Goal: Task Accomplishment & Management: Use online tool/utility

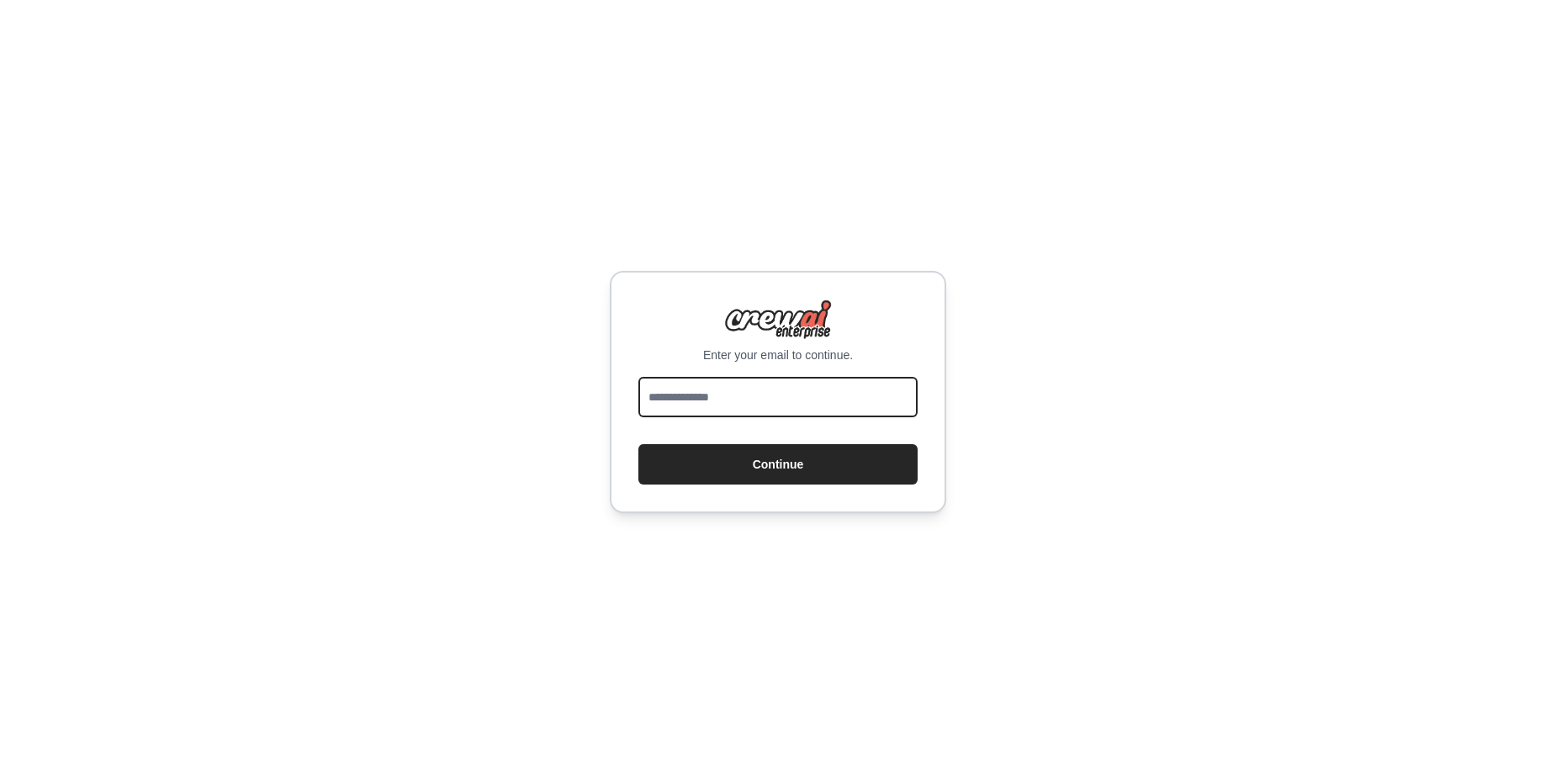
click at [801, 386] on input "email" at bounding box center [778, 397] width 279 height 40
type input "**********"
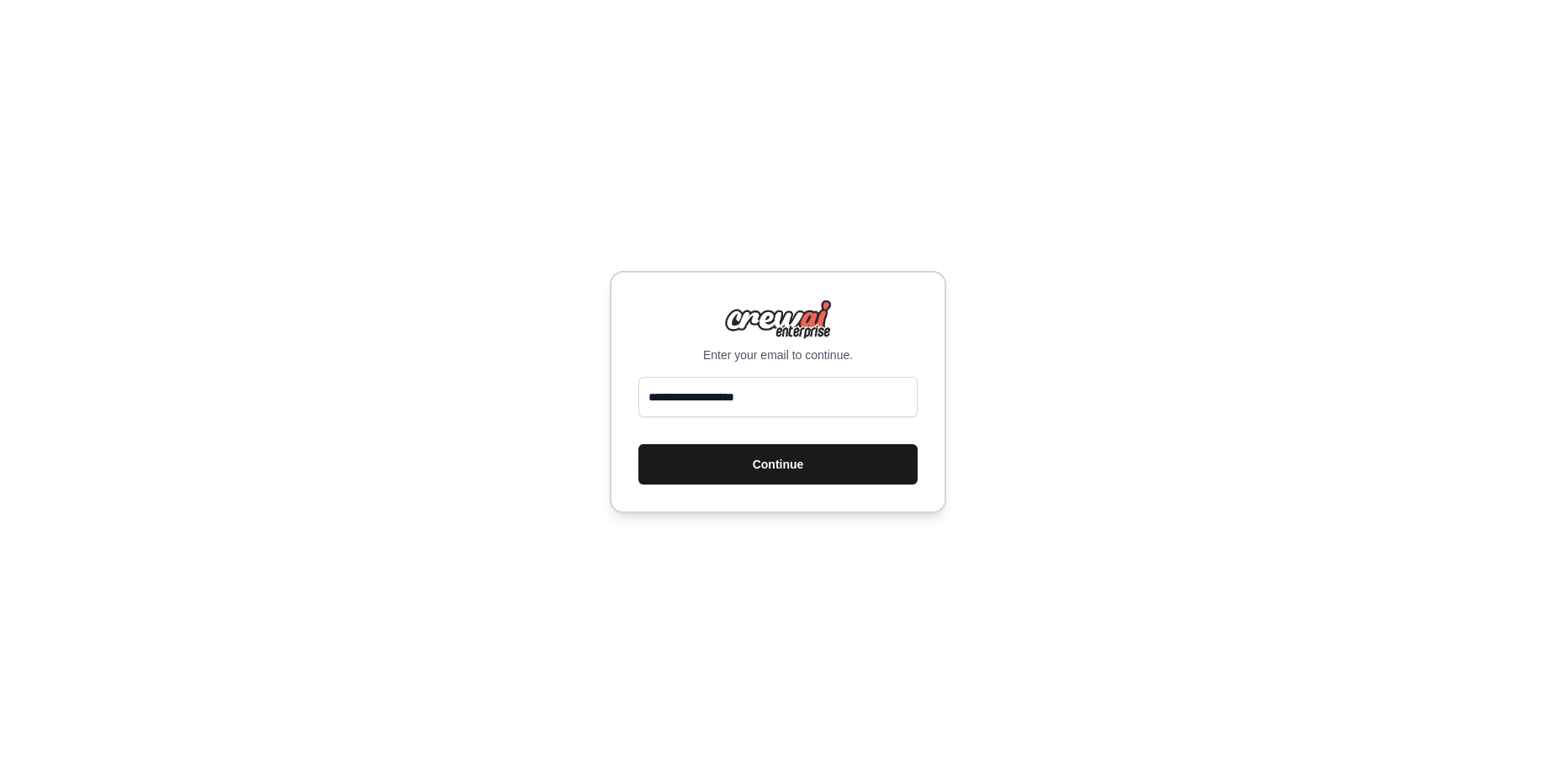
click at [763, 467] on button "Continue" at bounding box center [778, 464] width 279 height 40
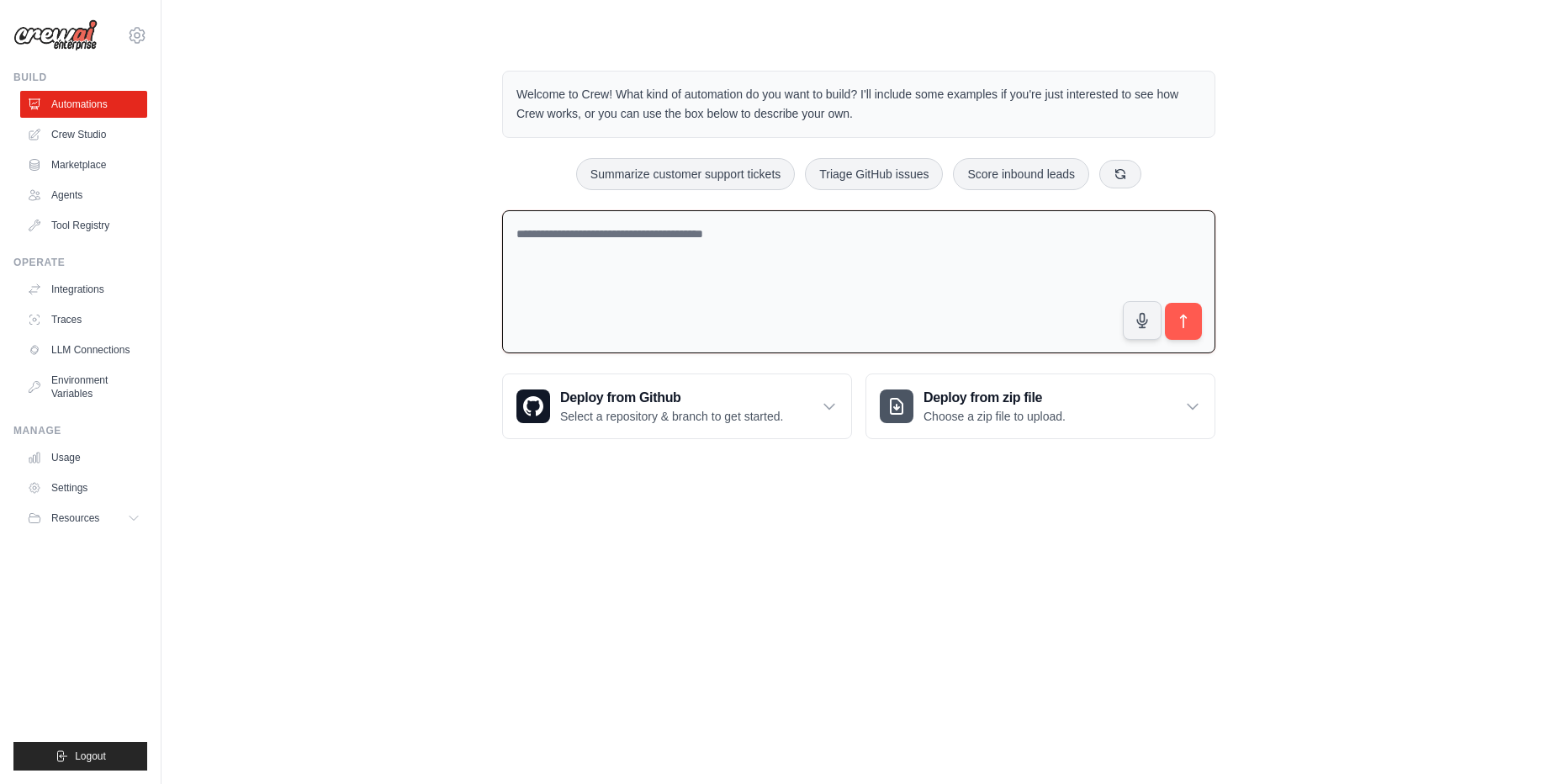
click at [734, 274] on textarea at bounding box center [859, 282] width 713 height 143
type textarea "**********"
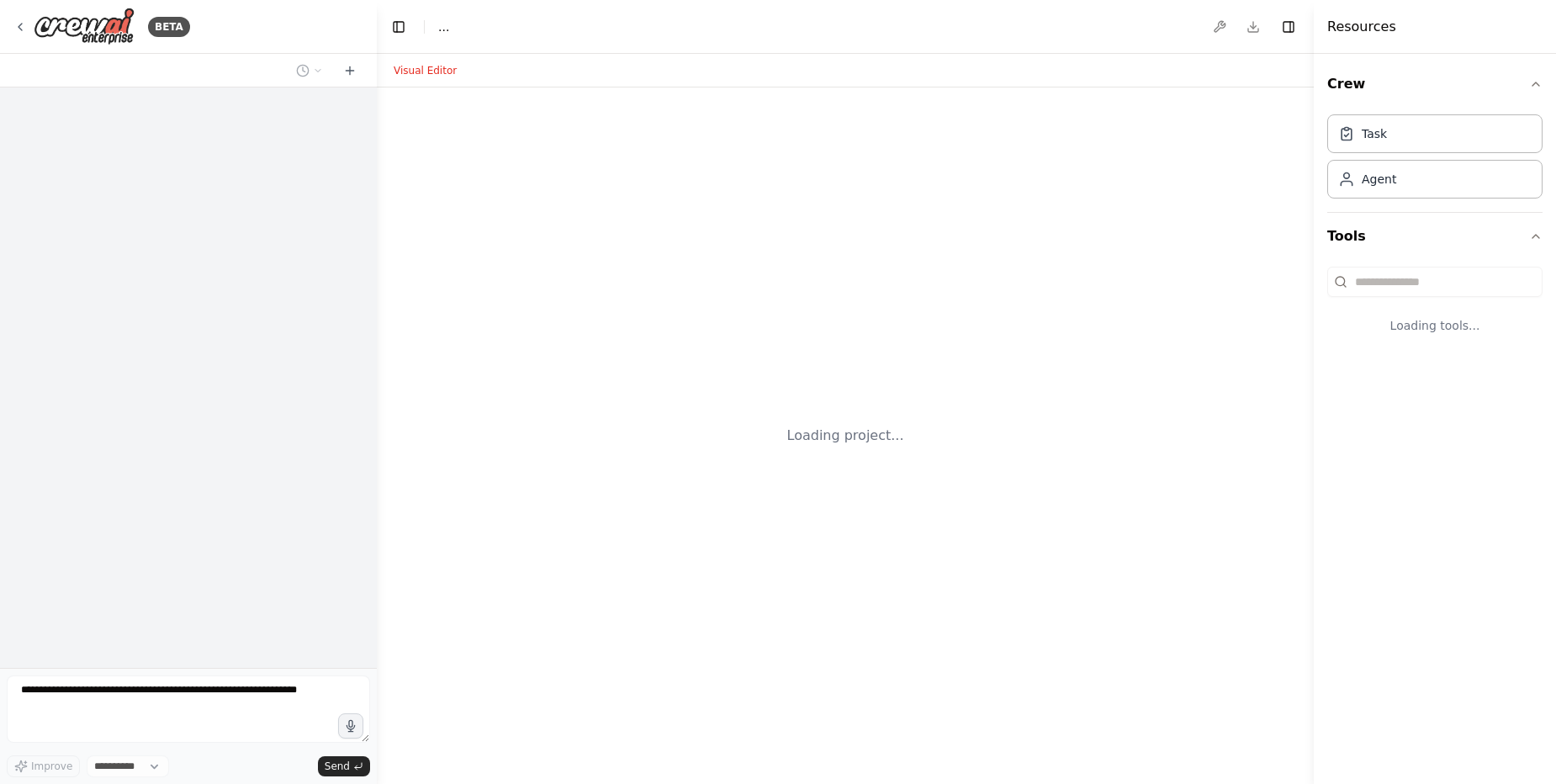
select select "****"
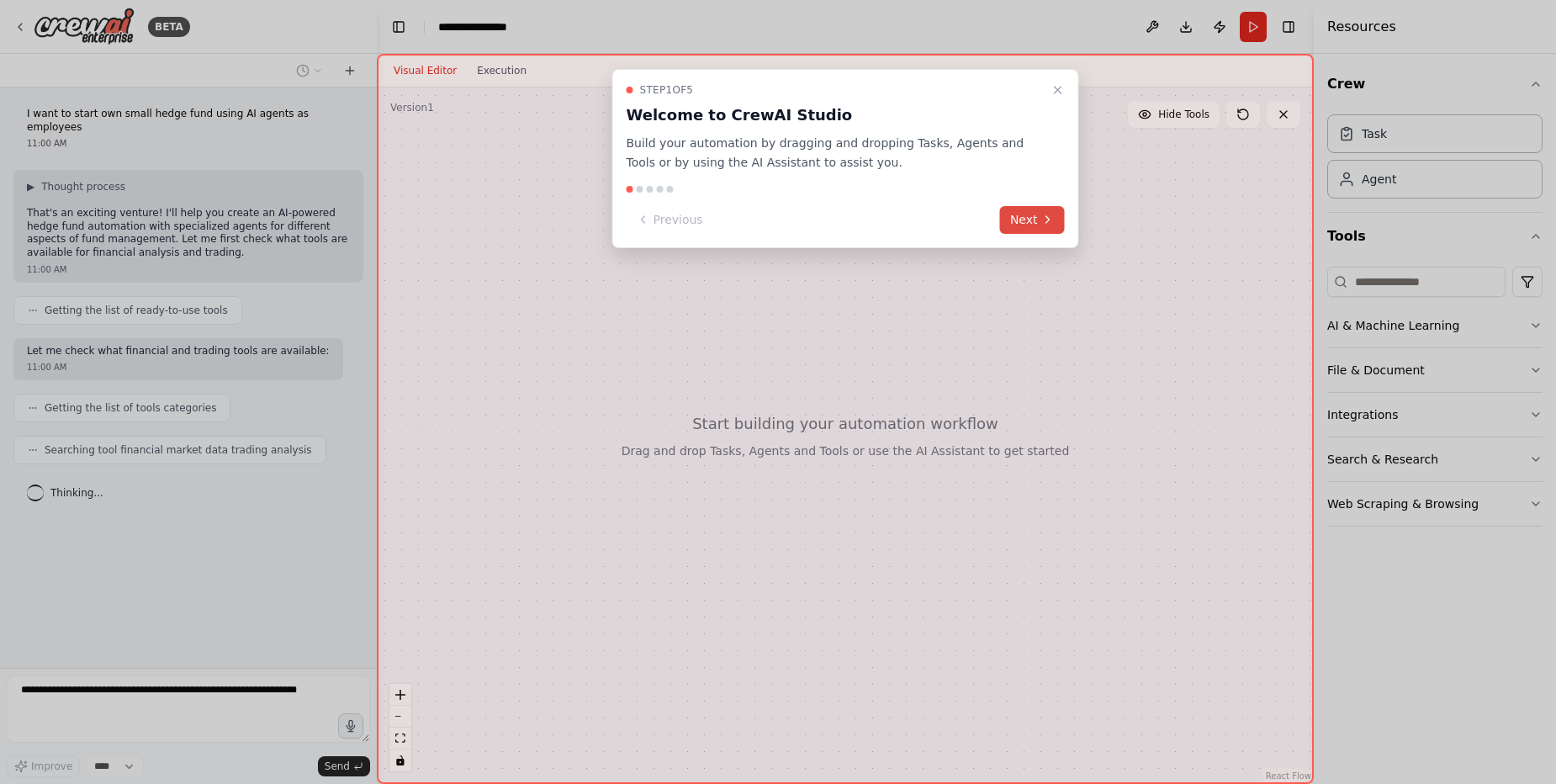
click at [1027, 222] on button "Next" at bounding box center [1033, 220] width 65 height 28
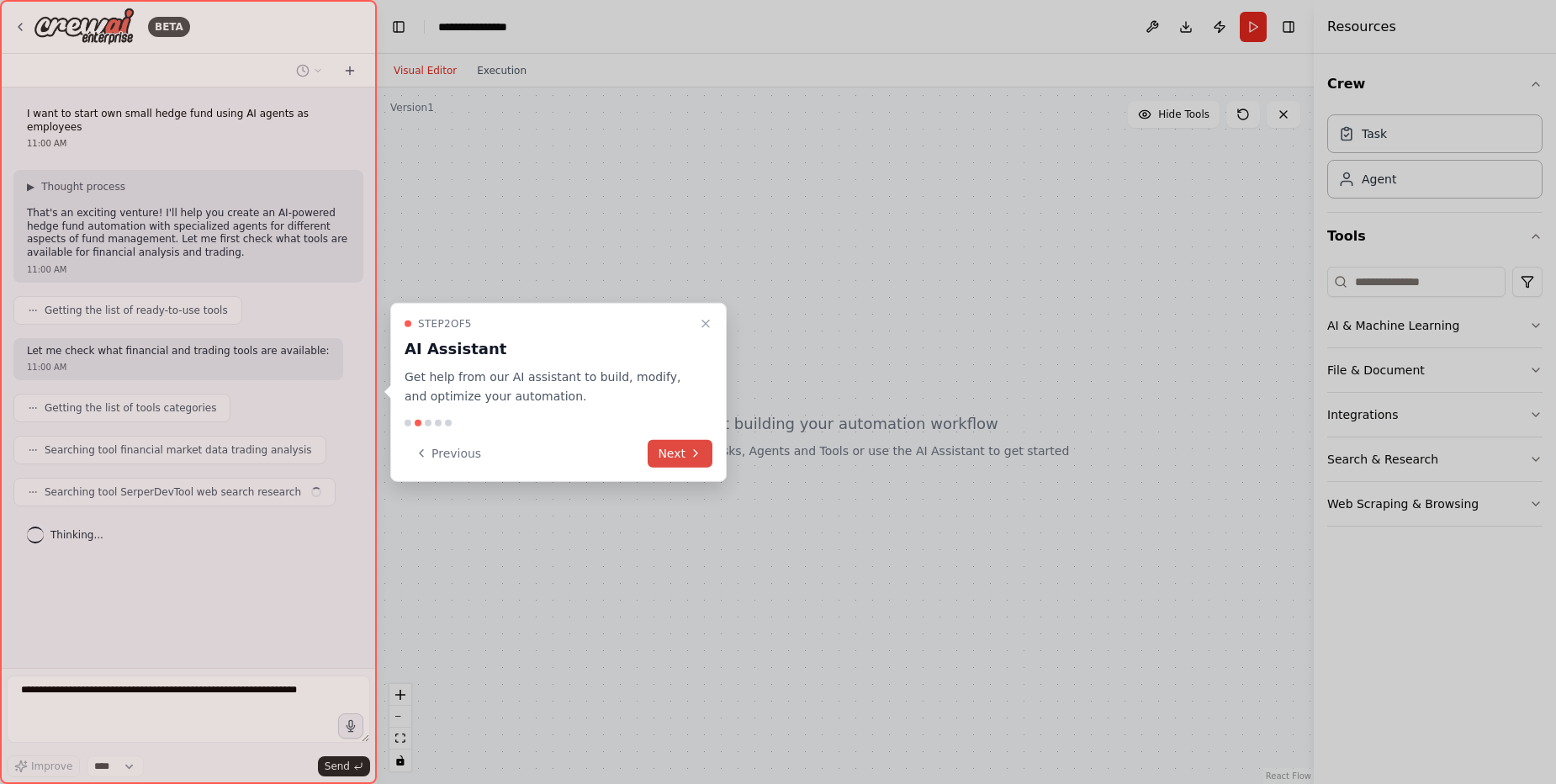
click at [662, 456] on button "Next" at bounding box center [680, 453] width 65 height 28
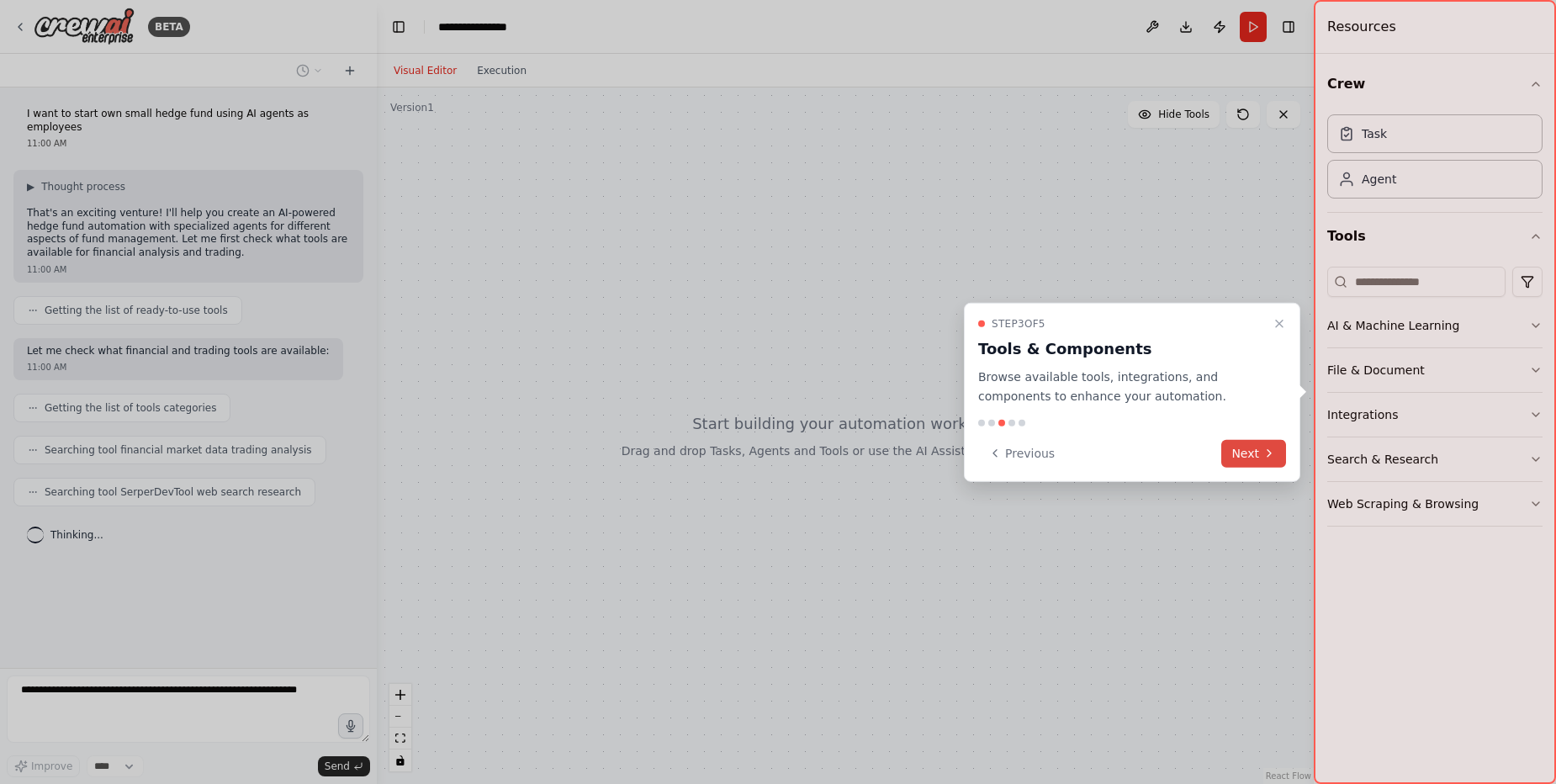
click at [1254, 447] on button "Next" at bounding box center [1253, 453] width 65 height 28
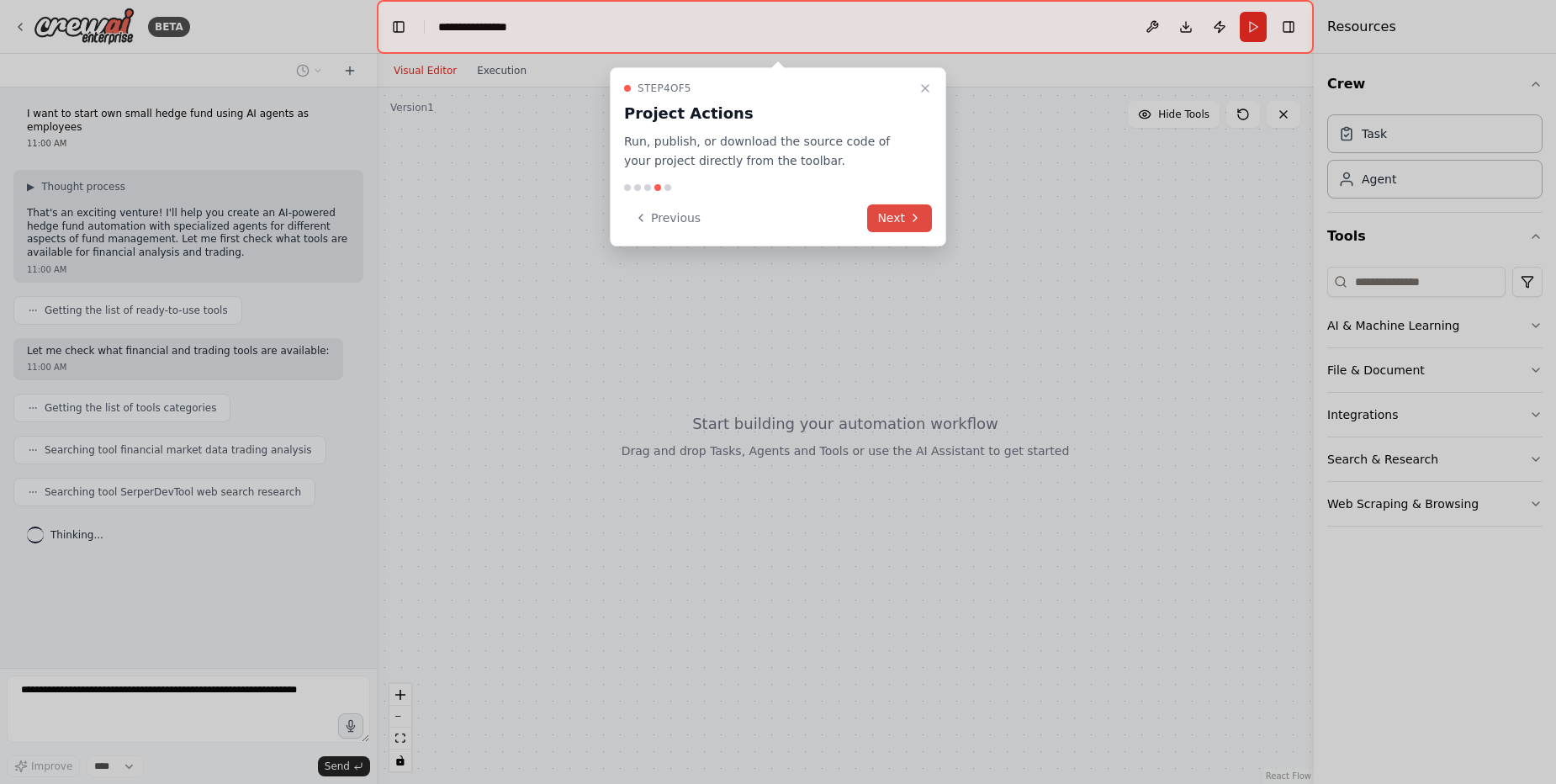
click at [910, 217] on icon at bounding box center [914, 218] width 13 height 13
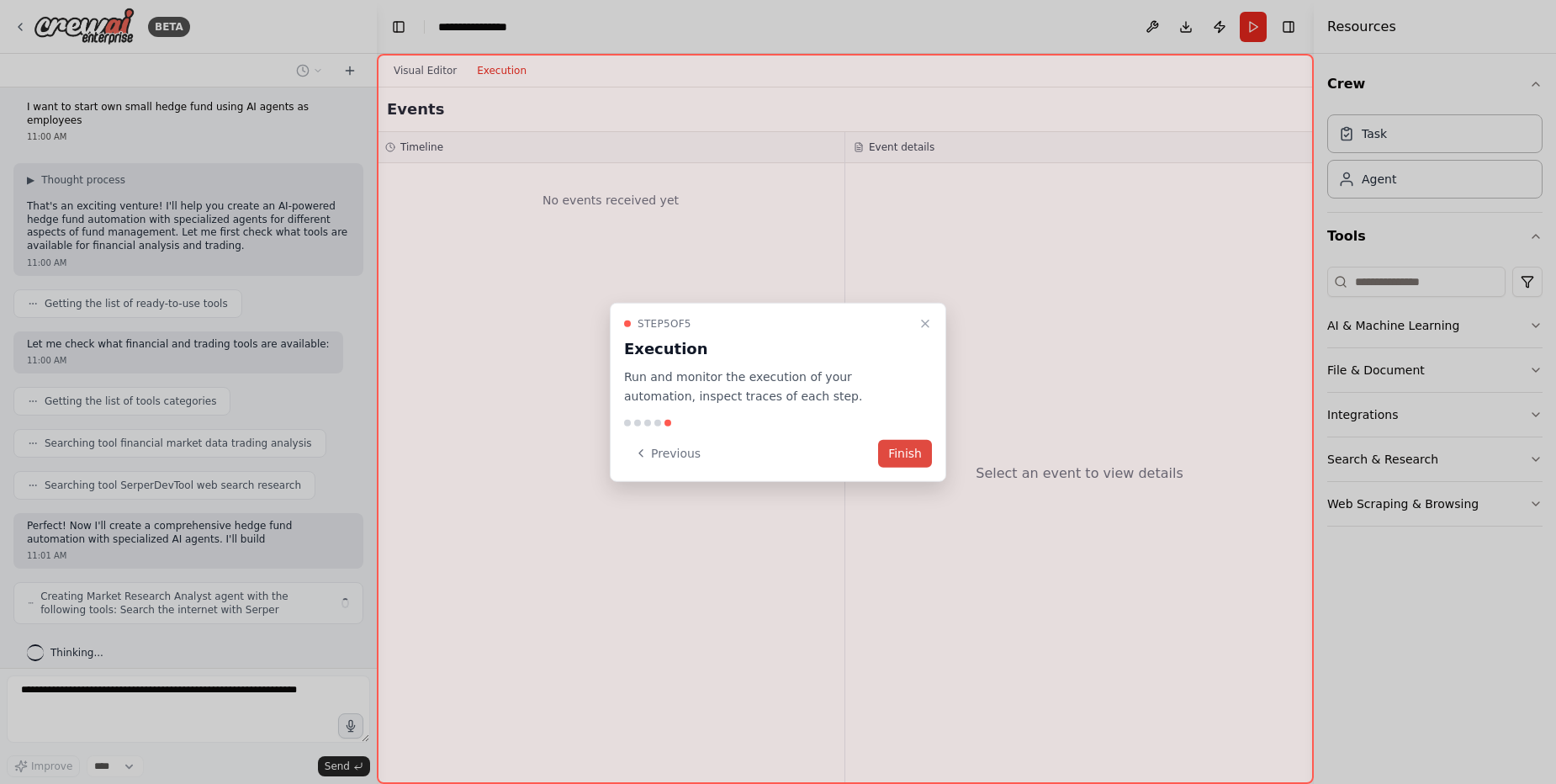
scroll to position [20, 0]
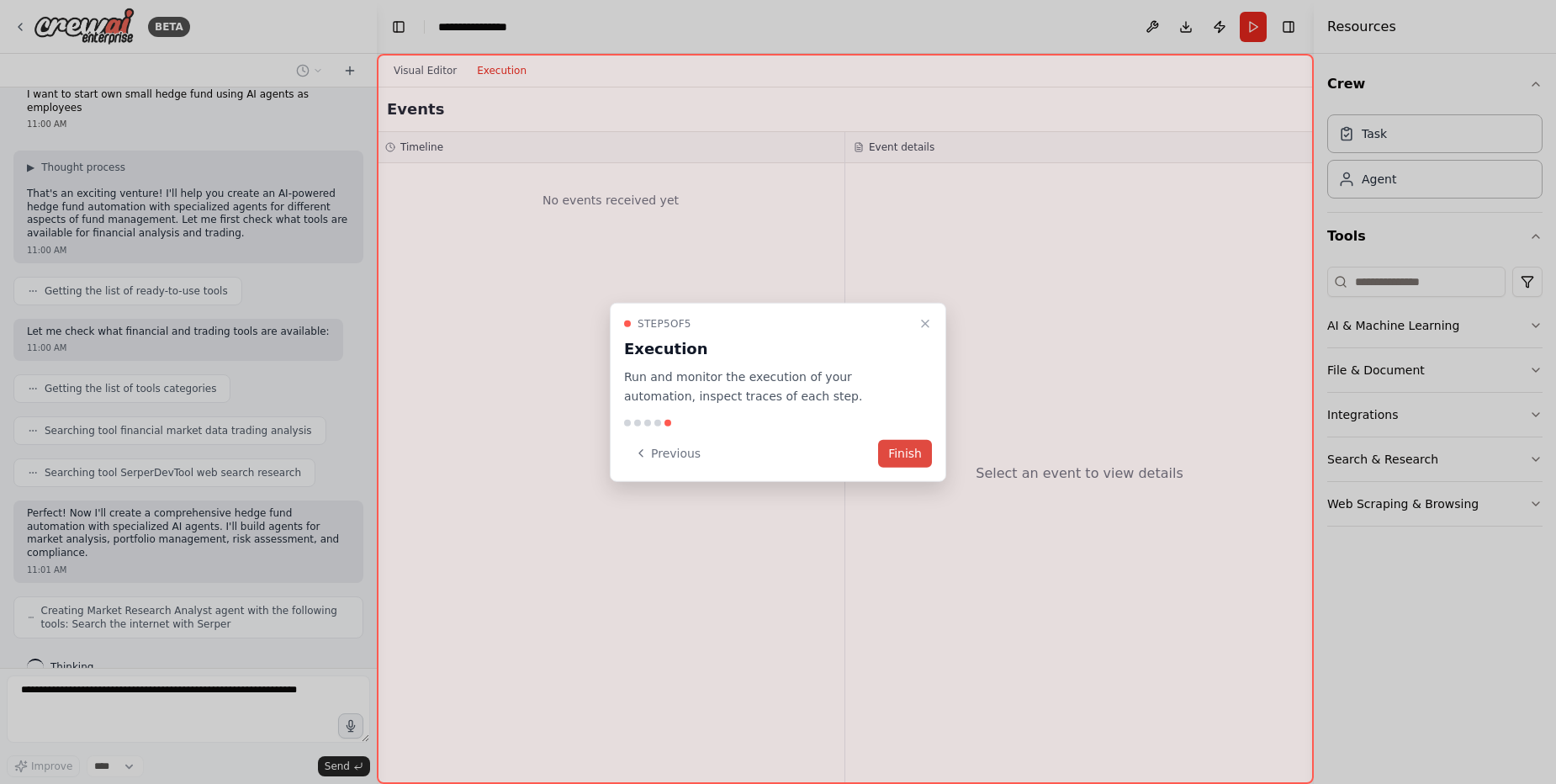
click at [895, 459] on button "Finish" at bounding box center [905, 453] width 54 height 28
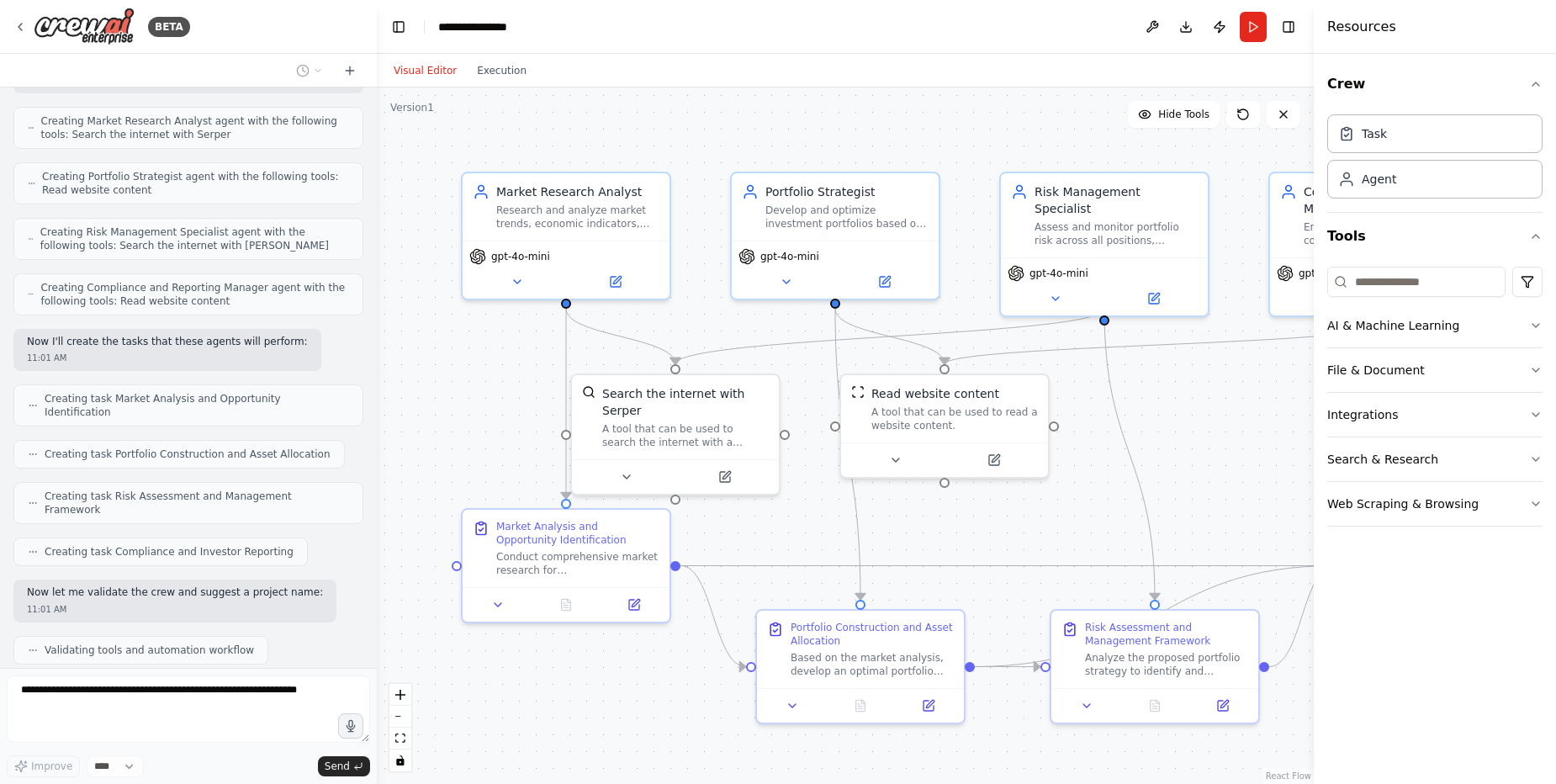
scroll to position [551, 0]
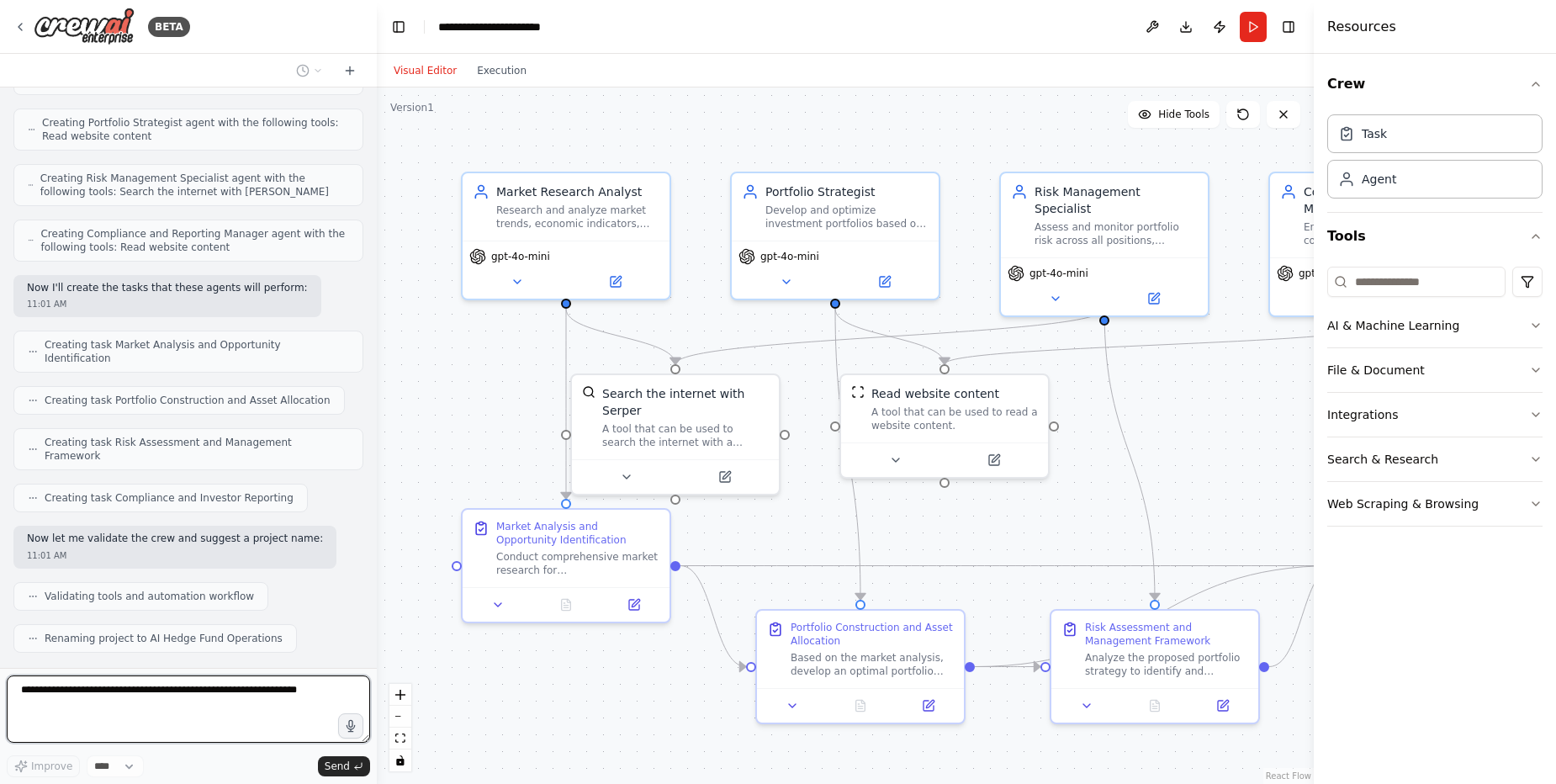
click at [241, 682] on textarea at bounding box center [188, 709] width 363 height 67
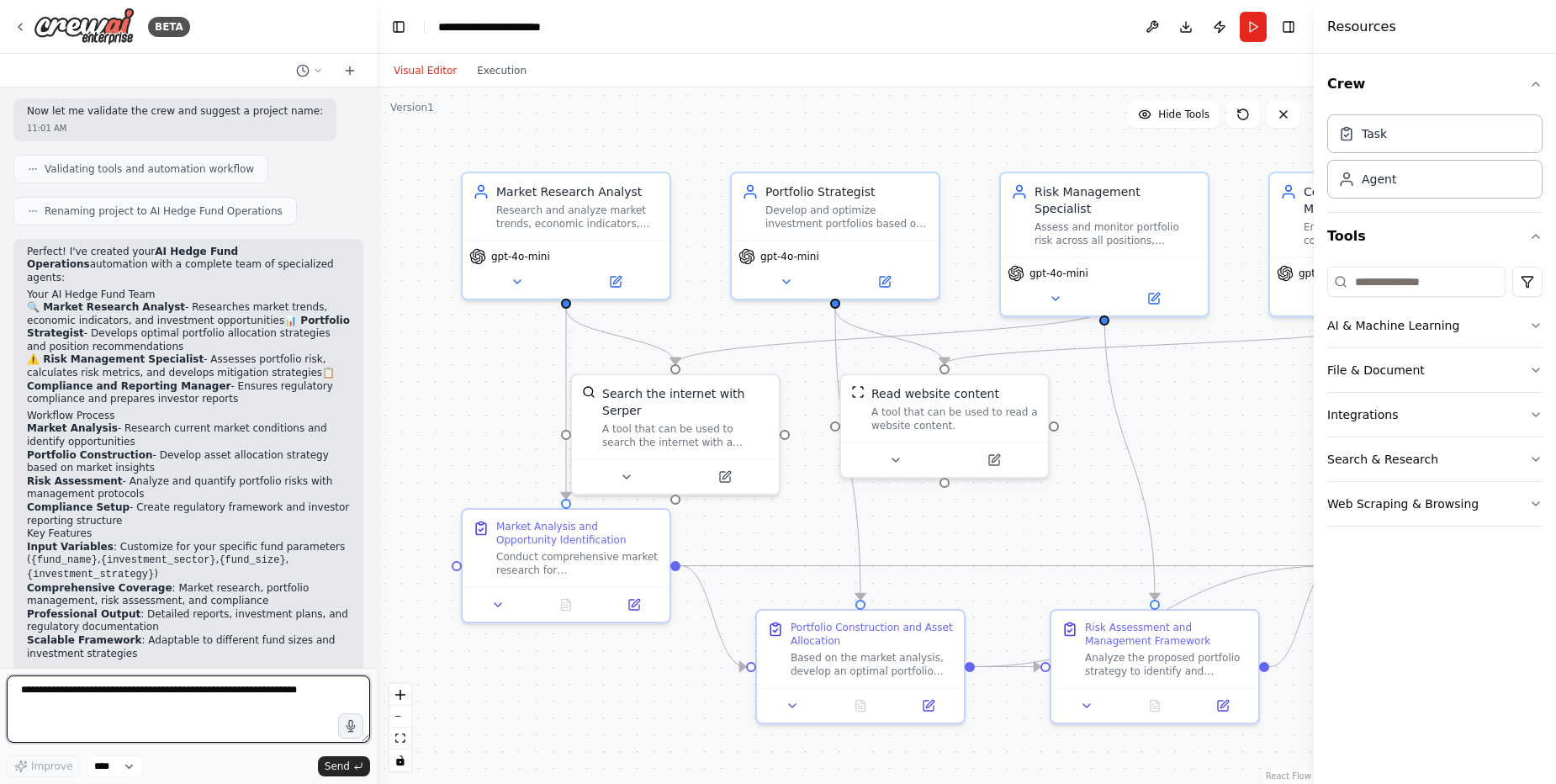
scroll to position [1003, 0]
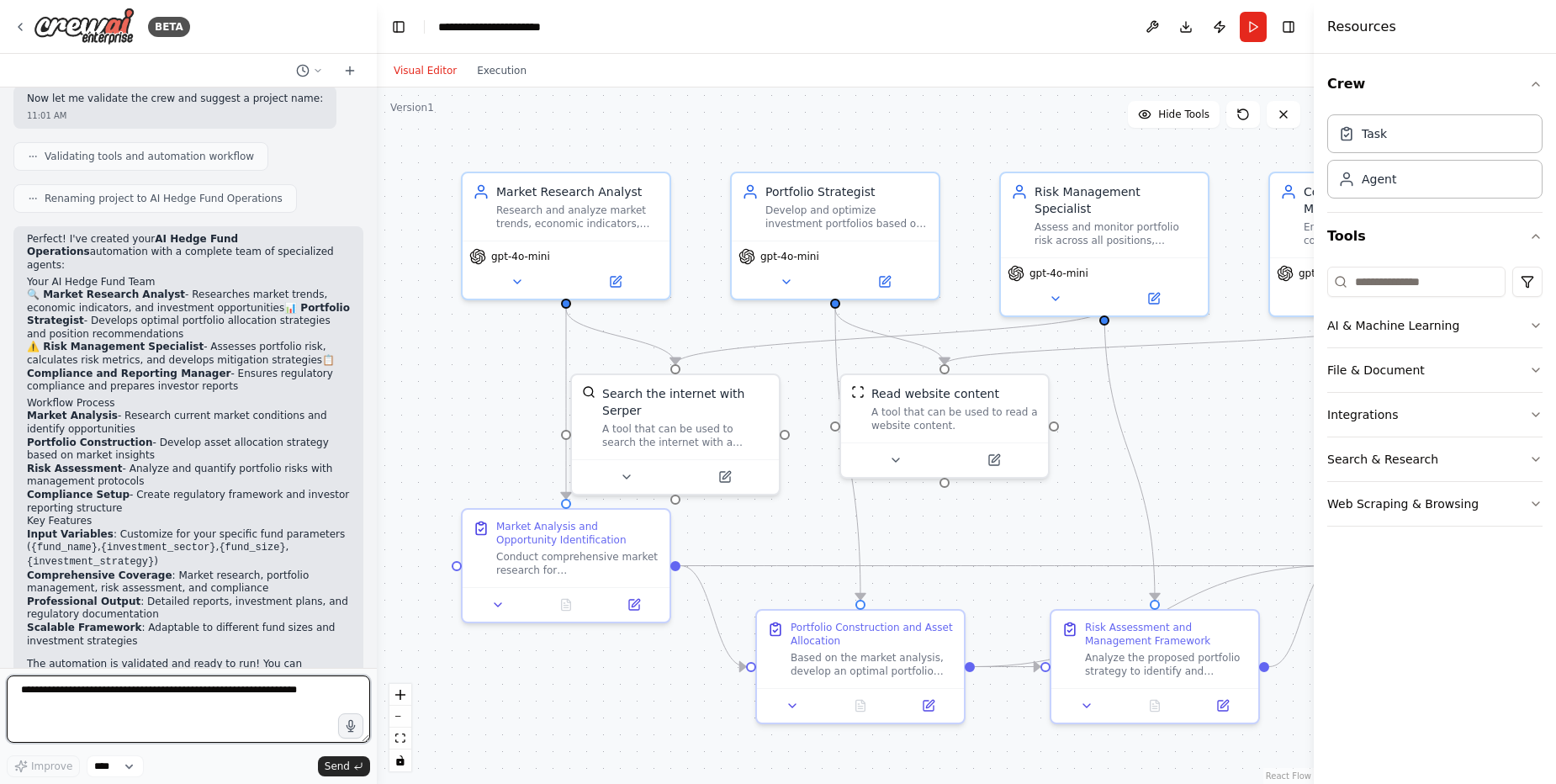
click at [241, 682] on textarea at bounding box center [188, 709] width 363 height 67
click at [283, 688] on textarea at bounding box center [188, 709] width 363 height 67
type textarea "**********"
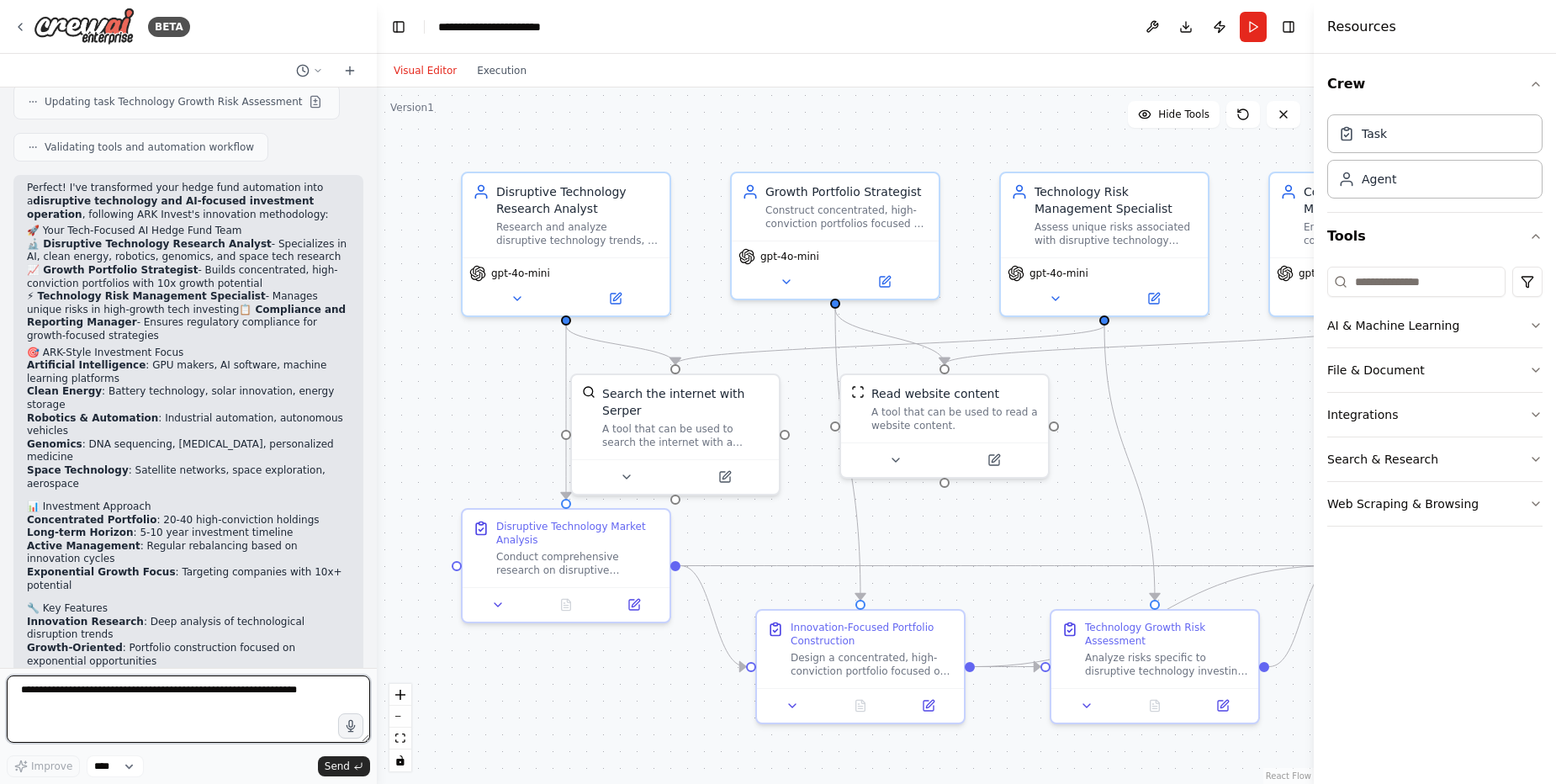
scroll to position [2317, 0]
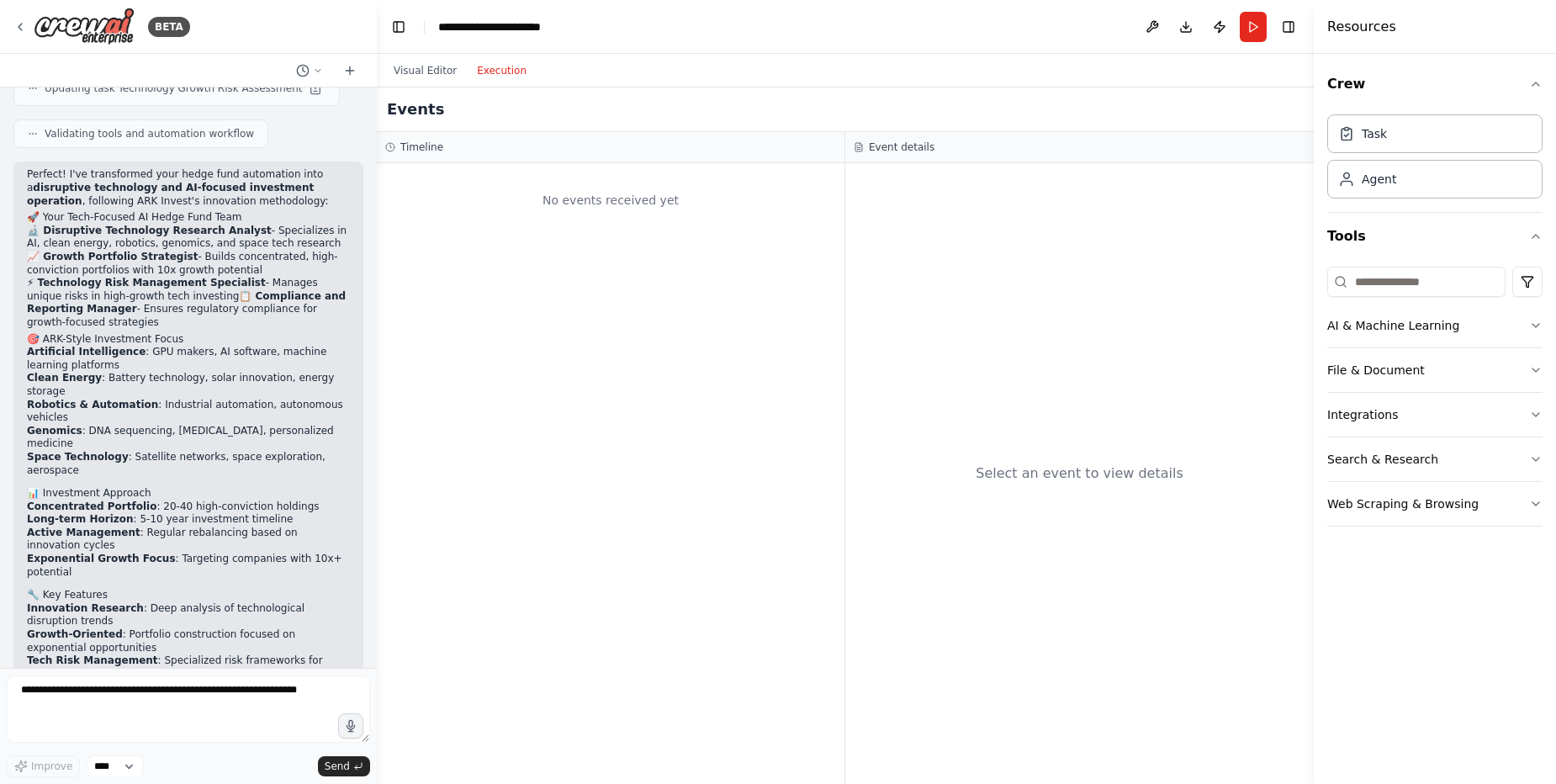
click at [499, 66] on button "Execution" at bounding box center [501, 71] width 70 height 20
click at [1380, 185] on div "Agent" at bounding box center [1378, 178] width 34 height 17
click at [1426, 124] on div "Task" at bounding box center [1434, 133] width 215 height 39
click at [1403, 169] on div "Agent" at bounding box center [1434, 179] width 215 height 39
click at [1516, 76] on button "Crew" at bounding box center [1434, 84] width 215 height 47
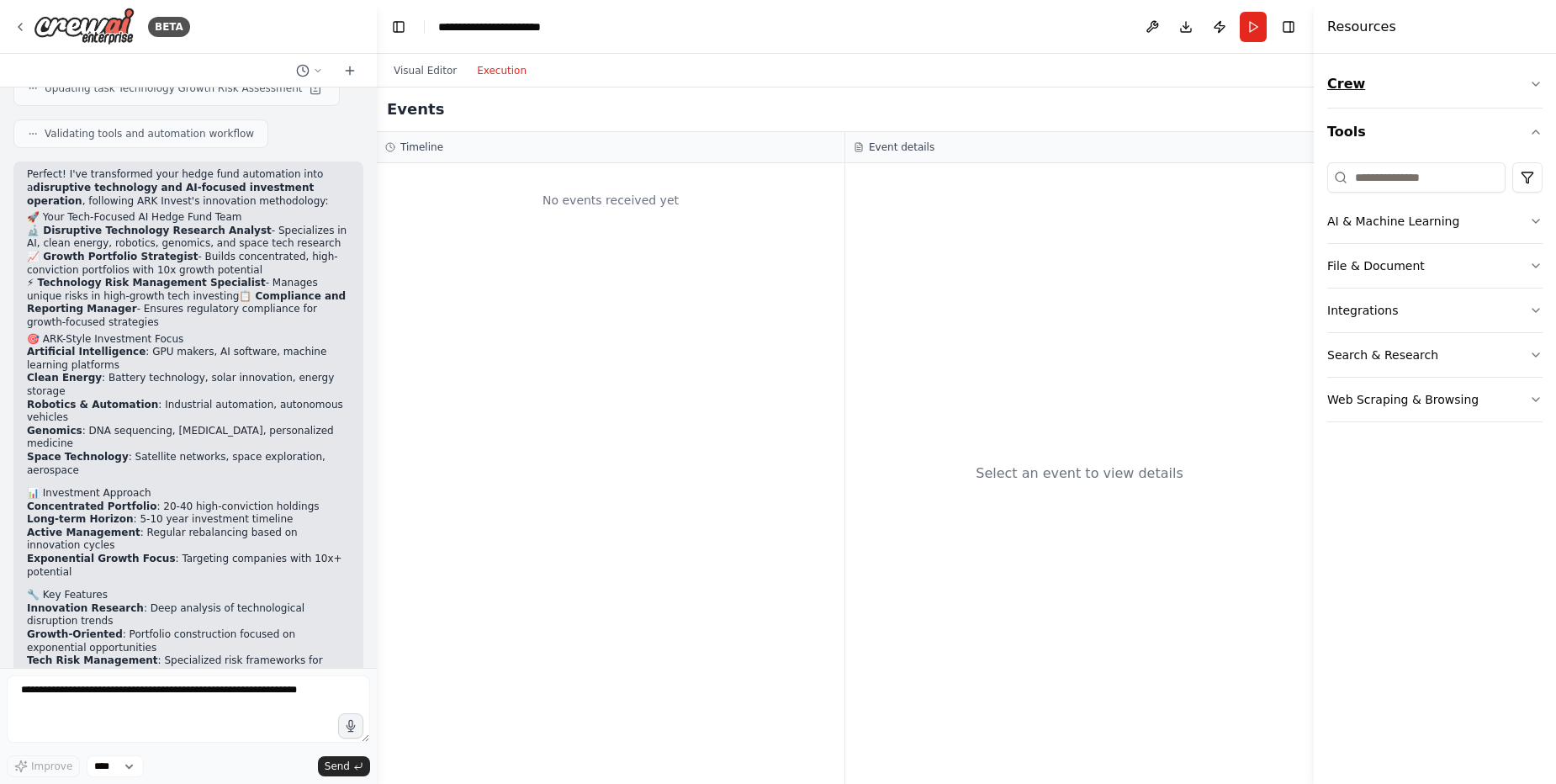
click at [1516, 76] on button "Crew" at bounding box center [1434, 84] width 215 height 47
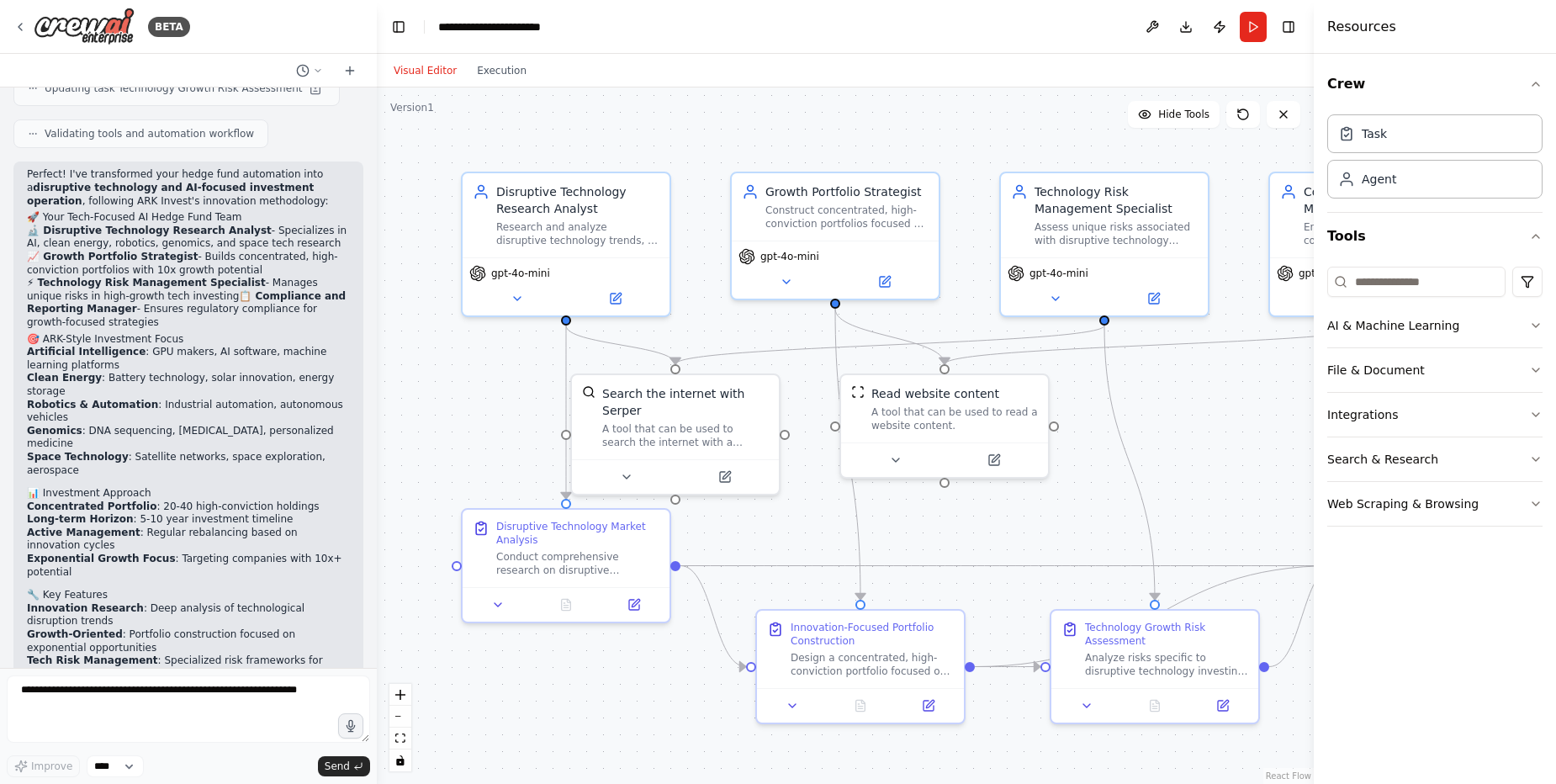
click at [415, 65] on button "Visual Editor" at bounding box center [425, 71] width 83 height 20
click at [522, 293] on icon at bounding box center [517, 295] width 13 height 13
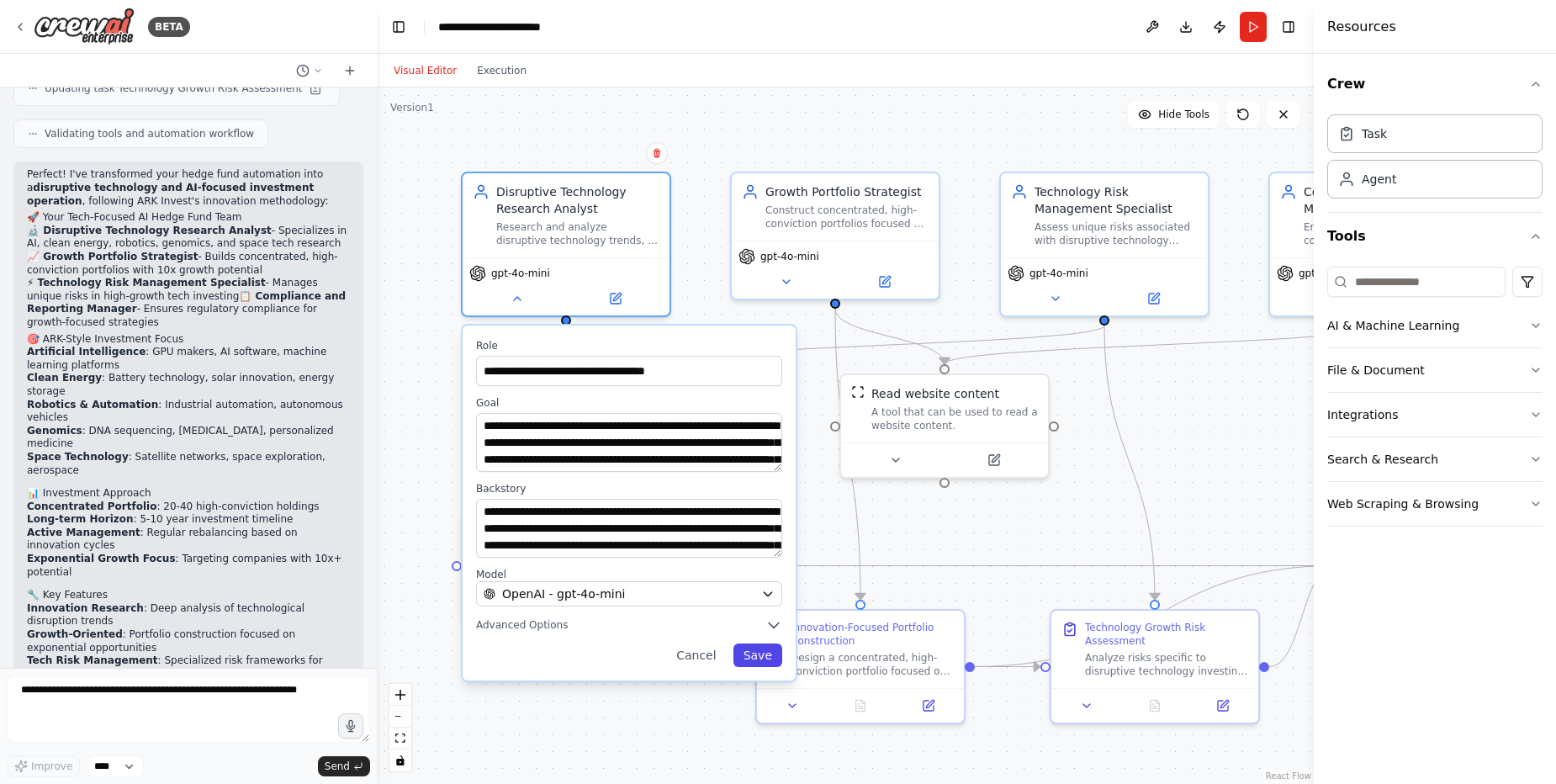
click at [760, 649] on button "Save" at bounding box center [758, 655] width 48 height 23
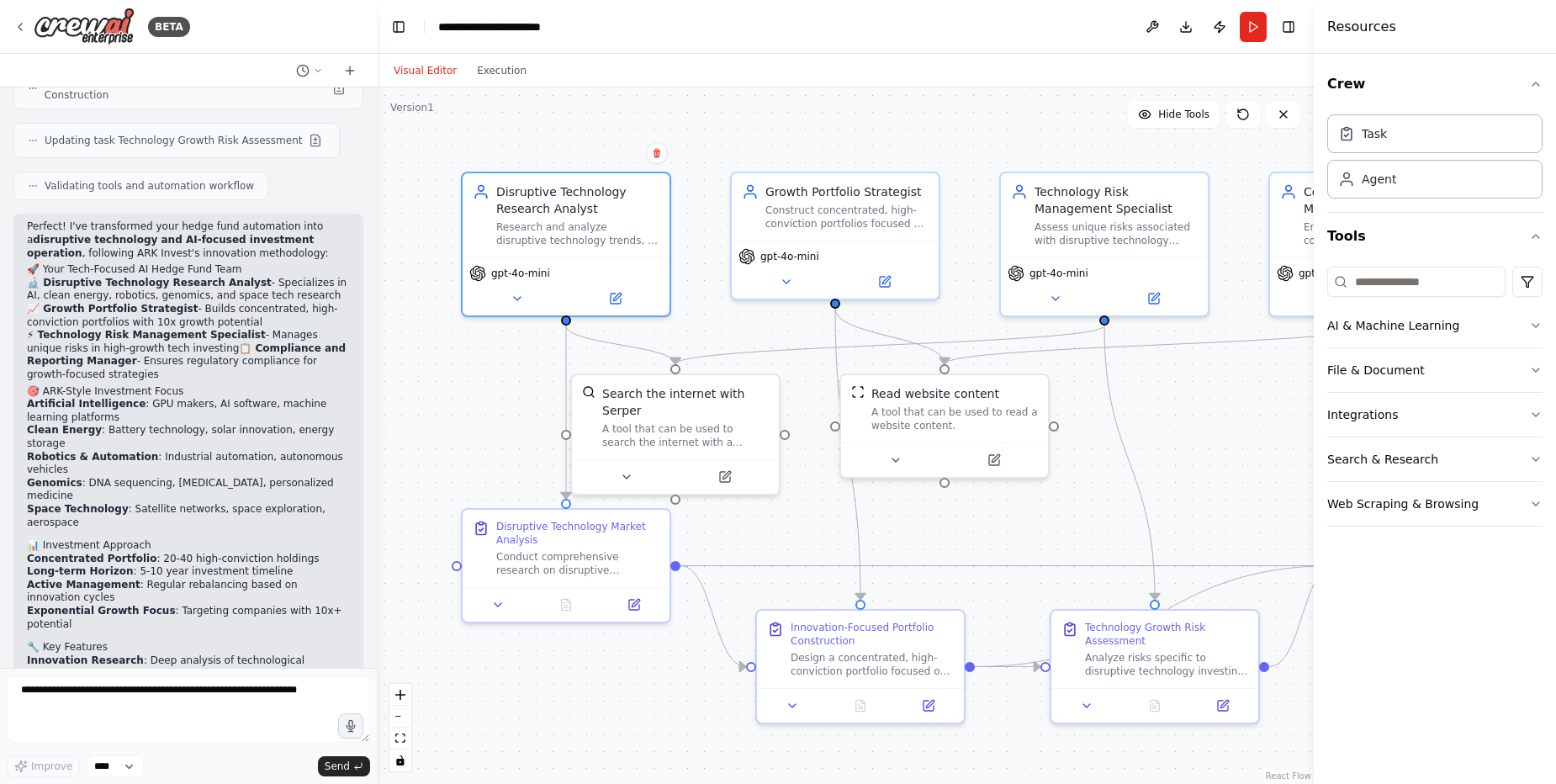
scroll to position [2278, 0]
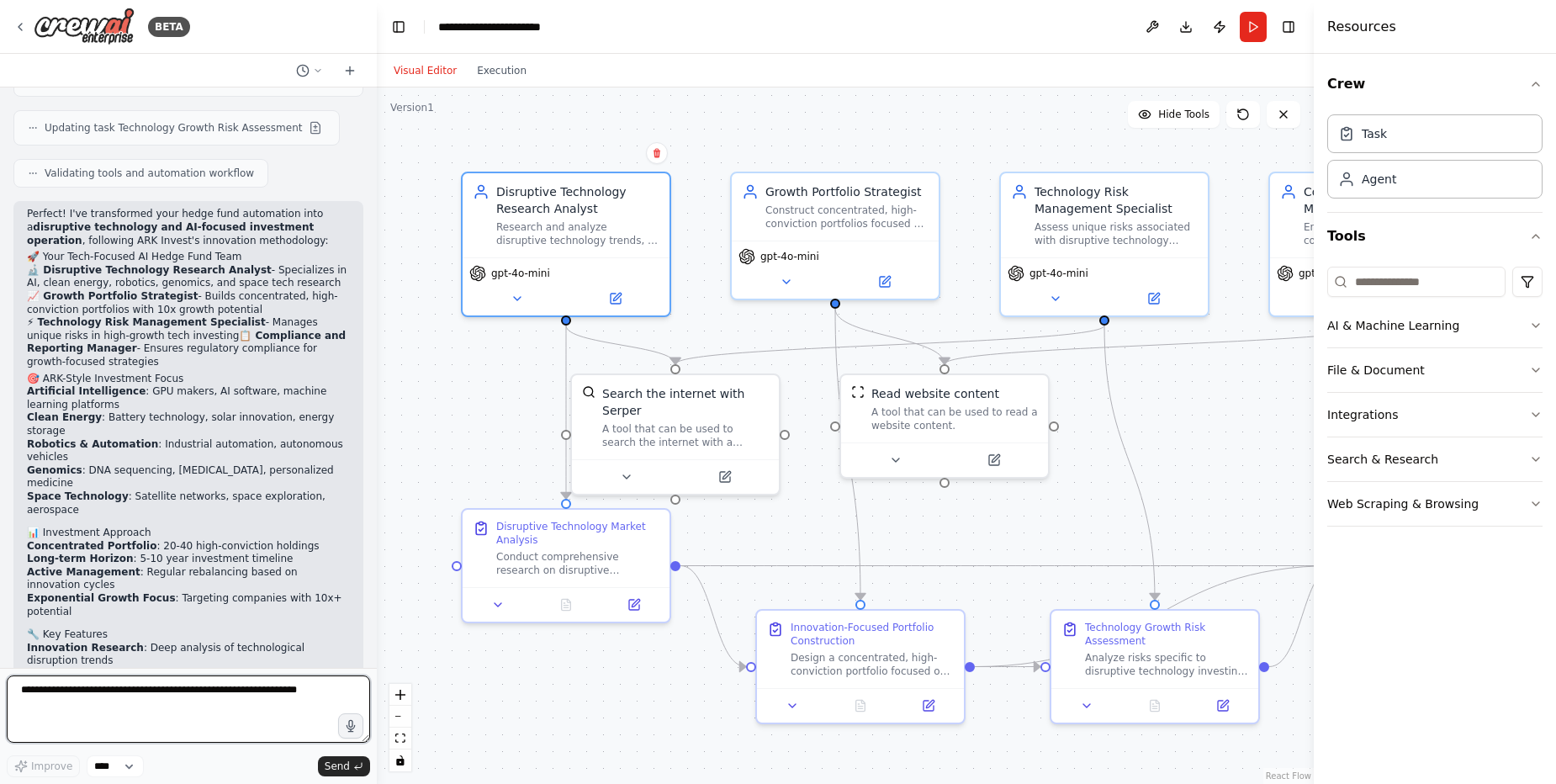
click at [169, 702] on textarea at bounding box center [188, 709] width 363 height 67
type textarea "**********"
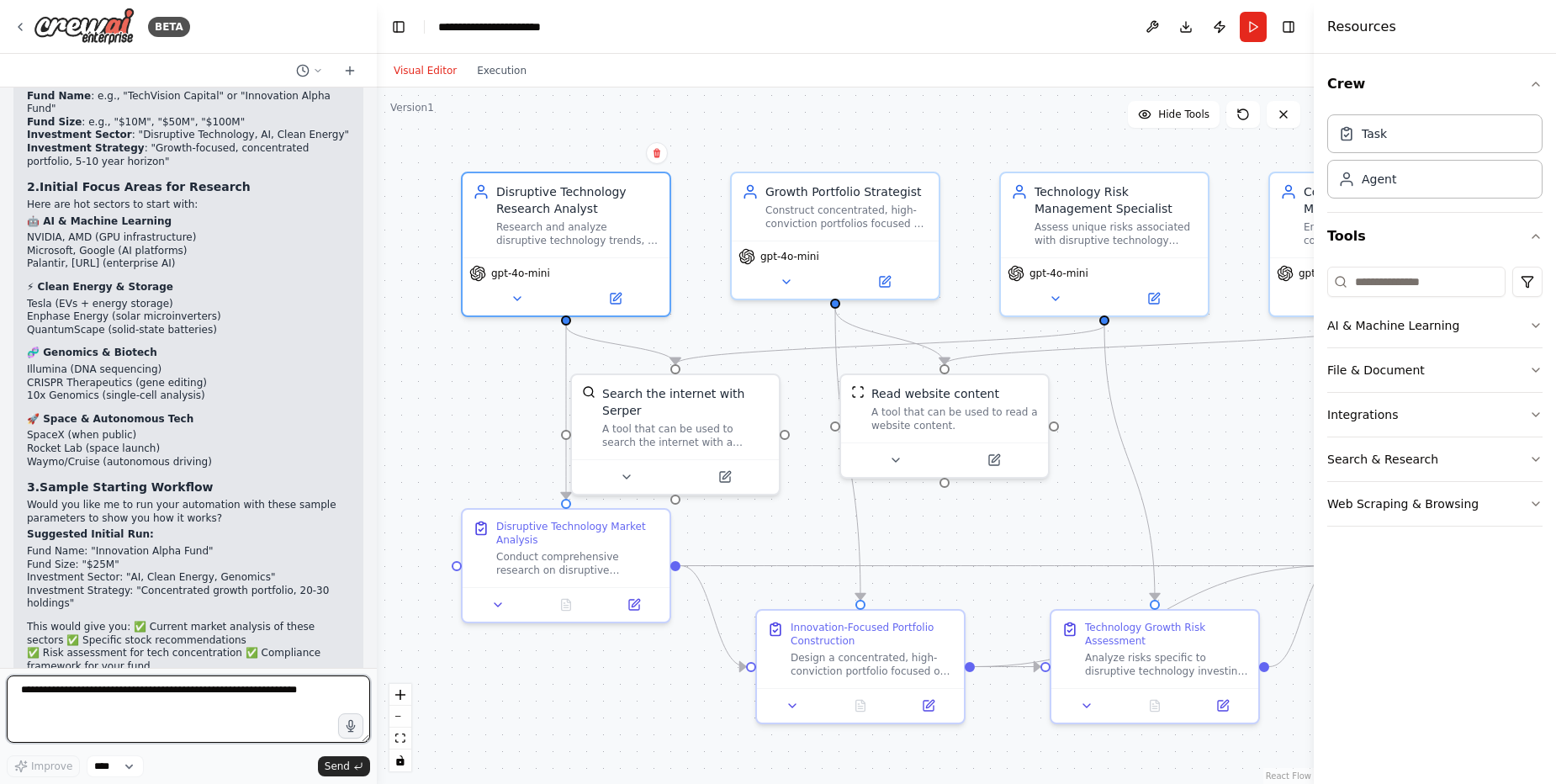
scroll to position [3241, 0]
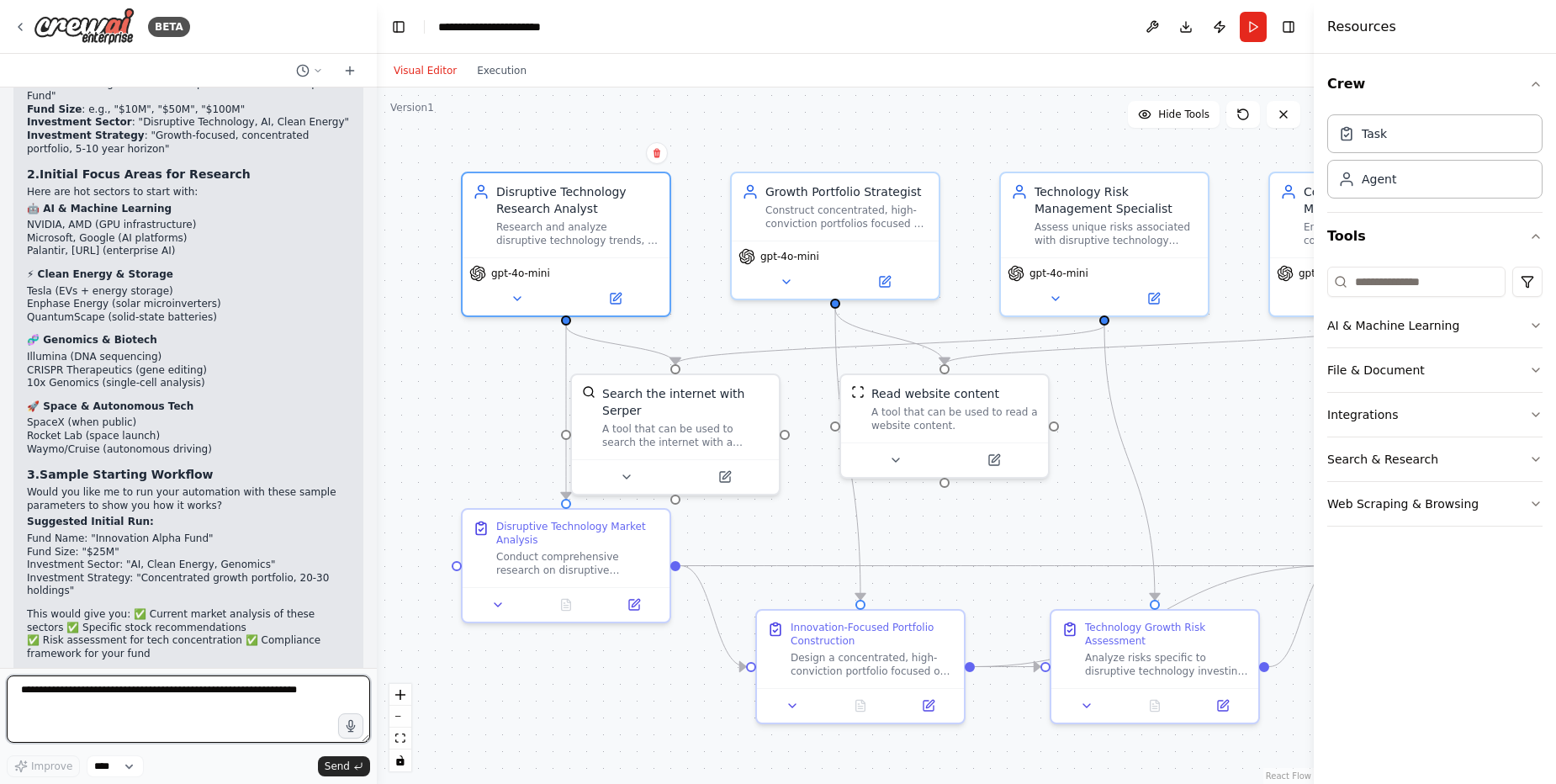
click at [317, 691] on textarea at bounding box center [188, 709] width 363 height 67
type textarea "*"
type textarea "**********"
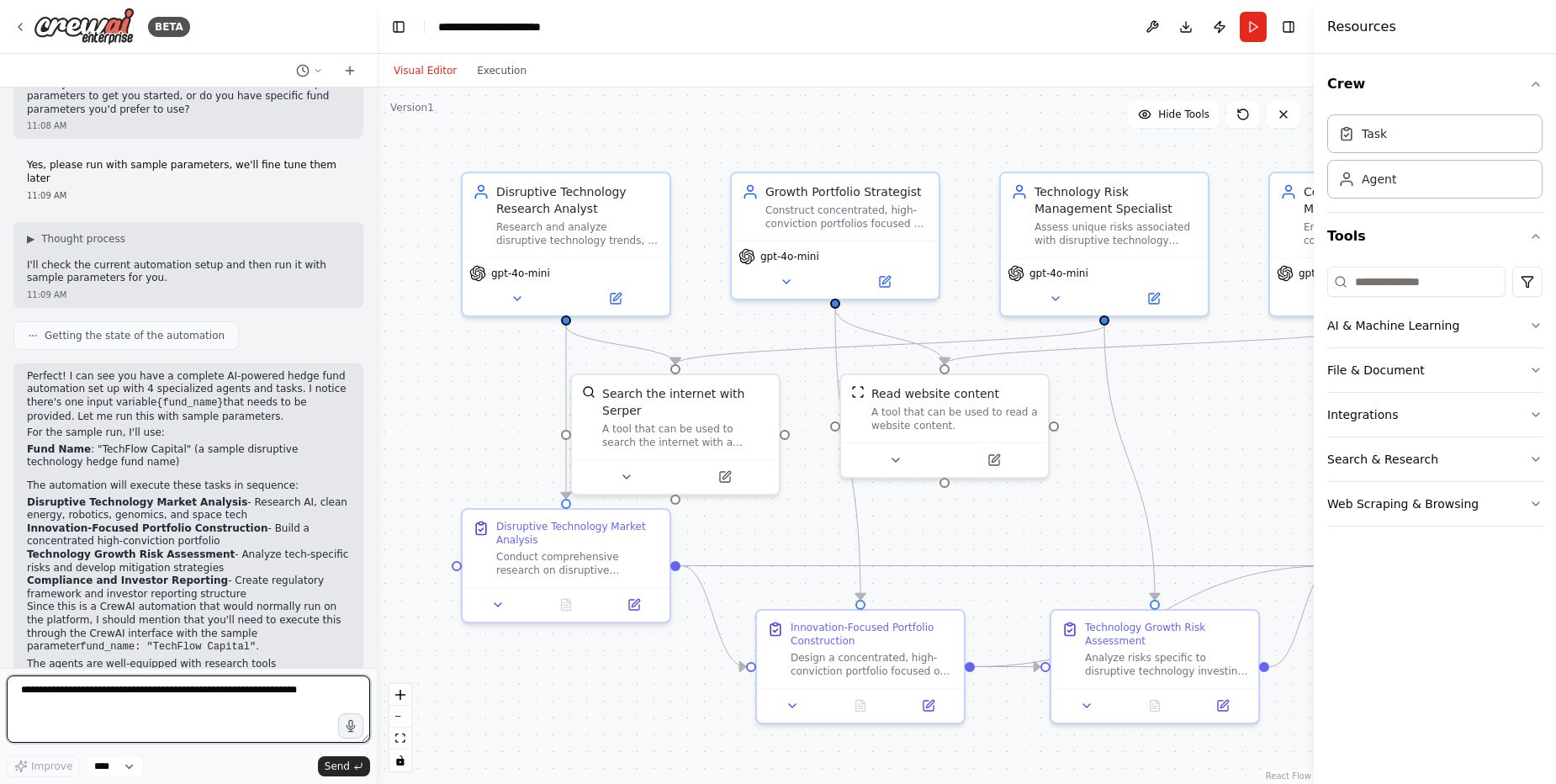
scroll to position [3933, 0]
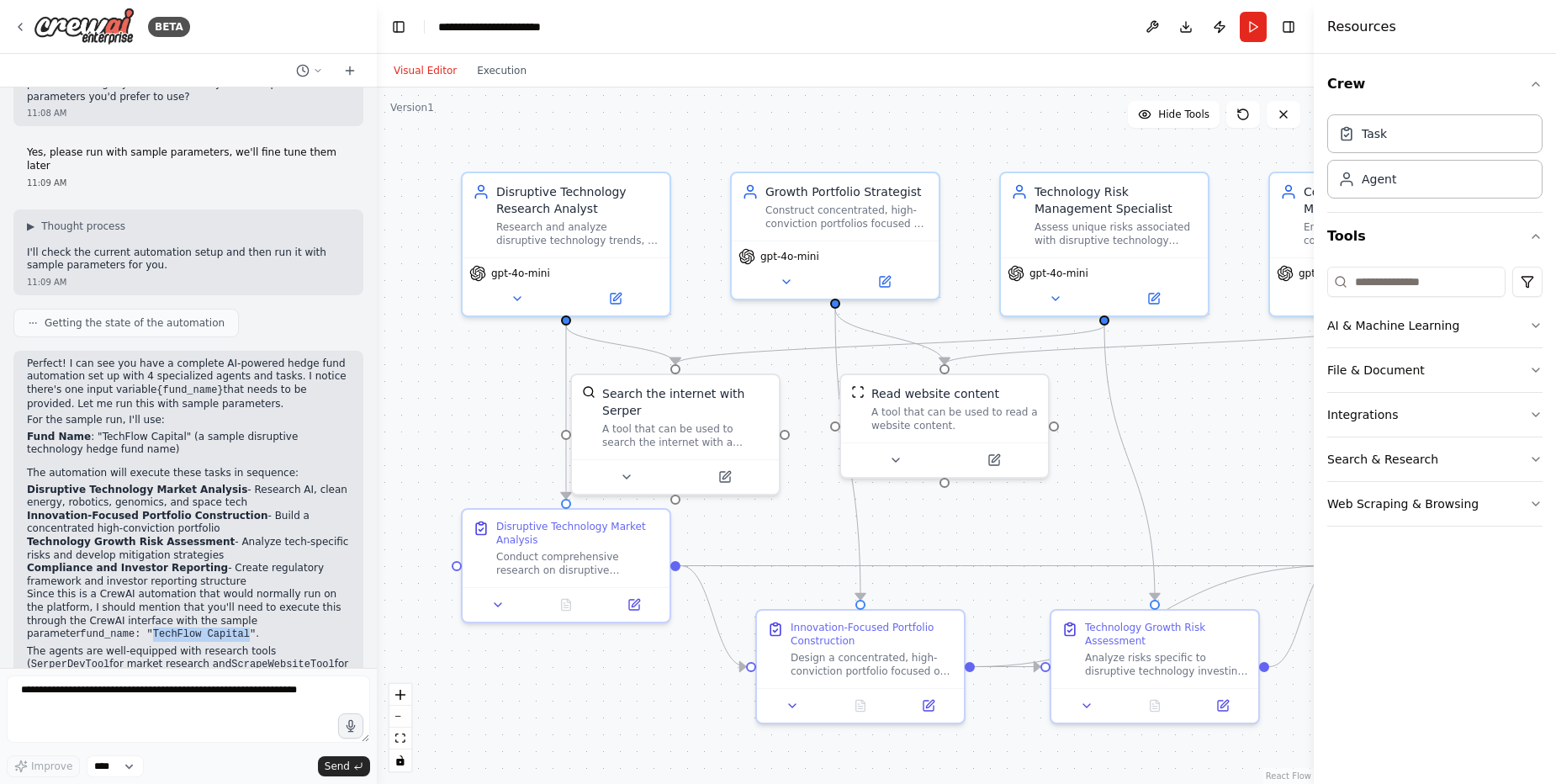
drag, startPoint x: 34, startPoint y: 458, endPoint x: 130, endPoint y: 456, distance: 96.0
click at [130, 629] on code "fund_name: "TechFlow Capital"" at bounding box center [168, 634] width 176 height 12
copy code "TechFlow Capital"
click at [493, 74] on button "Execution" at bounding box center [501, 71] width 70 height 20
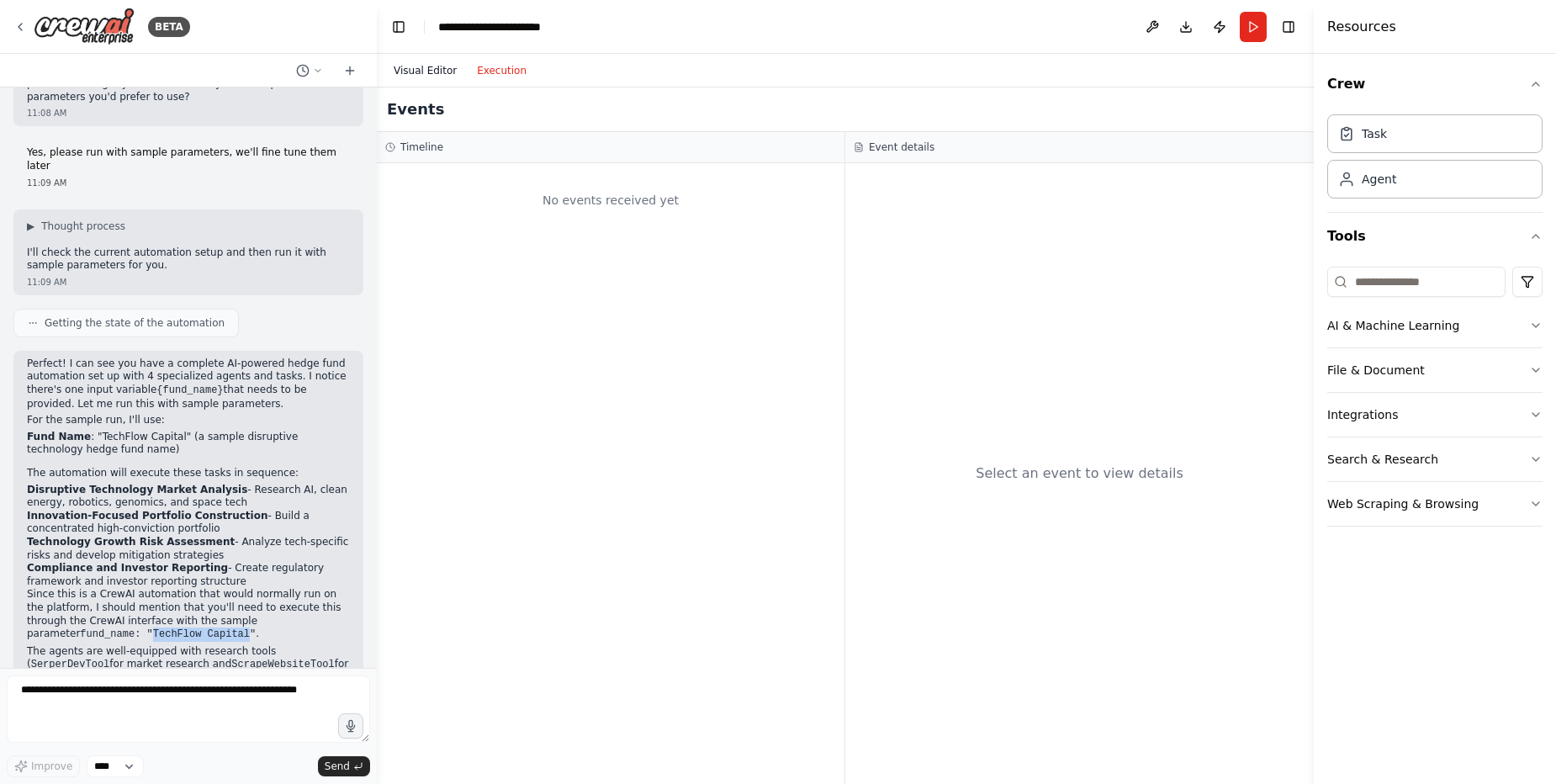
click at [436, 74] on button "Visual Editor" at bounding box center [425, 71] width 83 height 20
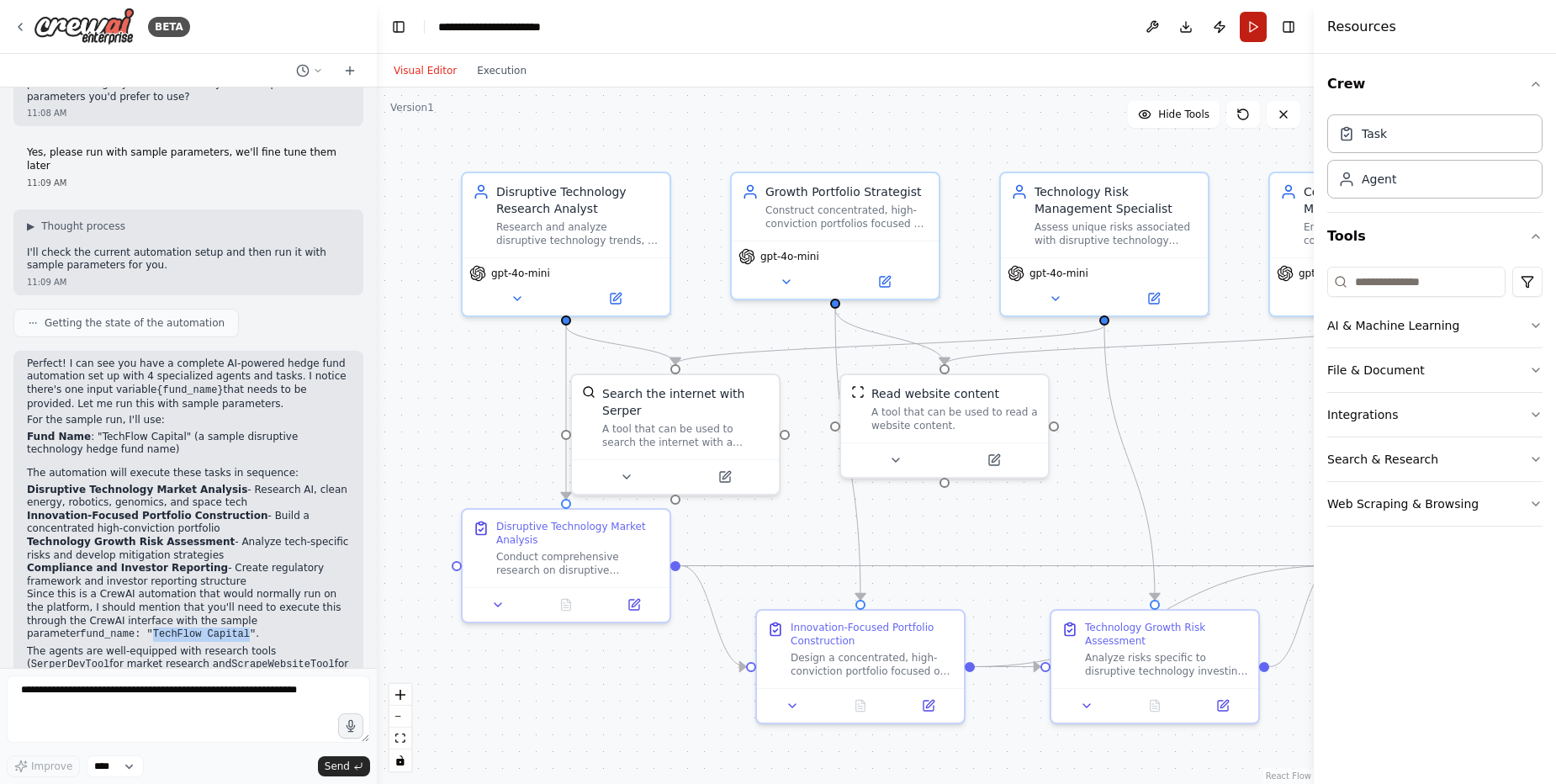
click at [1252, 28] on button "Run" at bounding box center [1252, 27] width 27 height 31
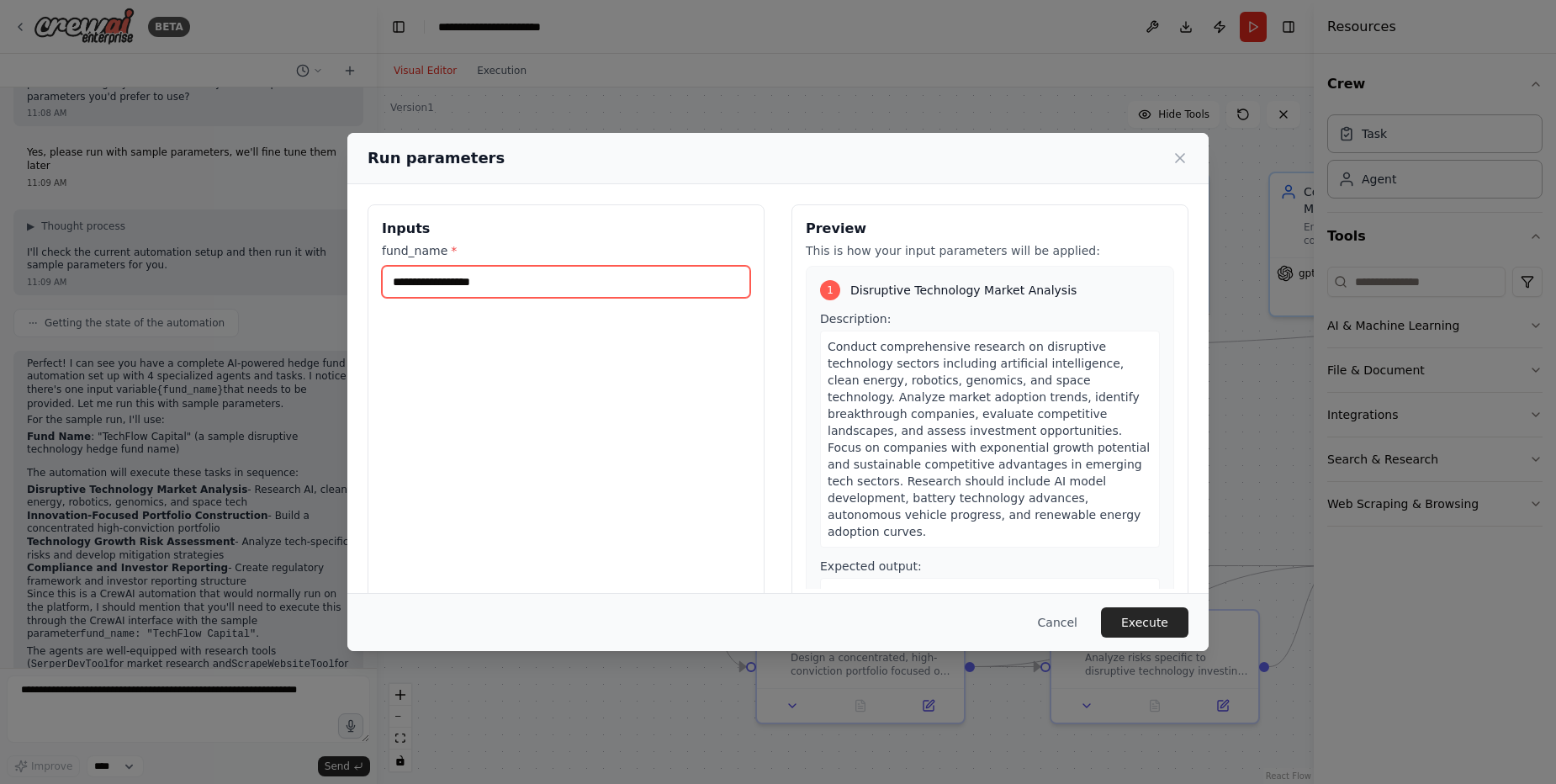
click at [624, 279] on input "fund_name *" at bounding box center [566, 281] width 369 height 32
paste input "**********"
type input "**********"
click at [1128, 616] on button "Execute" at bounding box center [1144, 622] width 88 height 31
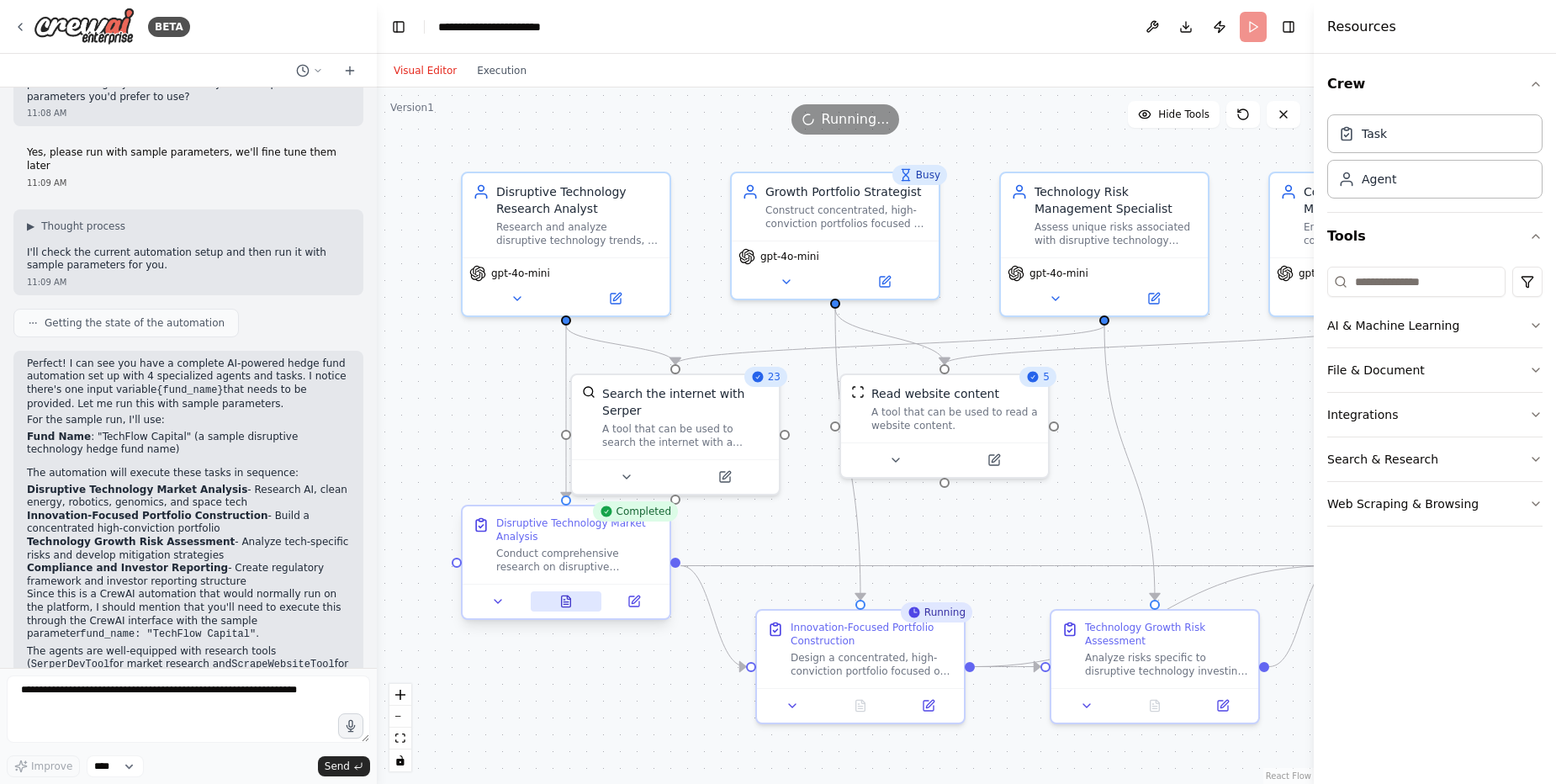
click at [569, 608] on button at bounding box center [566, 602] width 72 height 20
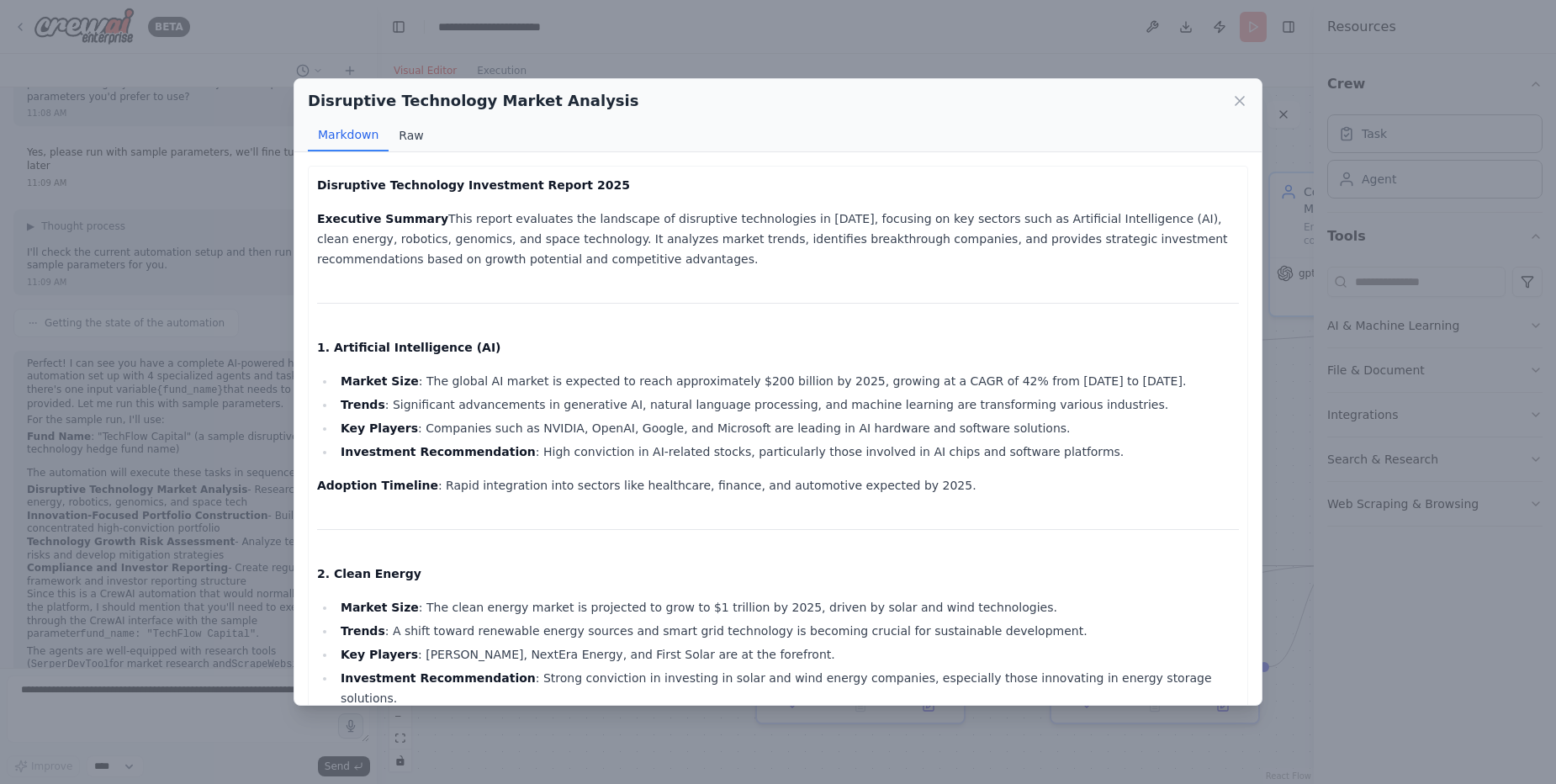
click at [401, 134] on button "Raw" at bounding box center [411, 135] width 45 height 32
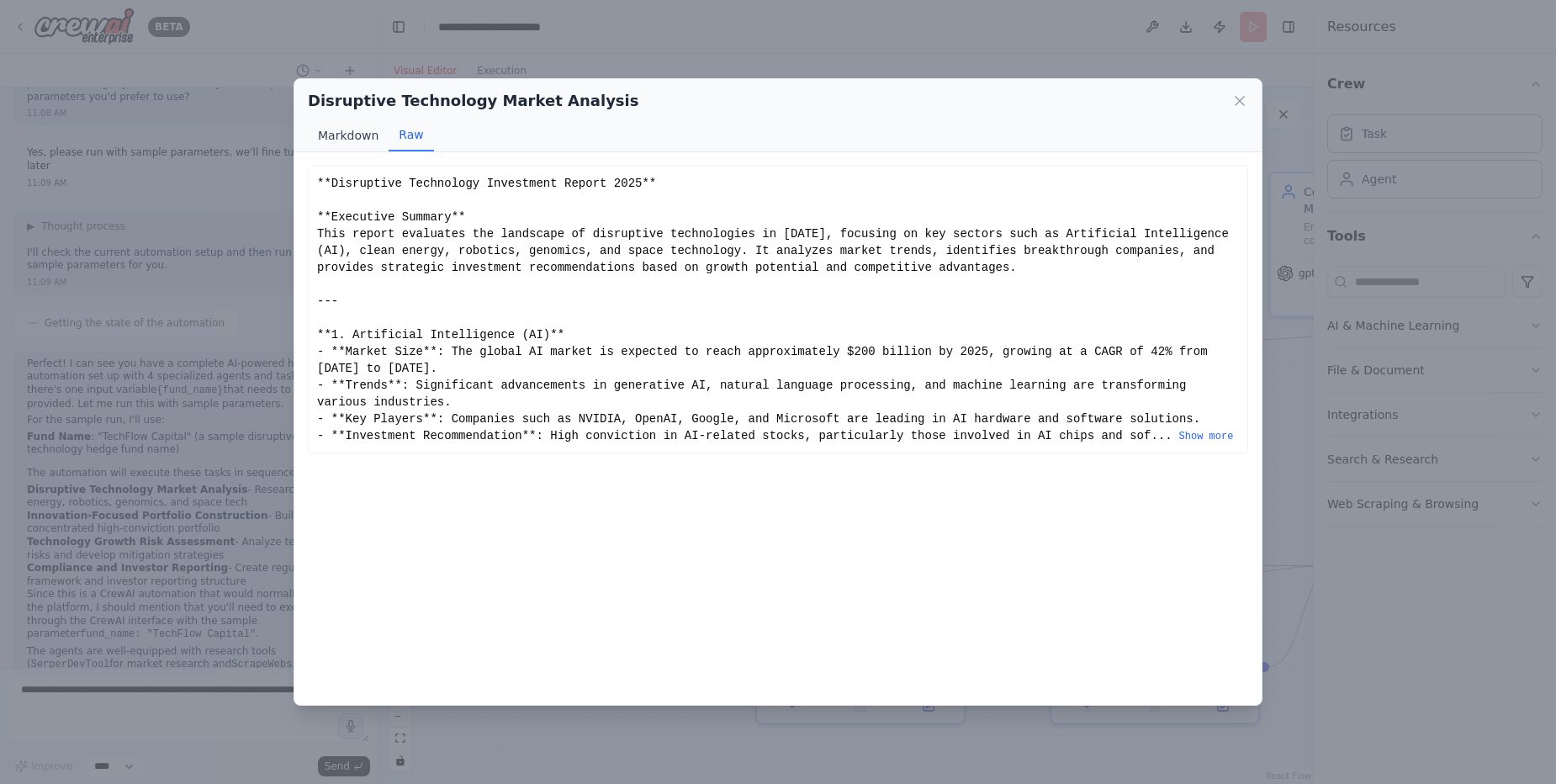
click at [339, 144] on button "Markdown" at bounding box center [348, 135] width 81 height 32
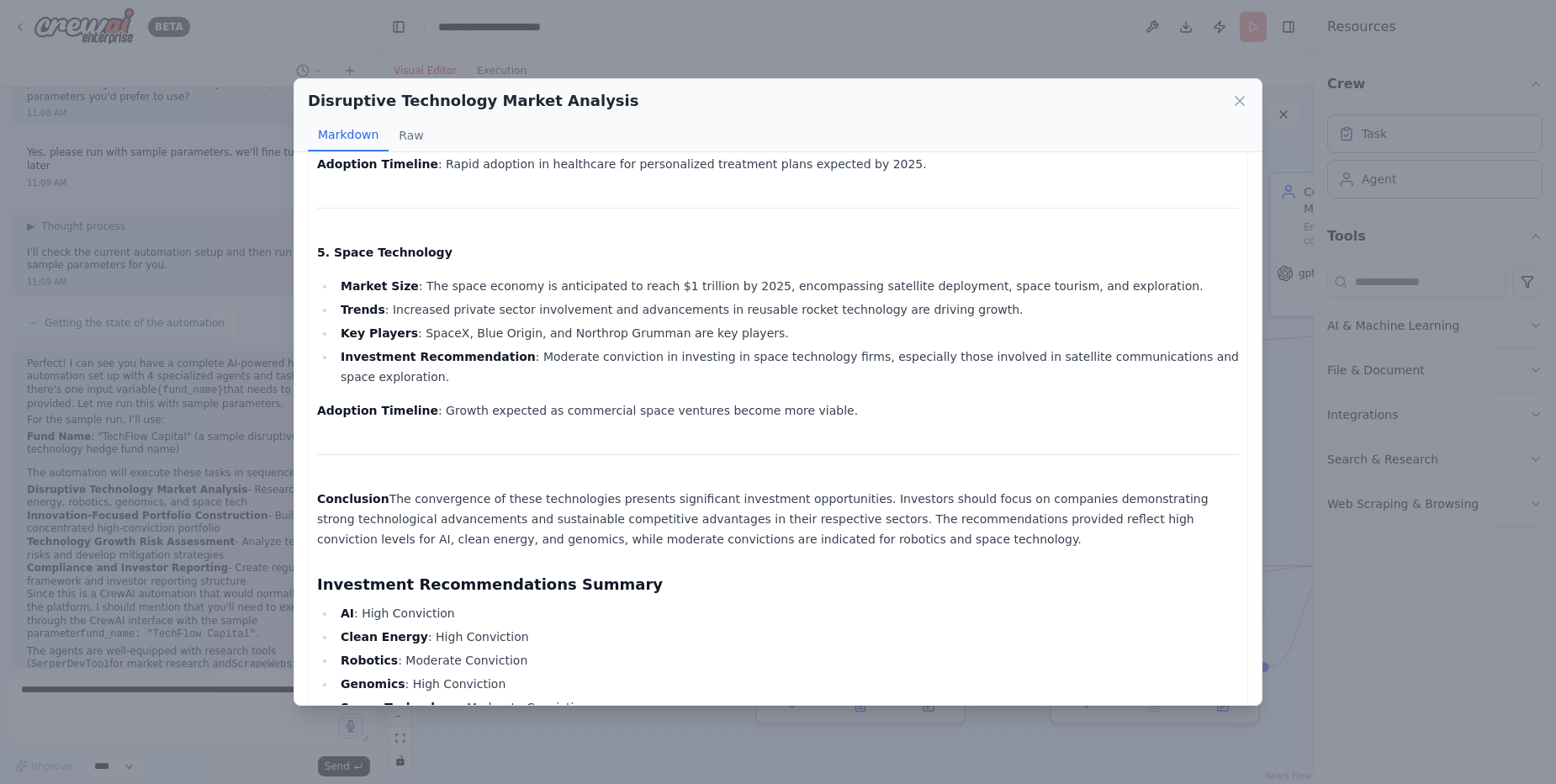
scroll to position [1069, 0]
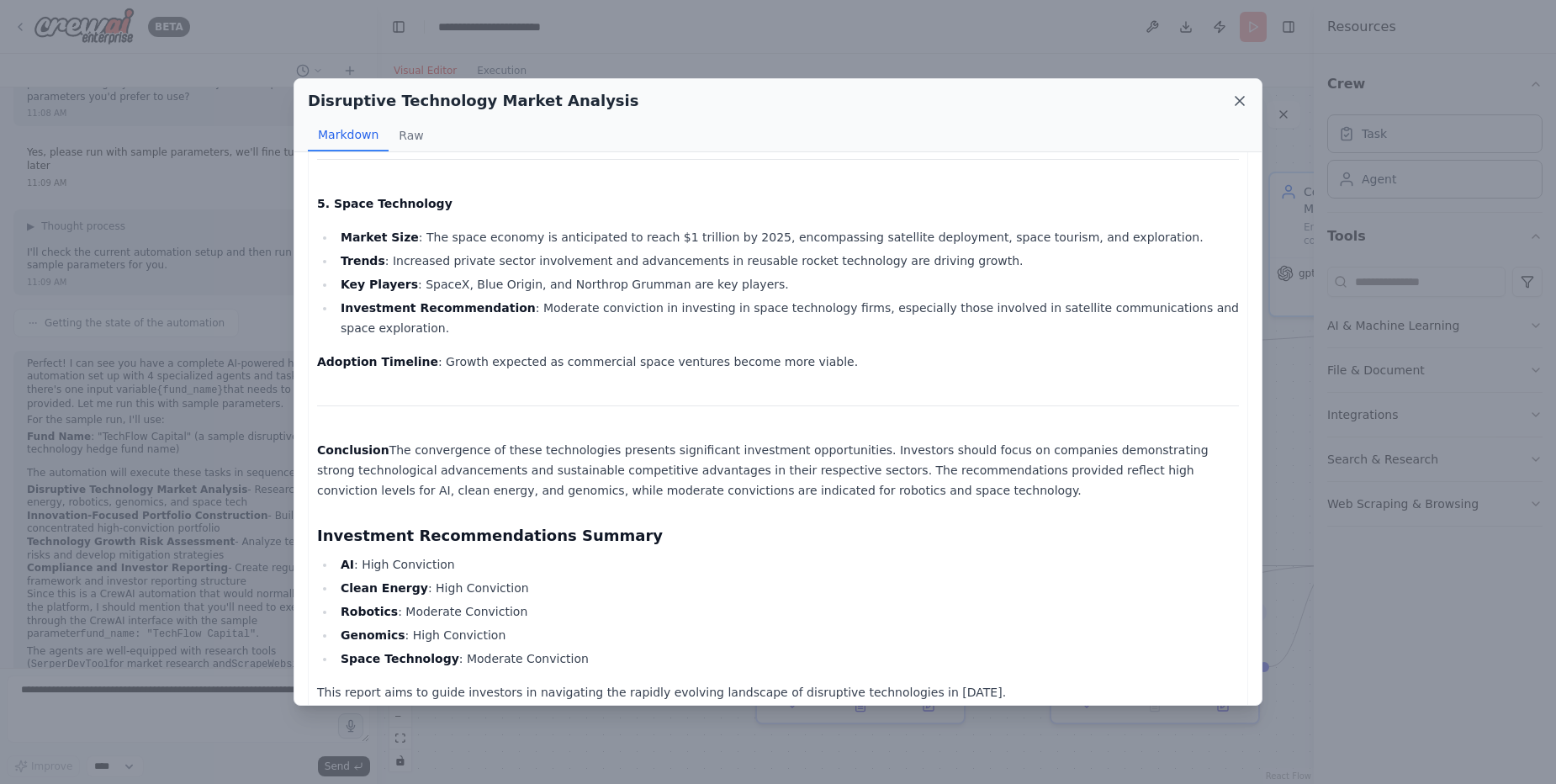
click at [1237, 101] on icon at bounding box center [1239, 101] width 17 height 17
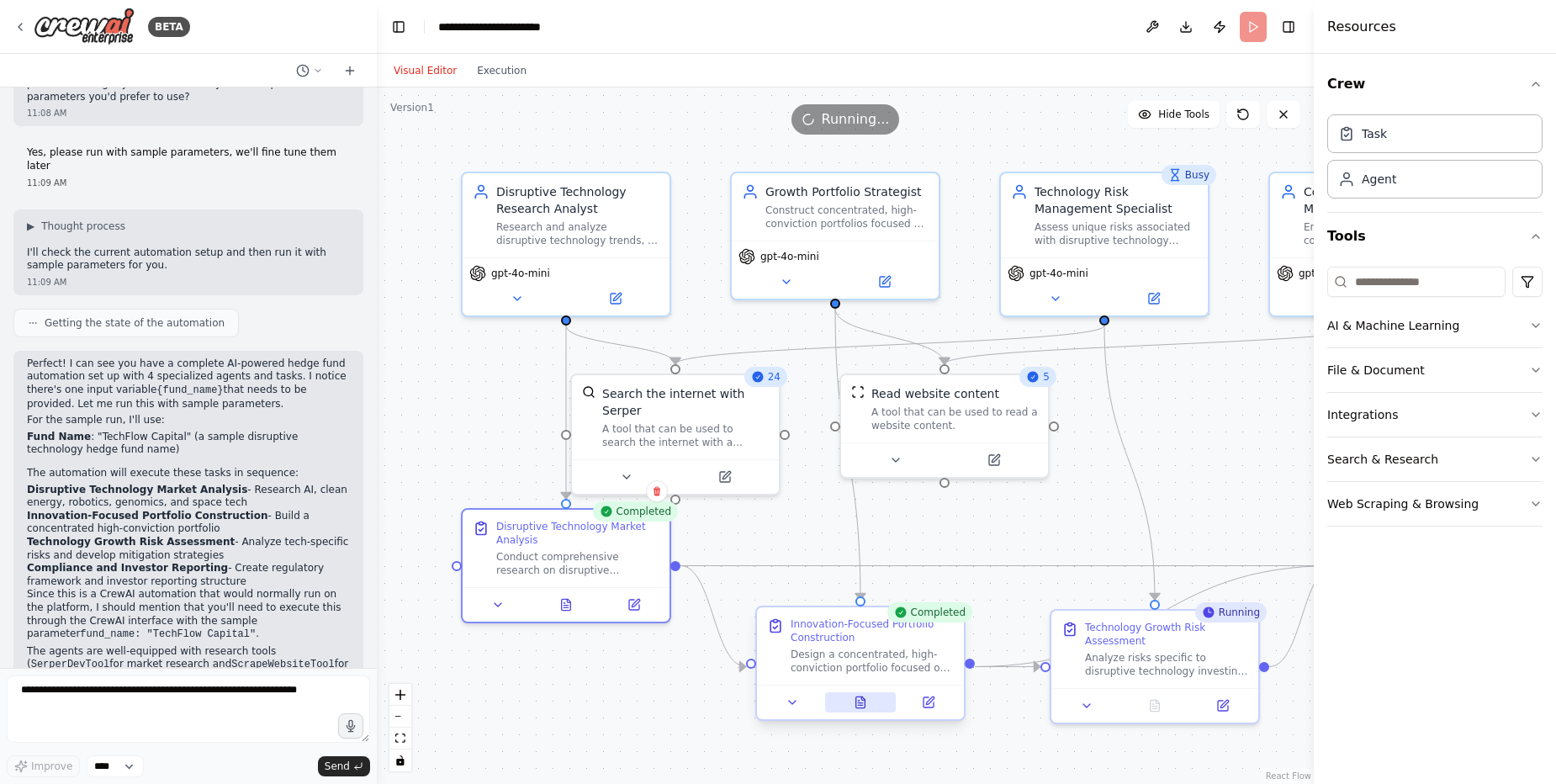
click at [856, 709] on button at bounding box center [860, 702] width 72 height 20
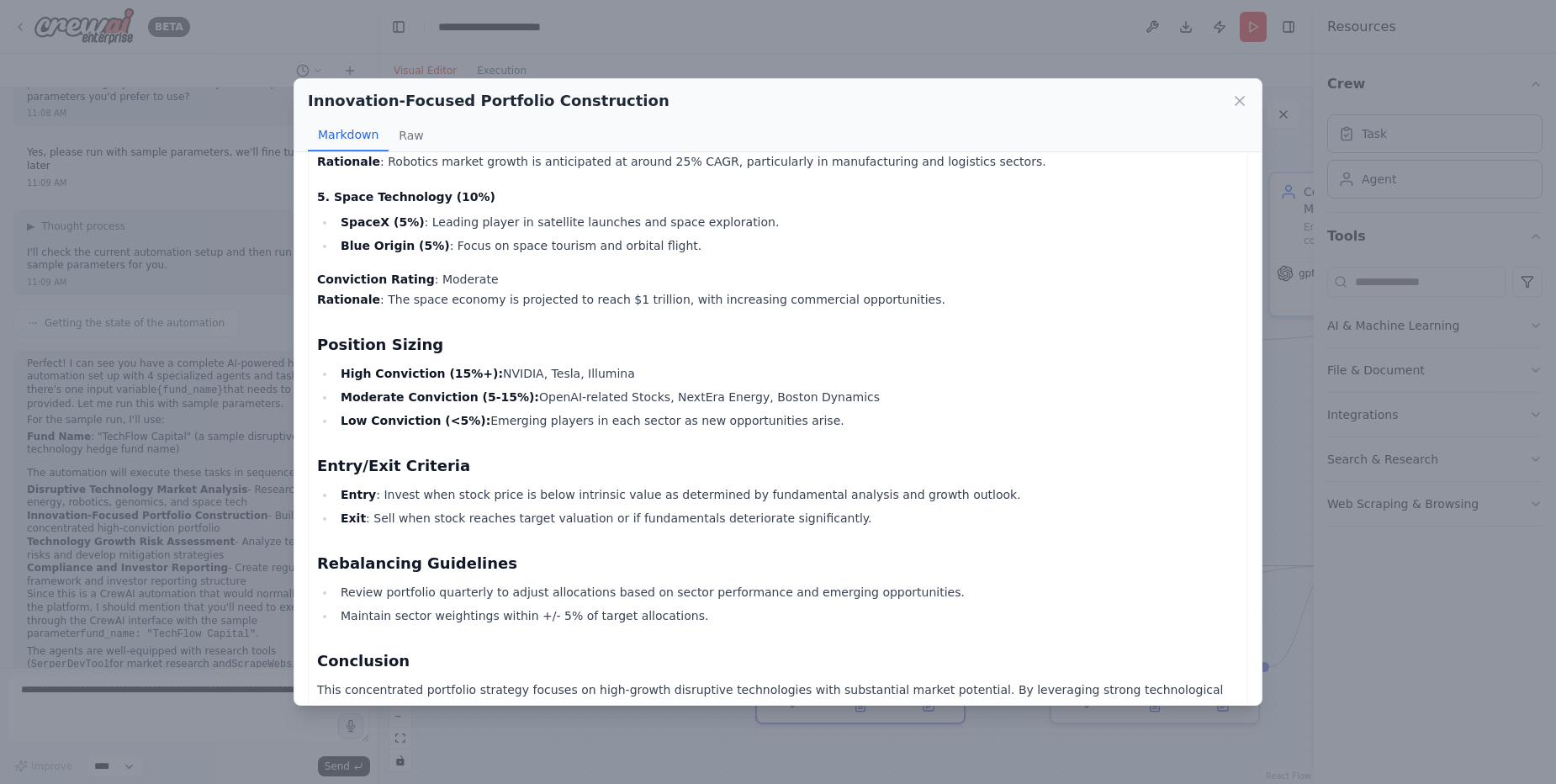
scroll to position [1057, 0]
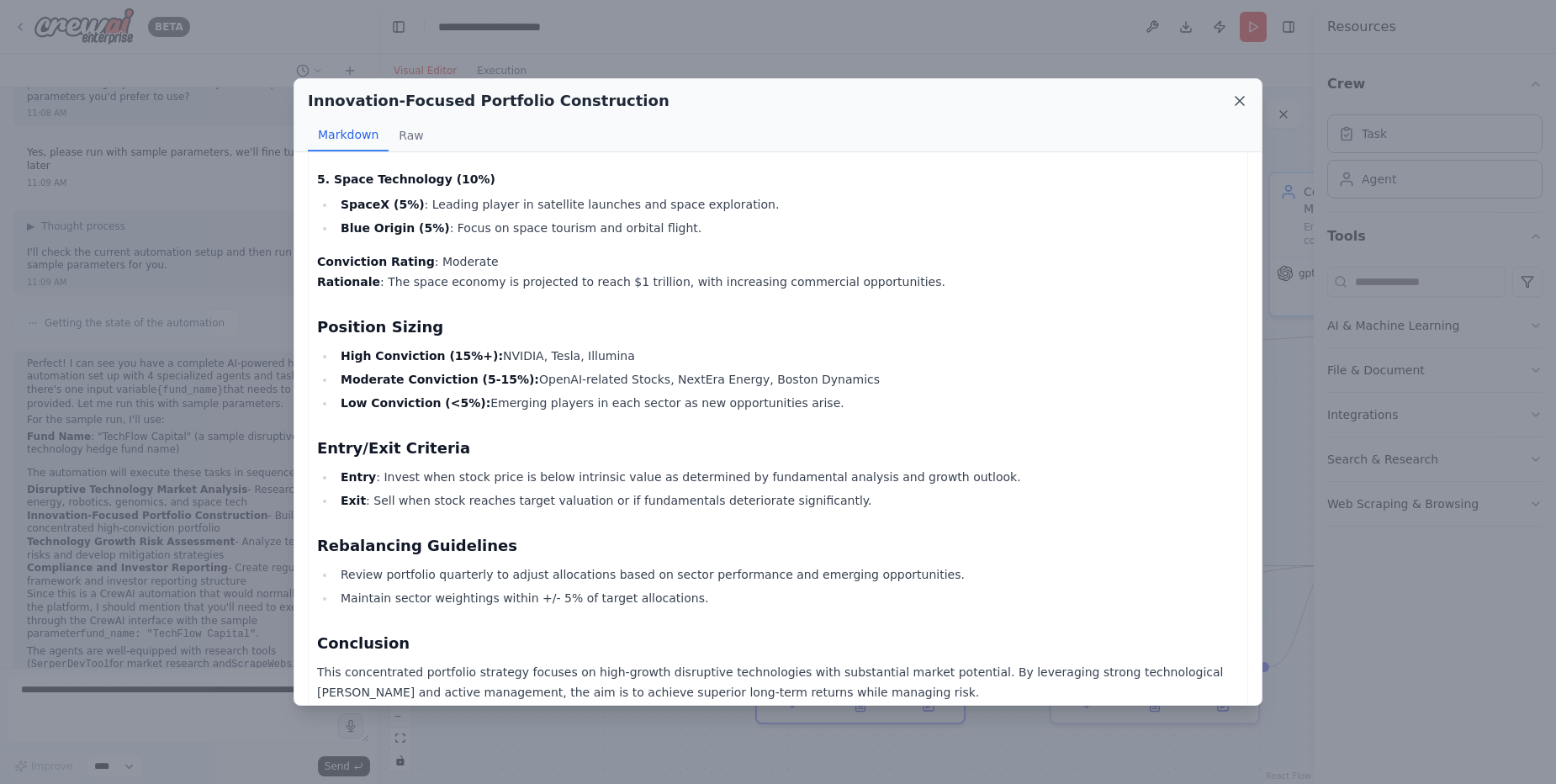
click at [1236, 101] on icon at bounding box center [1239, 101] width 17 height 17
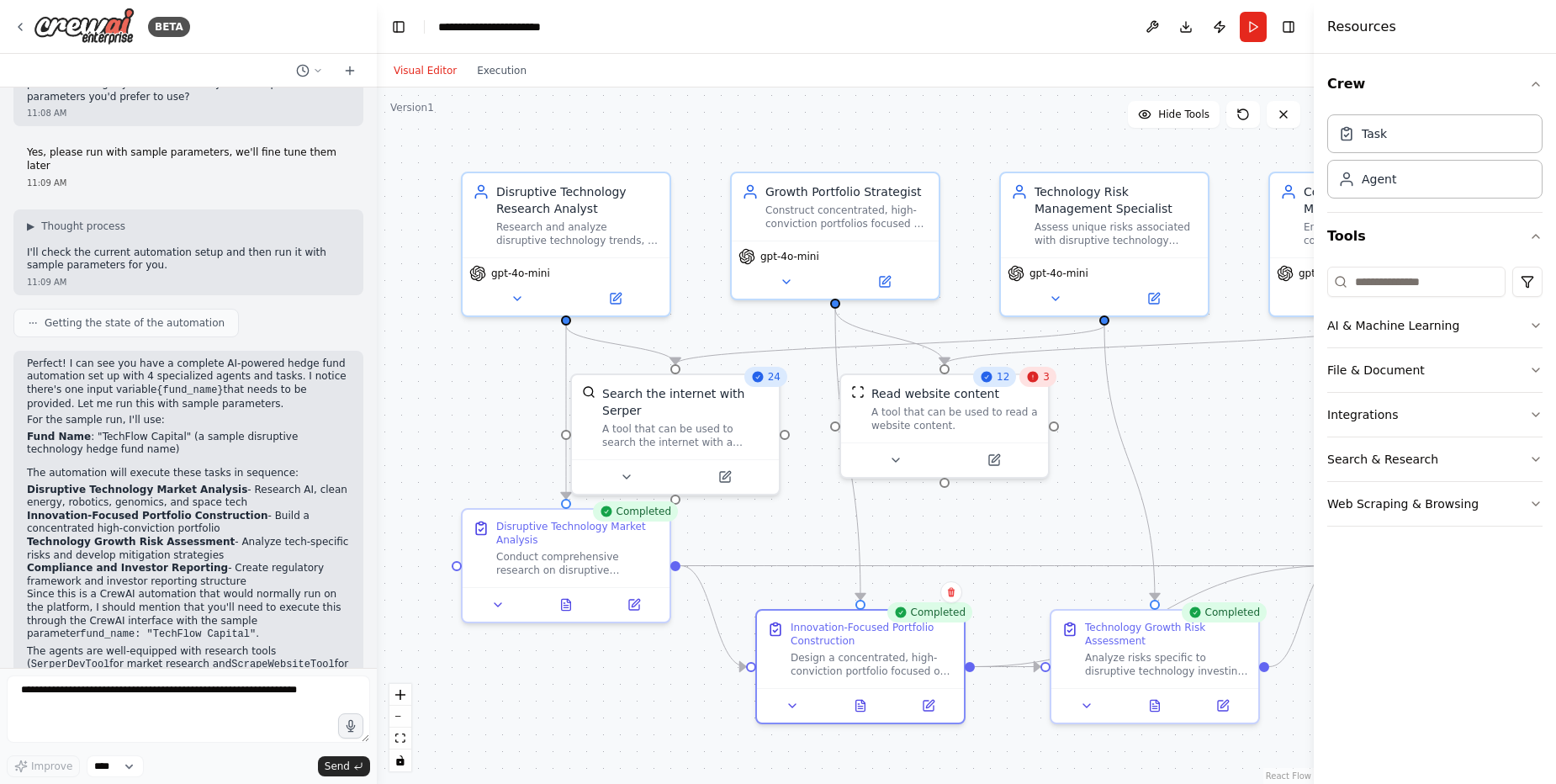
click at [1029, 383] on icon at bounding box center [1033, 376] width 13 height 13
click at [885, 453] on button at bounding box center [895, 457] width 95 height 20
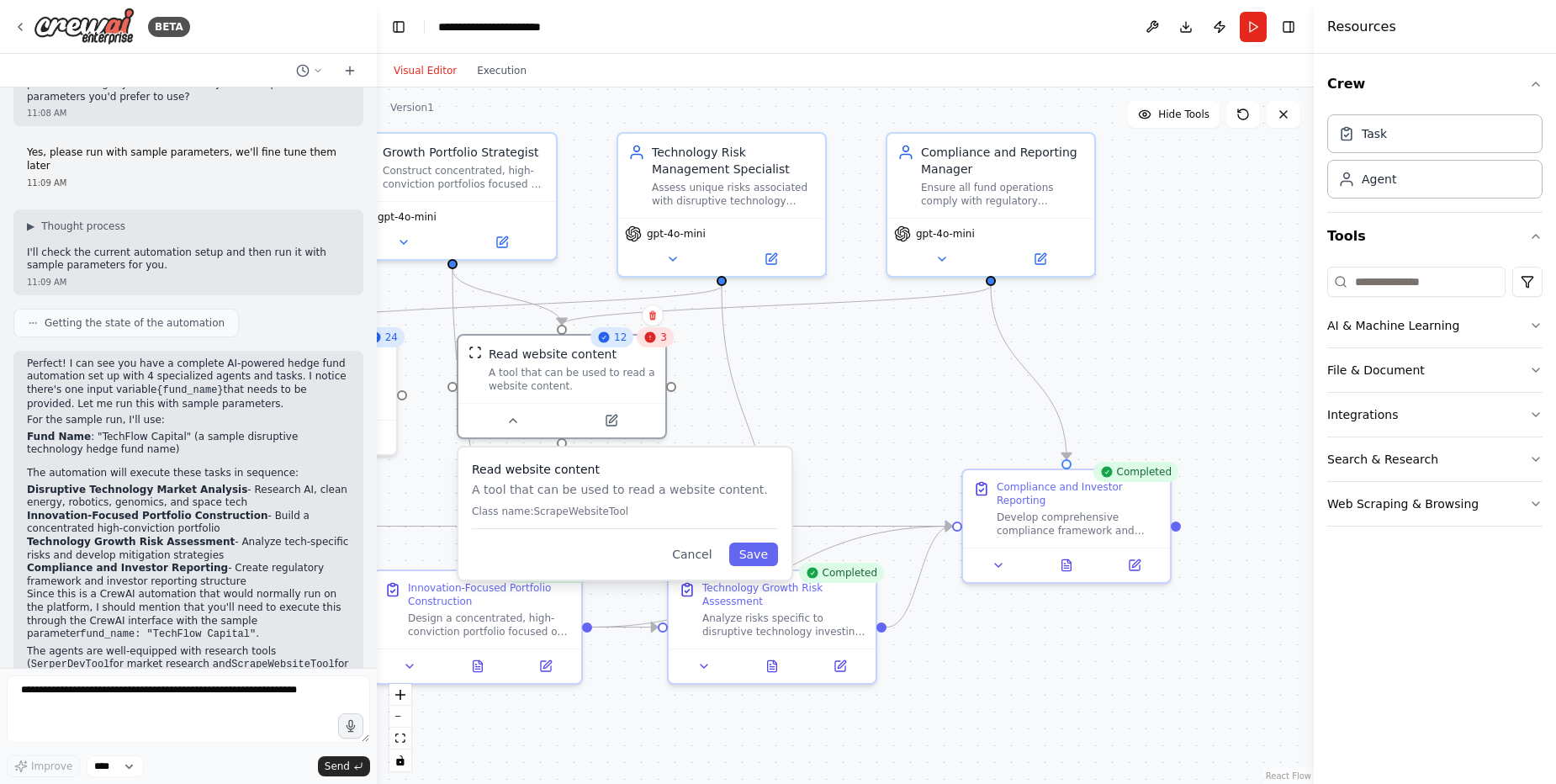
drag, startPoint x: 965, startPoint y: 744, endPoint x: 582, endPoint y: 705, distance: 385.0
click at [582, 705] on div ".deletable-edge-delete-btn { width: 20px; height: 20px; border: 0px solid #ffff…" at bounding box center [846, 436] width 937 height 696
click at [1069, 559] on icon at bounding box center [1069, 558] width 4 height 4
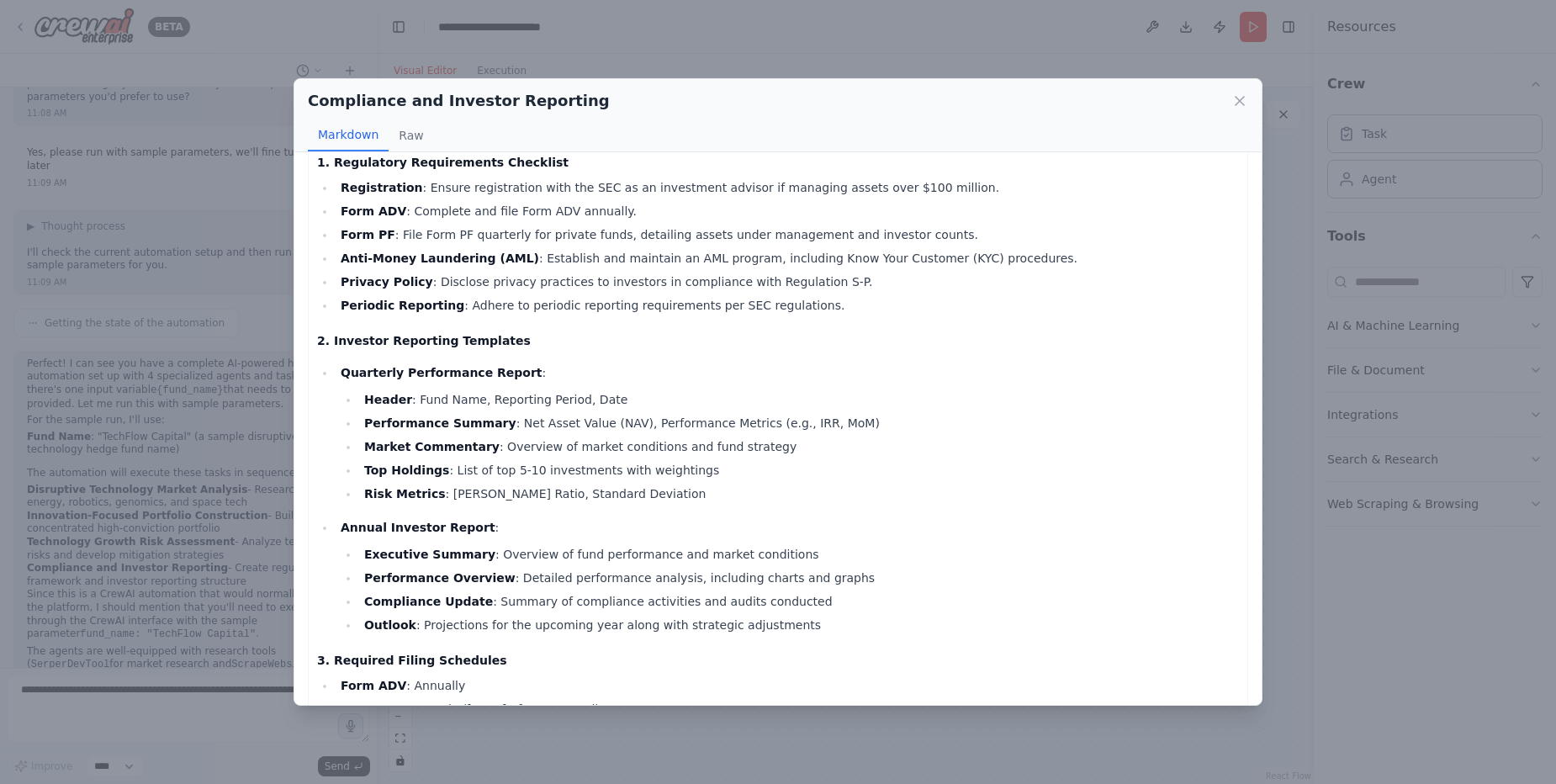
scroll to position [0, 0]
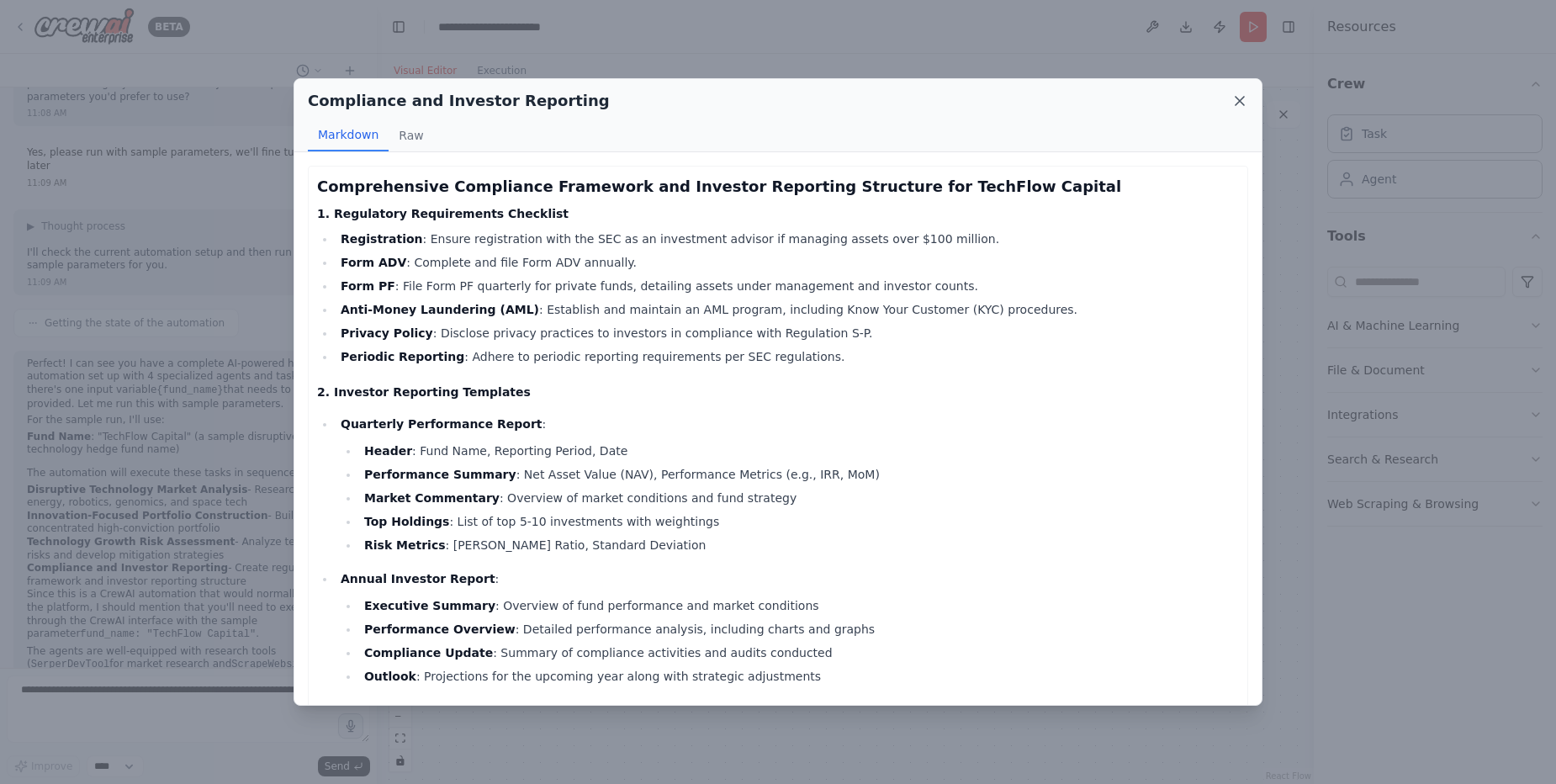
click at [1245, 105] on icon at bounding box center [1239, 101] width 17 height 17
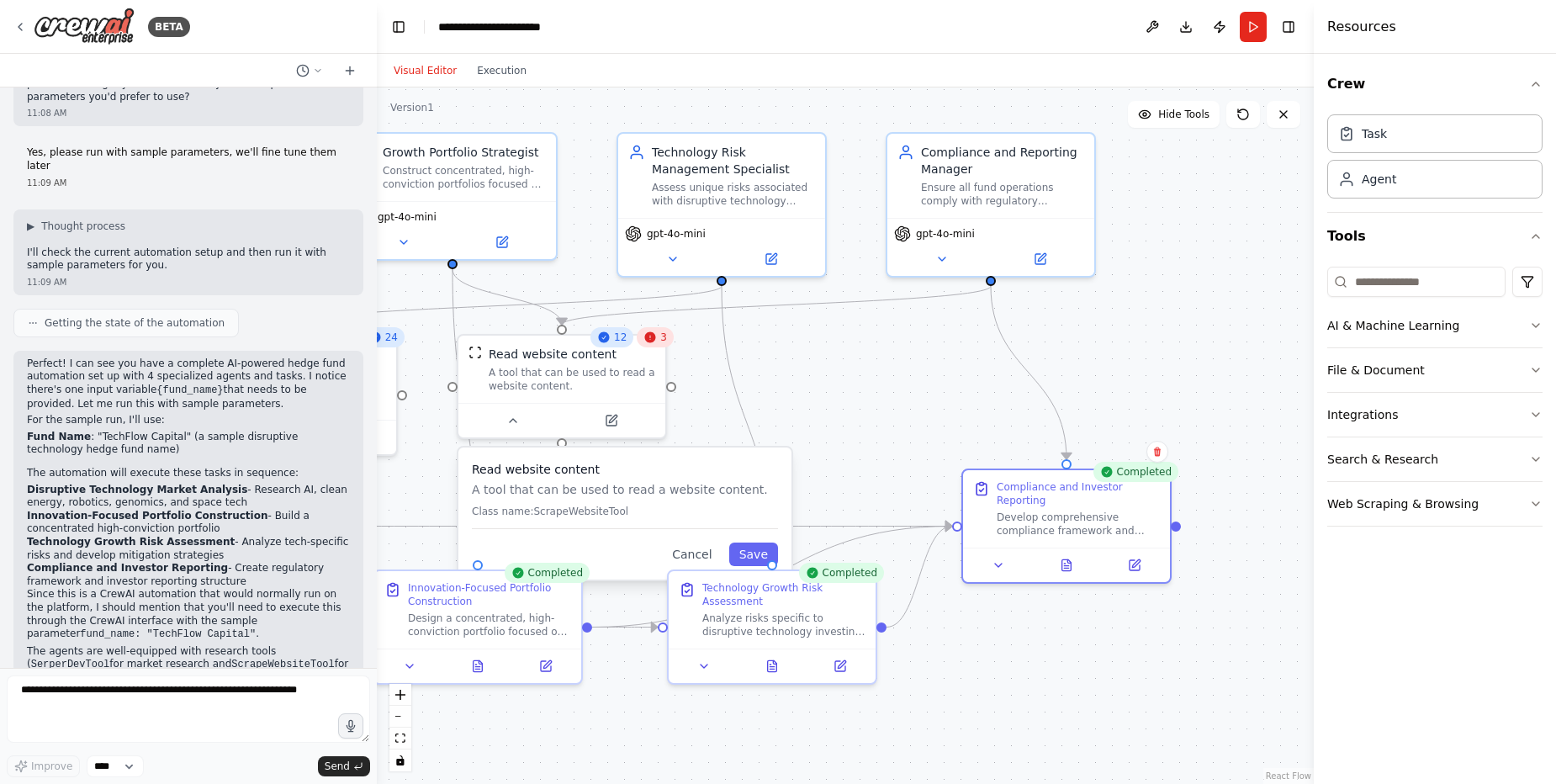
click at [532, 757] on div ".deletable-edge-delete-btn { width: 20px; height: 20px; border: 0px solid #ffff…" at bounding box center [846, 436] width 937 height 696
click at [557, 742] on div ".deletable-edge-delete-btn { width: 20px; height: 20px; border: 0px solid #ffff…" at bounding box center [846, 436] width 937 height 696
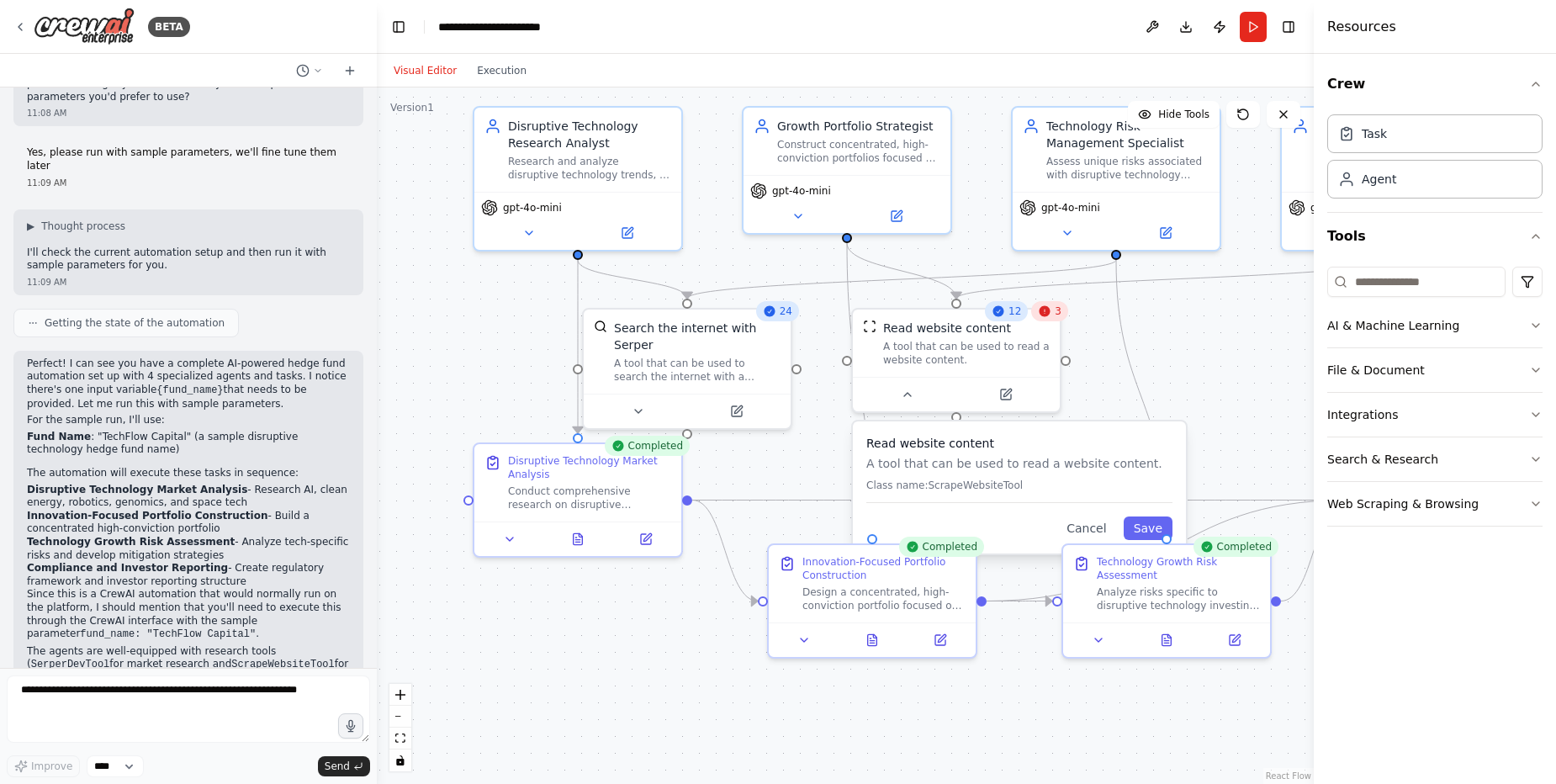
drag, startPoint x: 549, startPoint y: 741, endPoint x: 1017, endPoint y: 725, distance: 468.3
click at [1017, 725] on div ".deletable-edge-delete-btn { width: 20px; height: 20px; border: 0px solid #ffff…" at bounding box center [846, 436] width 937 height 696
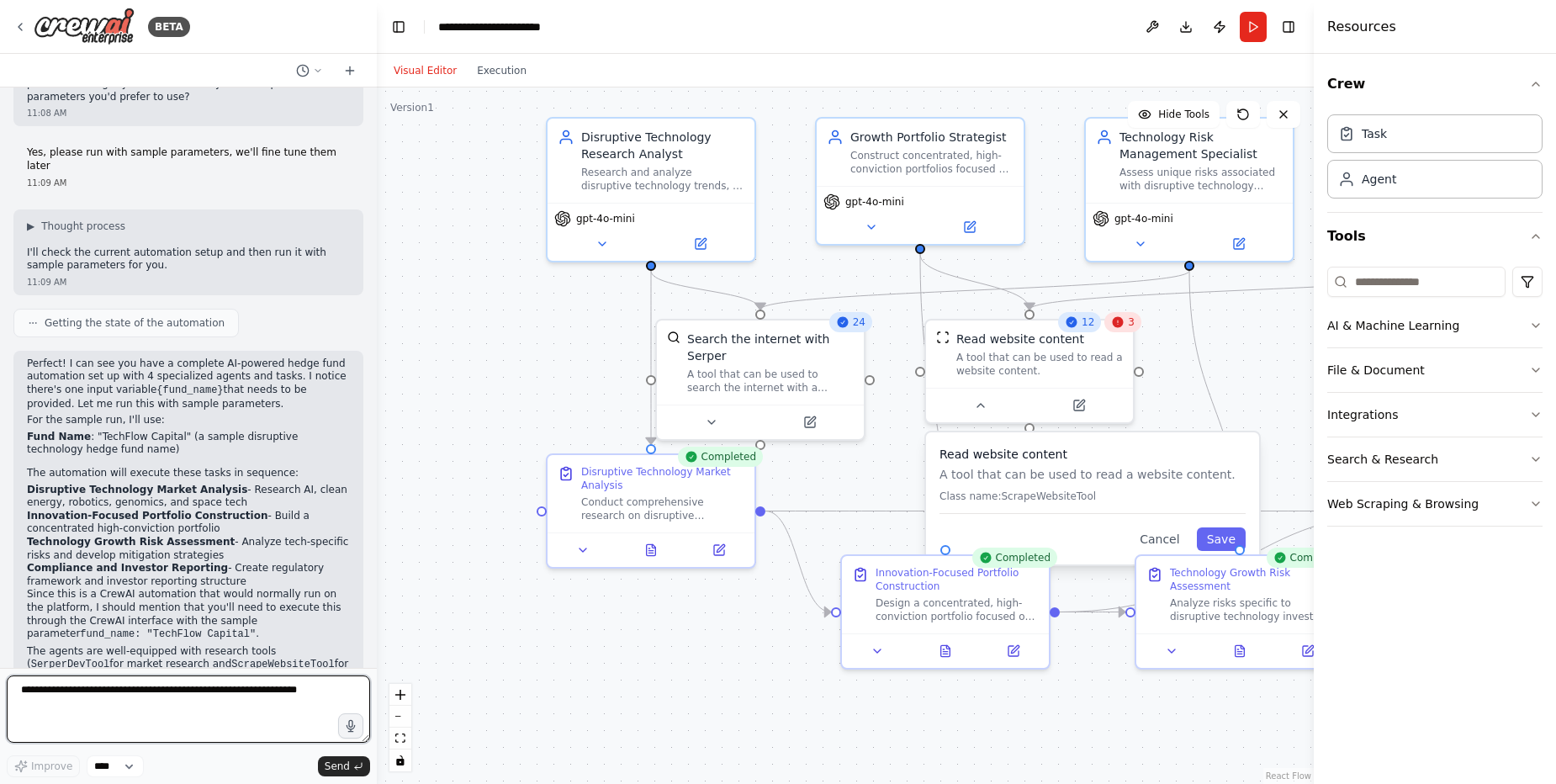
click at [184, 704] on textarea at bounding box center [188, 709] width 363 height 67
type textarea "**********"
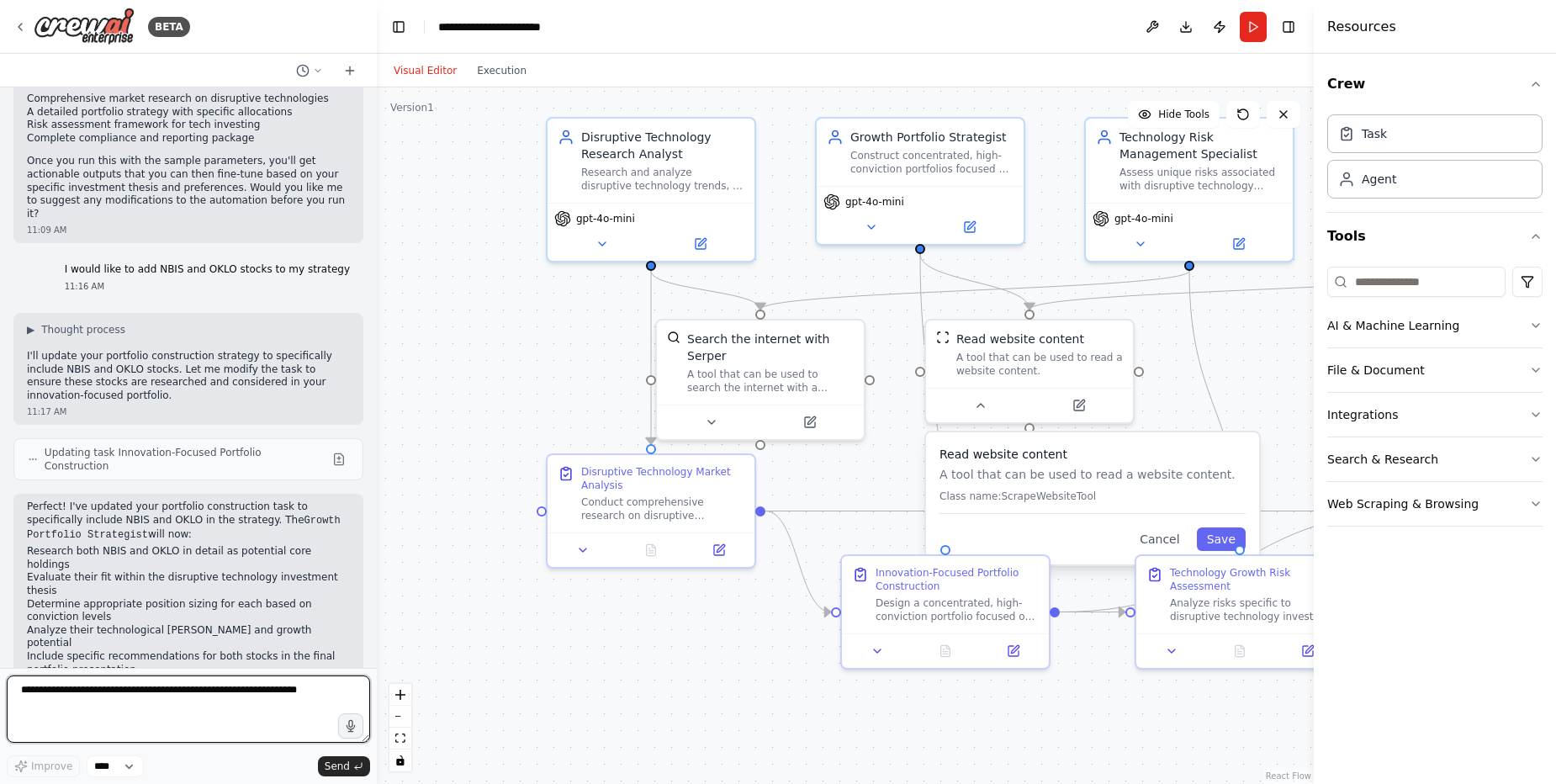
scroll to position [4556, 0]
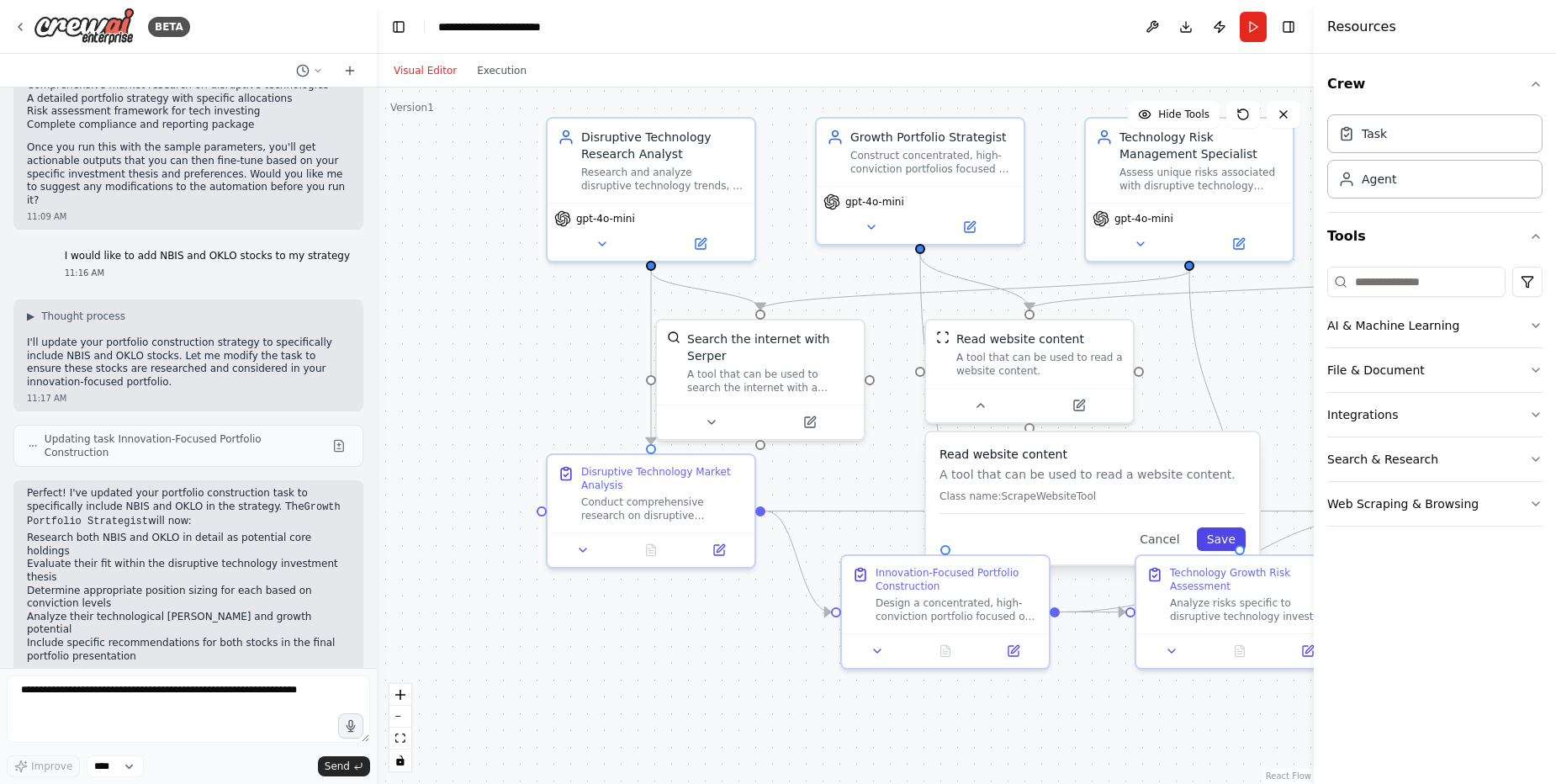
click at [1218, 535] on button "Save" at bounding box center [1221, 538] width 48 height 23
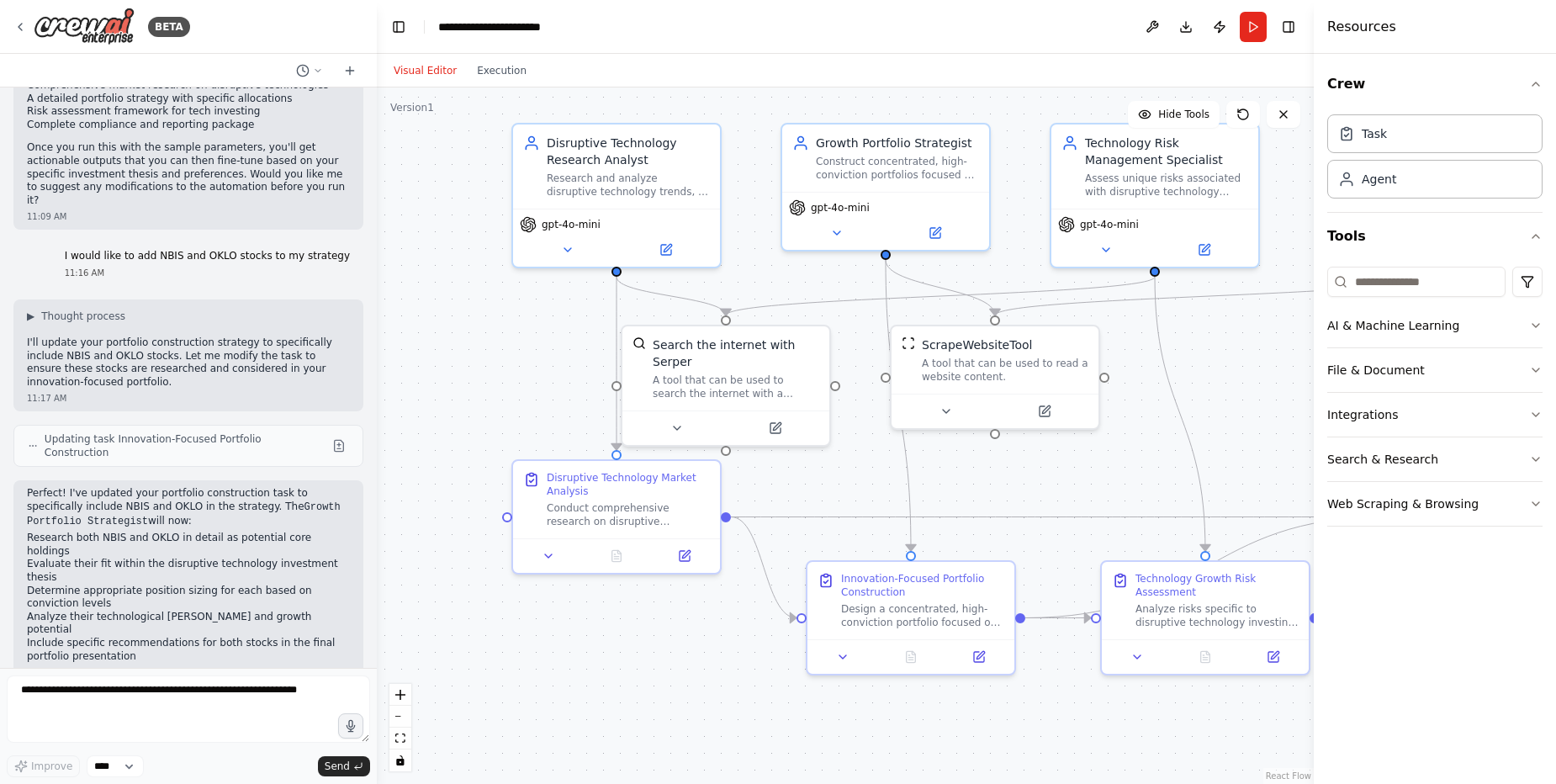
drag, startPoint x: 1116, startPoint y: 718, endPoint x: 1081, endPoint y: 724, distance: 35.5
click at [1081, 724] on div ".deletable-edge-delete-btn { width: 20px; height: 20px; border: 0px solid #ffff…" at bounding box center [846, 436] width 937 height 696
click at [168, 704] on textarea at bounding box center [188, 709] width 363 height 67
click at [74, 691] on textarea "**********" at bounding box center [188, 709] width 363 height 67
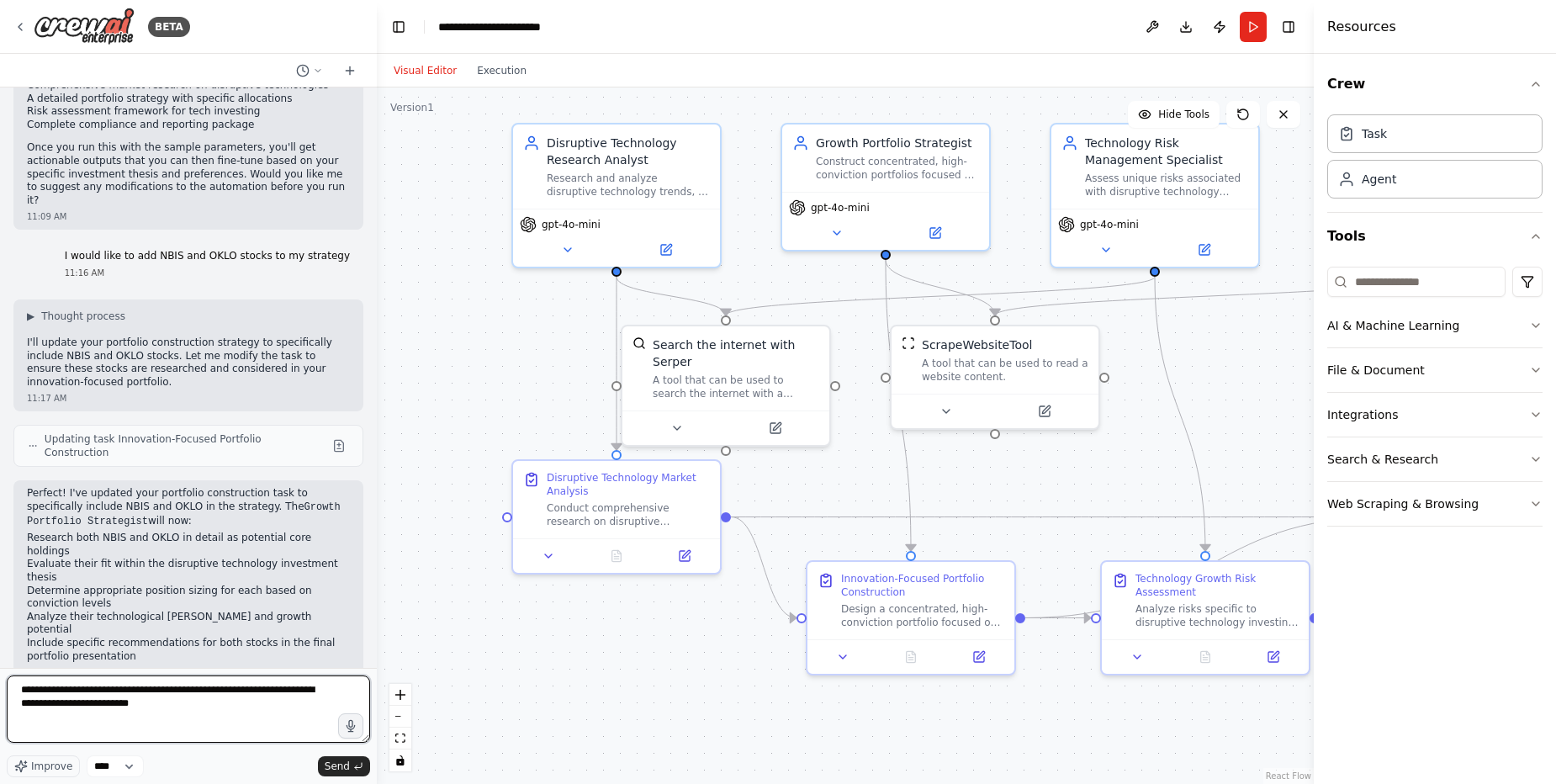
type textarea "**********"
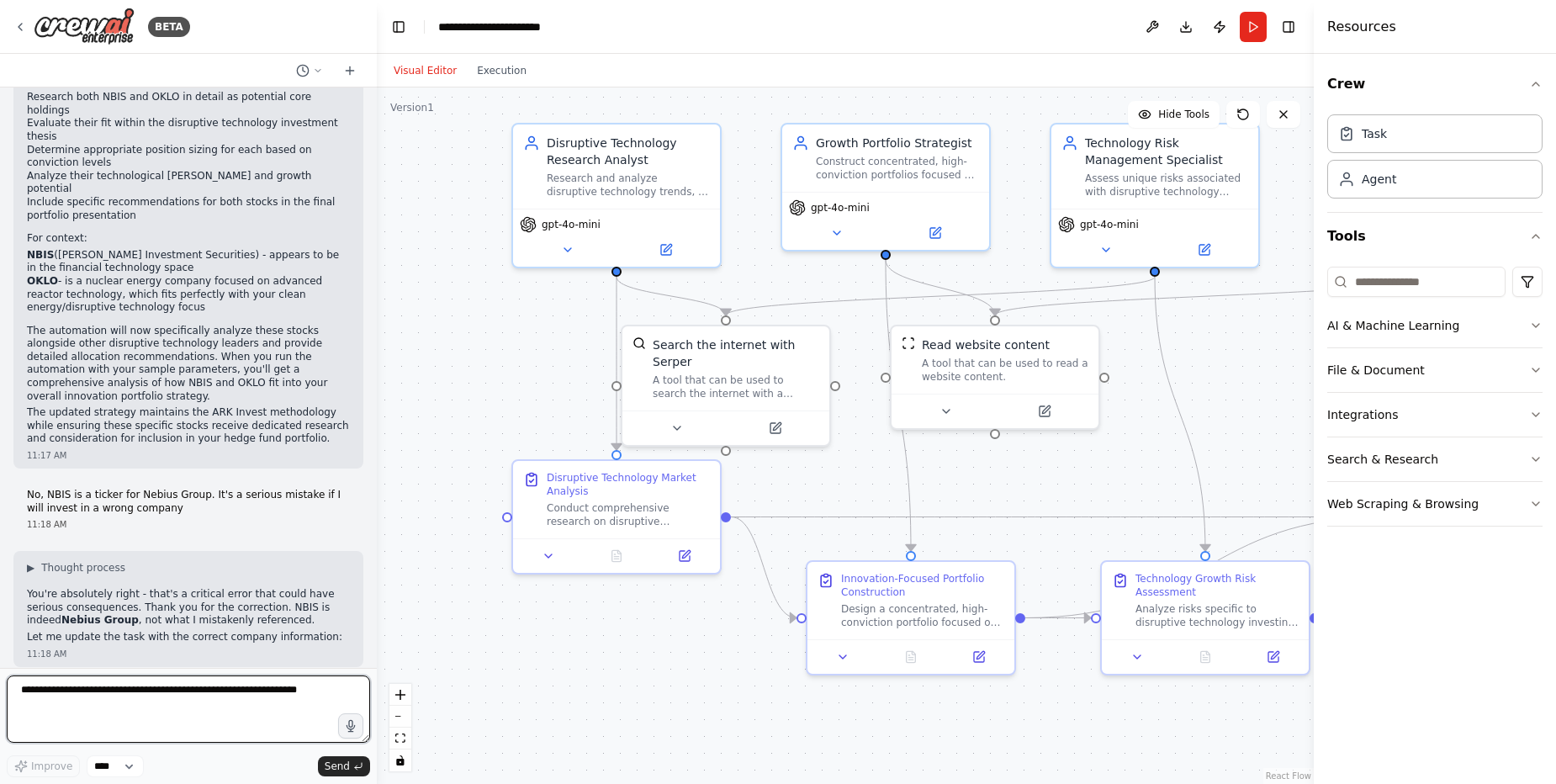
scroll to position [5009, 0]
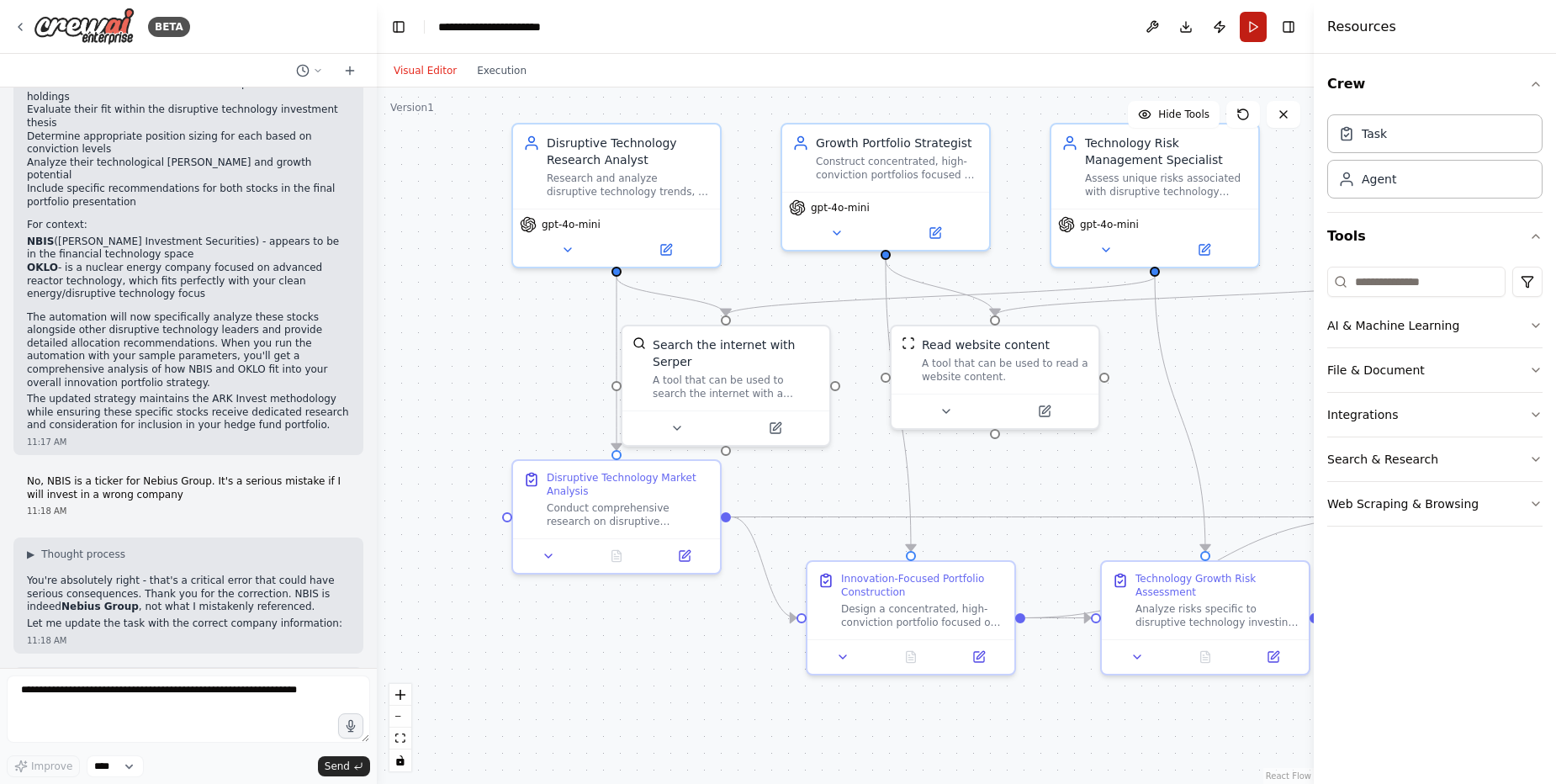
click at [1250, 15] on button "Run" at bounding box center [1252, 27] width 27 height 31
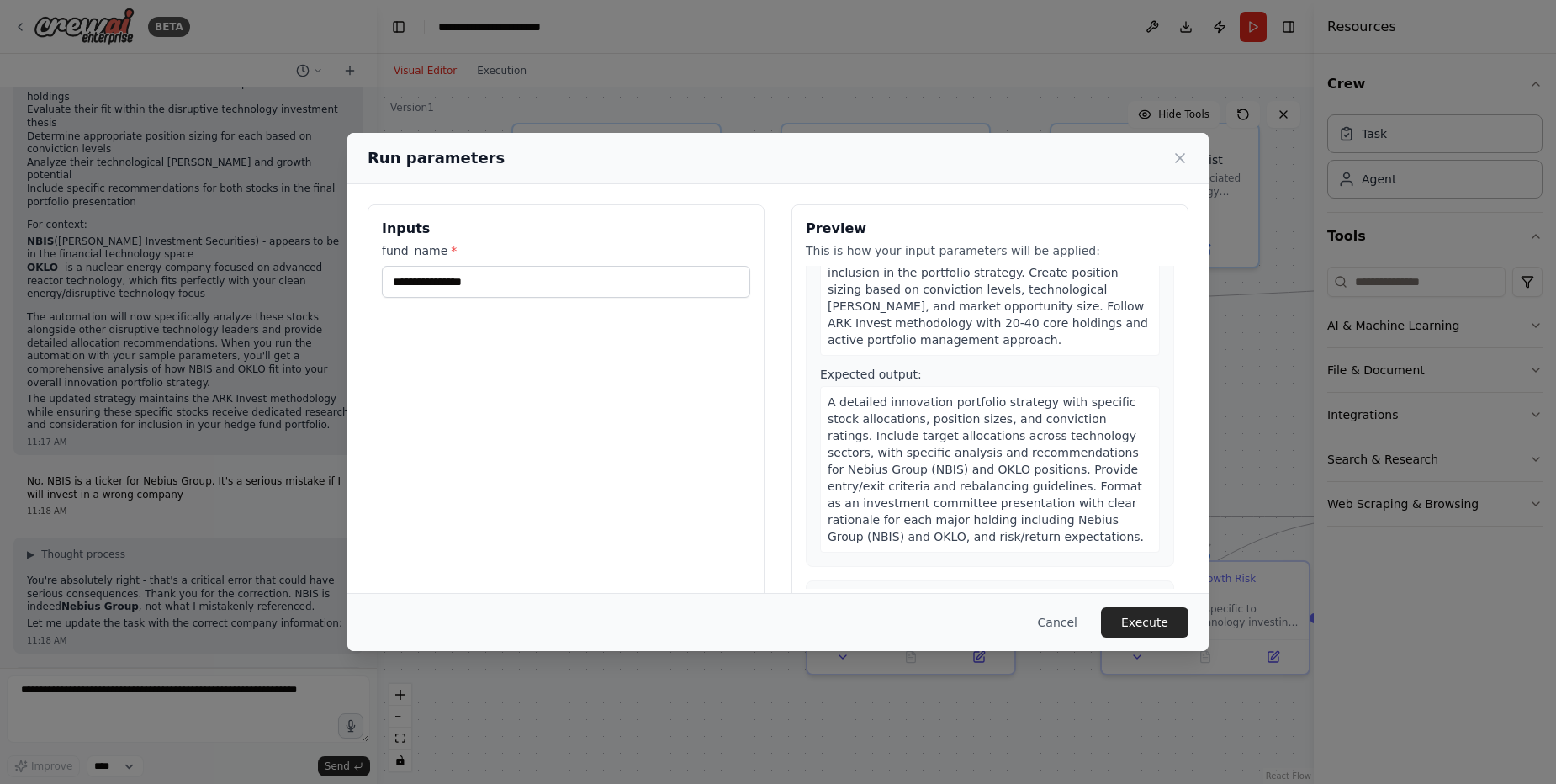
scroll to position [1386, 0]
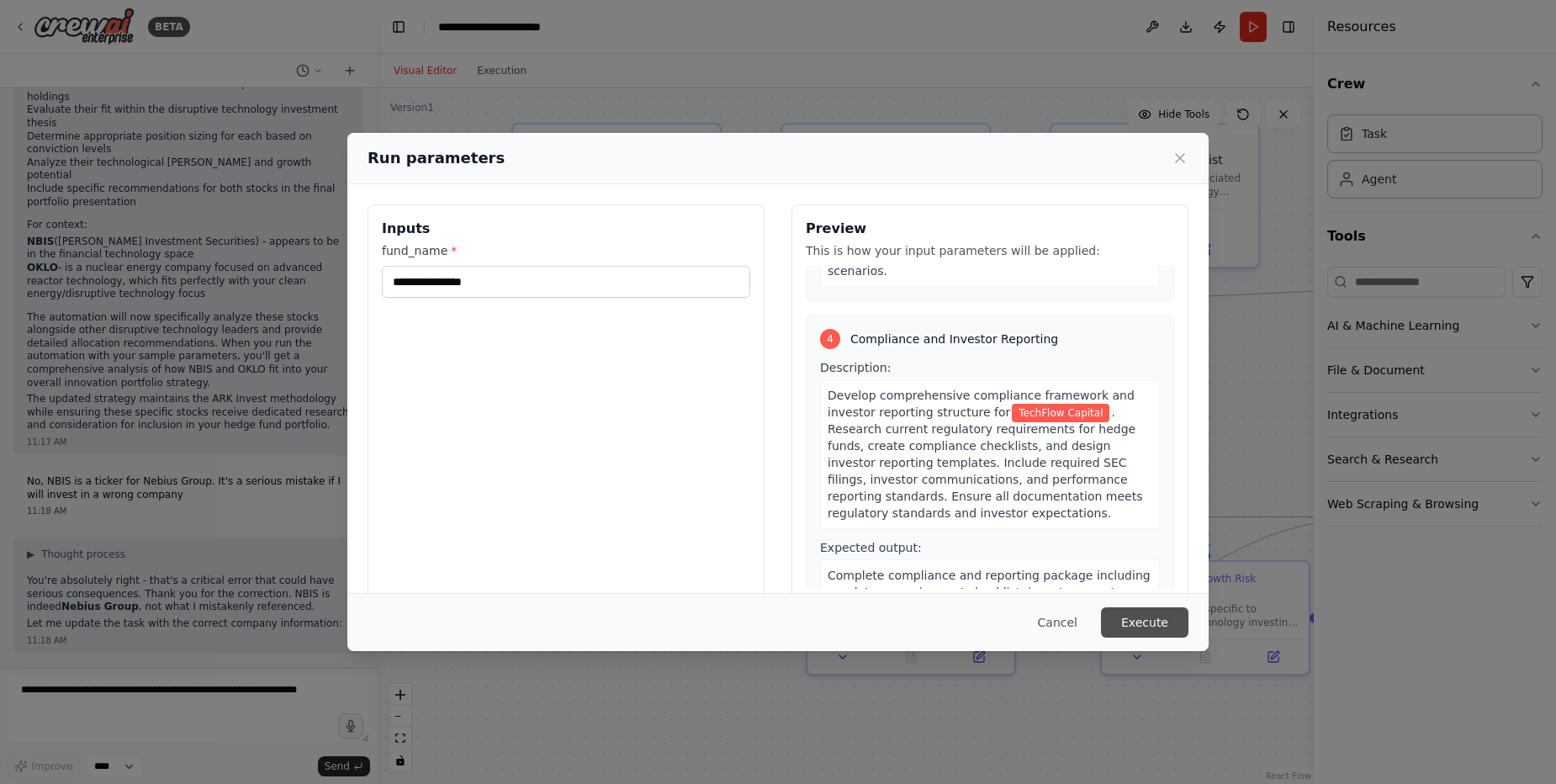
click at [1151, 620] on button "Execute" at bounding box center [1144, 622] width 88 height 31
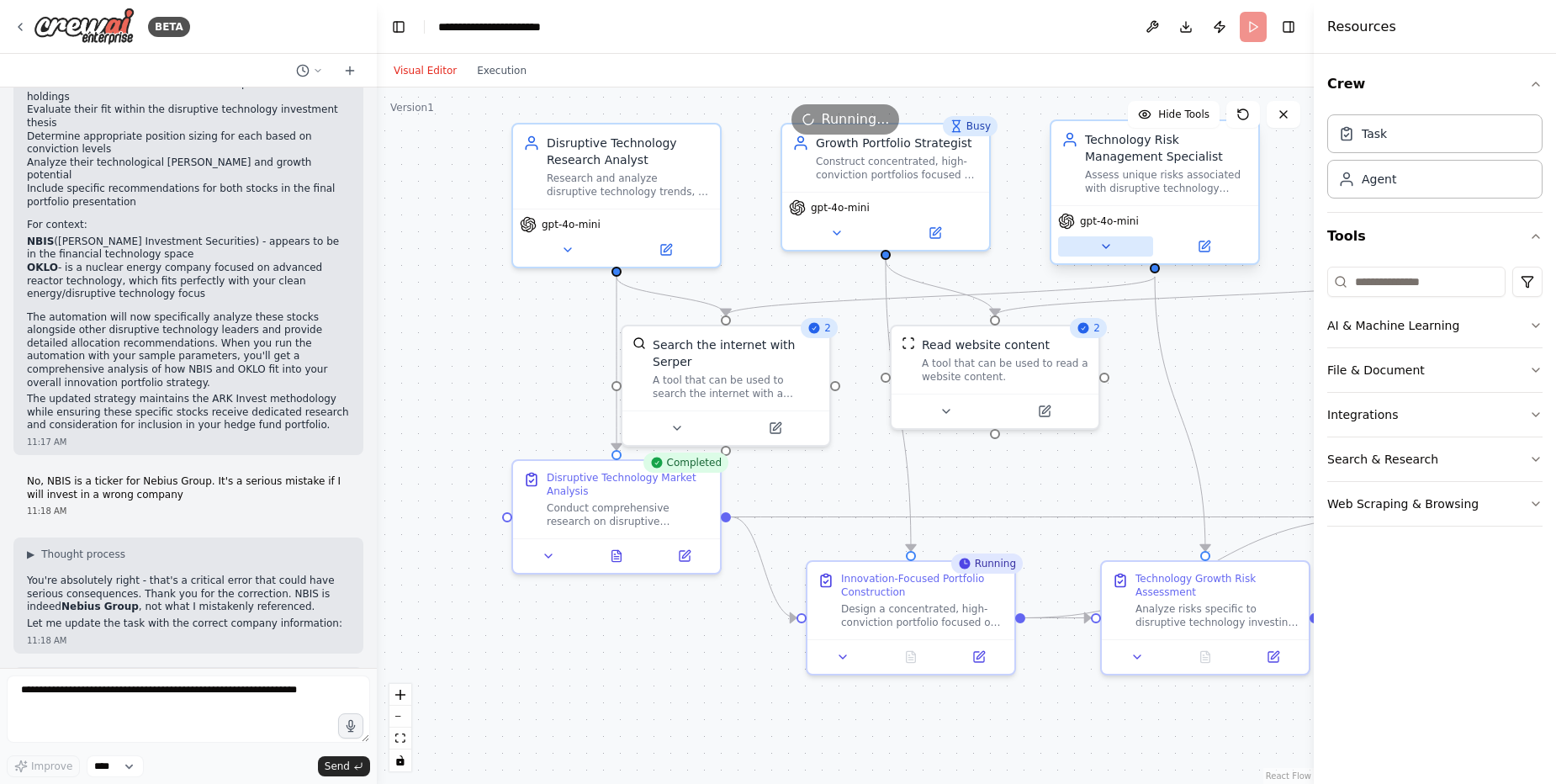
click at [1095, 251] on button at bounding box center [1105, 247] width 95 height 20
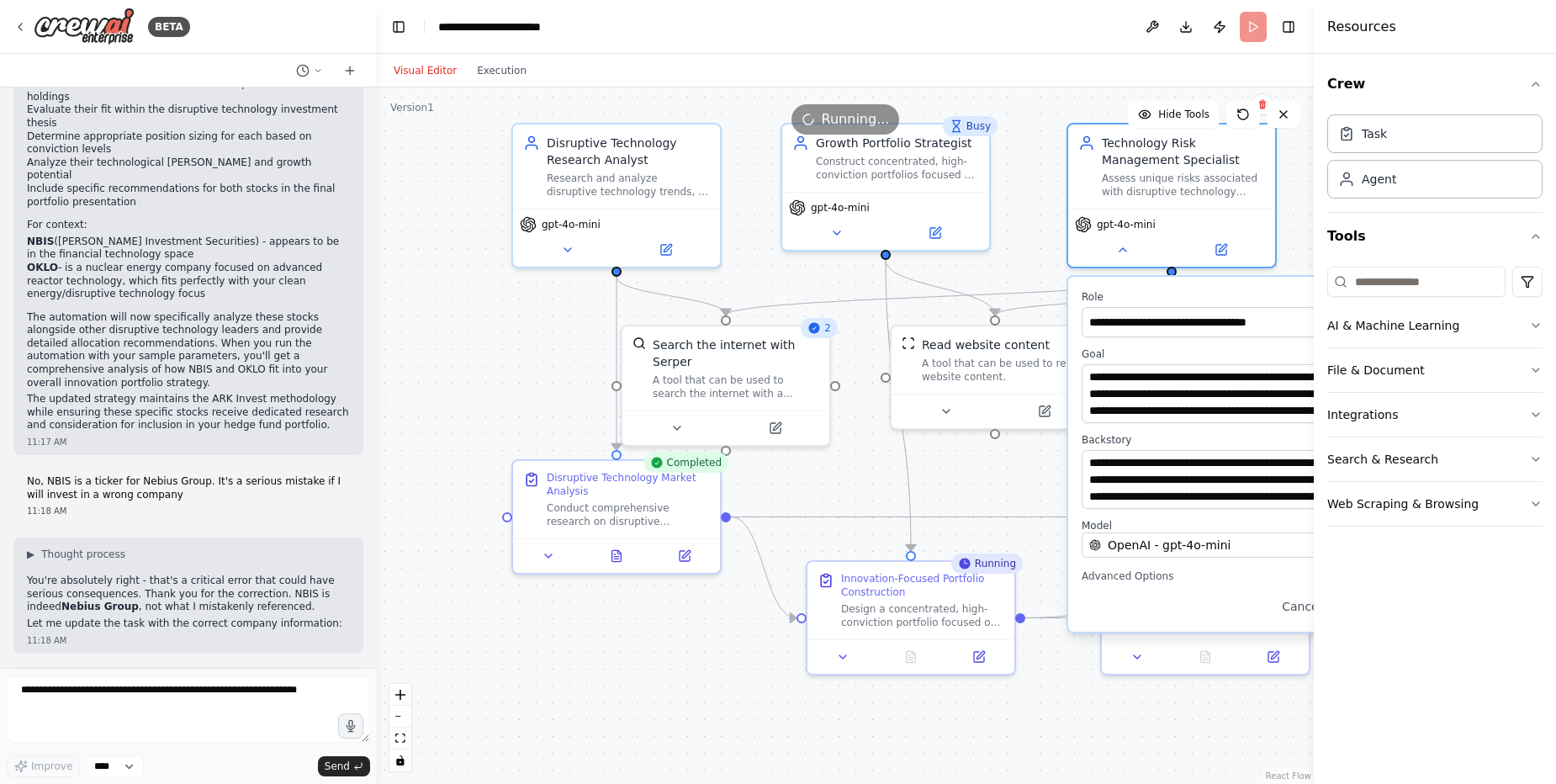
click at [834, 712] on div ".deletable-edge-delete-btn { width: 20px; height: 20px; border: 0px solid #ffff…" at bounding box center [846, 436] width 937 height 696
click at [616, 547] on icon at bounding box center [617, 552] width 9 height 11
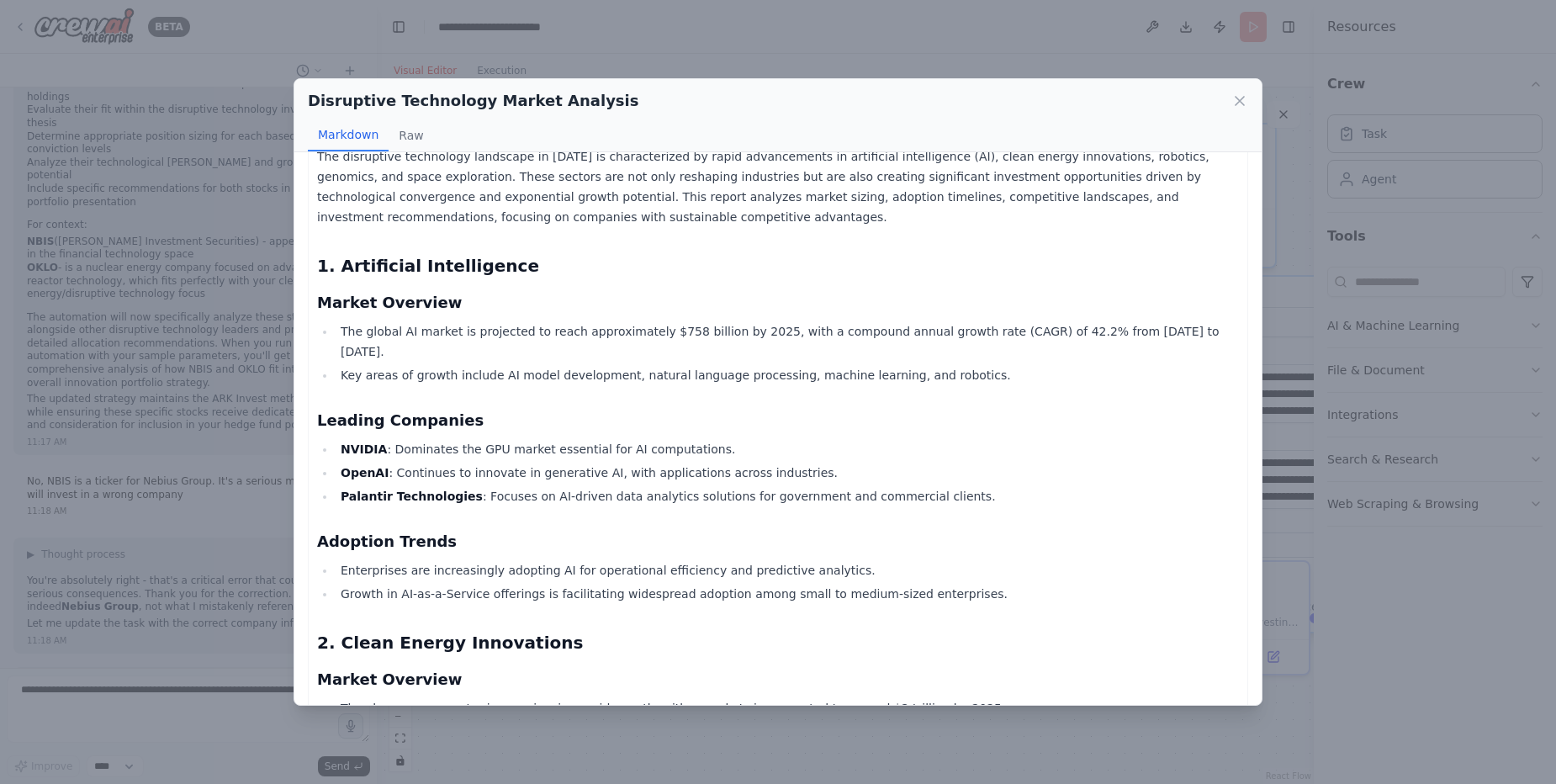
scroll to position [0, 0]
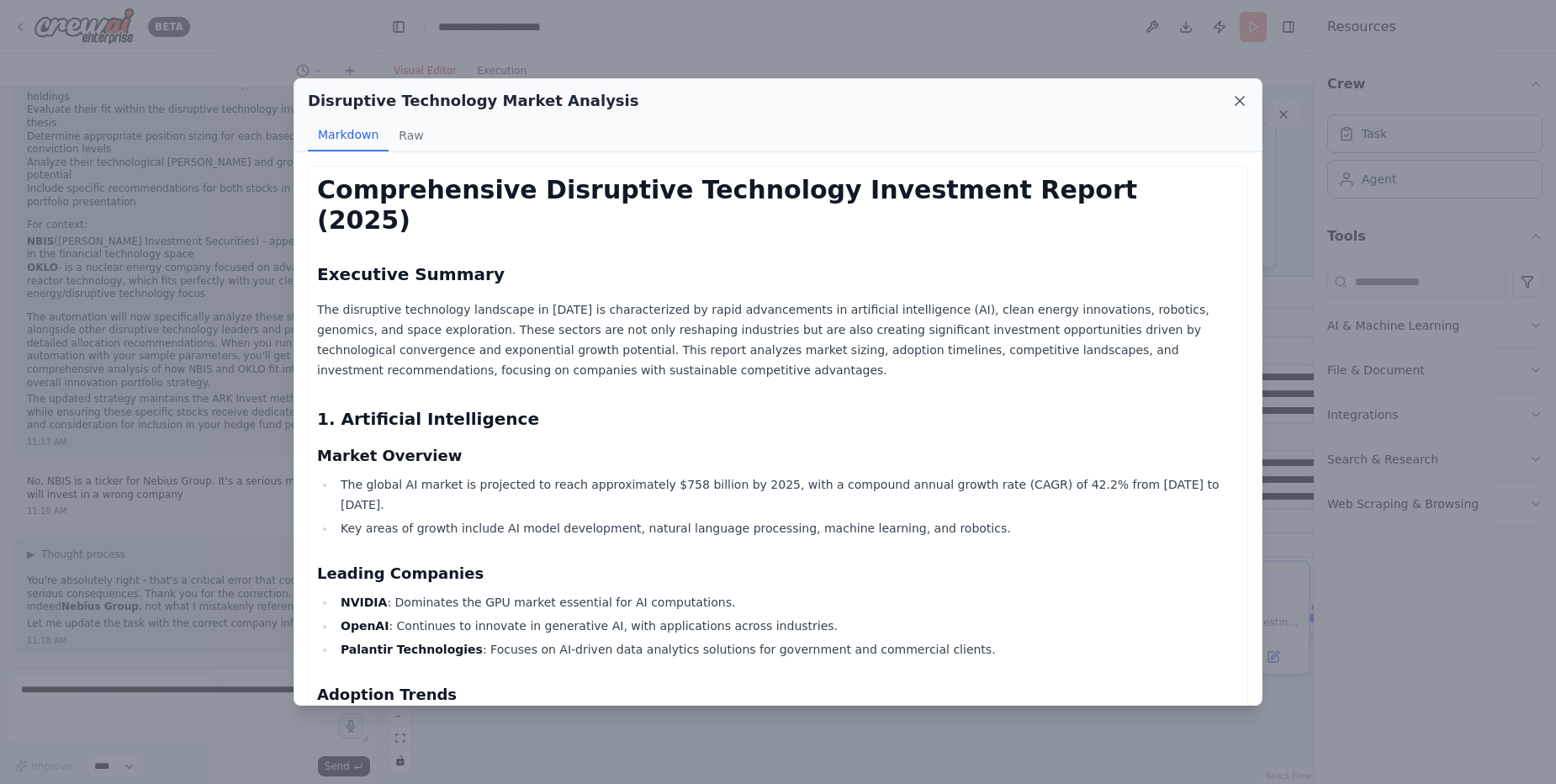
click at [1238, 96] on icon at bounding box center [1239, 101] width 17 height 17
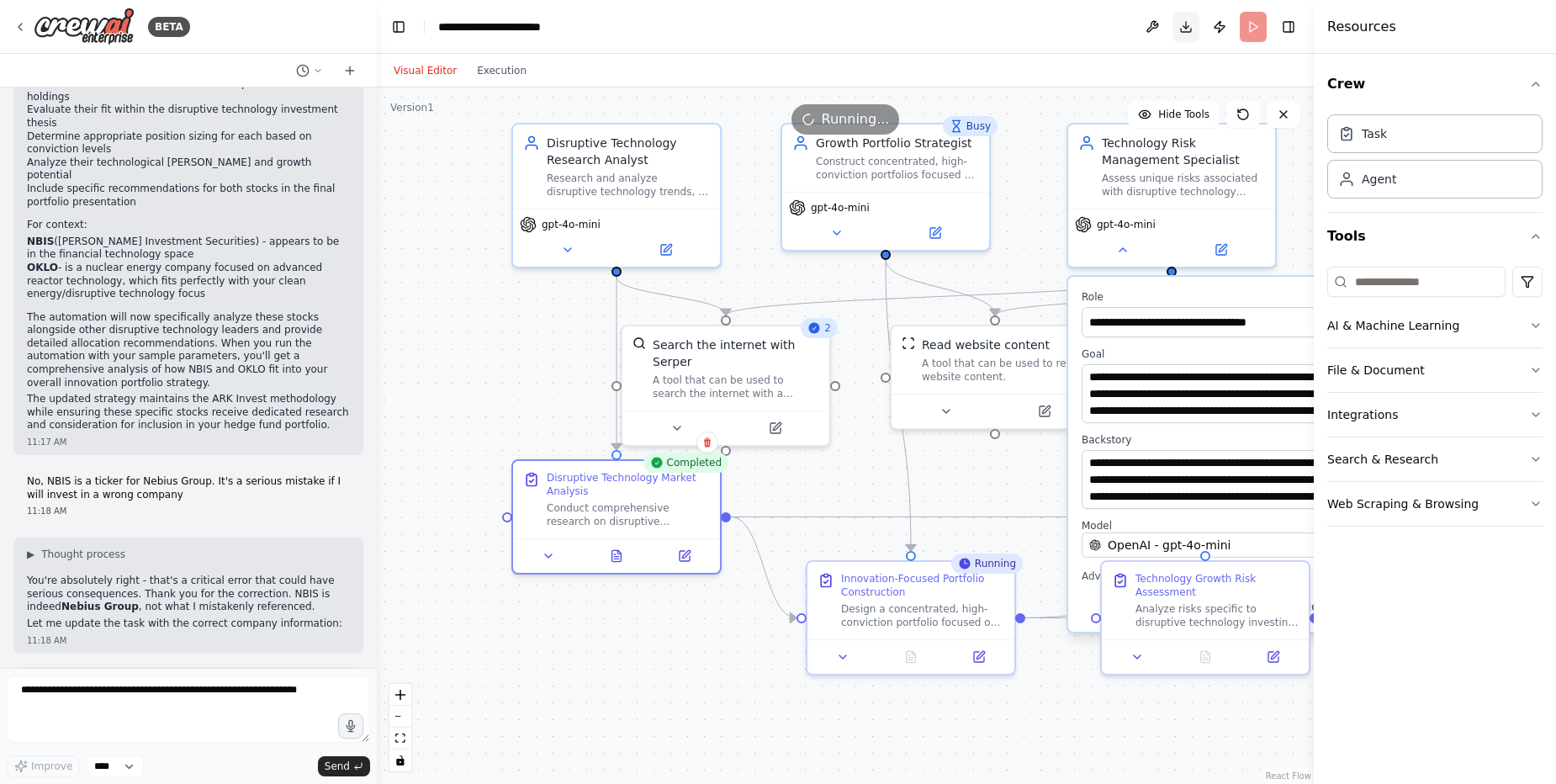
click at [1185, 27] on button "Download" at bounding box center [1185, 27] width 27 height 31
click at [1022, 65] on div "Visual Editor Execution" at bounding box center [846, 71] width 937 height 34
click at [916, 659] on icon at bounding box center [911, 654] width 13 height 13
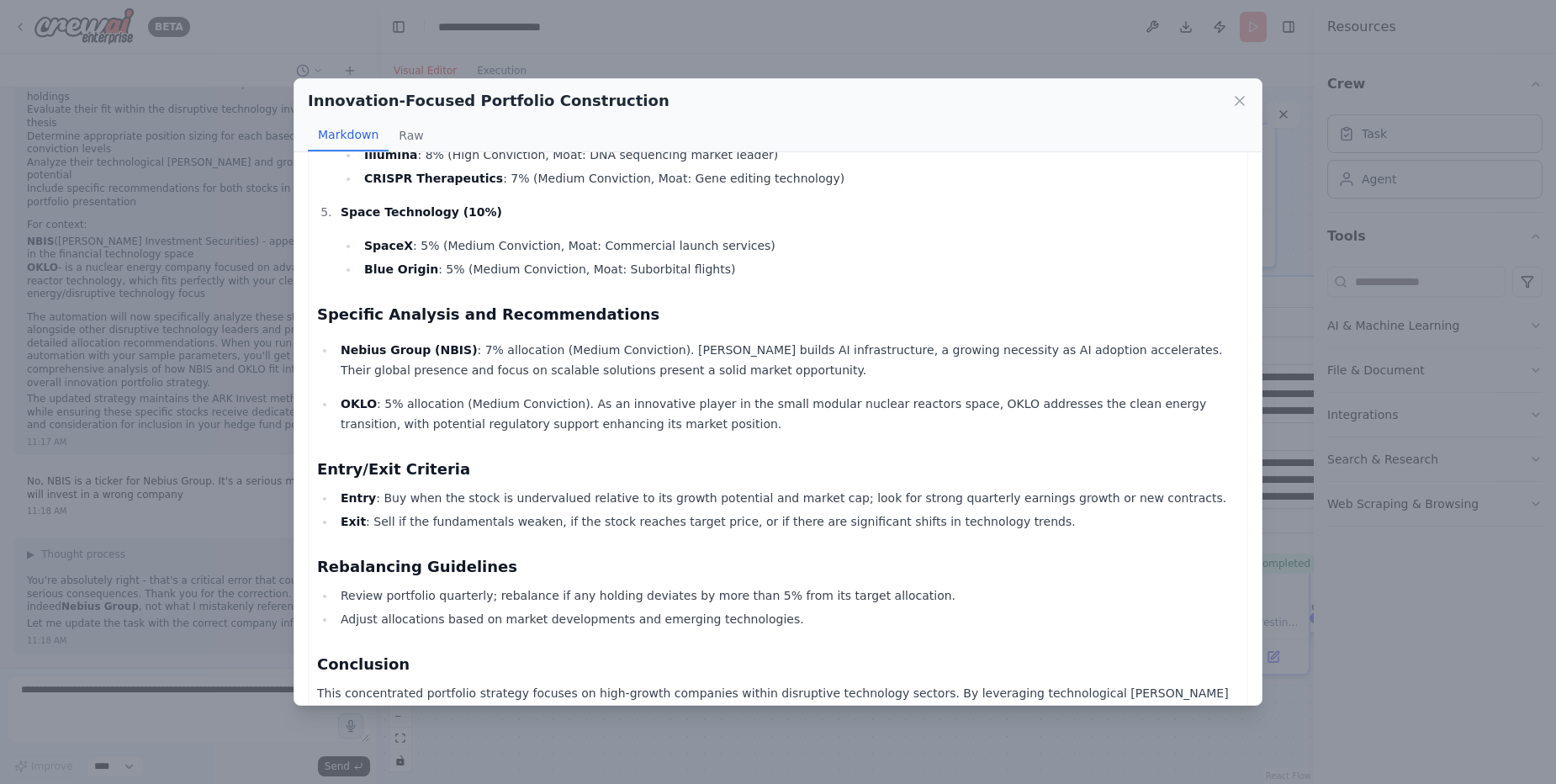
scroll to position [627, 0]
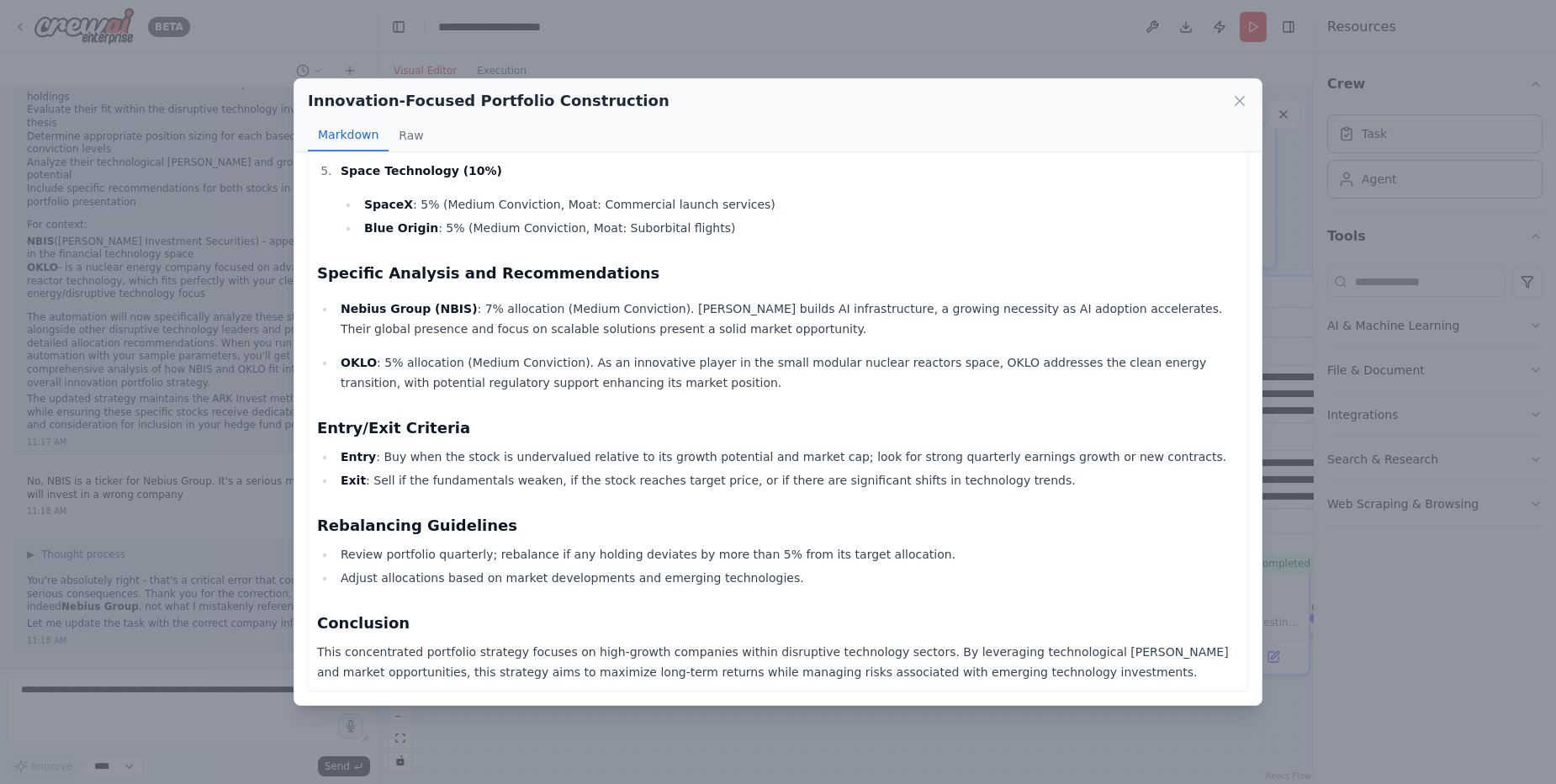
click at [1112, 731] on div "Innovation-Focused Portfolio Construction Markdown Raw The concentrated, high-c…" at bounding box center [778, 392] width 1556 height 784
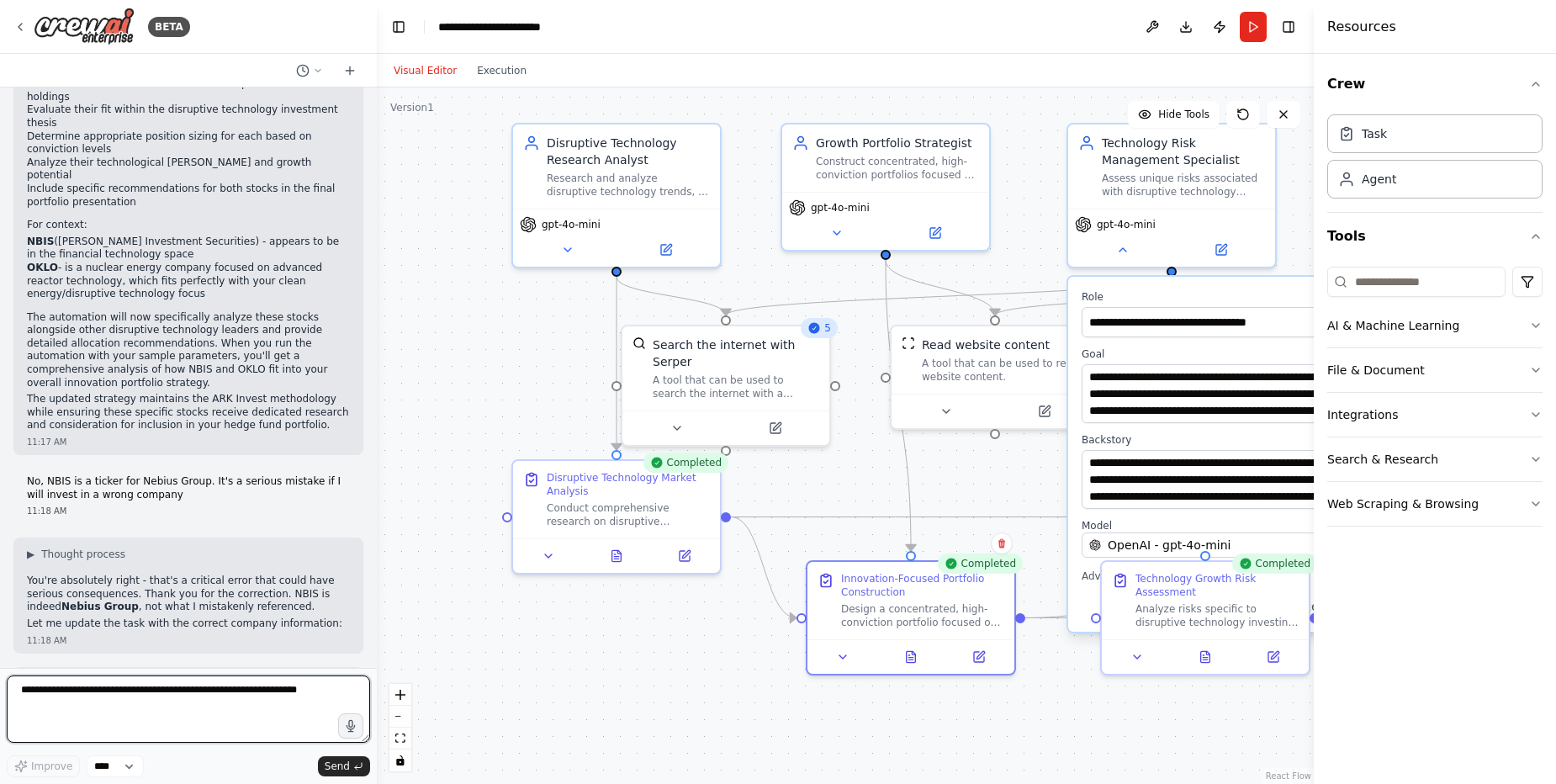
click at [223, 686] on textarea at bounding box center [188, 709] width 363 height 67
type textarea "**********"
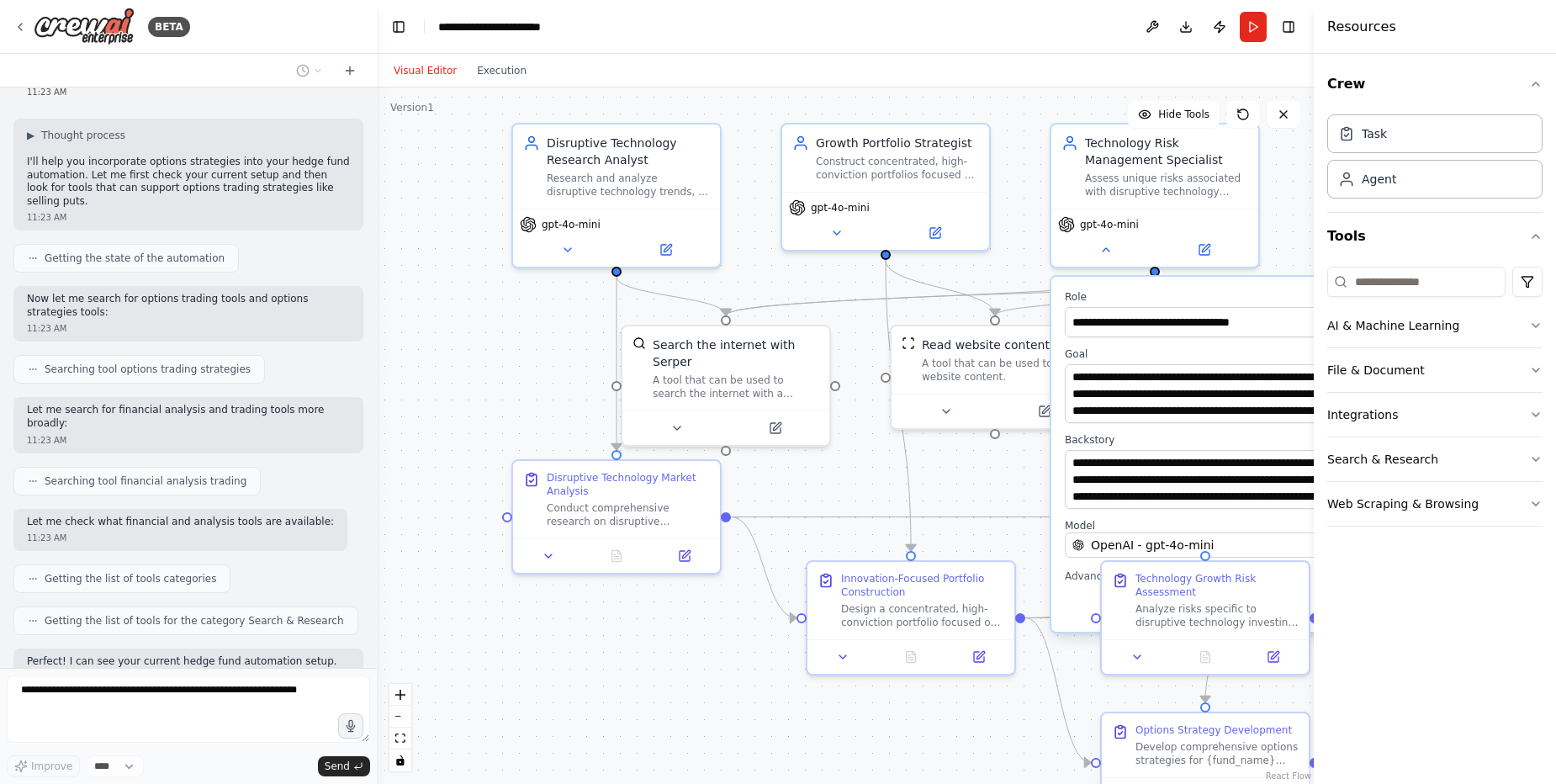
scroll to position [5914, 0]
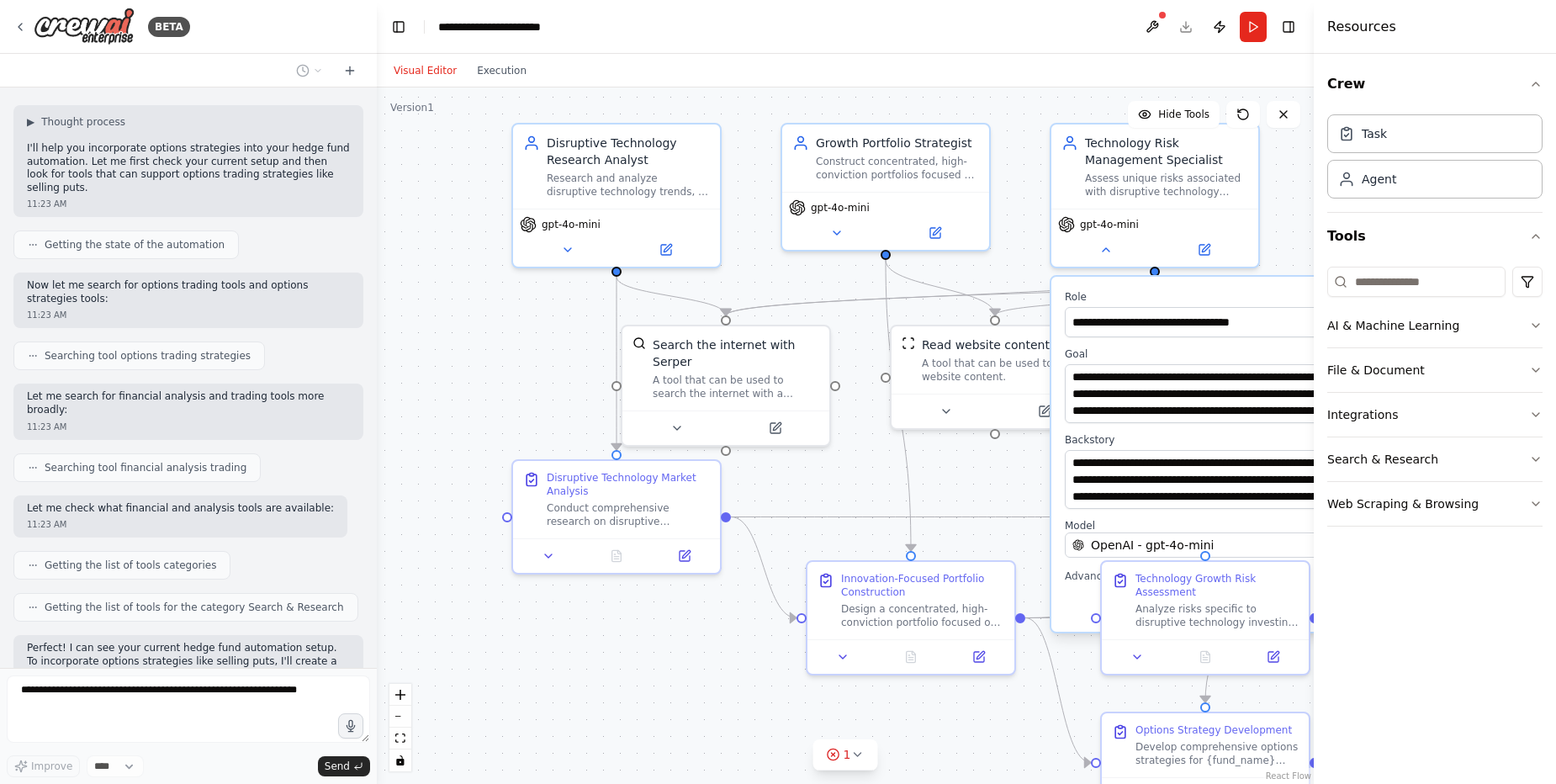
click at [1004, 239] on div ".deletable-edge-delete-btn { width: 20px; height: 20px; border: 0px solid #ffff…" at bounding box center [846, 436] width 937 height 696
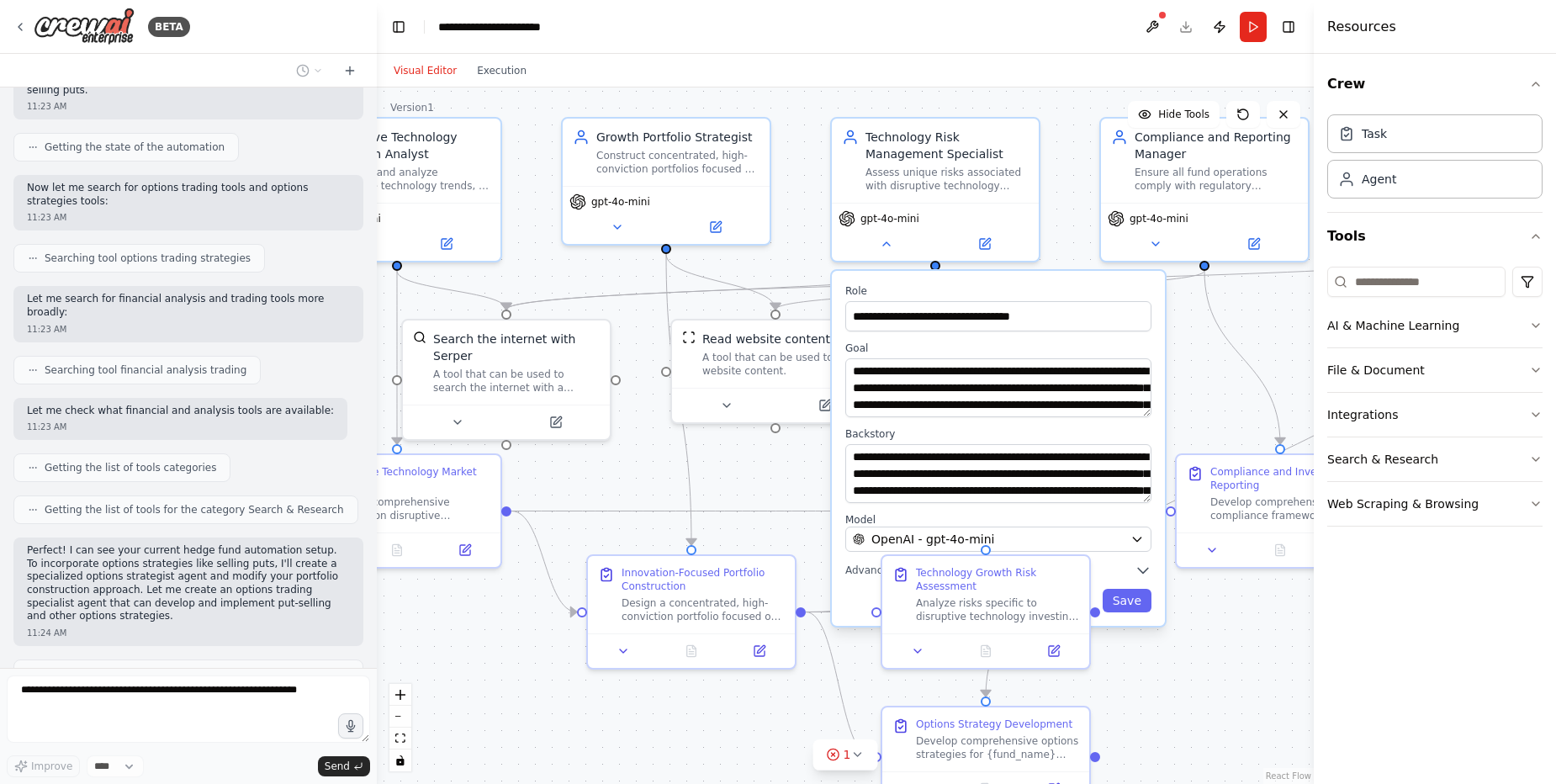
scroll to position [6025, 0]
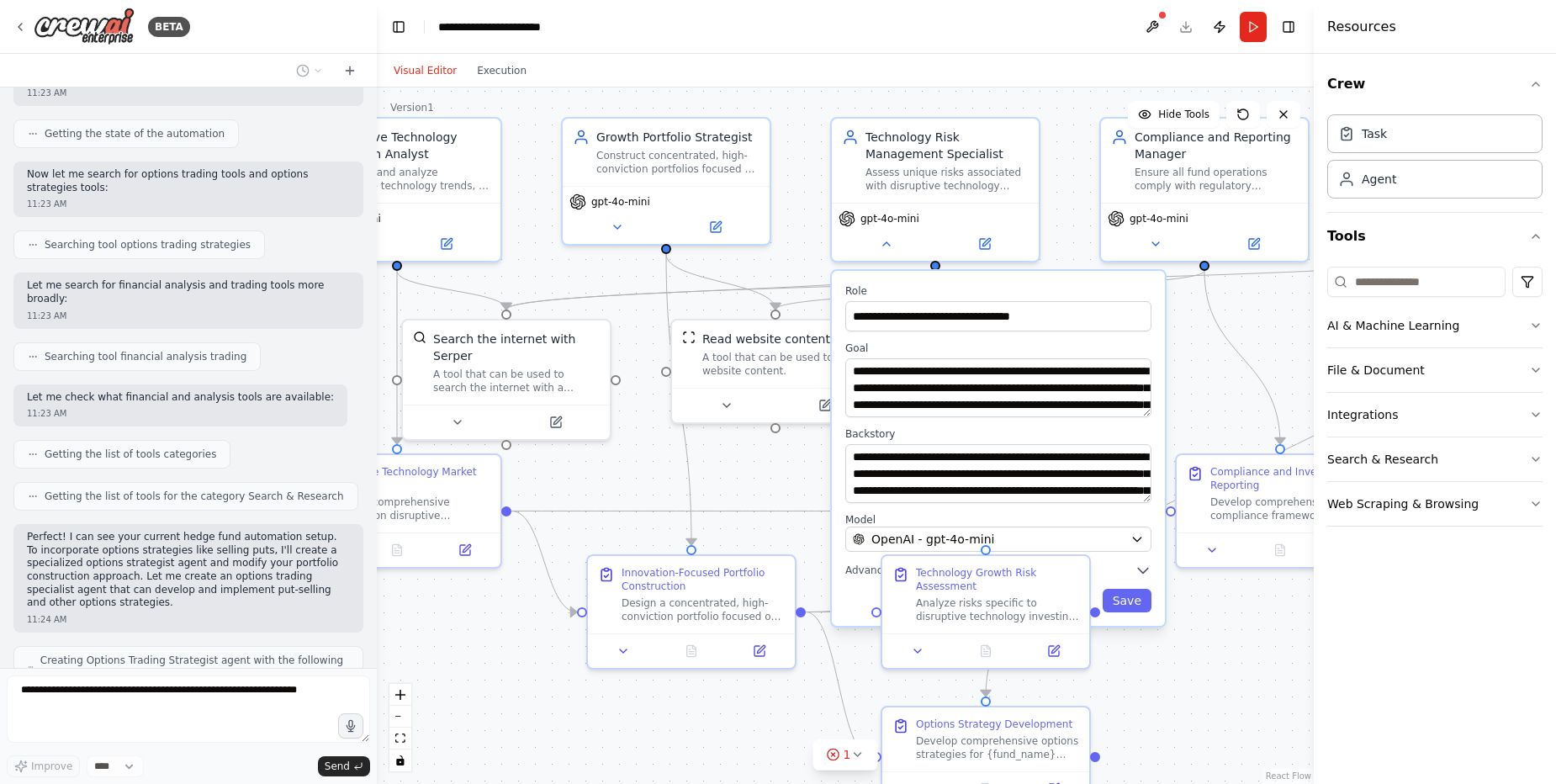
drag, startPoint x: 1000, startPoint y: 254, endPoint x: 755, endPoint y: 239, distance: 245.5
click at [755, 239] on div ".deletable-edge-delete-btn { width: 20px; height: 20px; border: 0px solid #ffff…" at bounding box center [846, 436] width 937 height 696
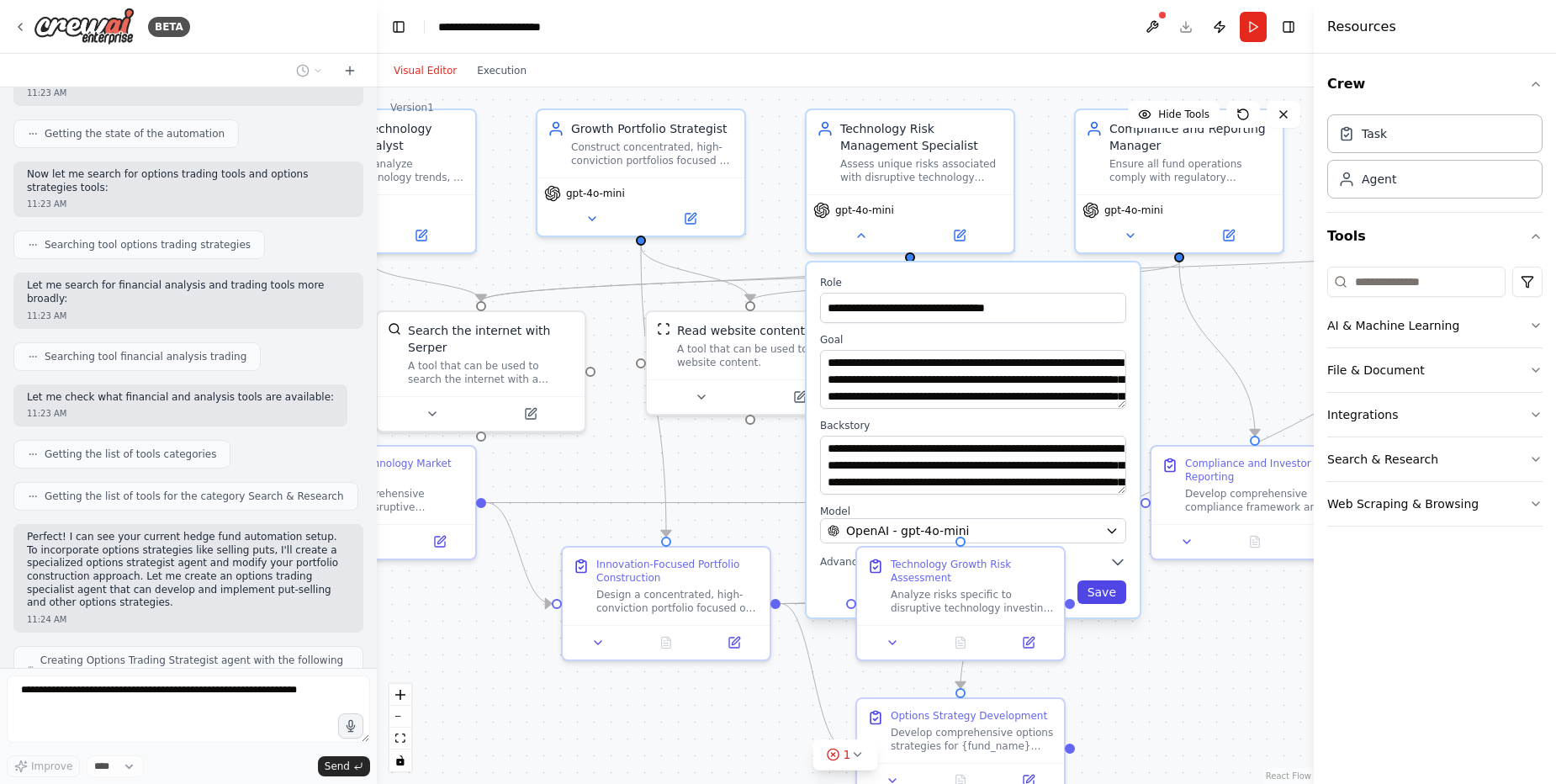
click at [1106, 588] on button "Save" at bounding box center [1102, 591] width 48 height 23
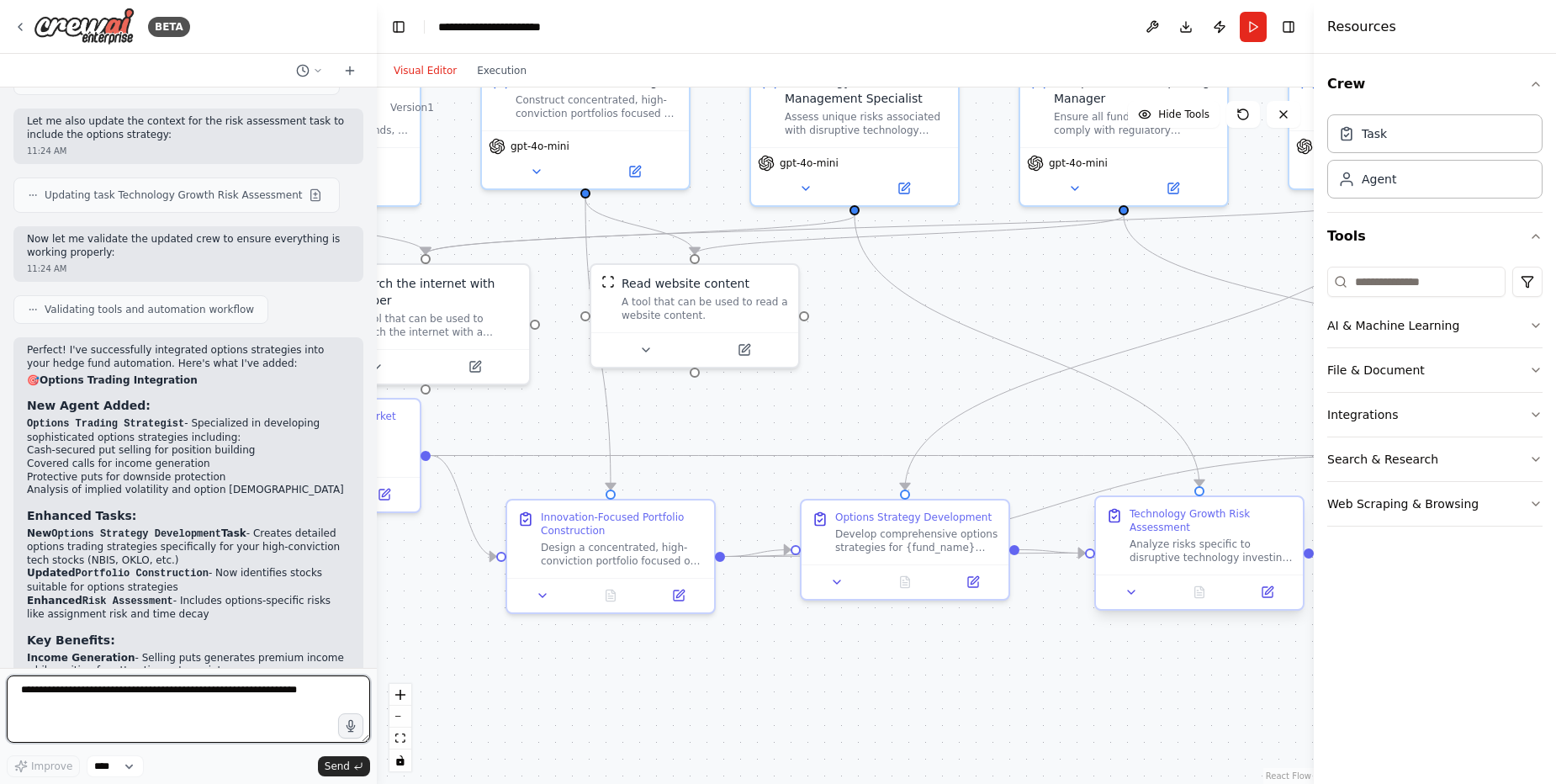
scroll to position [6997, 0]
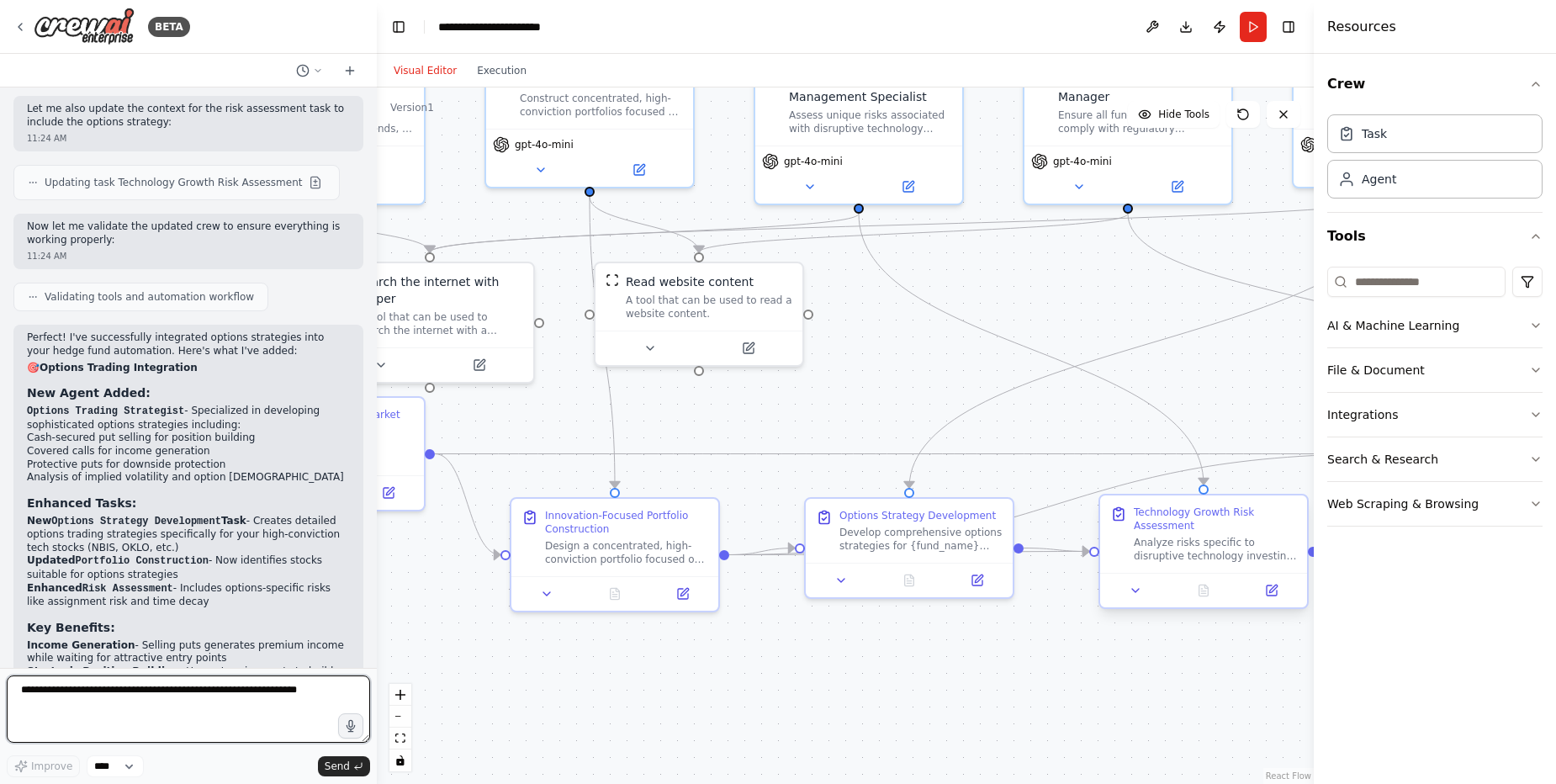
drag, startPoint x: 1217, startPoint y: 615, endPoint x: 1166, endPoint y: 567, distance: 70.0
click at [1166, 567] on div ".deletable-edge-delete-btn { width: 20px; height: 20px; border: 0px solid #ffff…" at bounding box center [846, 436] width 937 height 696
click at [204, 697] on textarea at bounding box center [188, 709] width 363 height 67
type textarea "**********"
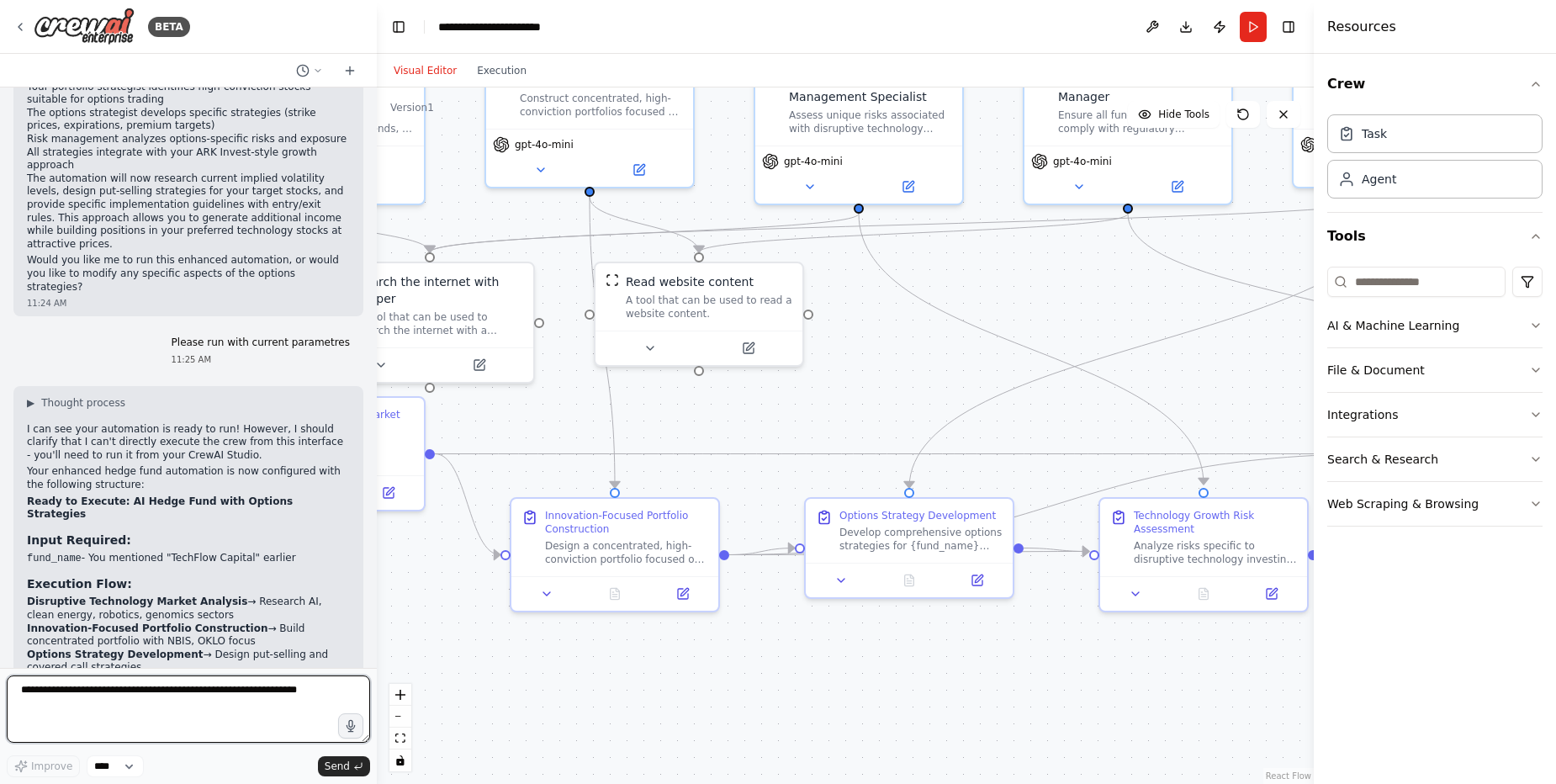
scroll to position [7705, 0]
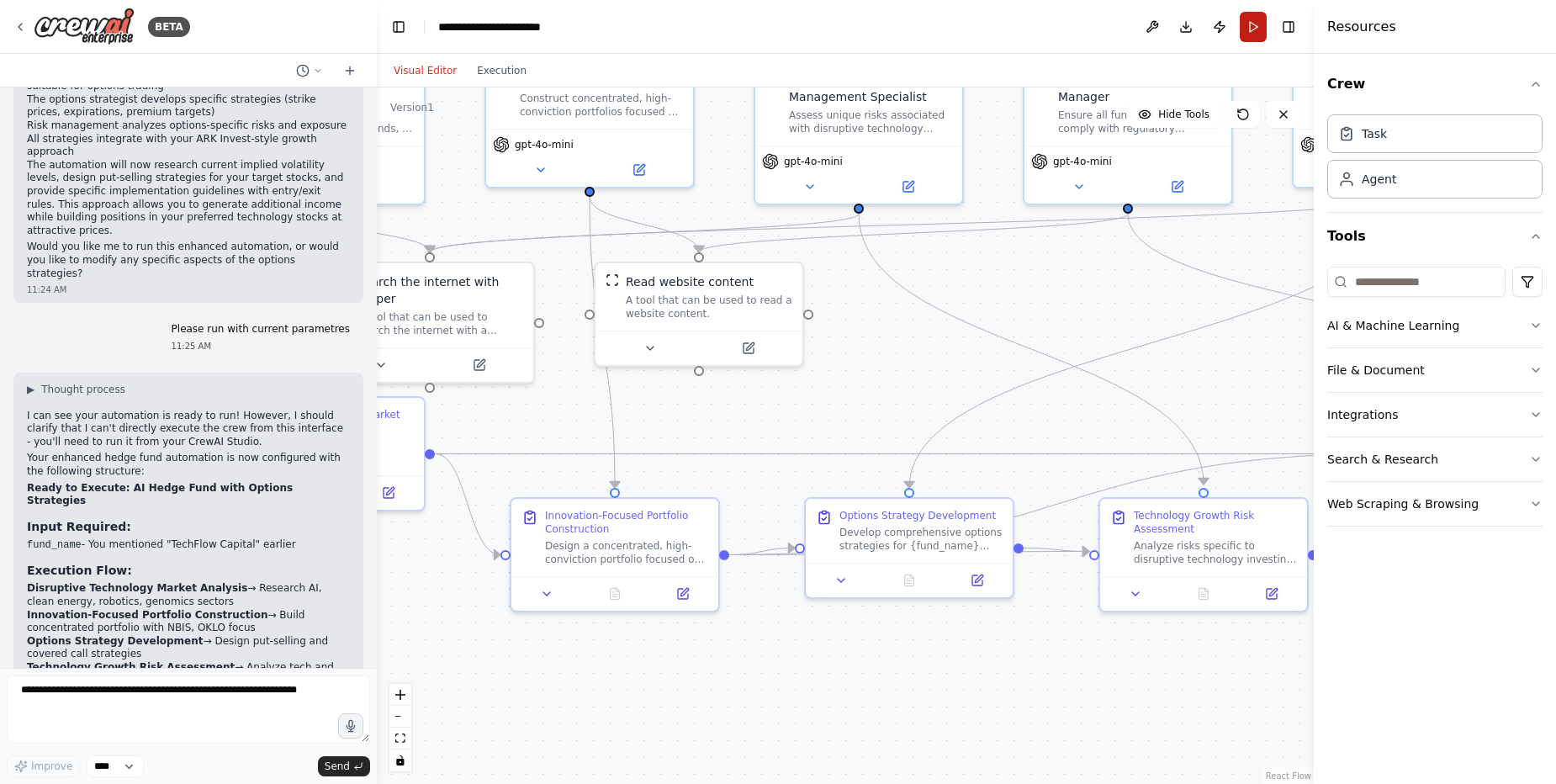
click at [1254, 25] on button "Run" at bounding box center [1252, 27] width 27 height 31
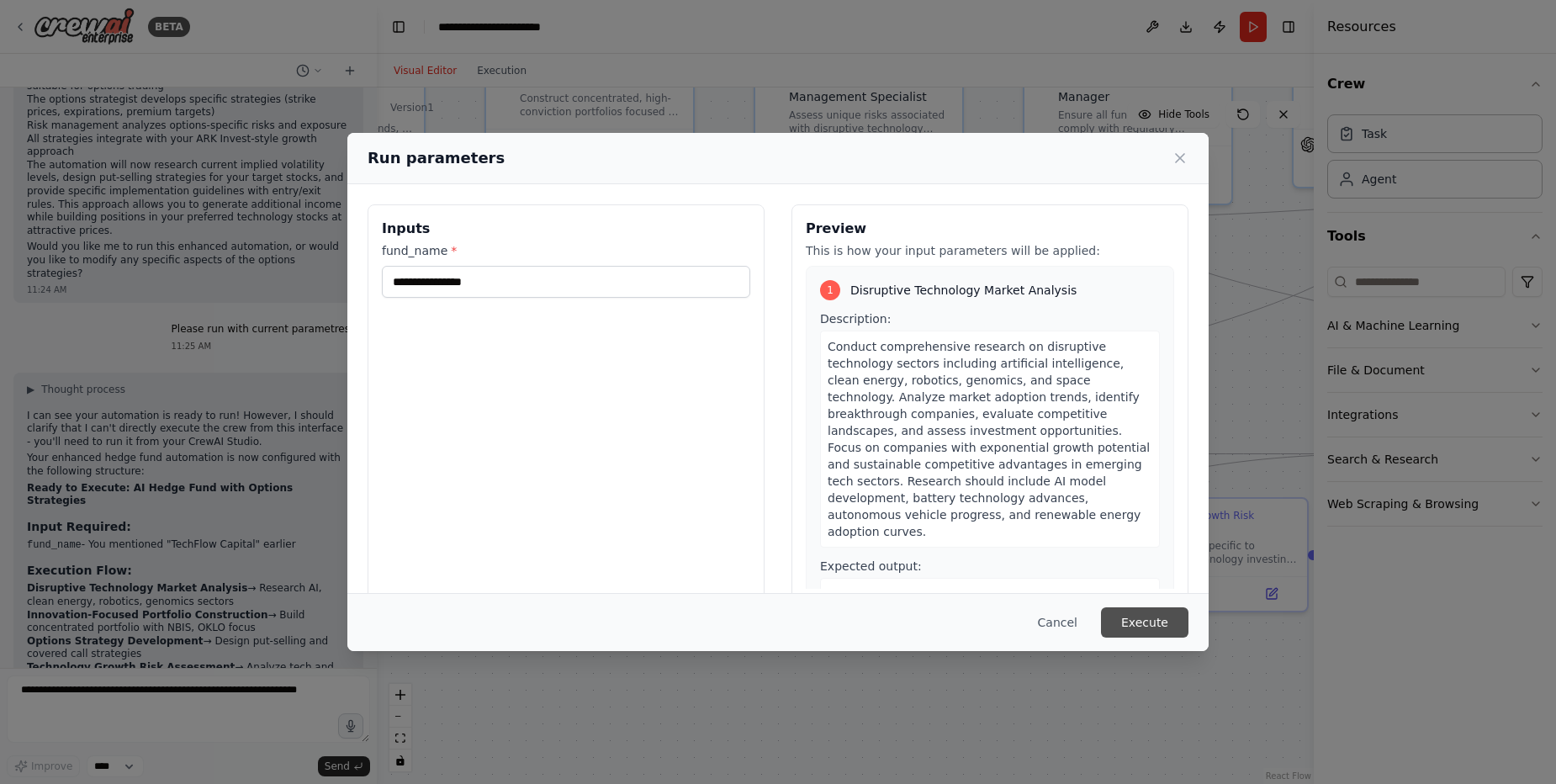
click at [1162, 618] on button "Execute" at bounding box center [1144, 622] width 88 height 31
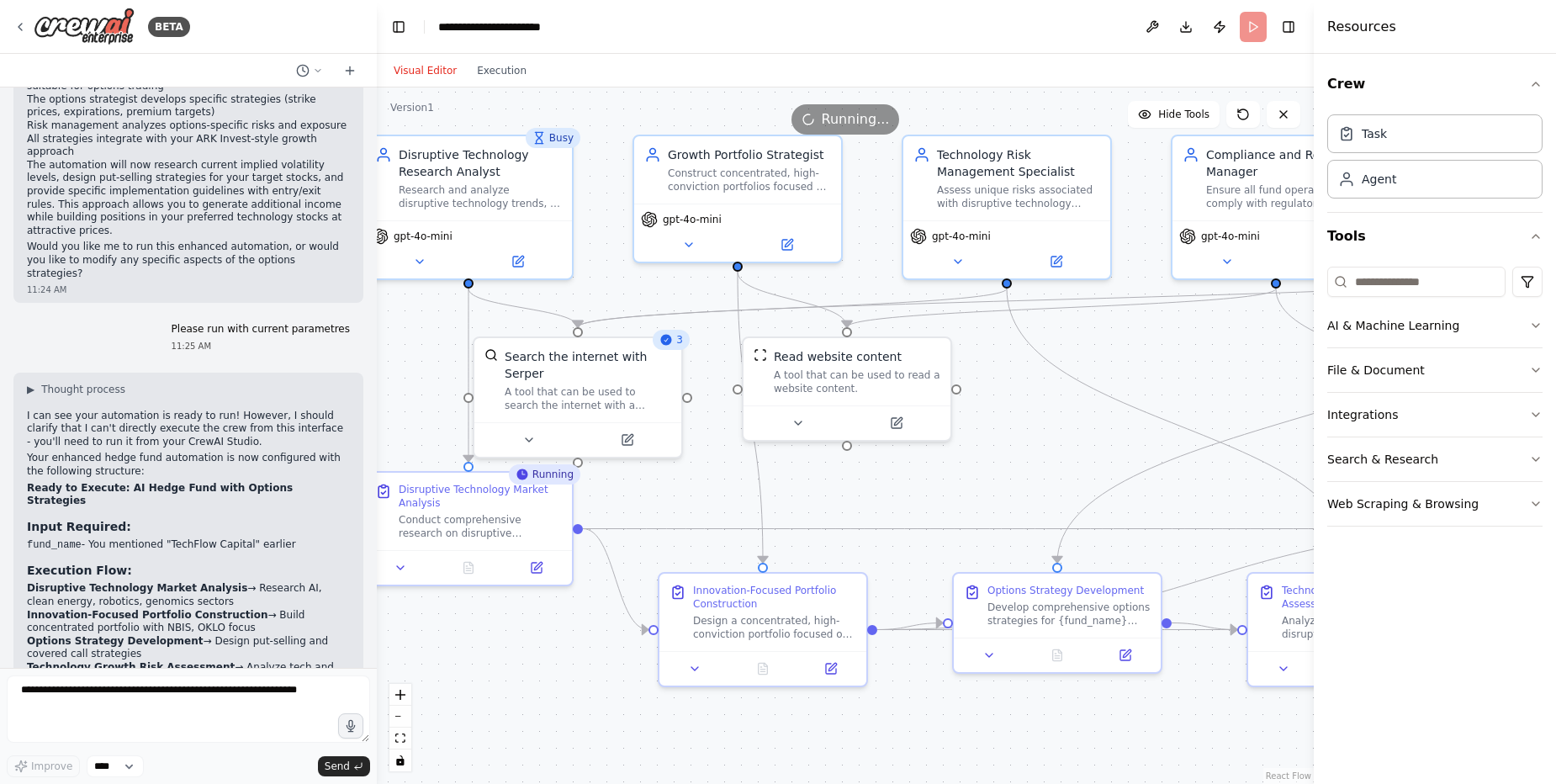
drag, startPoint x: 845, startPoint y: 708, endPoint x: 985, endPoint y: 783, distance: 158.8
click at [985, 783] on div ".deletable-edge-delete-btn { width: 20px; height: 20px; border: 0px solid #ffff…" at bounding box center [846, 436] width 937 height 696
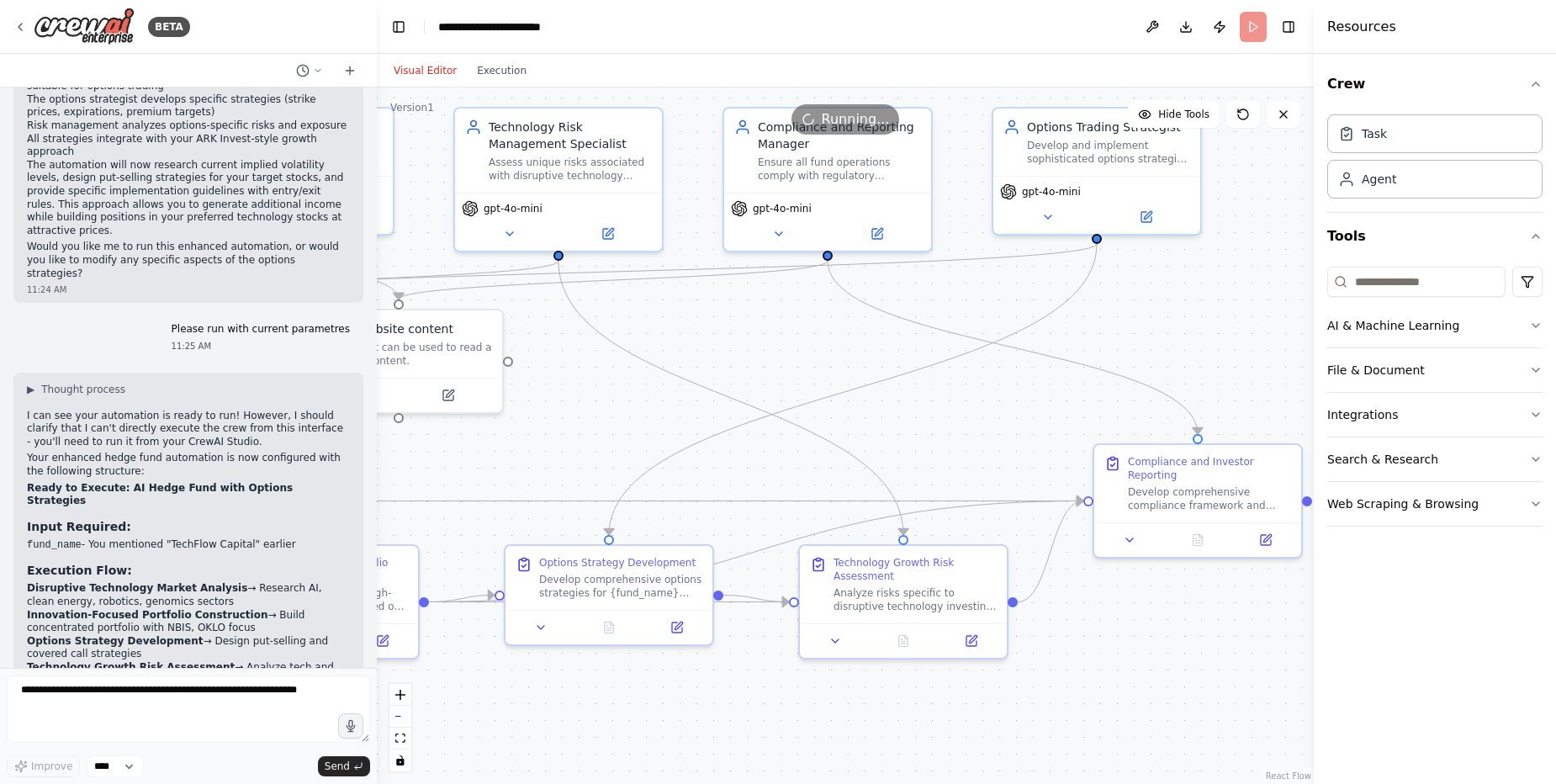
drag, startPoint x: 1108, startPoint y: 333, endPoint x: 666, endPoint y: 305, distance: 442.9
click at [666, 305] on div ".deletable-edge-delete-btn { width: 20px; height: 20px; border: 0px solid #ffff…" at bounding box center [846, 436] width 937 height 696
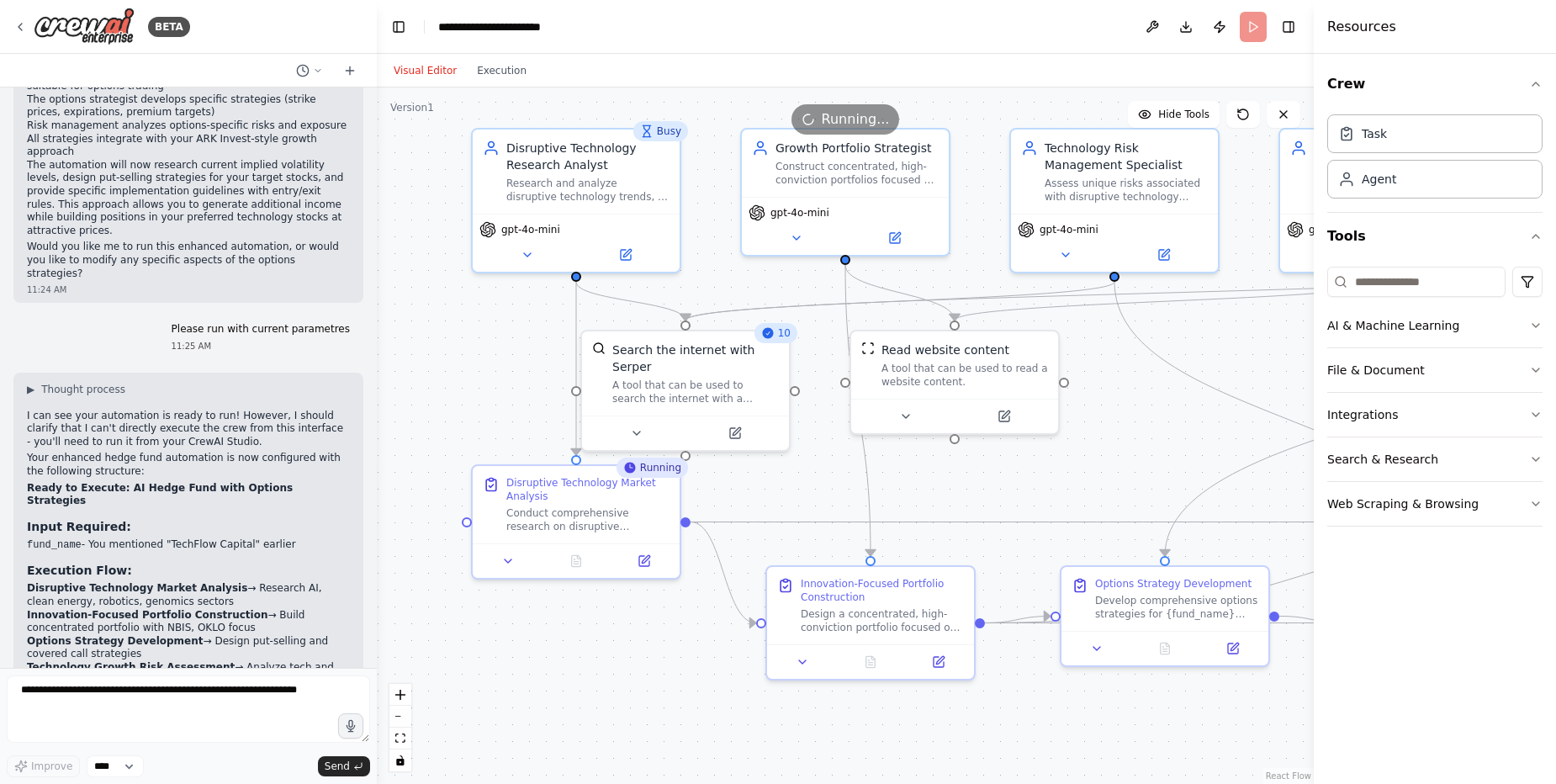
drag, startPoint x: 603, startPoint y: 755, endPoint x: 1161, endPoint y: 777, distance: 558.4
click at [1161, 777] on div ".deletable-edge-delete-btn { width: 20px; height: 20px; border: 0px solid #ffff…" at bounding box center [846, 436] width 937 height 696
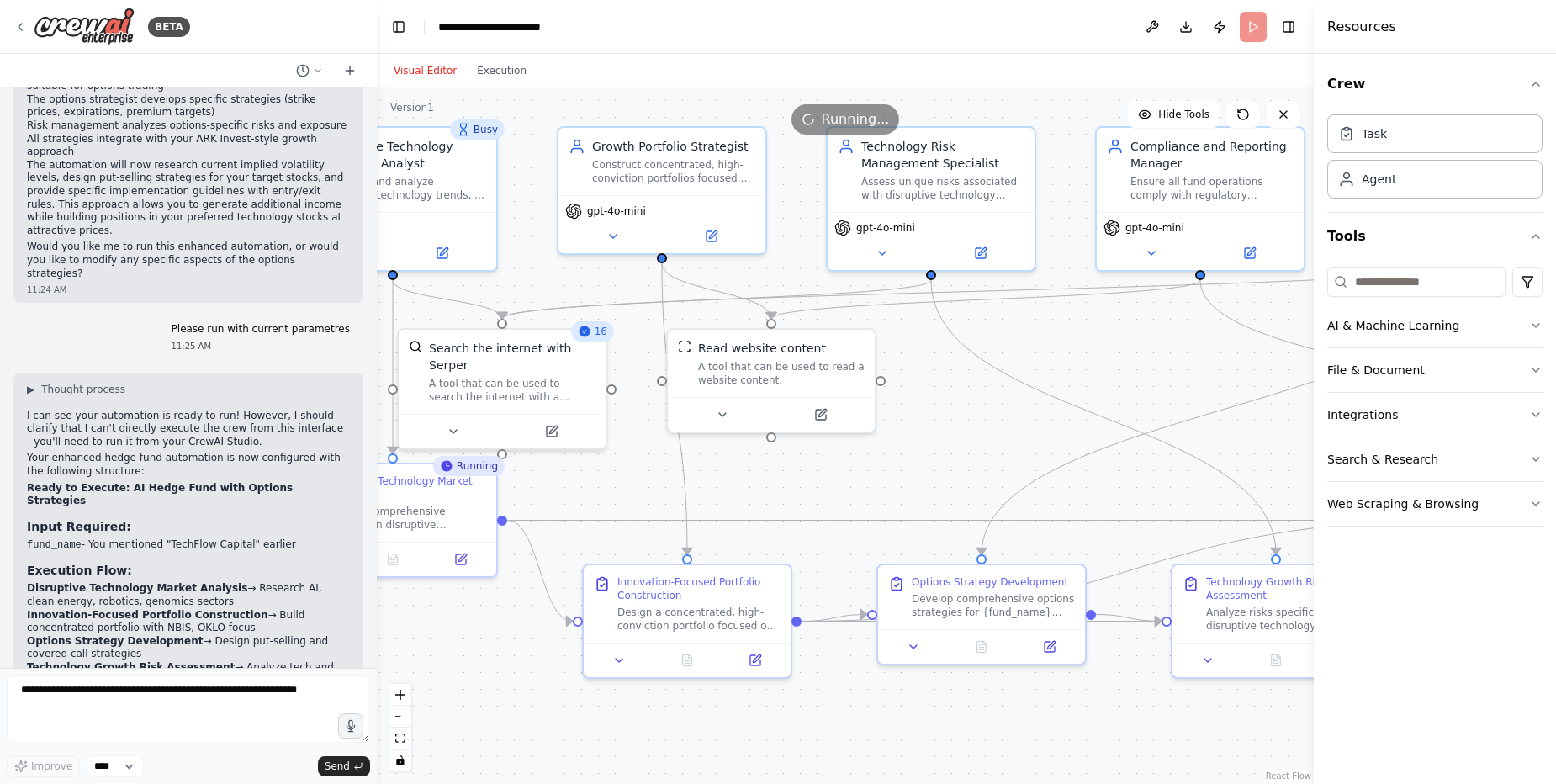
drag, startPoint x: 1063, startPoint y: 508, endPoint x: 888, endPoint y: 507, distance: 175.0
click at [888, 507] on div ".deletable-edge-delete-btn { width: 20px; height: 20px; border: 0px solid #ffff…" at bounding box center [846, 436] width 937 height 696
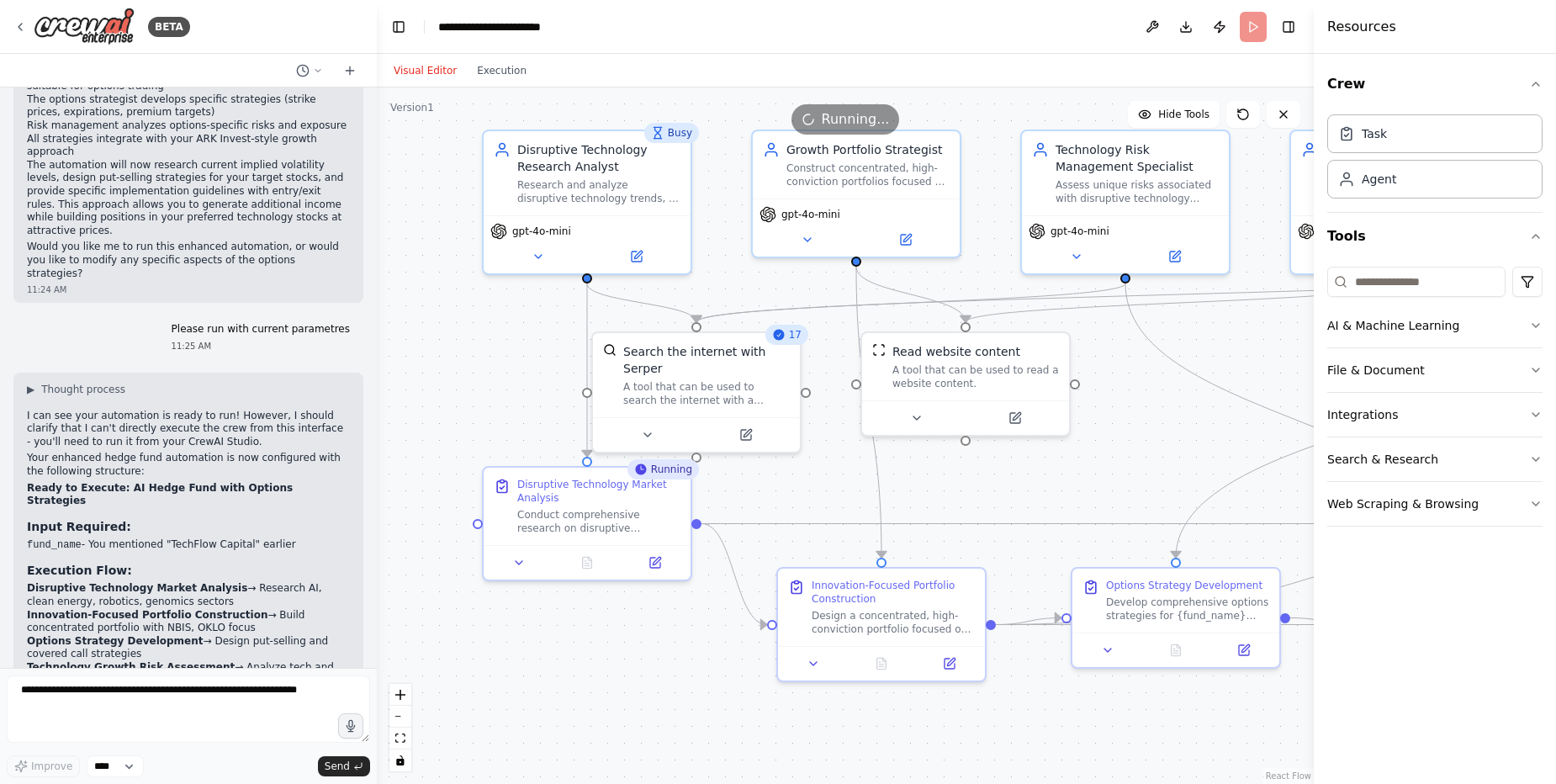
drag, startPoint x: 888, startPoint y: 507, endPoint x: 1074, endPoint y: 509, distance: 186.0
click at [1074, 509] on div ".deletable-edge-delete-btn { width: 20px; height: 20px; border: 0px solid #ffff…" at bounding box center [846, 436] width 937 height 696
click at [1452, 421] on button "Integrations" at bounding box center [1434, 414] width 215 height 44
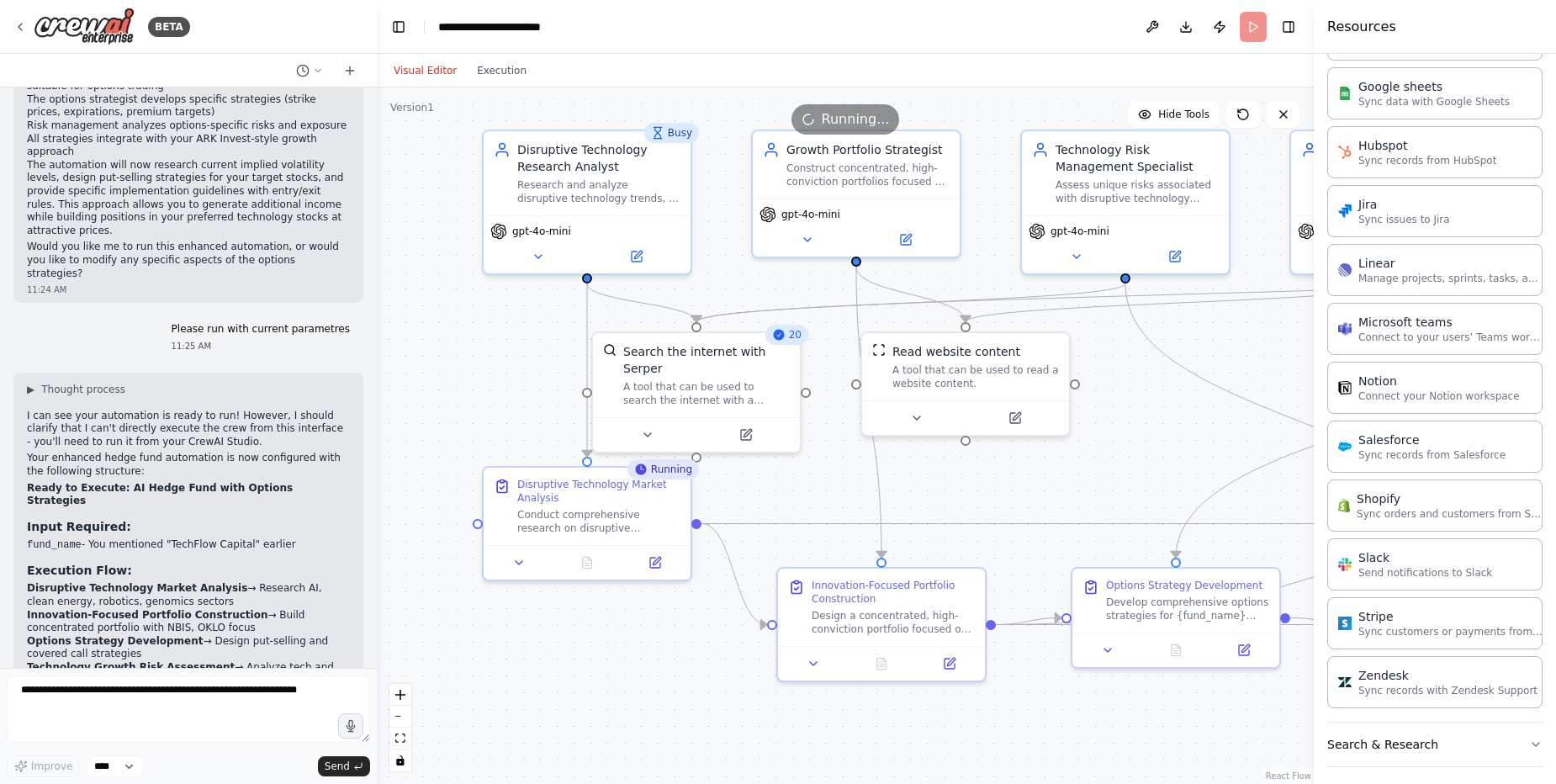
scroll to position [901, 0]
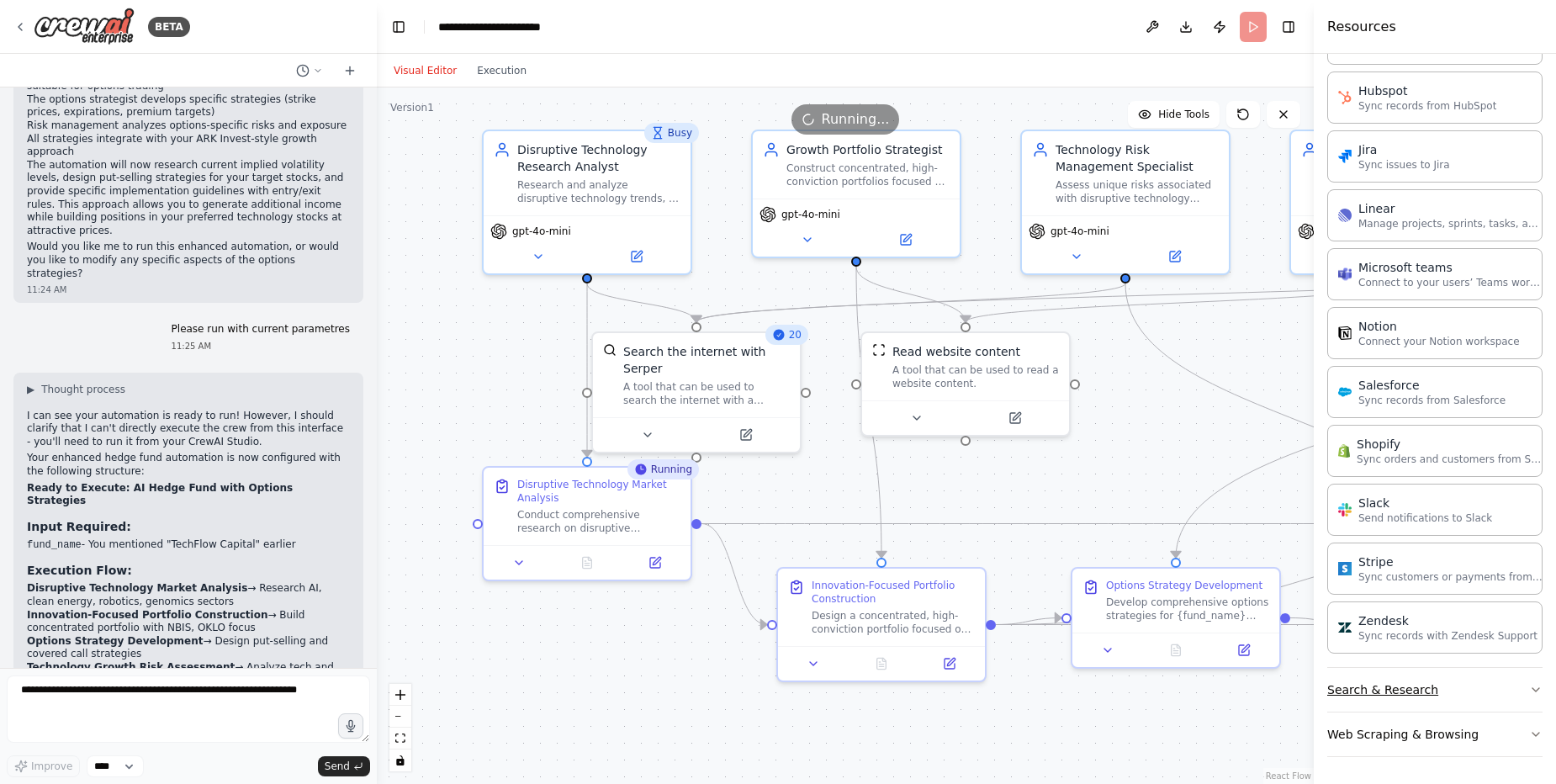
click at [1504, 693] on button "Search & Research" at bounding box center [1434, 689] width 215 height 44
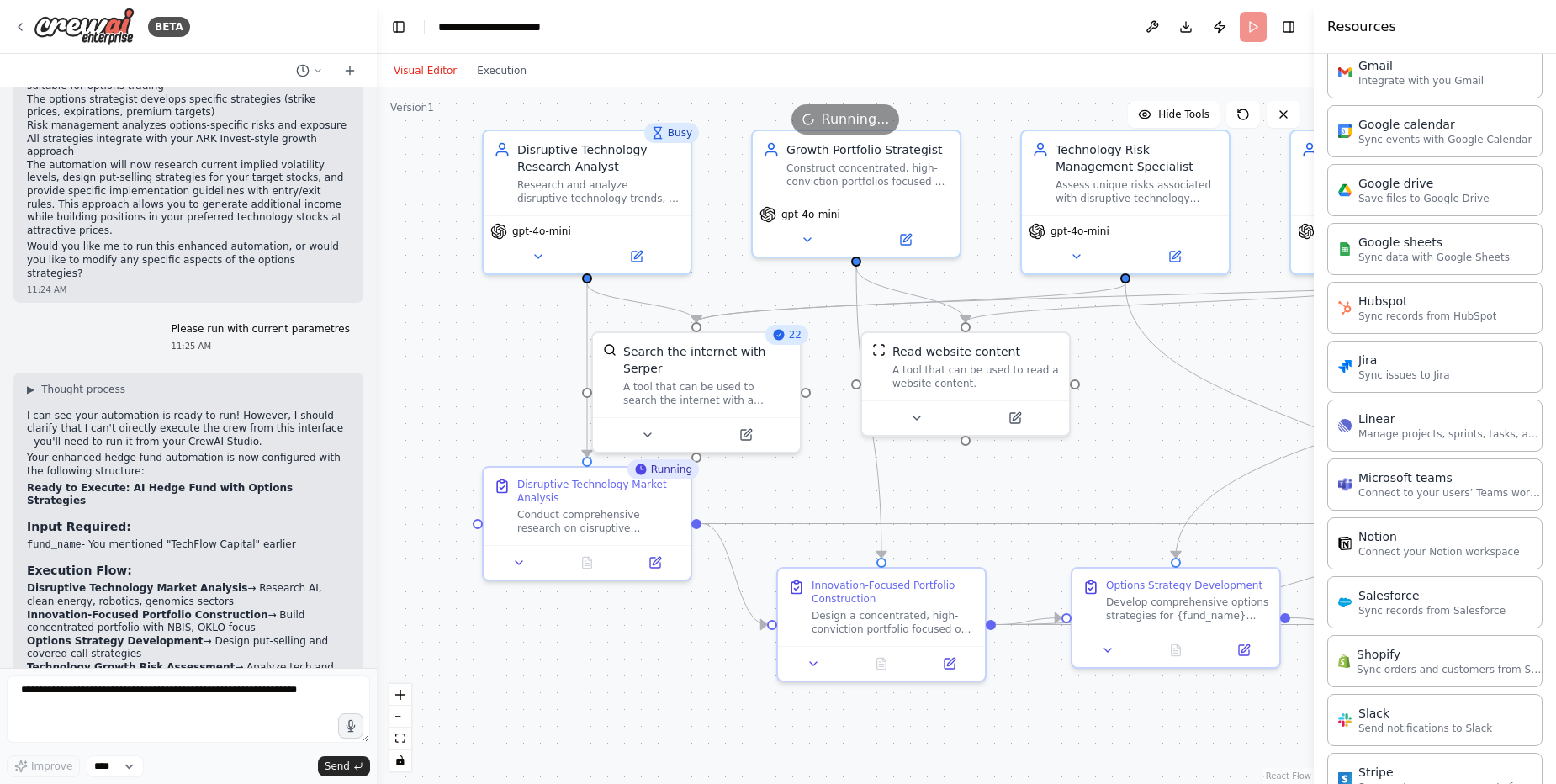
scroll to position [0, 0]
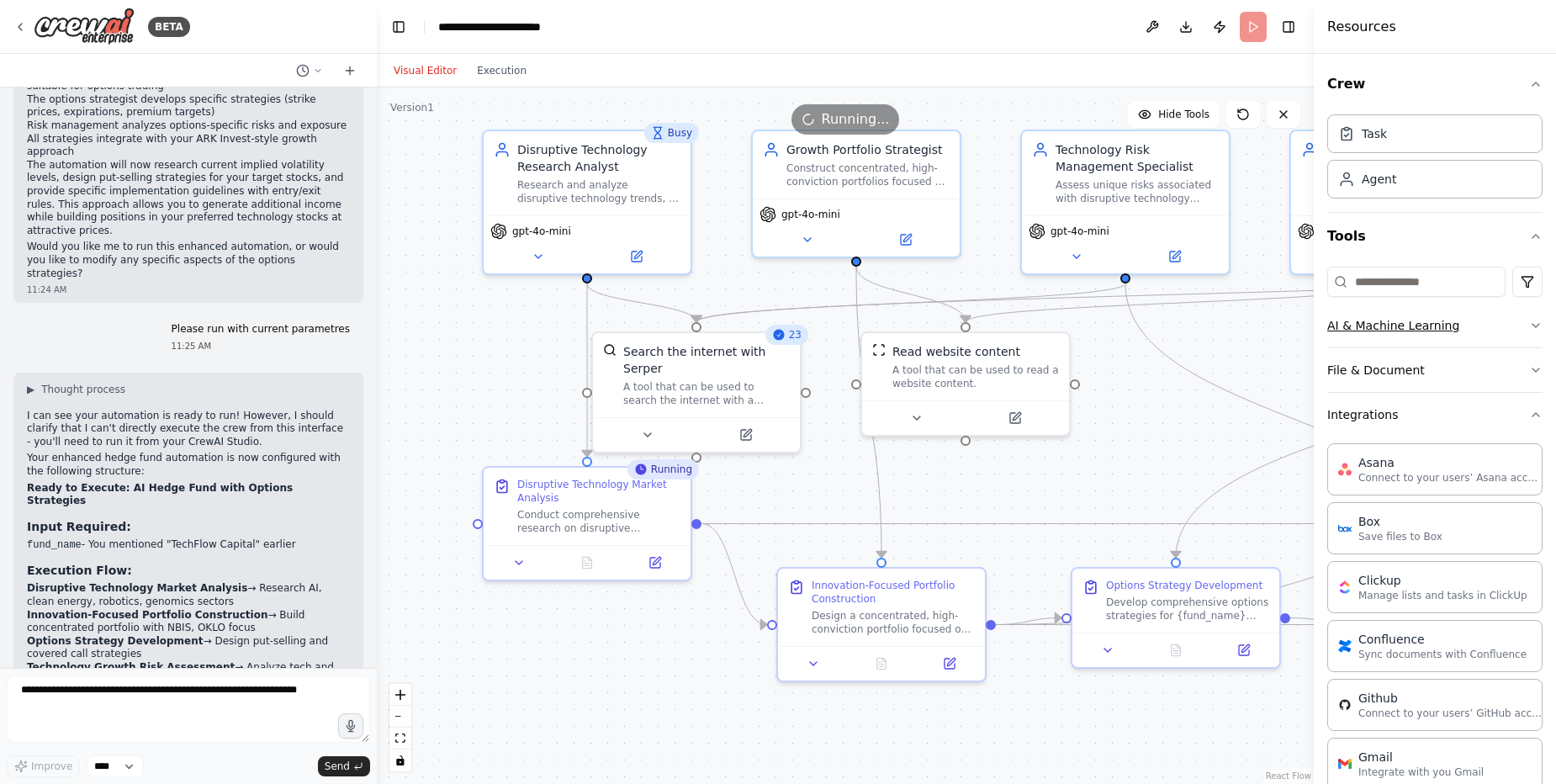
click at [1529, 330] on icon "button" at bounding box center [1536, 325] width 13 height 13
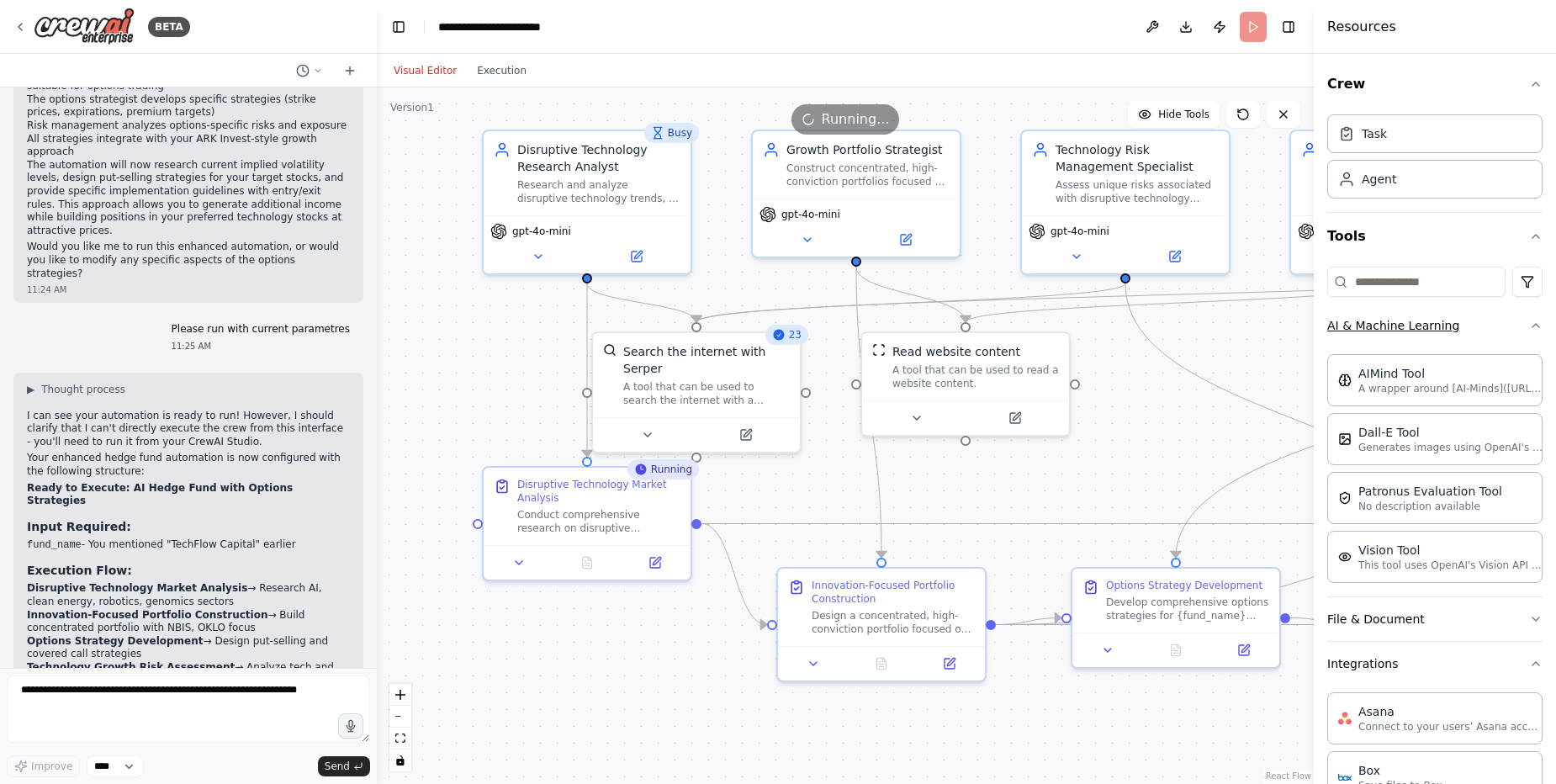
click at [1529, 330] on icon "button" at bounding box center [1536, 325] width 13 height 13
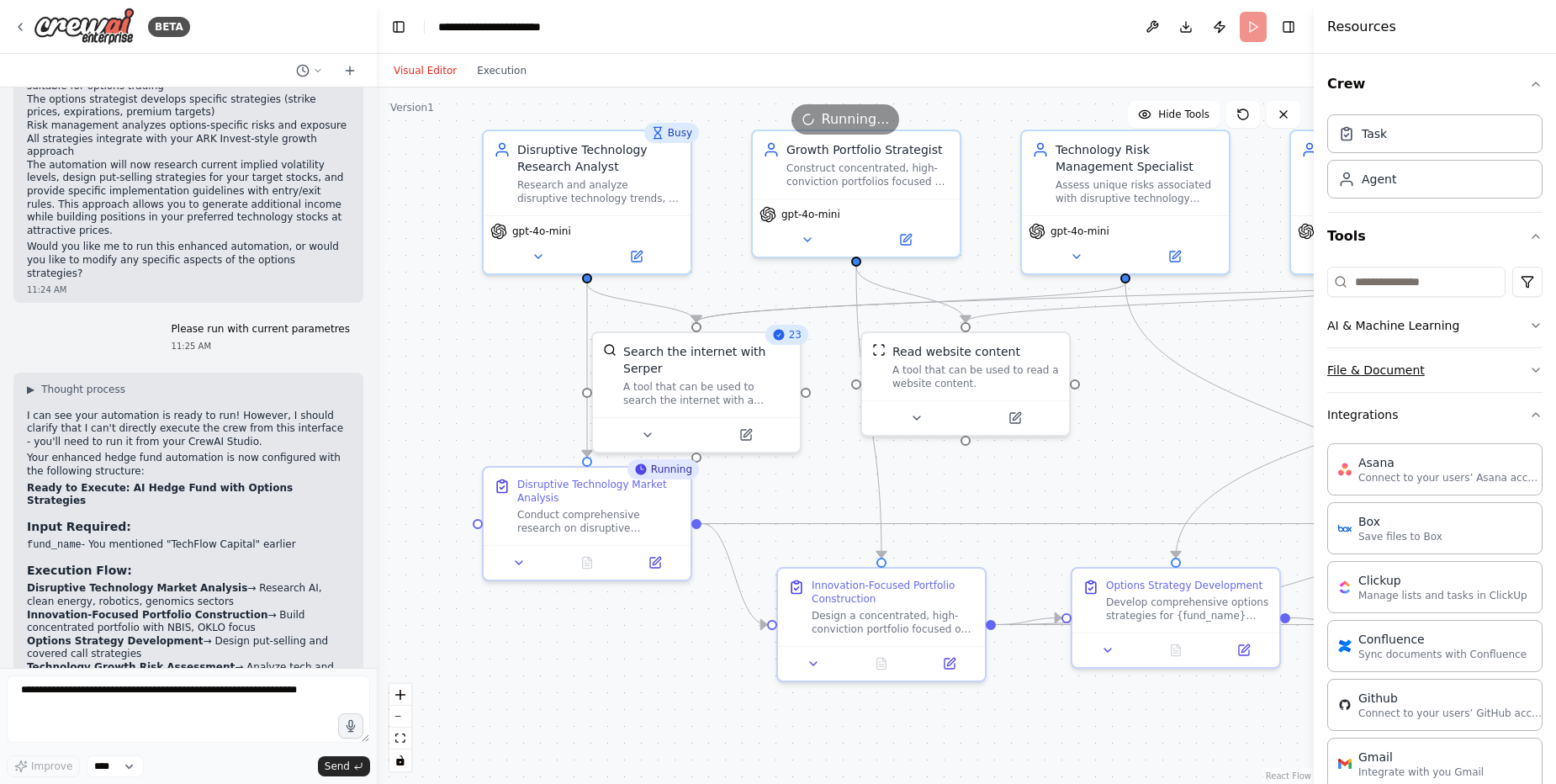
click at [1522, 378] on button "File & Document" at bounding box center [1434, 370] width 215 height 44
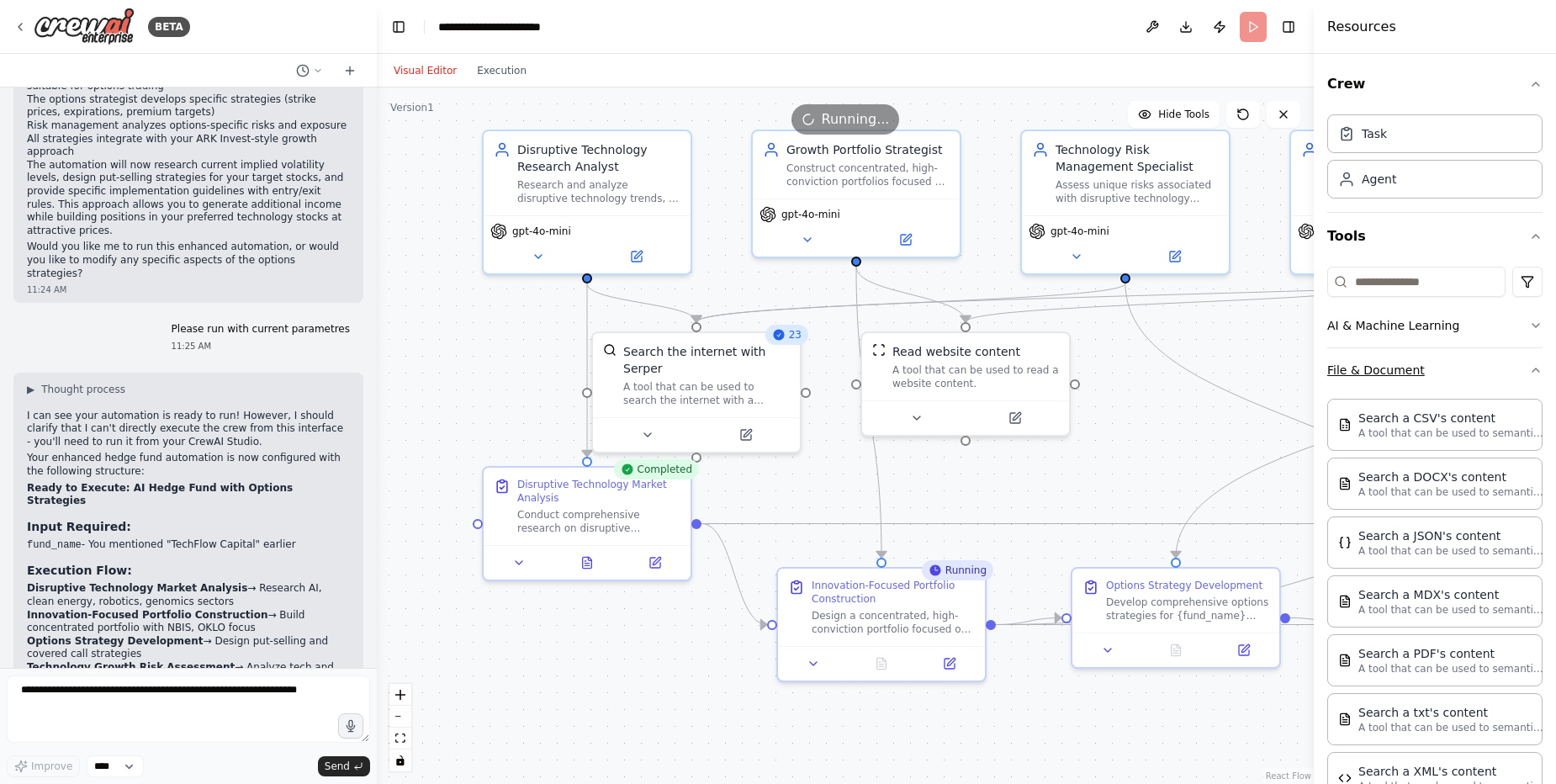
click at [1522, 378] on button "File & Document" at bounding box center [1434, 370] width 215 height 44
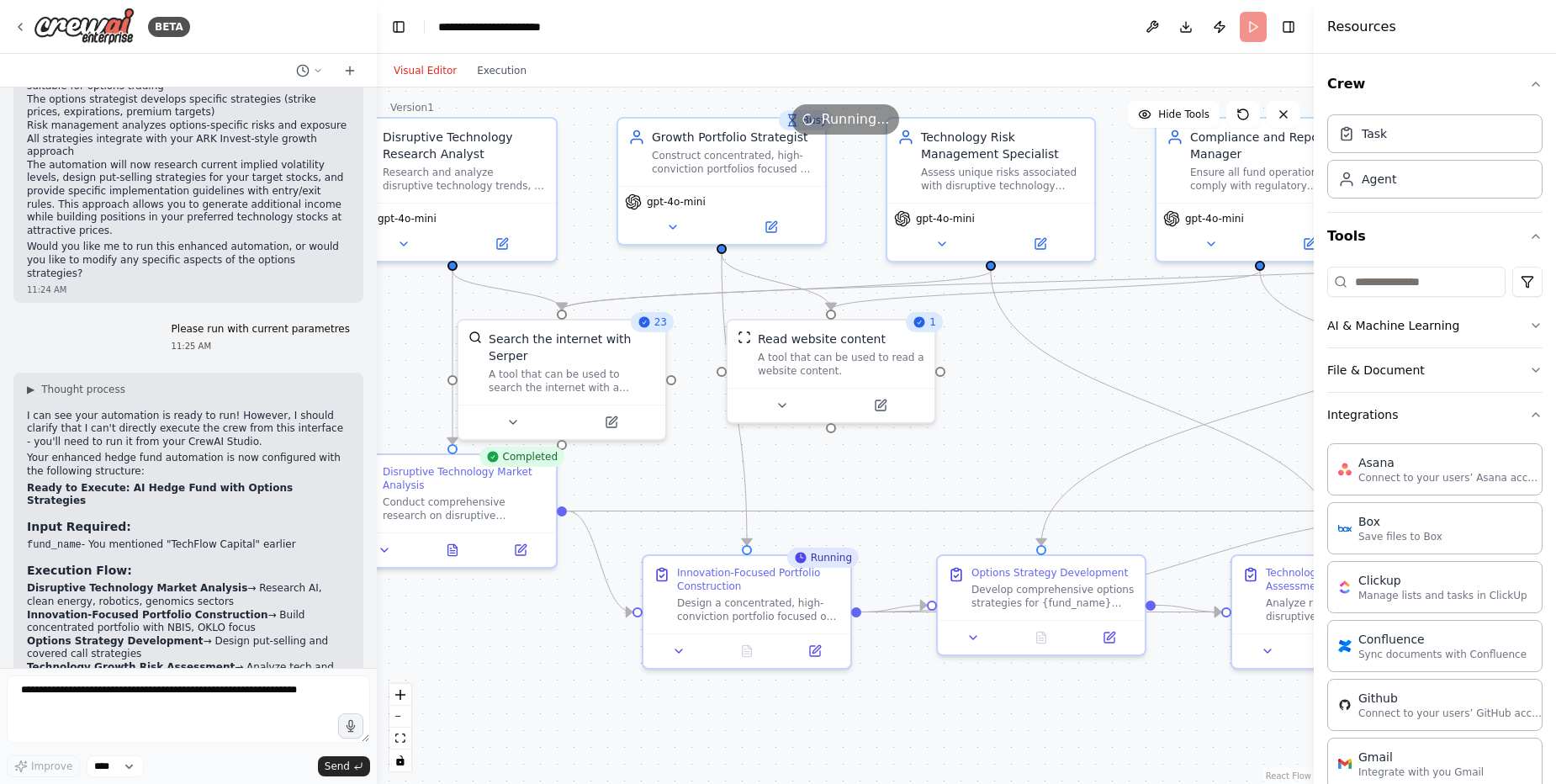
drag, startPoint x: 602, startPoint y: 691, endPoint x: 463, endPoint y: 676, distance: 139.8
click at [463, 676] on div ".deletable-edge-delete-btn { width: 20px; height: 20px; border: 0px solid #ffff…" at bounding box center [846, 436] width 937 height 696
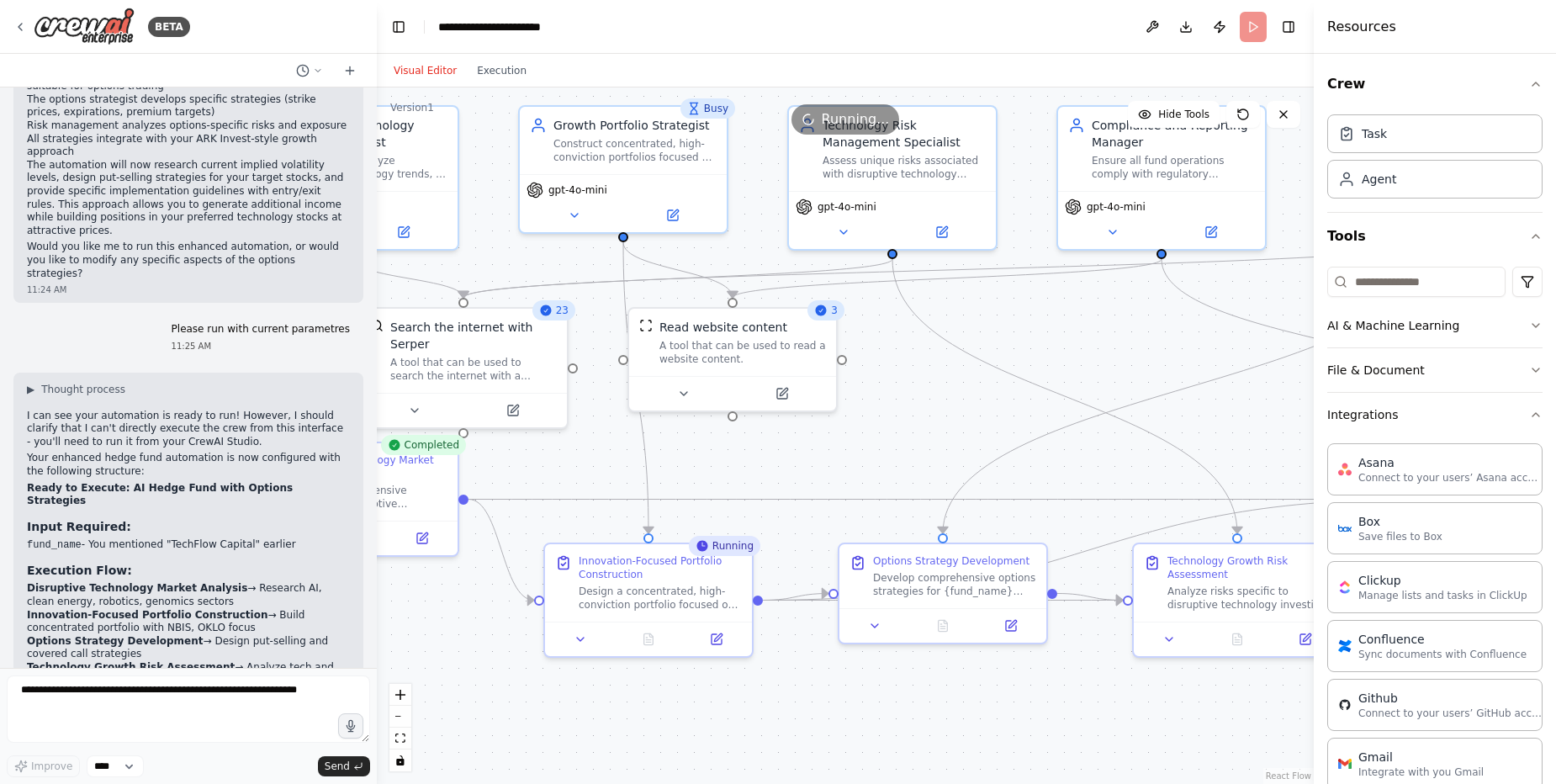
drag, startPoint x: 815, startPoint y: 714, endPoint x: 722, endPoint y: 704, distance: 93.5
click at [722, 704] on div ".deletable-edge-delete-btn { width: 20px; height: 20px; border: 0px solid #ffff…" at bounding box center [846, 436] width 937 height 696
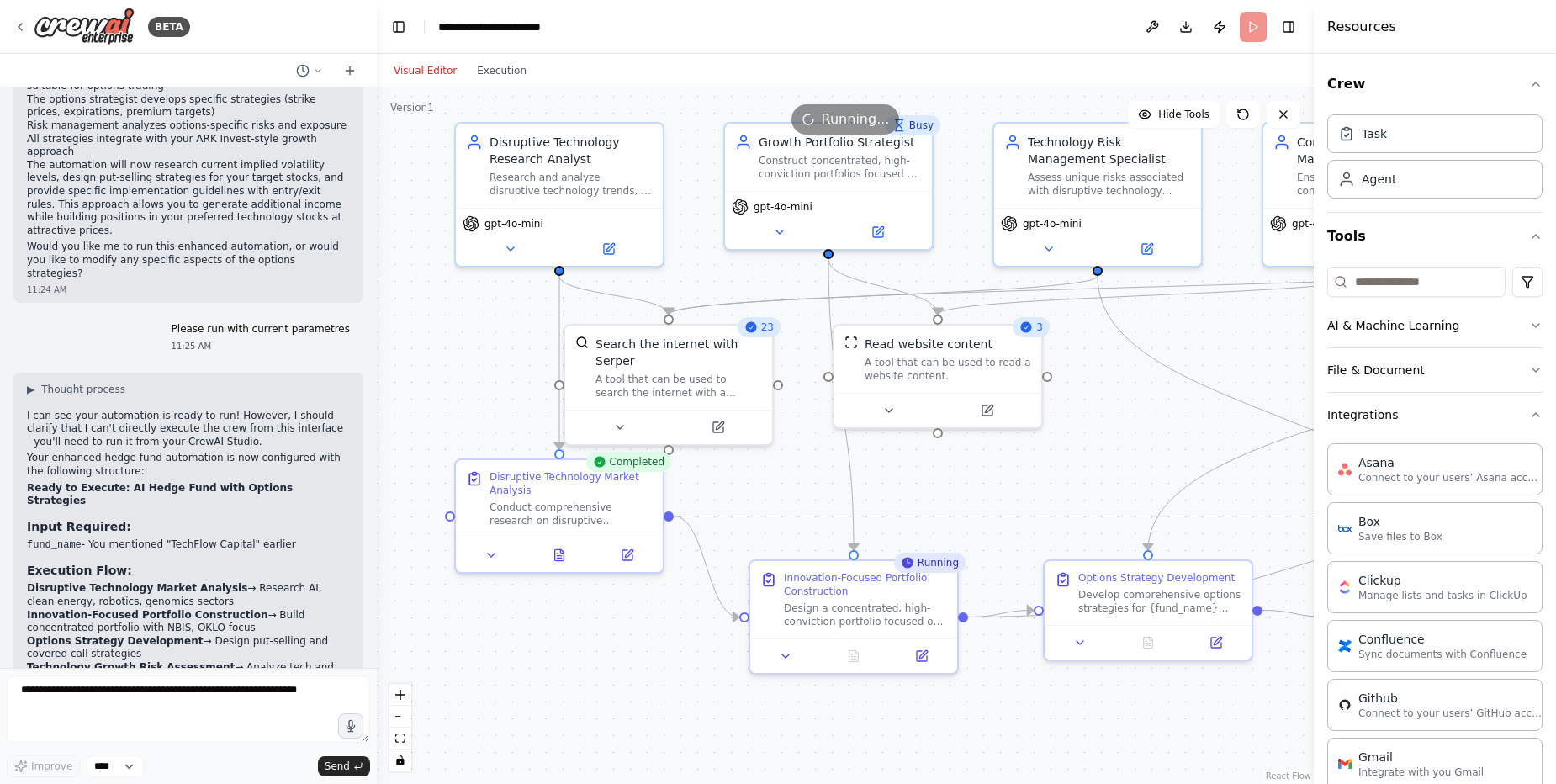
drag, startPoint x: 722, startPoint y: 704, endPoint x: 927, endPoint y: 721, distance: 205.7
click at [927, 721] on div ".deletable-edge-delete-btn { width: 20px; height: 20px; border: 0px solid #ffff…" at bounding box center [846, 436] width 937 height 696
click at [558, 547] on icon at bounding box center [560, 551] width 9 height 11
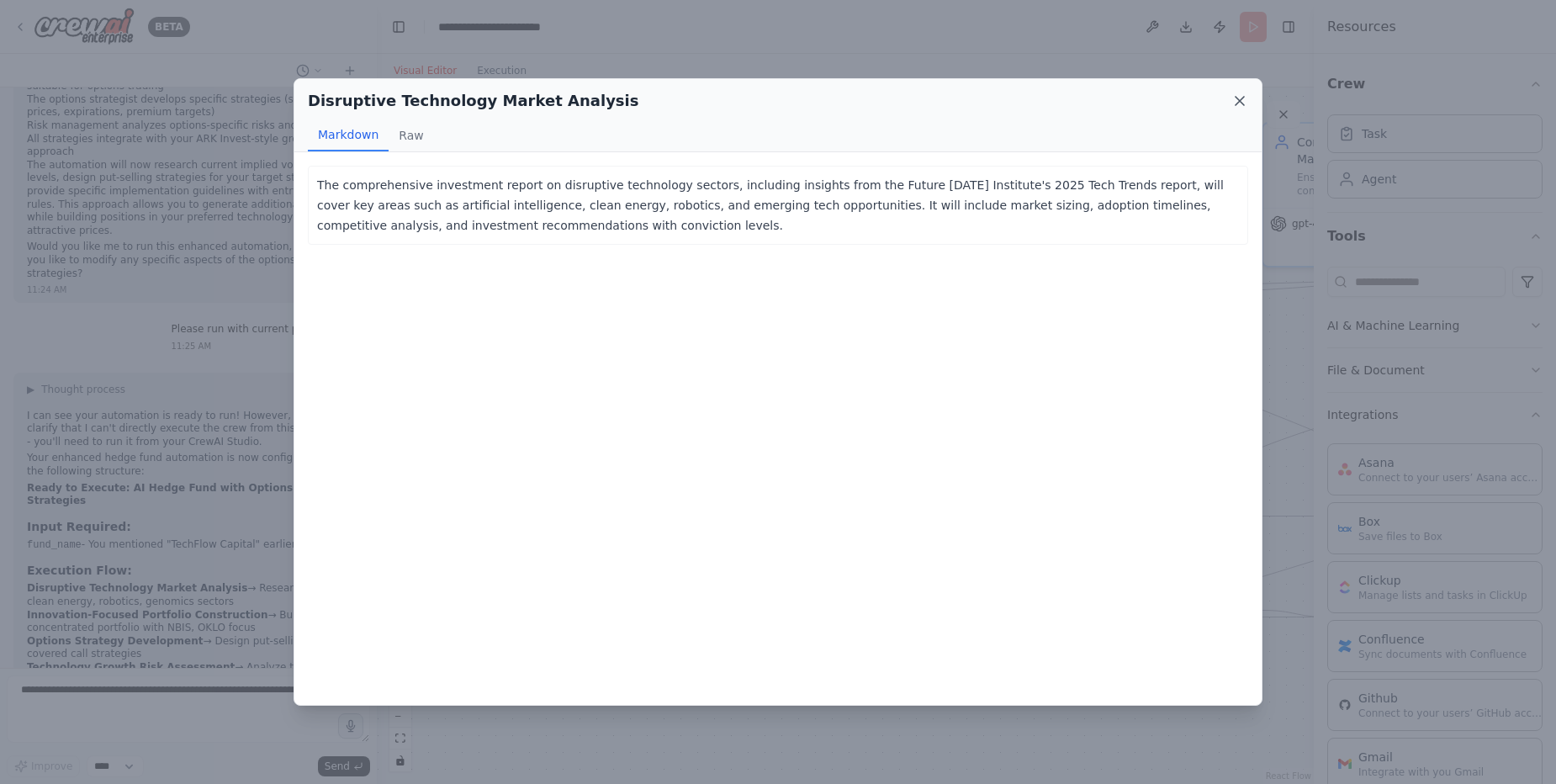
click at [1240, 97] on icon at bounding box center [1239, 101] width 17 height 17
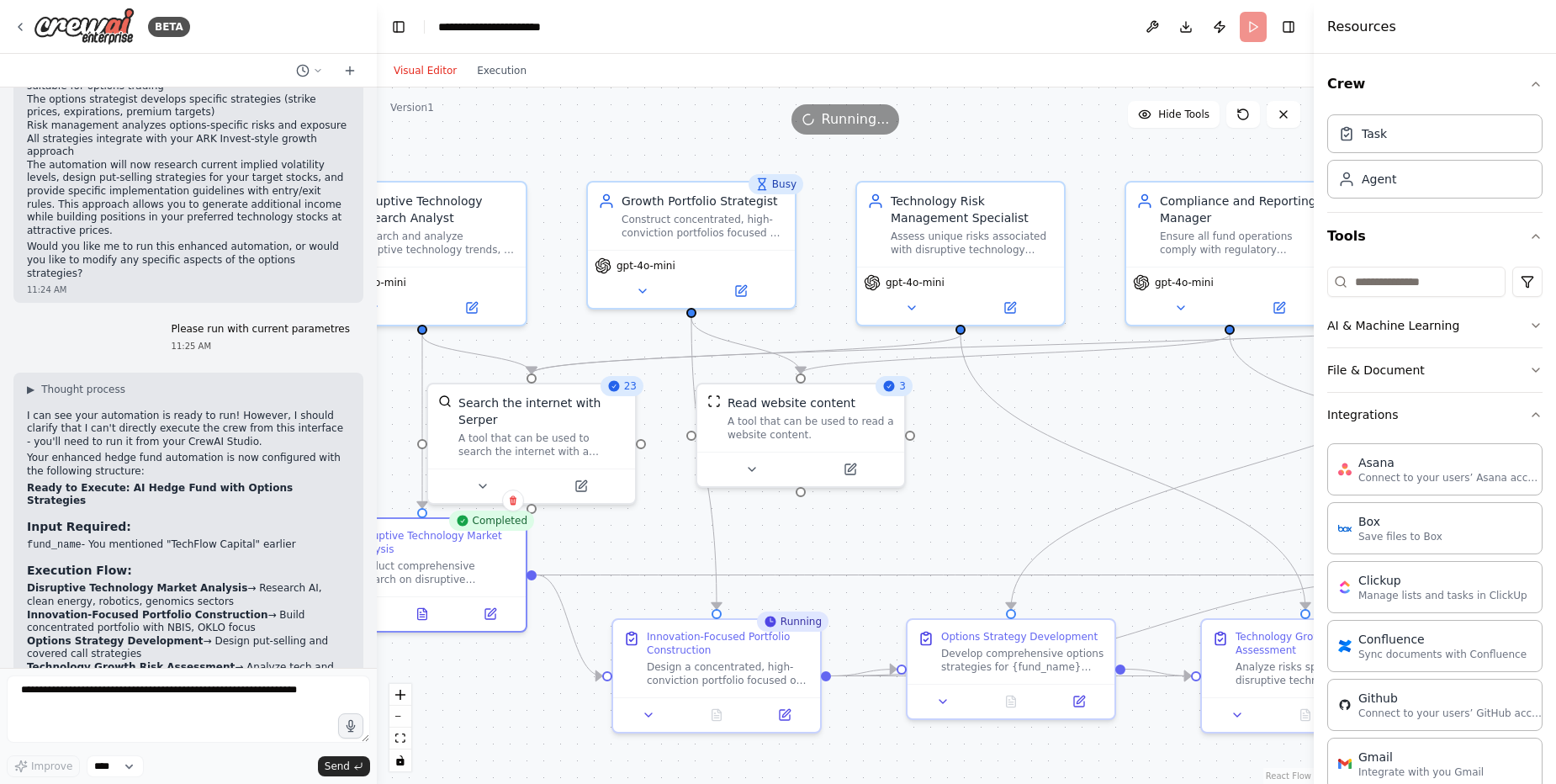
drag, startPoint x: 1142, startPoint y: 461, endPoint x: 1013, endPoint y: 525, distance: 144.0
click at [1012, 525] on div ".deletable-edge-delete-btn { width: 20px; height: 20px; border: 0px solid #ffff…" at bounding box center [846, 436] width 937 height 696
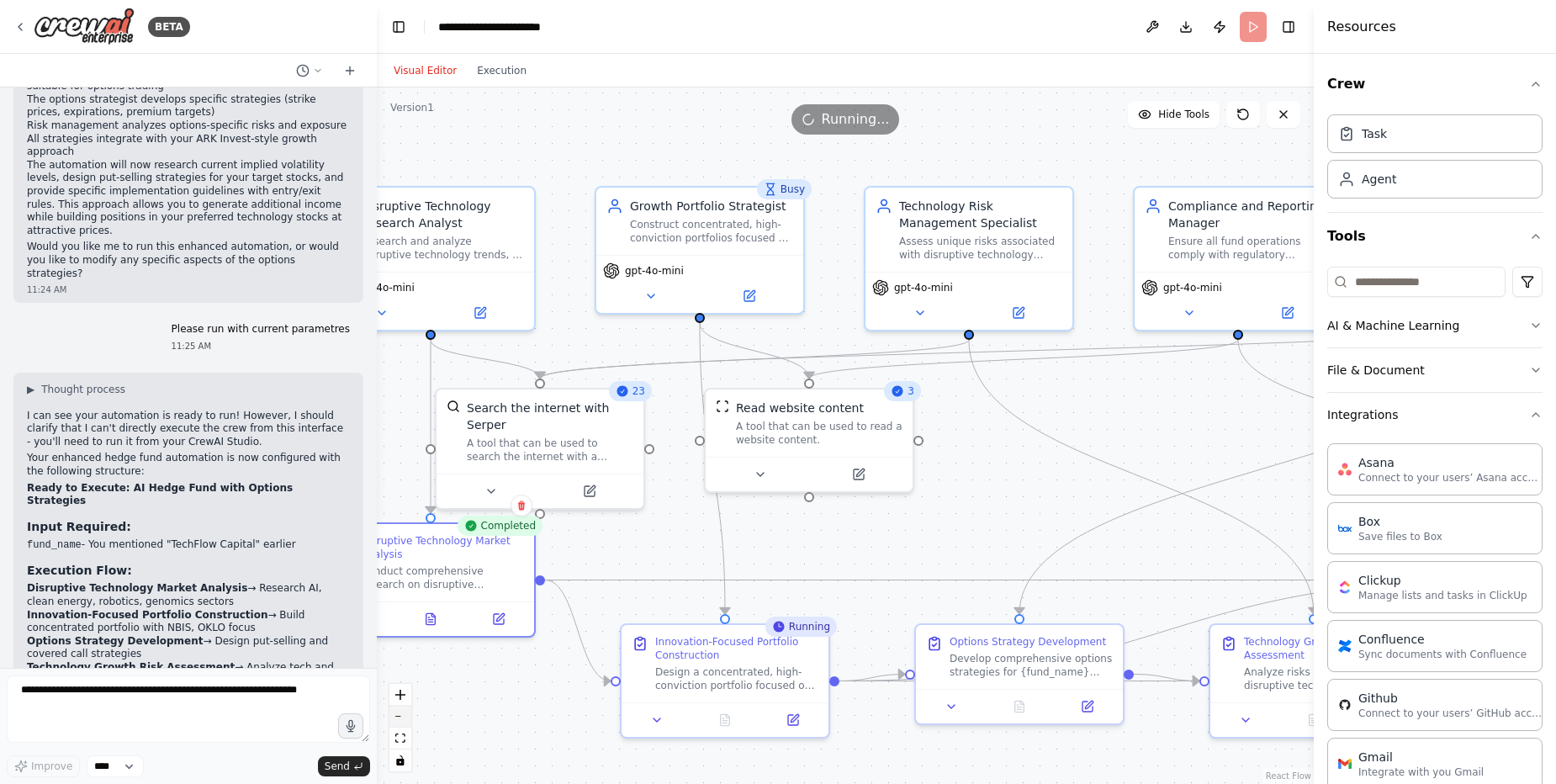
click at [398, 718] on button "zoom out" at bounding box center [399, 716] width 21 height 21
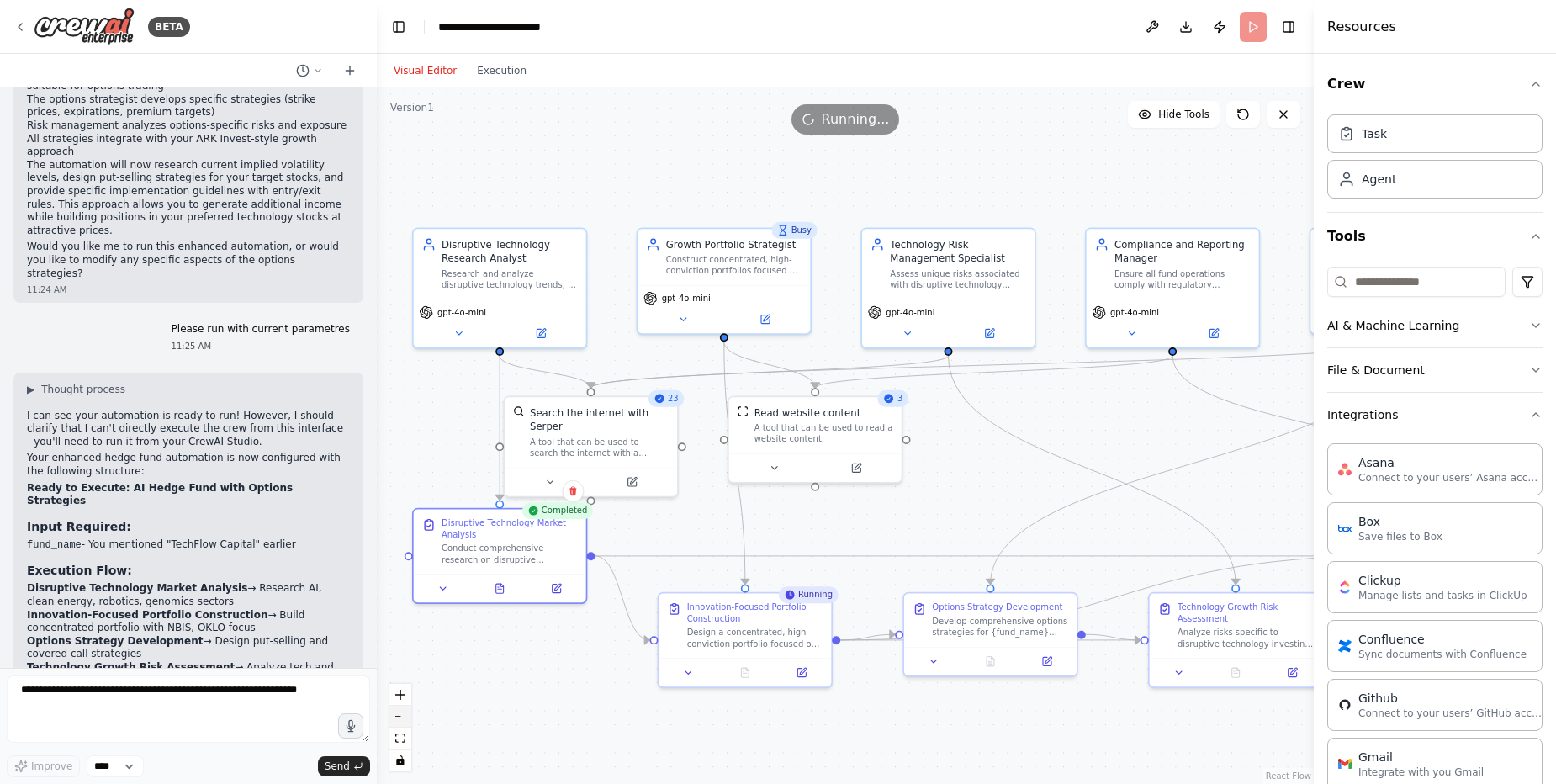
click at [398, 718] on button "zoom out" at bounding box center [399, 716] width 21 height 21
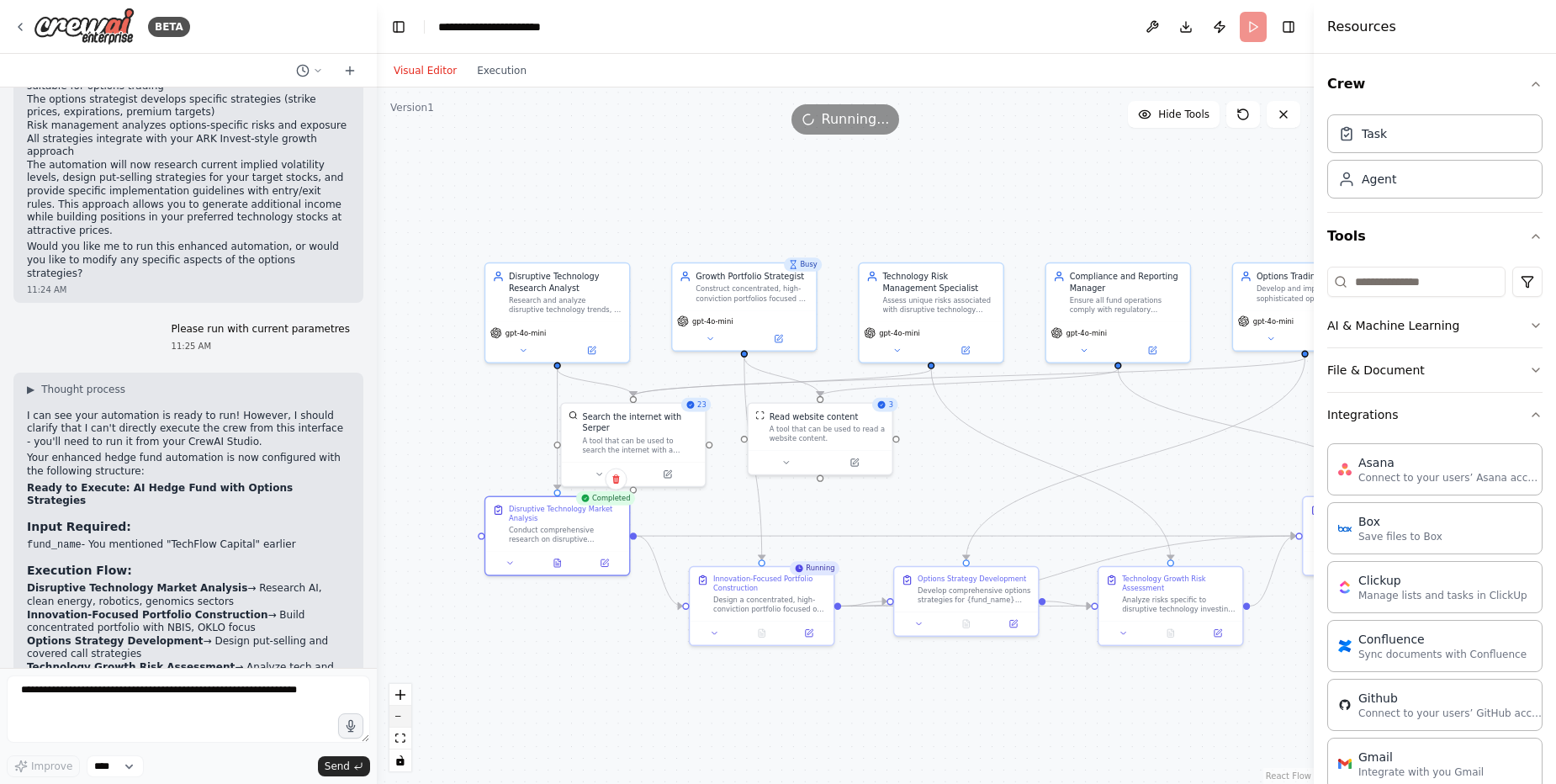
click at [398, 718] on button "zoom out" at bounding box center [399, 716] width 21 height 21
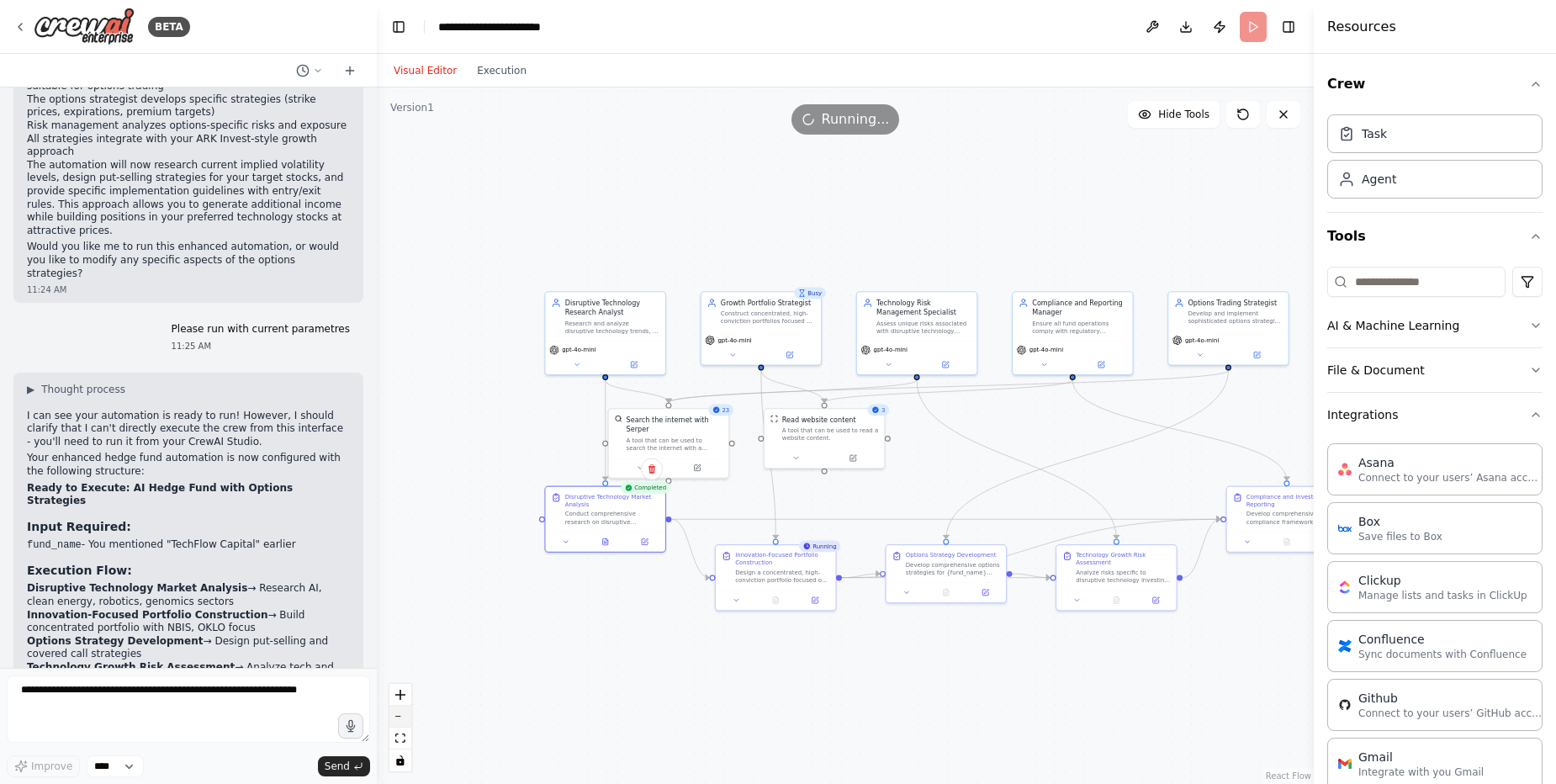
click at [398, 718] on button "zoom out" at bounding box center [399, 716] width 21 height 21
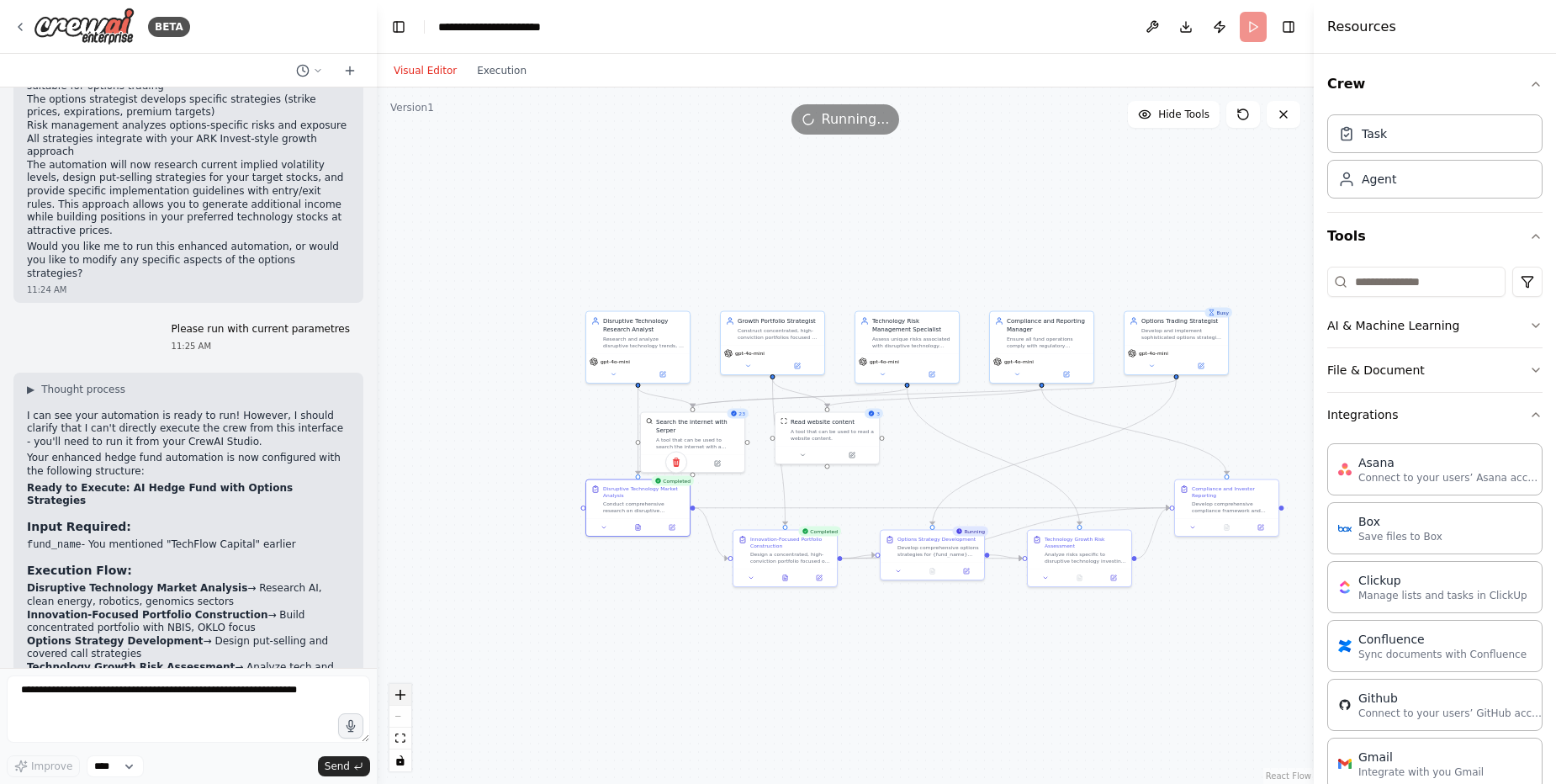
click at [404, 696] on icon "zoom in" at bounding box center [399, 695] width 10 height 10
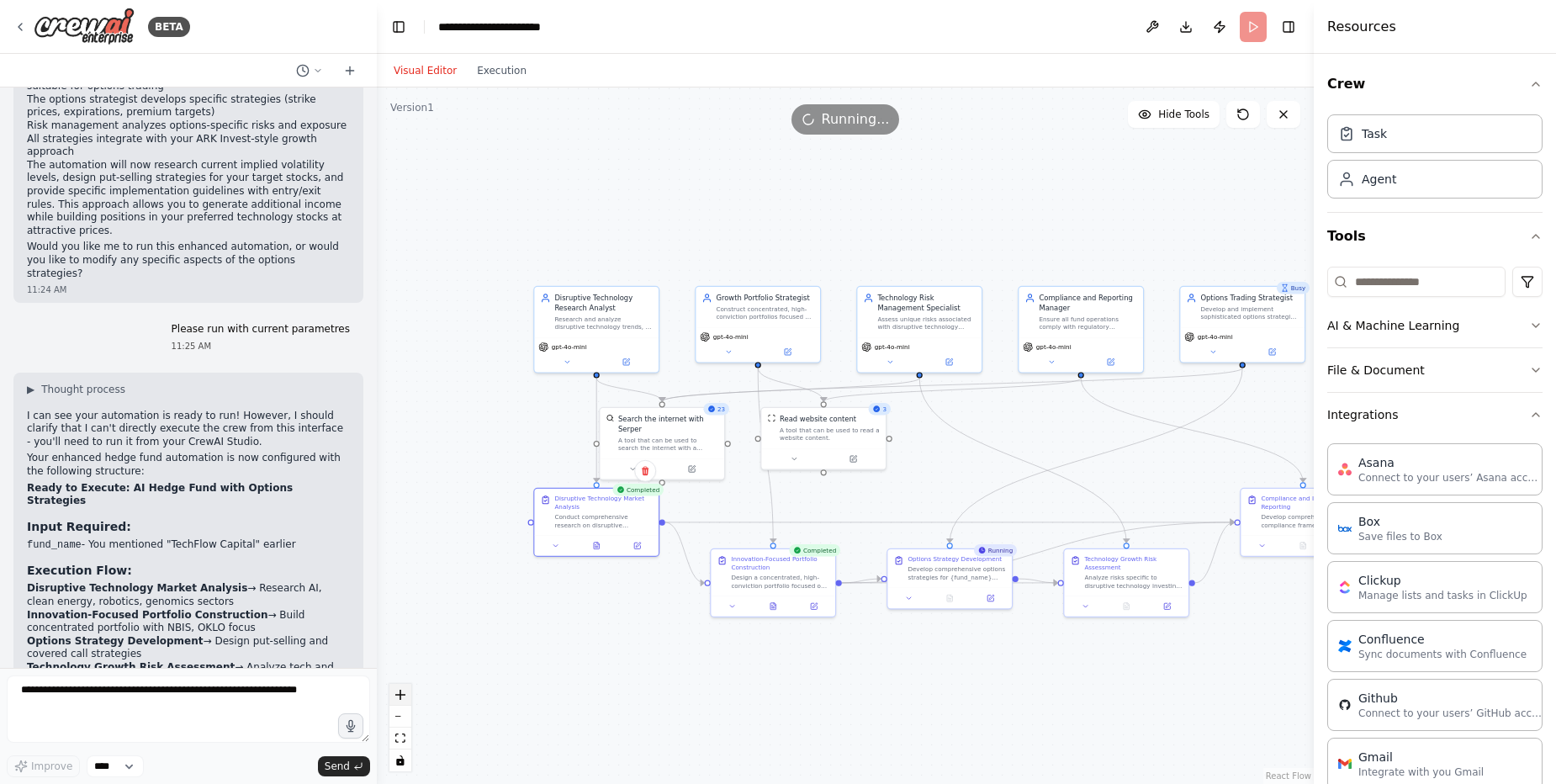
click at [404, 696] on icon "zoom in" at bounding box center [399, 695] width 10 height 10
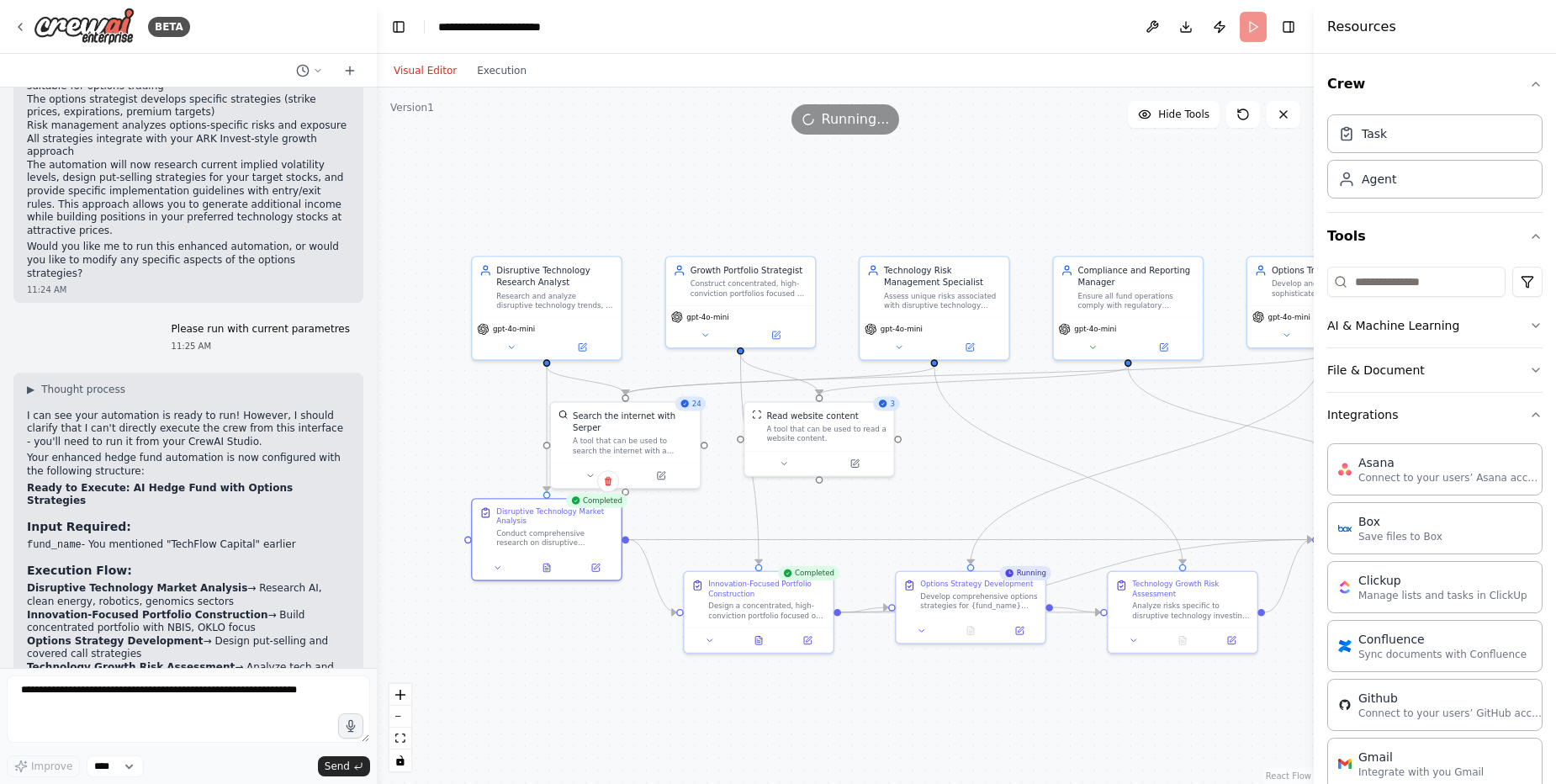
drag, startPoint x: 1080, startPoint y: 454, endPoint x: 919, endPoint y: 446, distance: 161.2
click at [919, 446] on div ".deletable-edge-delete-btn { width: 20px; height: 20px; border: 0px solid #ffff…" at bounding box center [846, 436] width 937 height 696
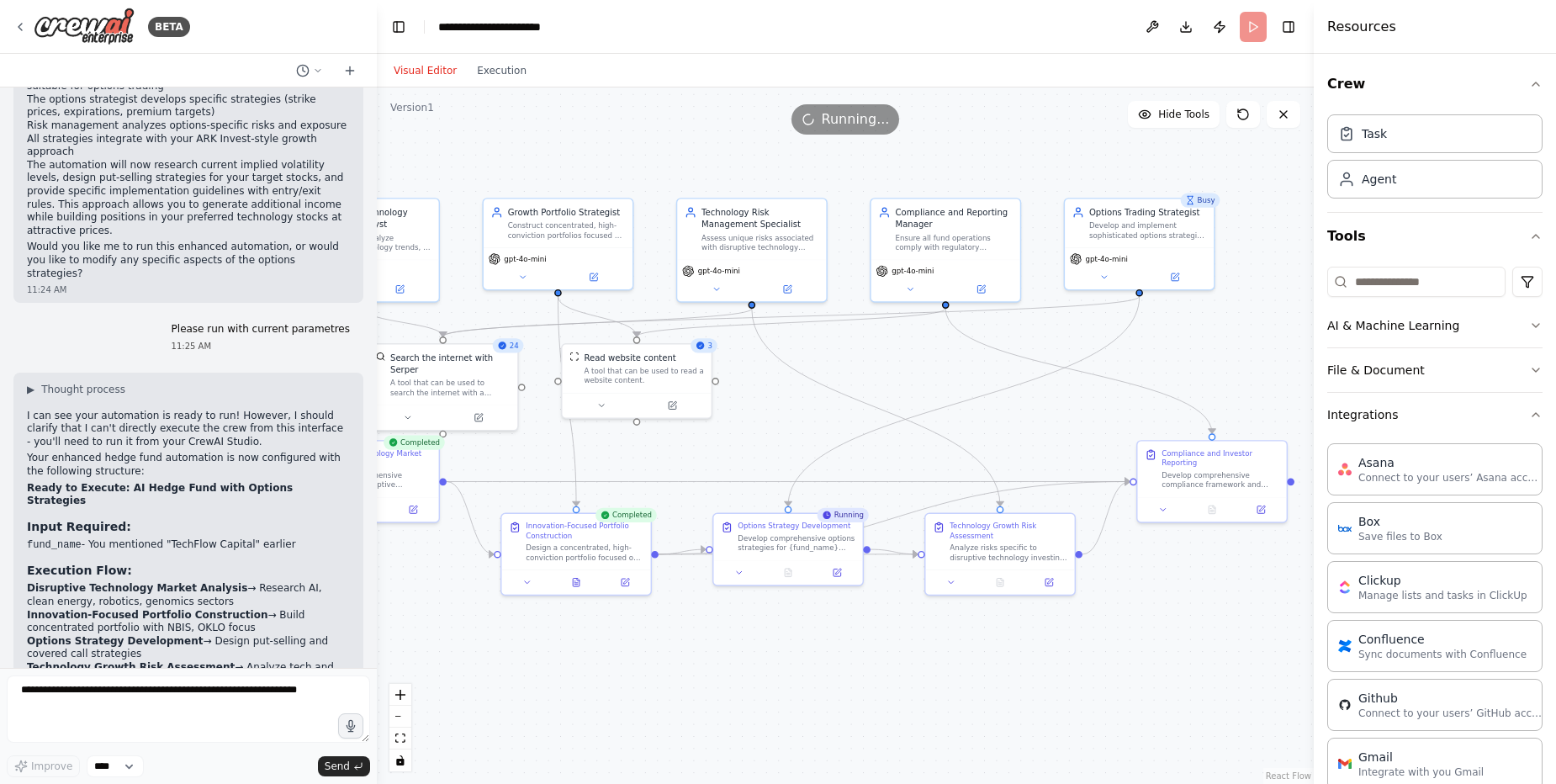
drag, startPoint x: 942, startPoint y: 455, endPoint x: 760, endPoint y: 398, distance: 190.7
click at [760, 398] on div ".deletable-edge-delete-btn { width: 20px; height: 20px; border: 0px solid #ffff…" at bounding box center [846, 436] width 937 height 696
click at [787, 571] on icon at bounding box center [788, 571] width 4 height 0
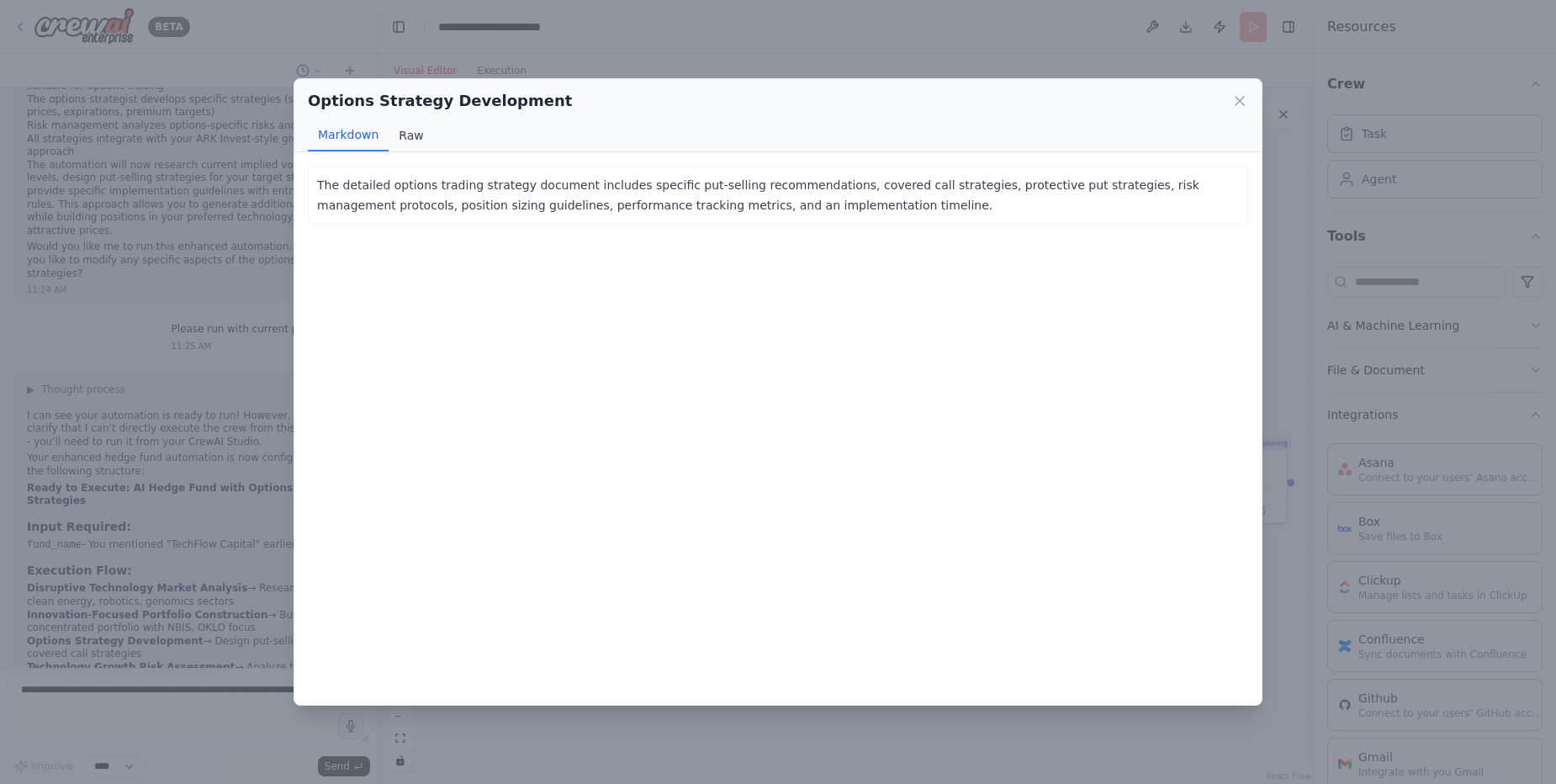
click at [404, 129] on button "Raw" at bounding box center [411, 135] width 45 height 32
click at [352, 128] on button "Markdown" at bounding box center [348, 135] width 81 height 32
click at [1238, 105] on icon at bounding box center [1239, 101] width 17 height 17
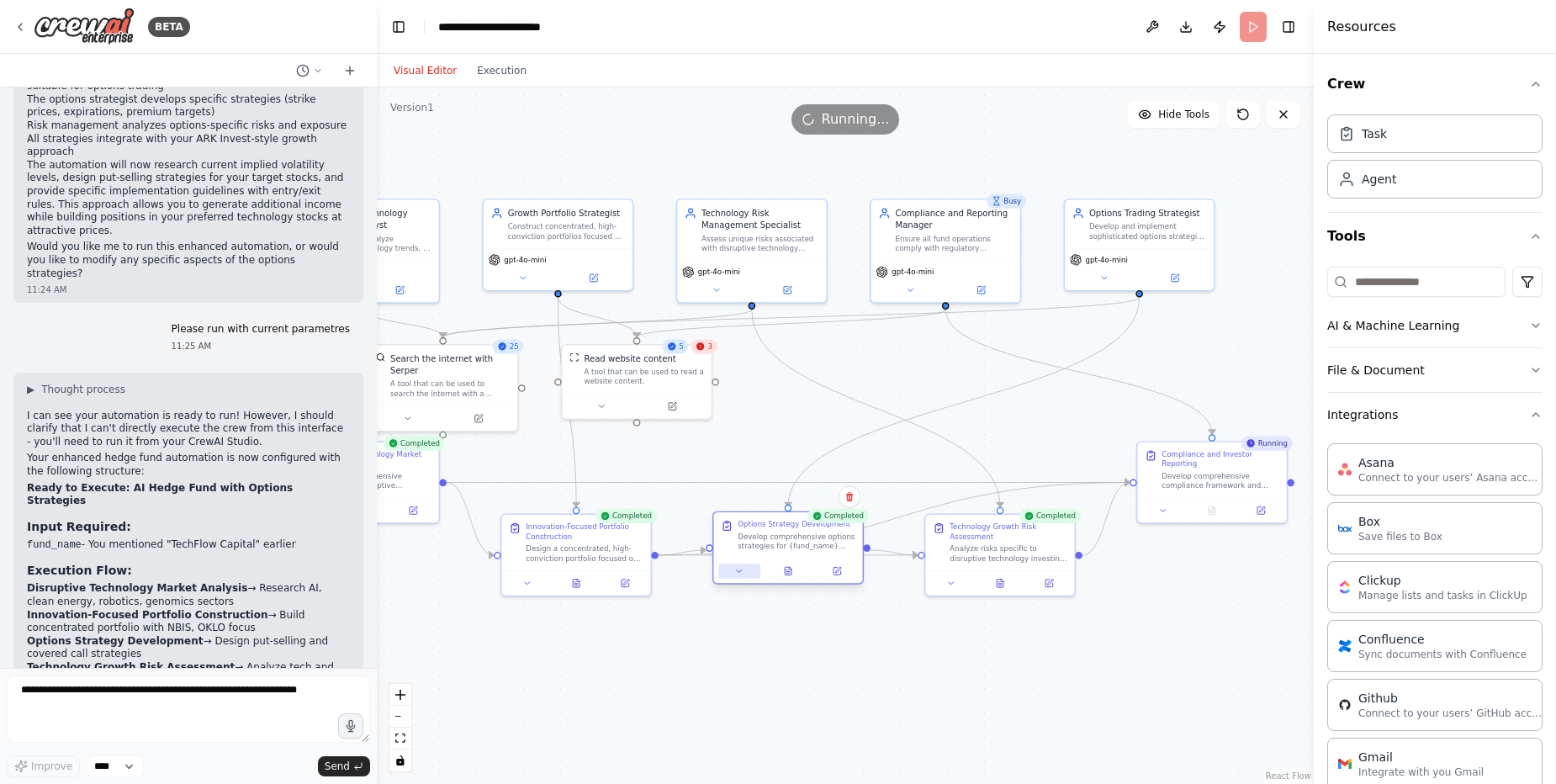
click at [734, 571] on icon at bounding box center [738, 571] width 10 height 10
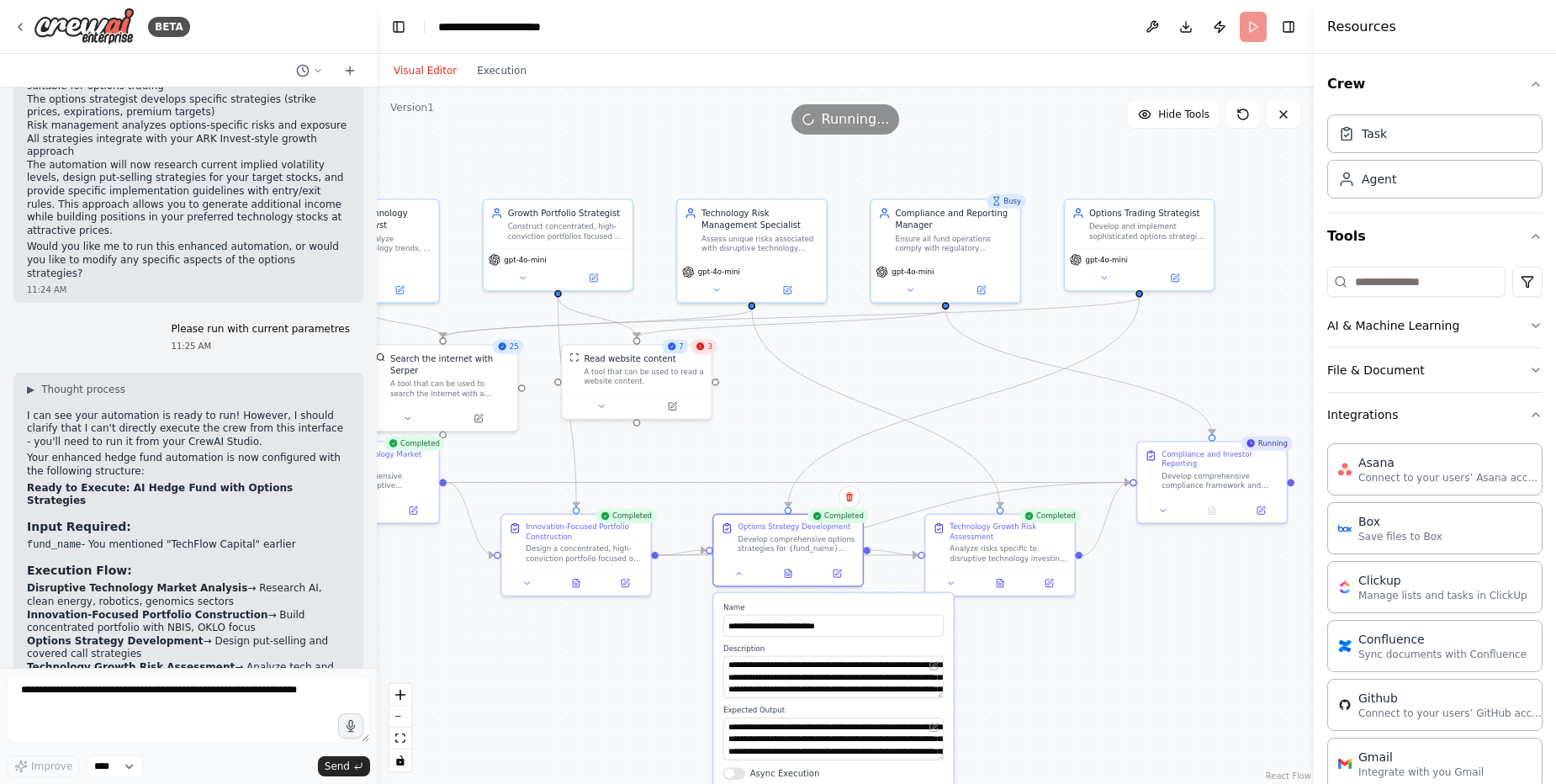
click at [1021, 656] on div ".deletable-edge-delete-btn { width: 20px; height: 20px; border: 0px solid #ffff…" at bounding box center [846, 436] width 937 height 696
click at [655, 692] on div ".deletable-edge-delete-btn { width: 20px; height: 20px; border: 0px solid #ffff…" at bounding box center [846, 436] width 937 height 696
click at [737, 776] on button "Async Execution" at bounding box center [734, 773] width 21 height 12
click at [730, 775] on button "Async Execution" at bounding box center [734, 773] width 21 height 12
click at [605, 710] on div ".deletable-edge-delete-btn { width: 20px; height: 20px; border: 0px solid #ffff…" at bounding box center [846, 436] width 937 height 696
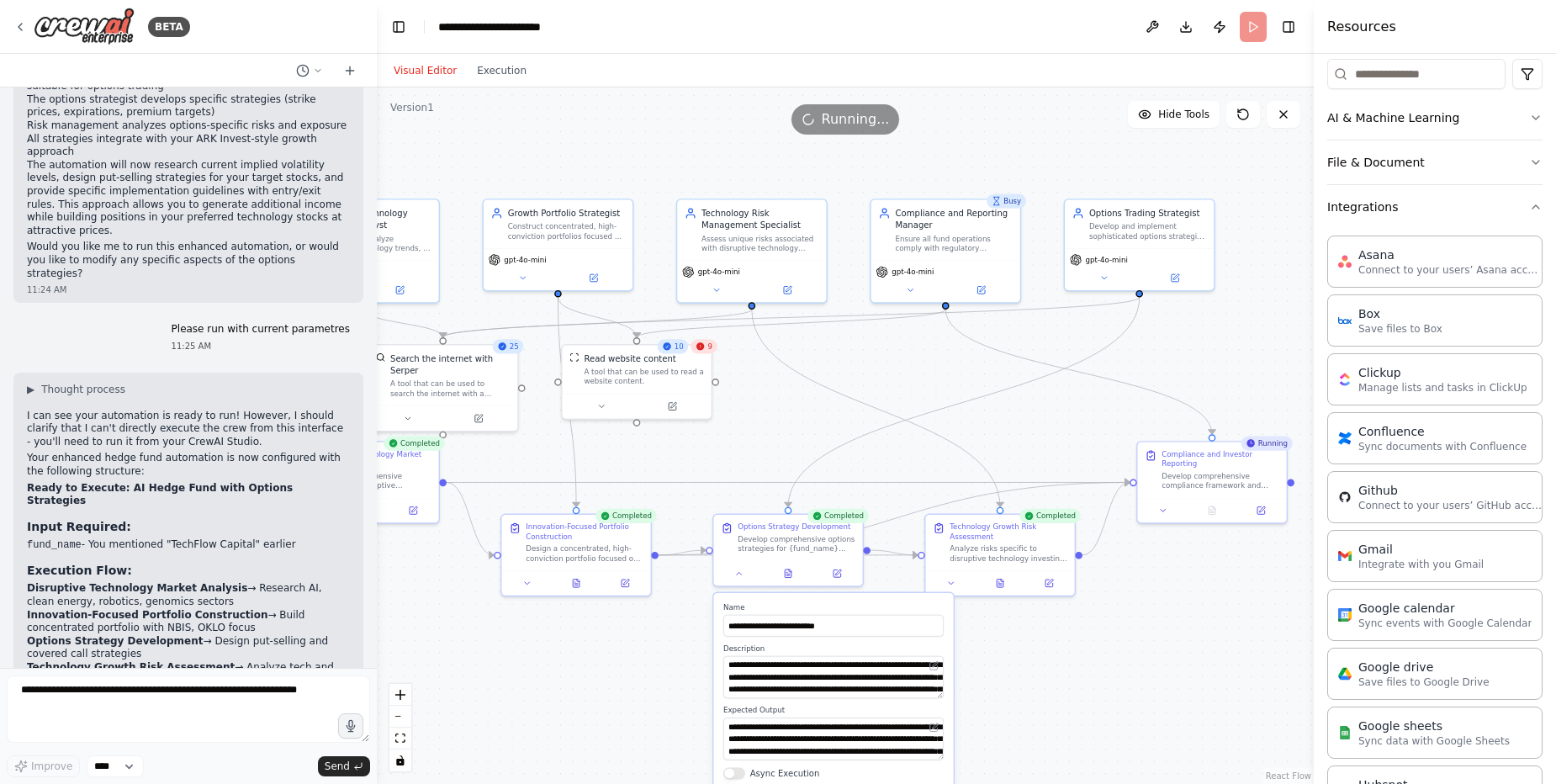
scroll to position [213, 0]
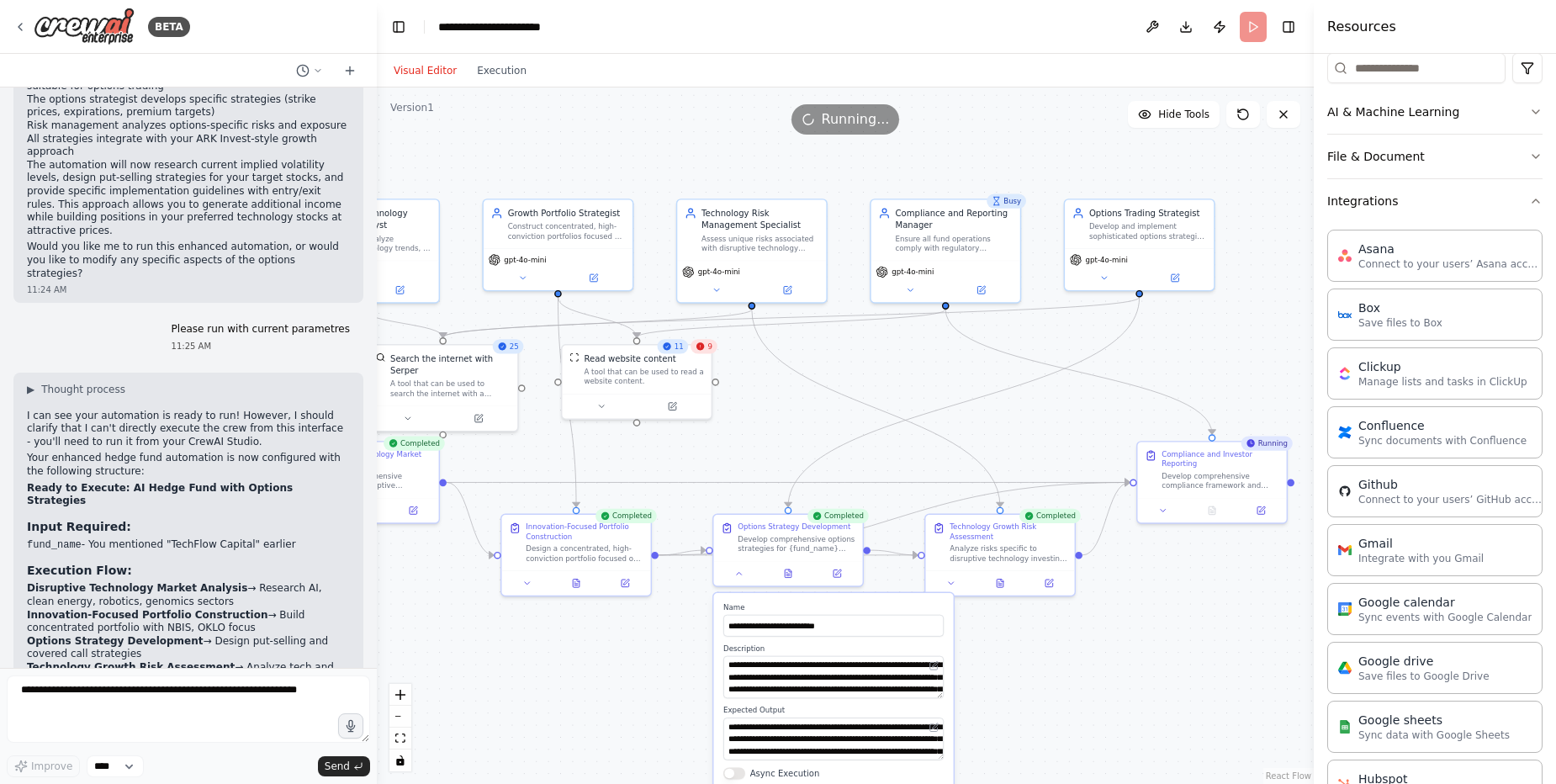
click at [1163, 632] on div ".deletable-edge-delete-btn { width: 20px; height: 20px; border: 0px solid #ffff…" at bounding box center [846, 436] width 937 height 696
click at [1084, 717] on div ".deletable-edge-delete-btn { width: 20px; height: 20px; border: 0px solid #ffff…" at bounding box center [846, 436] width 937 height 696
click at [788, 568] on icon at bounding box center [788, 571] width 7 height 8
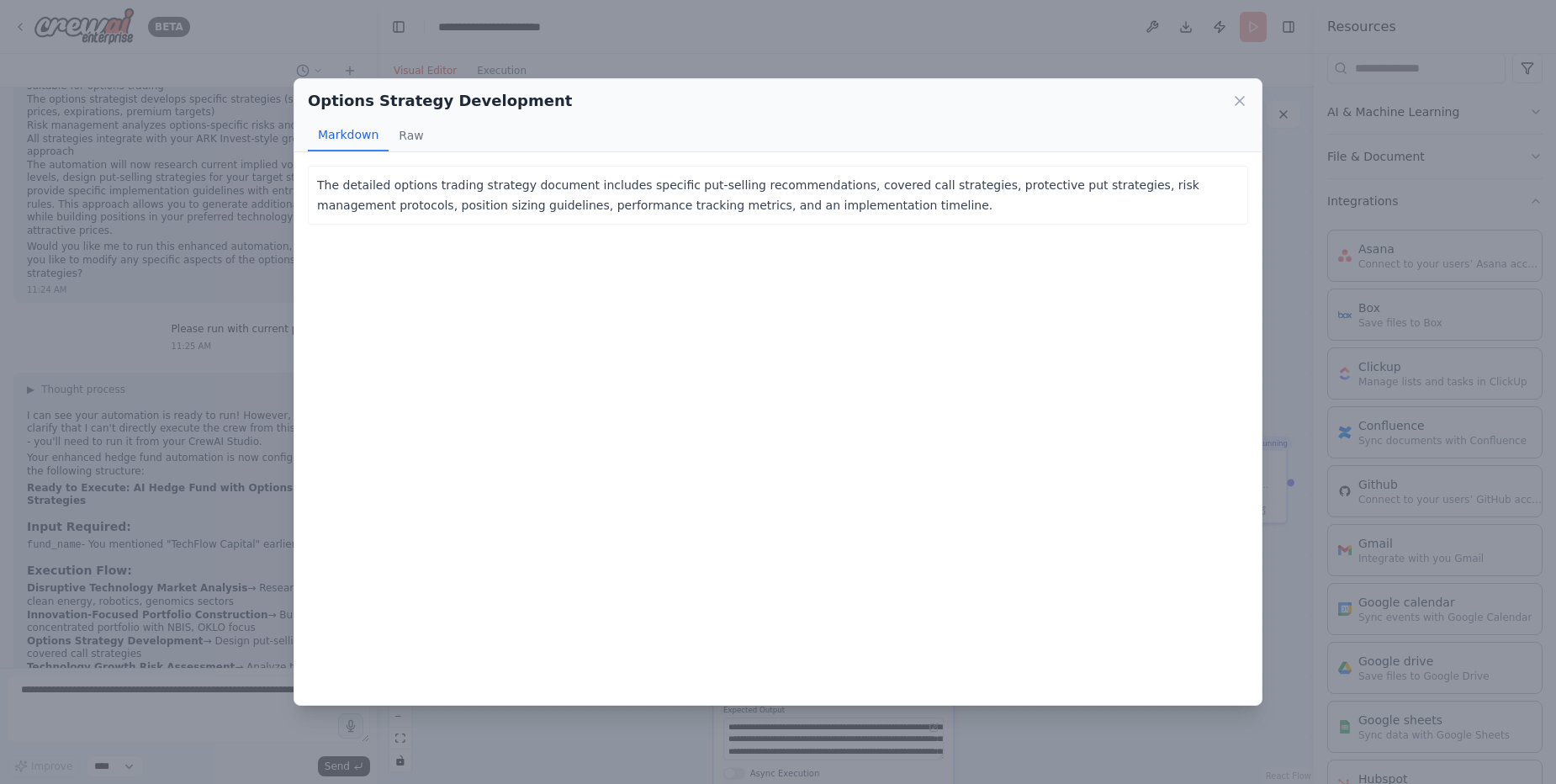
click at [1248, 93] on div "Options Strategy Development Markdown Raw" at bounding box center [778, 115] width 967 height 74
click at [1244, 97] on icon at bounding box center [1239, 101] width 8 height 8
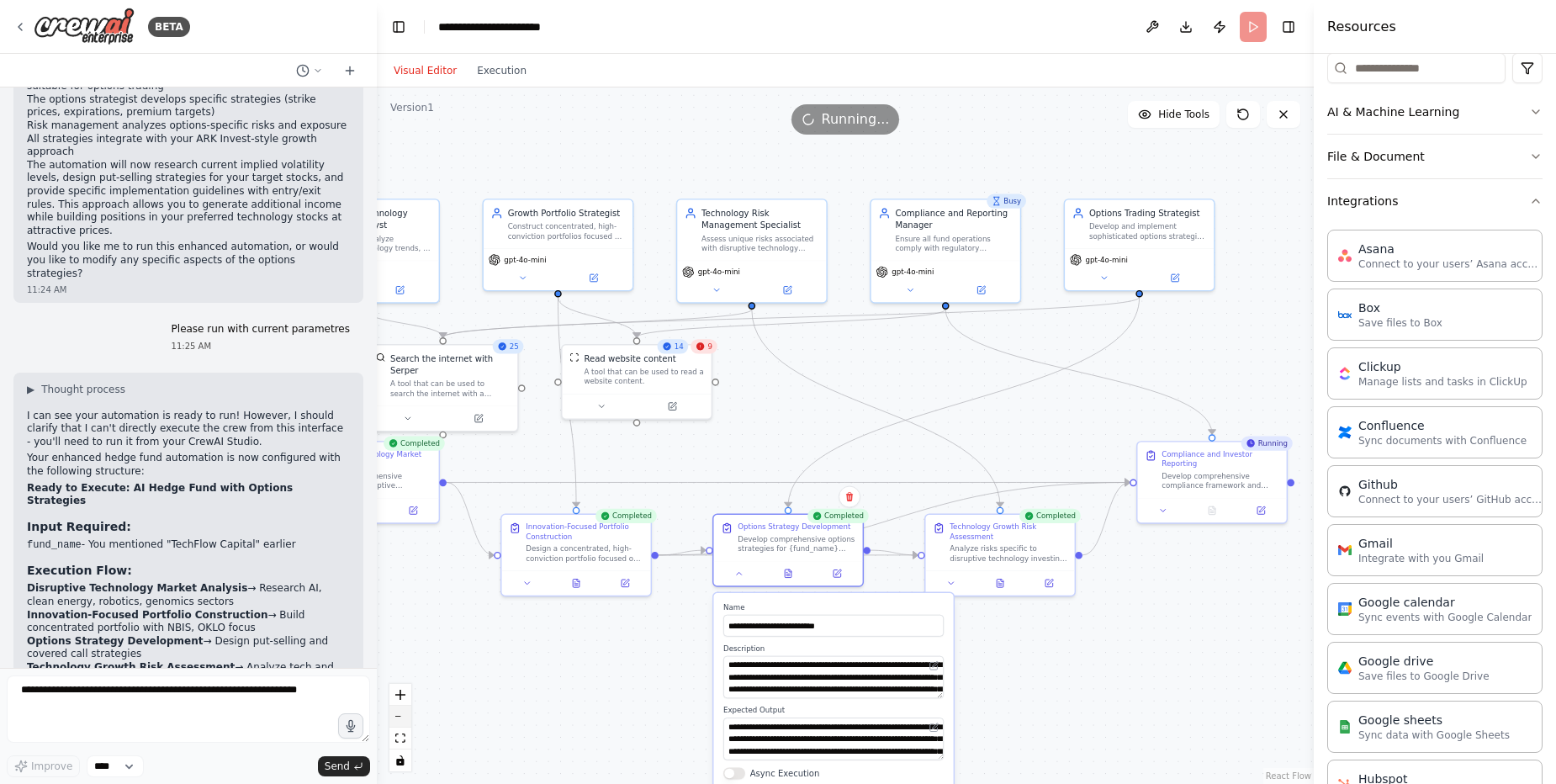
click at [396, 719] on button "zoom out" at bounding box center [399, 716] width 21 height 21
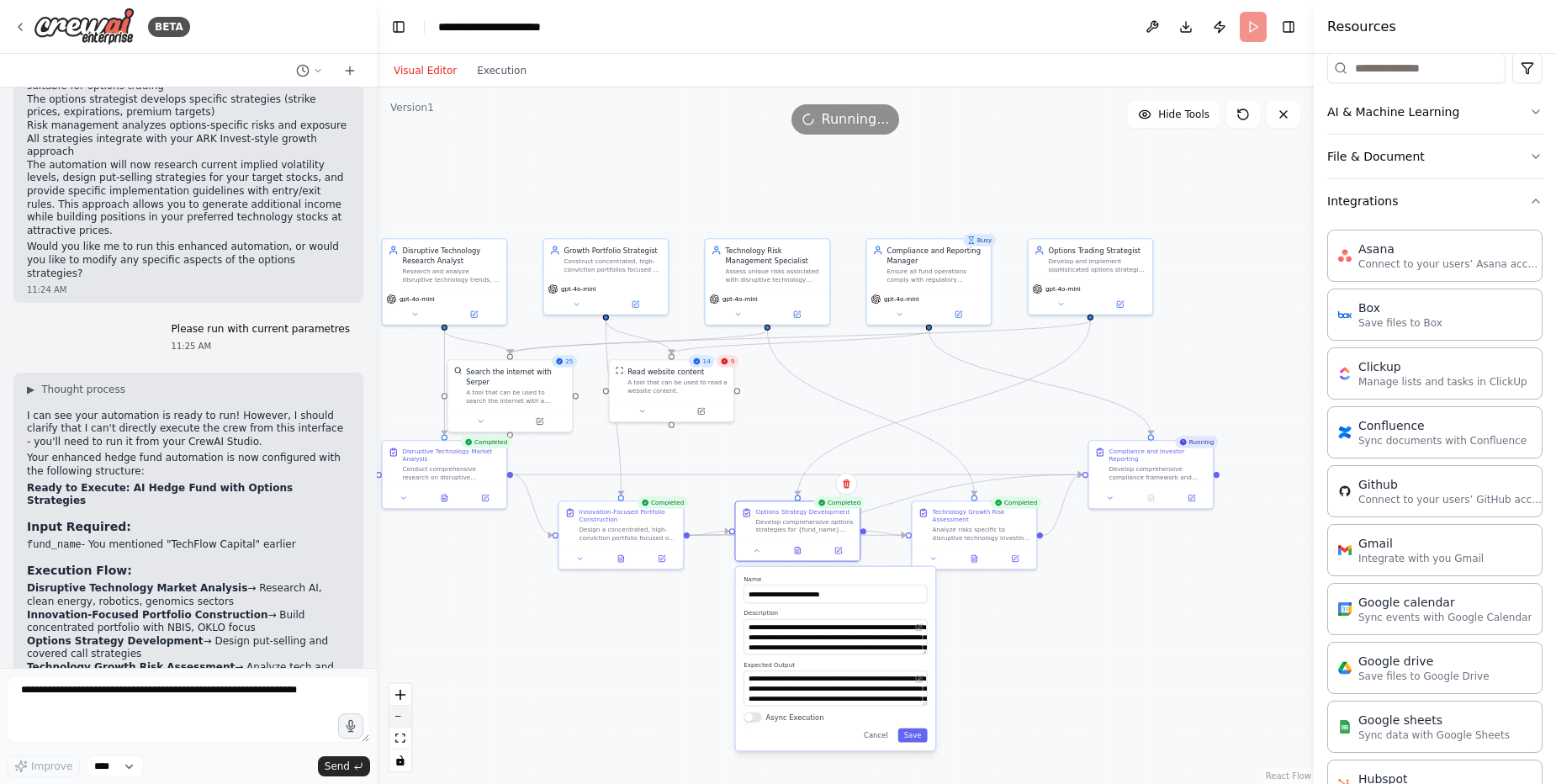
click at [396, 719] on button "zoom out" at bounding box center [399, 716] width 21 height 21
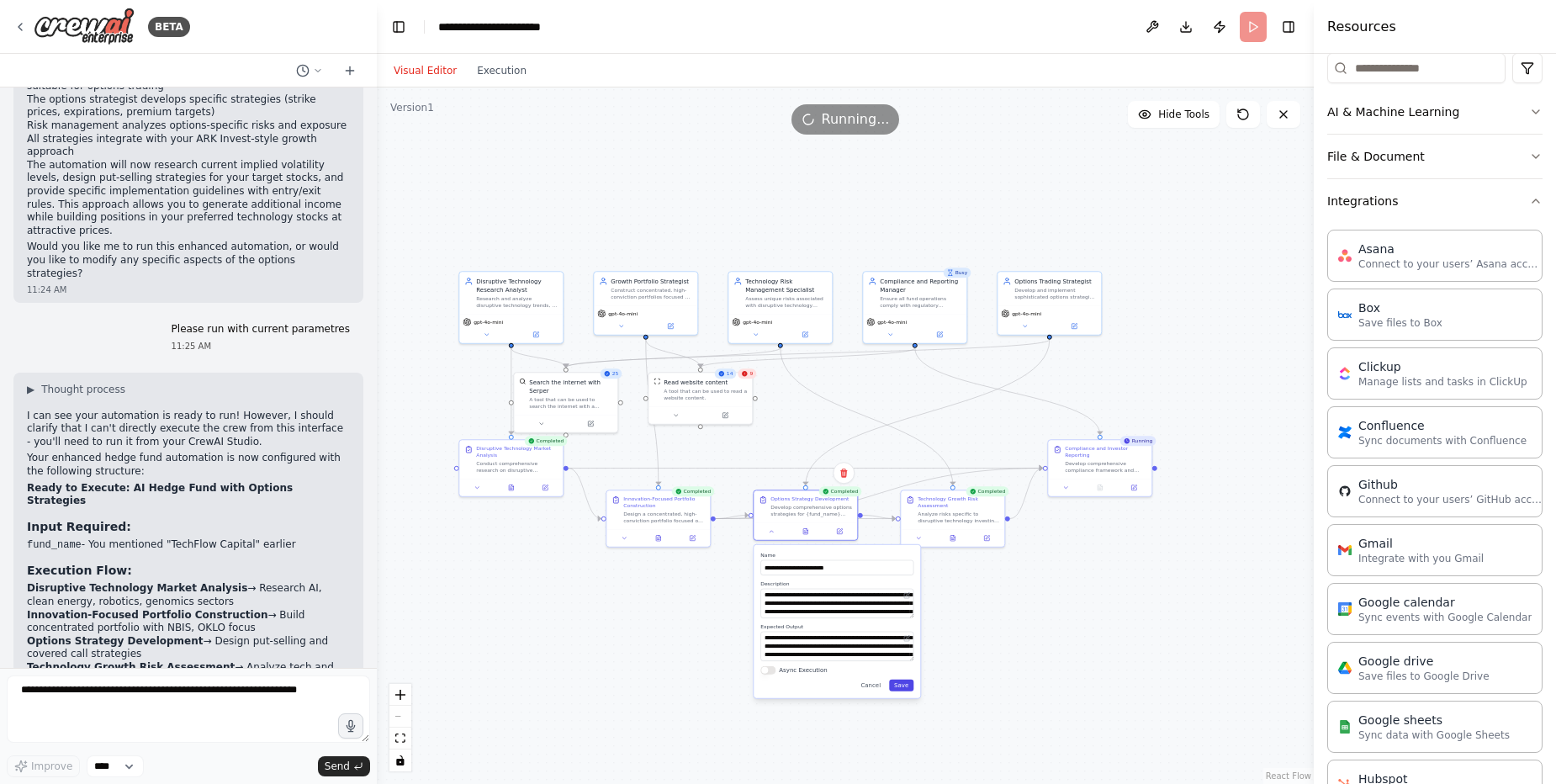
click at [908, 688] on button "Save" at bounding box center [901, 685] width 24 height 12
click at [406, 696] on button "zoom in" at bounding box center [399, 694] width 21 height 21
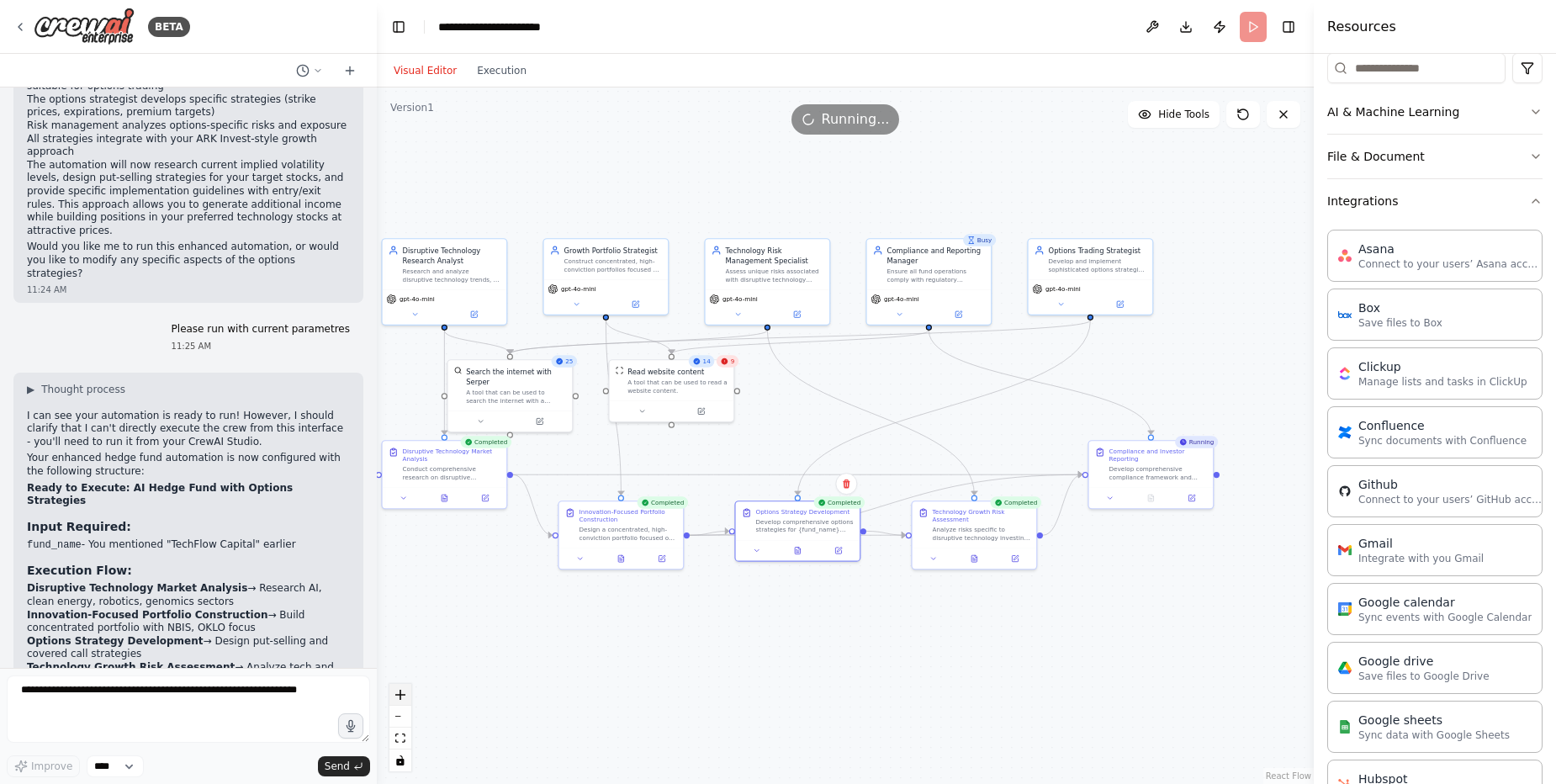
click at [406, 696] on button "zoom in" at bounding box center [399, 694] width 21 height 21
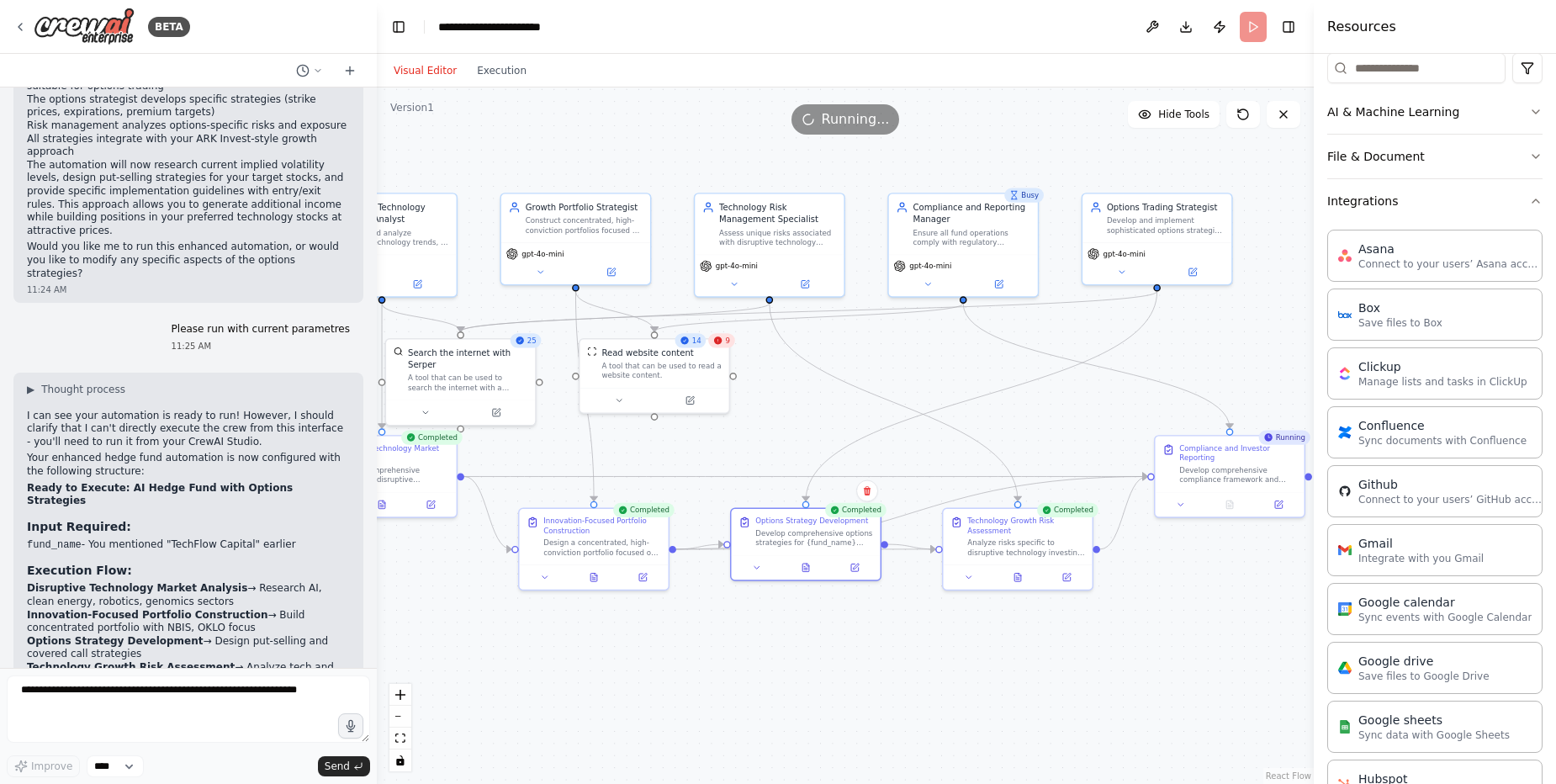
drag, startPoint x: 719, startPoint y: 701, endPoint x: 737, endPoint y: 696, distance: 18.7
click at [737, 696] on div ".deletable-edge-delete-btn { width: 20px; height: 20px; border: 0px solid #ffff…" at bounding box center [846, 436] width 937 height 696
click at [805, 563] on icon at bounding box center [805, 564] width 7 height 8
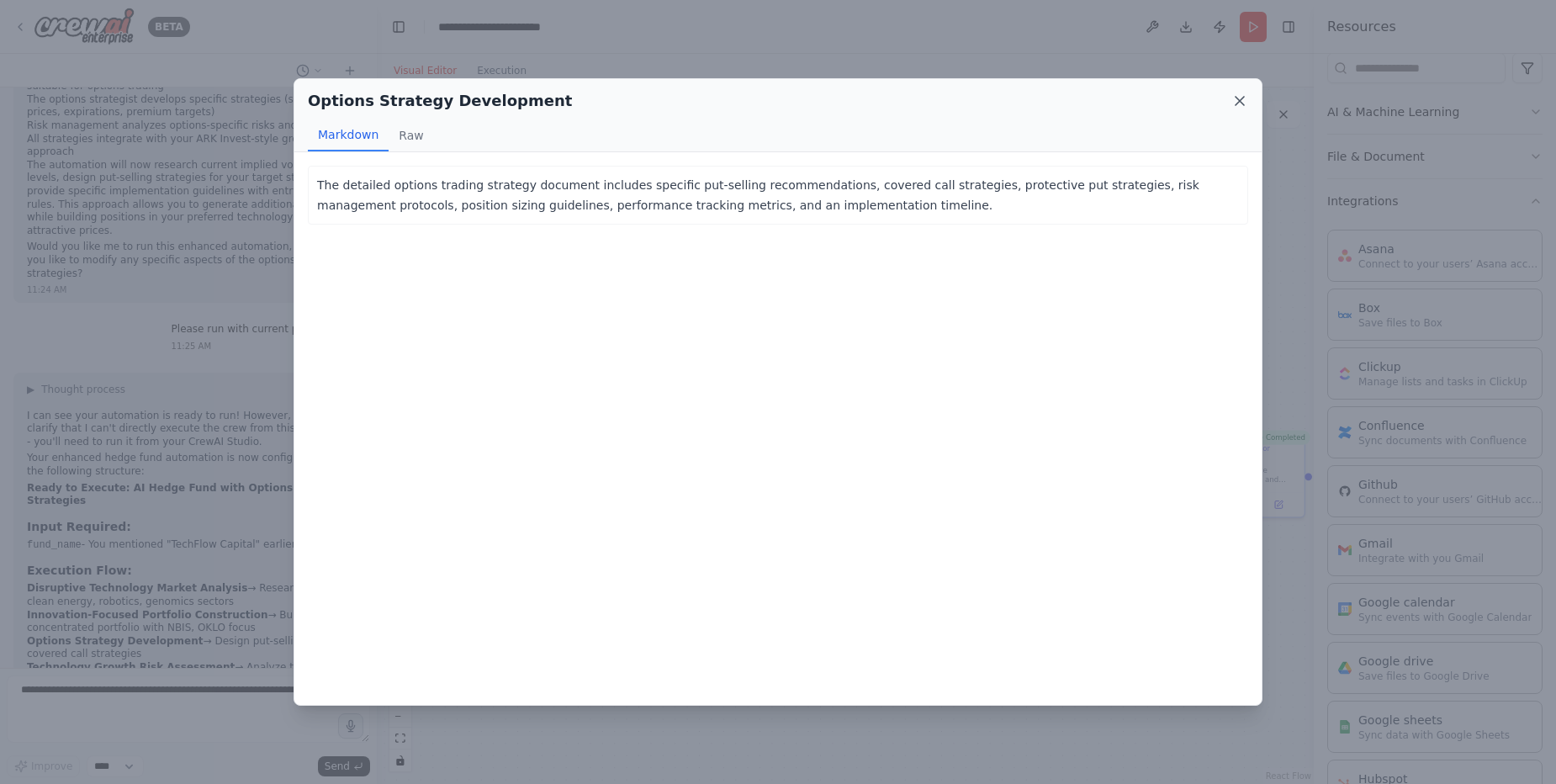
click at [1239, 100] on icon at bounding box center [1239, 101] width 17 height 17
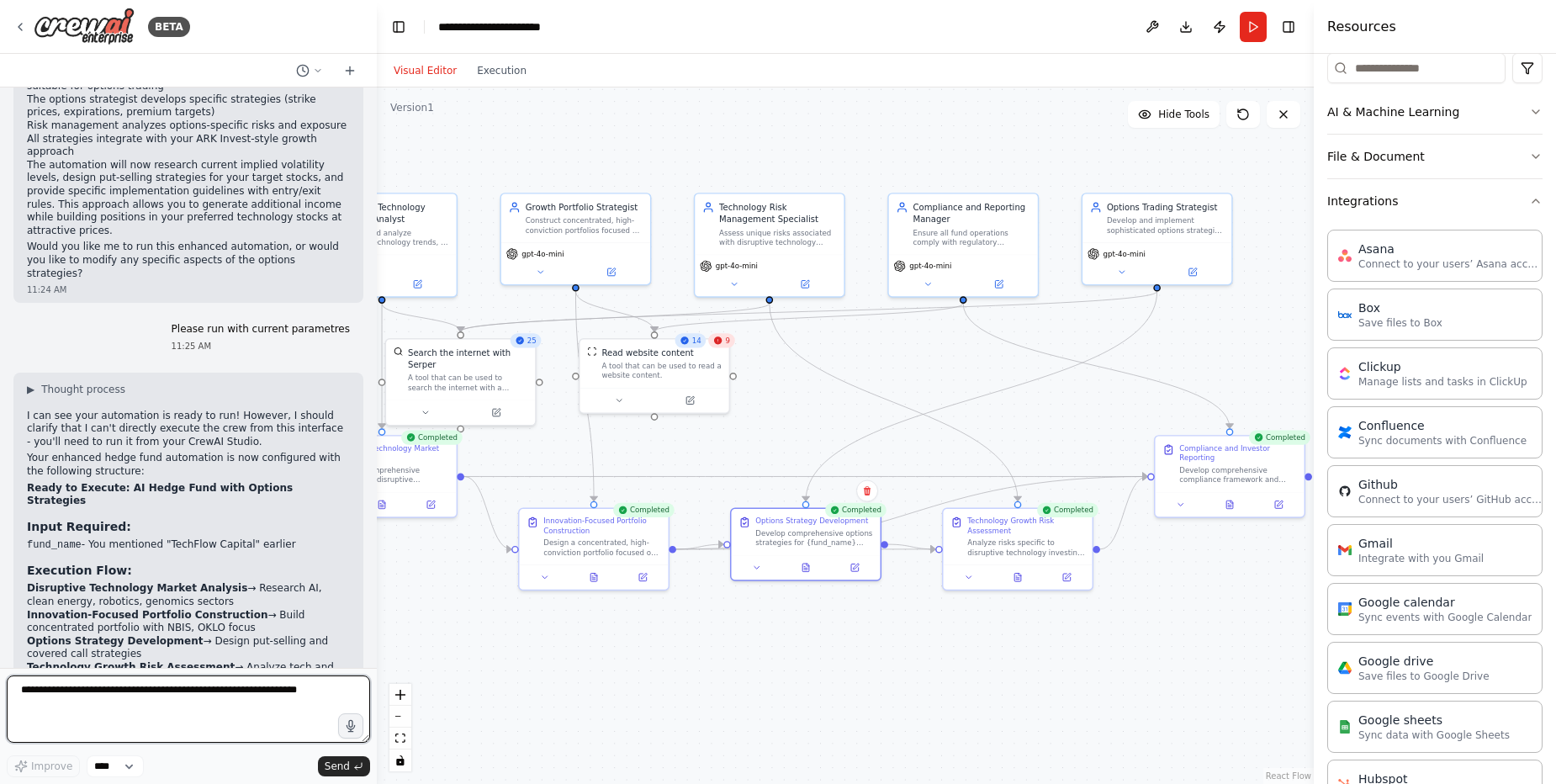
click at [268, 691] on textarea at bounding box center [188, 709] width 363 height 67
click at [169, 691] on textarea "**********" at bounding box center [188, 709] width 363 height 67
click at [319, 694] on textarea "**********" at bounding box center [188, 709] width 363 height 67
type textarea "**********"
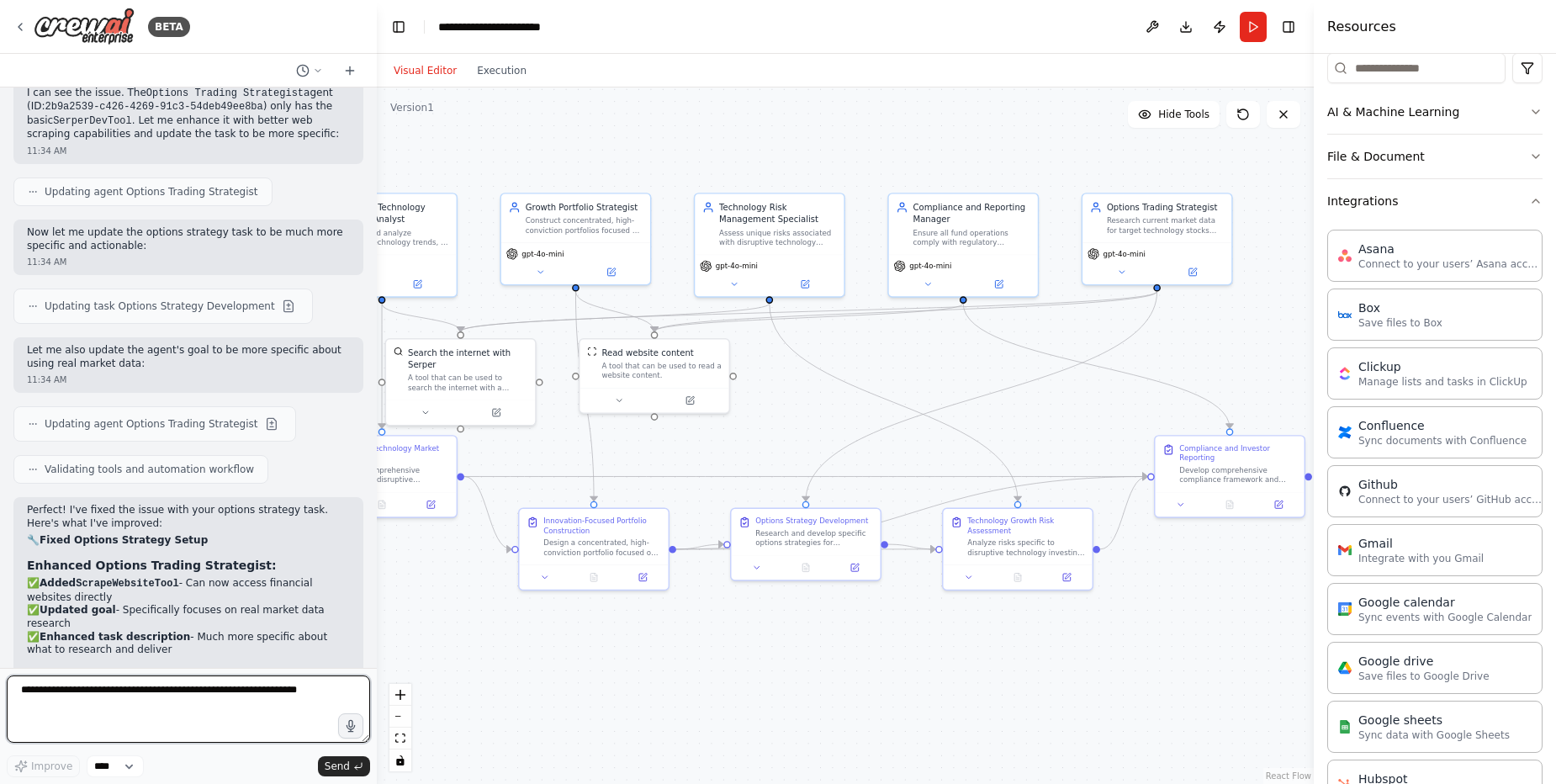
scroll to position [9228, 0]
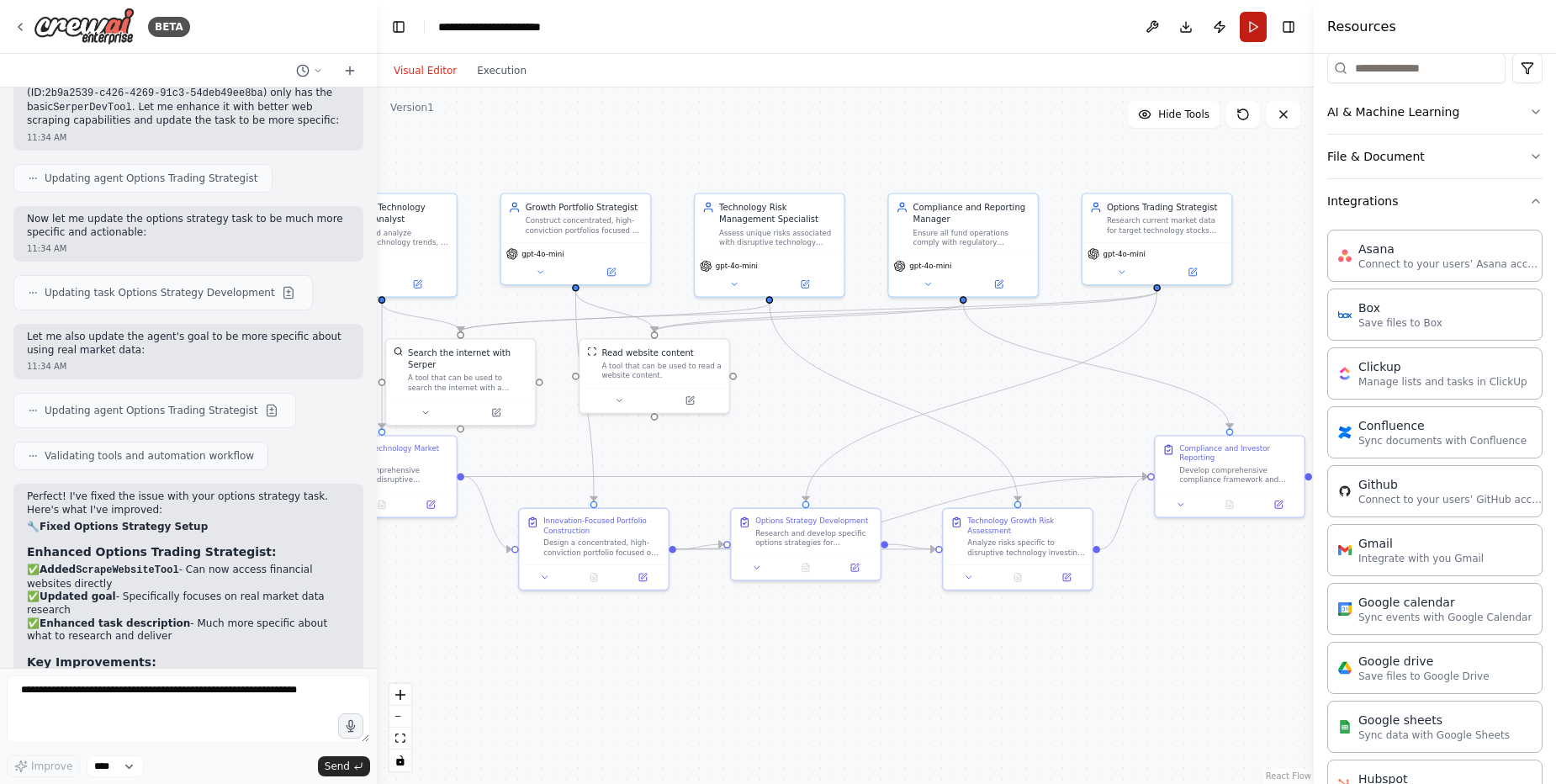
click at [1251, 29] on button "Run" at bounding box center [1252, 27] width 27 height 31
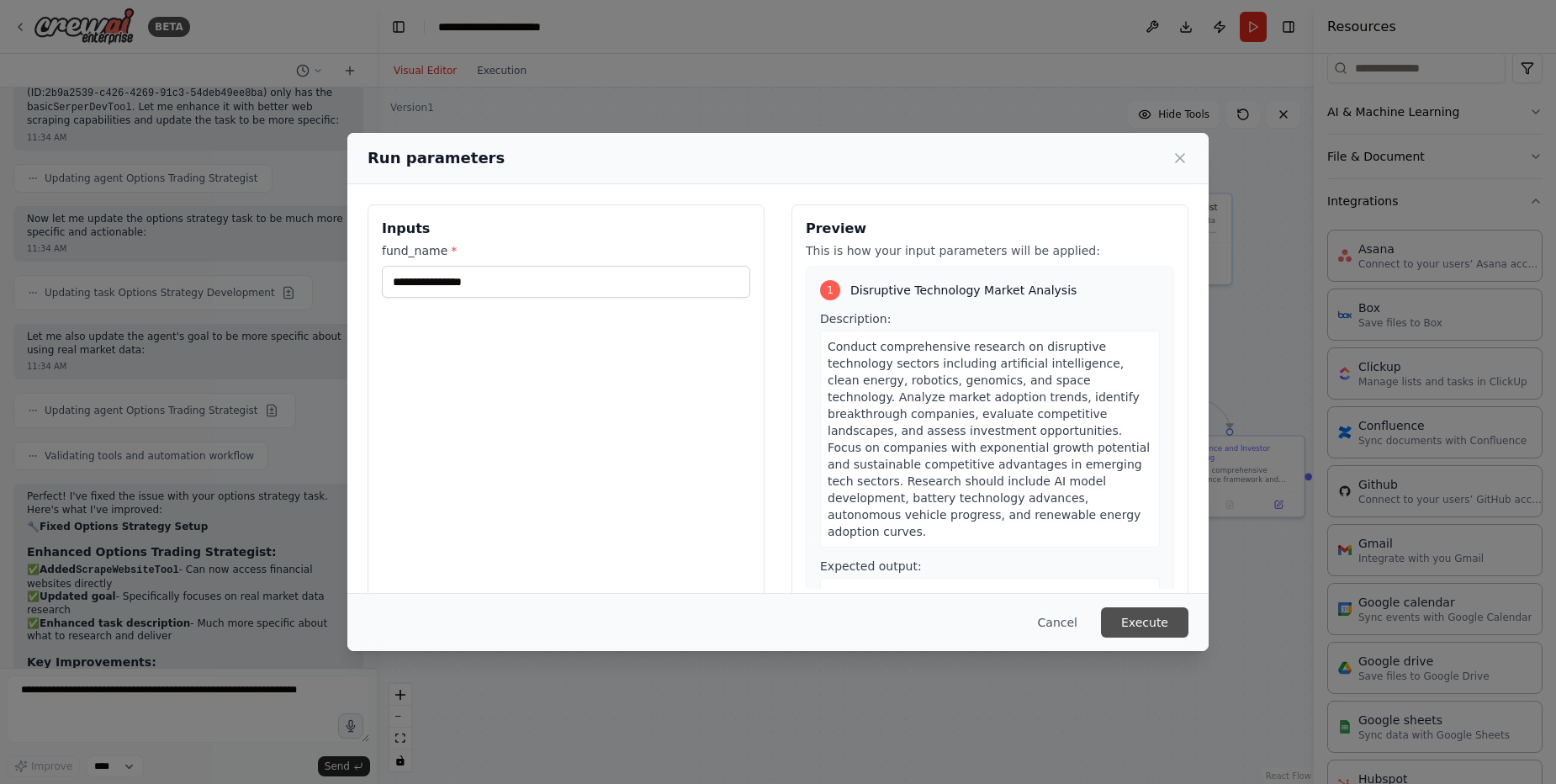
click at [1166, 629] on button "Execute" at bounding box center [1144, 622] width 88 height 31
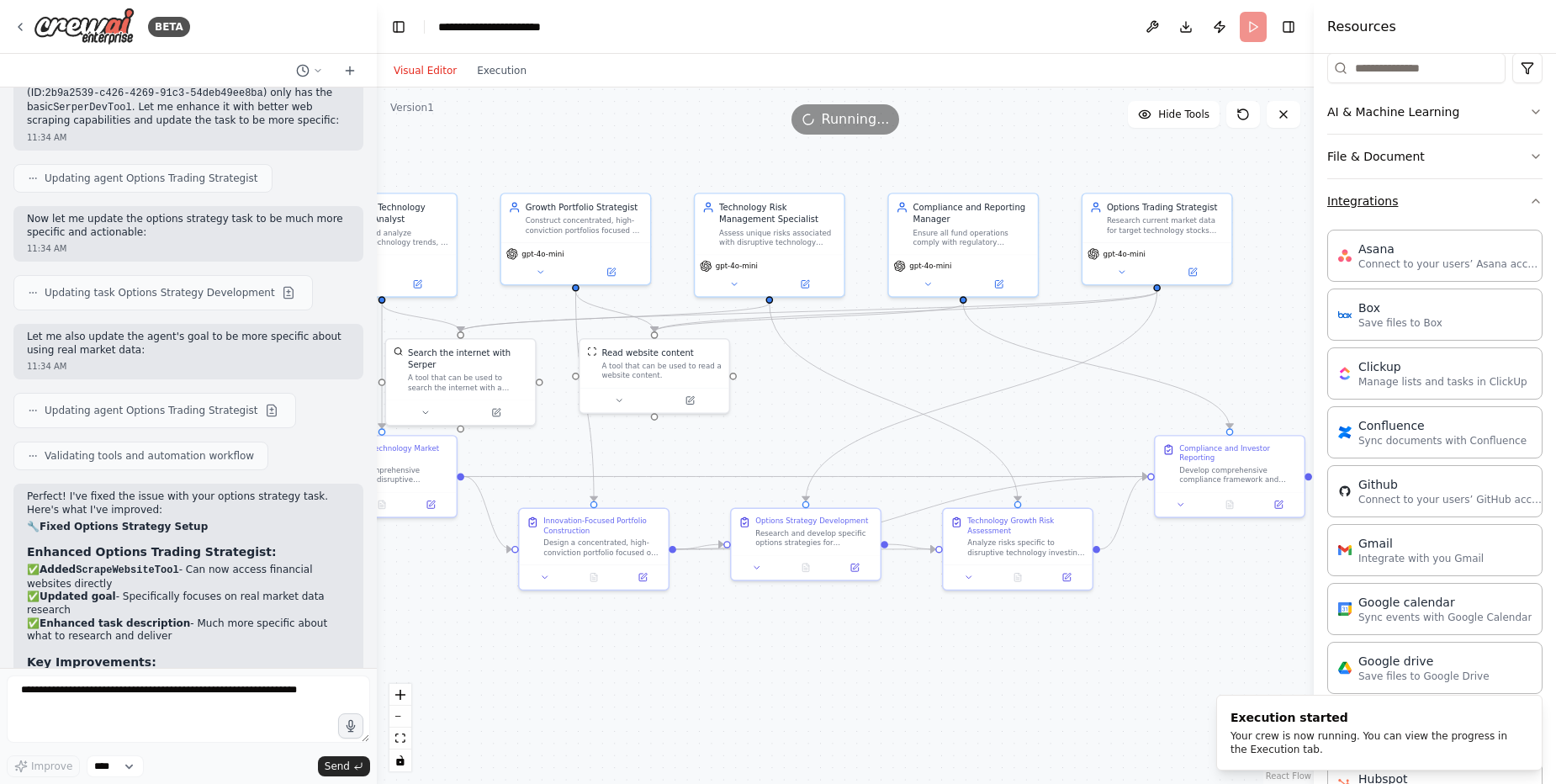
click at [1519, 213] on button "Integrations" at bounding box center [1434, 200] width 215 height 44
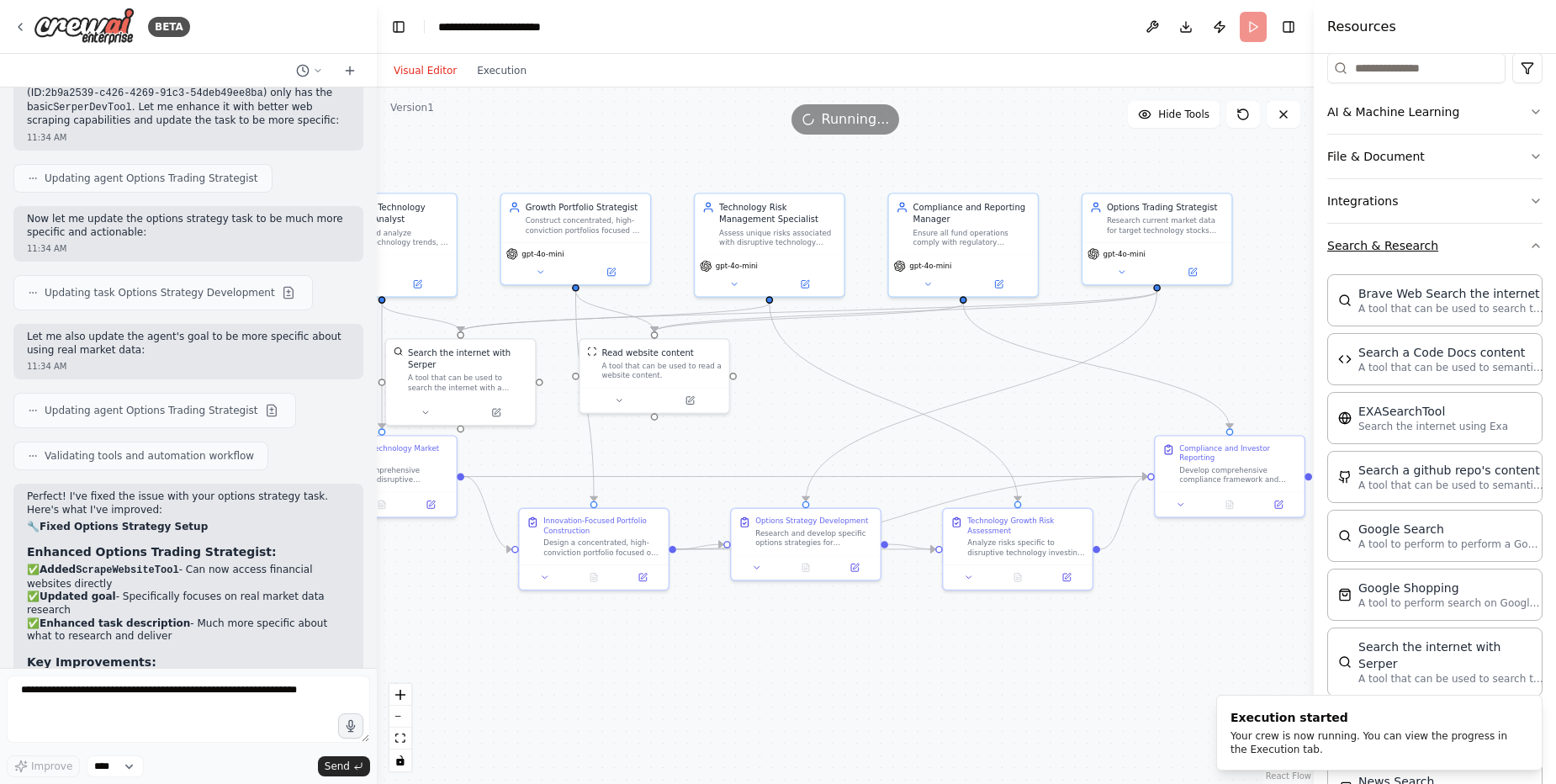
click at [1529, 247] on icon "button" at bounding box center [1536, 246] width 13 height 13
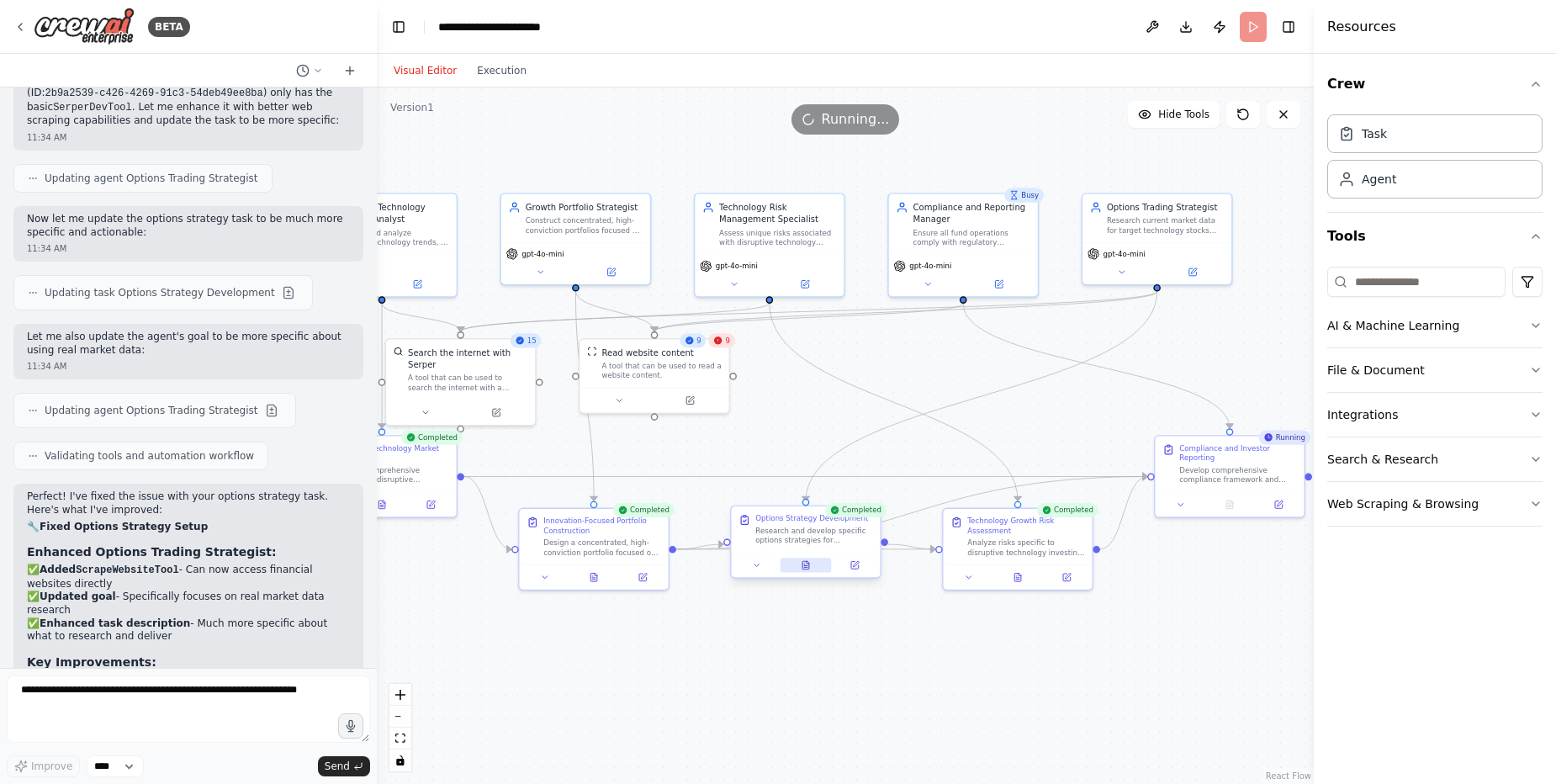
click at [801, 570] on button at bounding box center [805, 564] width 51 height 14
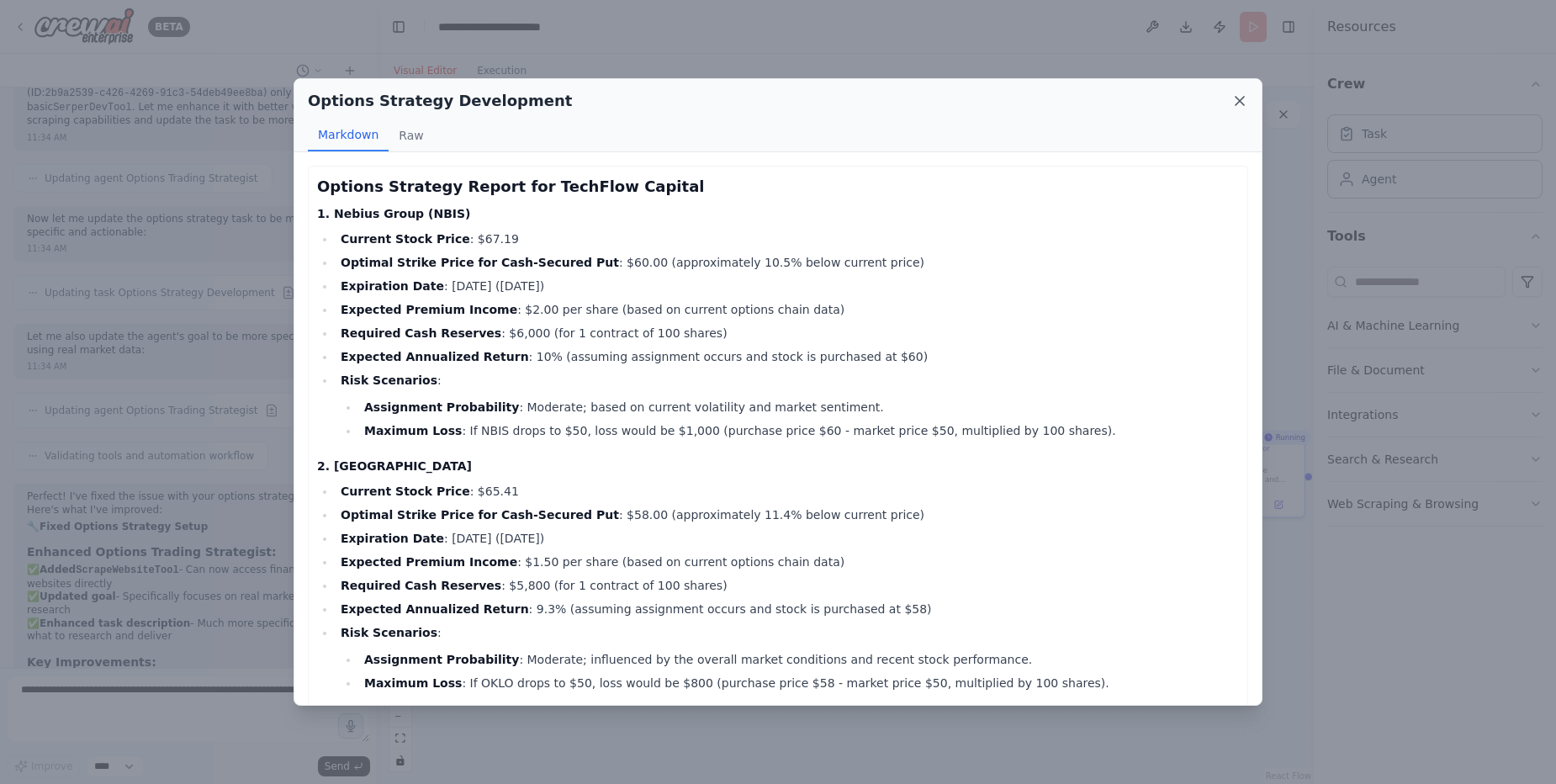
click at [1238, 100] on icon at bounding box center [1239, 101] width 8 height 8
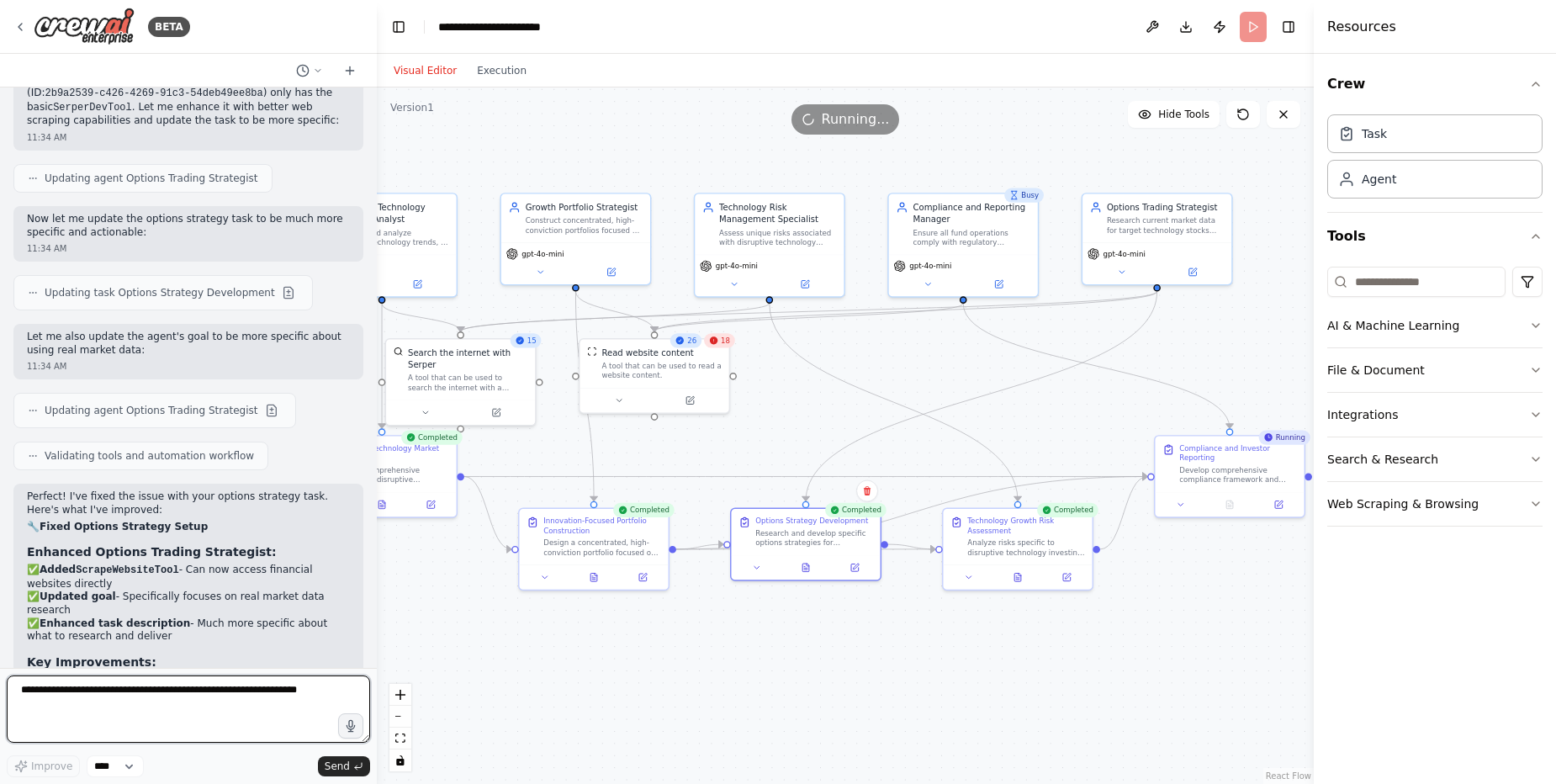
click at [92, 692] on textarea at bounding box center [188, 709] width 363 height 67
type textarea "**********"
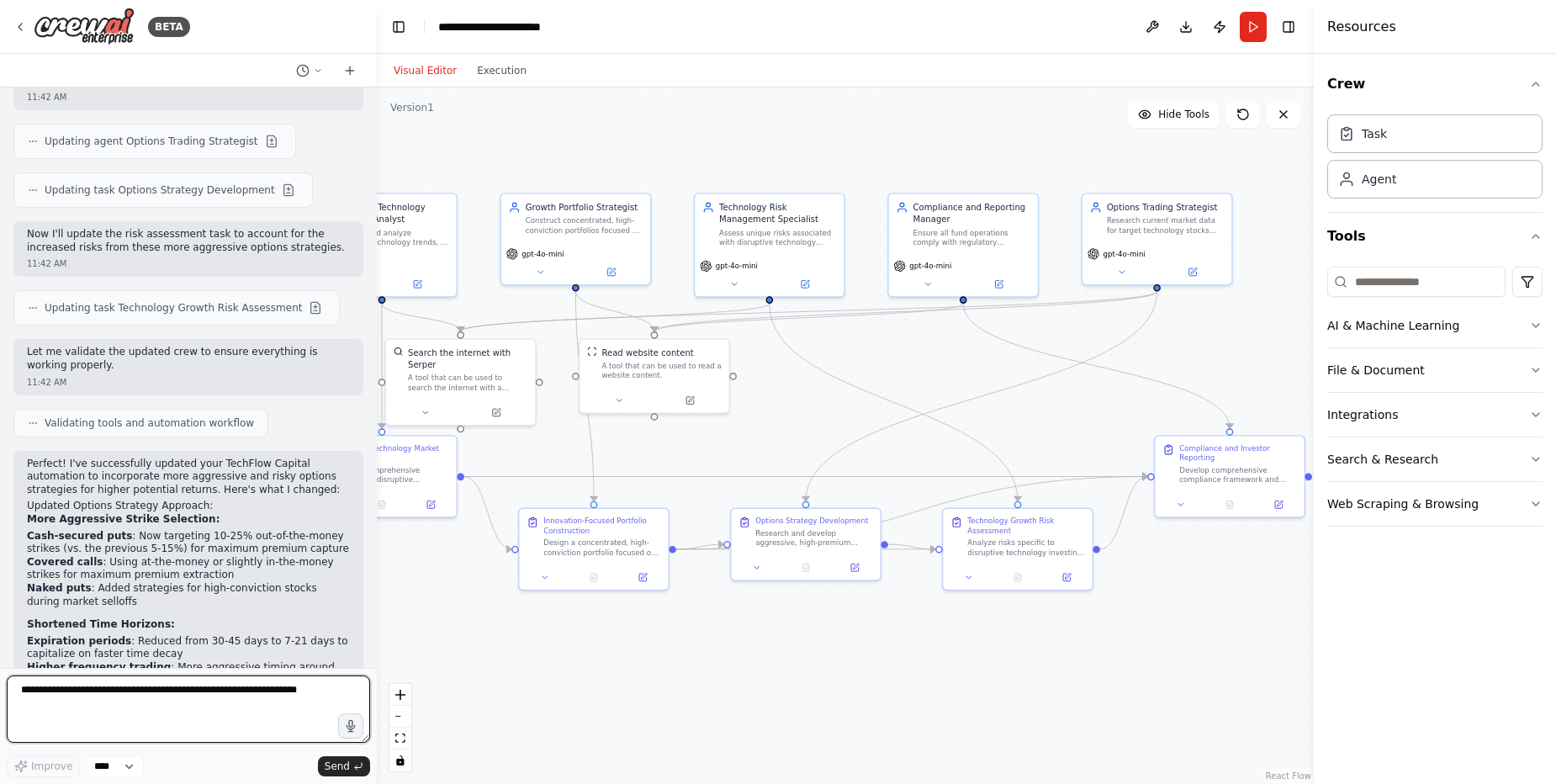
scroll to position [10533, 0]
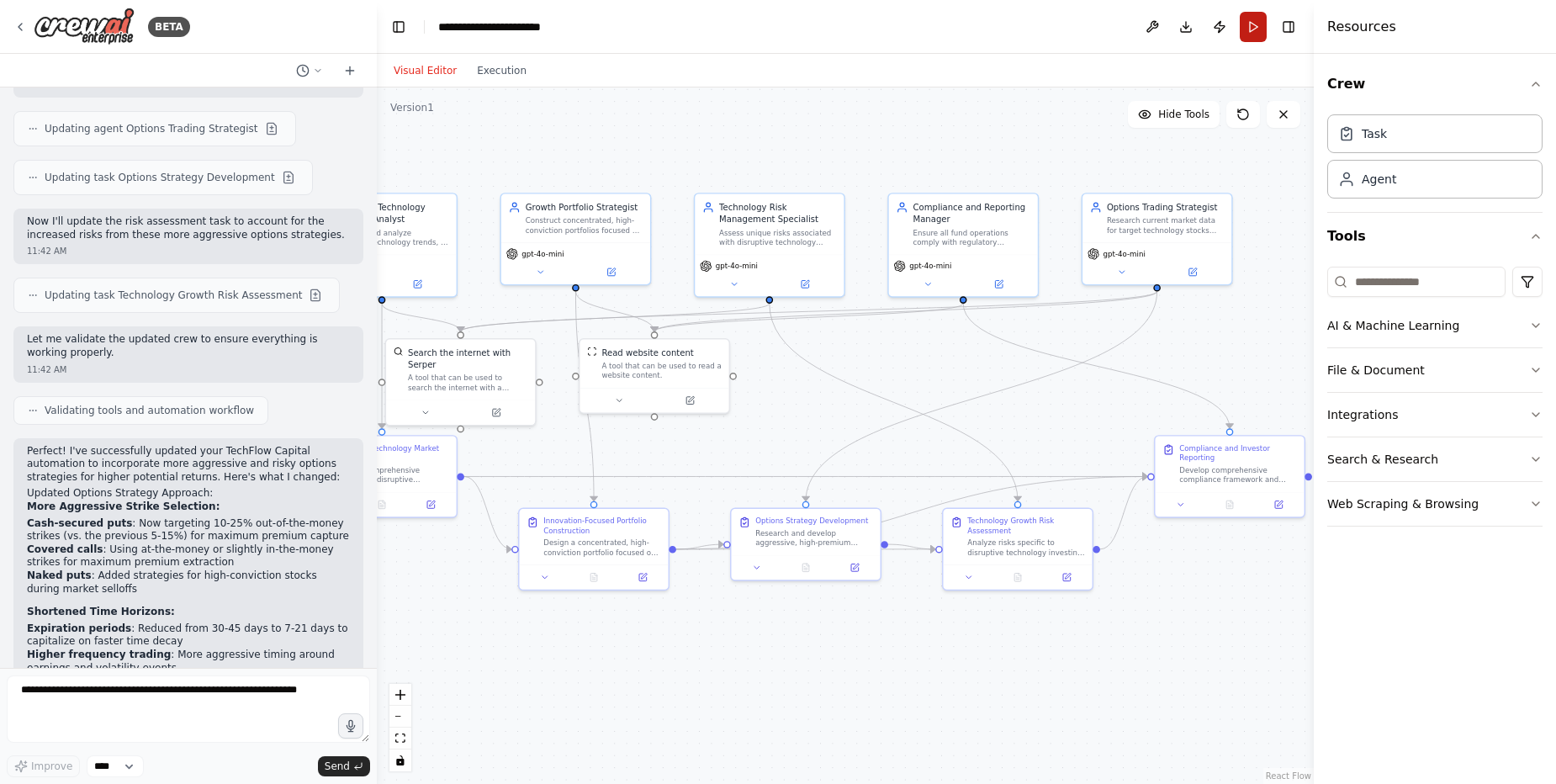
click at [1252, 23] on button "Run" at bounding box center [1252, 27] width 27 height 31
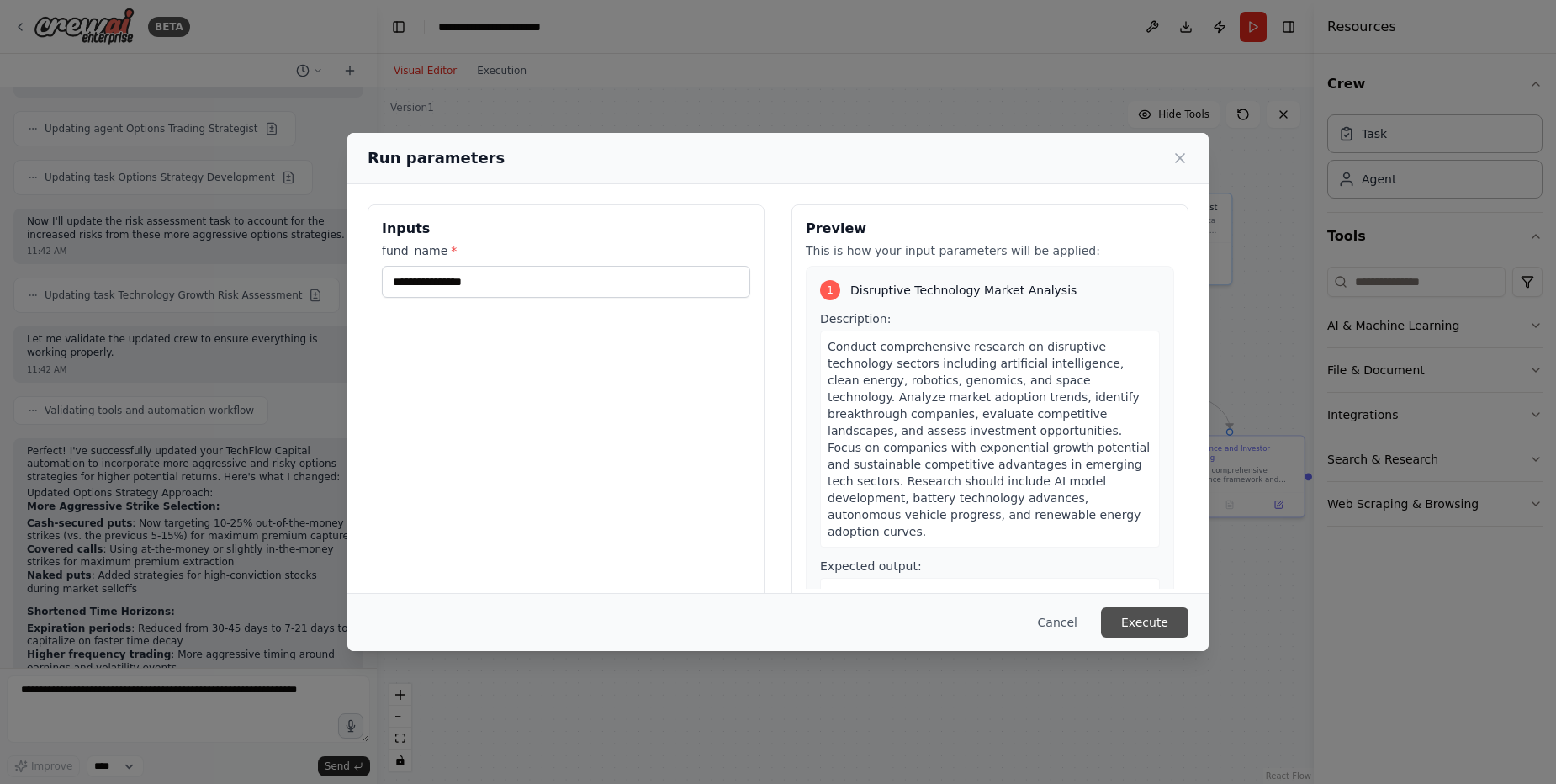
click at [1132, 620] on button "Execute" at bounding box center [1144, 622] width 88 height 31
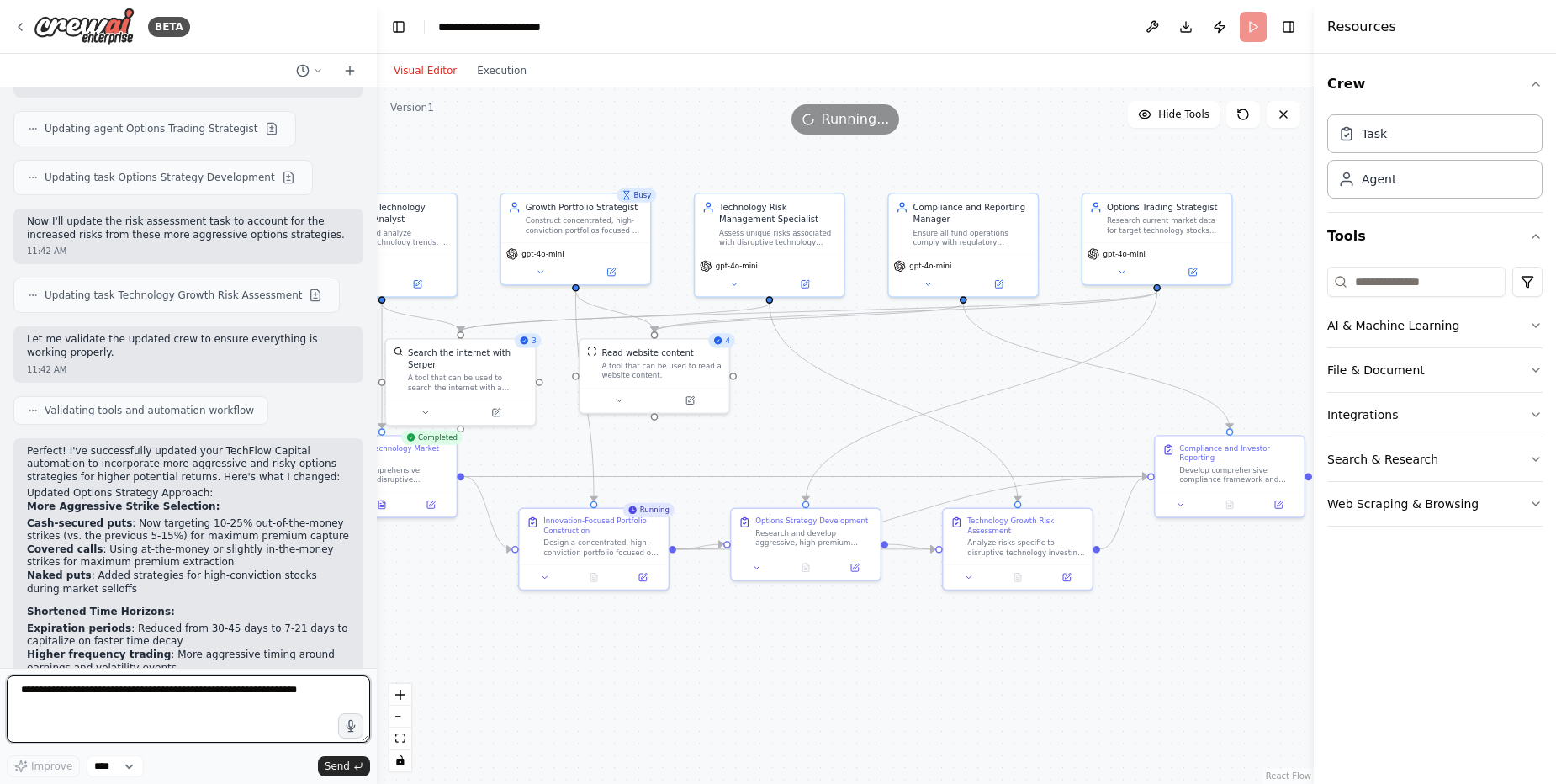
click at [284, 696] on textarea at bounding box center [188, 709] width 363 height 67
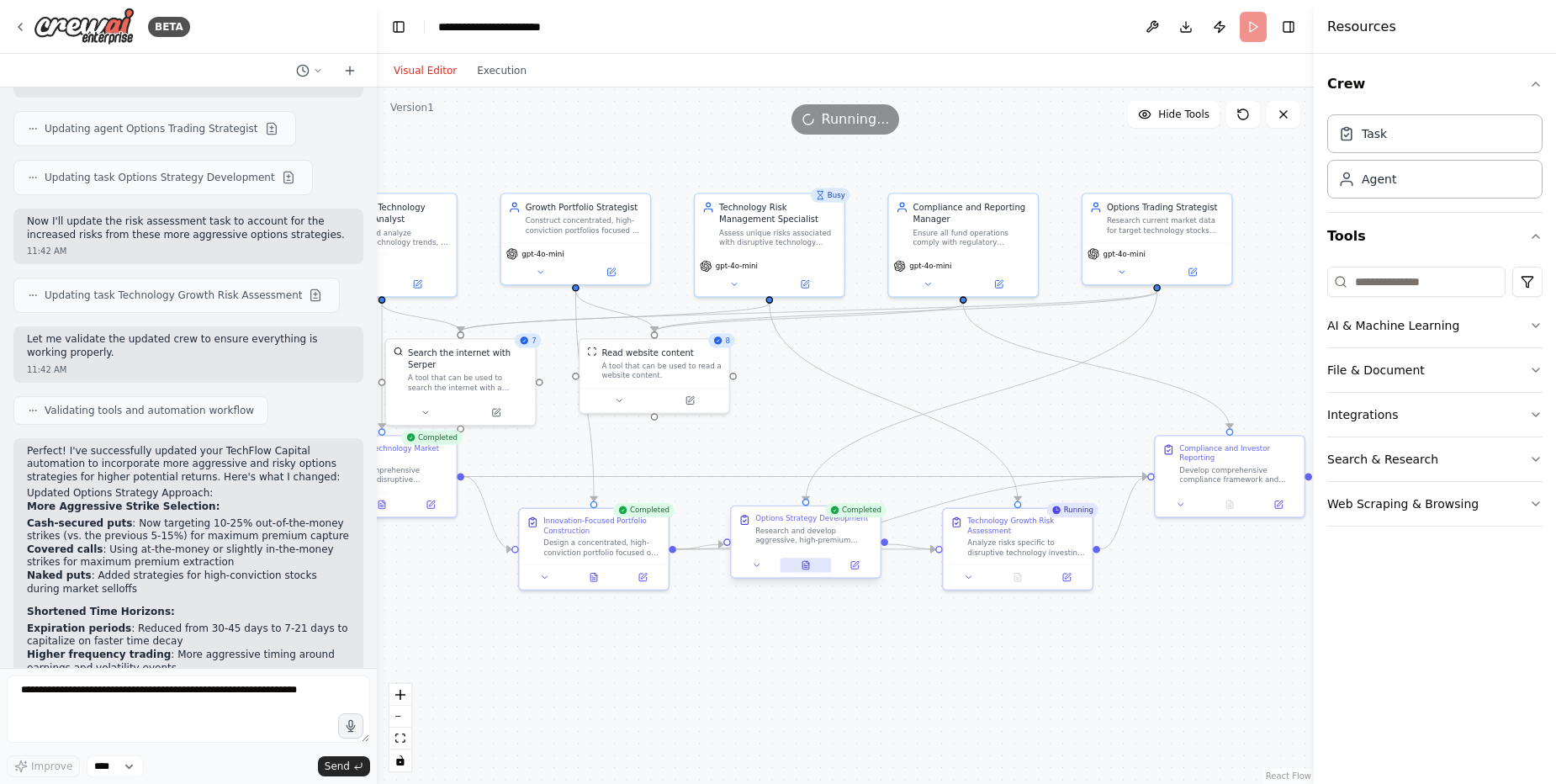
click at [806, 563] on icon at bounding box center [807, 561] width 3 height 3
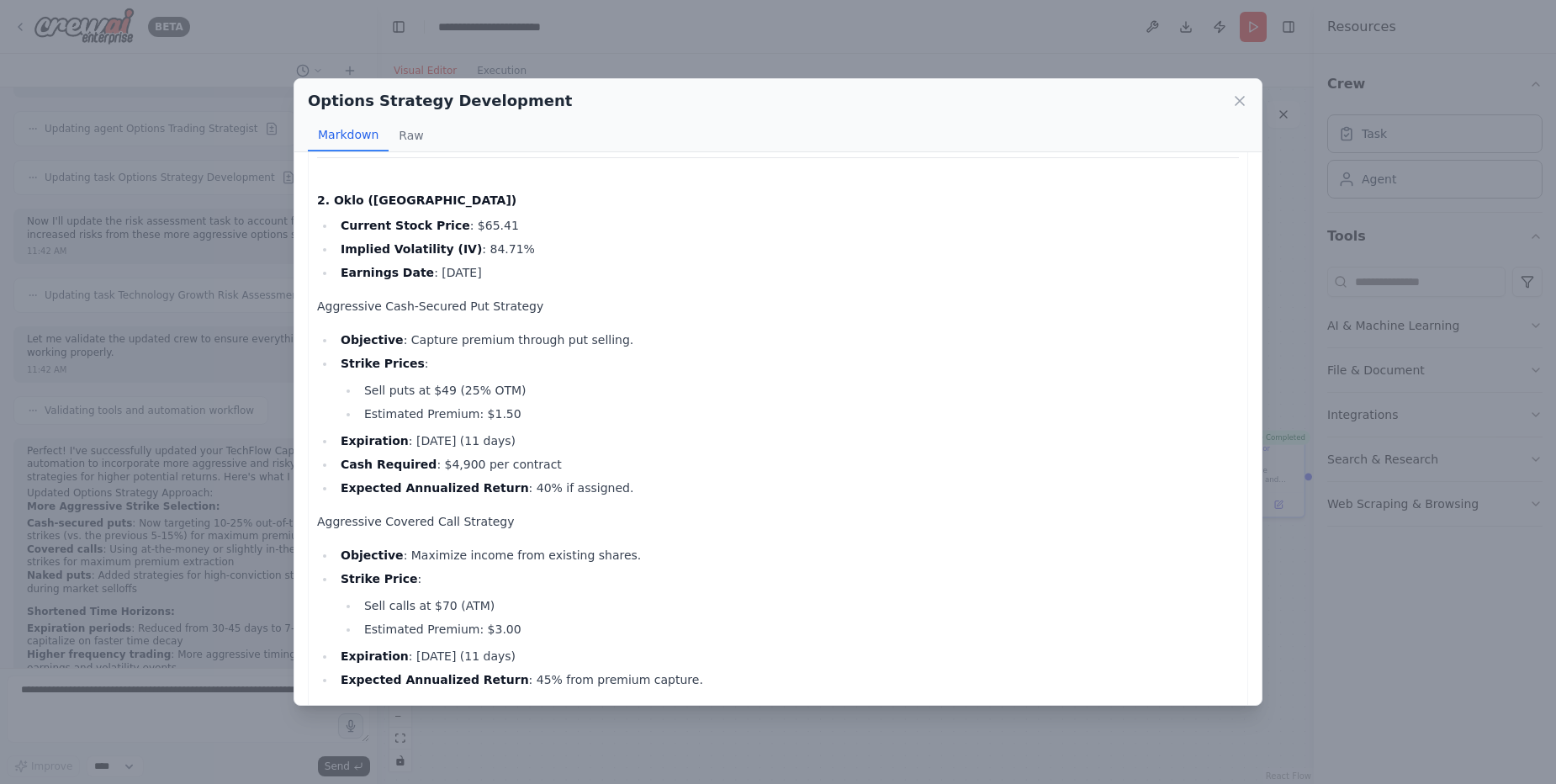
scroll to position [0, 0]
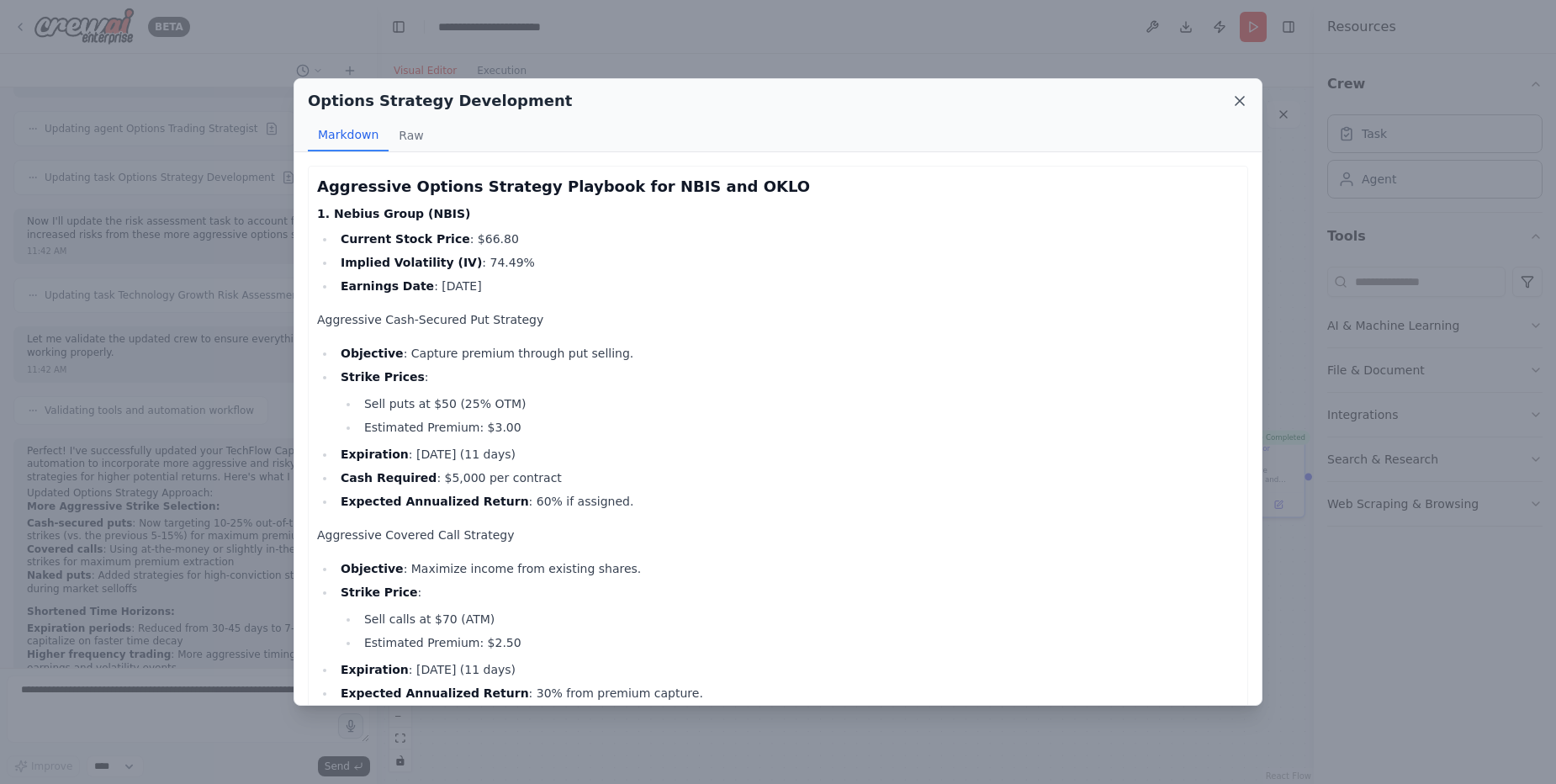
click at [1232, 100] on icon at bounding box center [1239, 101] width 17 height 17
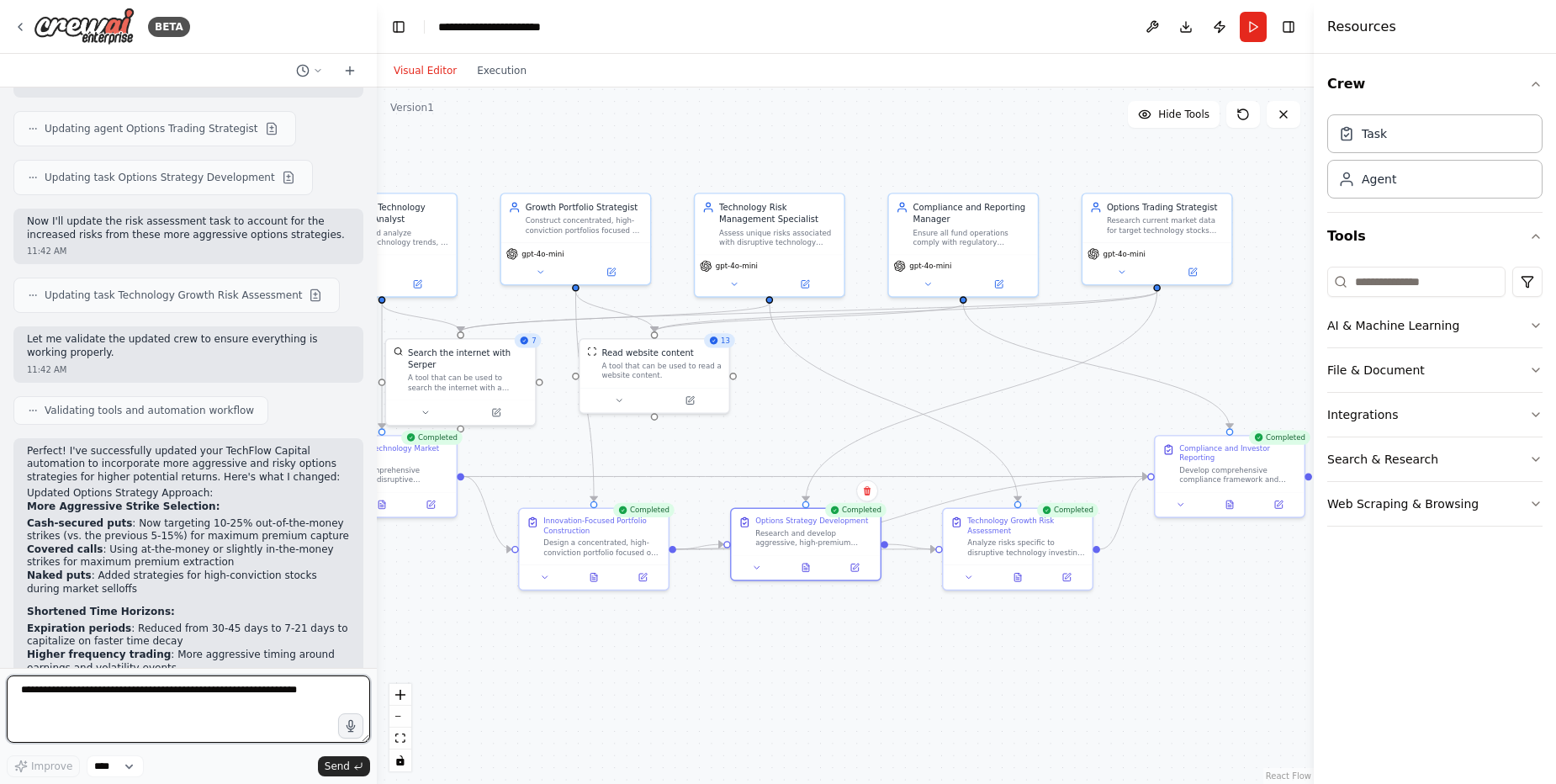
click at [176, 718] on textarea at bounding box center [188, 709] width 363 height 67
type textarea "**********"
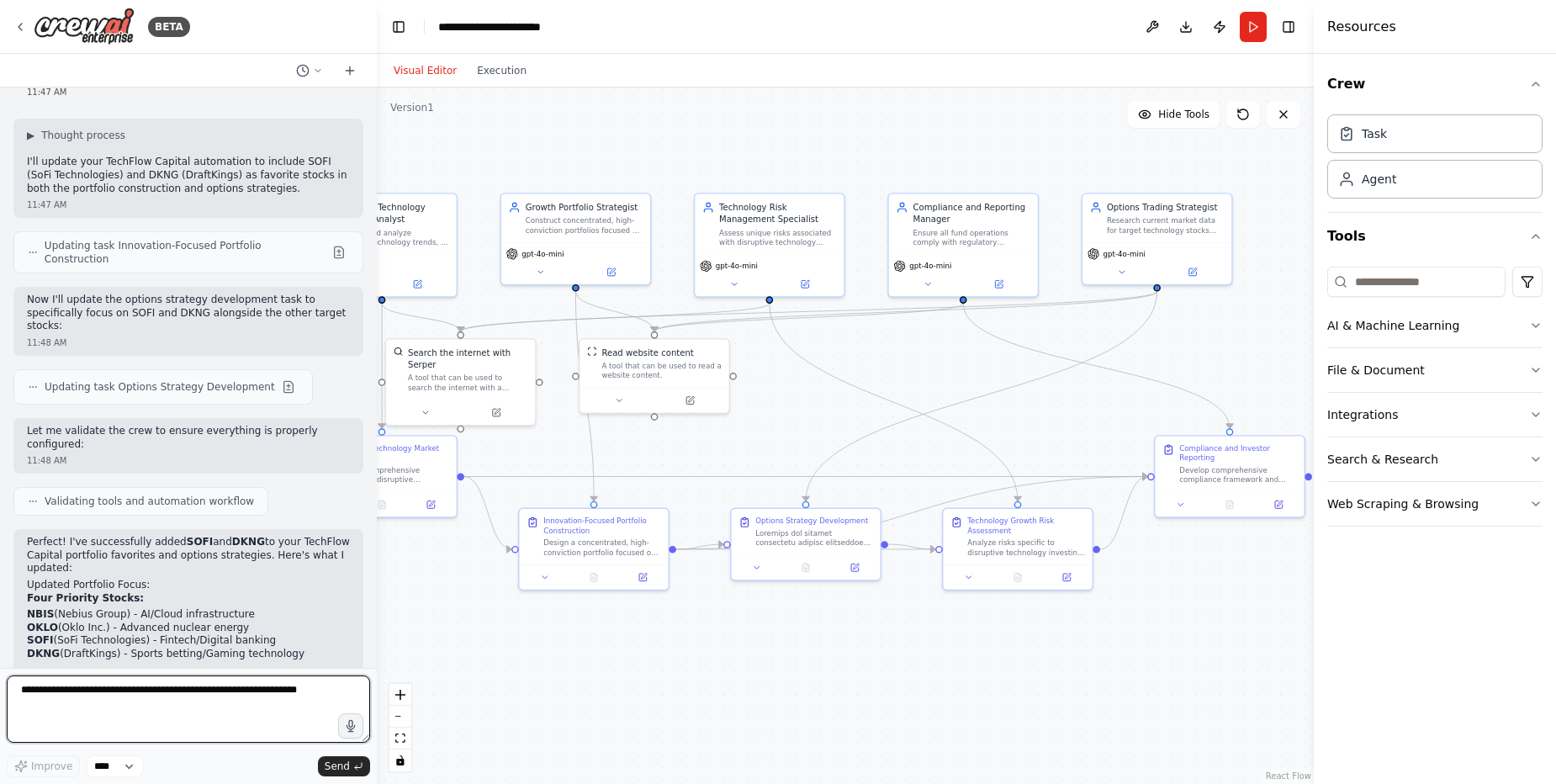
scroll to position [11603, 0]
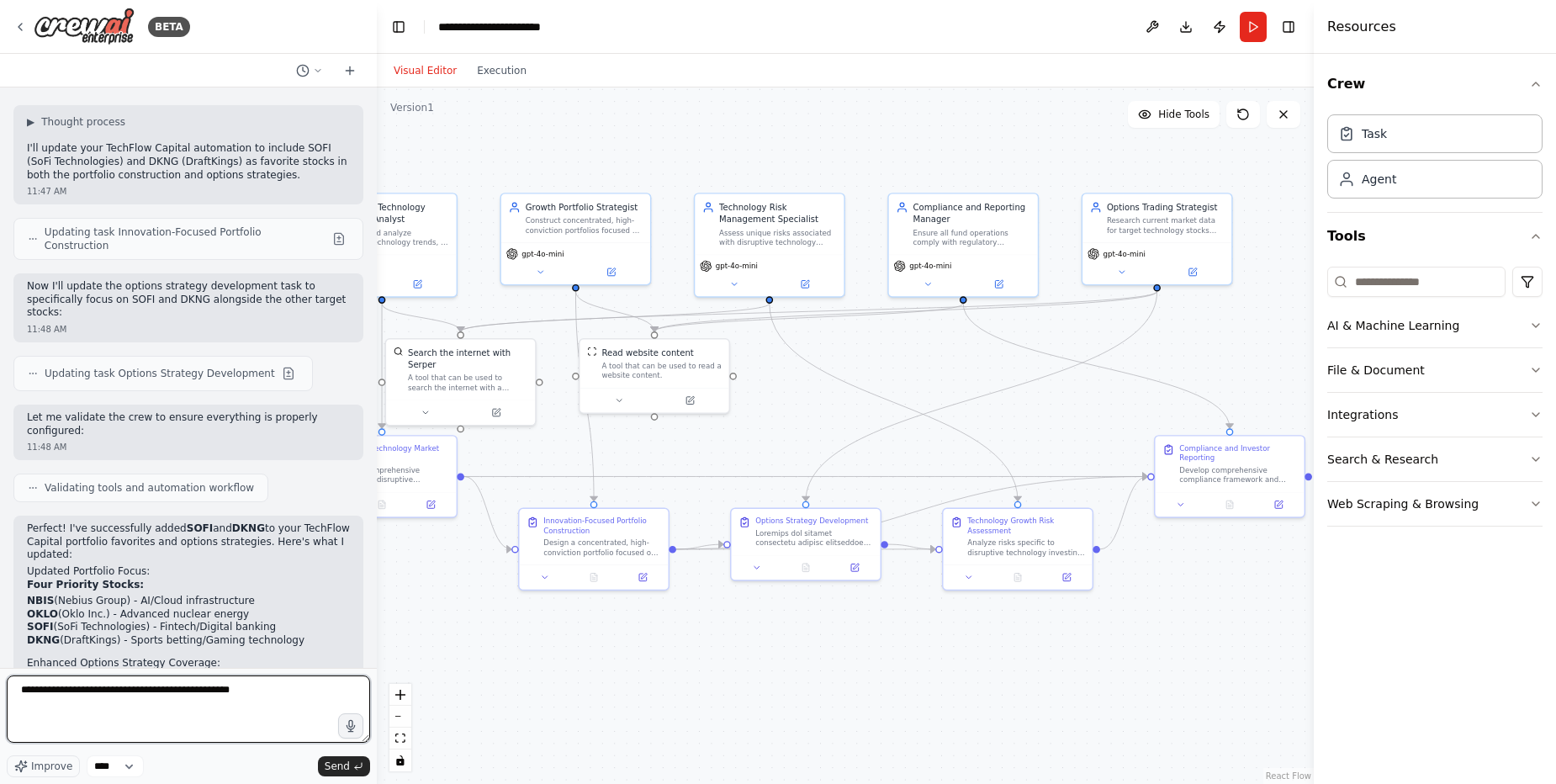
type textarea "**********"
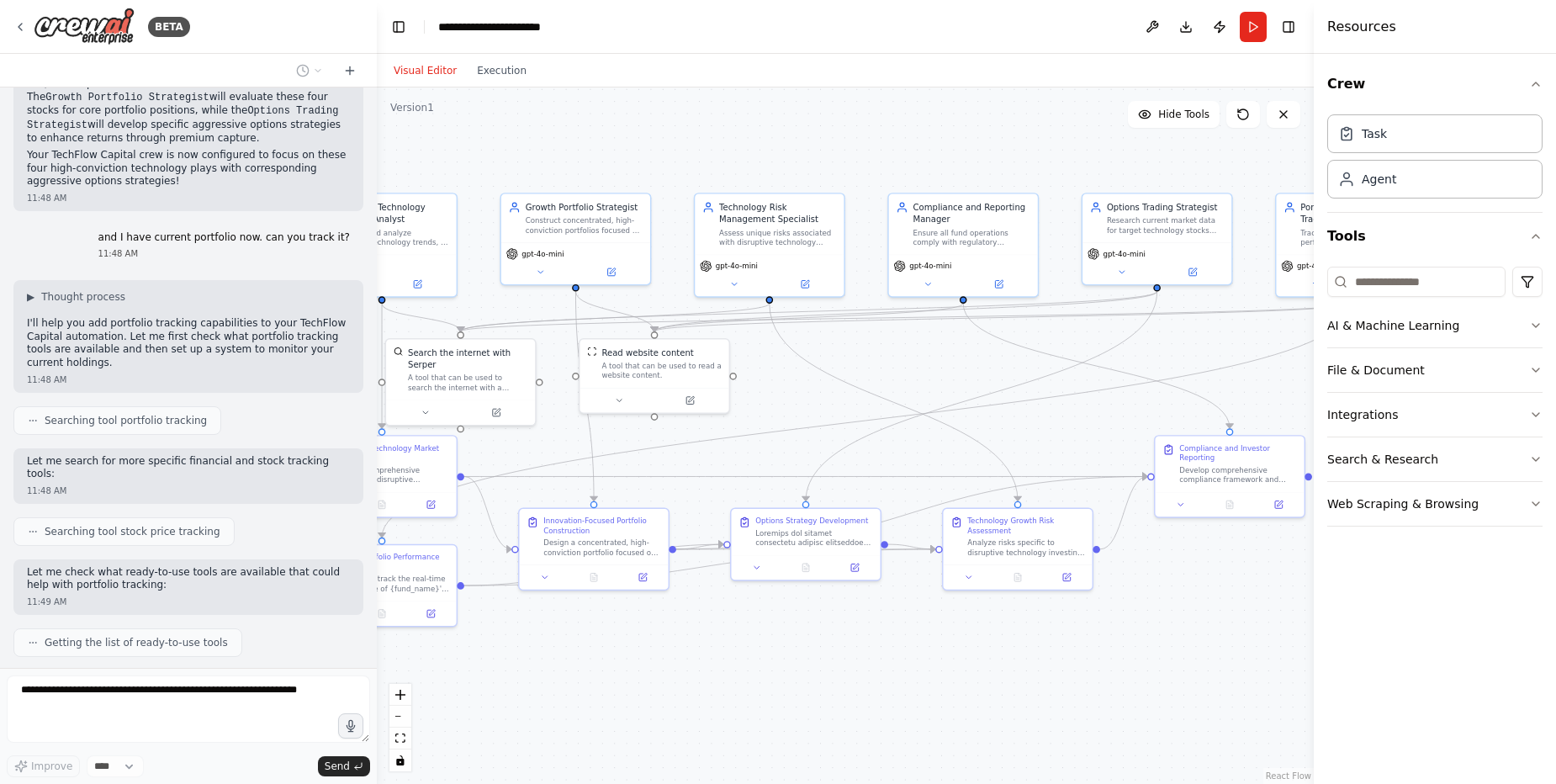
scroll to position [12537, 0]
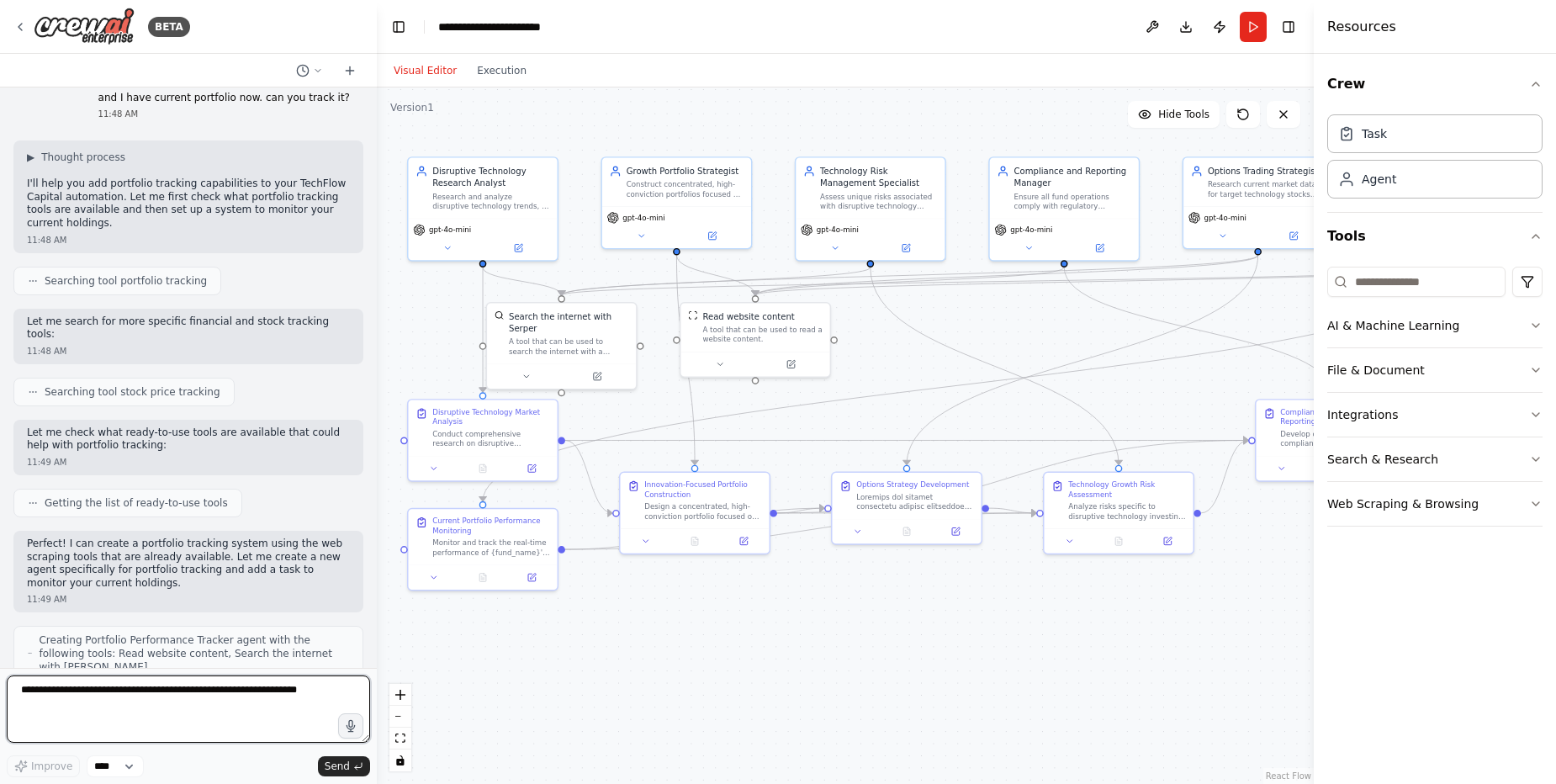
drag, startPoint x: 1051, startPoint y: 708, endPoint x: 1152, endPoint y: 671, distance: 107.6
click at [1152, 671] on div ".deletable-edge-delete-btn { width: 20px; height: 20px; border: 0px solid #ffff…" at bounding box center [846, 436] width 937 height 696
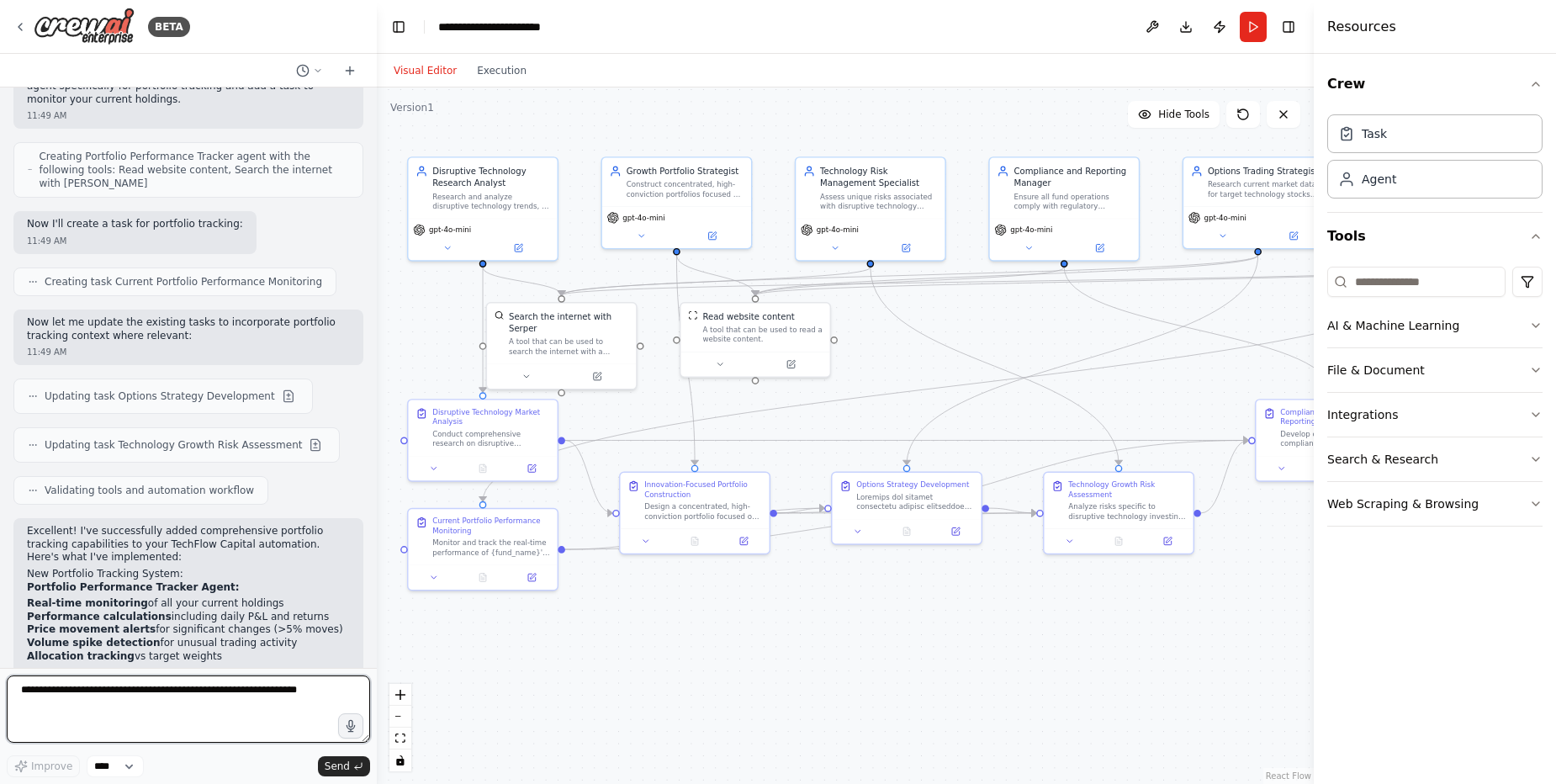
scroll to position [13125, 0]
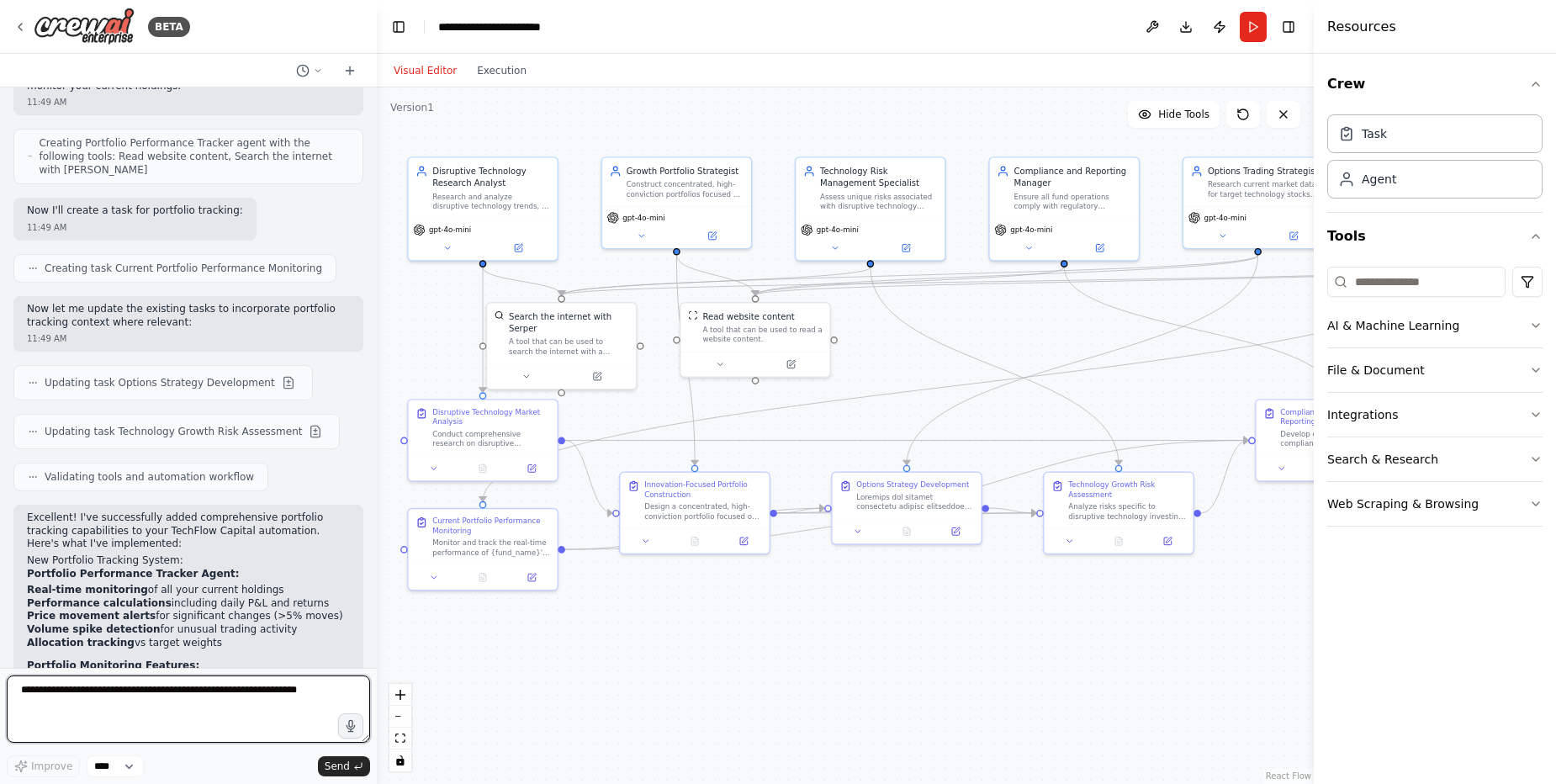
click at [212, 688] on textarea at bounding box center [188, 709] width 363 height 67
type textarea "**********"
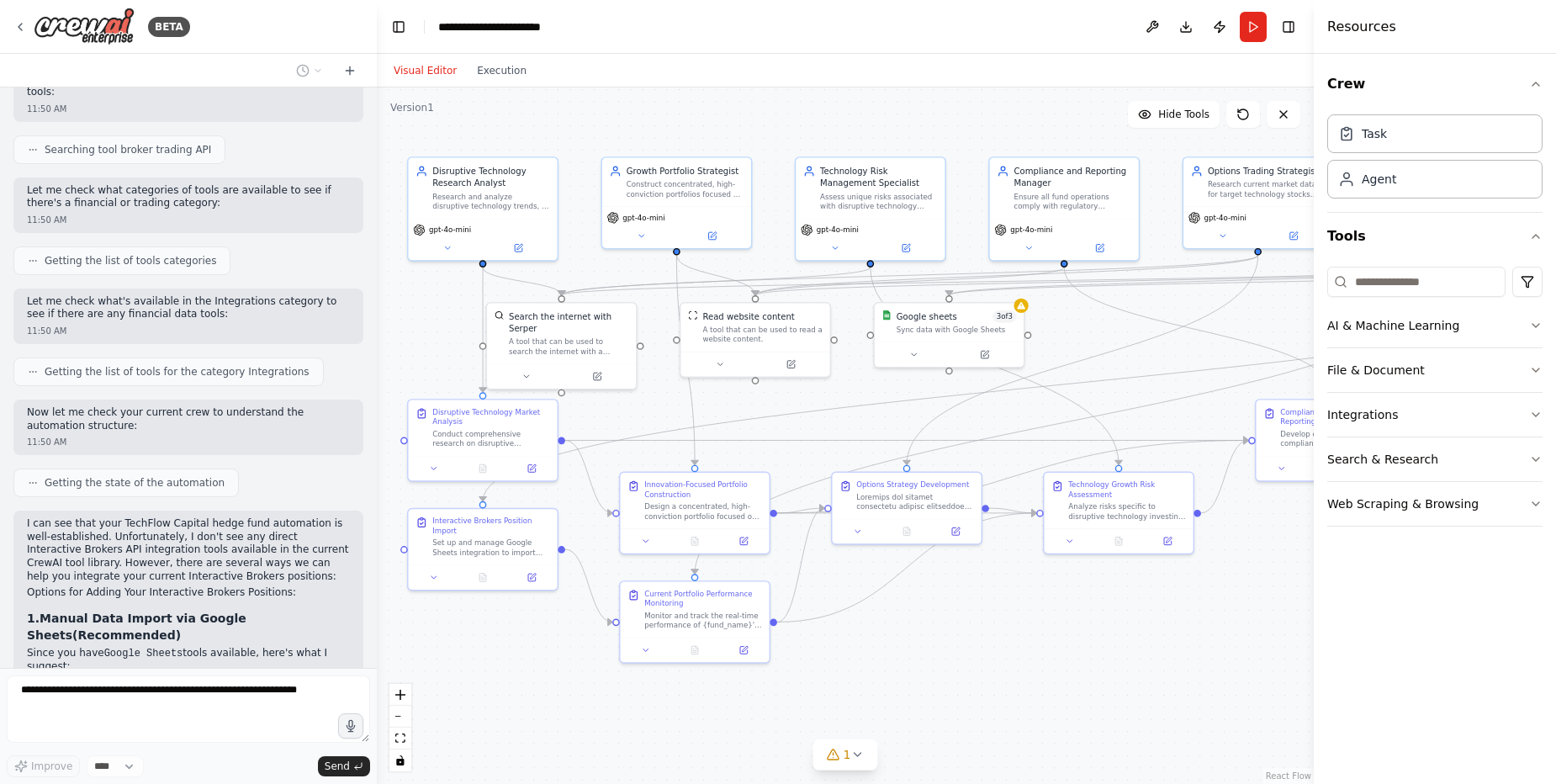
scroll to position [14518, 0]
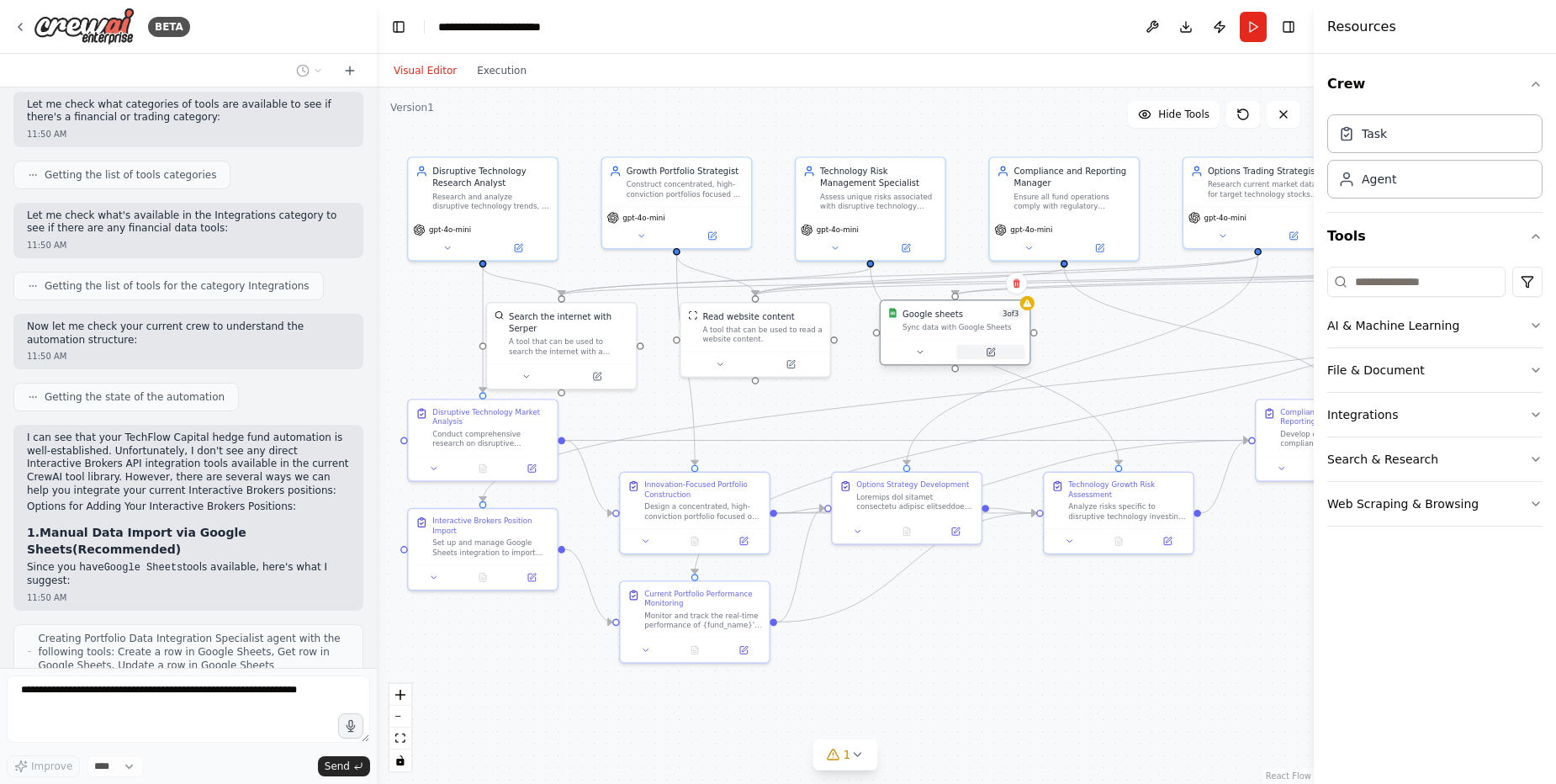
click at [984, 349] on button at bounding box center [990, 351] width 68 height 14
click at [994, 358] on button at bounding box center [990, 351] width 68 height 14
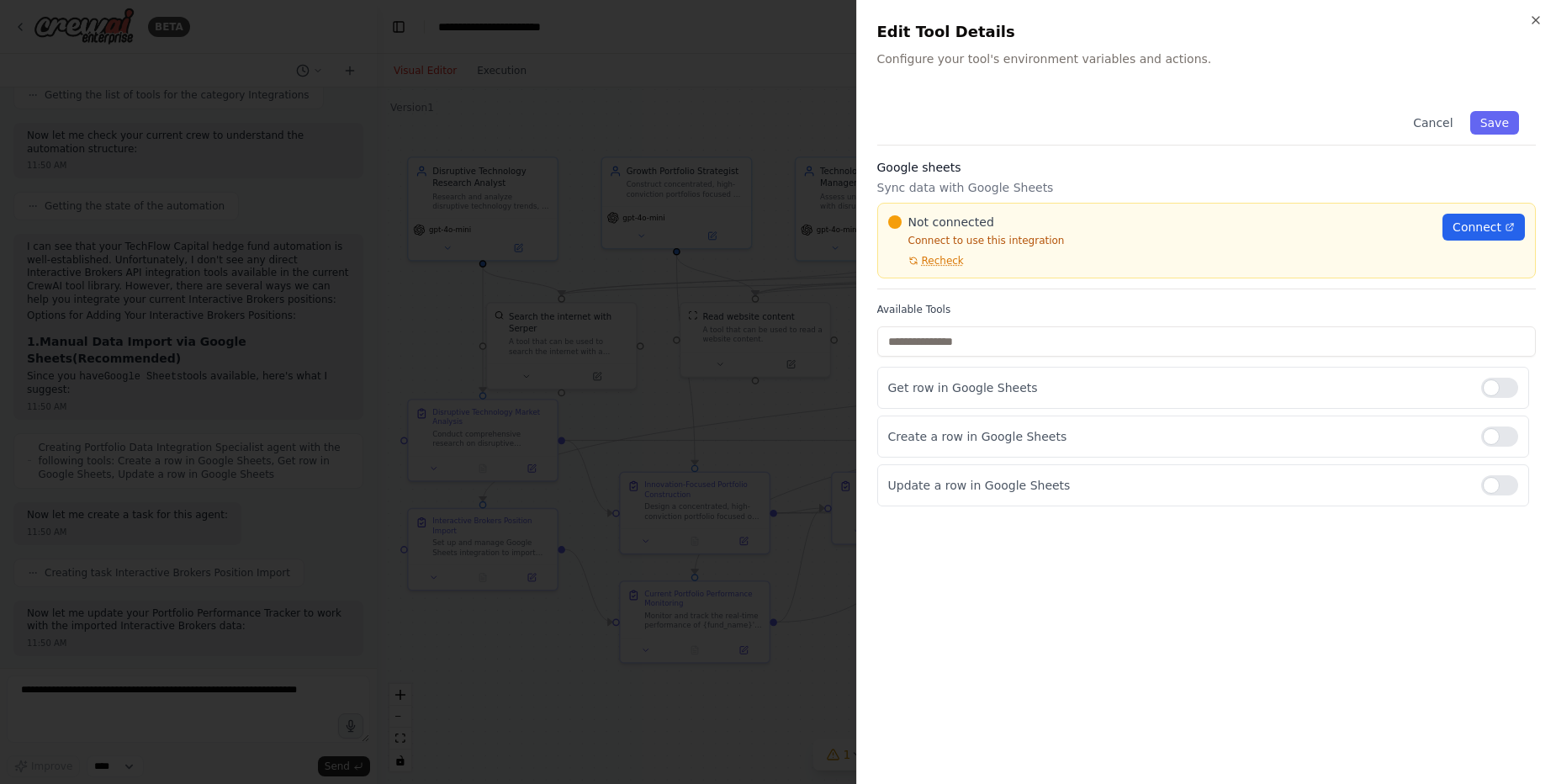
click at [734, 132] on div at bounding box center [778, 392] width 1556 height 784
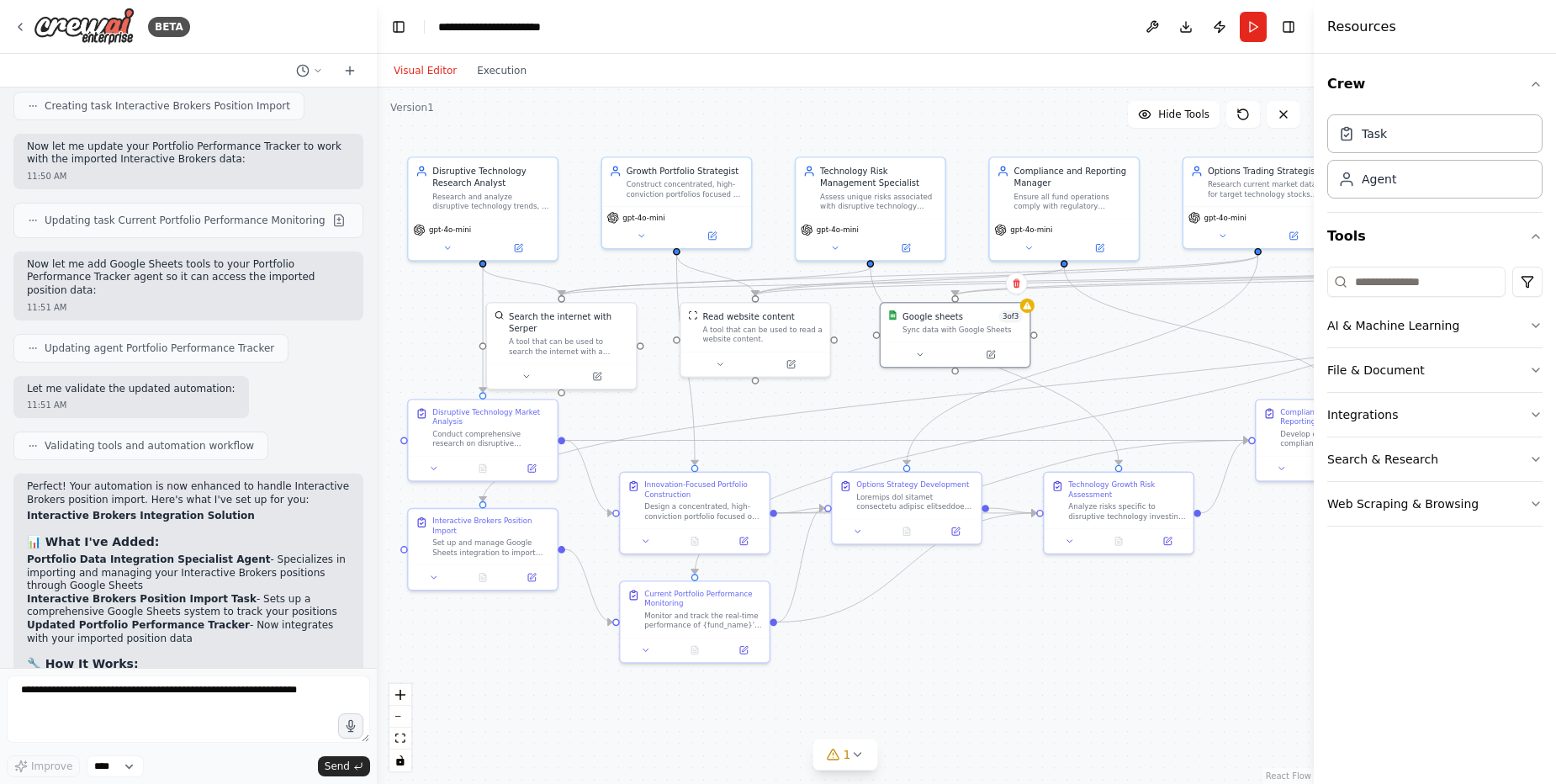
scroll to position [15151, 0]
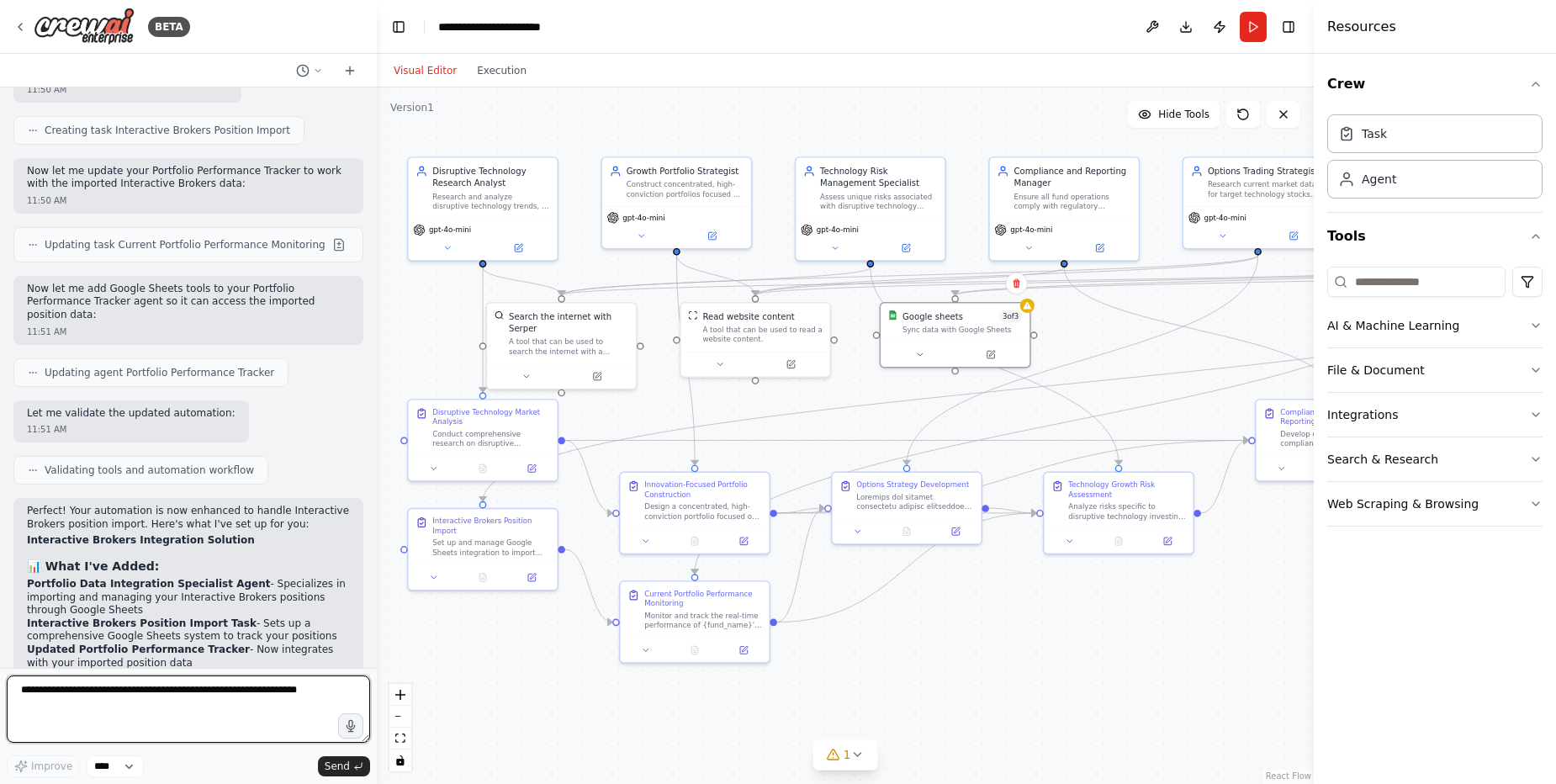
click at [180, 699] on textarea at bounding box center [188, 709] width 363 height 67
drag, startPoint x: 193, startPoint y: 216, endPoint x: 320, endPoint y: 216, distance: 127.0
click at [320, 717] on li "In TWS or Client Portal, export your portfolio positions to CSV" at bounding box center [188, 723] width 323 height 13
copy li "portfolio positions to CSV"
click at [209, 695] on textarea "**********" at bounding box center [188, 709] width 363 height 67
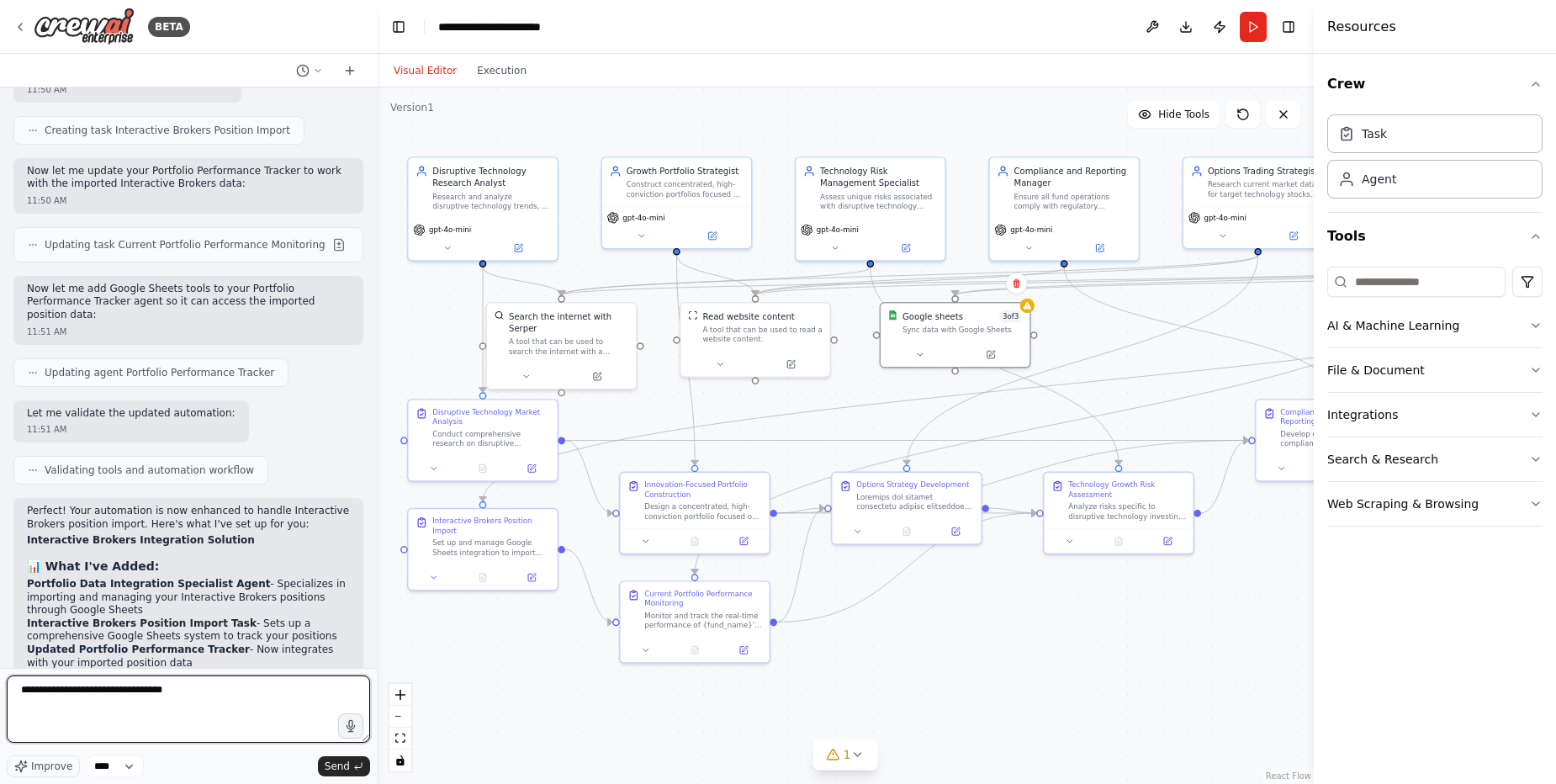
paste textarea "**********"
drag, startPoint x: 282, startPoint y: 693, endPoint x: -42, endPoint y: 689, distance: 324.0
click at [0, 689] on html "BETA I want to start own small hedge fund using AI agents as employees 11:00 AM…" at bounding box center [778, 392] width 1556 height 784
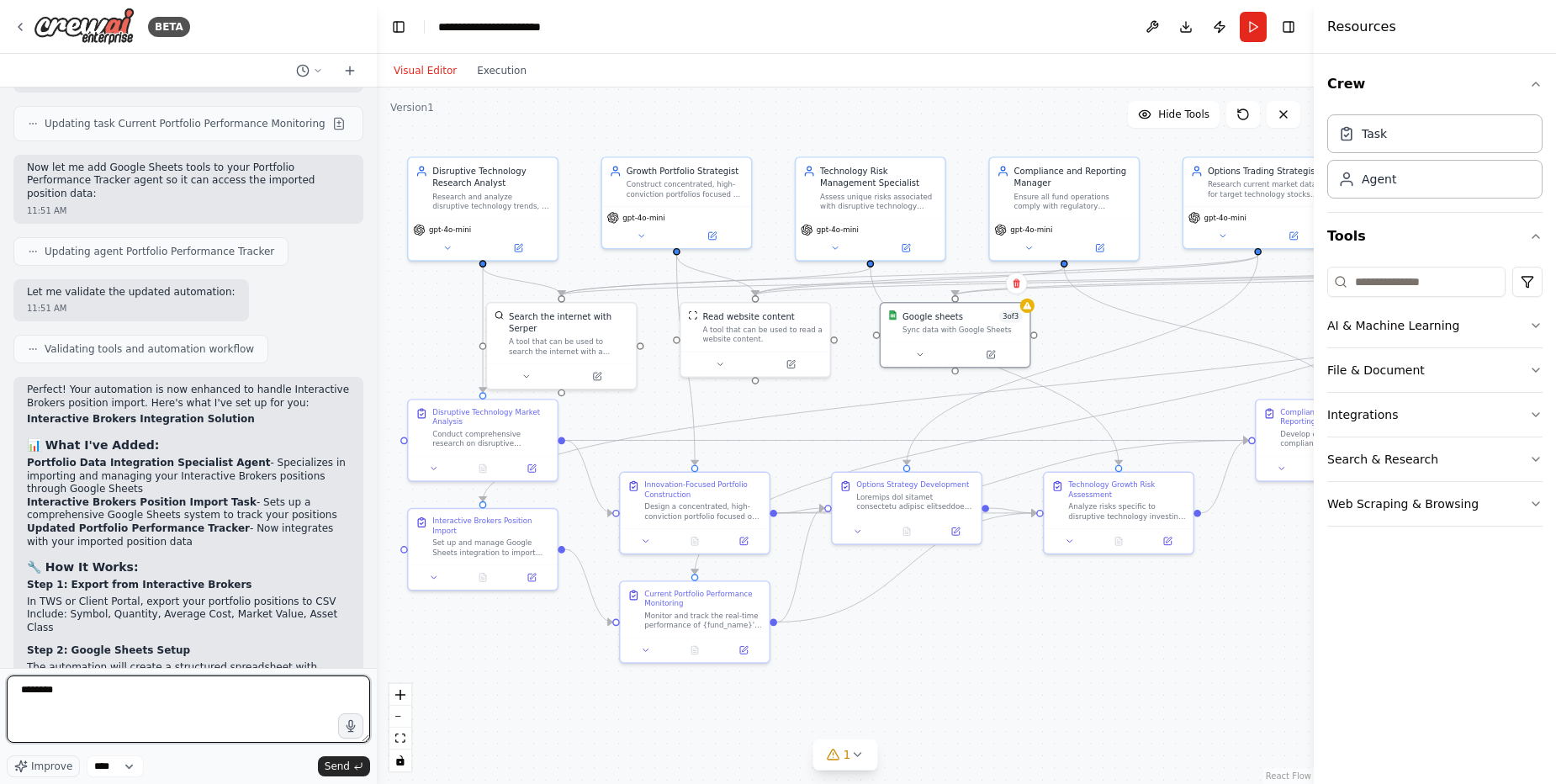
click at [201, 694] on textarea "*******" at bounding box center [188, 709] width 363 height 67
type textarea "**********"
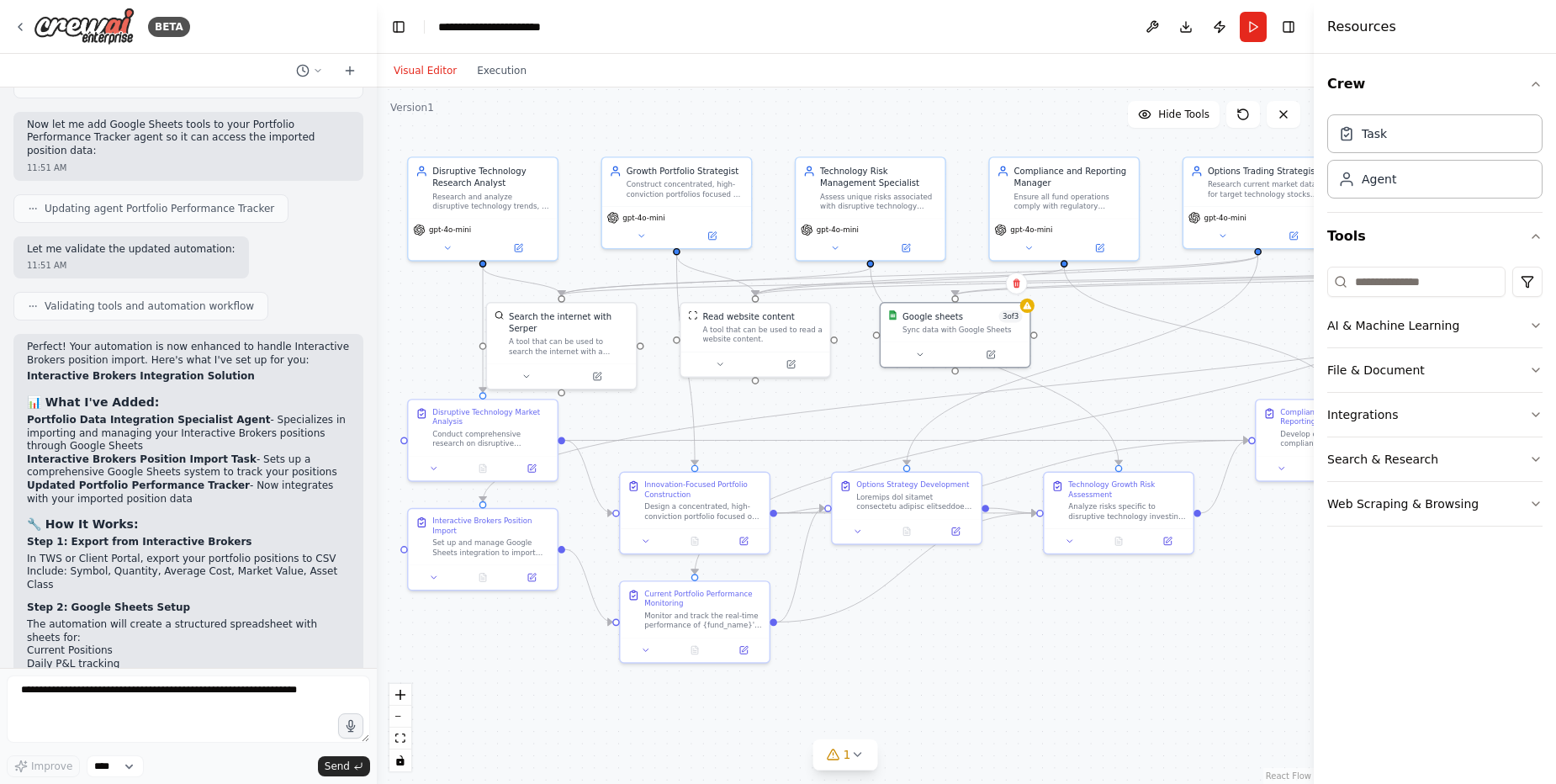
scroll to position [15371, 0]
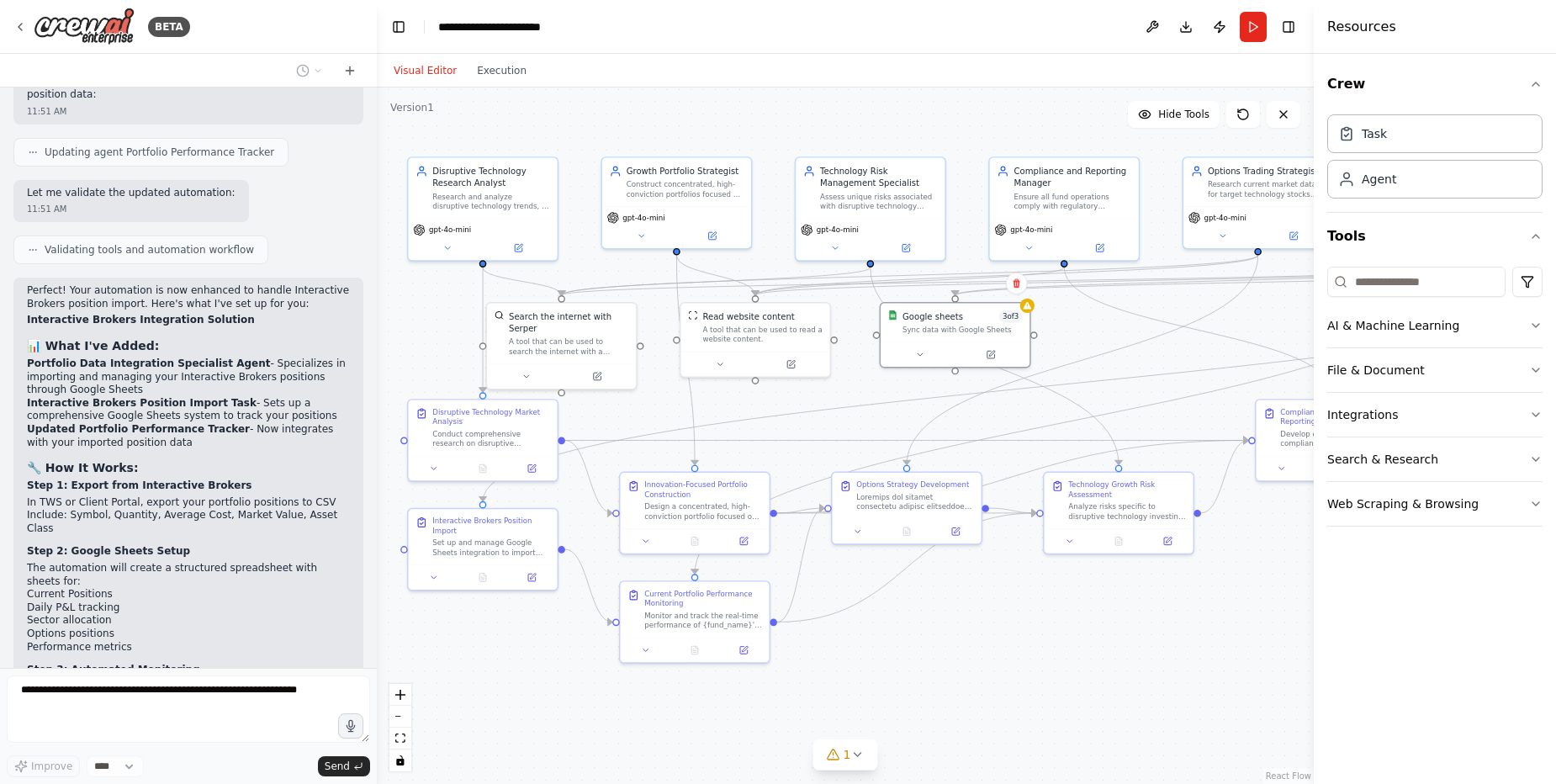
click at [372, 647] on div at bounding box center [372, 392] width 7 height 784
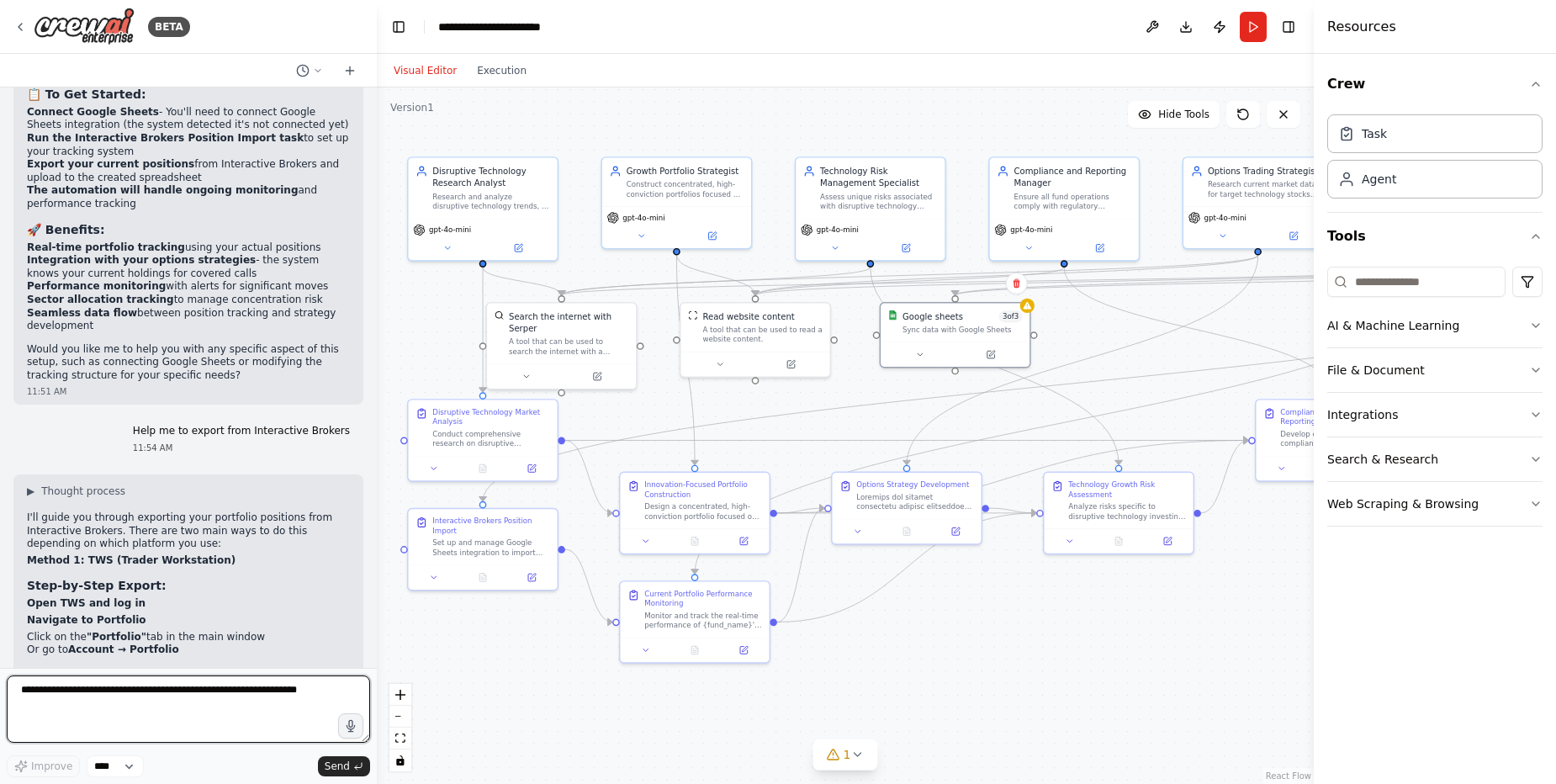
scroll to position [16069, 0]
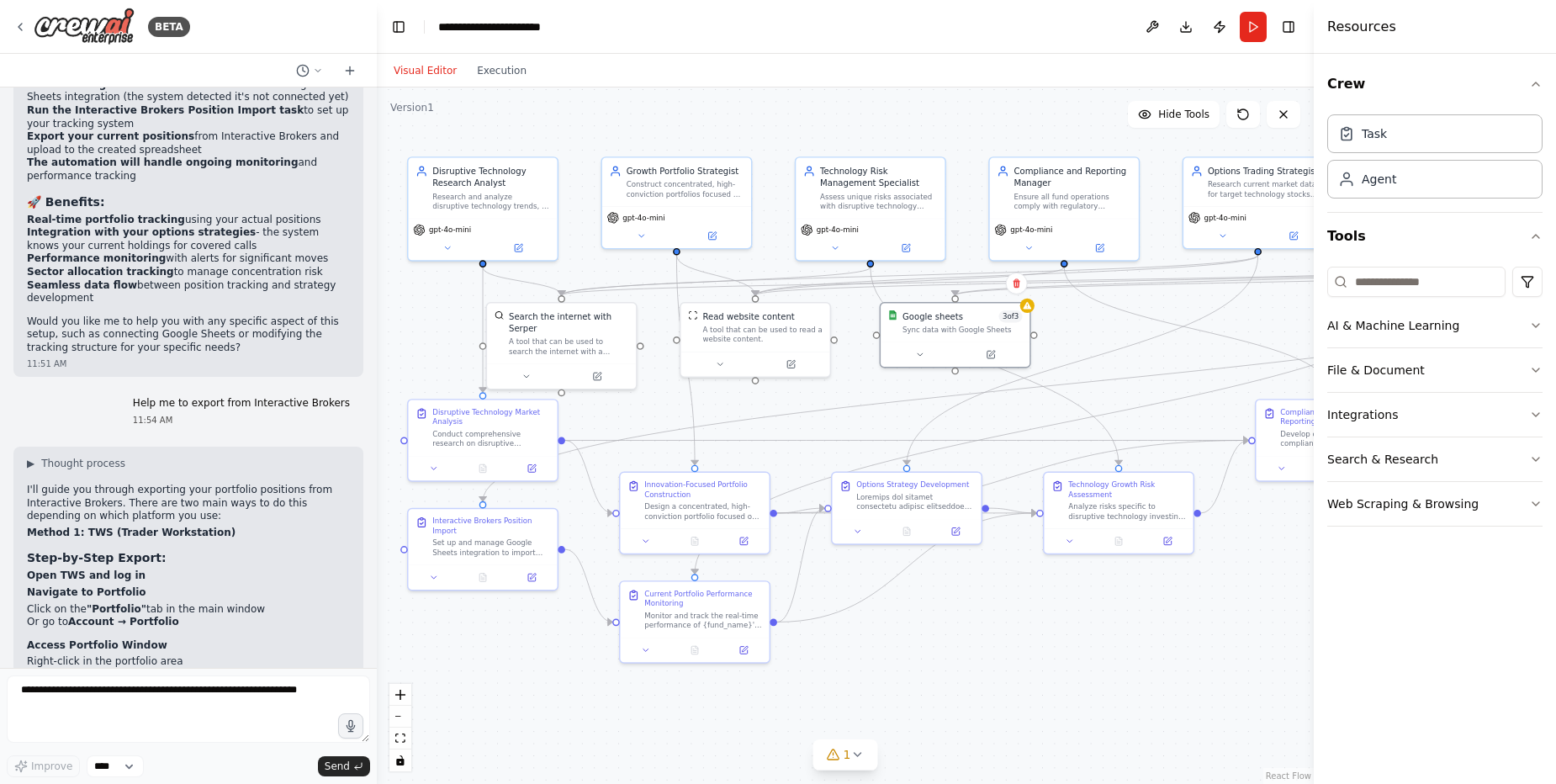
click at [1088, 693] on div ".deletable-edge-delete-btn { width: 20px; height: 20px; border: 0px solid #ffff…" at bounding box center [846, 436] width 937 height 696
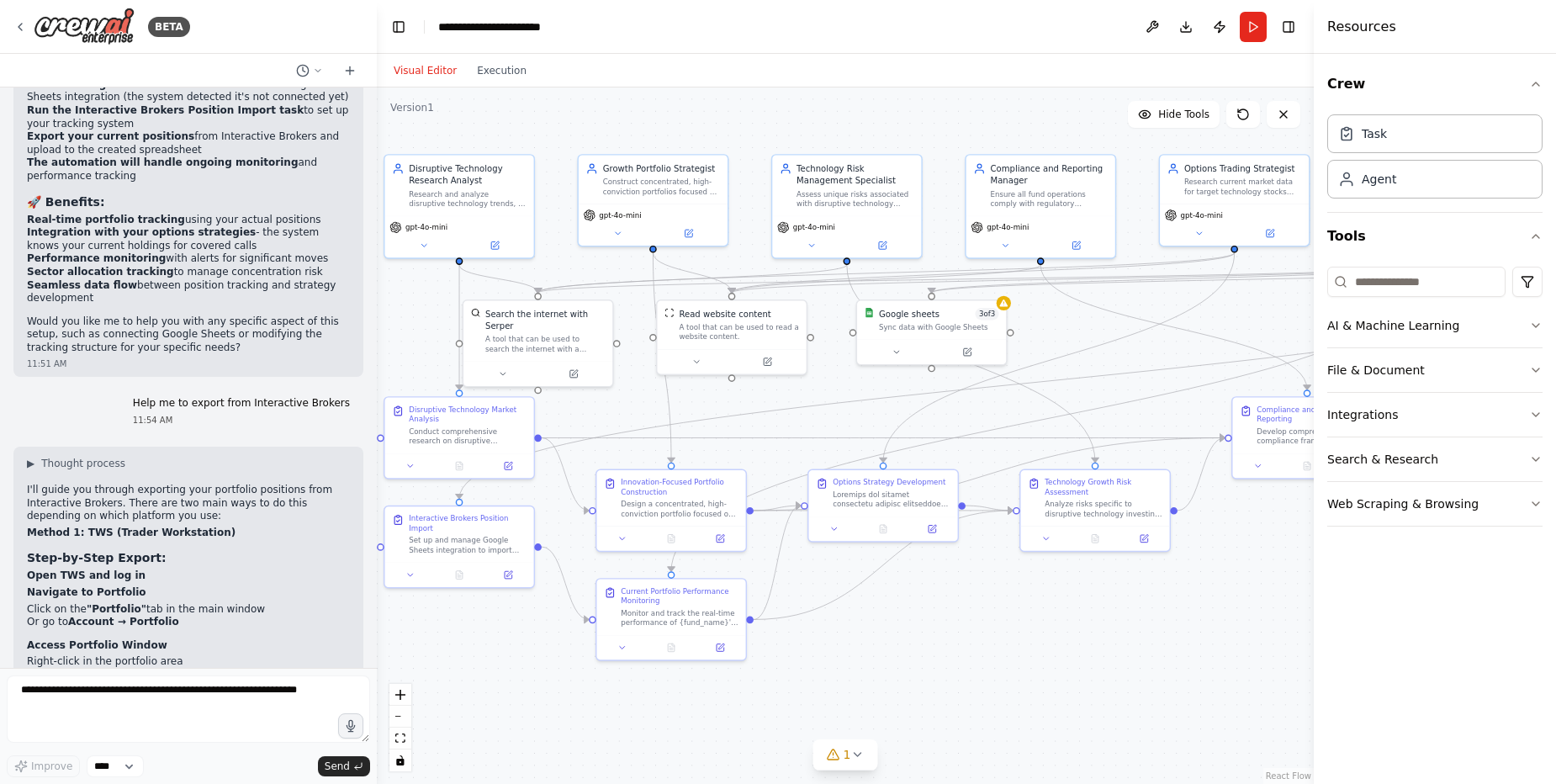
drag, startPoint x: 1087, startPoint y: 693, endPoint x: 1062, endPoint y: 691, distance: 25.1
click at [1063, 691] on div ".deletable-edge-delete-btn { width: 20px; height: 20px; border: 0px solid #ffff…" at bounding box center [846, 436] width 937 height 696
click at [847, 754] on span "1" at bounding box center [847, 754] width 7 height 17
click at [1151, 709] on div ".deletable-edge-delete-btn { width: 20px; height: 20px; border: 0px solid #ffff…" at bounding box center [846, 436] width 937 height 696
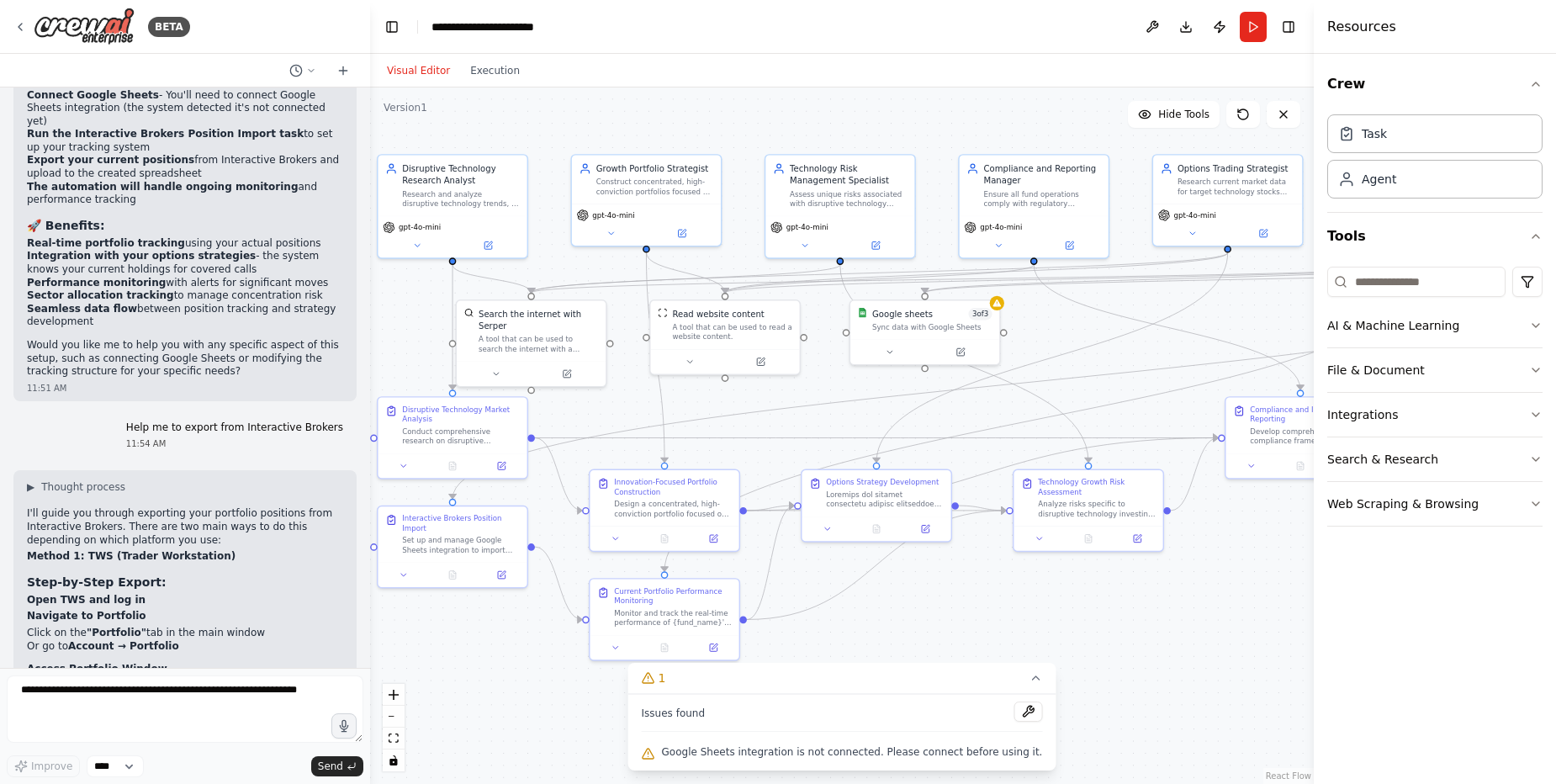
drag, startPoint x: 370, startPoint y: 620, endPoint x: 370, endPoint y: 603, distance: 17.0
click at [370, 603] on div "BETA I want to start own small hedge fund using AI agents as employees 11:00 AM…" at bounding box center [778, 392] width 1556 height 784
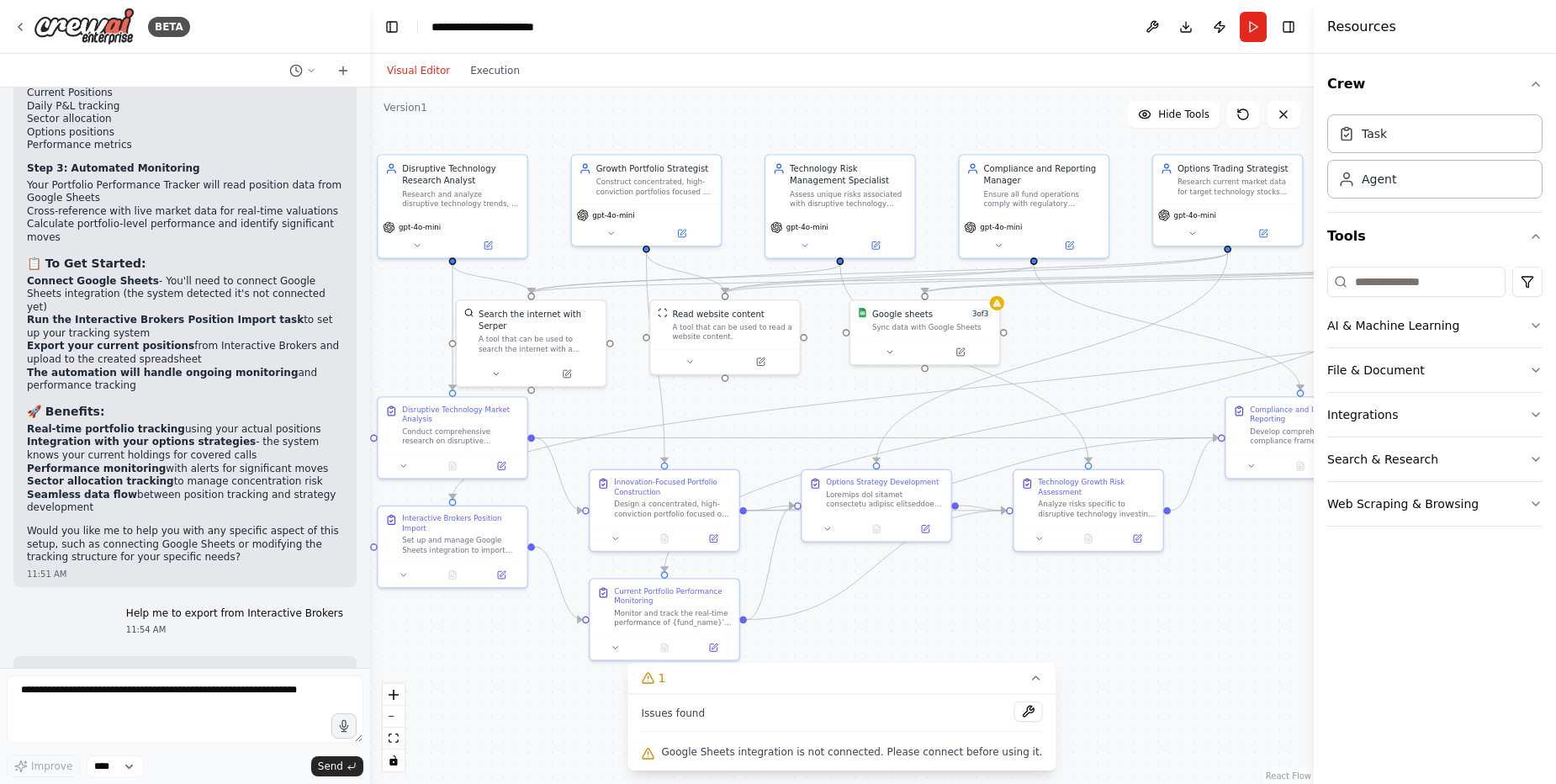
scroll to position [15929, 0]
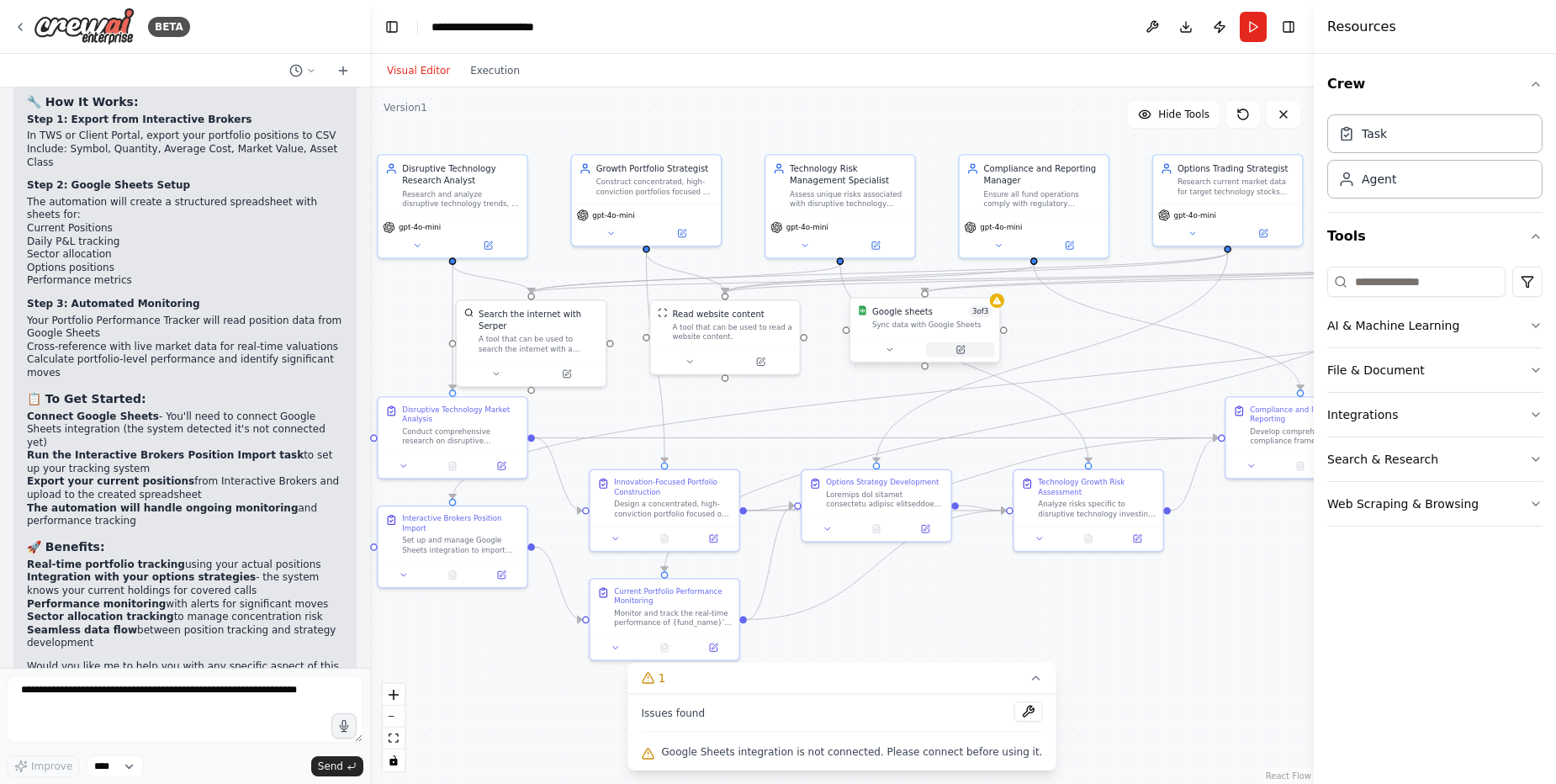
click at [963, 349] on icon at bounding box center [960, 349] width 7 height 7
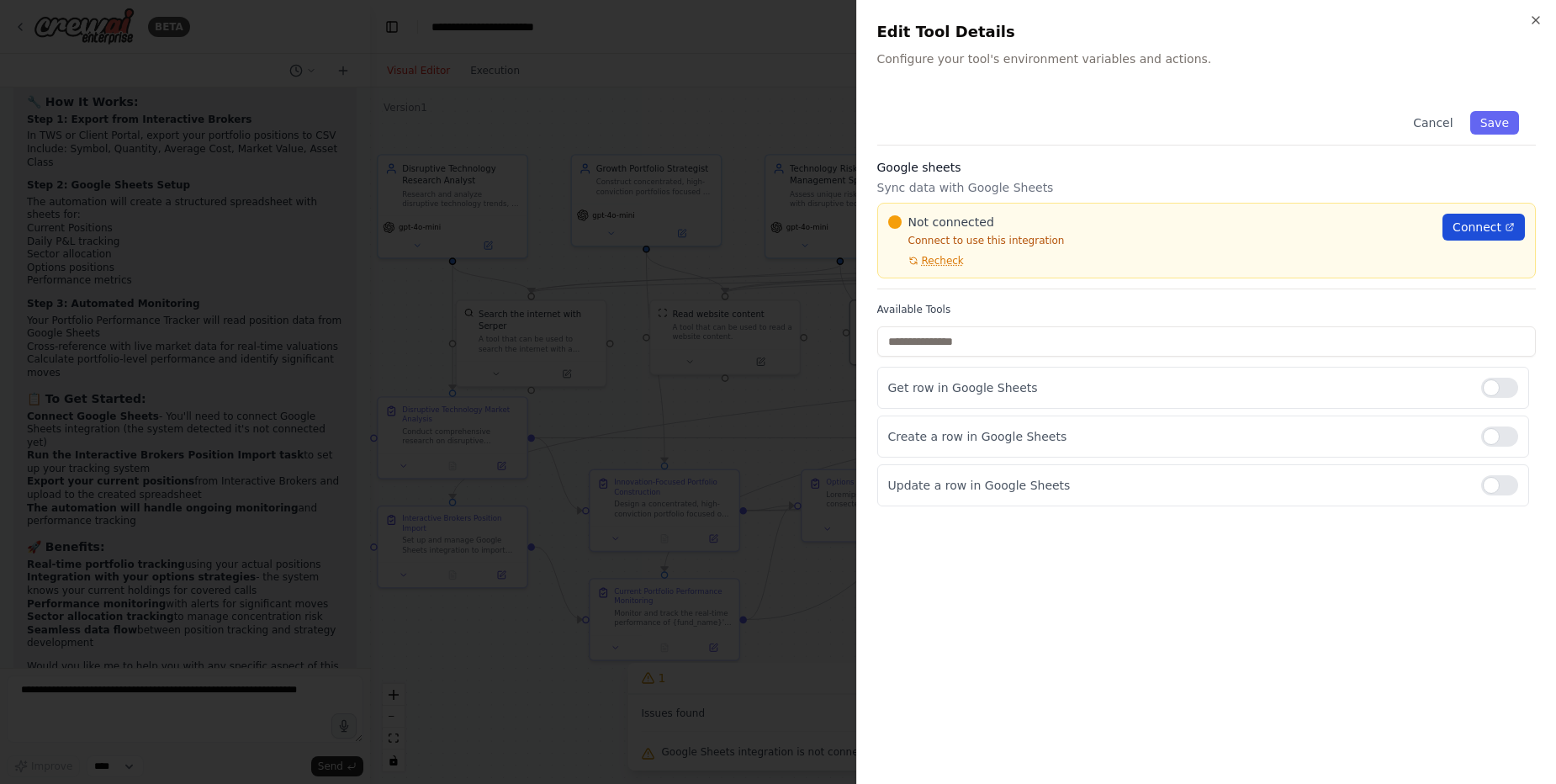
click at [1483, 227] on span "Connect" at bounding box center [1477, 227] width 48 height 17
click at [947, 257] on span "Recheck" at bounding box center [942, 261] width 42 height 13
click at [1541, 18] on icon "button" at bounding box center [1536, 20] width 13 height 13
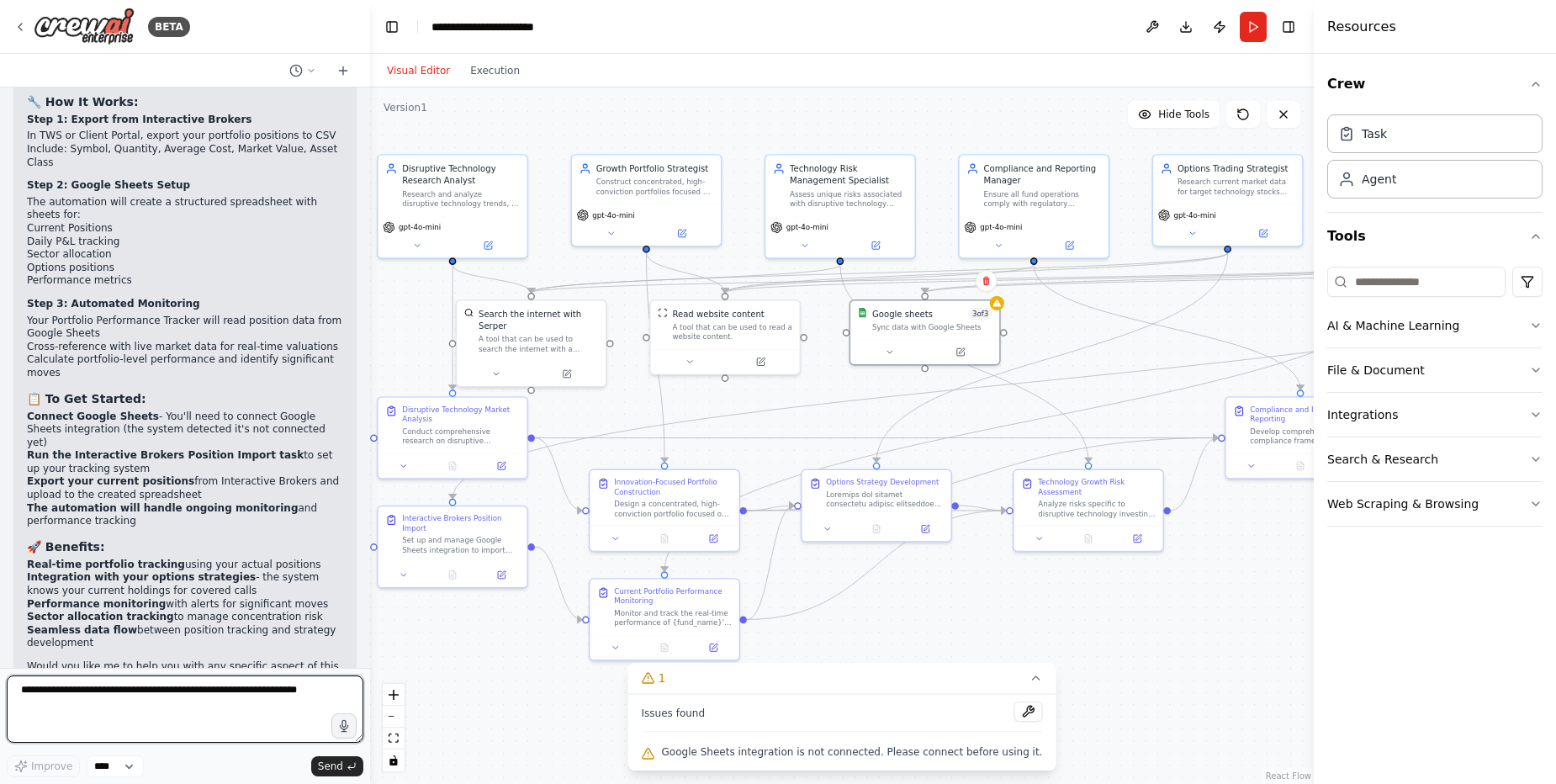
click at [205, 704] on textarea at bounding box center [184, 709] width 357 height 67
type textarea "**********"
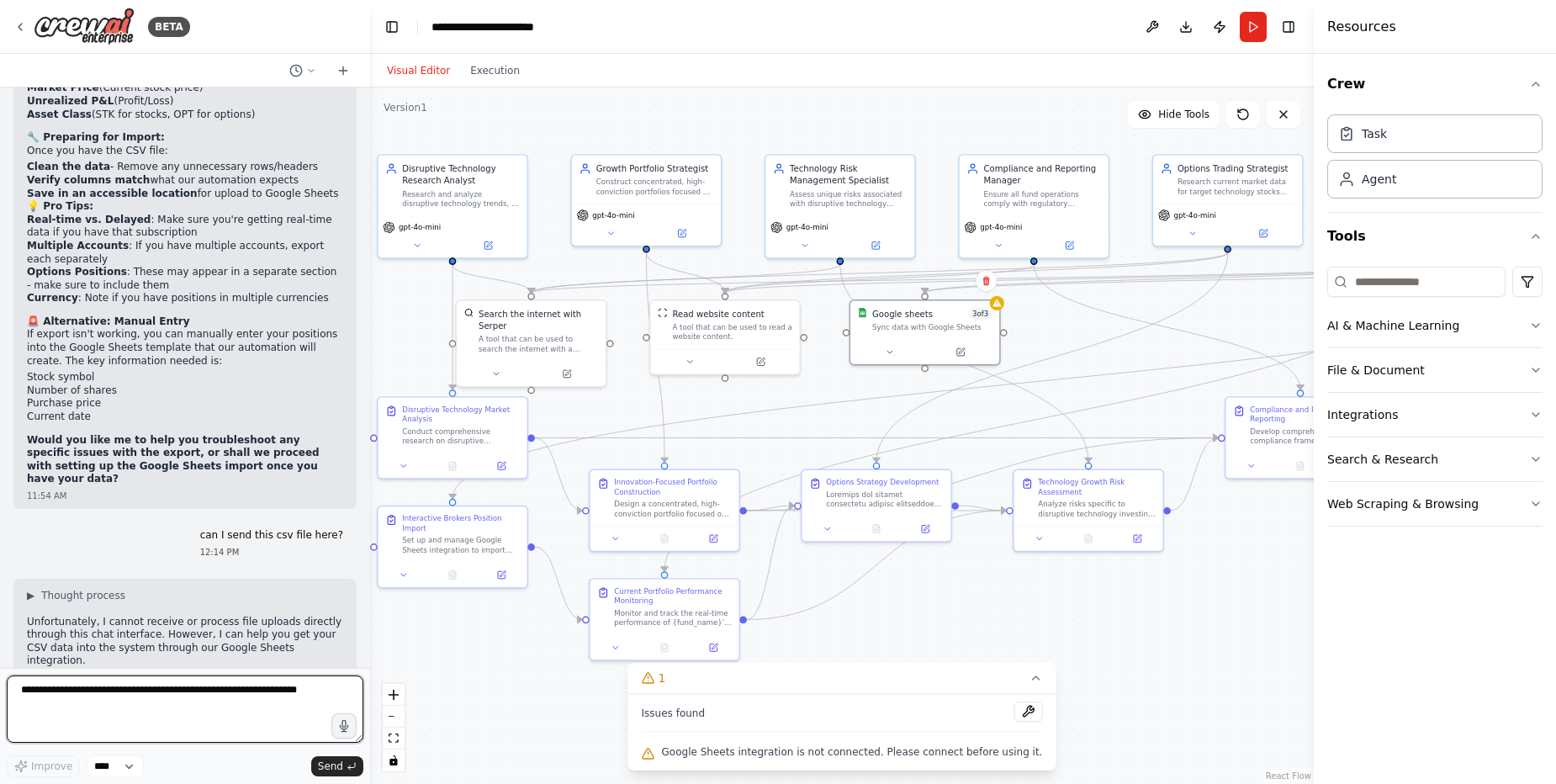
scroll to position [17782, 0]
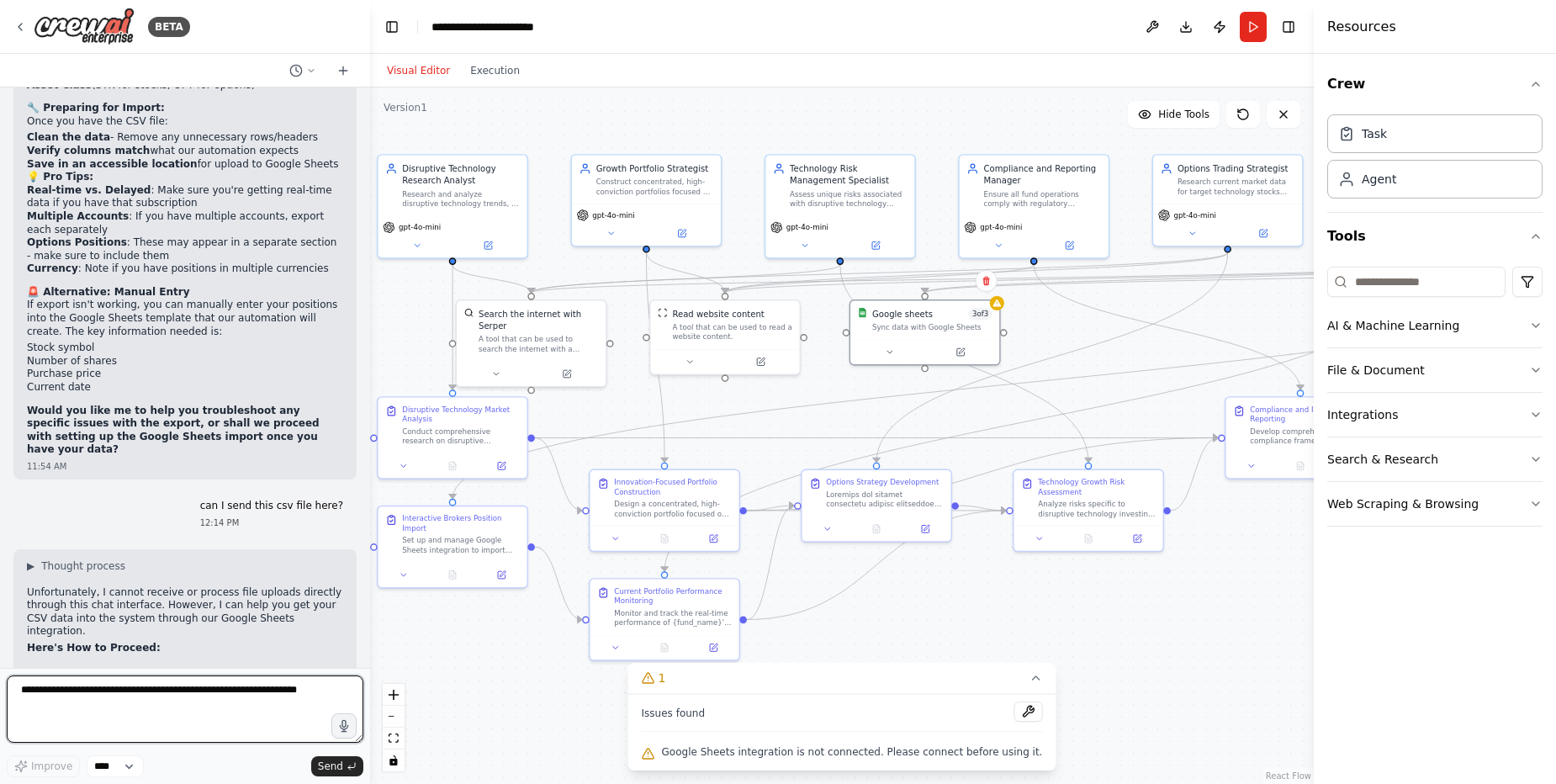
click at [181, 698] on textarea at bounding box center [184, 709] width 357 height 67
type textarea "**********"
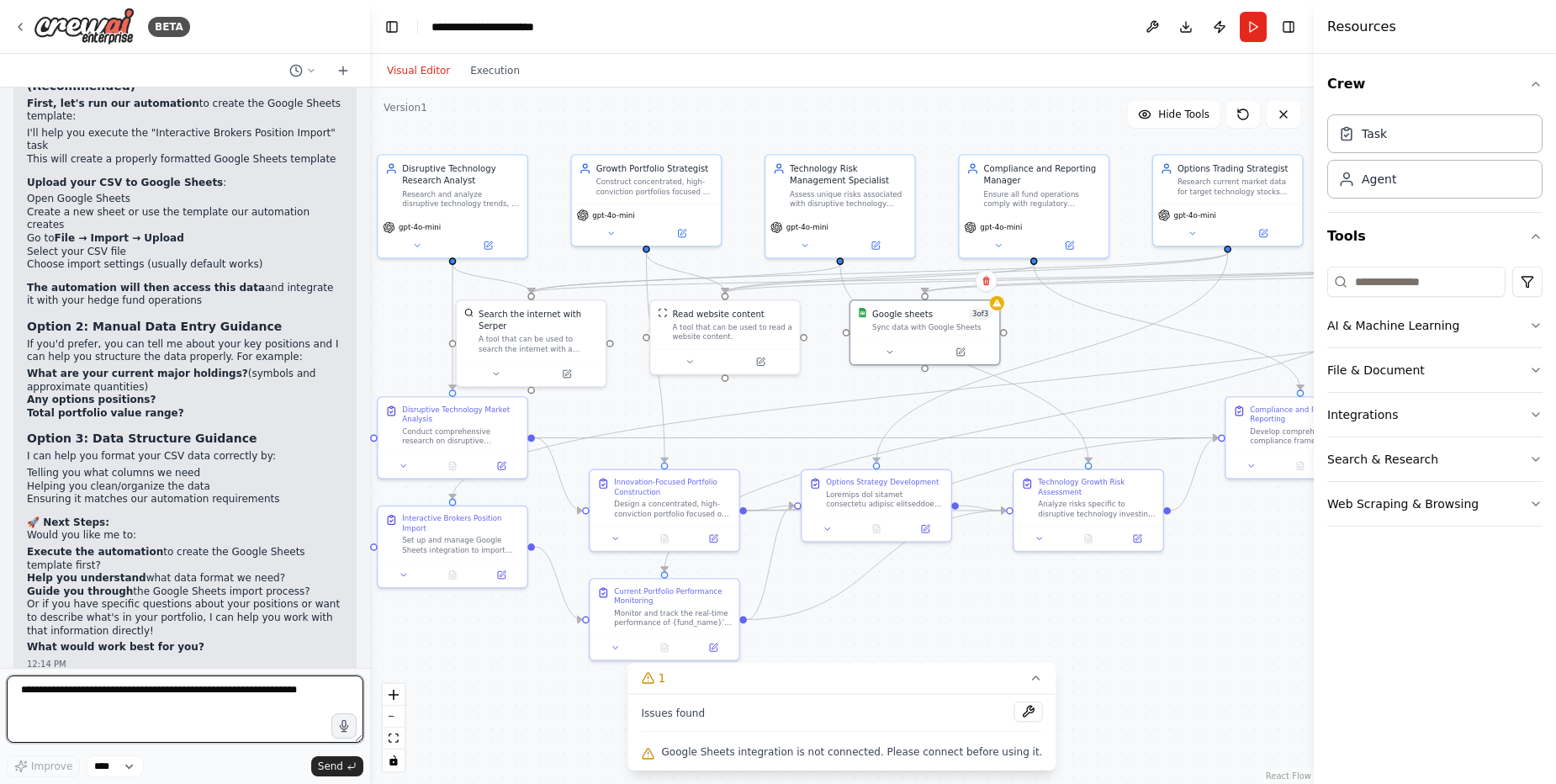
scroll to position [18401, 0]
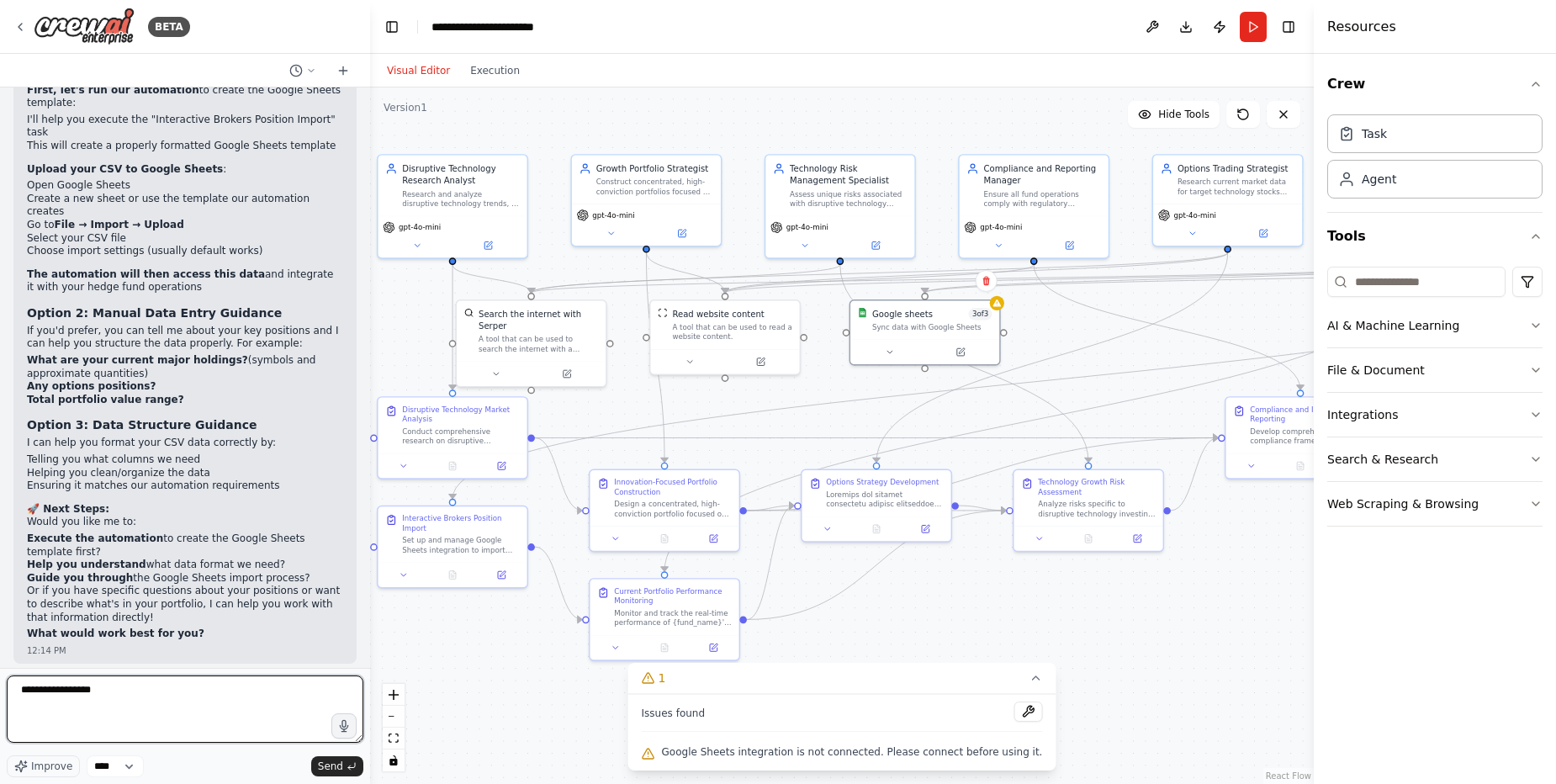
type textarea "**********"
drag, startPoint x: 140, startPoint y: 695, endPoint x: 11, endPoint y: 685, distance: 129.4
click at [13, 683] on textarea "**********" at bounding box center [184, 709] width 357 height 67
type textarea "*"
click at [305, 692] on textarea "**********" at bounding box center [184, 709] width 357 height 67
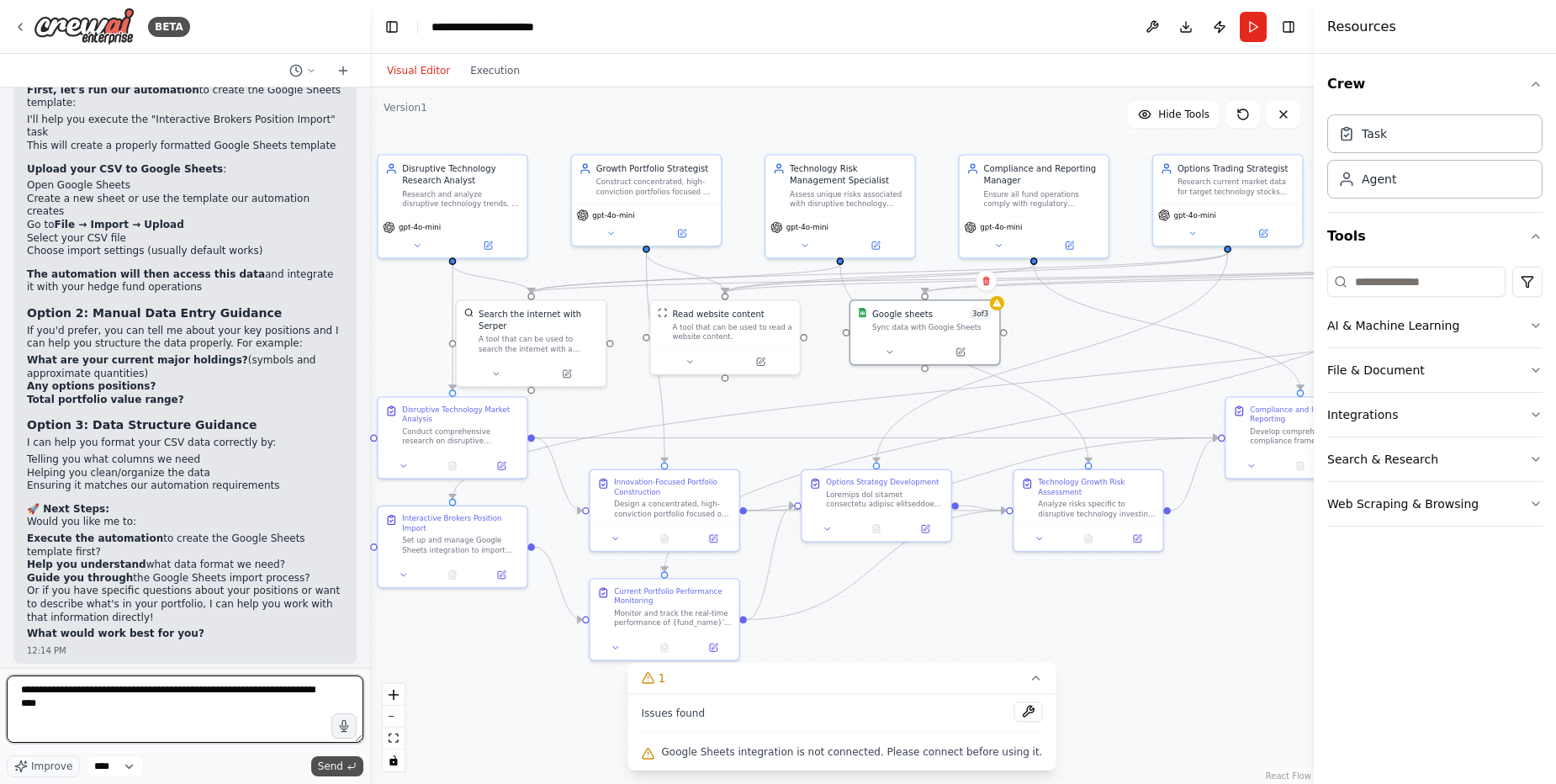
type textarea "**********"
click at [340, 768] on span "Send" at bounding box center [330, 766] width 25 height 13
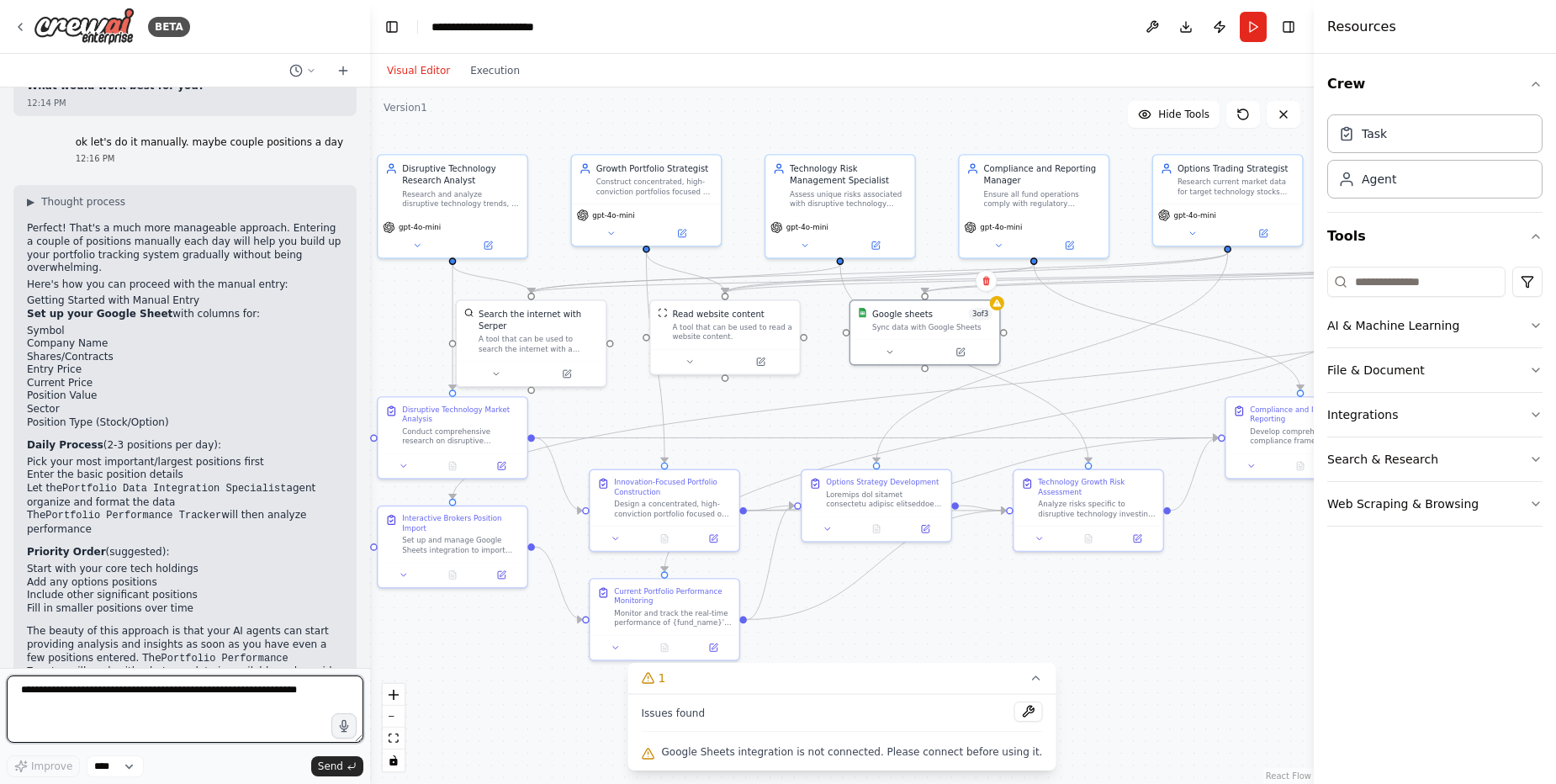
scroll to position [18965, 0]
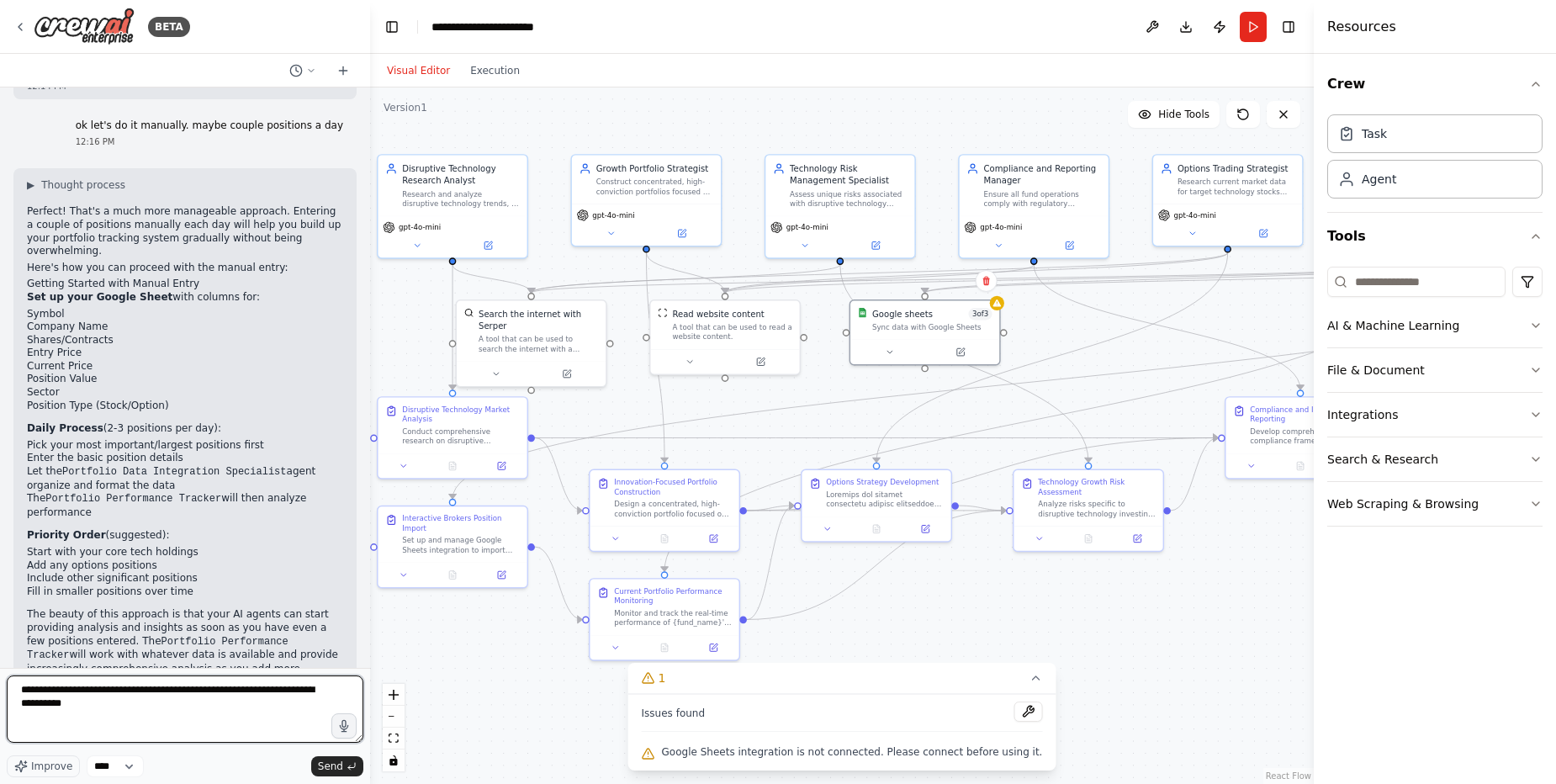
type textarea "**********"
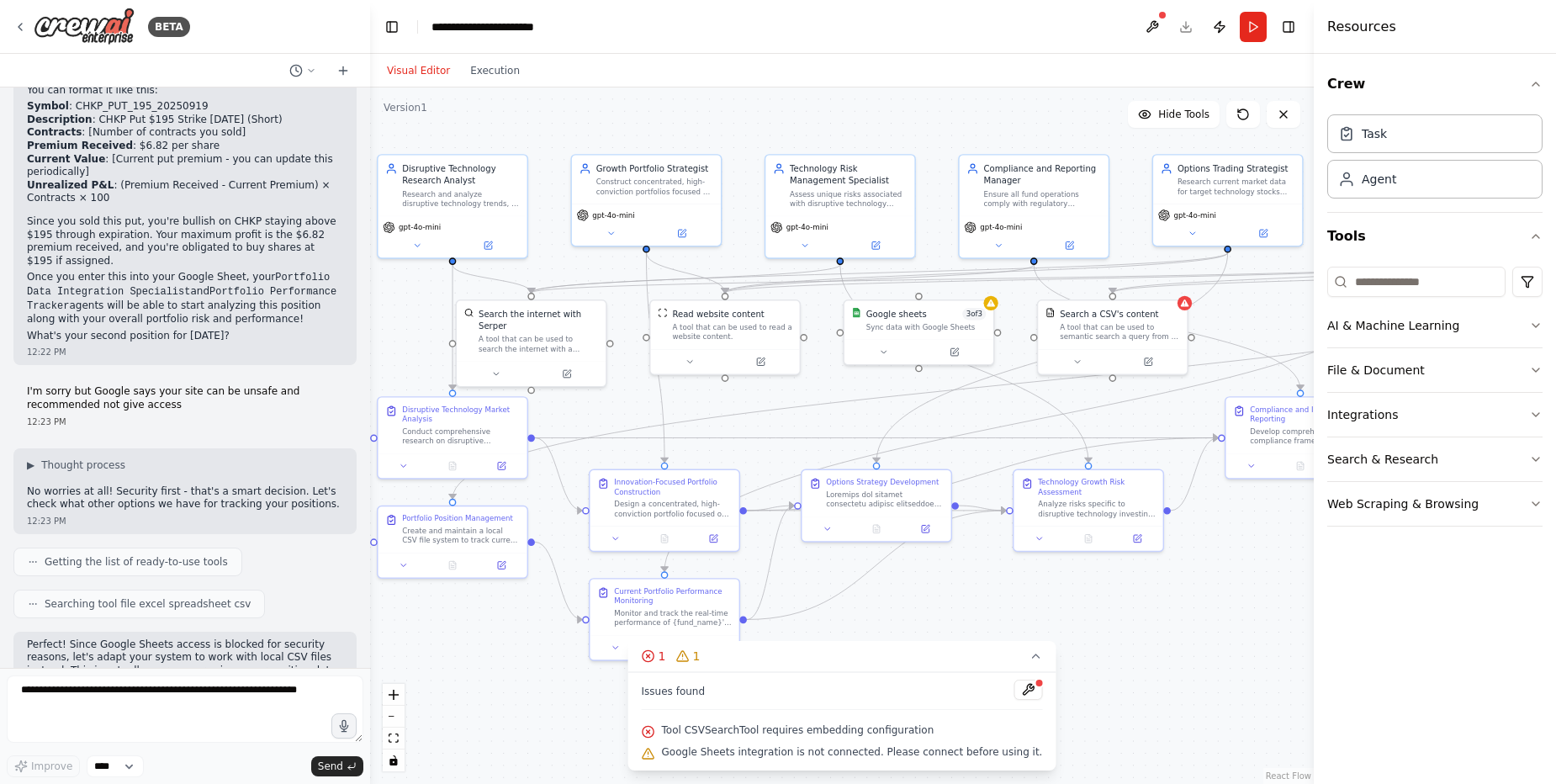
scroll to position [19958, 0]
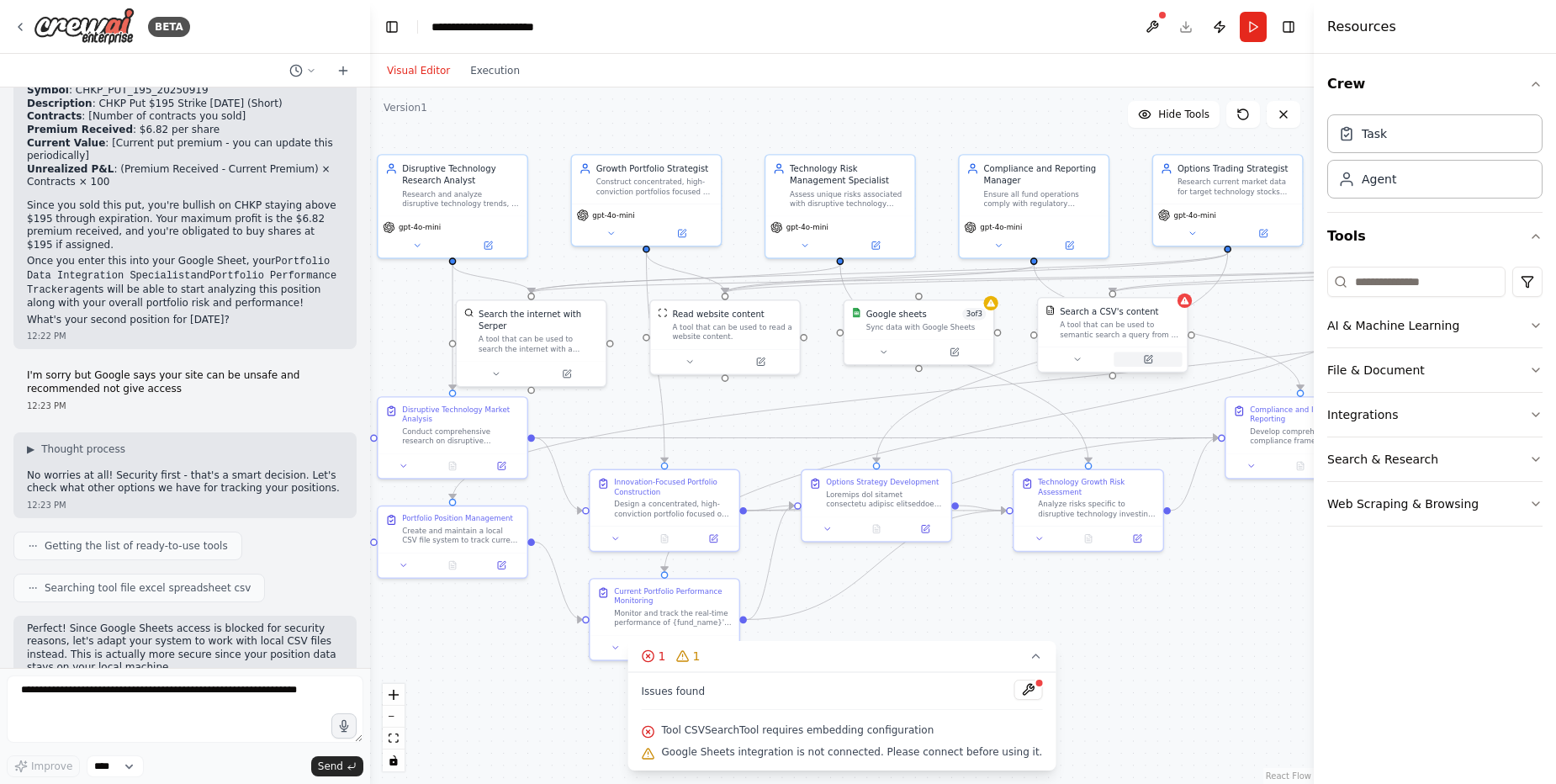
click at [1147, 360] on icon at bounding box center [1149, 358] width 6 height 6
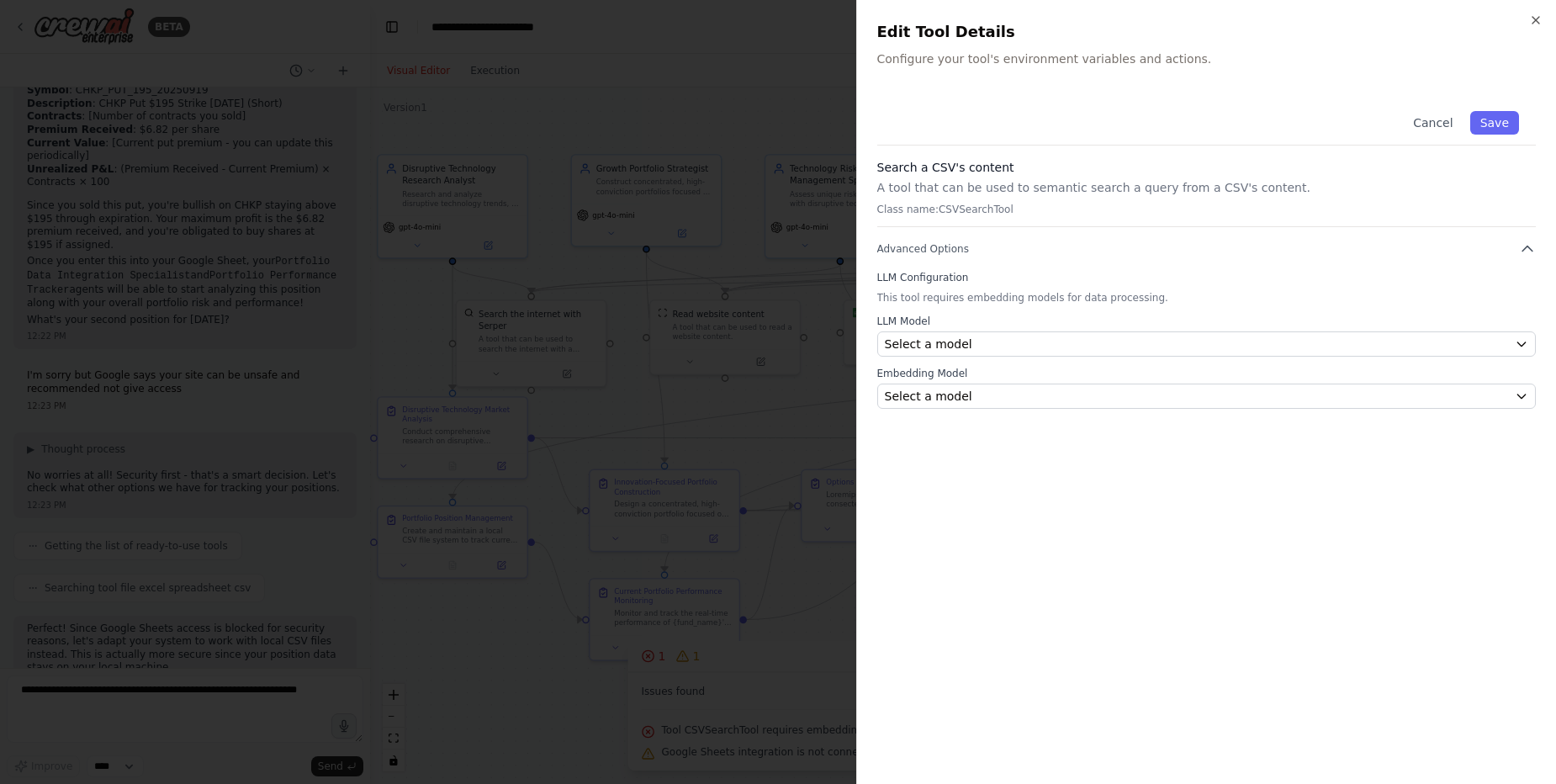
click at [734, 265] on div at bounding box center [778, 392] width 1556 height 784
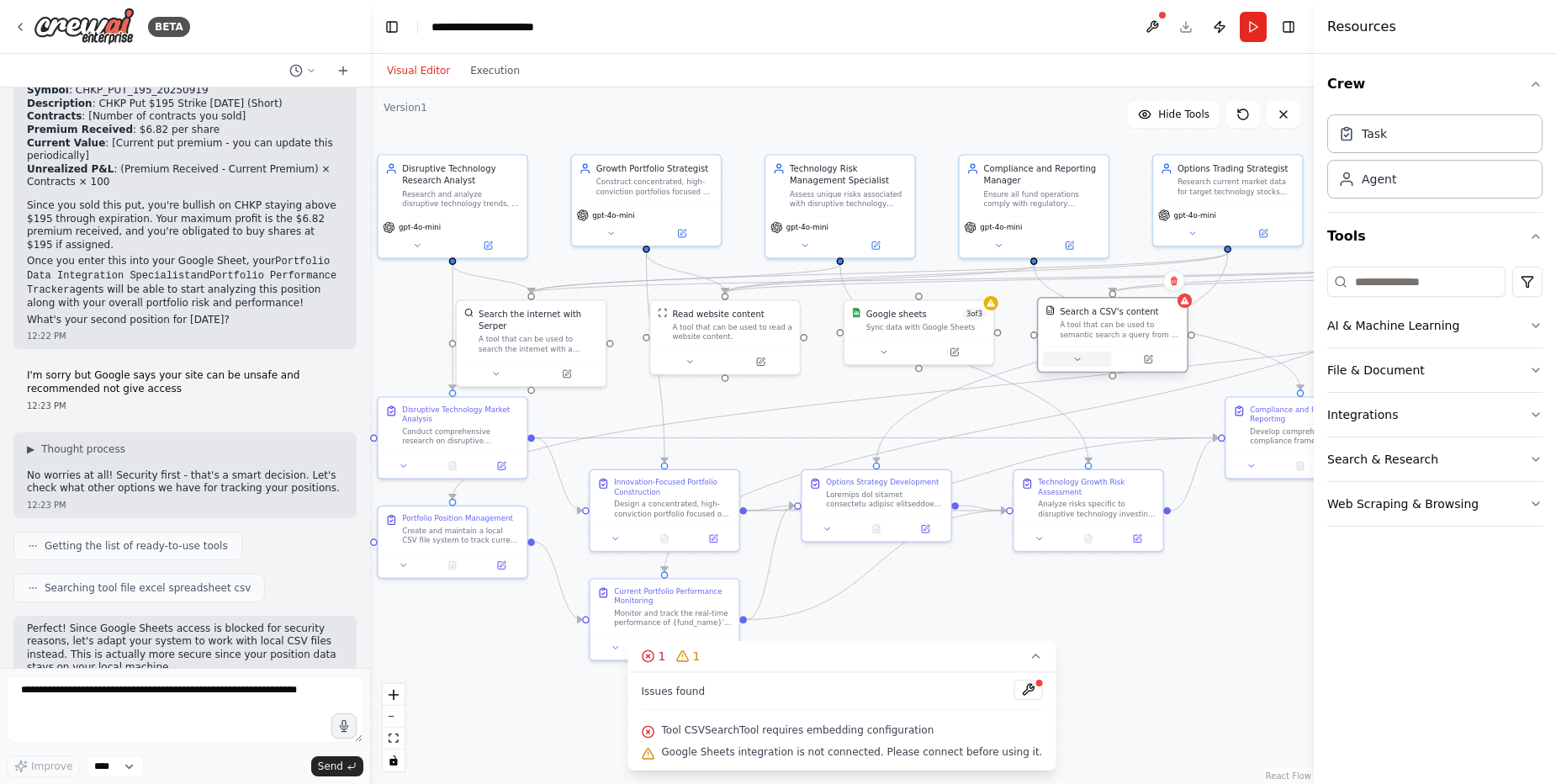
click at [1078, 358] on icon at bounding box center [1076, 359] width 5 height 3
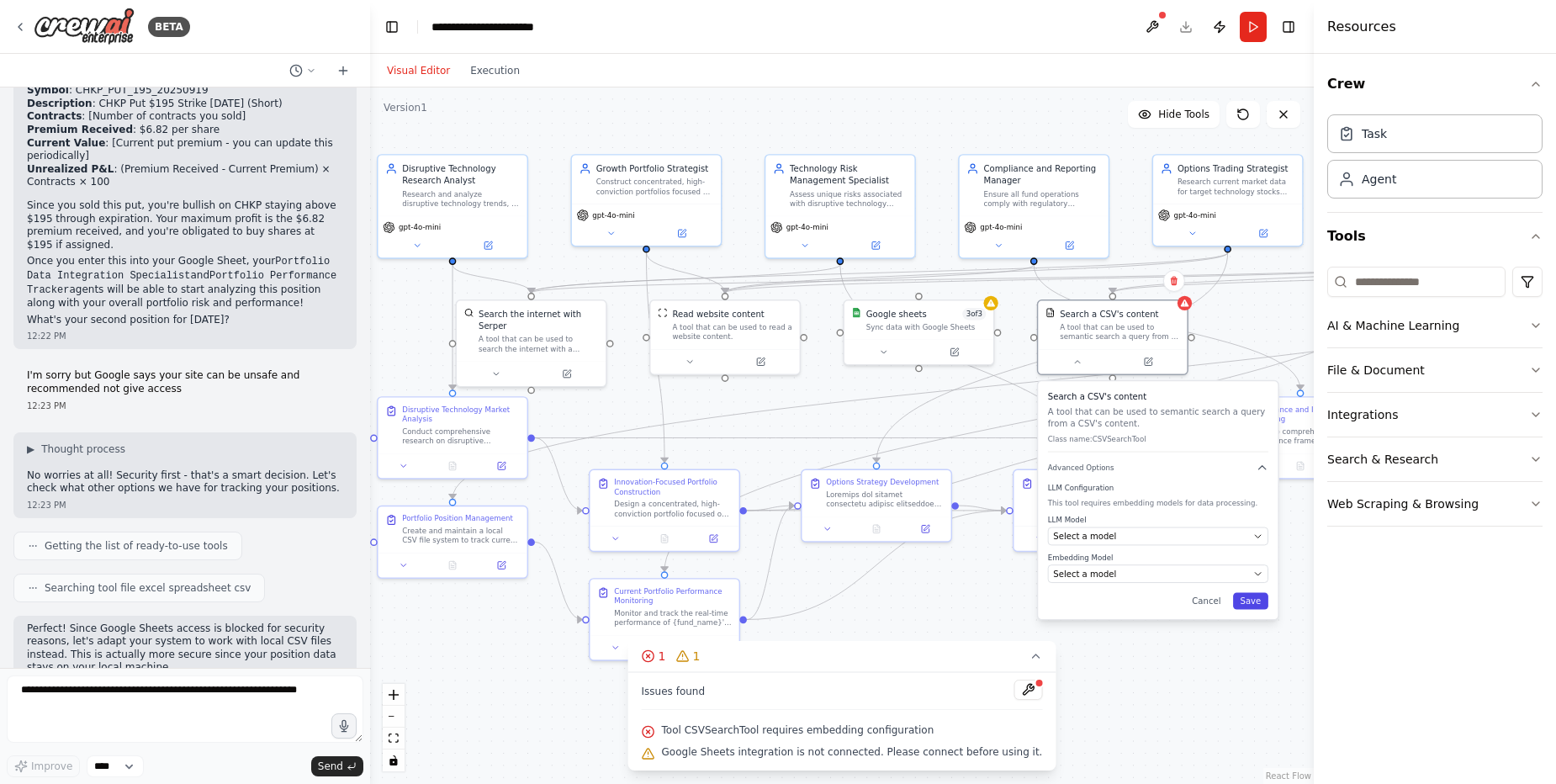
click at [1258, 608] on button "Save" at bounding box center [1251, 601] width 35 height 17
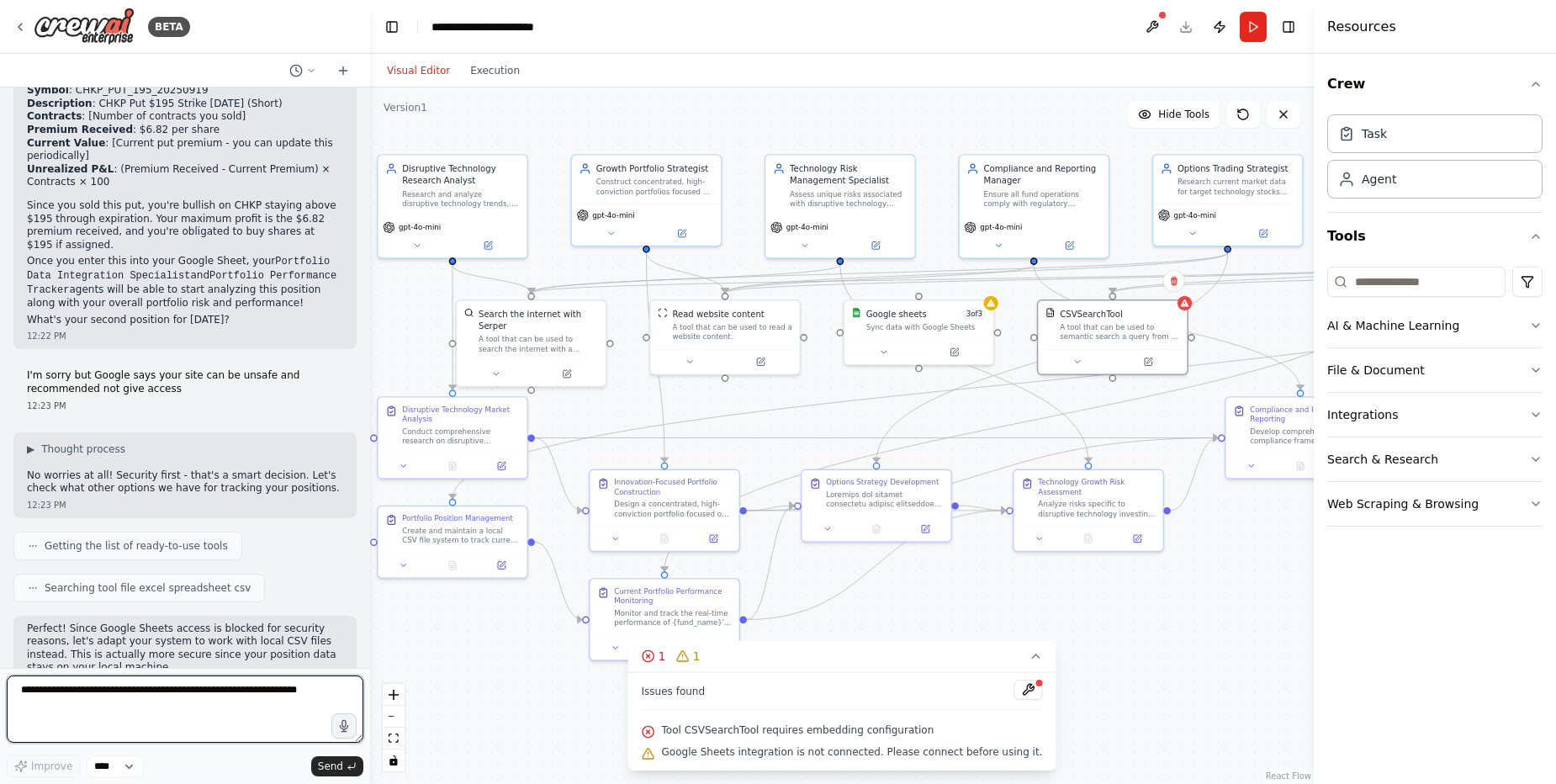
click at [179, 688] on textarea at bounding box center [184, 709] width 357 height 67
click at [183, 713] on textarea at bounding box center [184, 709] width 357 height 67
paste textarea "**********"
type textarea "**********"
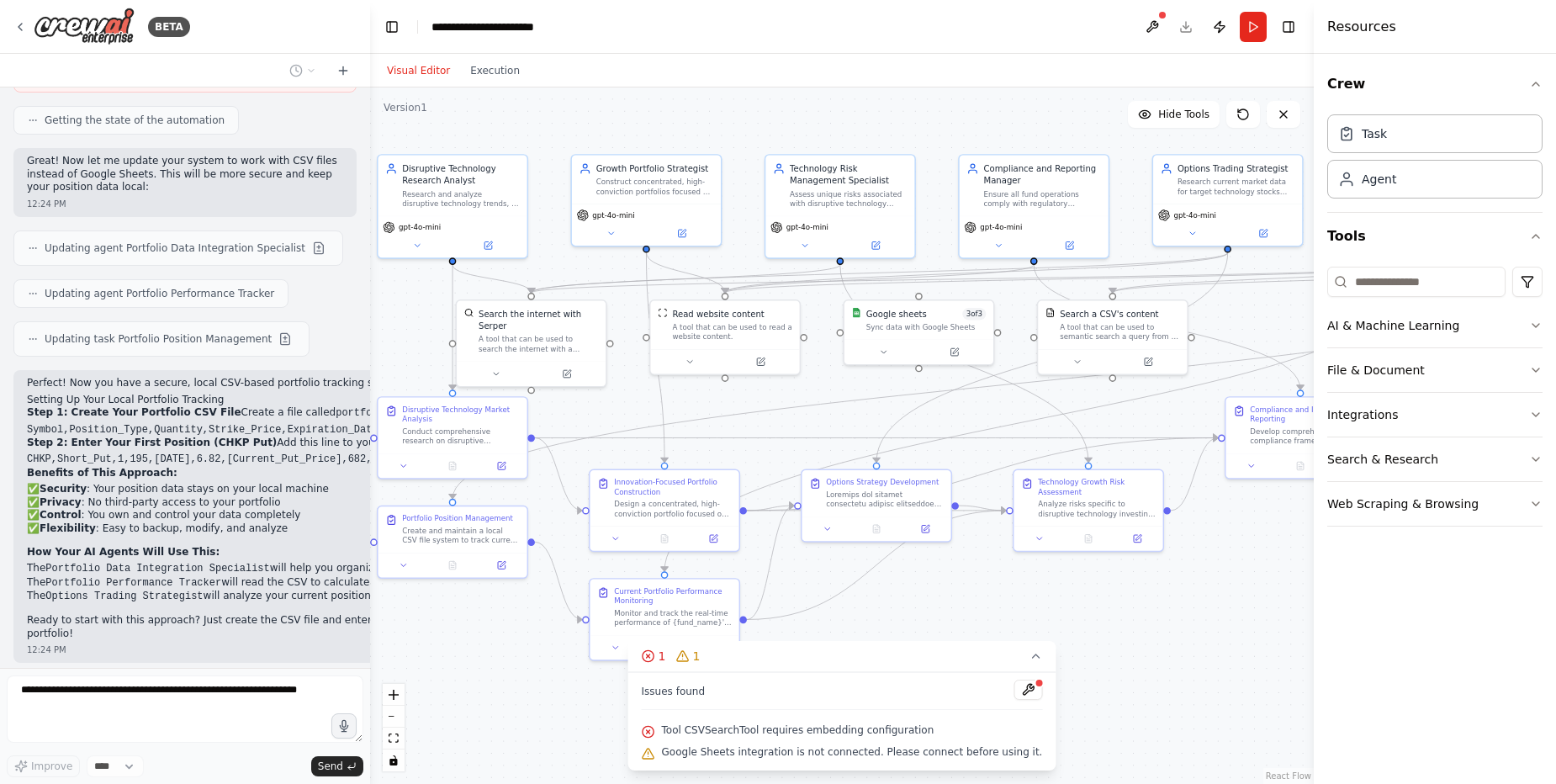
scroll to position [20660, 0]
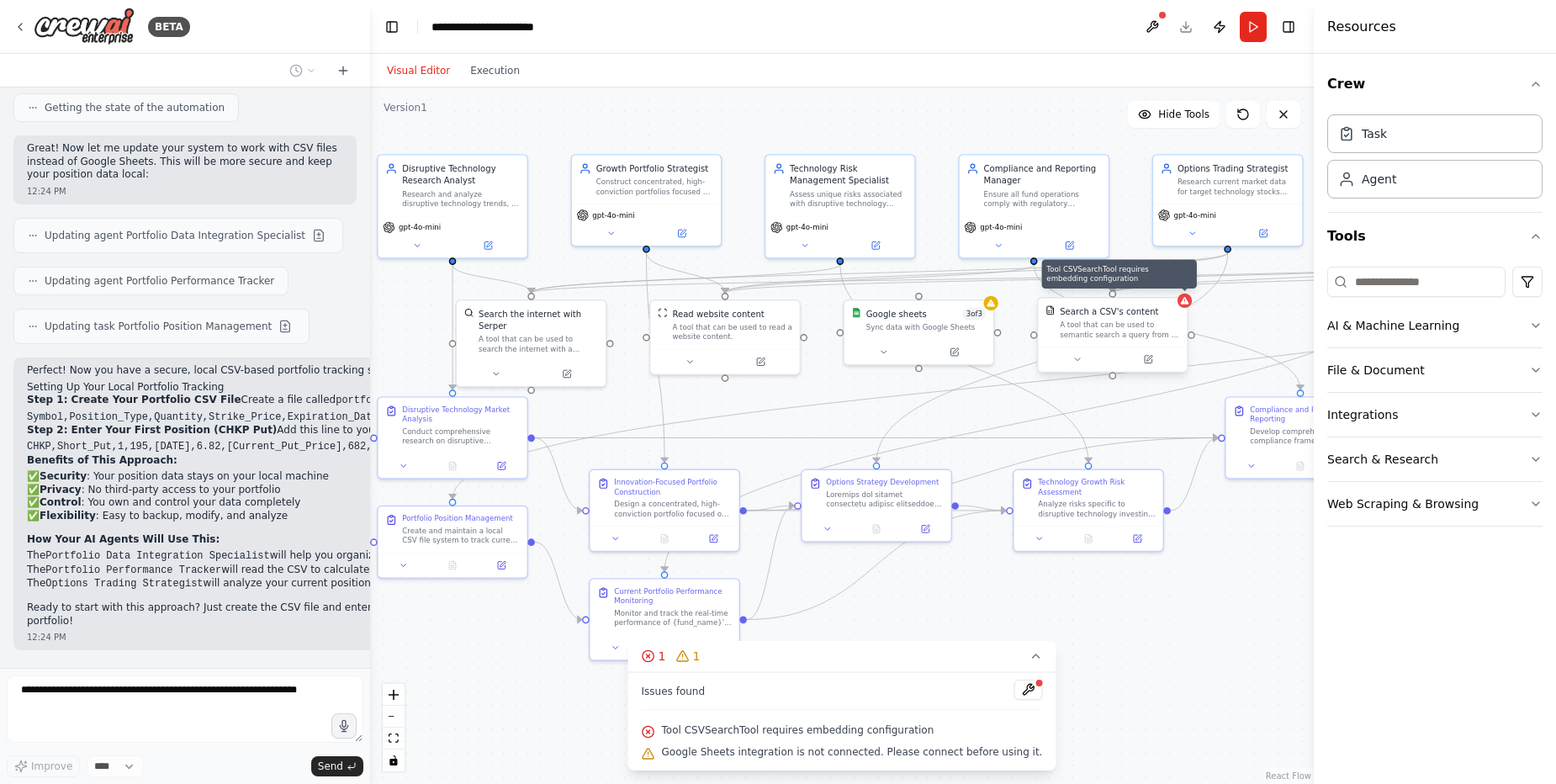
click at [1185, 304] on icon at bounding box center [1184, 301] width 8 height 7
click at [1153, 359] on button at bounding box center [1147, 358] width 68 height 14
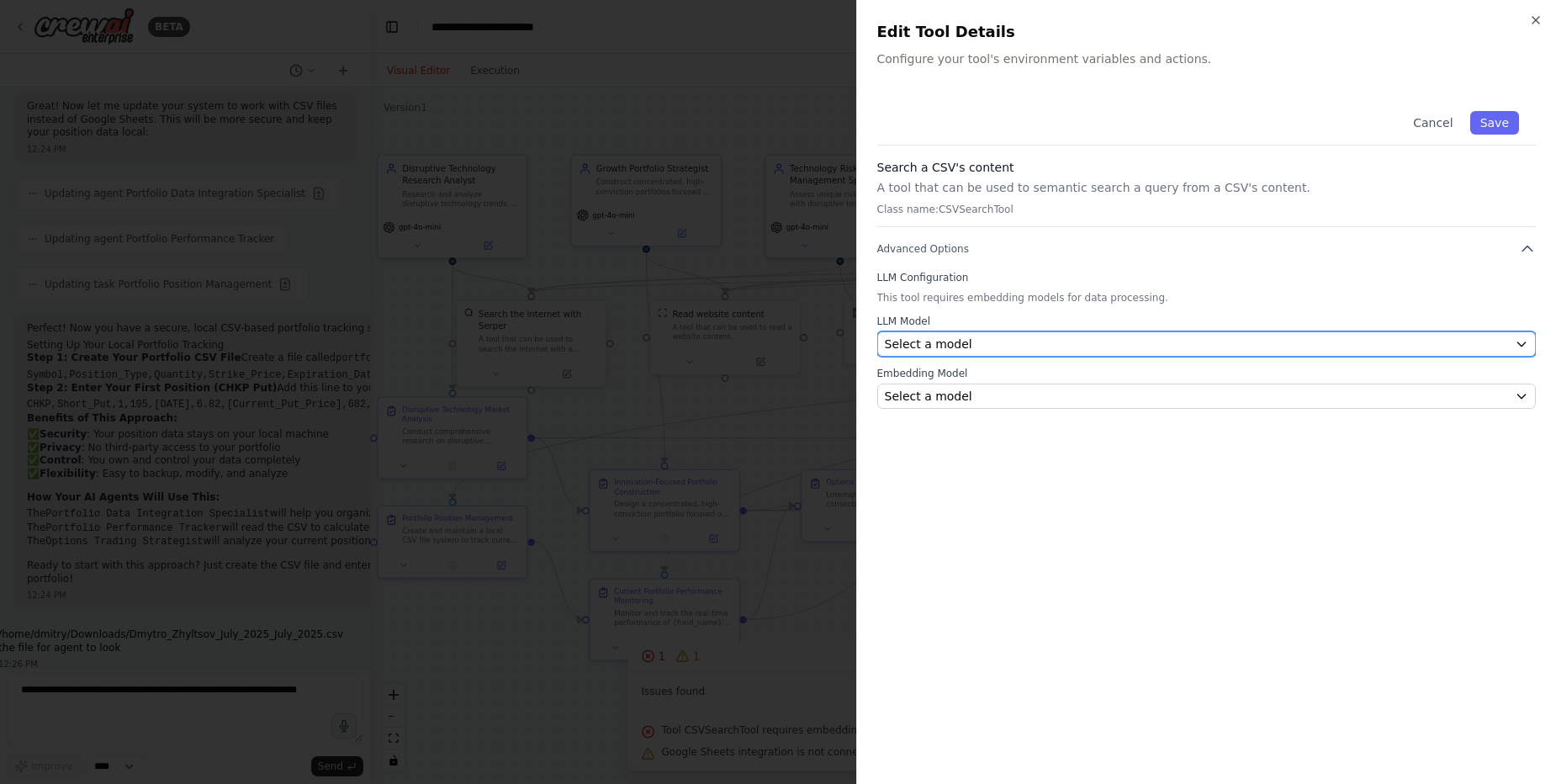
click at [1164, 344] on div "Select a model" at bounding box center [1197, 344] width 624 height 17
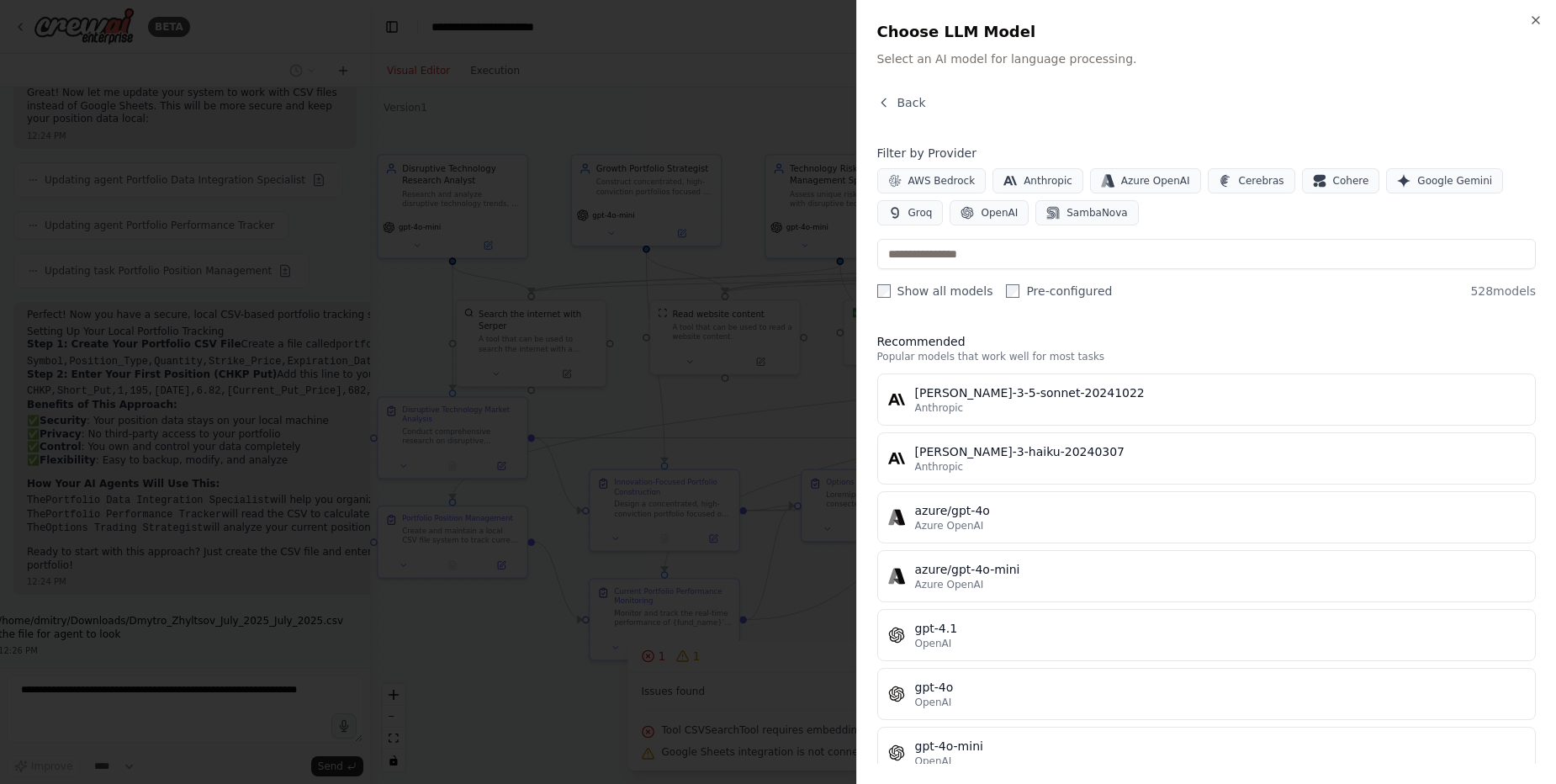
scroll to position [20801, 0]
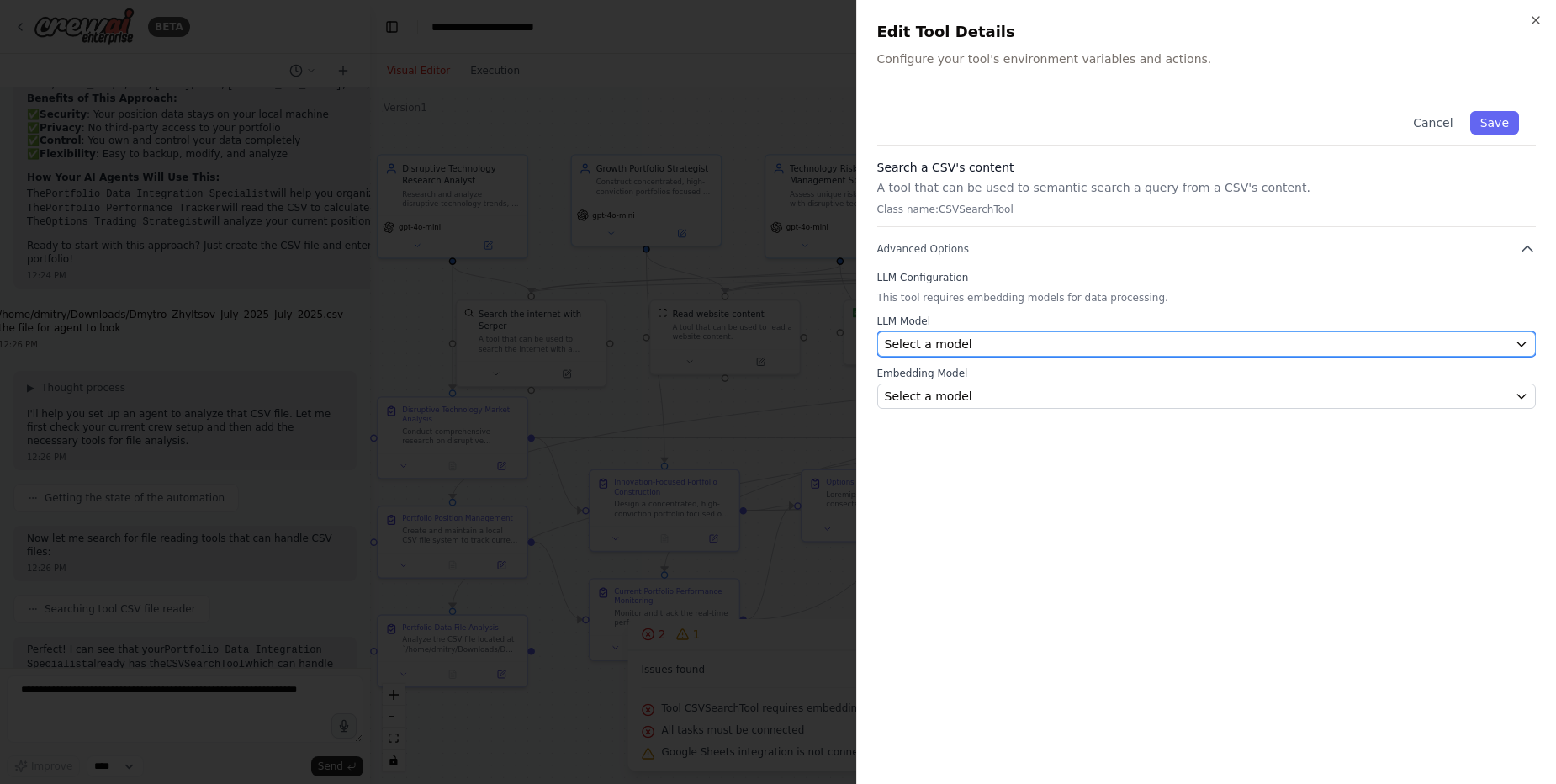
click at [980, 344] on div "Select a model" at bounding box center [1197, 344] width 624 height 17
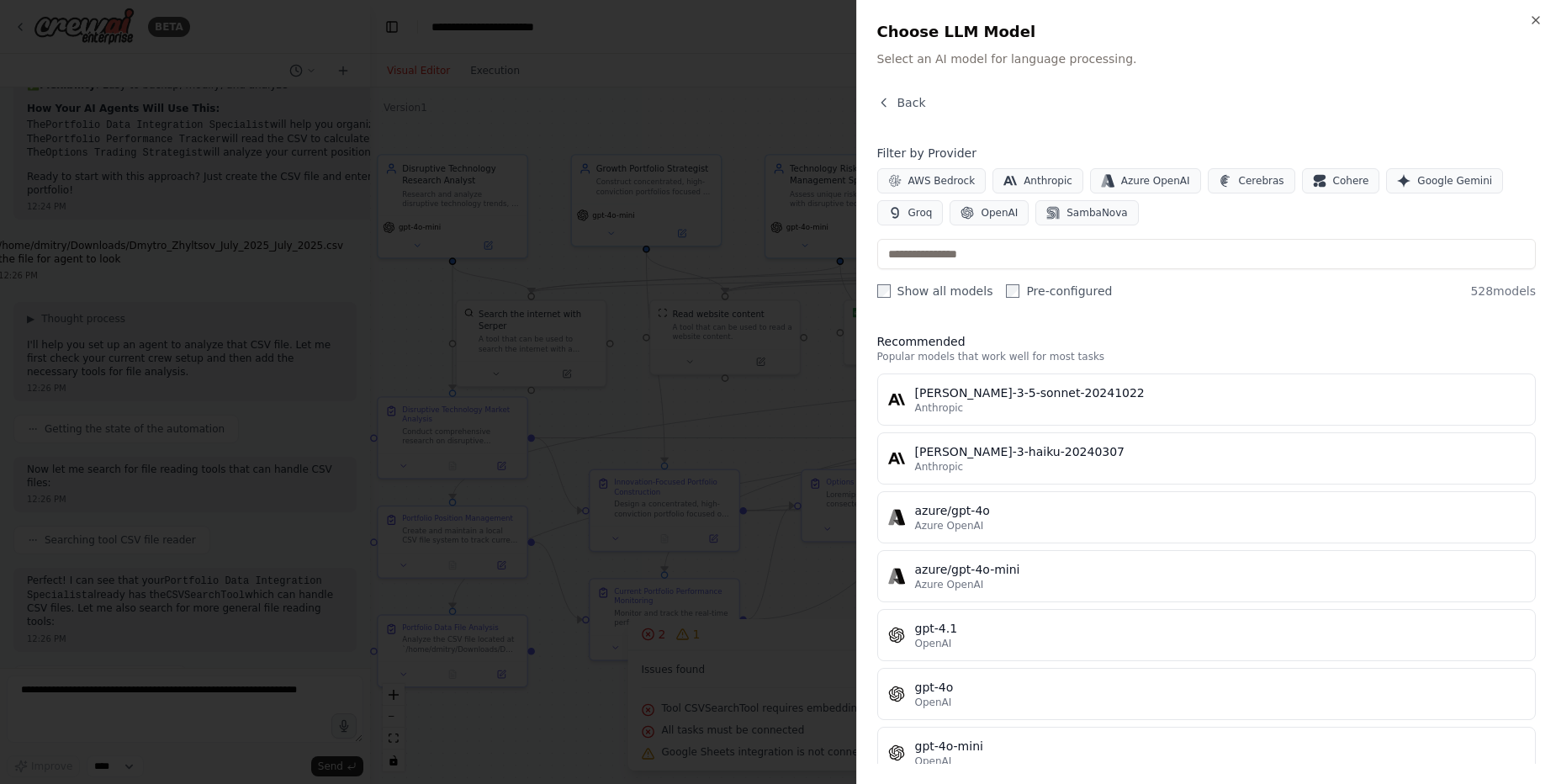
scroll to position [21104, 0]
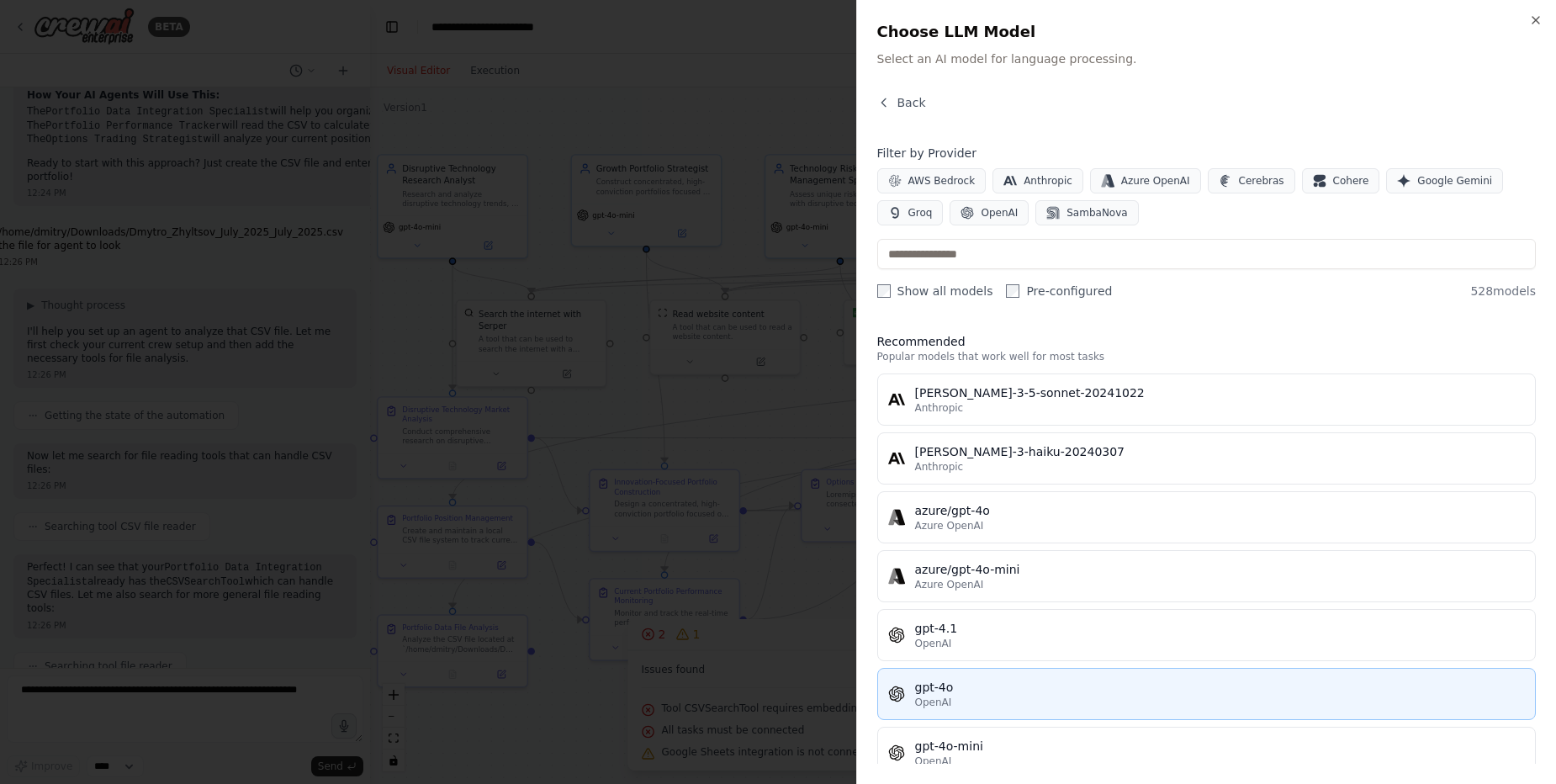
click at [974, 691] on div "gpt-4o" at bounding box center [1221, 687] width 611 height 17
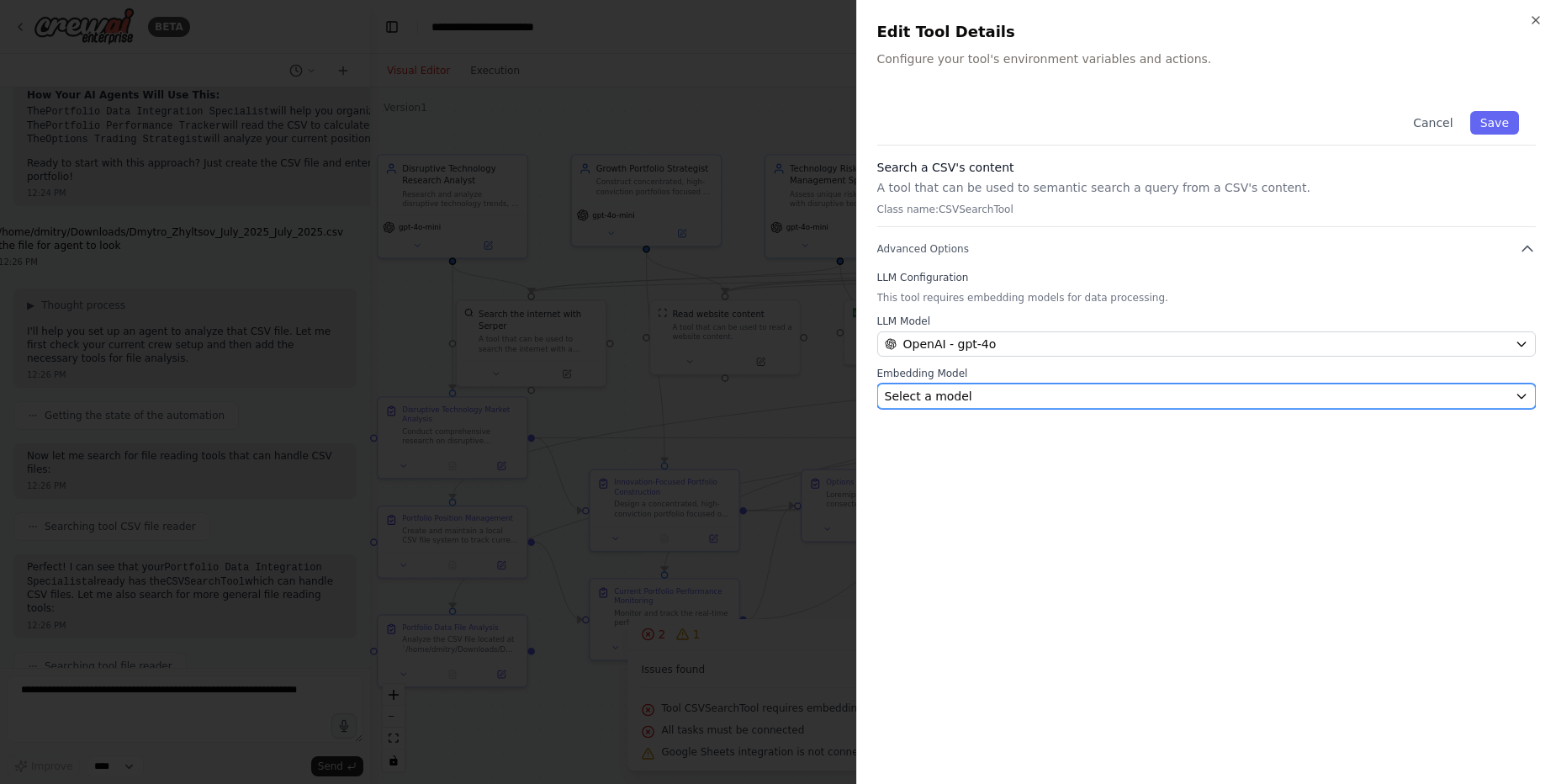
click at [990, 393] on div "Select a model" at bounding box center [1197, 396] width 624 height 17
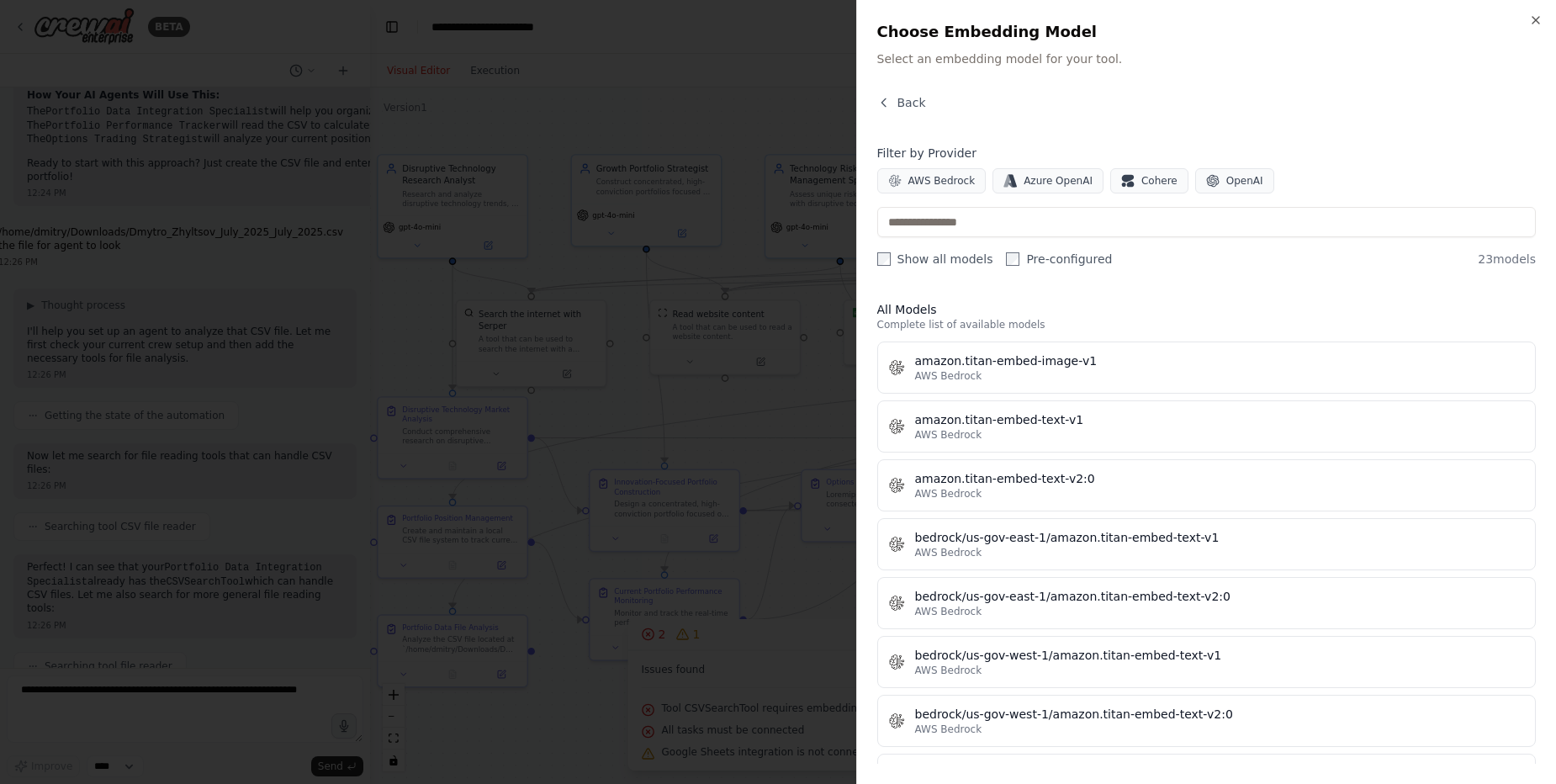
scroll to position [939, 0]
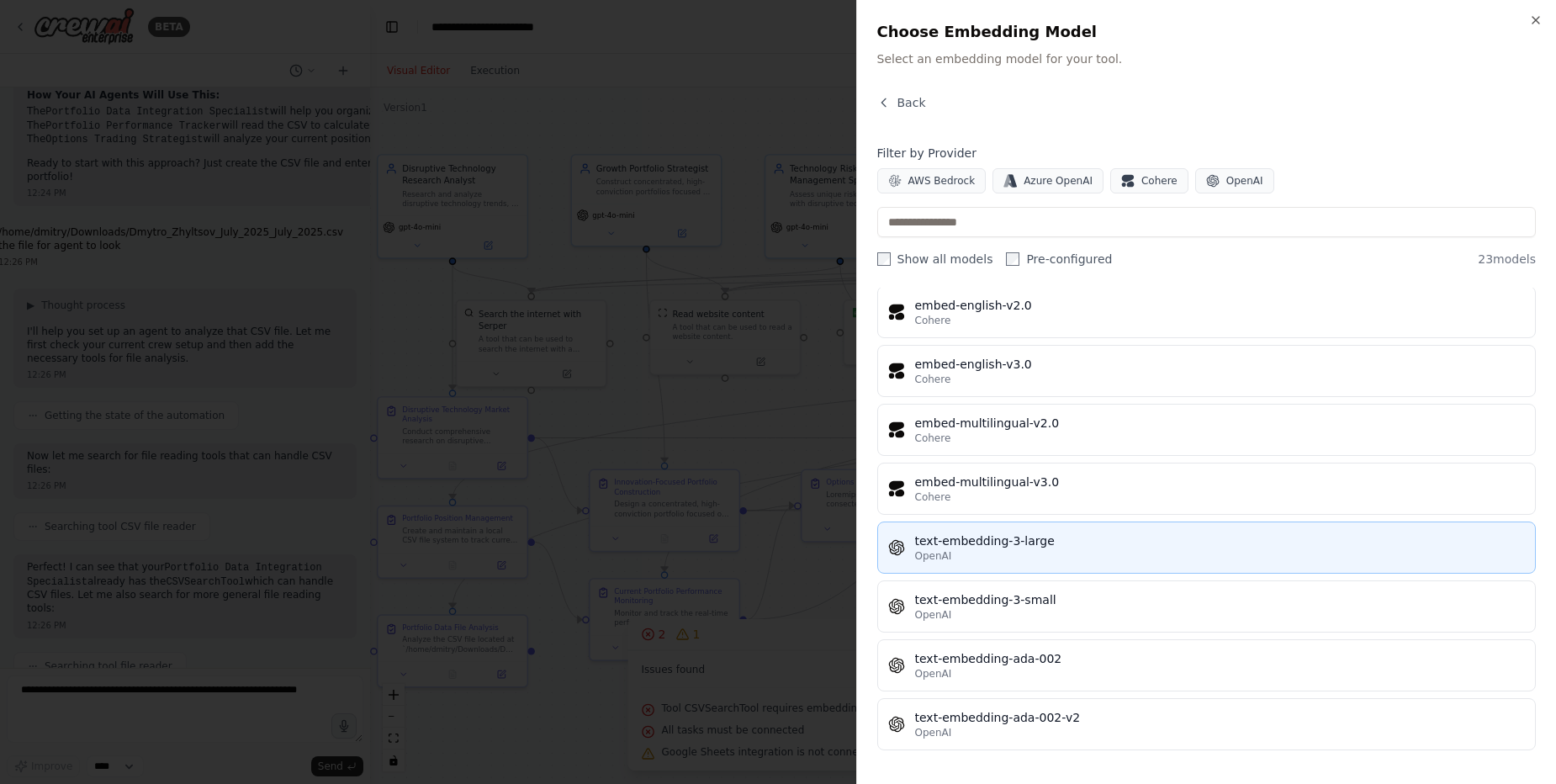
click at [1116, 547] on div "text-embedding-3-large" at bounding box center [1221, 541] width 611 height 17
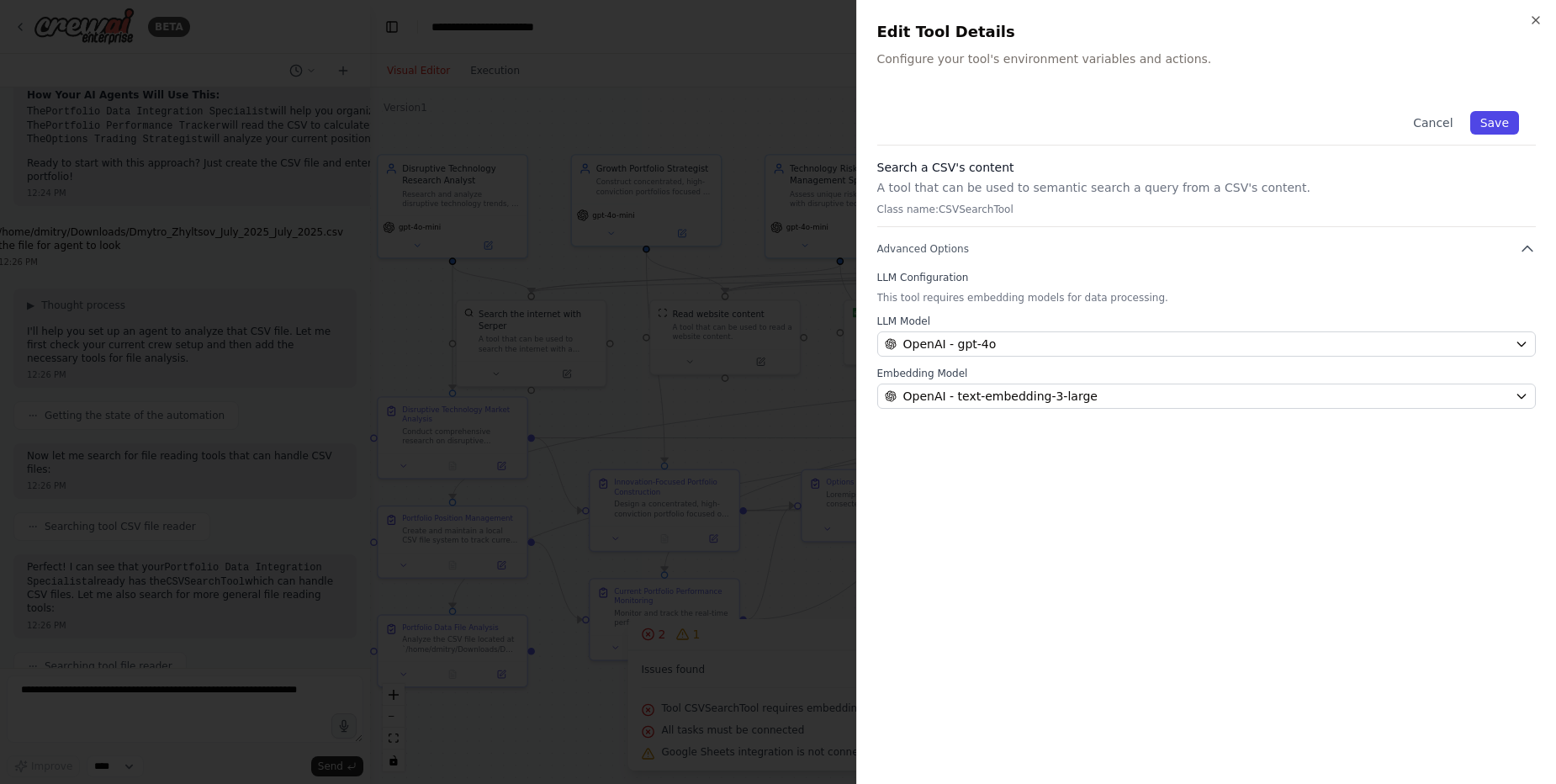
click at [1498, 128] on button "Save" at bounding box center [1495, 122] width 48 height 23
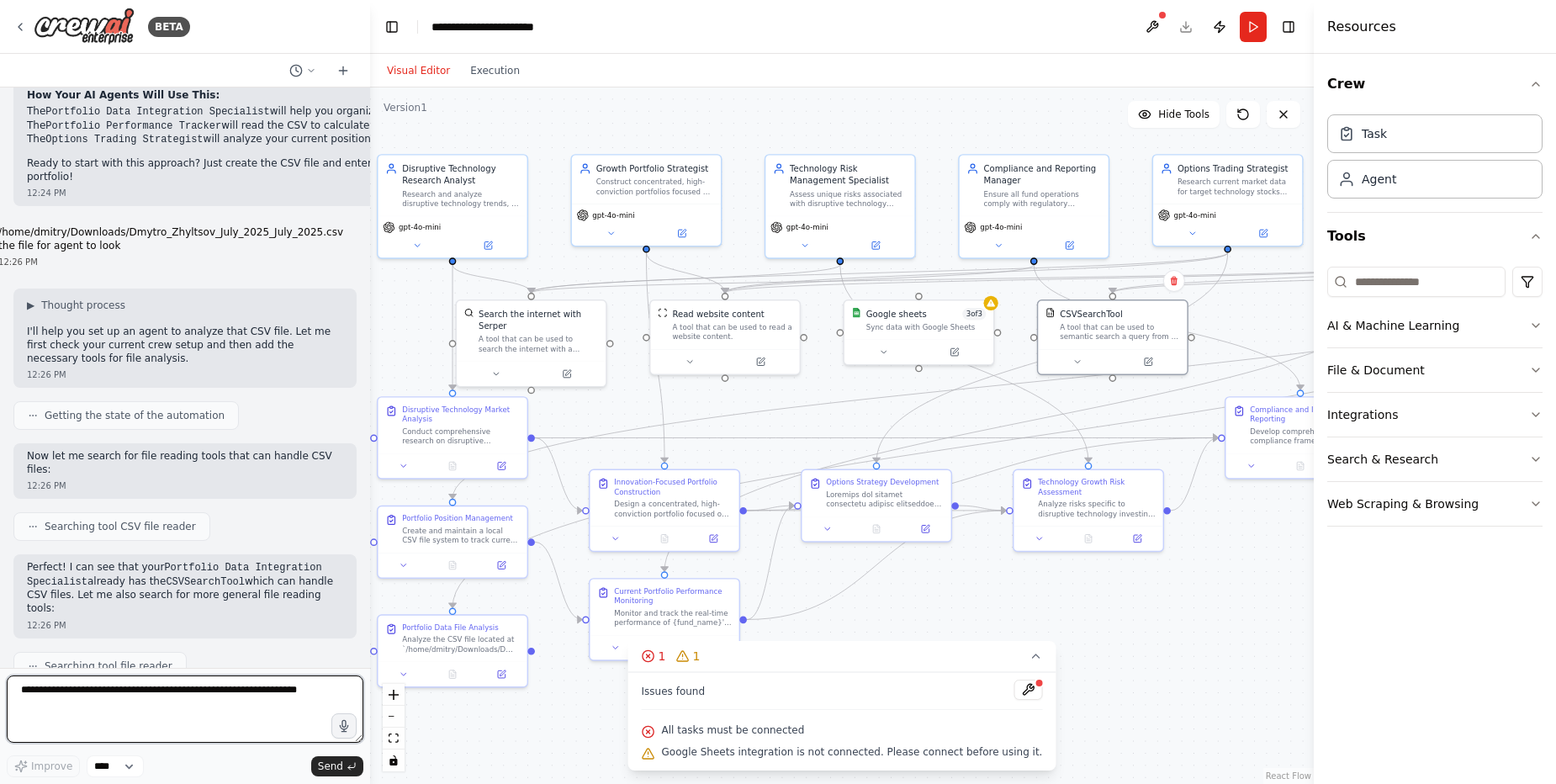
click at [228, 701] on textarea at bounding box center [184, 709] width 357 height 67
type textarea "***"
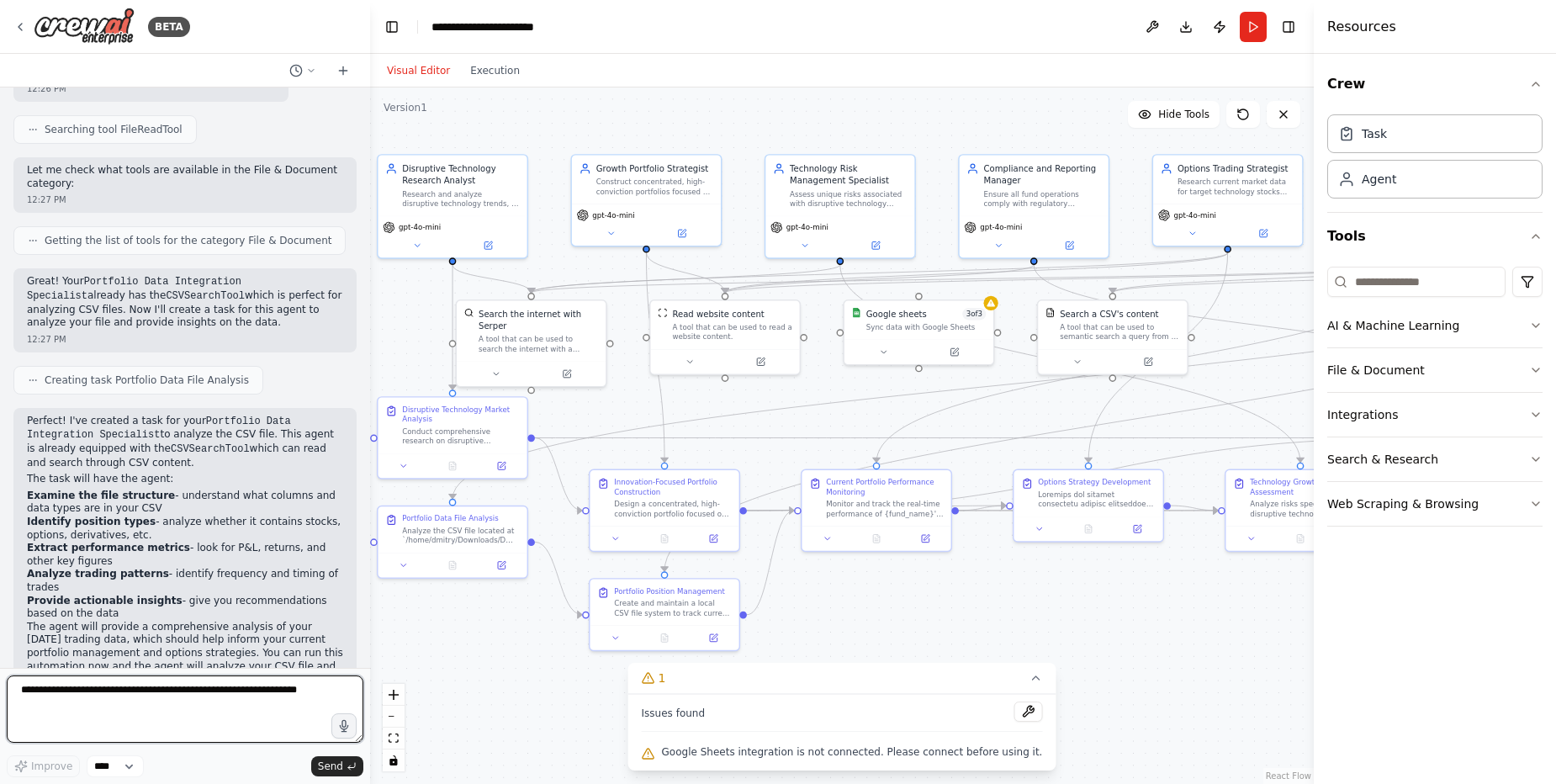
scroll to position [21738, 0]
click at [886, 346] on icon at bounding box center [884, 349] width 10 height 10
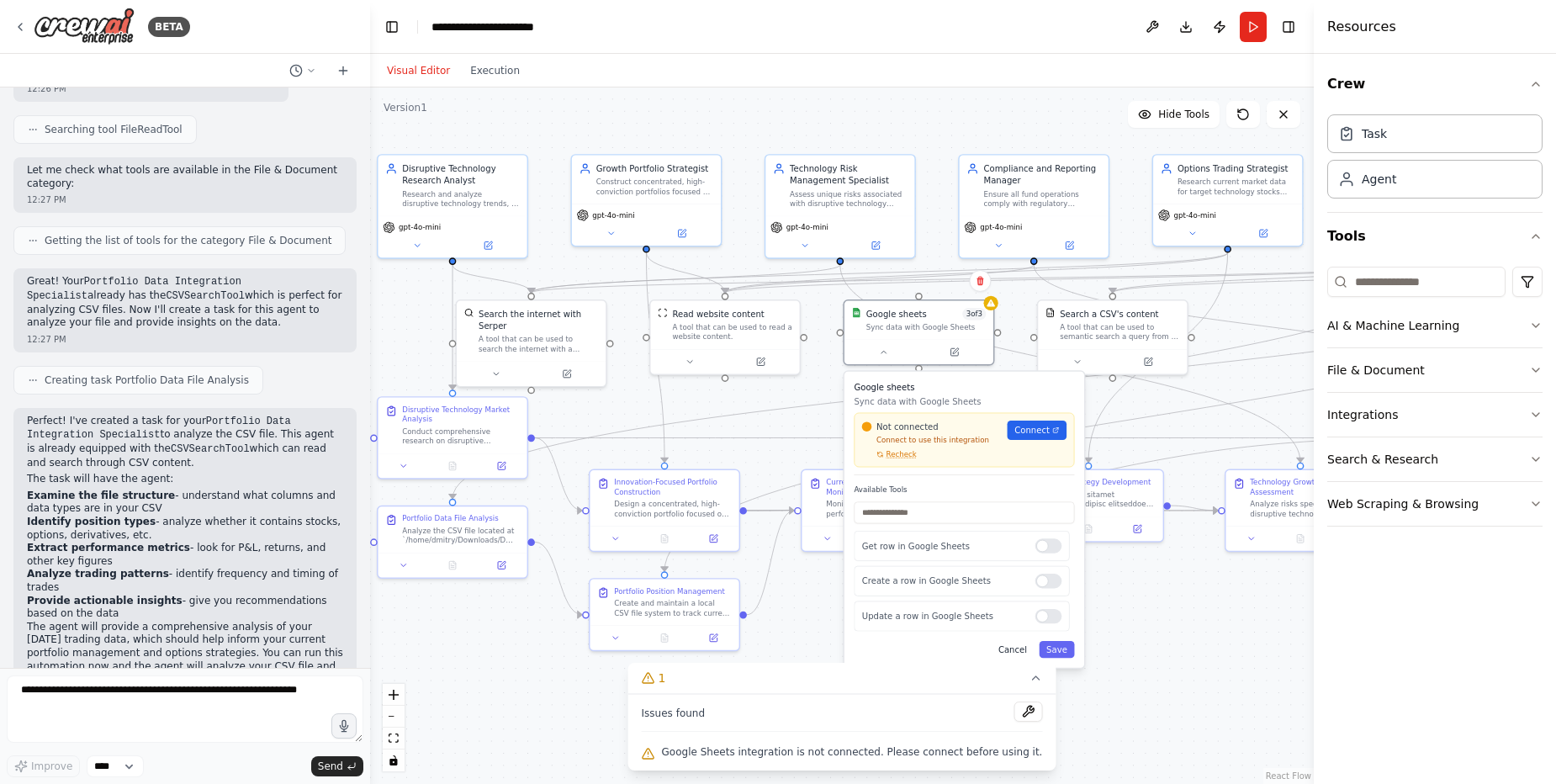
click at [1025, 656] on button "Cancel" at bounding box center [1012, 649] width 43 height 17
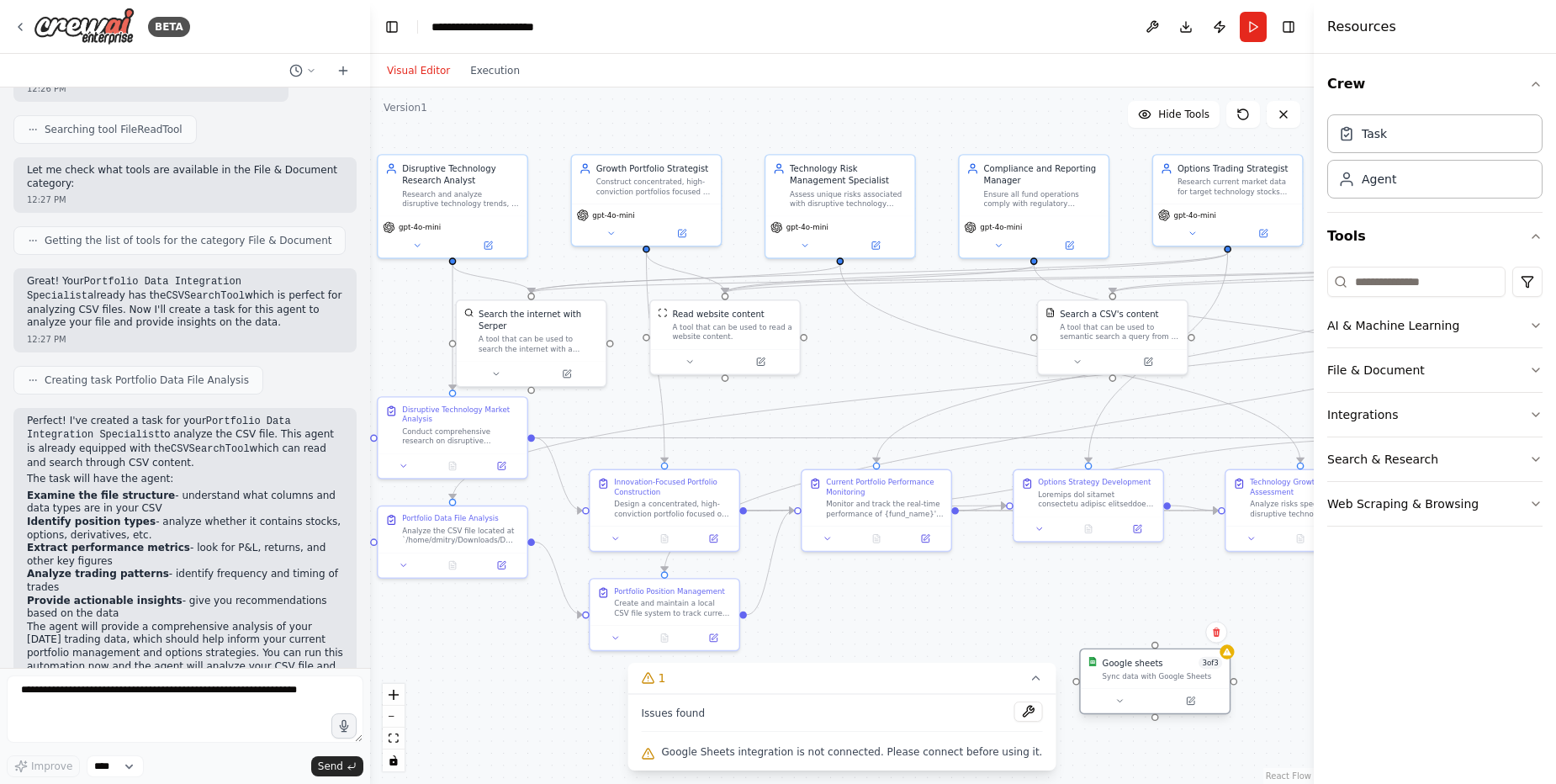
drag, startPoint x: 937, startPoint y: 339, endPoint x: 1167, endPoint y: 676, distance: 408.0
click at [1167, 676] on div "Sync data with Google Sheets" at bounding box center [1162, 676] width 120 height 10
click at [1213, 637] on icon at bounding box center [1216, 632] width 10 height 10
click at [1178, 629] on button "Confirm" at bounding box center [1169, 632] width 60 height 20
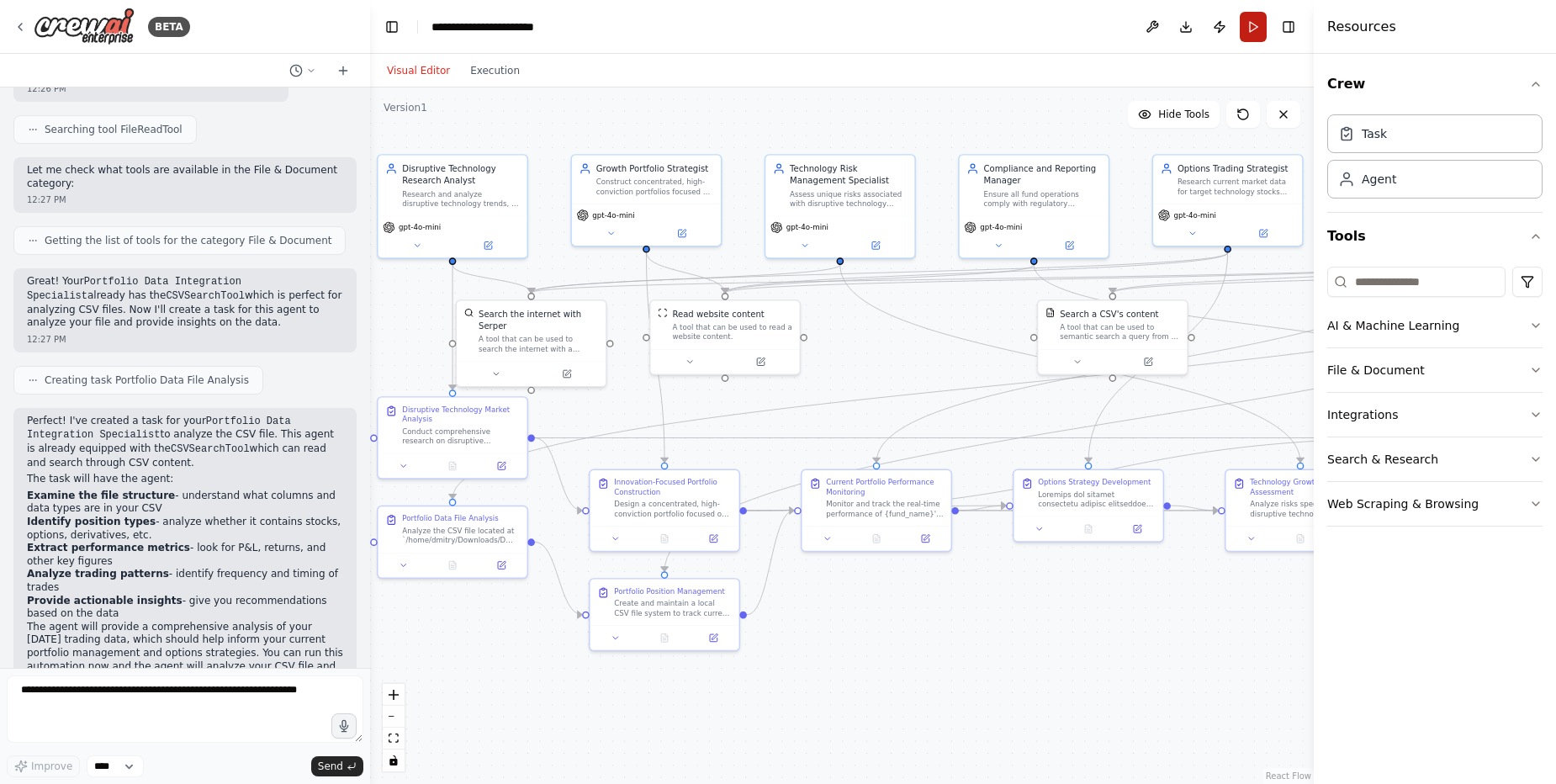
click at [1246, 34] on button "Run" at bounding box center [1252, 27] width 27 height 31
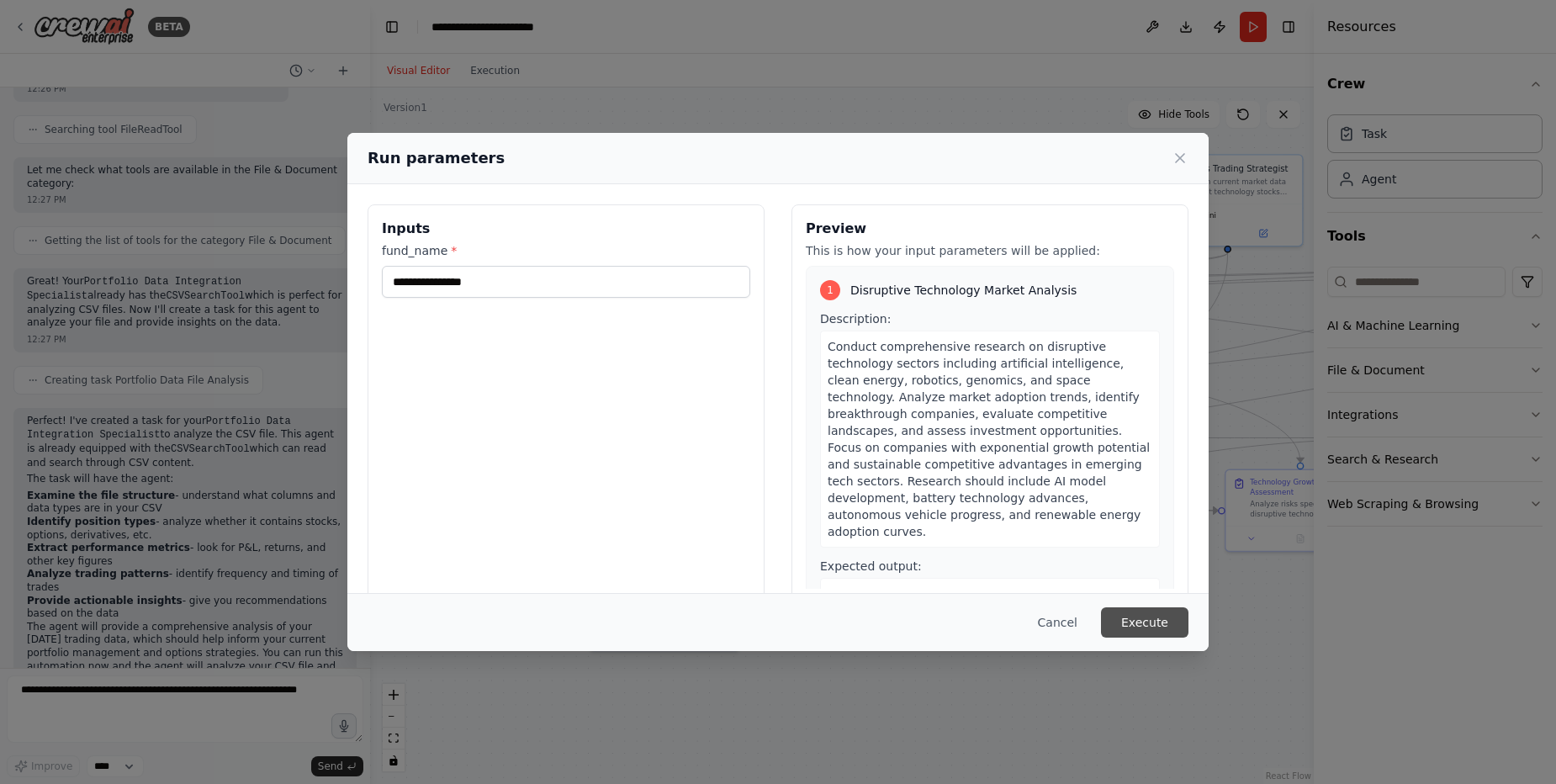
click at [1173, 621] on button "Execute" at bounding box center [1144, 622] width 88 height 31
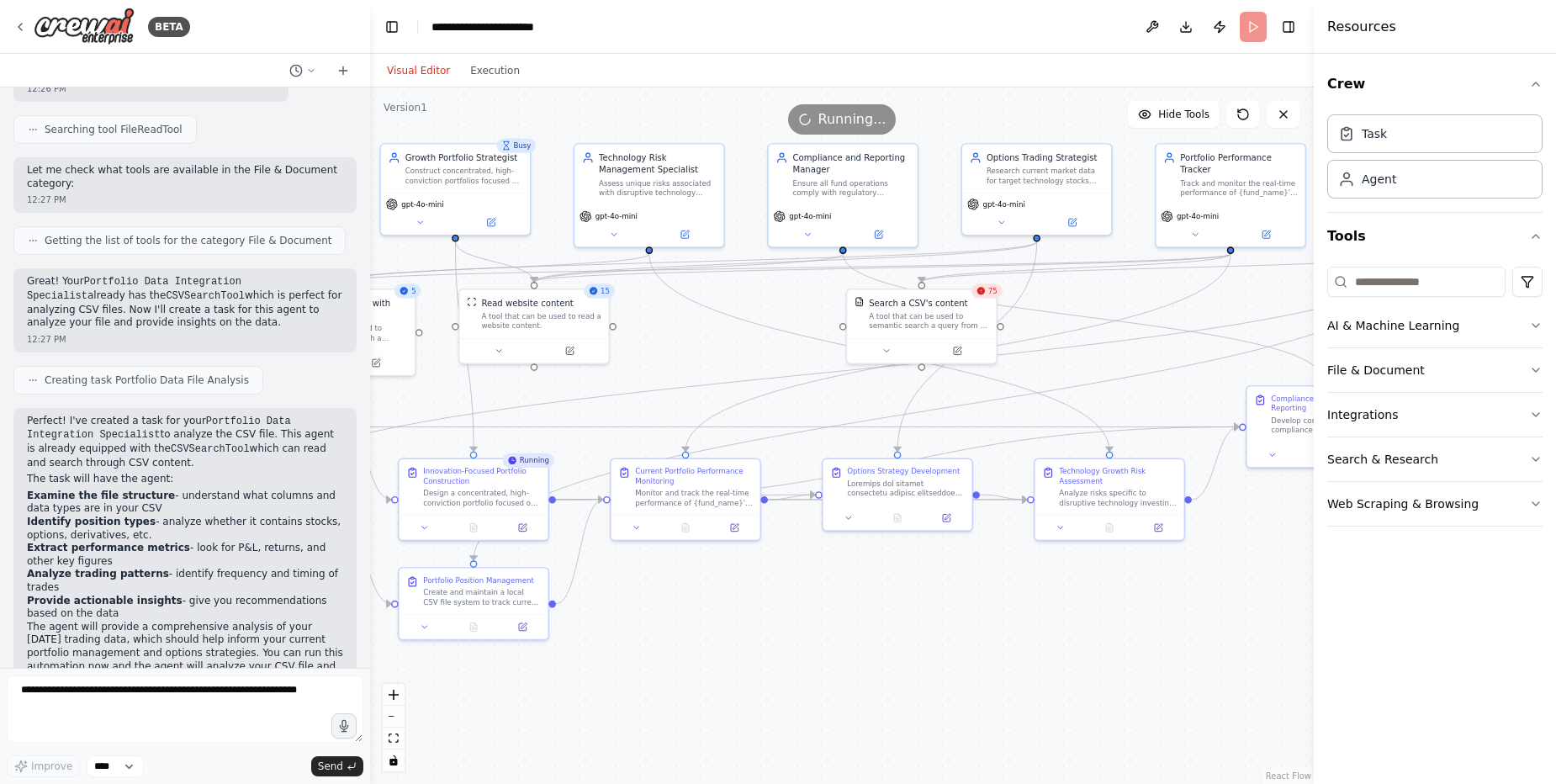
drag, startPoint x: 1069, startPoint y: 634, endPoint x: 881, endPoint y: 623, distance: 188.3
click at [881, 623] on div ".deletable-edge-delete-btn { width: 20px; height: 20px; border: 0px solid #ffff…" at bounding box center [841, 436] width 943 height 696
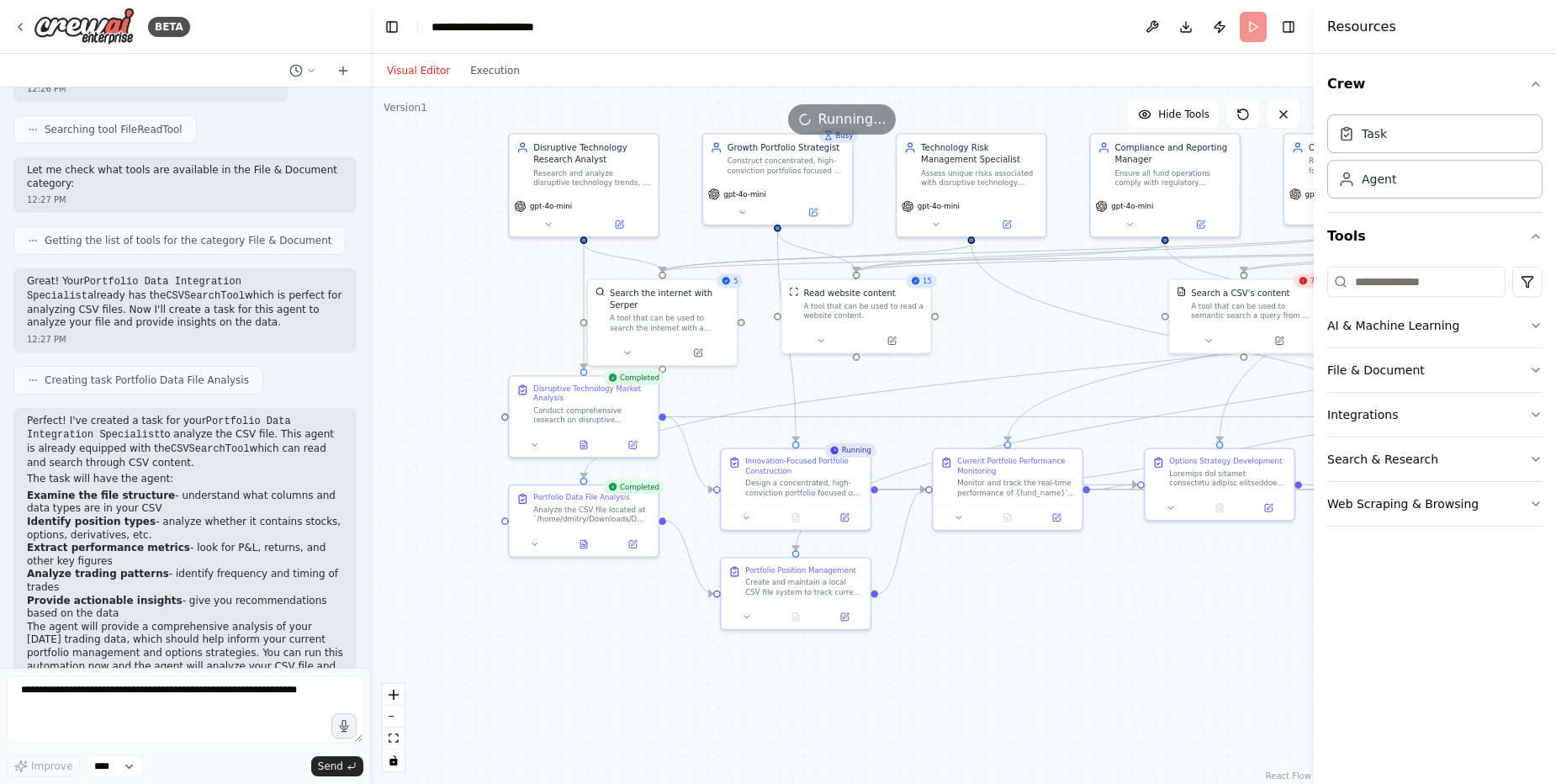
drag, startPoint x: 772, startPoint y: 665, endPoint x: 925, endPoint y: 554, distance: 189.0
click at [1091, 656] on div ".deletable-edge-delete-btn { width: 20px; height: 20px; border: 0px solid #ffff…" at bounding box center [841, 436] width 943 height 696
click at [796, 517] on icon at bounding box center [796, 517] width 4 height 0
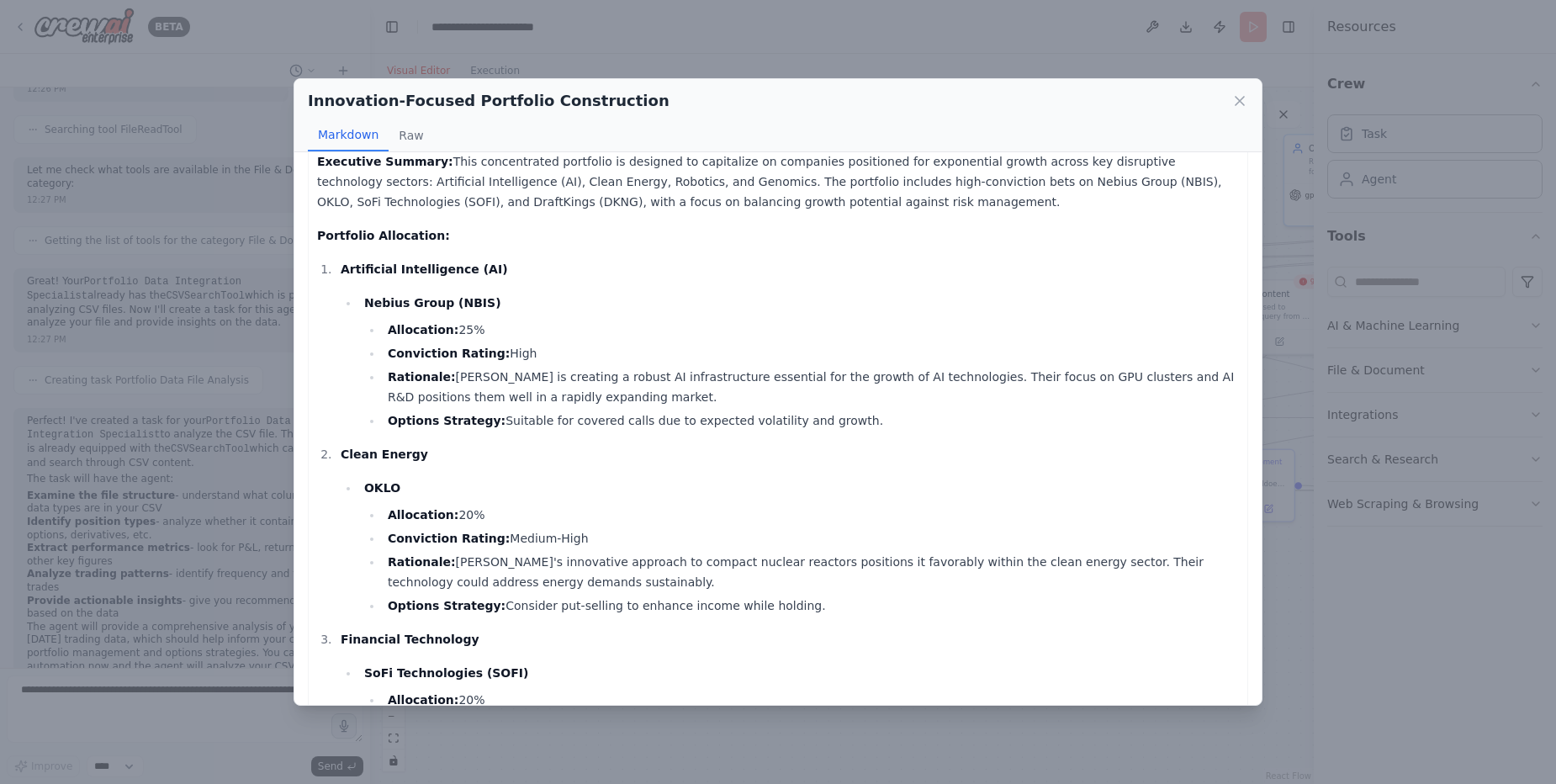
scroll to position [0, 0]
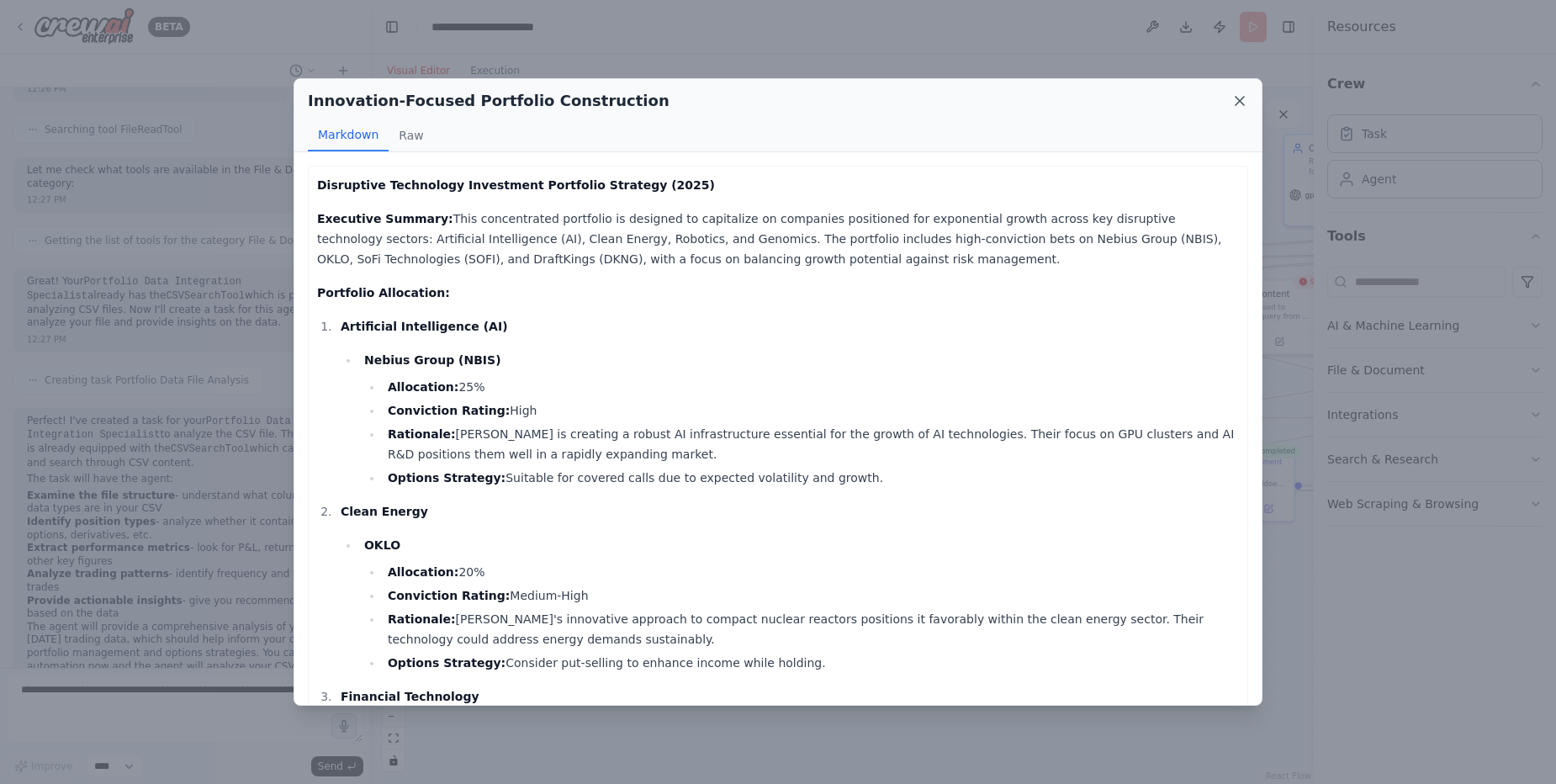
click at [1240, 99] on icon at bounding box center [1239, 101] width 17 height 17
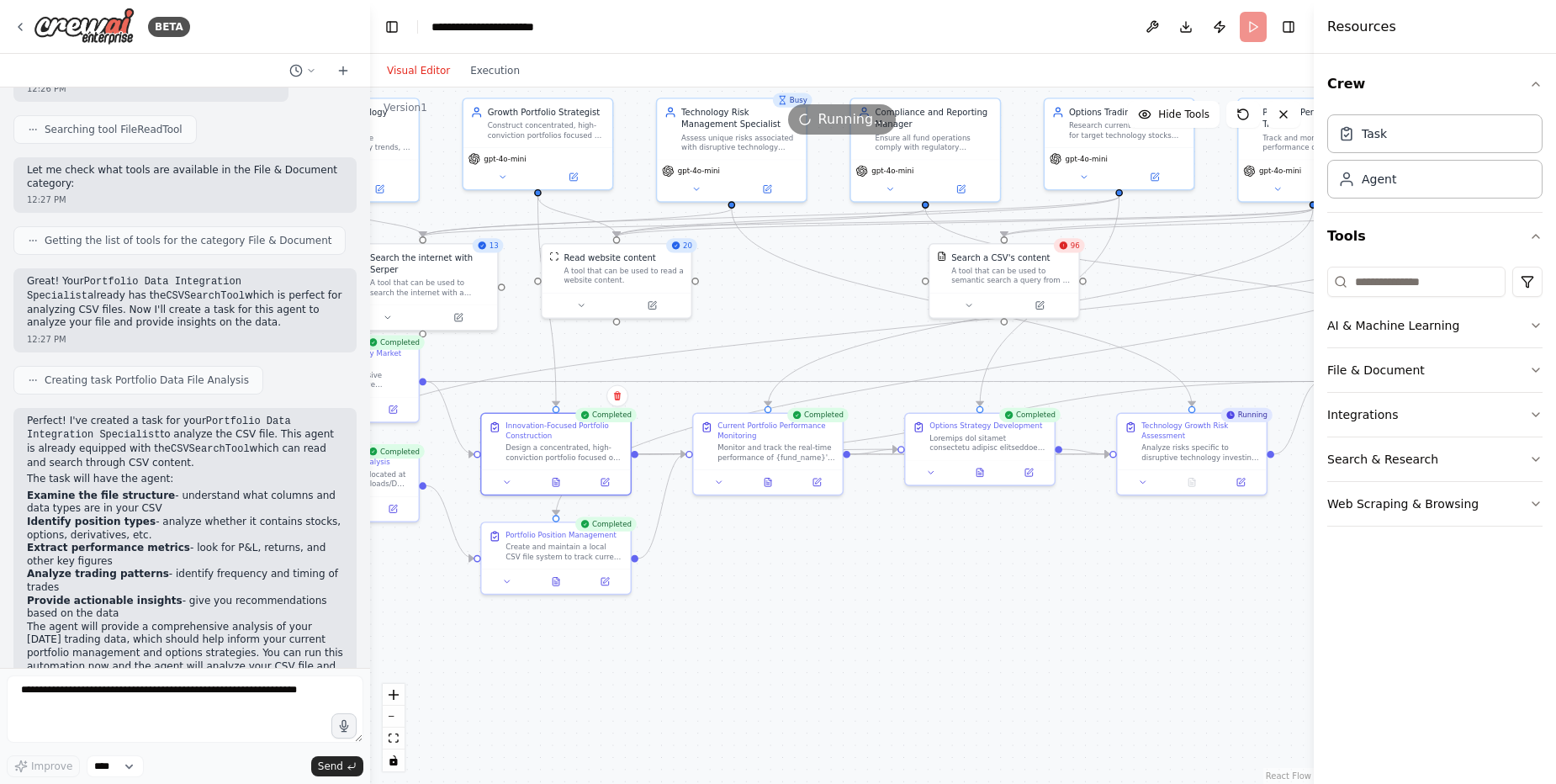
drag, startPoint x: 1040, startPoint y: 678, endPoint x: 801, endPoint y: 642, distance: 241.7
click at [801, 642] on div ".deletable-edge-delete-btn { width: 20px; height: 20px; border: 0px solid #ffff…" at bounding box center [841, 436] width 943 height 696
click at [772, 480] on icon at bounding box center [767, 480] width 10 height 10
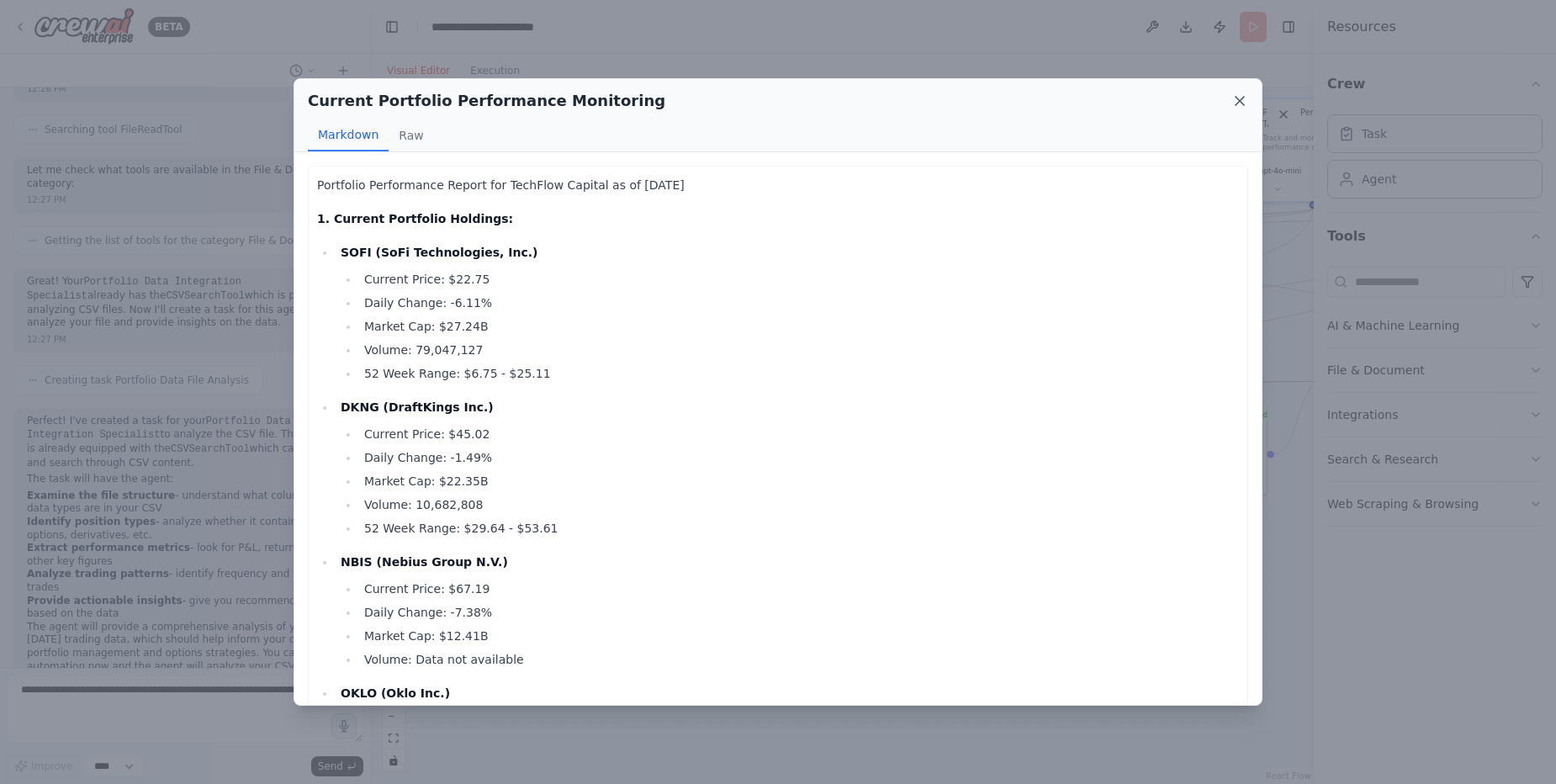
click at [1245, 104] on icon at bounding box center [1239, 101] width 17 height 17
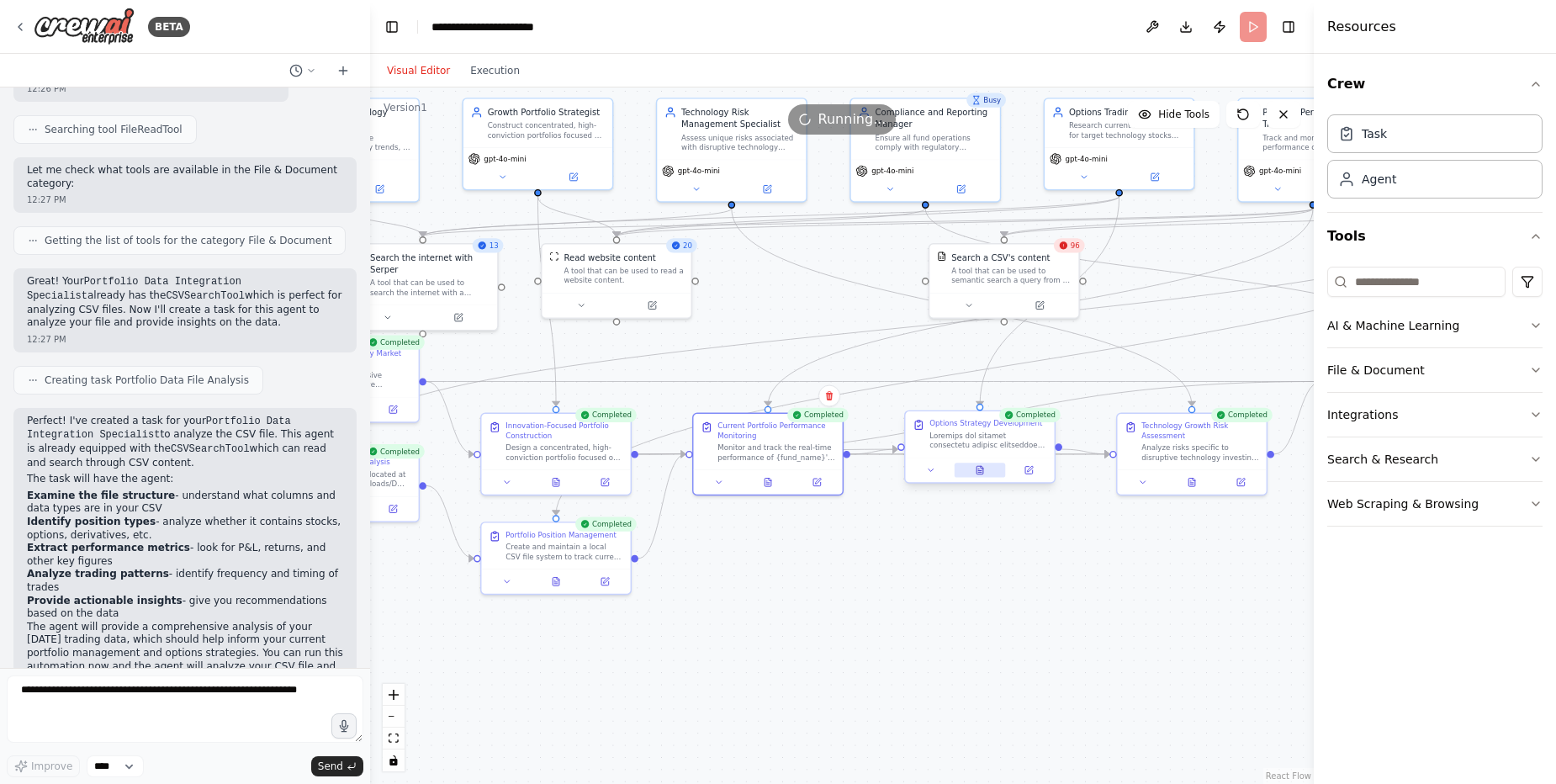
click at [981, 472] on icon at bounding box center [980, 472] width 4 height 0
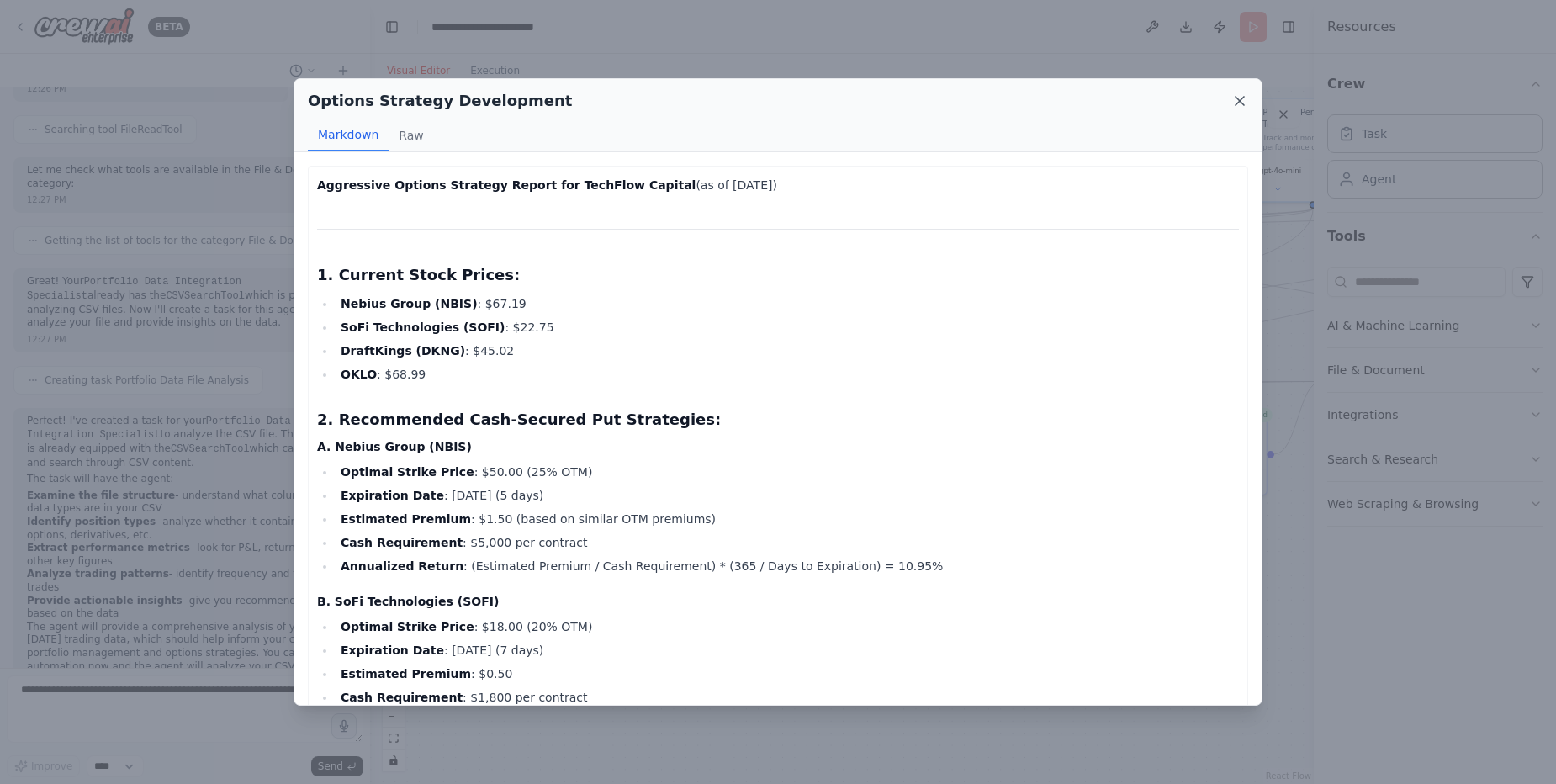
click at [1238, 95] on icon at bounding box center [1239, 101] width 17 height 17
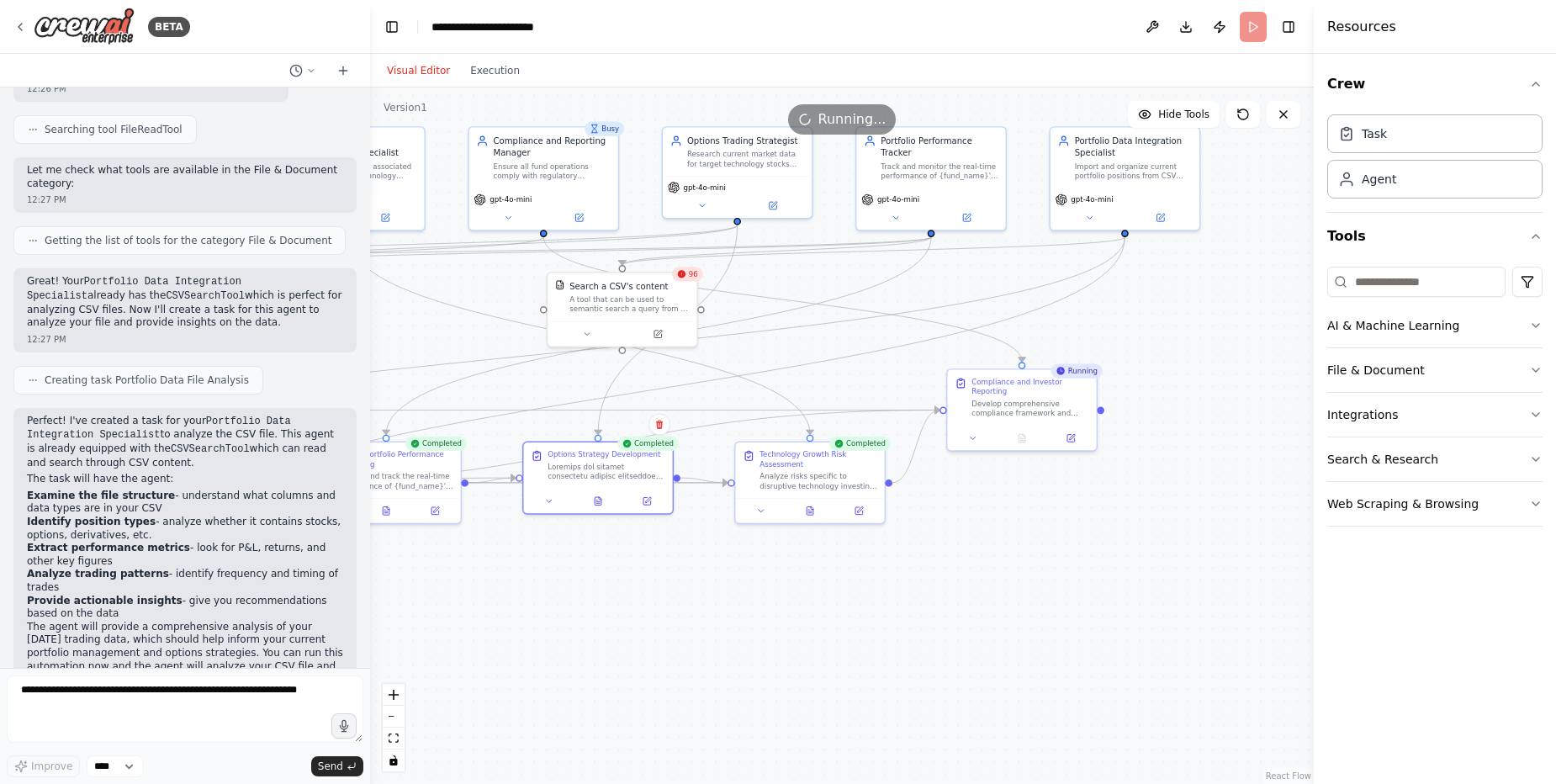
drag, startPoint x: 1206, startPoint y: 570, endPoint x: 824, endPoint y: 599, distance: 383.1
click at [824, 599] on div ".deletable-edge-delete-btn { width: 20px; height: 20px; border: 0px solid #ffff…" at bounding box center [841, 436] width 943 height 696
click at [818, 507] on button at bounding box center [810, 507] width 51 height 14
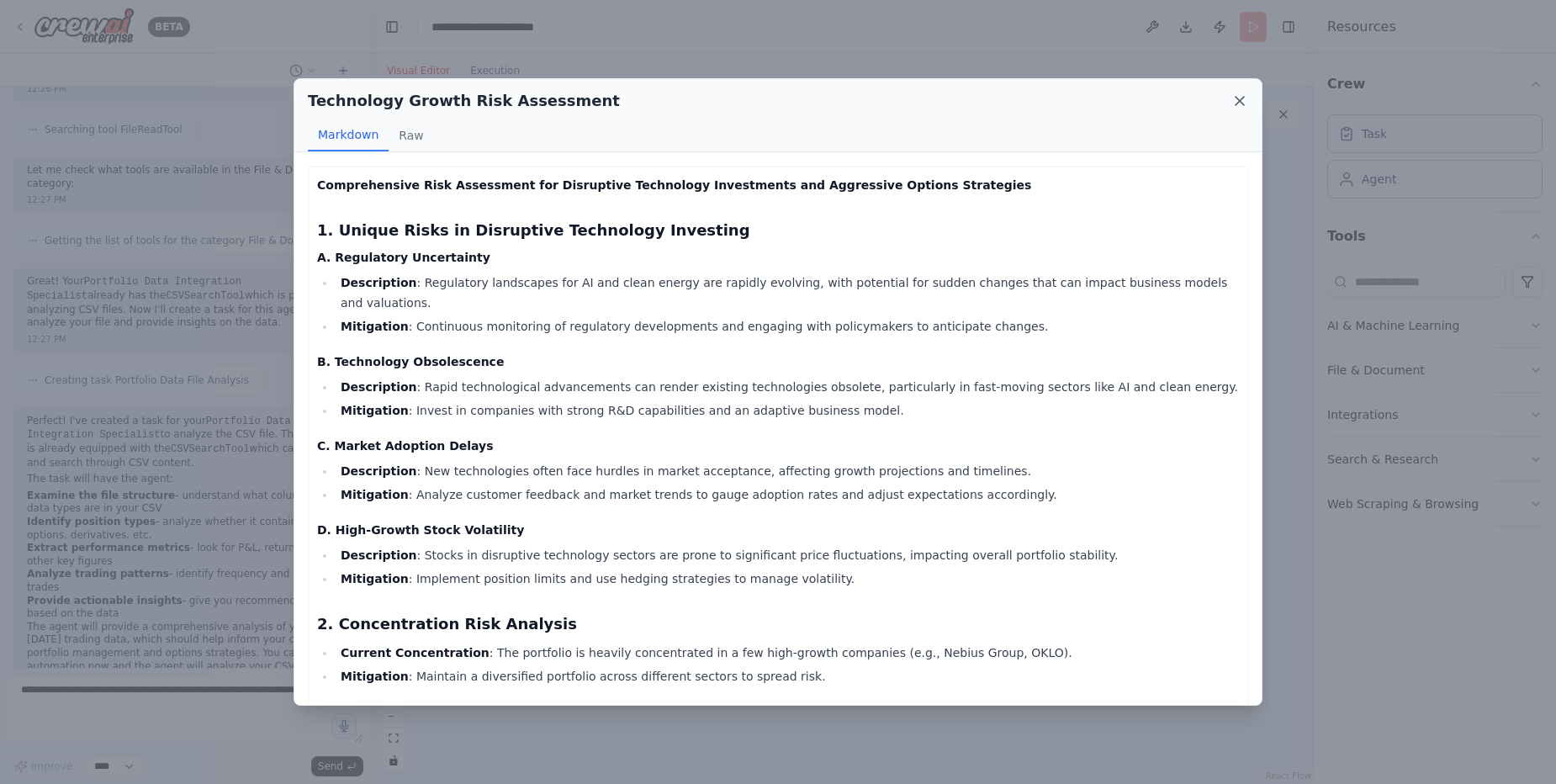
click at [1244, 102] on icon at bounding box center [1239, 101] width 17 height 17
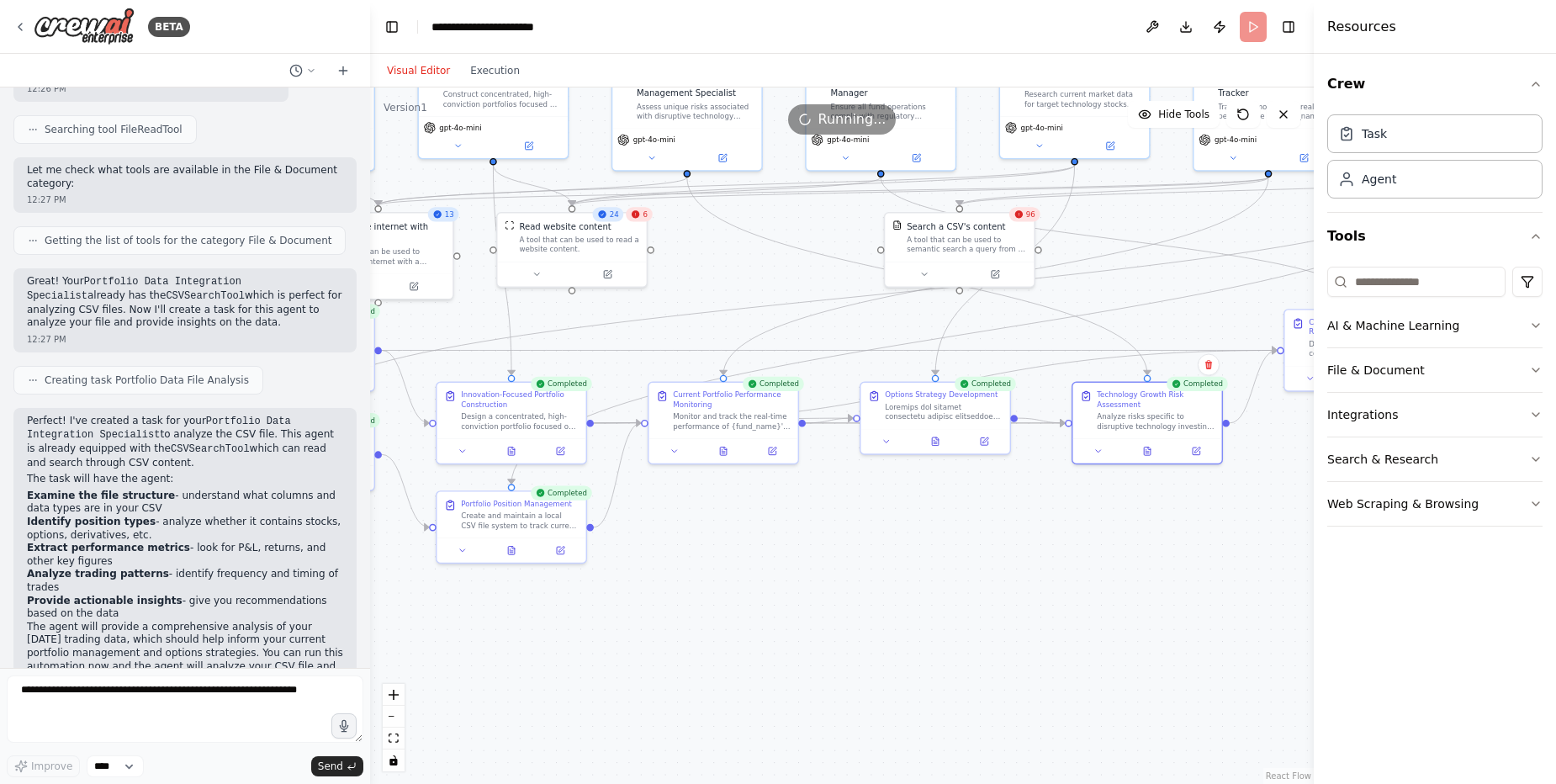
drag, startPoint x: 1044, startPoint y: 667, endPoint x: 1404, endPoint y: 596, distance: 366.9
click at [1408, 594] on div "BETA I want to start own small hedge fund using AI agents as employees 11:00 AM…" at bounding box center [778, 392] width 1556 height 784
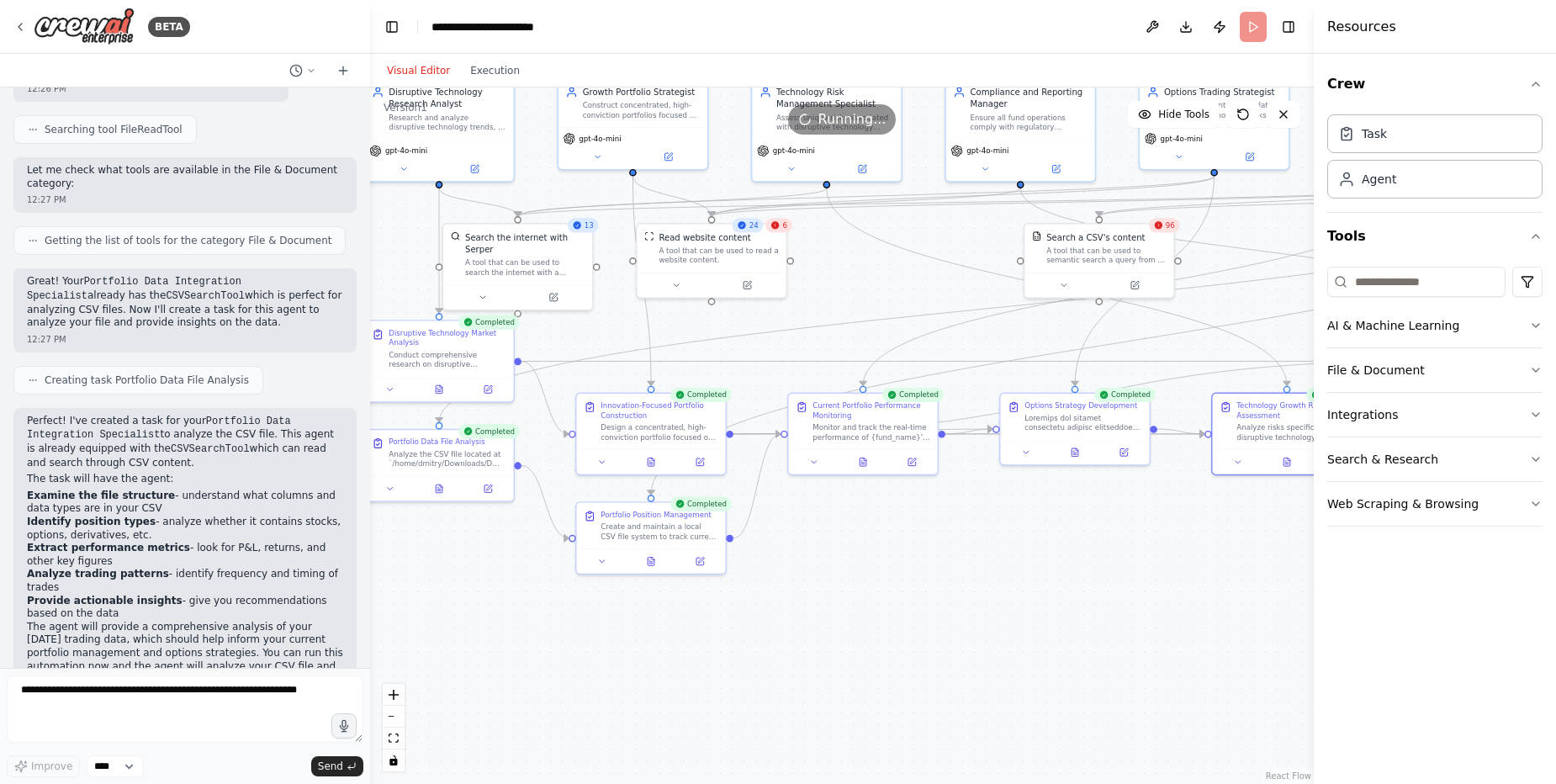
drag, startPoint x: 968, startPoint y: 595, endPoint x: 1064, endPoint y: 614, distance: 97.9
click at [1072, 611] on div ".deletable-edge-delete-btn { width: 20px; height: 20px; border: 0px solid #ffff…" at bounding box center [841, 436] width 943 height 696
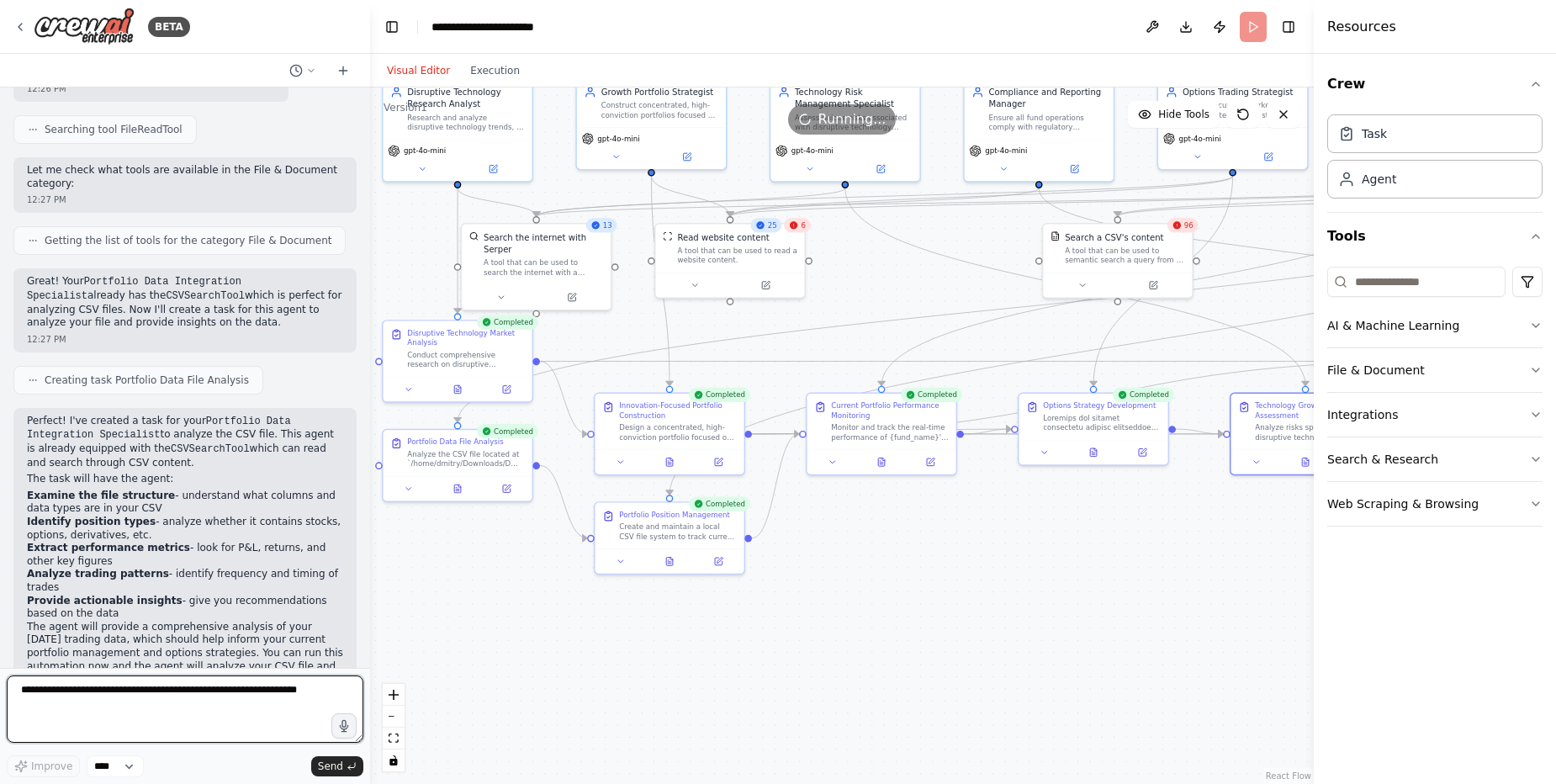
click at [173, 686] on textarea at bounding box center [184, 709] width 357 height 67
type textarea "*"
type textarea "**********"
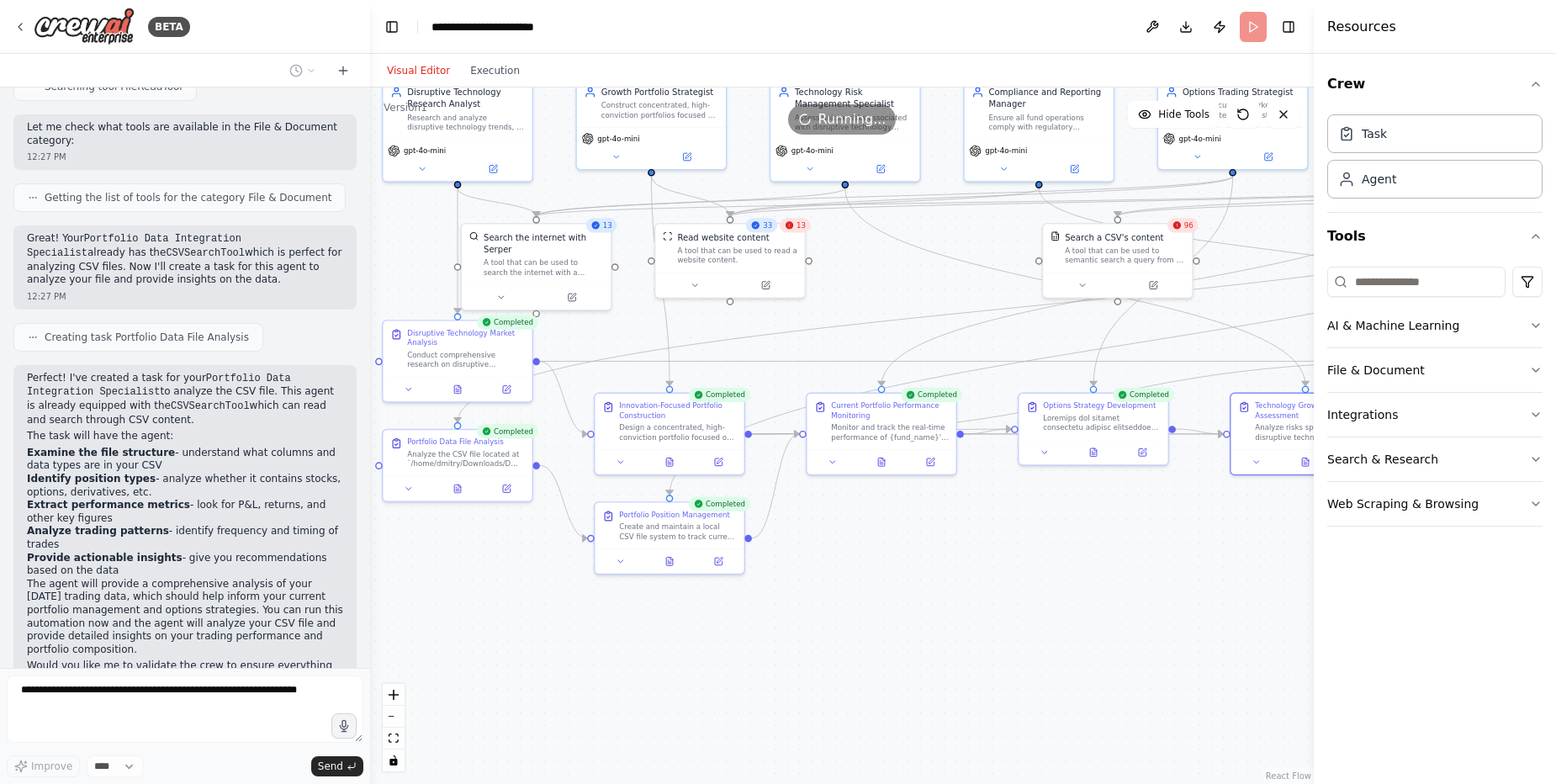
scroll to position [21864, 0]
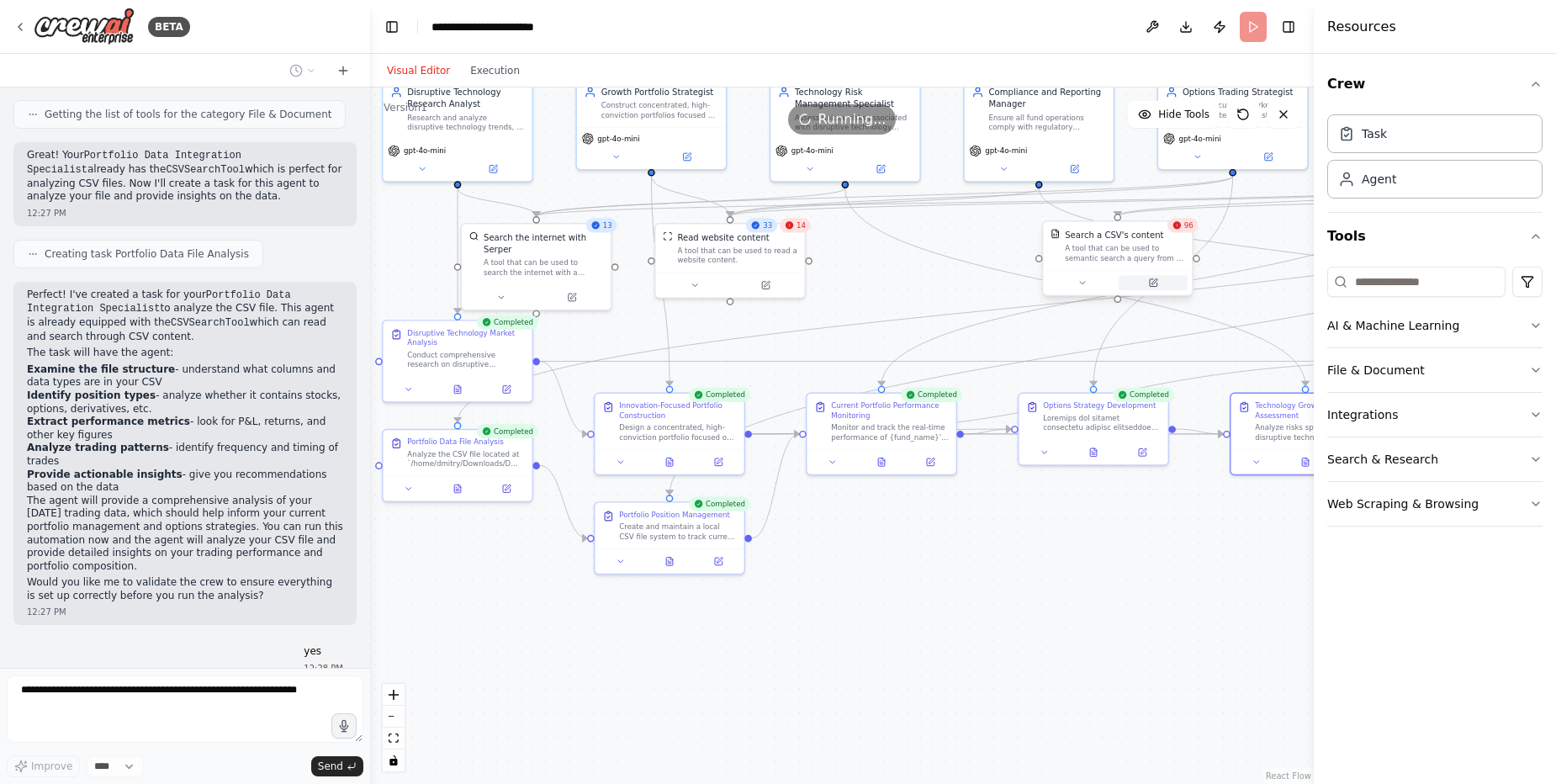
click at [1151, 284] on icon at bounding box center [1154, 283] width 7 height 7
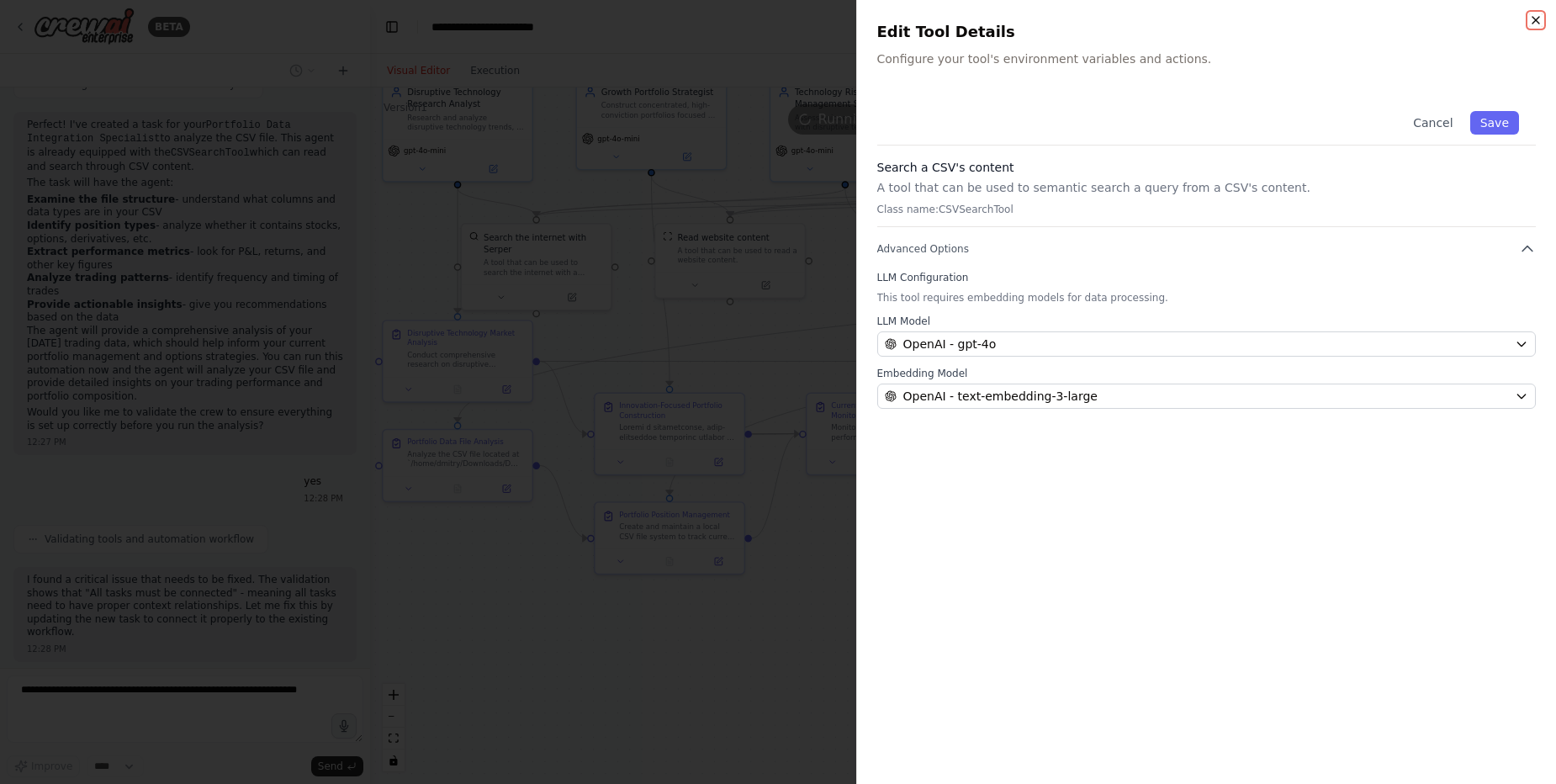
click at [1541, 19] on icon "button" at bounding box center [1536, 20] width 13 height 13
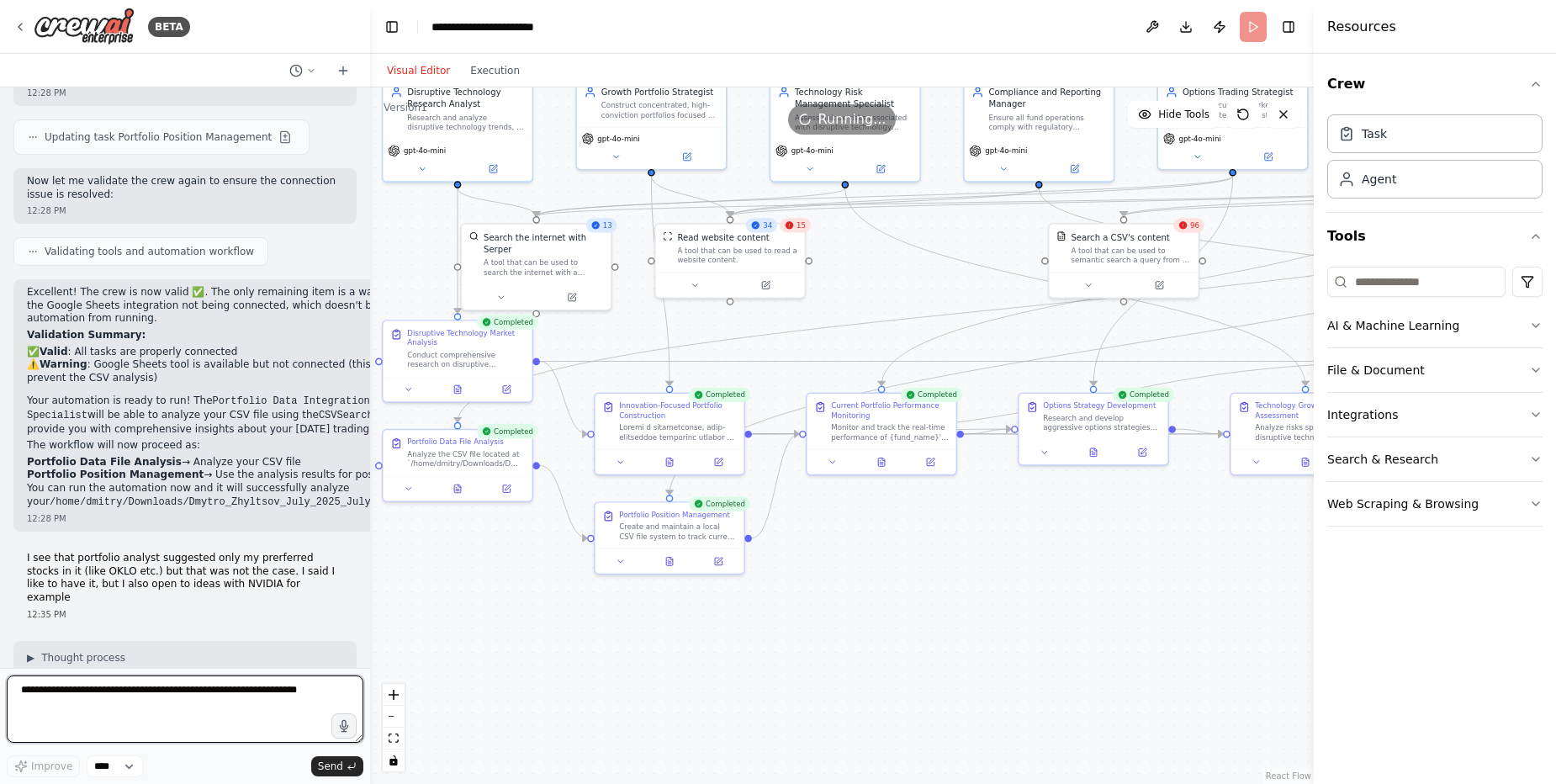
scroll to position [22603, 0]
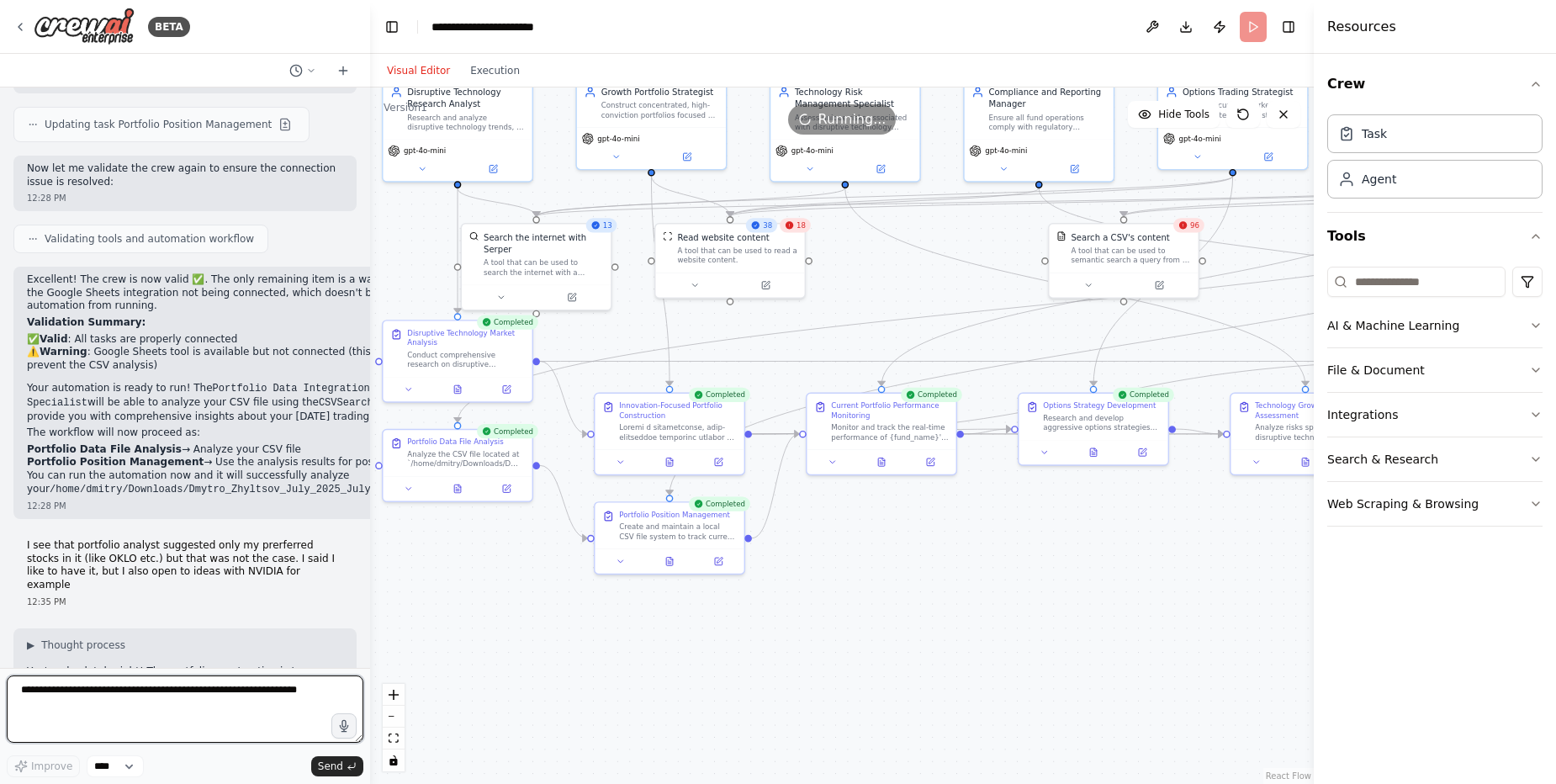
click at [250, 699] on textarea at bounding box center [184, 709] width 357 height 67
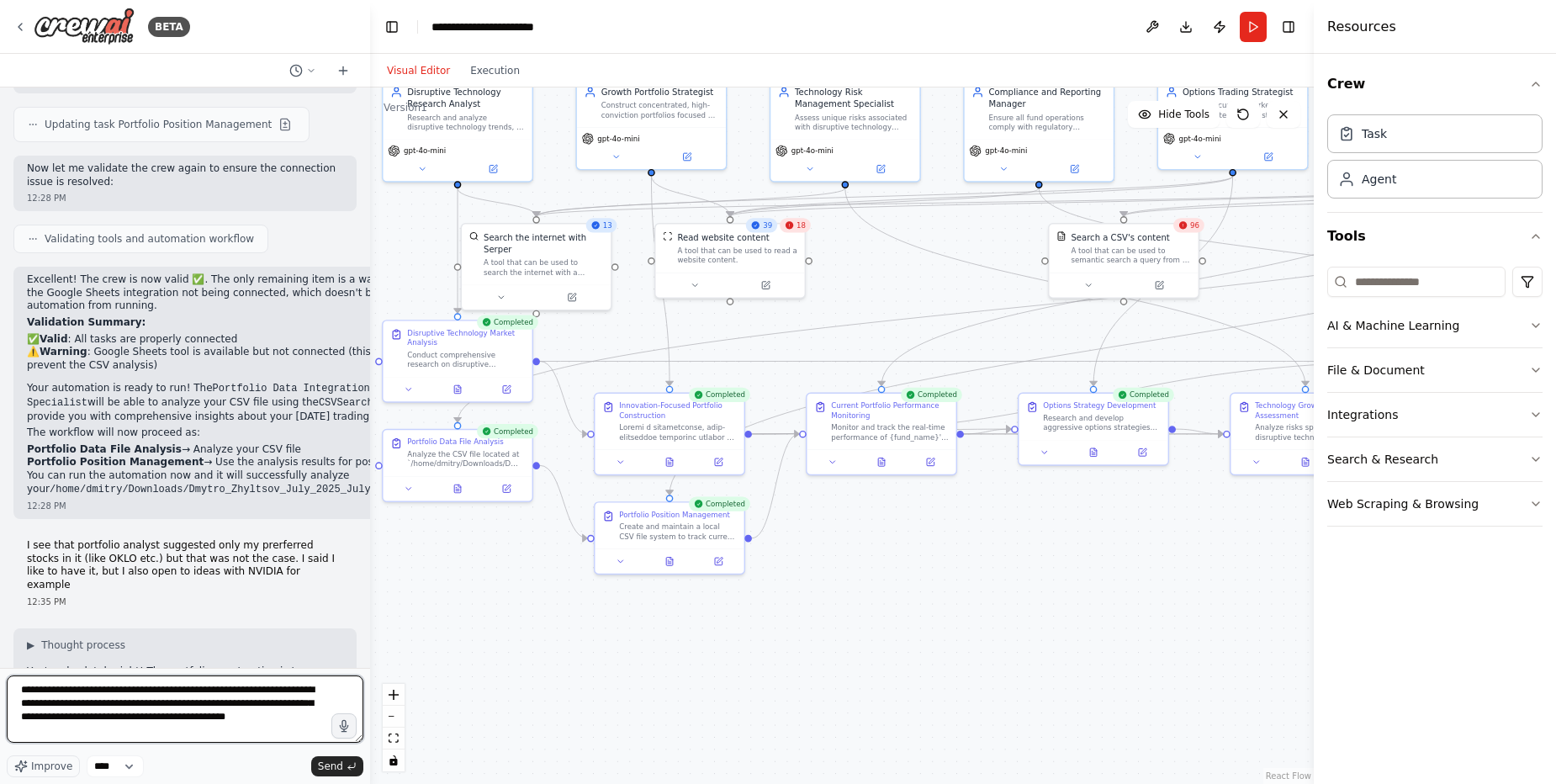
type textarea "**********"
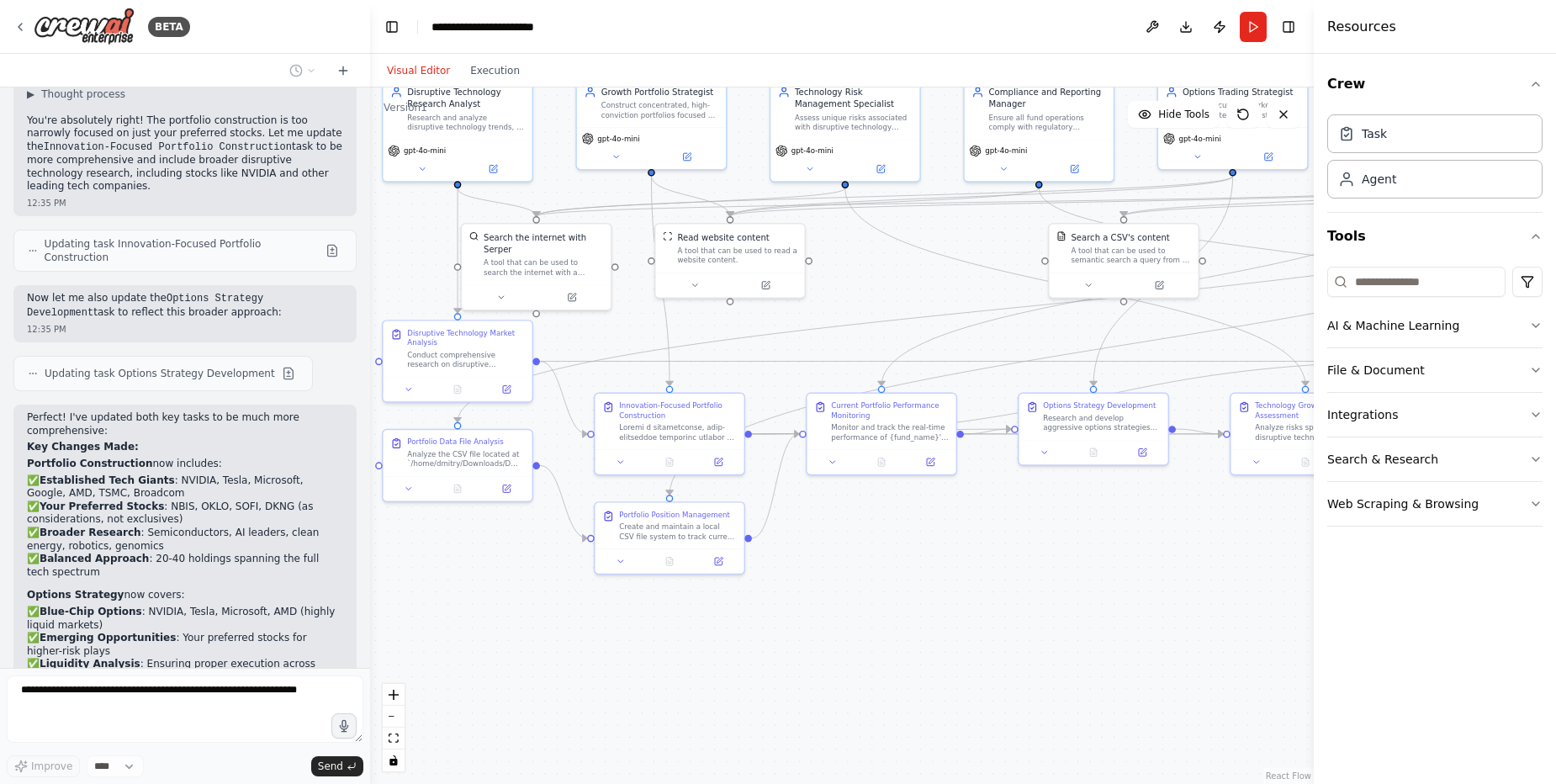
scroll to position [23167, 0]
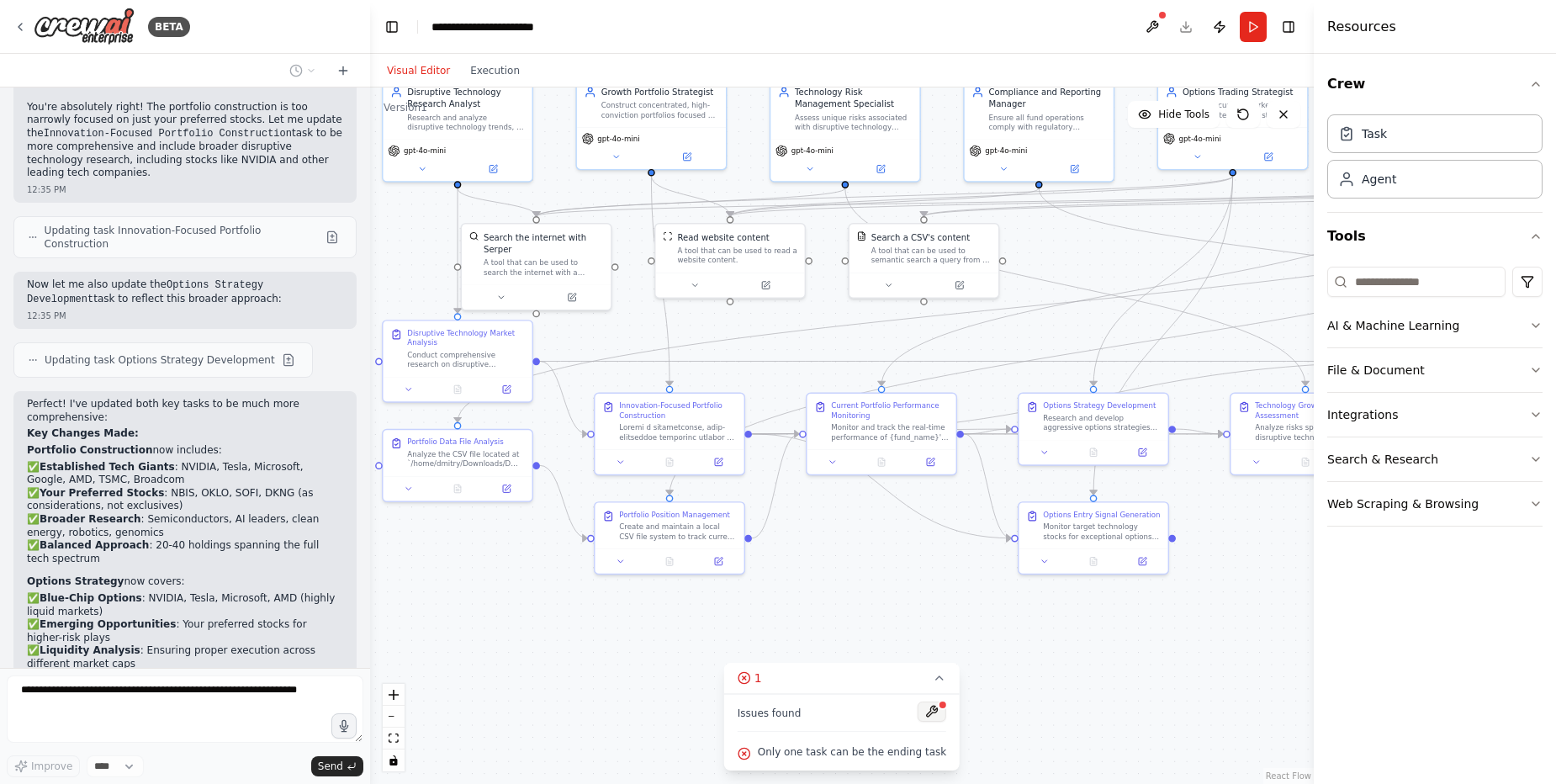
click at [927, 711] on button at bounding box center [931, 711] width 29 height 20
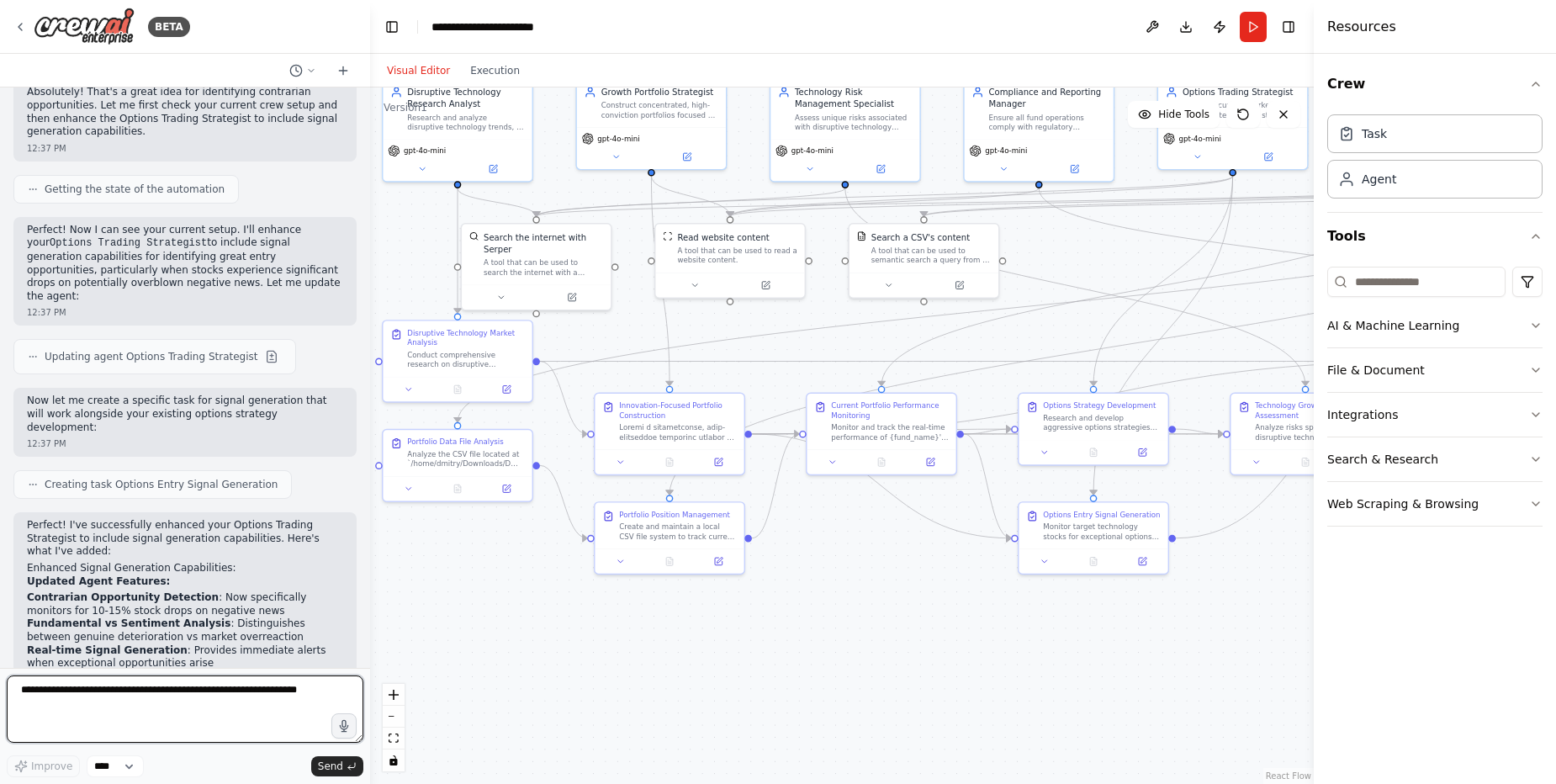
scroll to position [24090, 0]
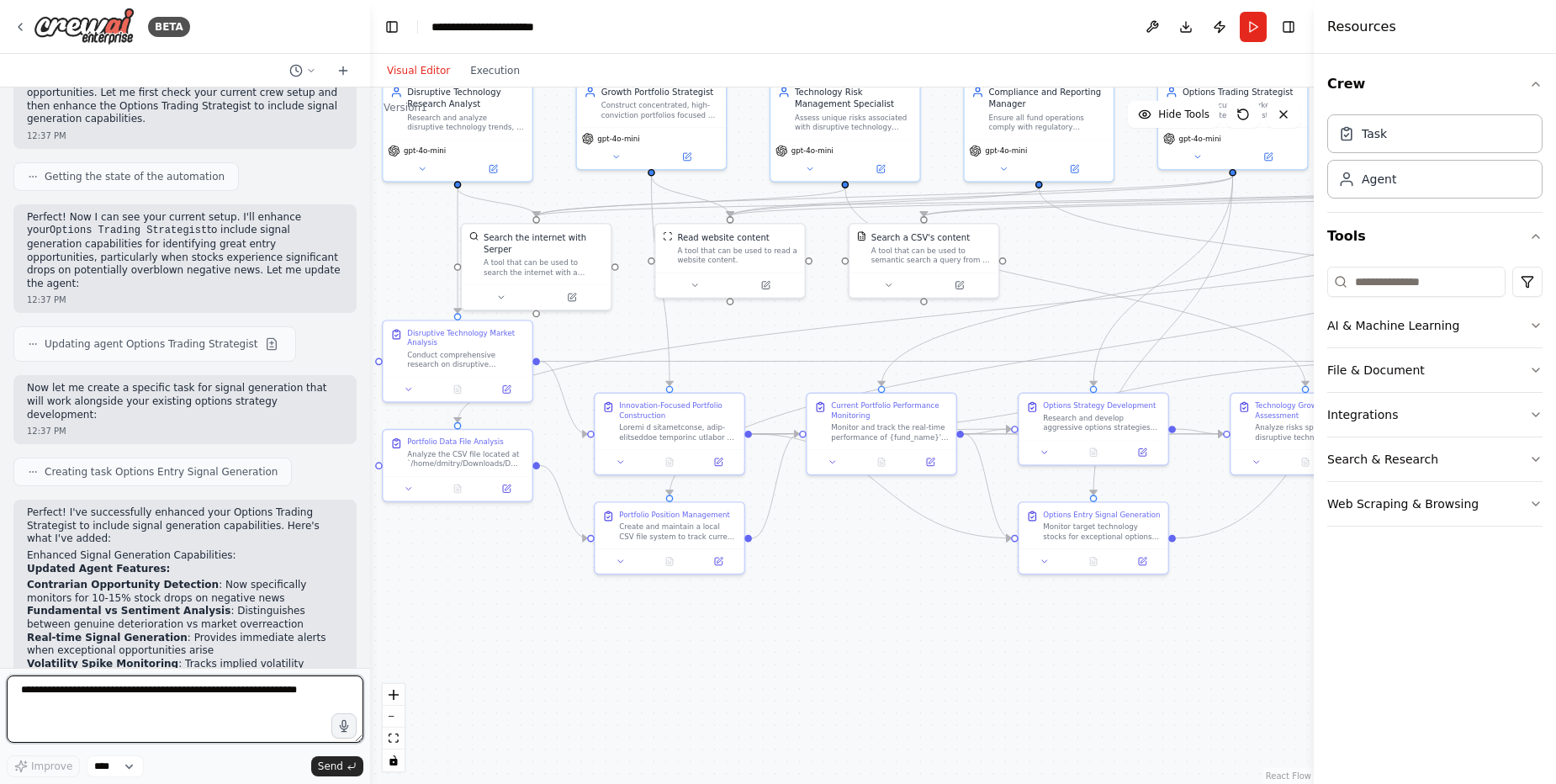
click at [176, 693] on textarea at bounding box center [184, 709] width 357 height 67
type textarea "**********"
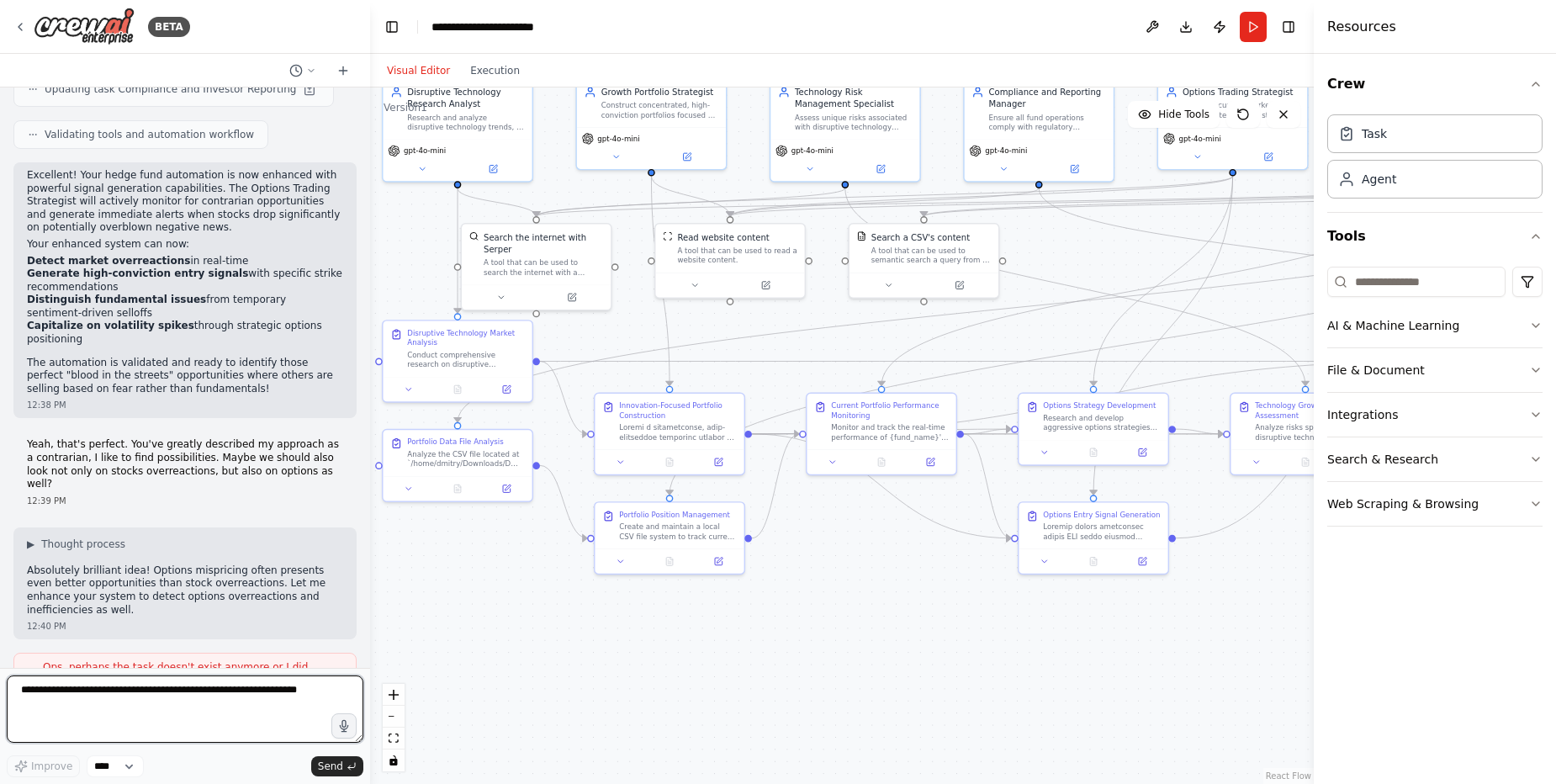
scroll to position [25152, 0]
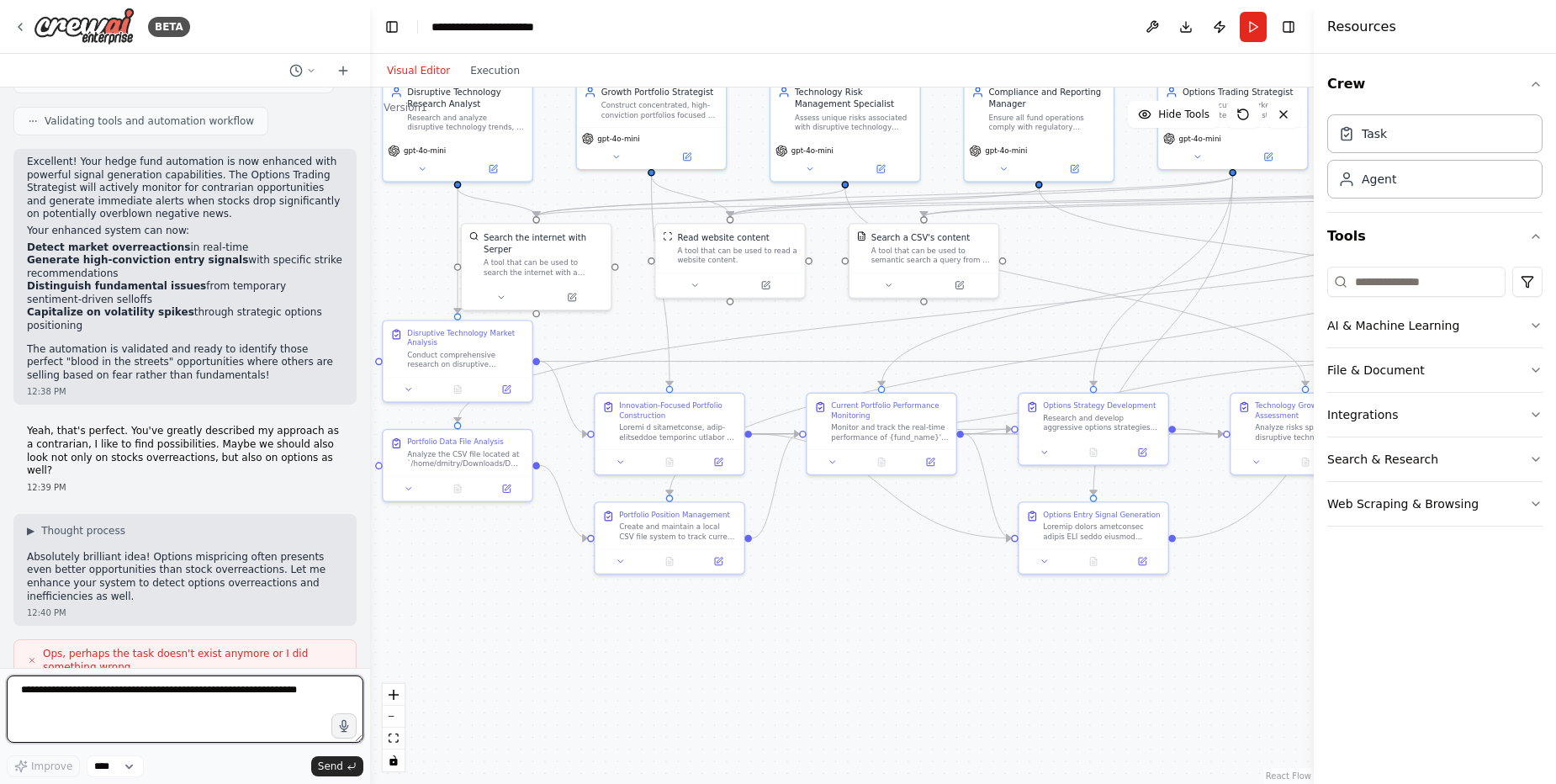
click at [162, 700] on textarea at bounding box center [184, 709] width 357 height 67
type textarea "**********"
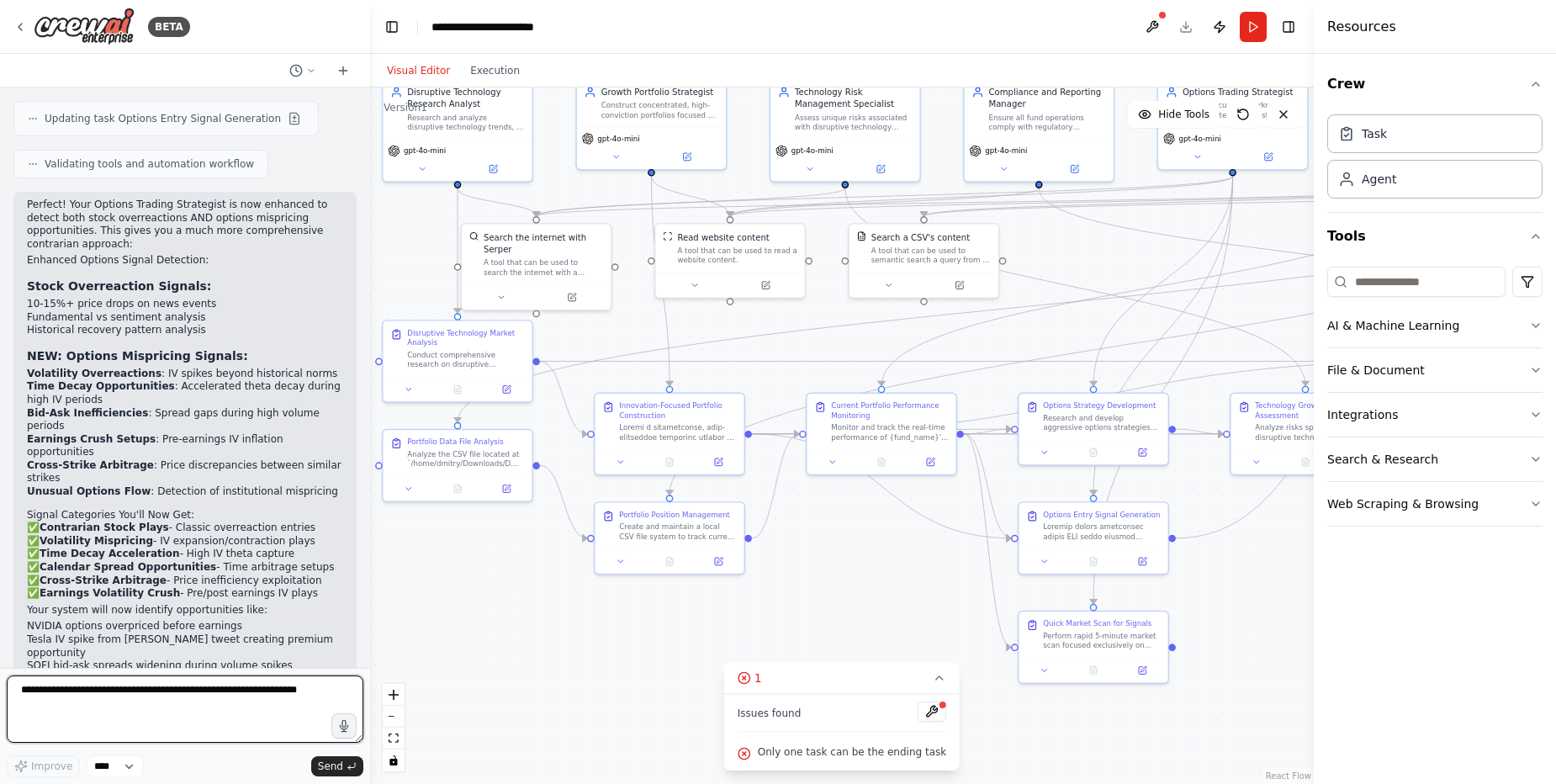
scroll to position [25926, 0]
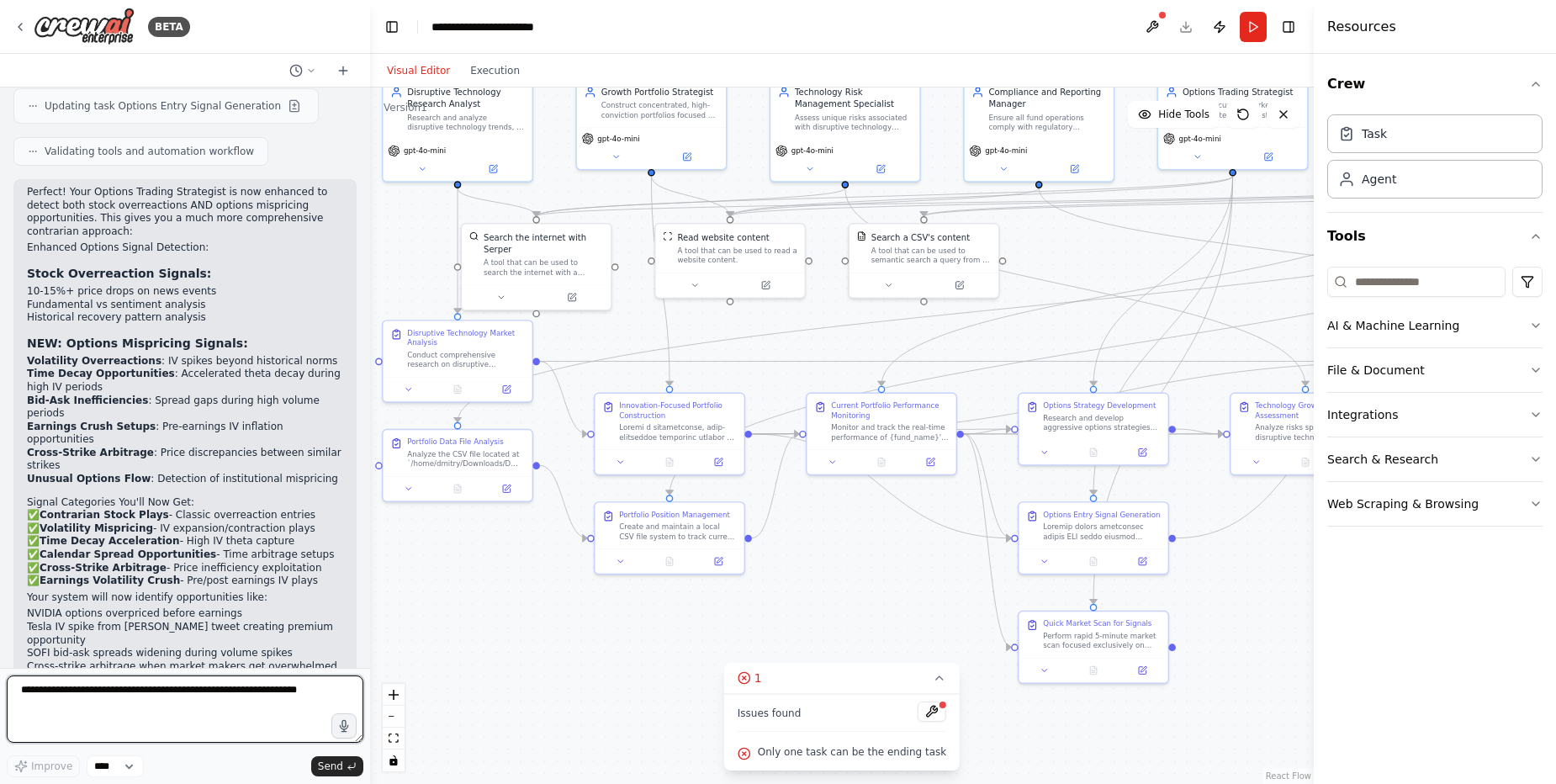
click at [198, 692] on textarea at bounding box center [184, 709] width 357 height 67
type textarea "**********"
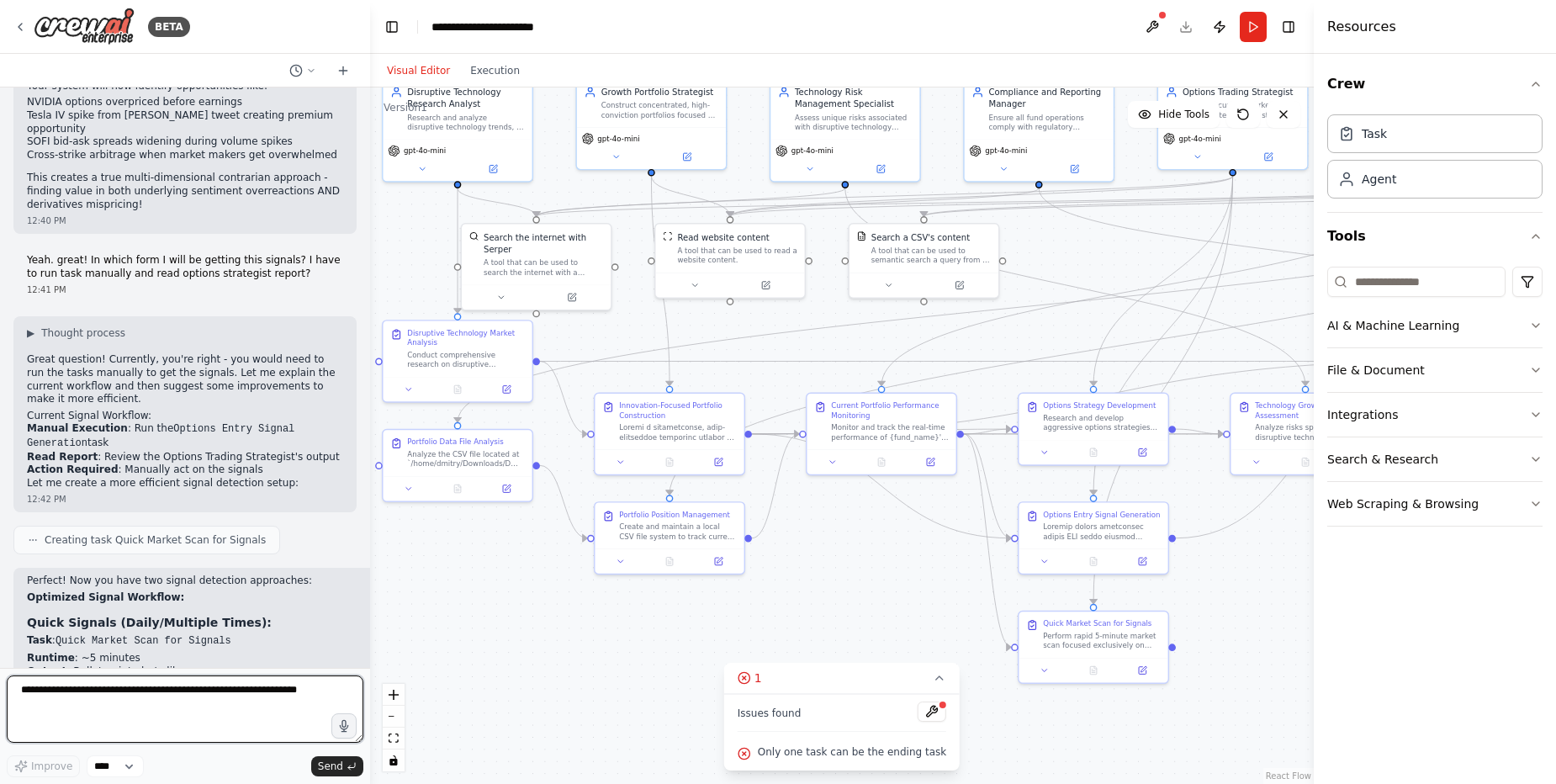
scroll to position [26450, 0]
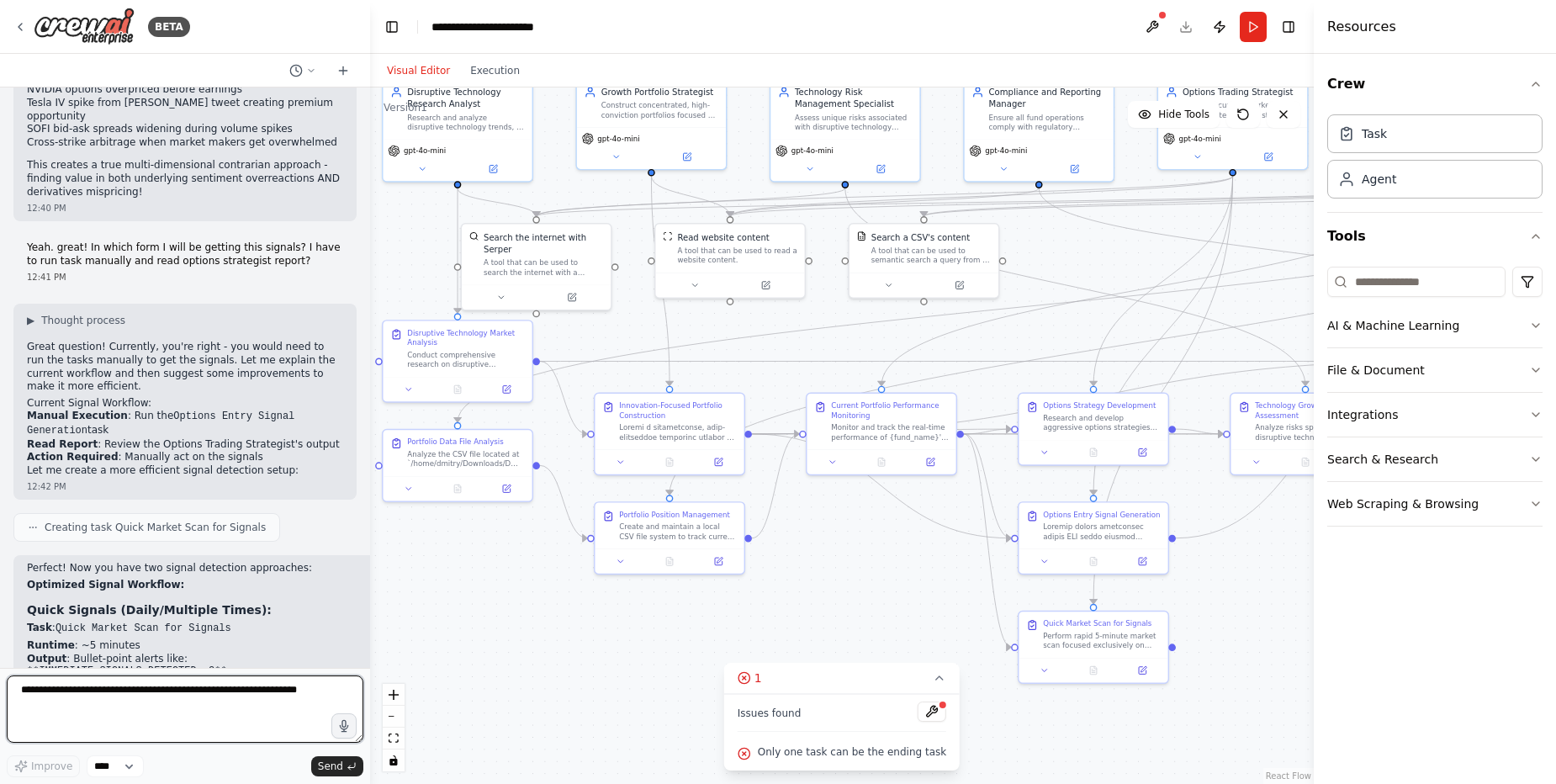
click at [175, 701] on textarea at bounding box center [184, 709] width 357 height 67
click at [918, 713] on button at bounding box center [931, 711] width 29 height 20
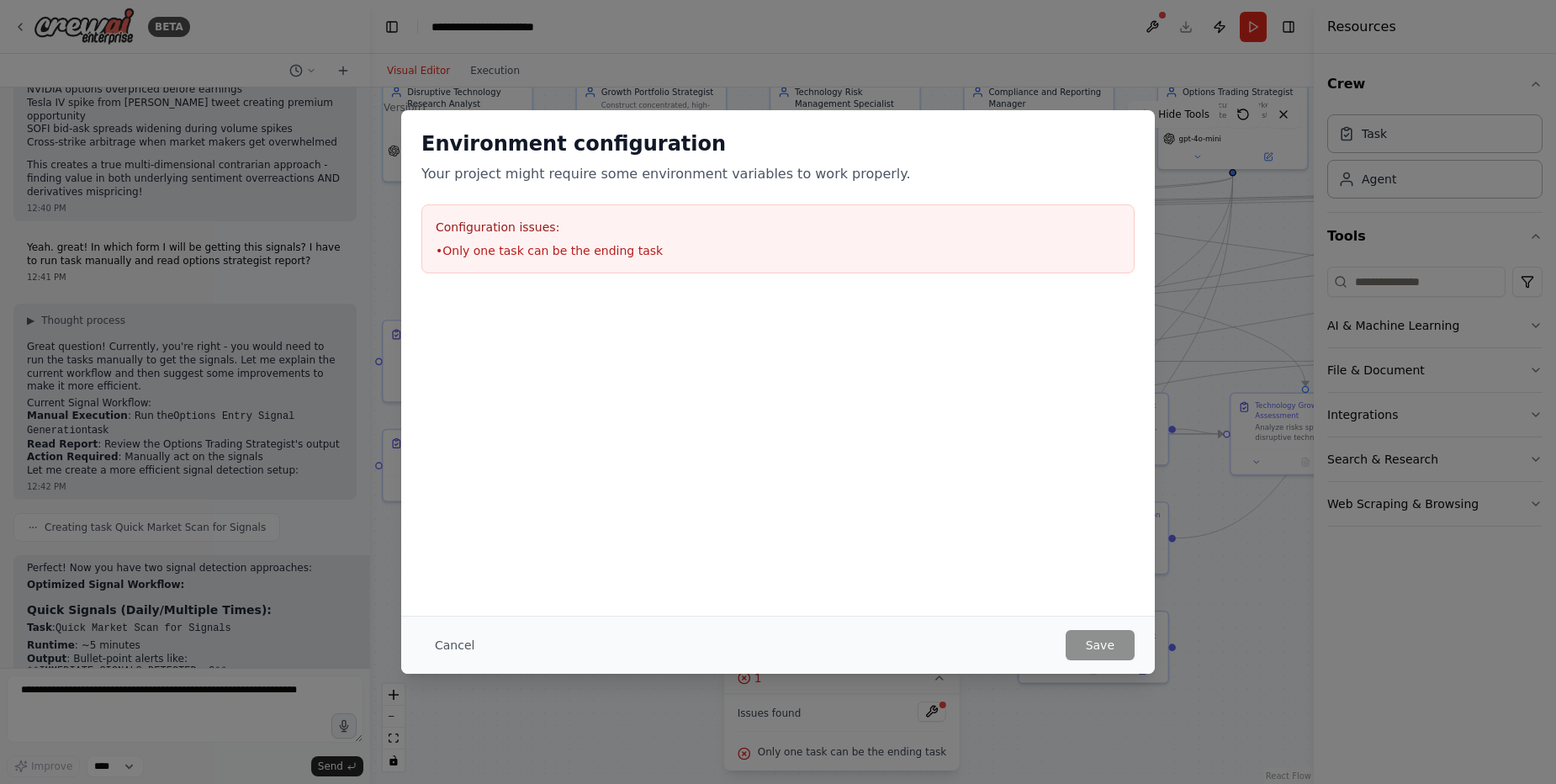
click at [647, 727] on div "Environment configuration Your project might require some environment variables…" at bounding box center [778, 392] width 1556 height 784
click at [443, 643] on button "Cancel" at bounding box center [453, 644] width 66 height 31
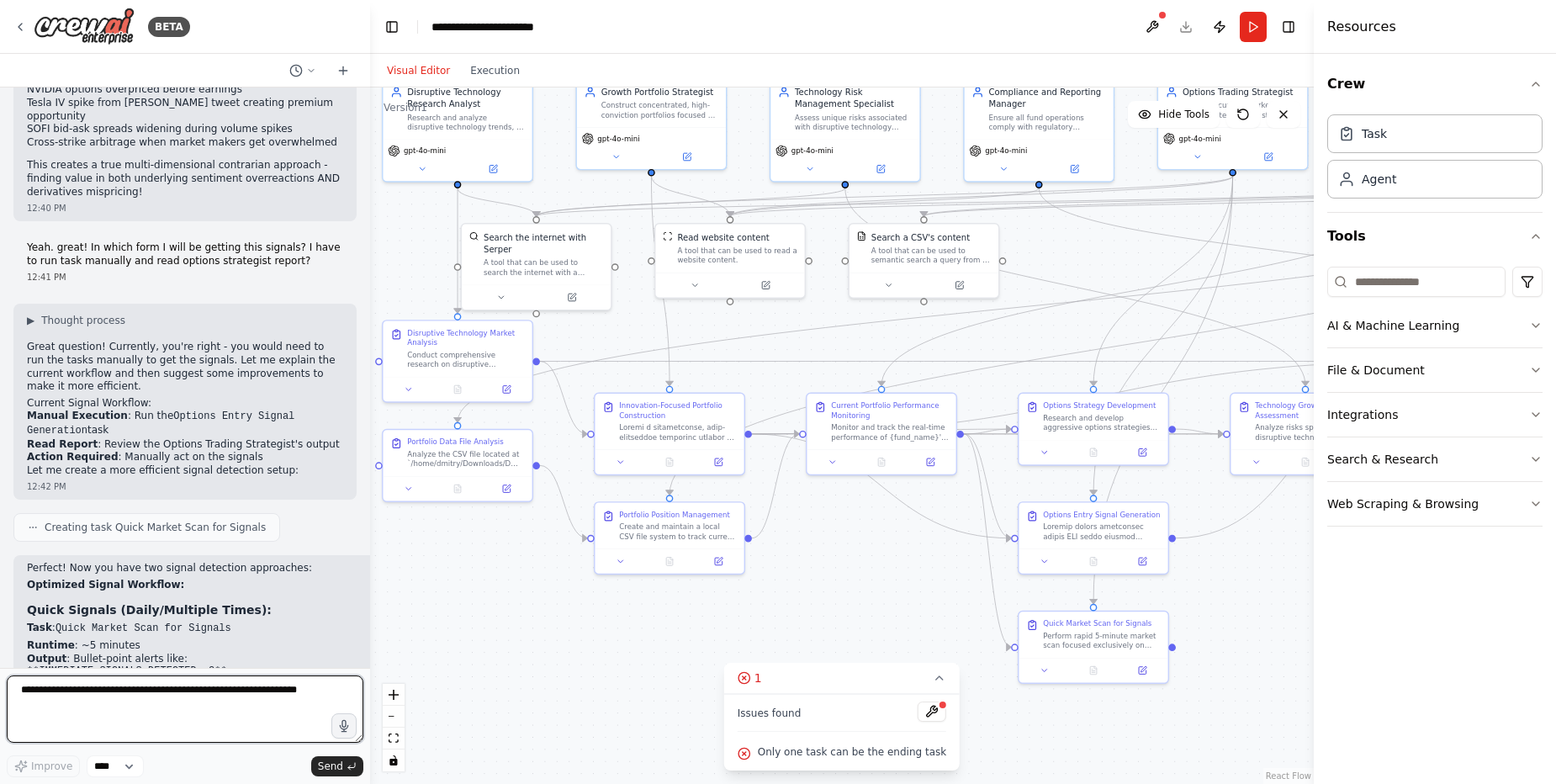
click at [163, 684] on textarea at bounding box center [184, 709] width 357 height 67
type textarea "**********"
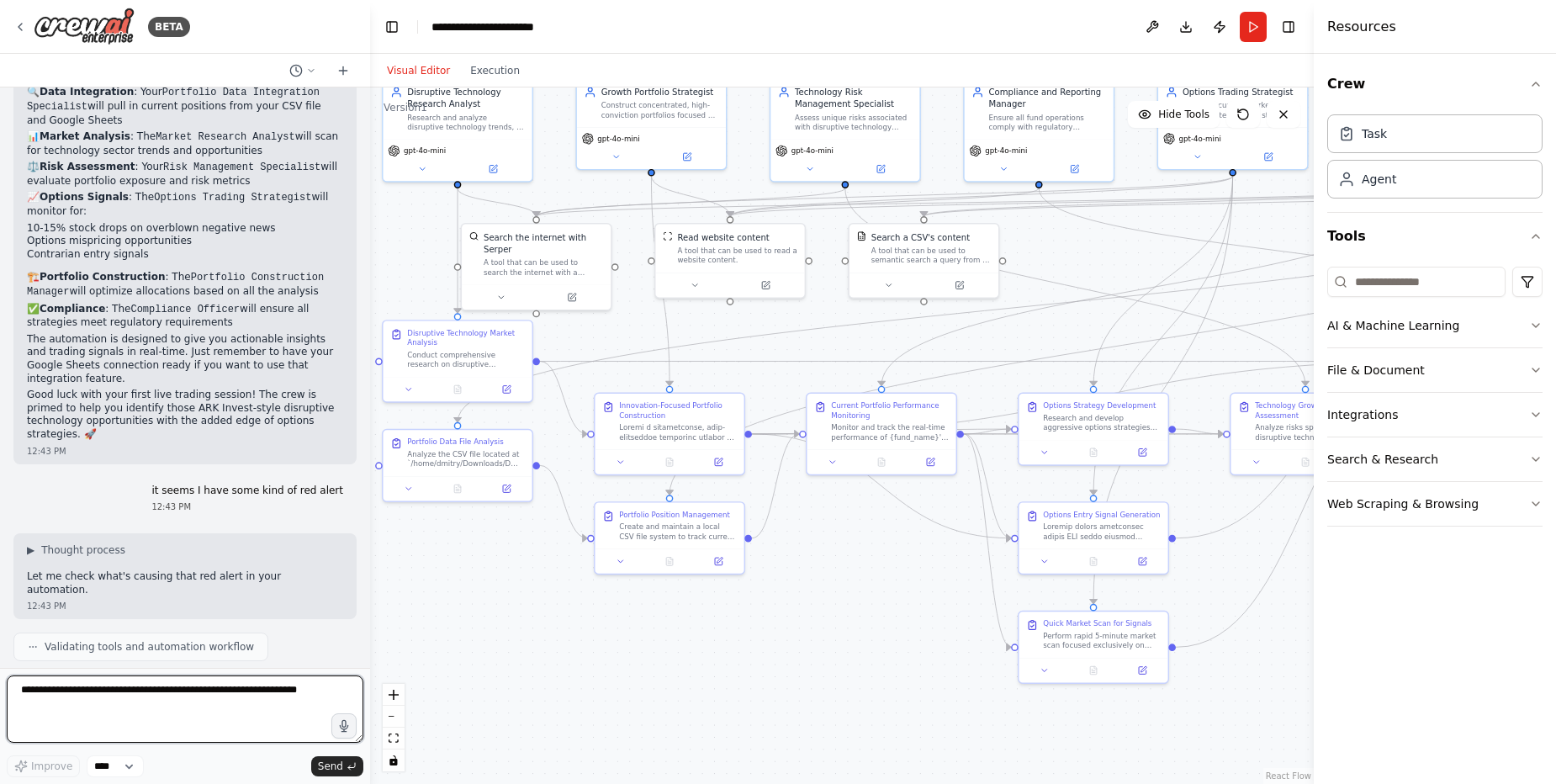
scroll to position [27525, 0]
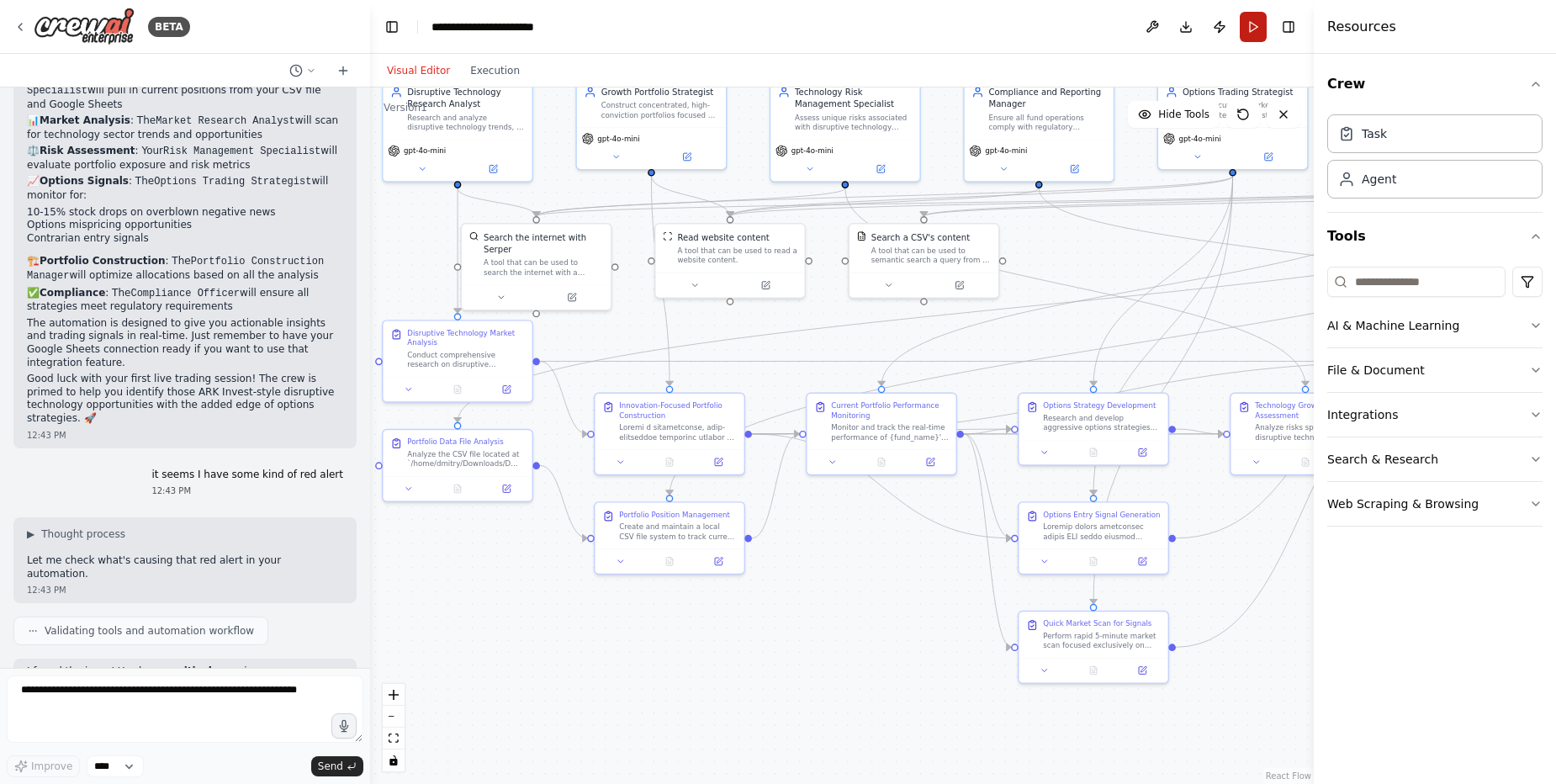
click at [1254, 24] on button "Run" at bounding box center [1252, 27] width 27 height 31
click at [135, 692] on textarea at bounding box center [184, 709] width 357 height 67
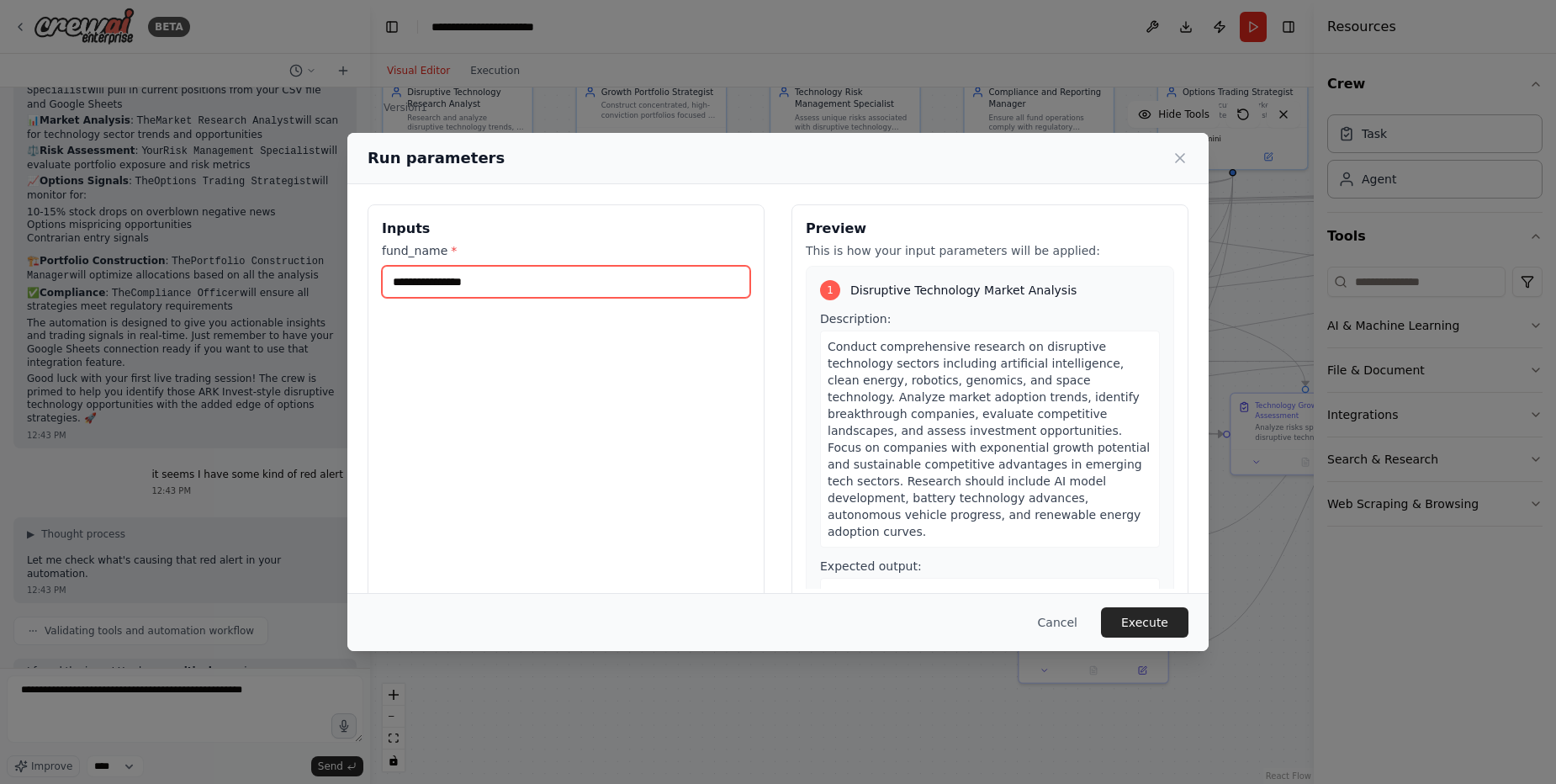
click at [448, 281] on input "**********" at bounding box center [566, 281] width 369 height 32
click at [447, 281] on input "**********" at bounding box center [566, 281] width 369 height 32
click at [447, 282] on input "**********" at bounding box center [566, 281] width 369 height 32
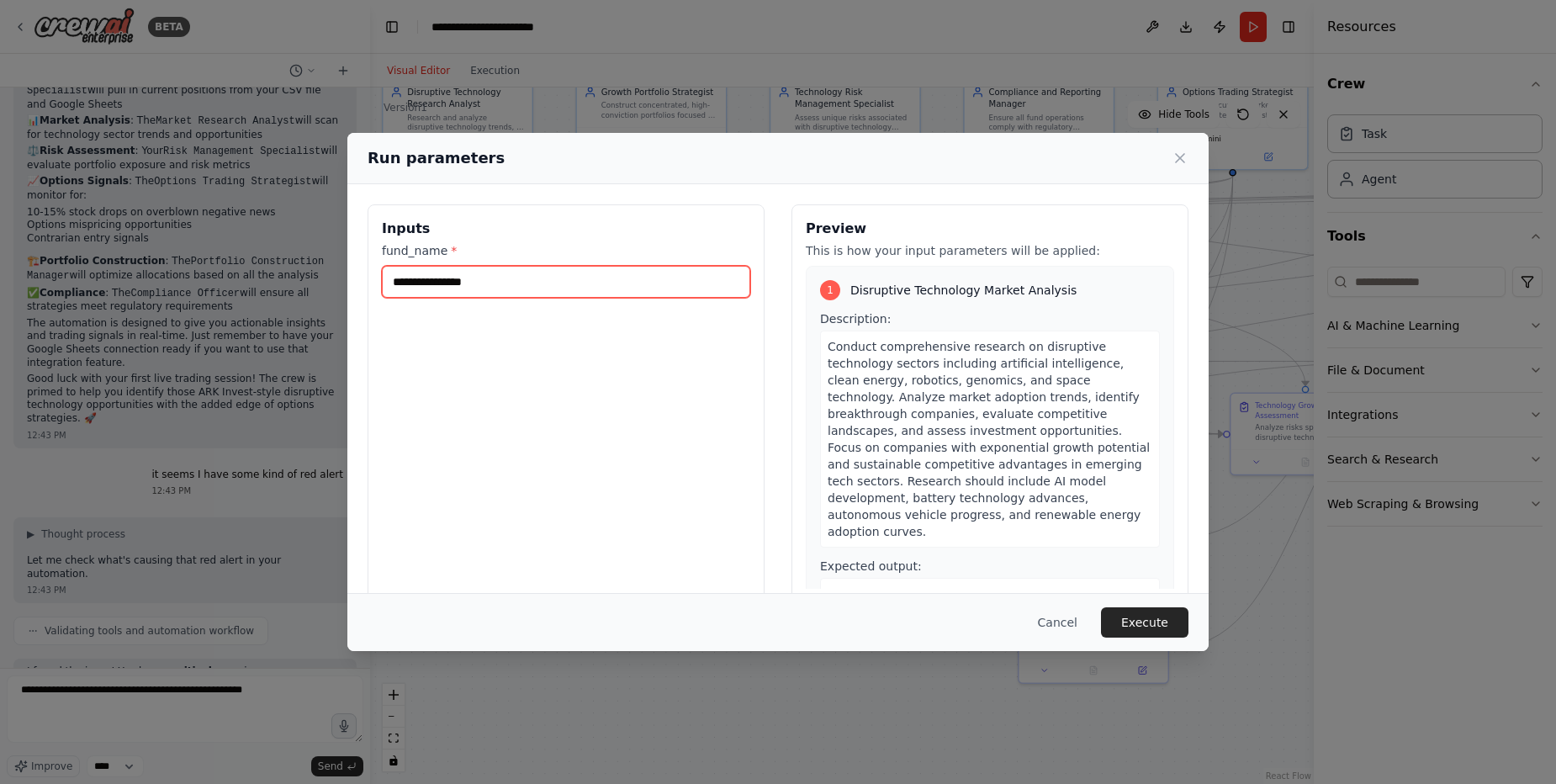
click at [447, 282] on input "**********" at bounding box center [566, 281] width 369 height 32
click at [294, 689] on div "**********" at bounding box center [778, 392] width 1556 height 784
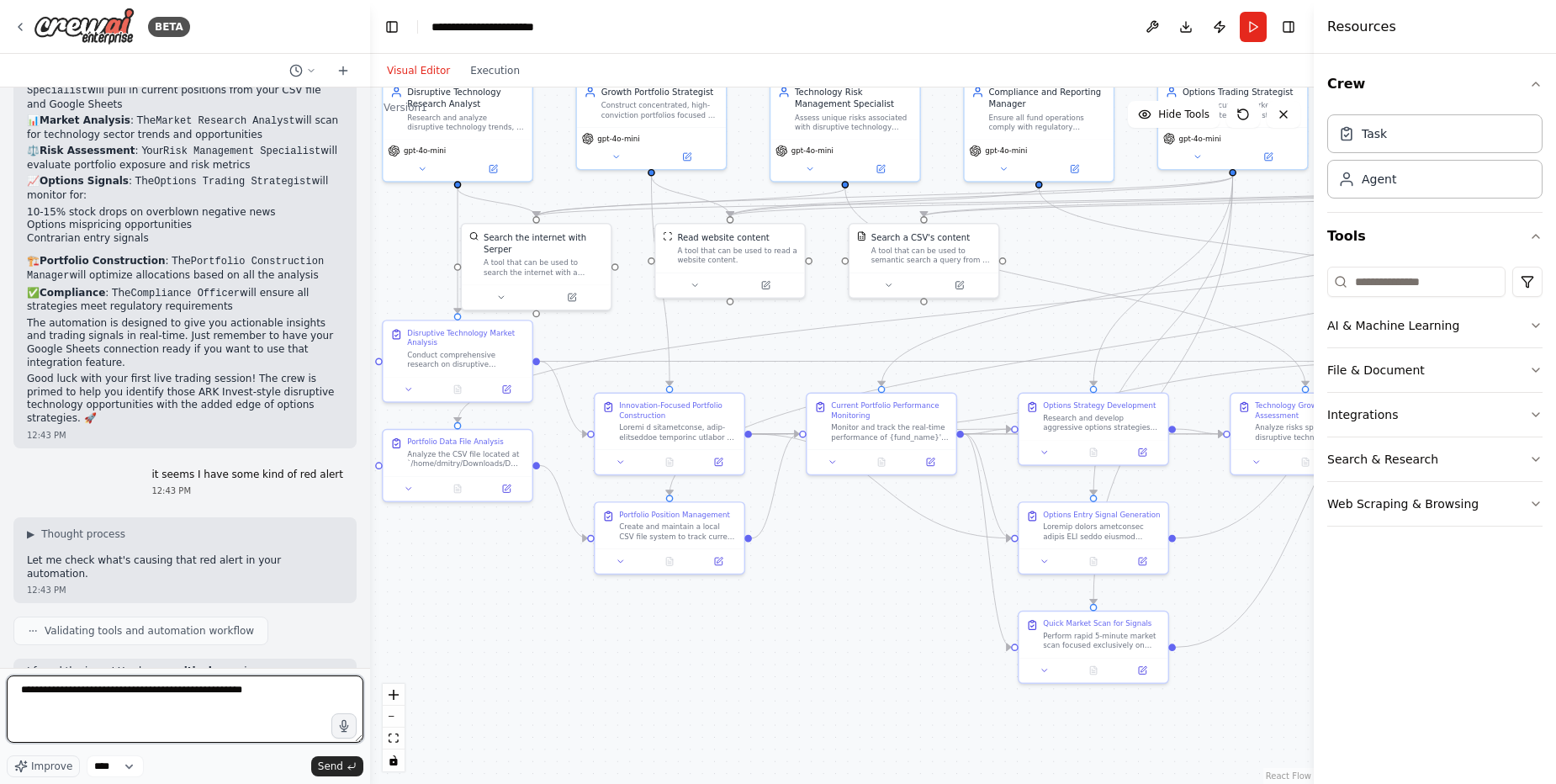
click at [294, 690] on textarea "**********" at bounding box center [184, 709] width 357 height 67
paste textarea "**********"
type textarea "**********"
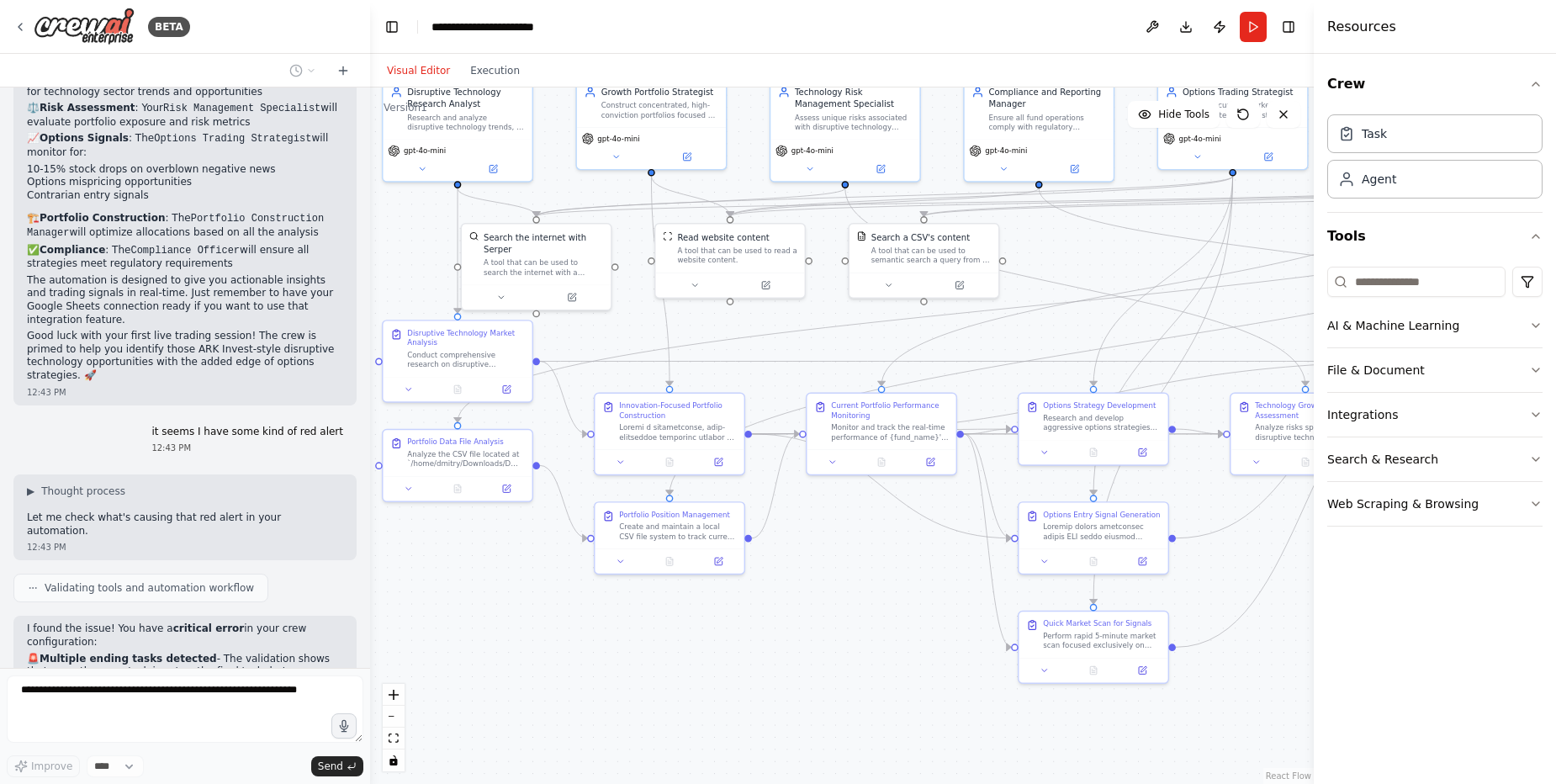
scroll to position [27638, 0]
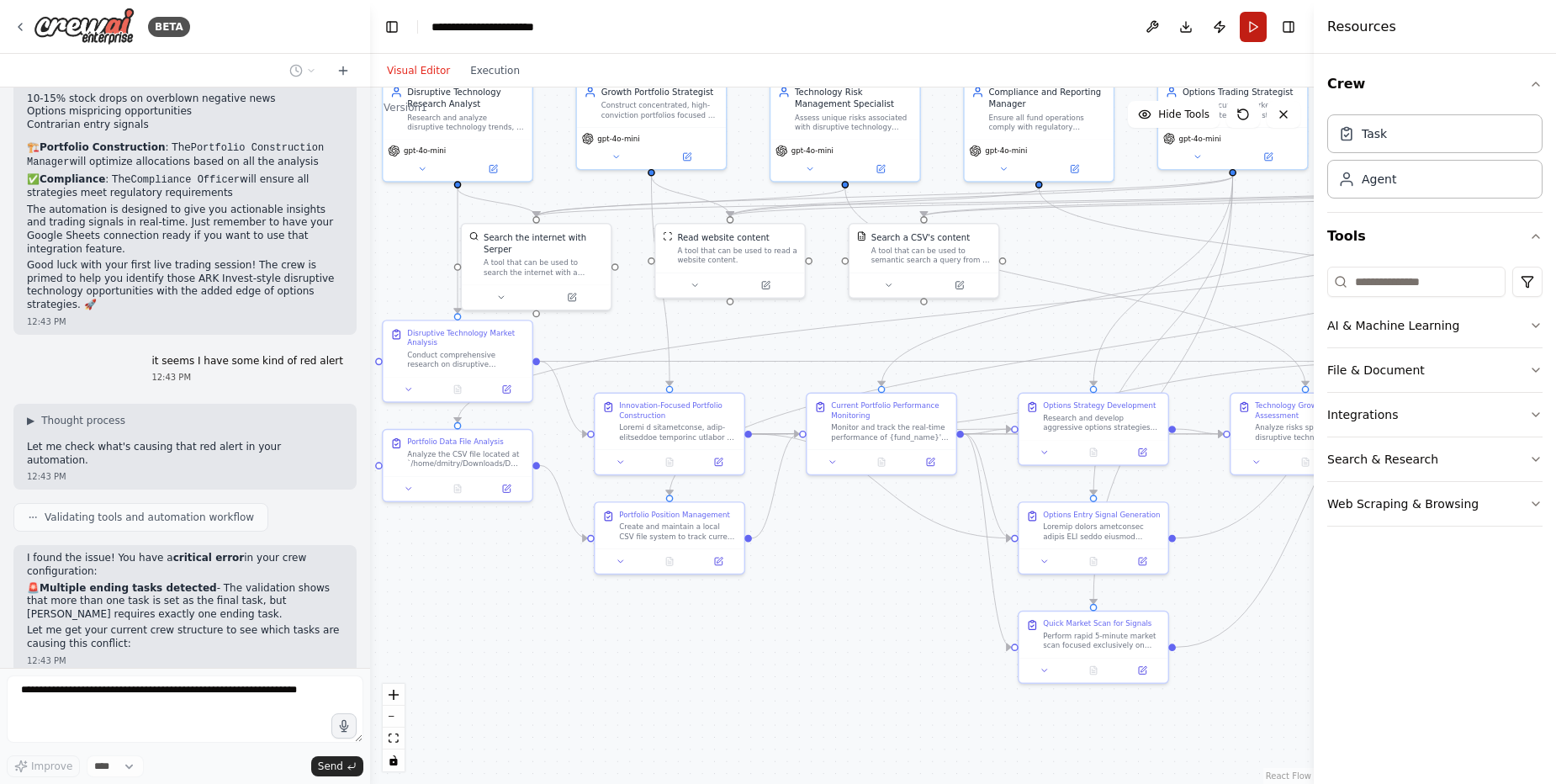
click at [1248, 18] on button "Run" at bounding box center [1252, 27] width 27 height 31
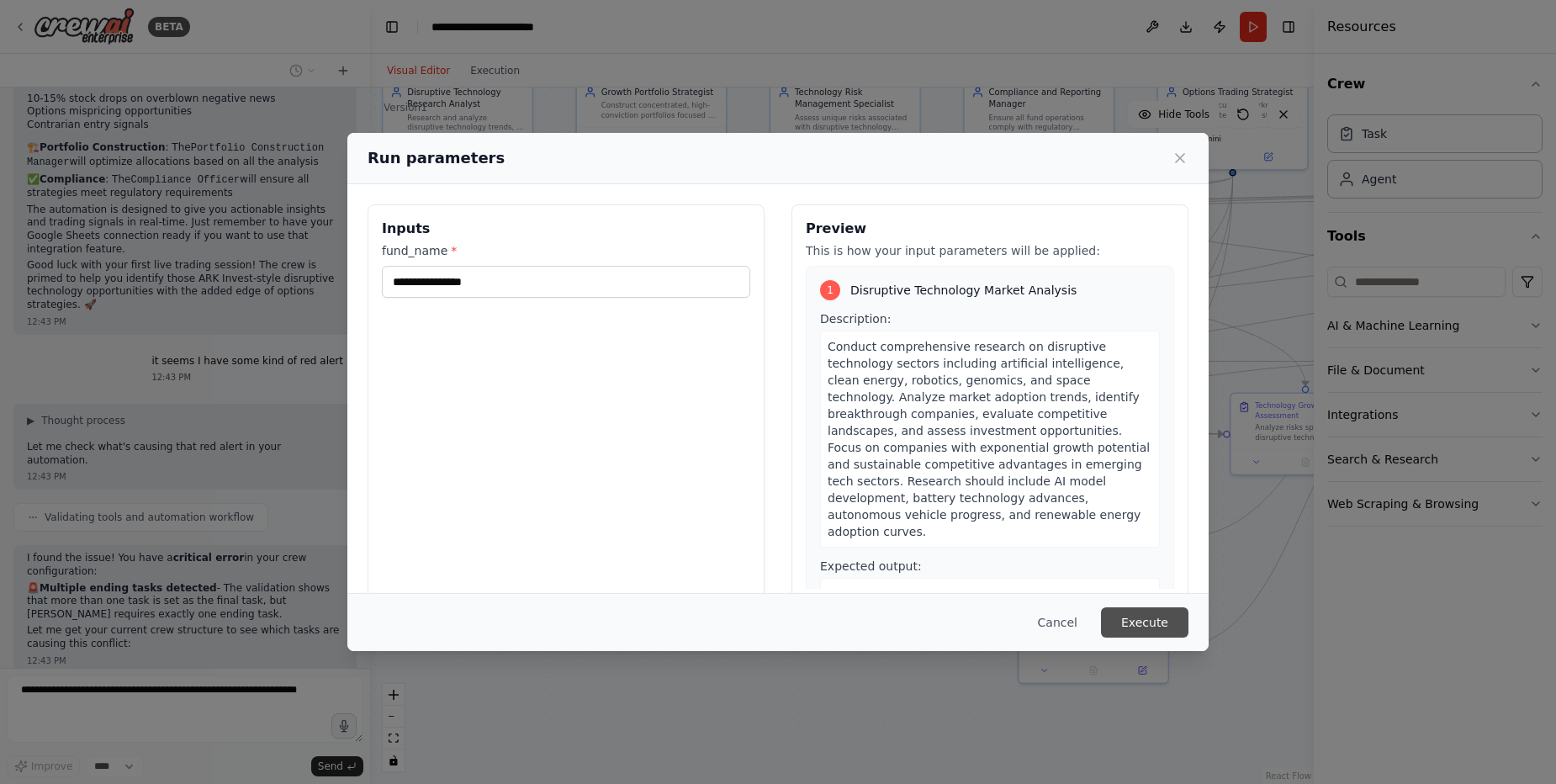
click at [1155, 620] on button "Execute" at bounding box center [1144, 622] width 88 height 31
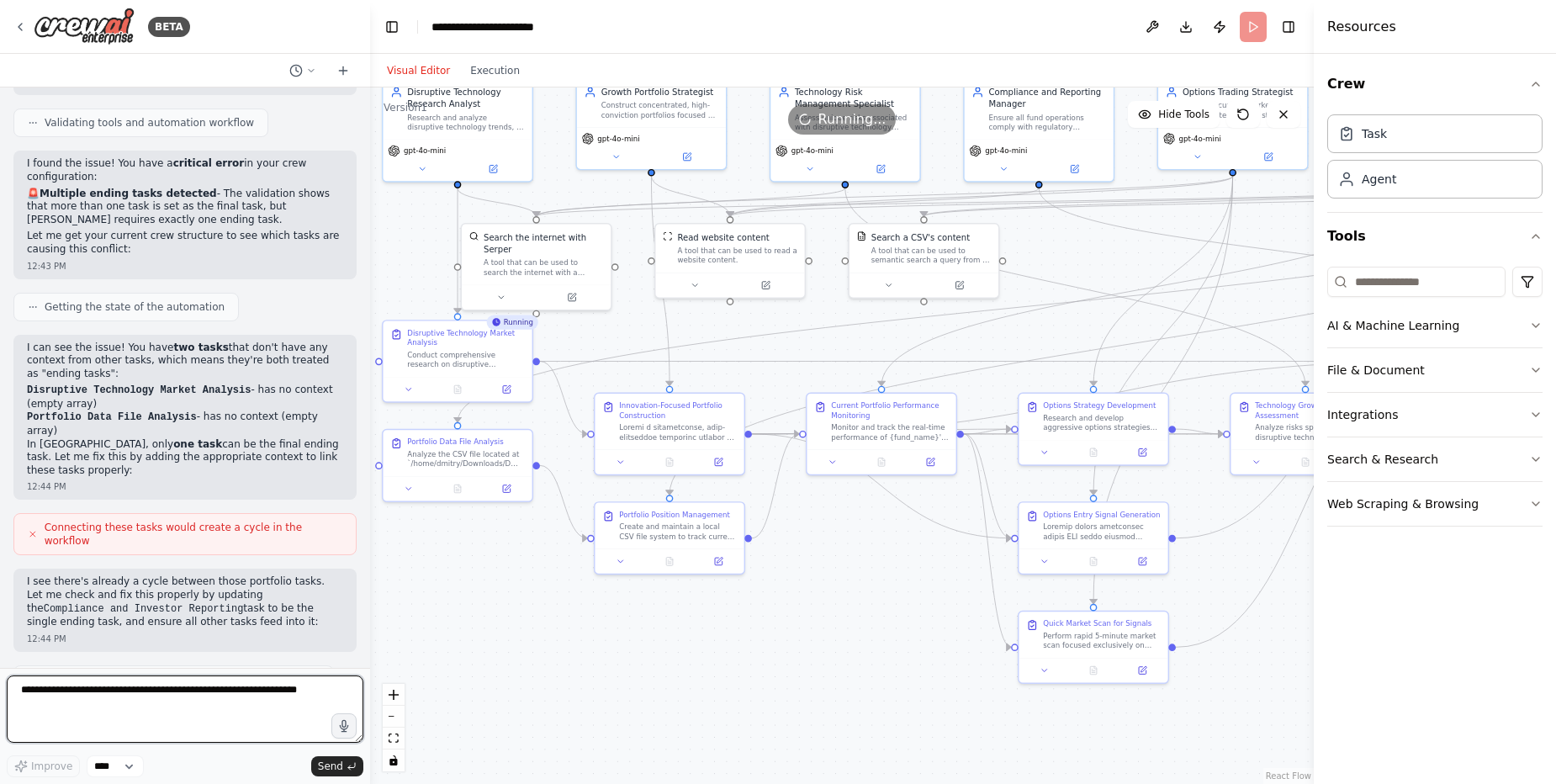
scroll to position [28045, 0]
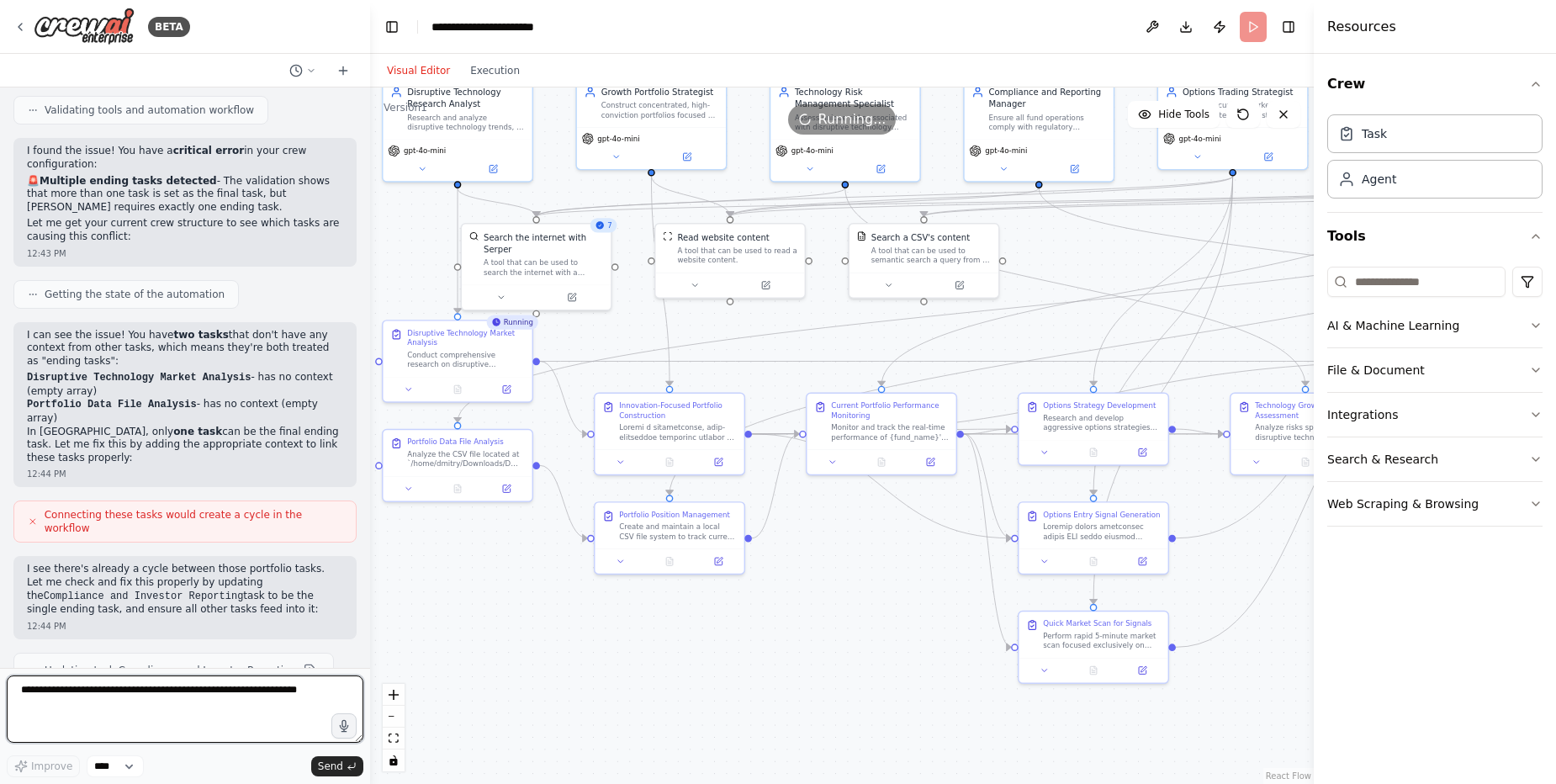
click at [147, 683] on textarea at bounding box center [184, 709] width 357 height 67
type textarea "**********"
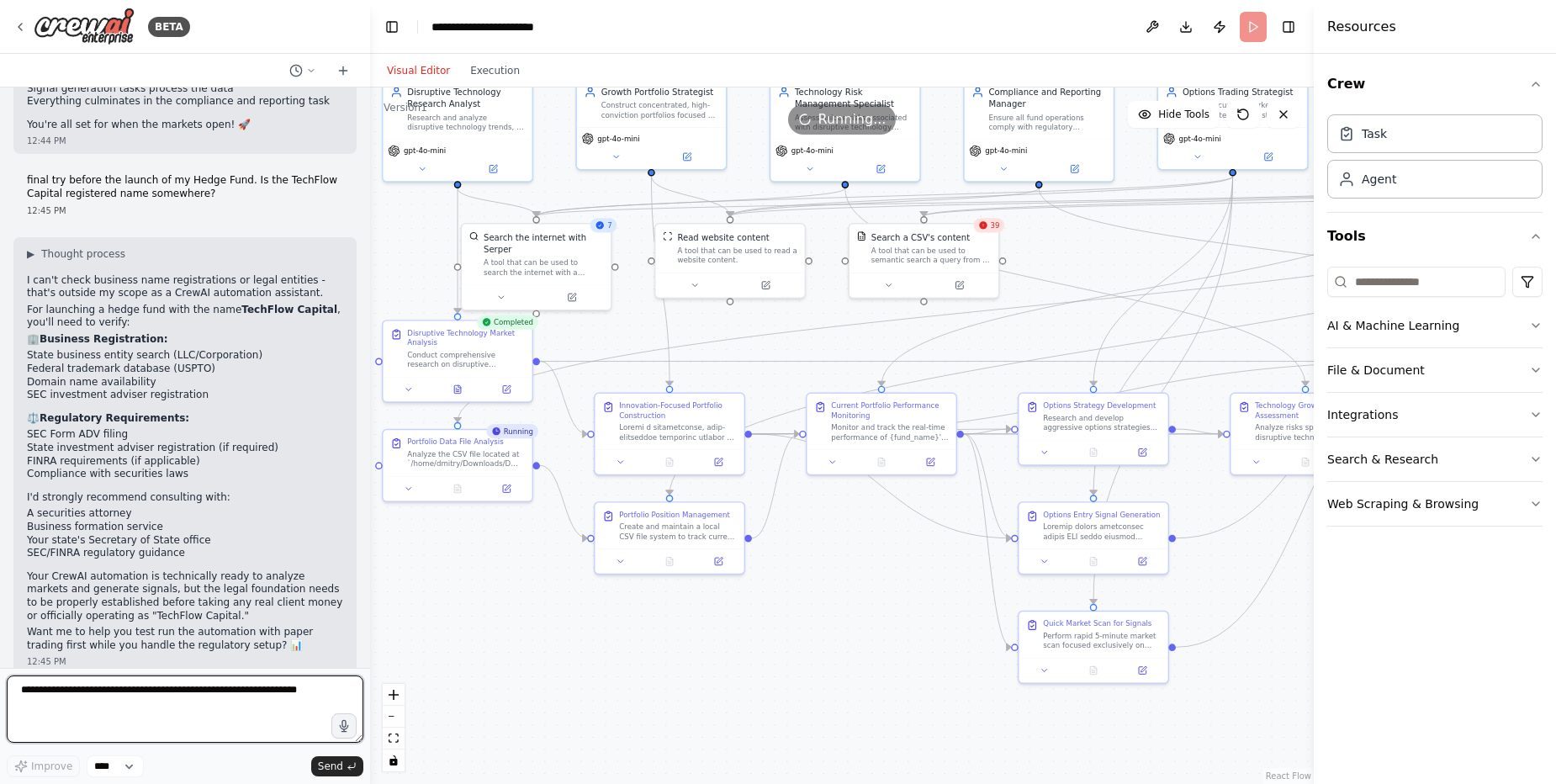
scroll to position [28954, 0]
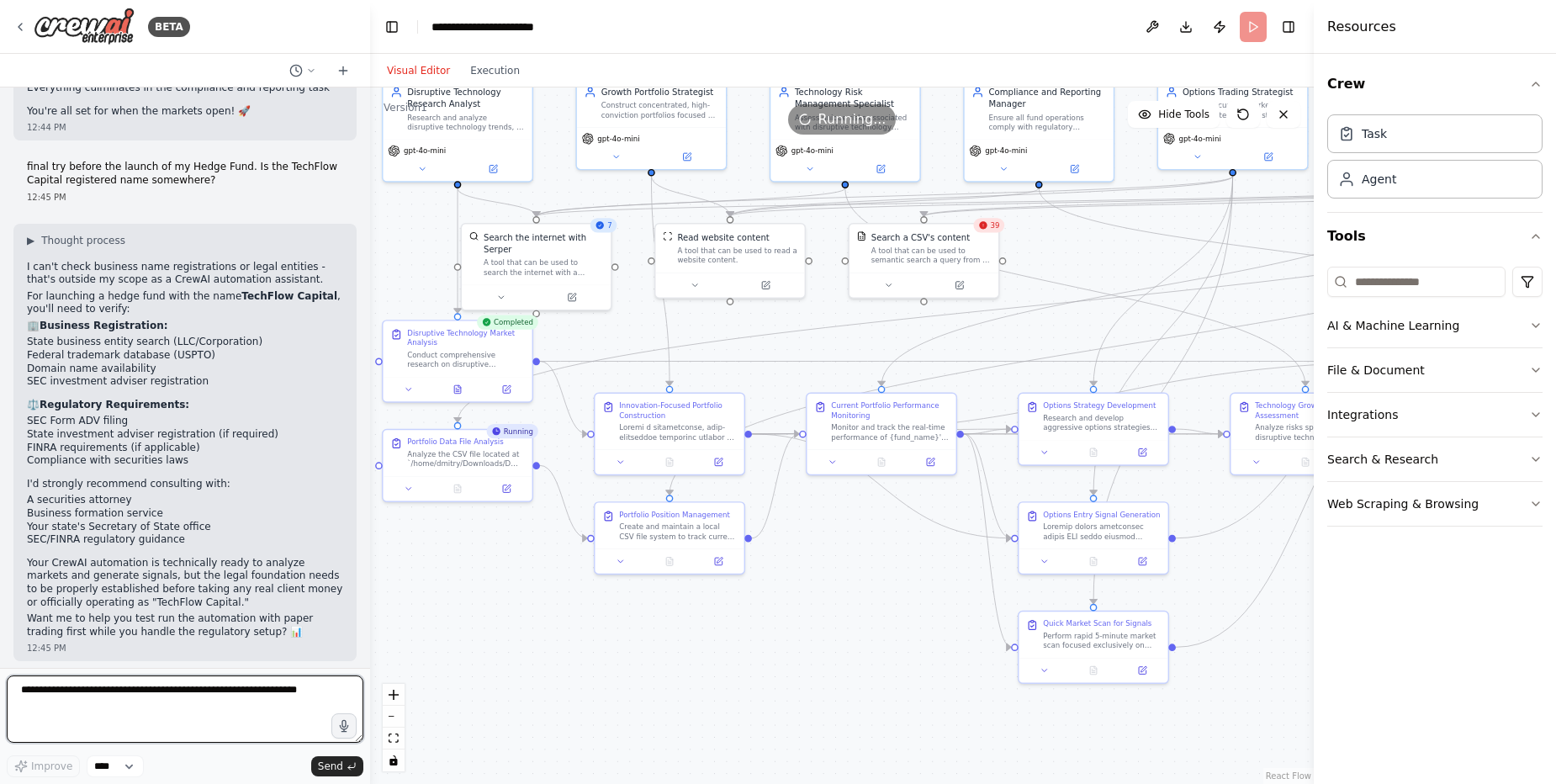
click at [227, 691] on textarea at bounding box center [184, 709] width 357 height 67
type textarea "**********"
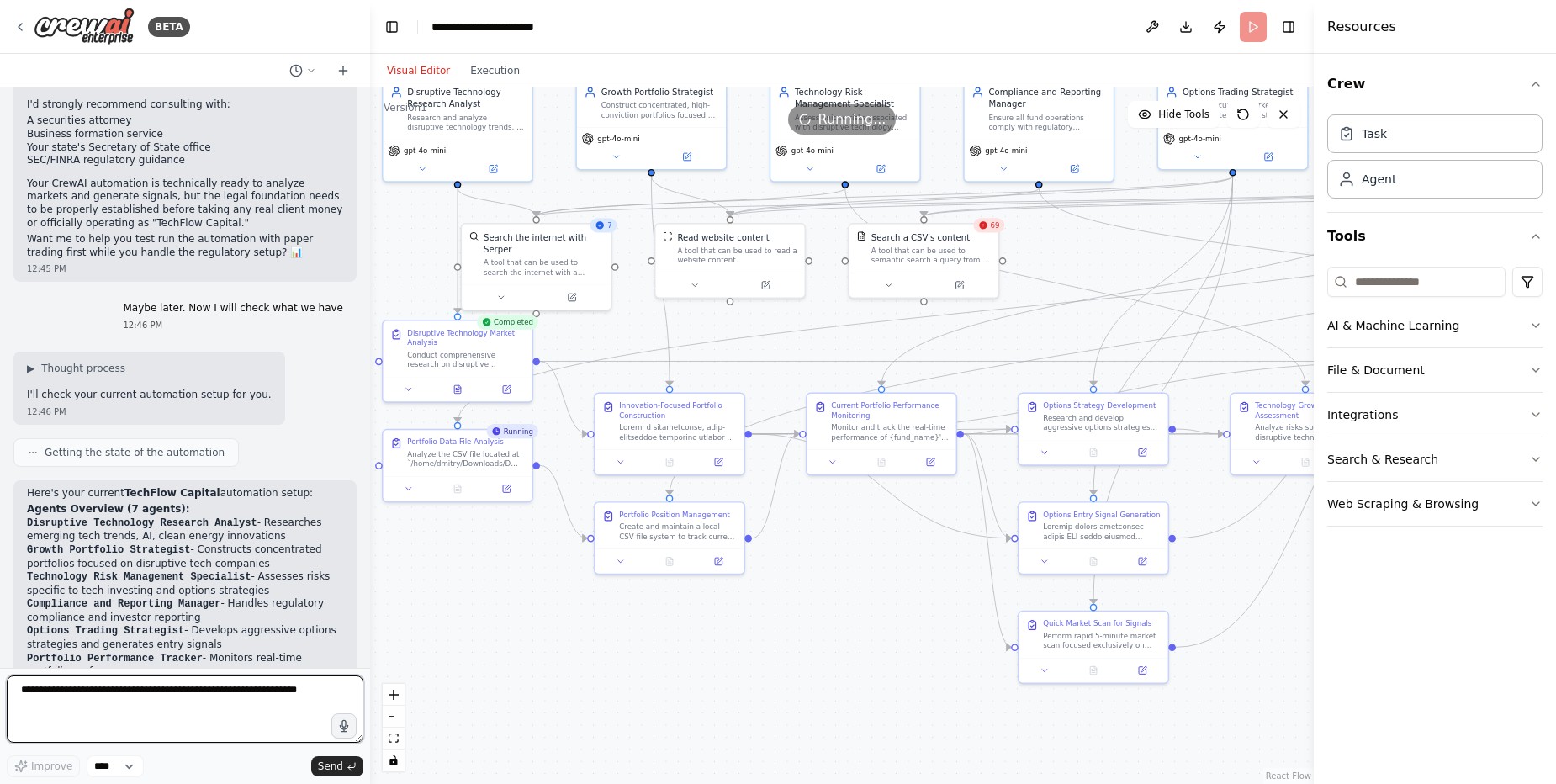
scroll to position [29350, 0]
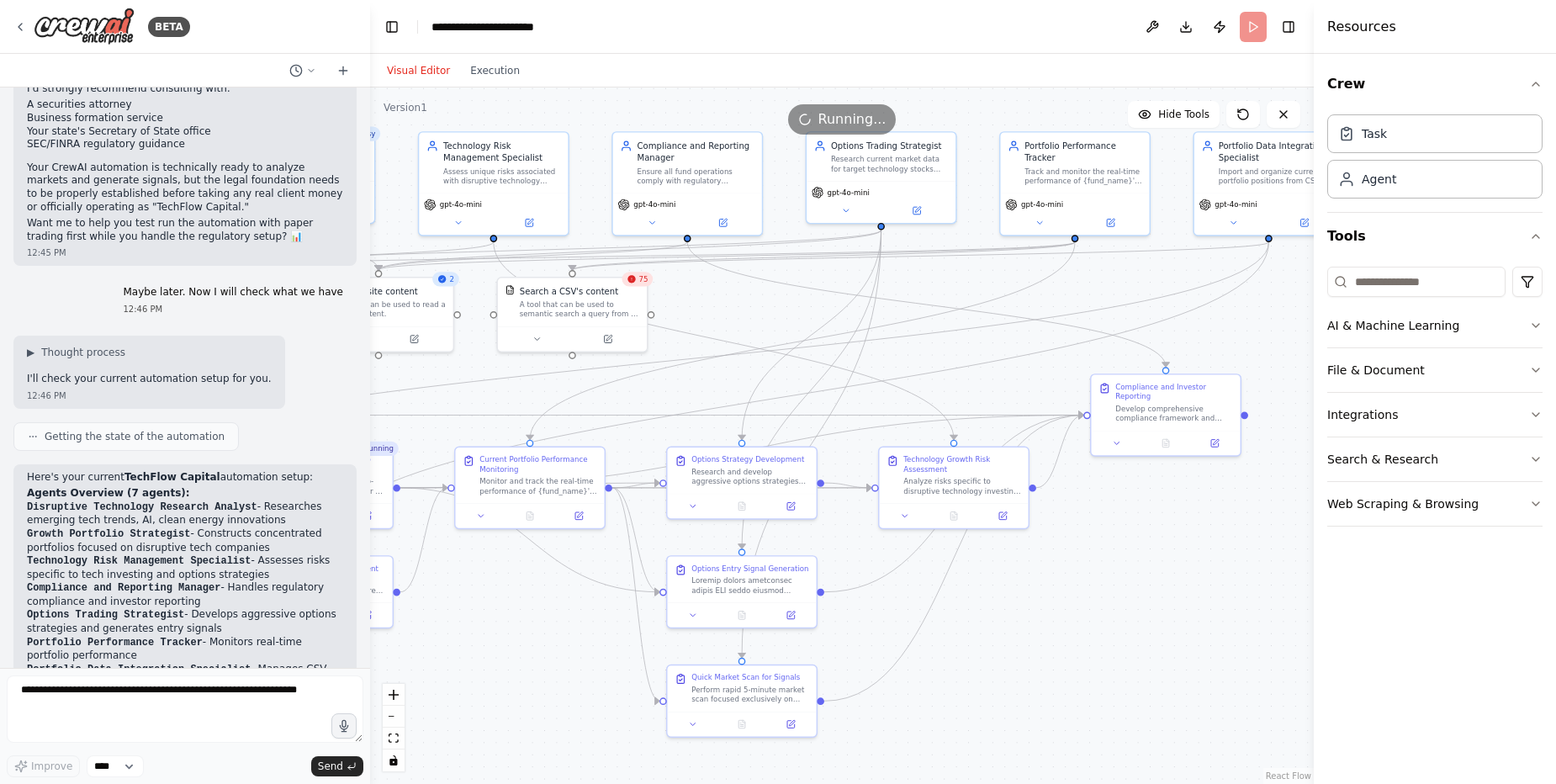
drag, startPoint x: 846, startPoint y: 648, endPoint x: 593, endPoint y: 691, distance: 256.6
click at [494, 702] on div ".deletable-edge-delete-btn { width: 20px; height: 20px; border: 0px solid #ffff…" at bounding box center [841, 436] width 943 height 696
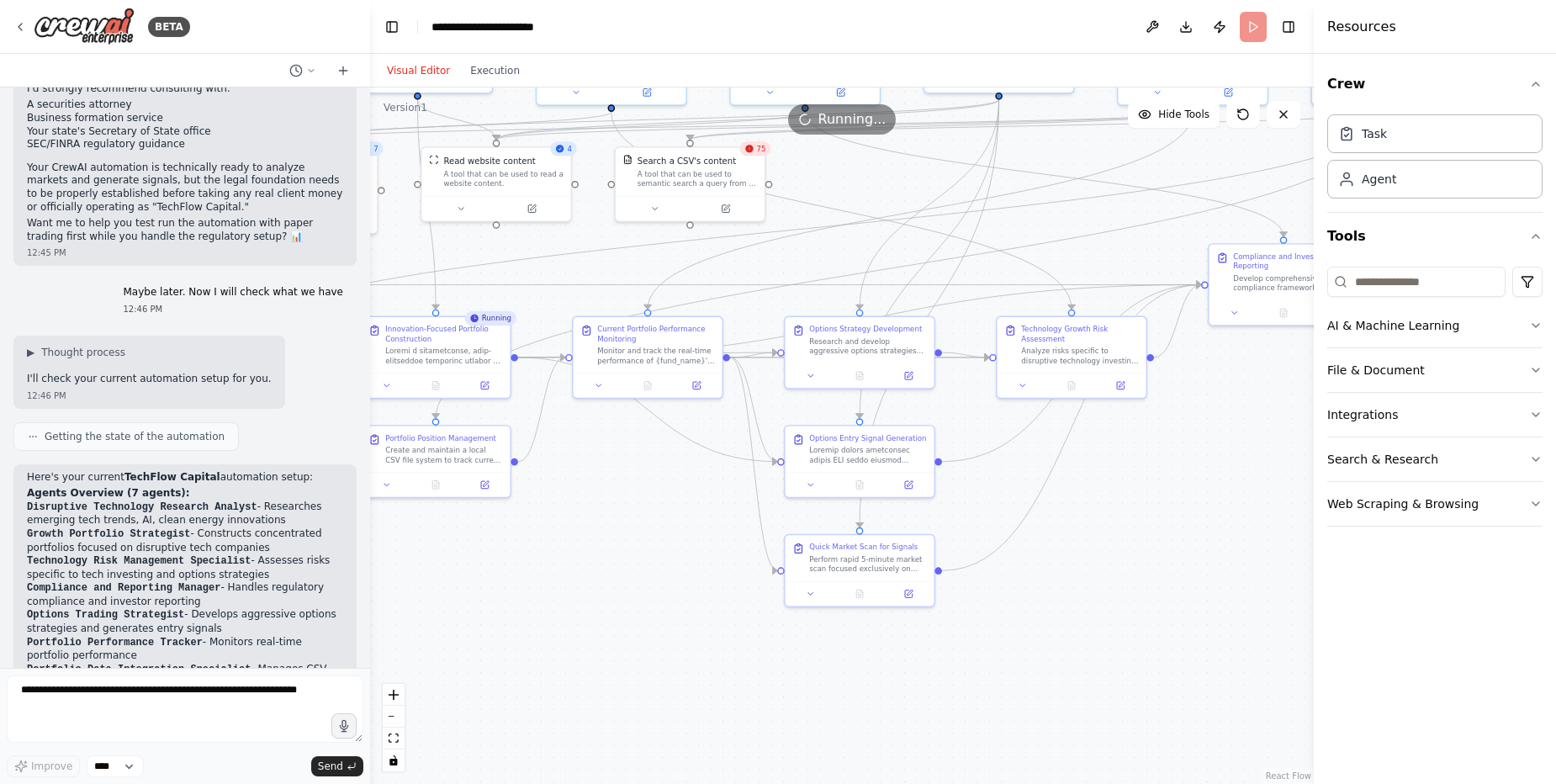
drag, startPoint x: 1109, startPoint y: 669, endPoint x: 1227, endPoint y: 540, distance: 174.8
click at [1227, 540] on div ".deletable-edge-delete-btn { width: 20px; height: 20px; border: 0px solid #ffff…" at bounding box center [841, 436] width 943 height 696
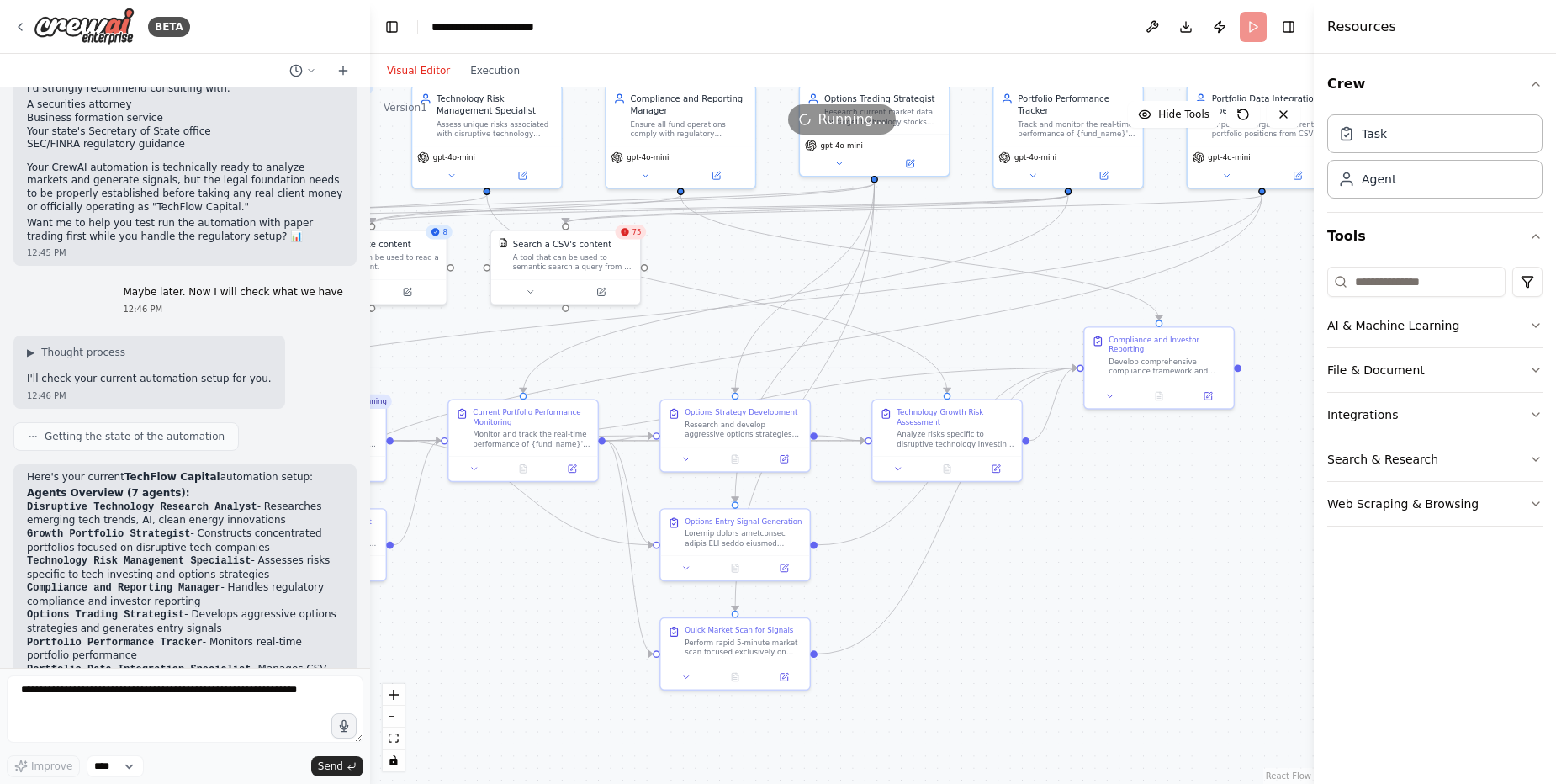
drag, startPoint x: 608, startPoint y: 571, endPoint x: 483, endPoint y: 654, distance: 150.0
click at [483, 654] on div ".deletable-edge-delete-btn { width: 20px; height: 20px; border: 0px solid #ffff…" at bounding box center [841, 436] width 943 height 696
click at [1159, 590] on div ".deletable-edge-delete-btn { width: 20px; height: 20px; border: 0px solid #ffff…" at bounding box center [841, 436] width 943 height 696
click at [731, 456] on icon at bounding box center [735, 455] width 10 height 10
click at [736, 564] on icon at bounding box center [735, 565] width 10 height 10
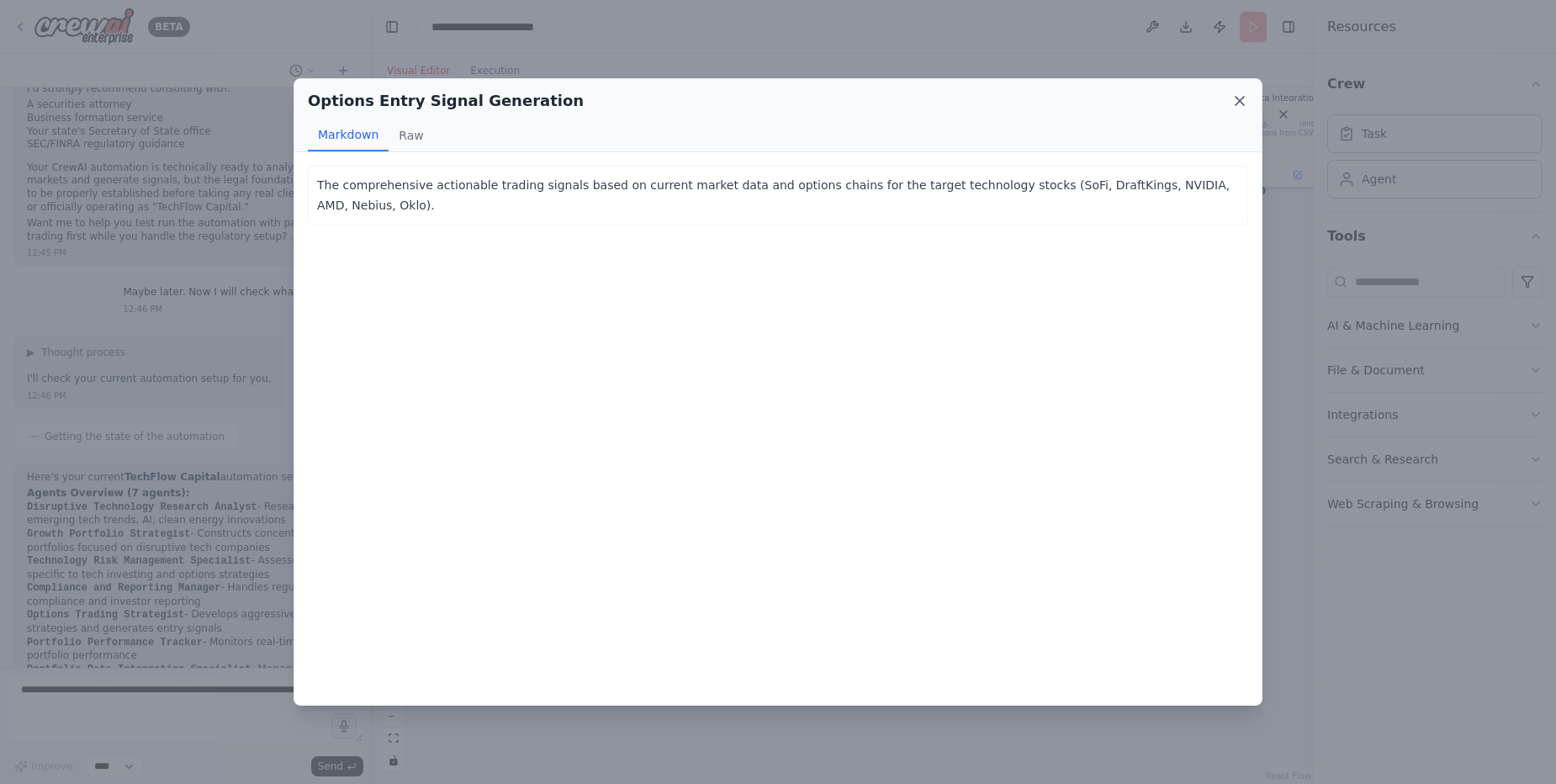
click at [1243, 97] on icon at bounding box center [1239, 101] width 17 height 17
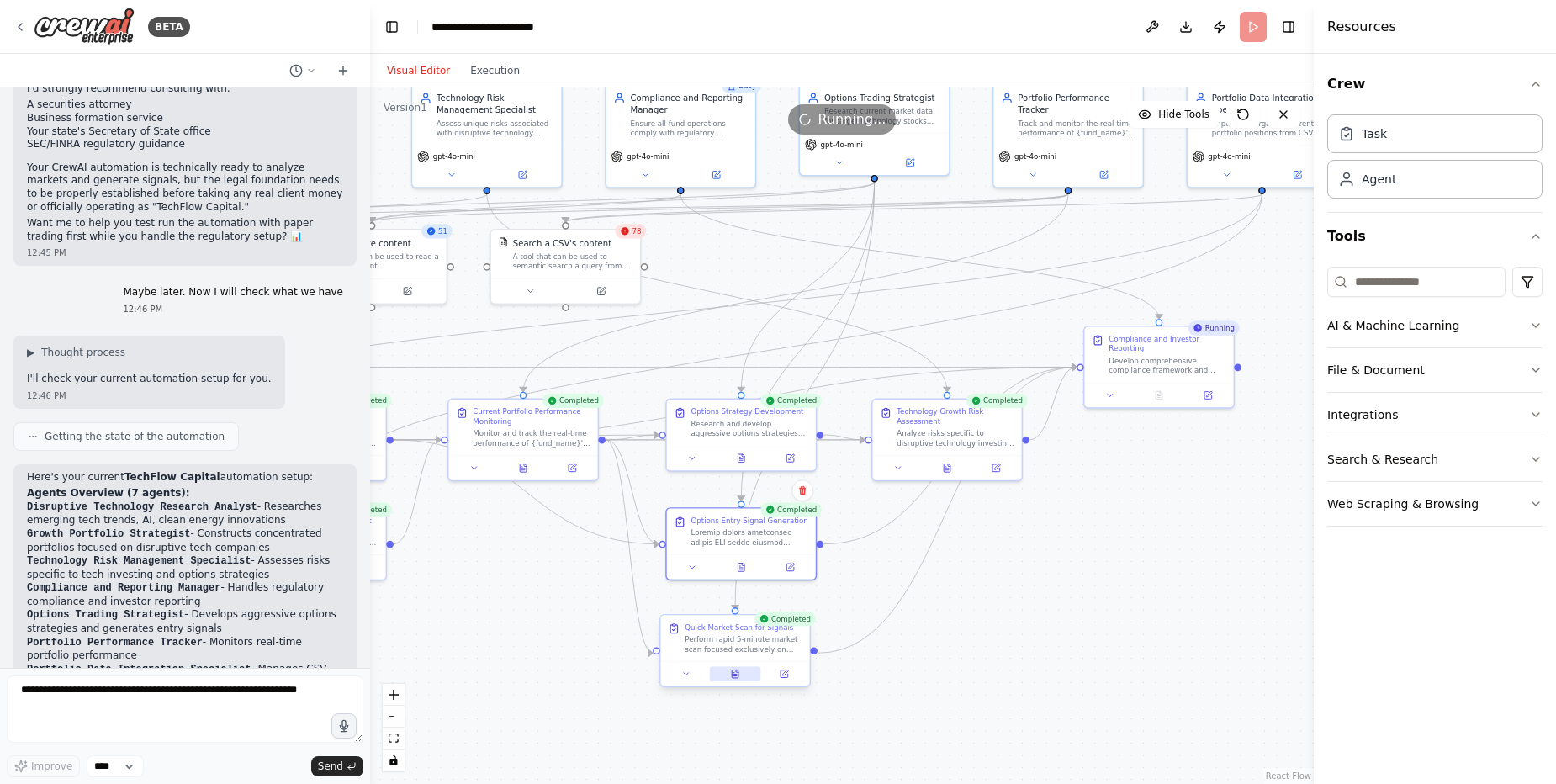
click at [738, 680] on button at bounding box center [735, 673] width 51 height 14
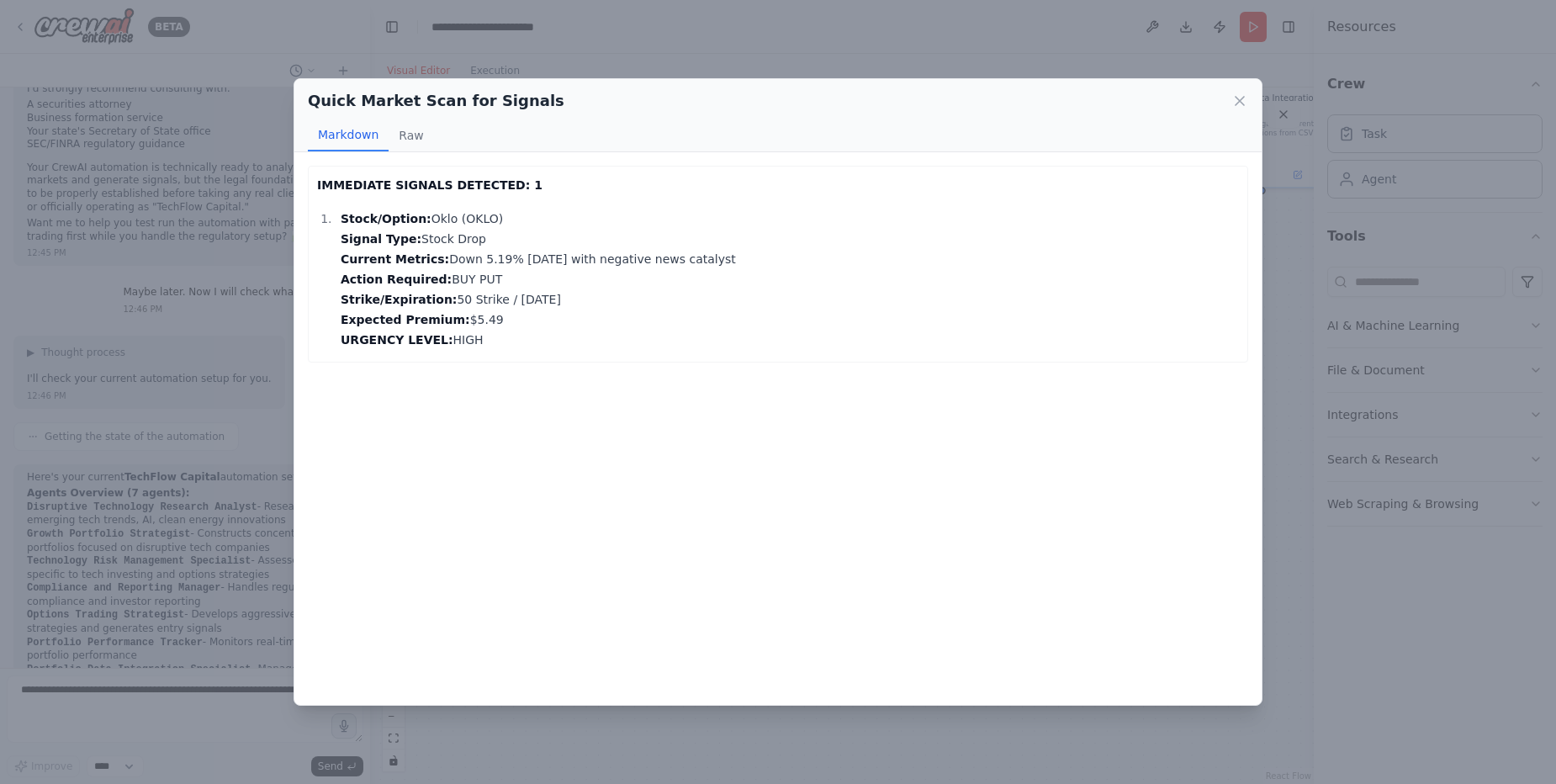
click at [1085, 330] on li "Stock/Option: Oklo (OKLO) Signal Type: Stock Drop Current Metrics: Down 5.19% t…" at bounding box center [787, 279] width 903 height 142
click at [1239, 102] on icon at bounding box center [1239, 101] width 17 height 17
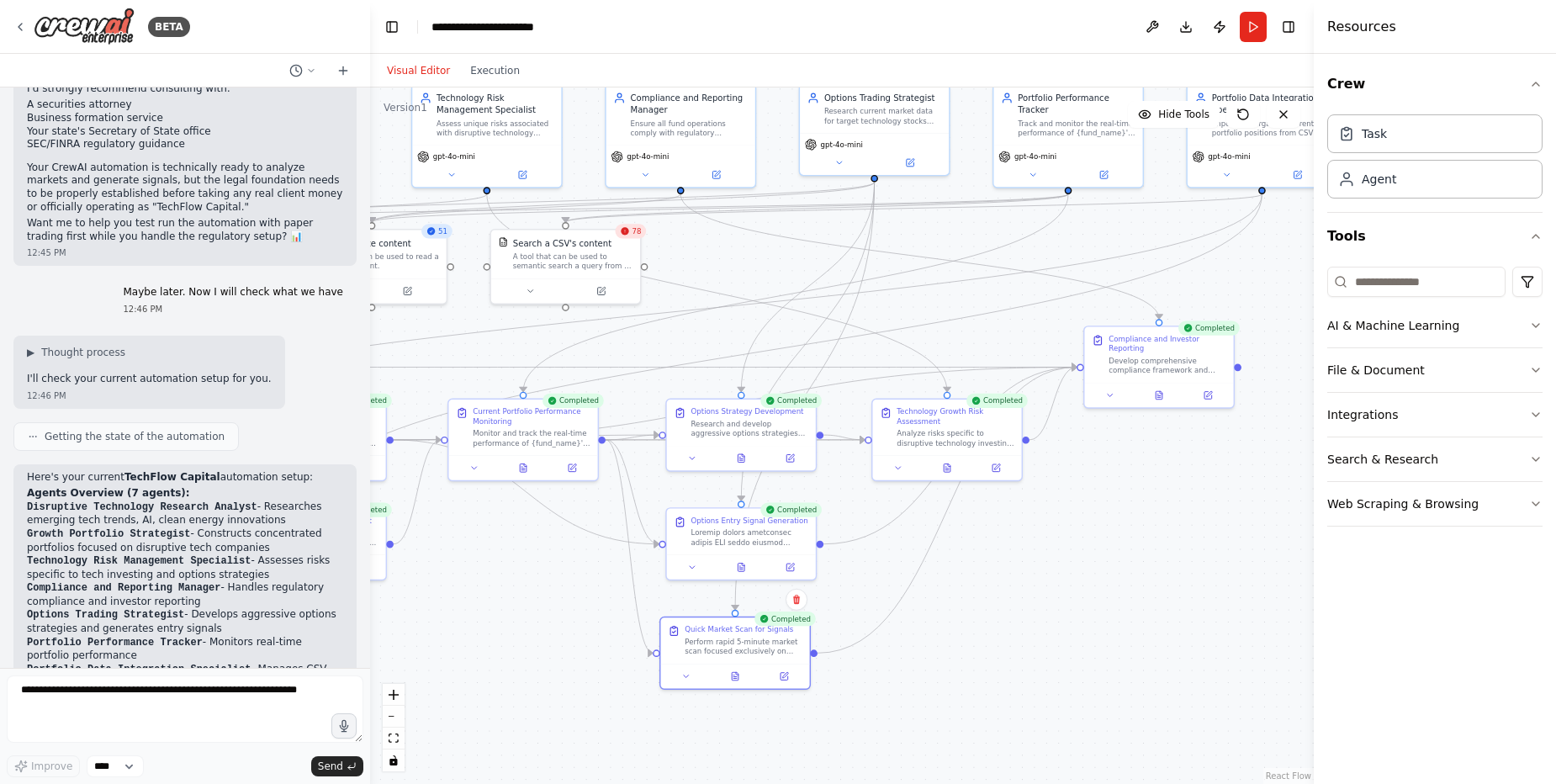
click at [1141, 587] on div ".deletable-edge-delete-btn { width: 20px; height: 20px; border: 0px solid #ffff…" at bounding box center [841, 436] width 943 height 696
click at [713, 647] on div "Perform rapid 5-minute market scan focused exclusively on immediate actionable …" at bounding box center [743, 643] width 117 height 20
click at [737, 669] on icon at bounding box center [735, 673] width 10 height 10
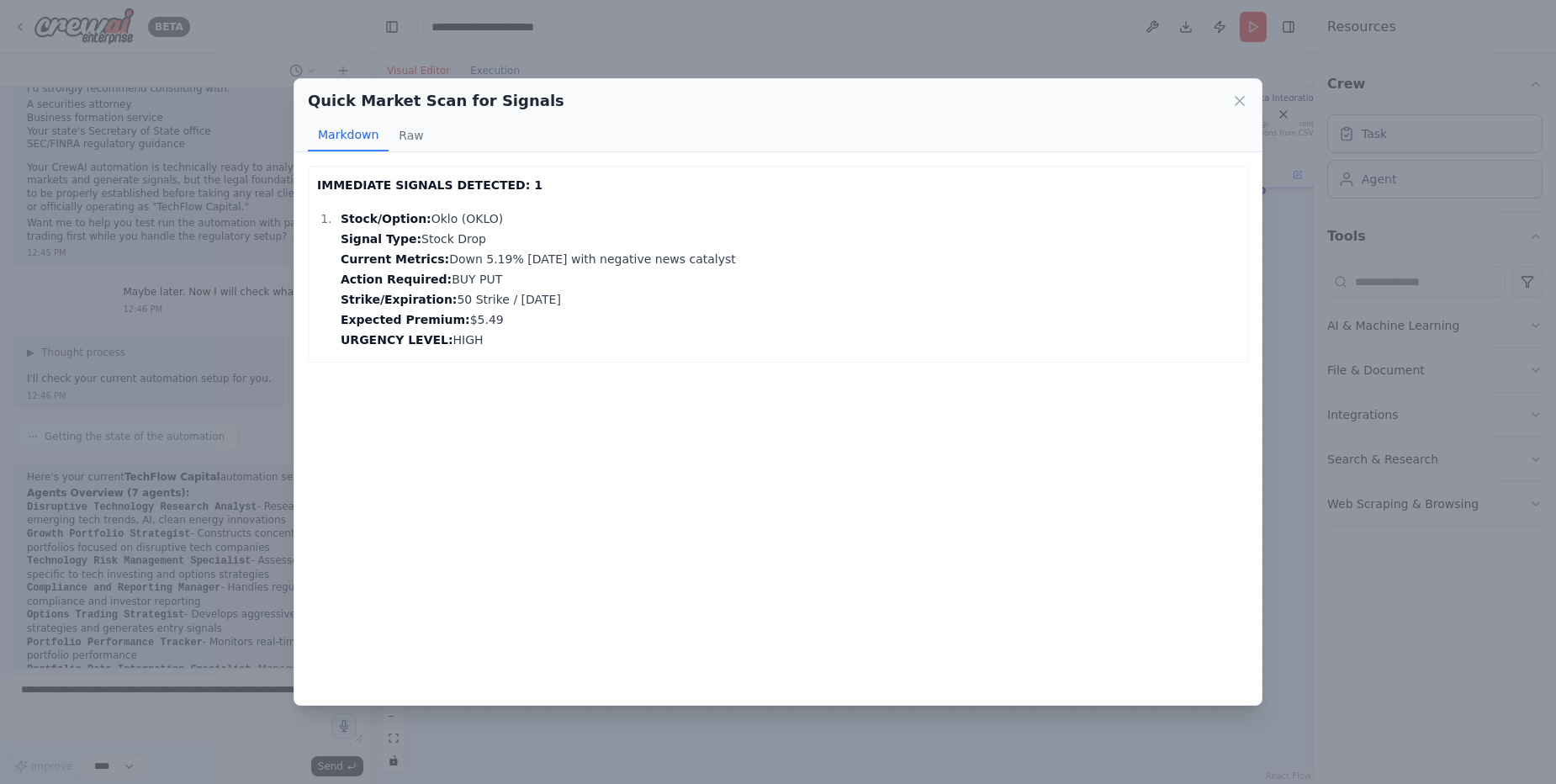
drag, startPoint x: 317, startPoint y: 182, endPoint x: 585, endPoint y: 332, distance: 307.1
click at [585, 332] on div "IMMEDIATE SIGNALS DETECTED: 1 Stock/Option: Oklo (OKLO) Signal Type: Stock Drop…" at bounding box center [778, 263] width 922 height 175
copy div "IMMEDIATE SIGNALS DETECTED: 1 Stock/Option: Oklo (OKLO) Signal Type: Stock Drop…"
click at [1238, 101] on icon at bounding box center [1239, 101] width 17 height 17
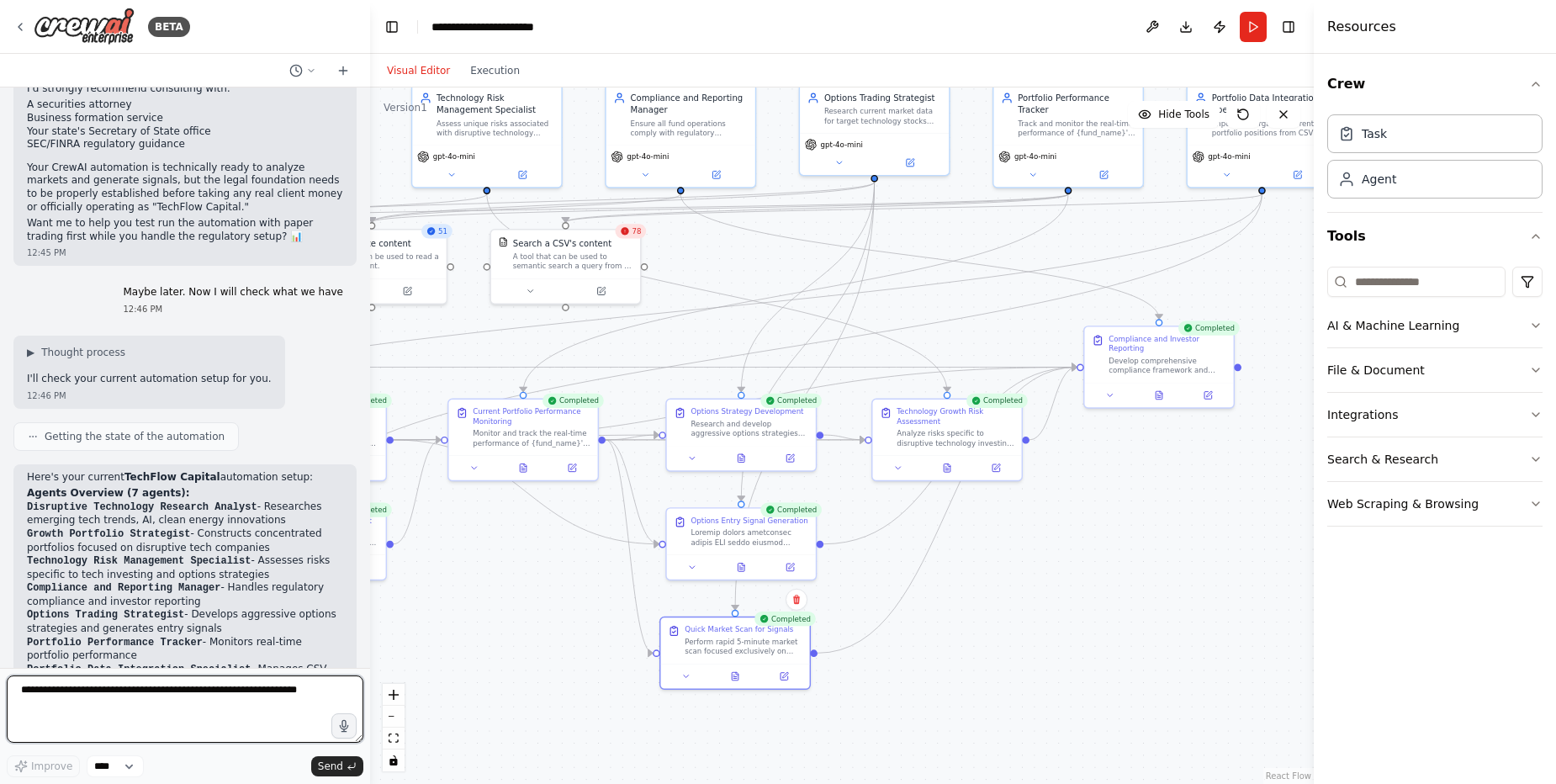
click at [228, 691] on textarea at bounding box center [184, 709] width 357 height 67
paste textarea "**********"
type textarea "**********"
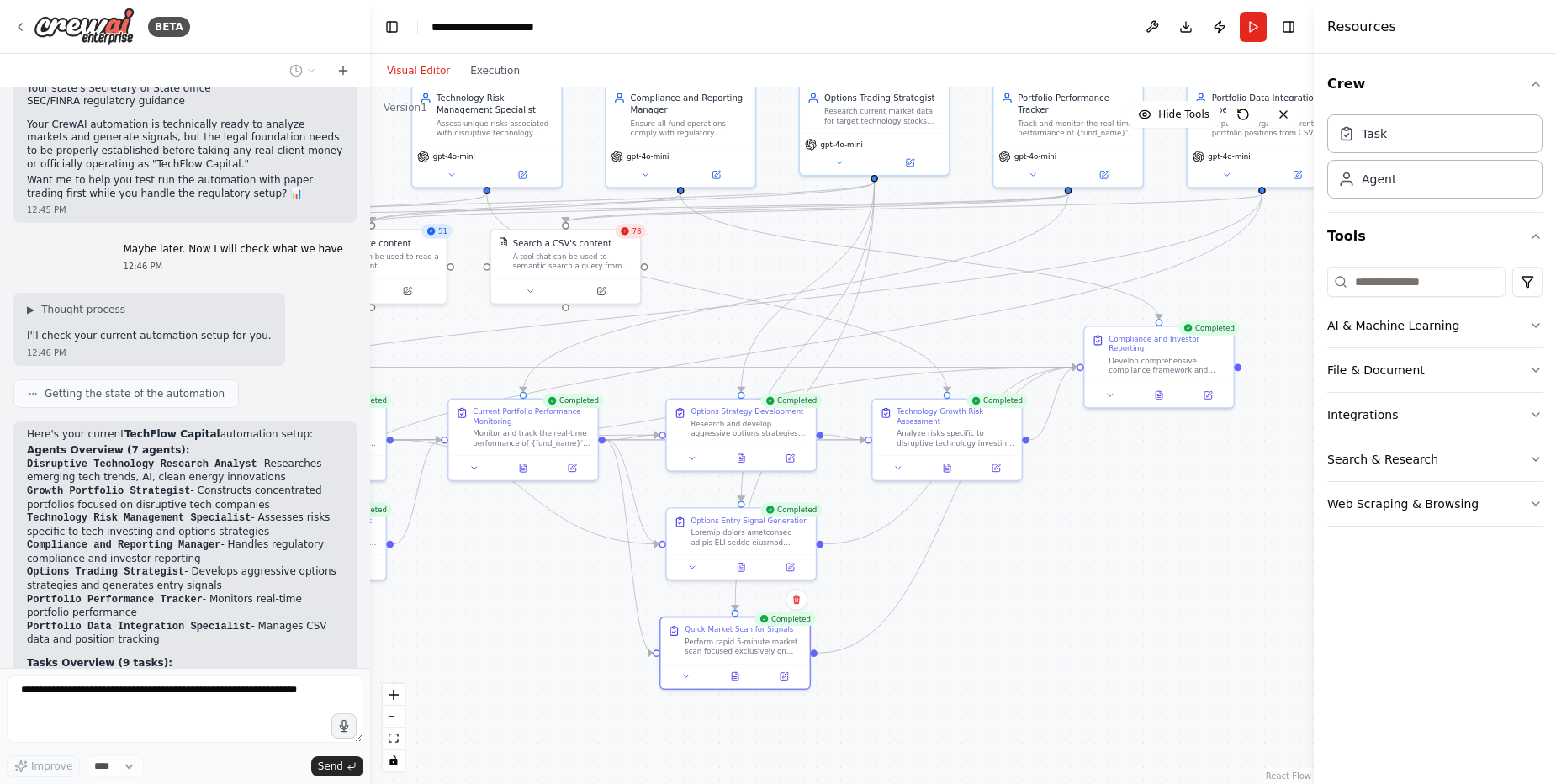
scroll to position [29505, 0]
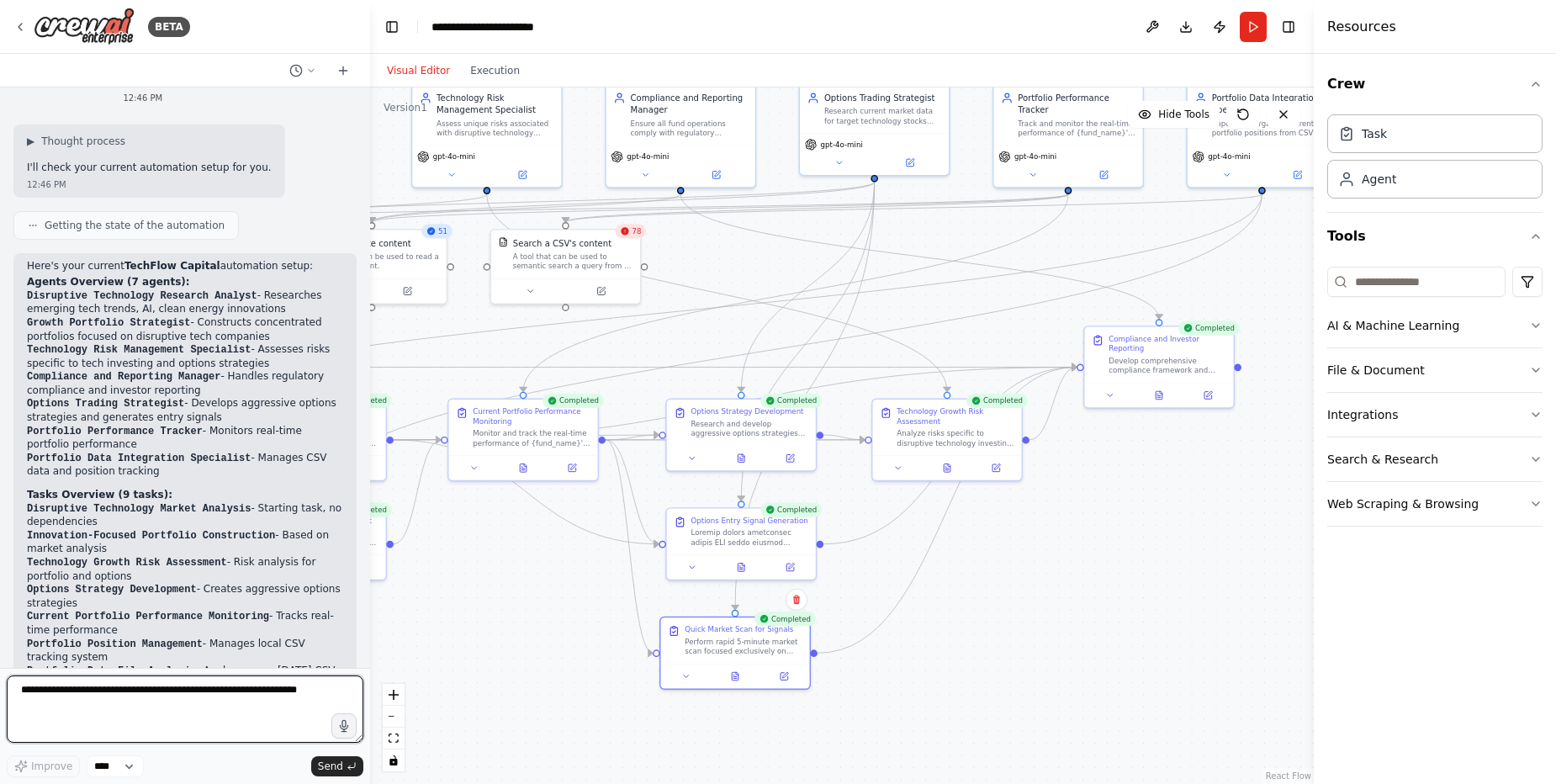
click at [170, 693] on textarea at bounding box center [184, 709] width 357 height 67
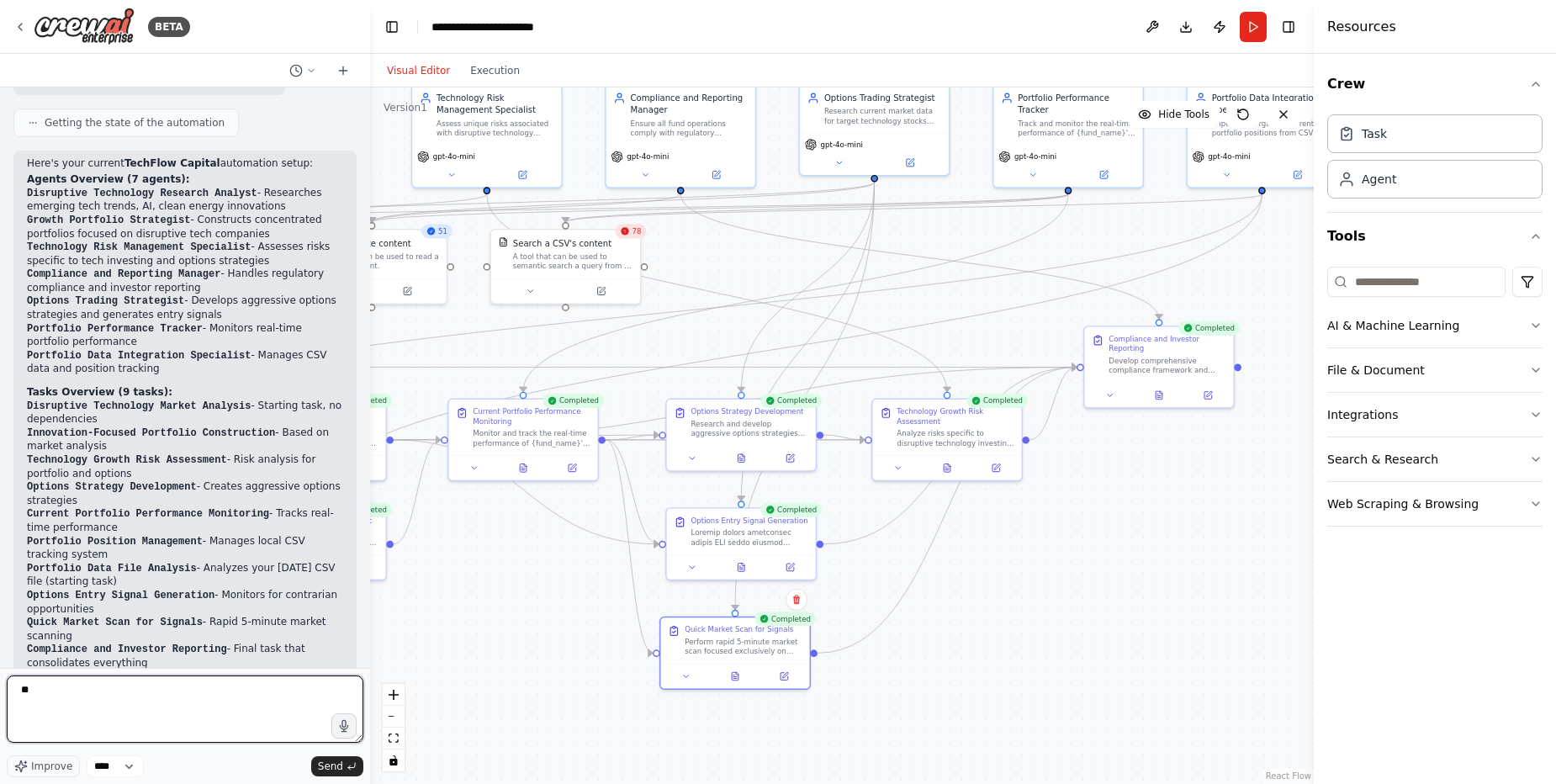
type textarea "*"
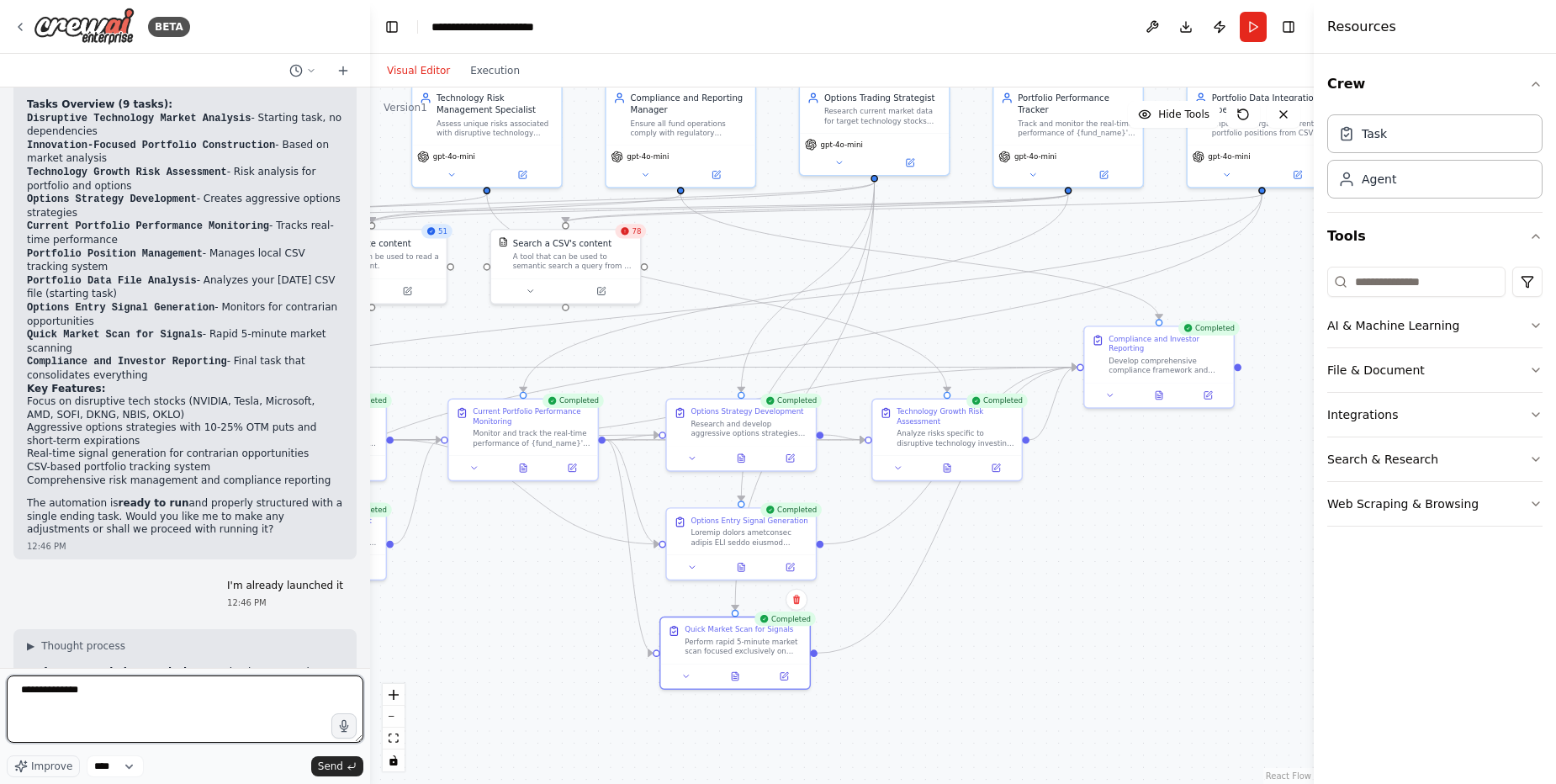
scroll to position [29963, 0]
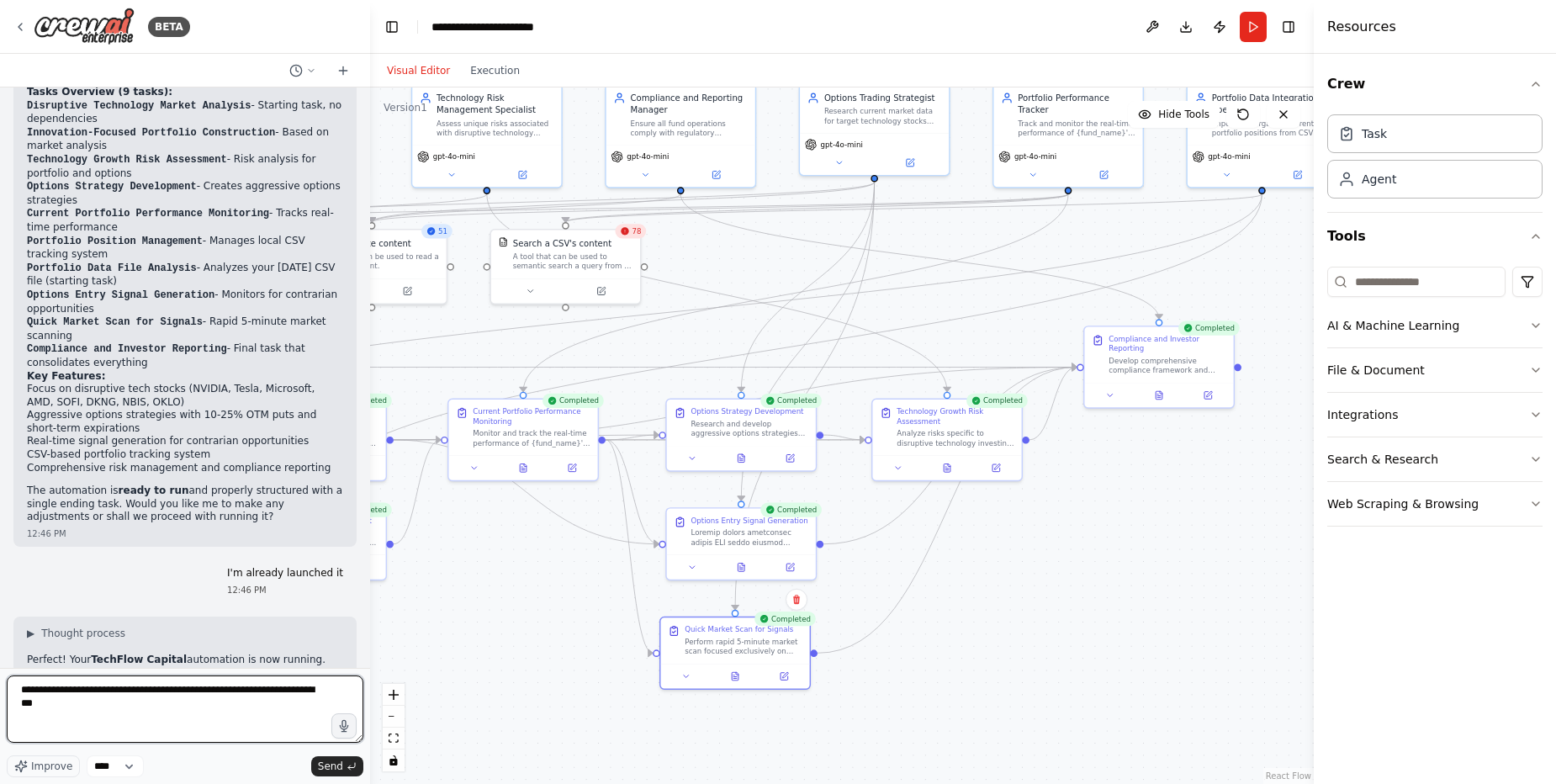
type textarea "**********"
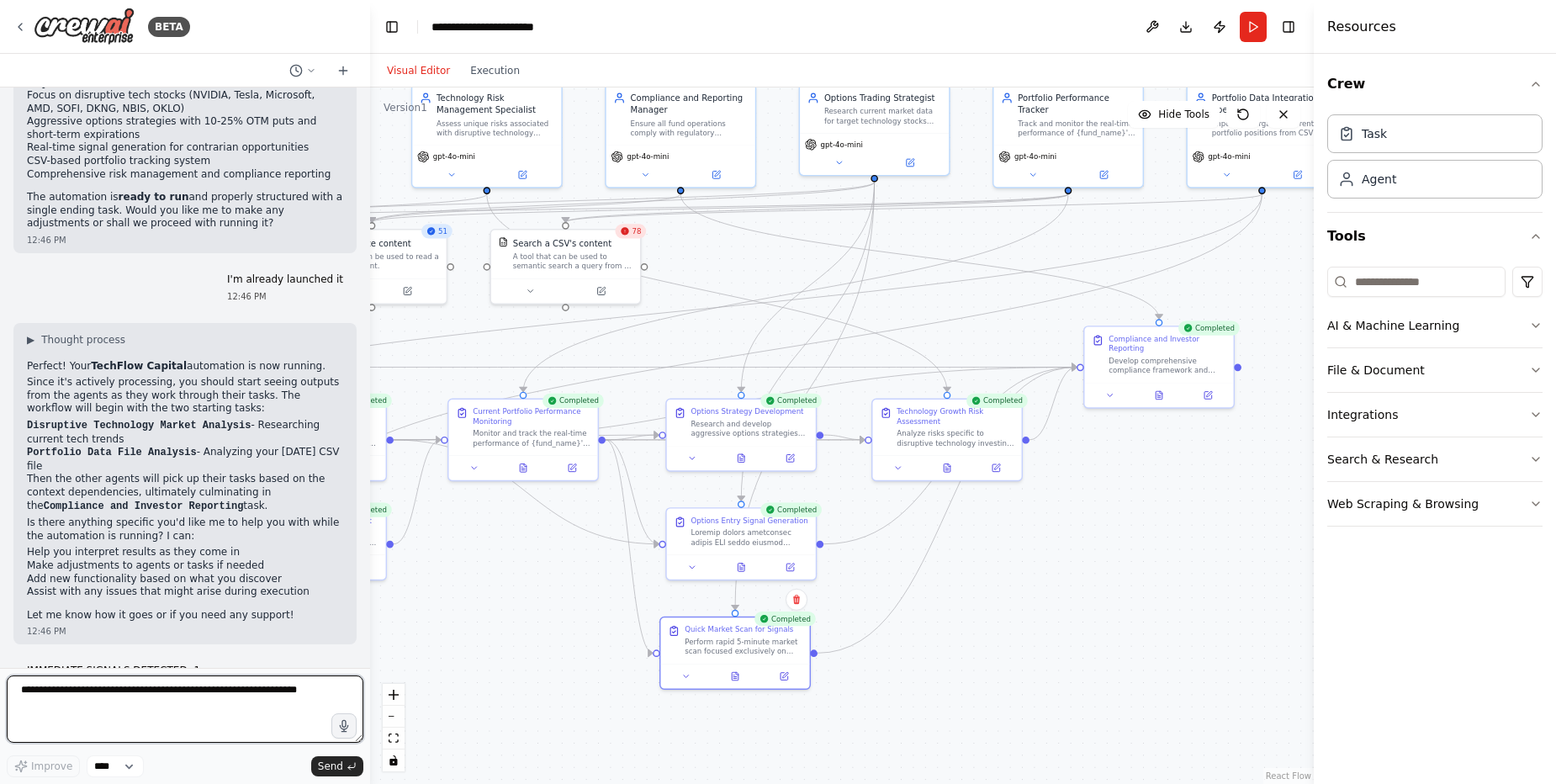
scroll to position [30270, 0]
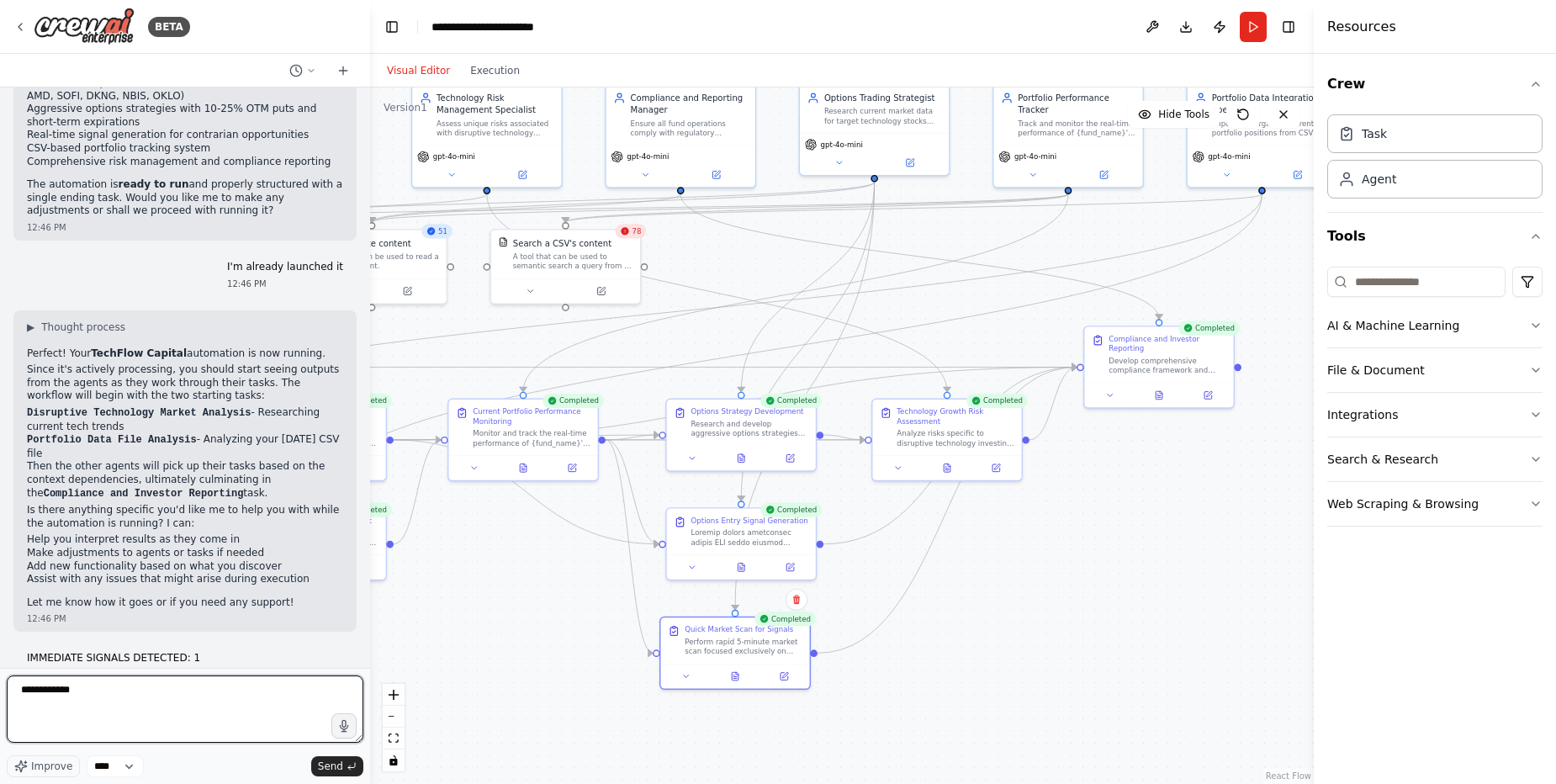
type textarea "**********"
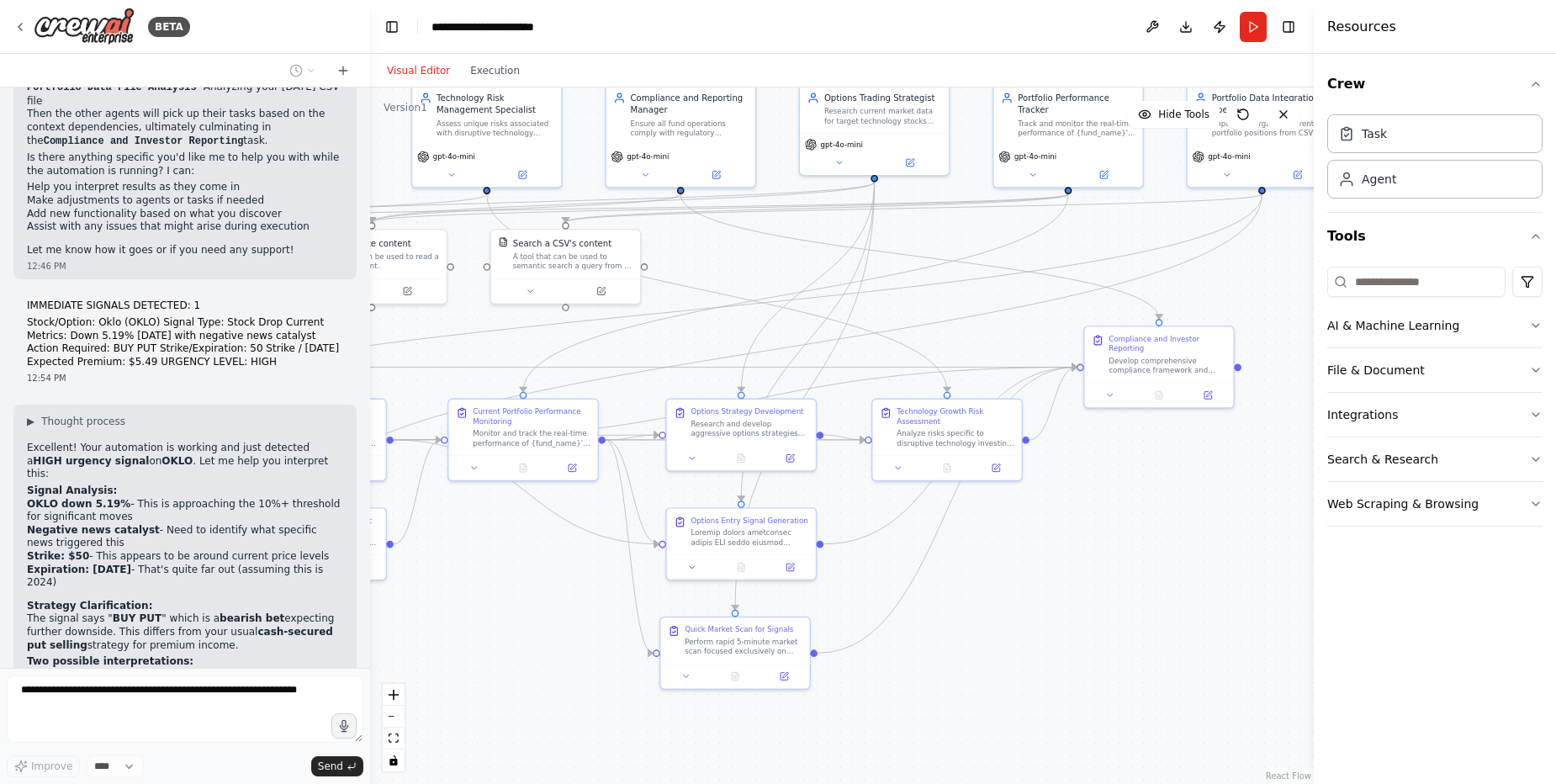
scroll to position [30636, 0]
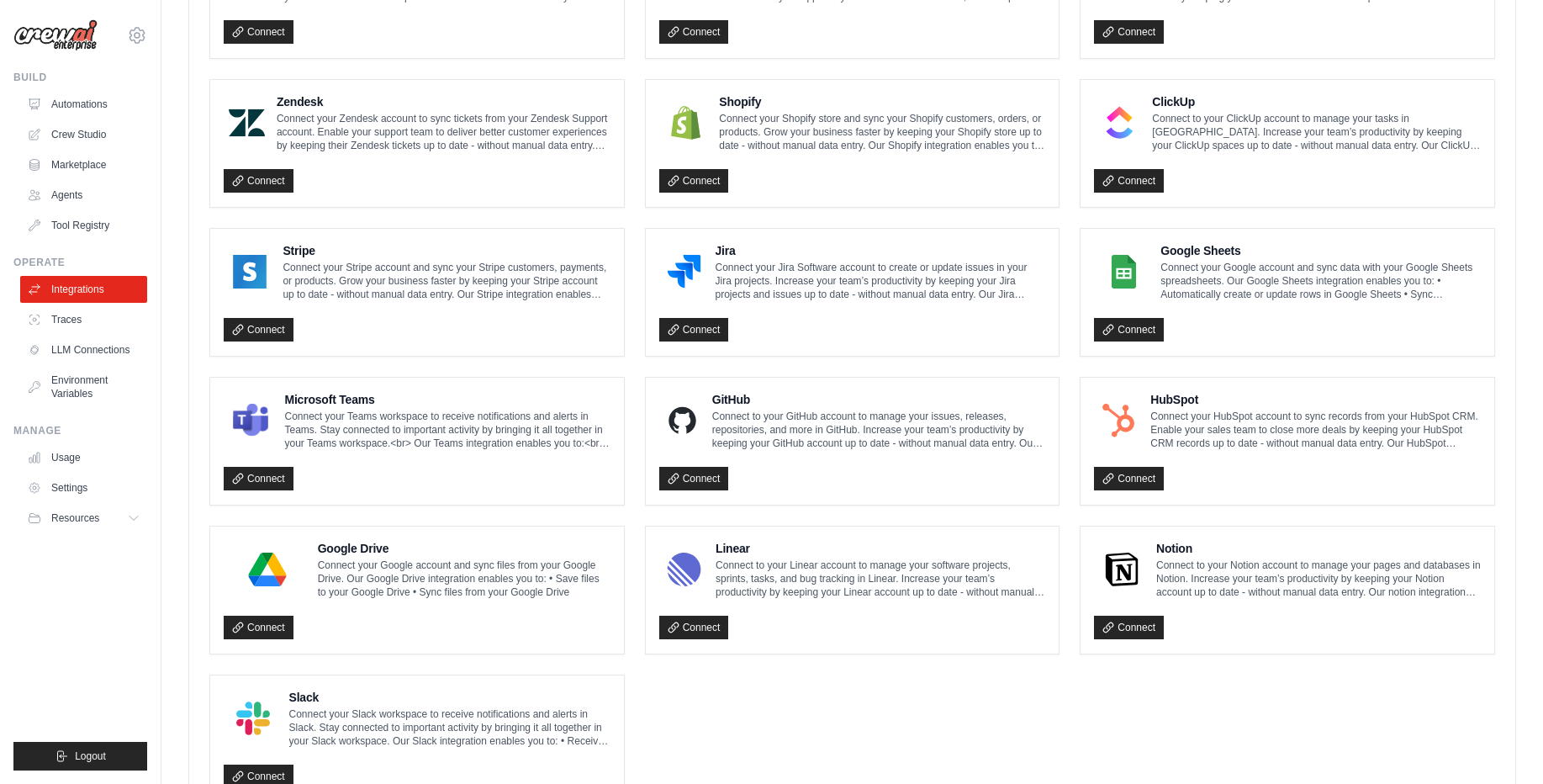
scroll to position [798, 0]
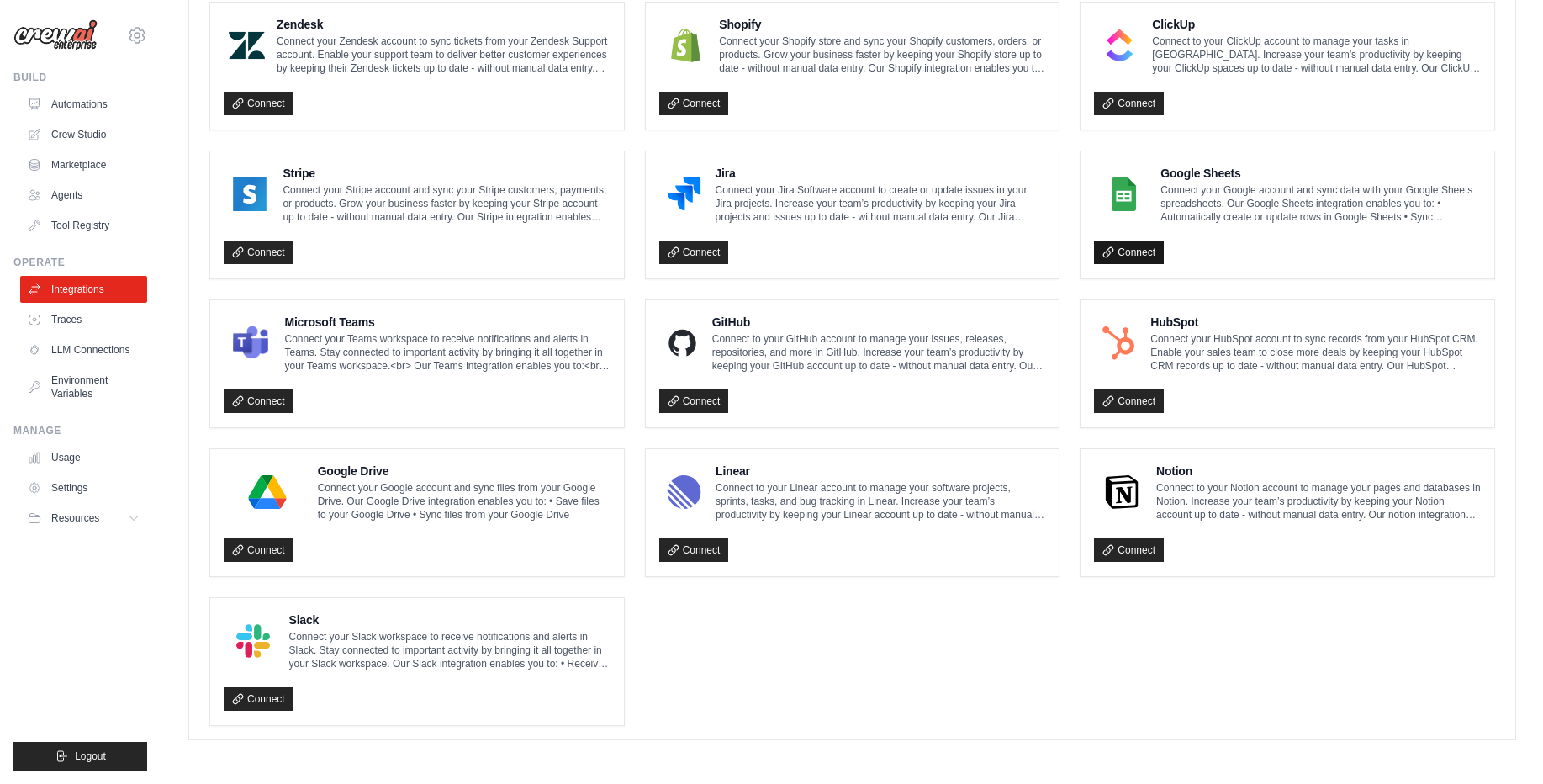
click at [1139, 257] on link "Connect" at bounding box center [1129, 251] width 70 height 23
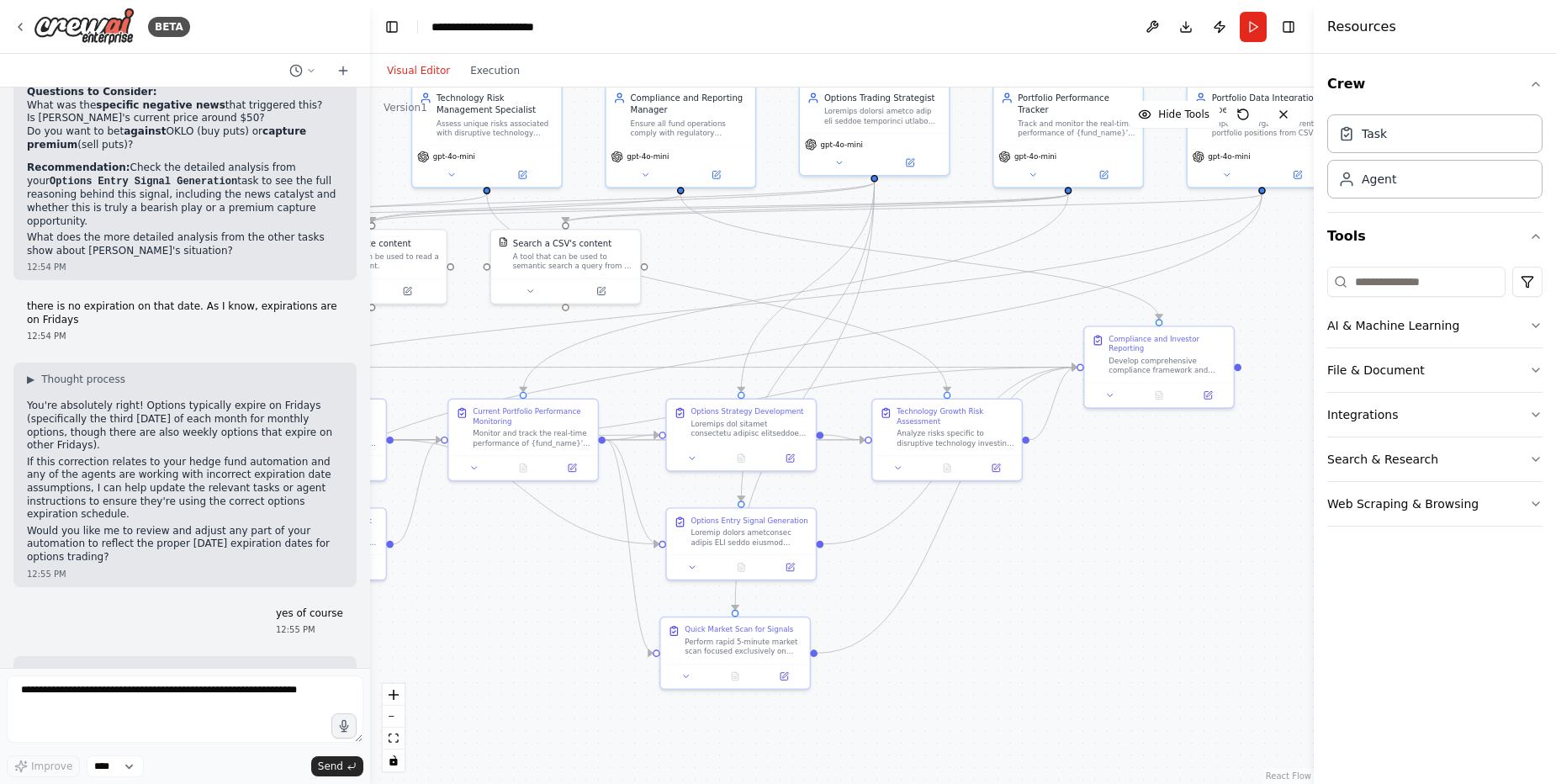
scroll to position [31273, 0]
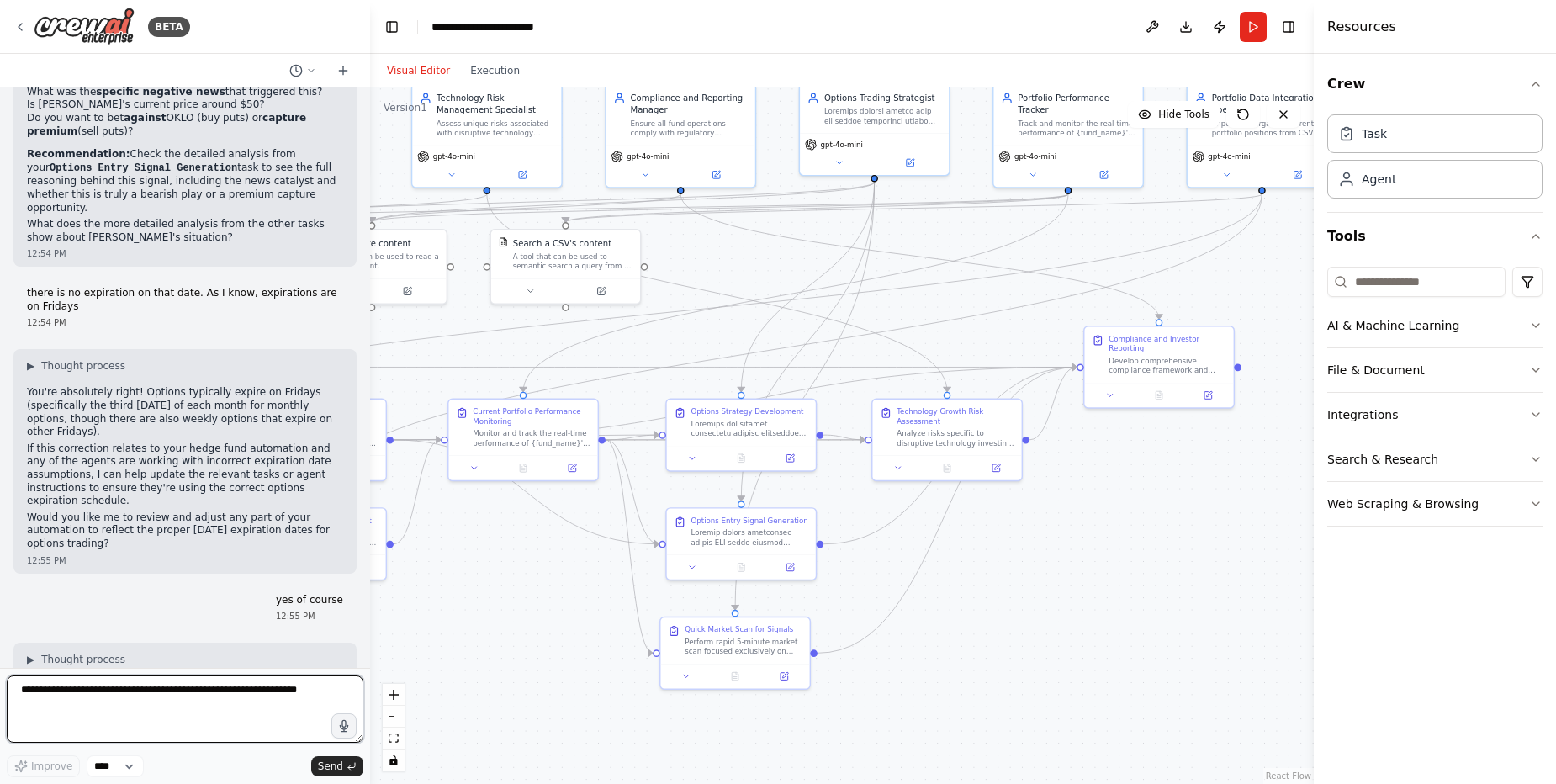
click at [195, 699] on textarea at bounding box center [184, 709] width 357 height 67
click at [534, 693] on div ".deletable-edge-delete-btn { width: 20px; height: 20px; border: 0px solid #ffff…" at bounding box center [841, 436] width 943 height 696
click at [306, 694] on textarea "**********" at bounding box center [184, 709] width 357 height 67
type textarea "**********"
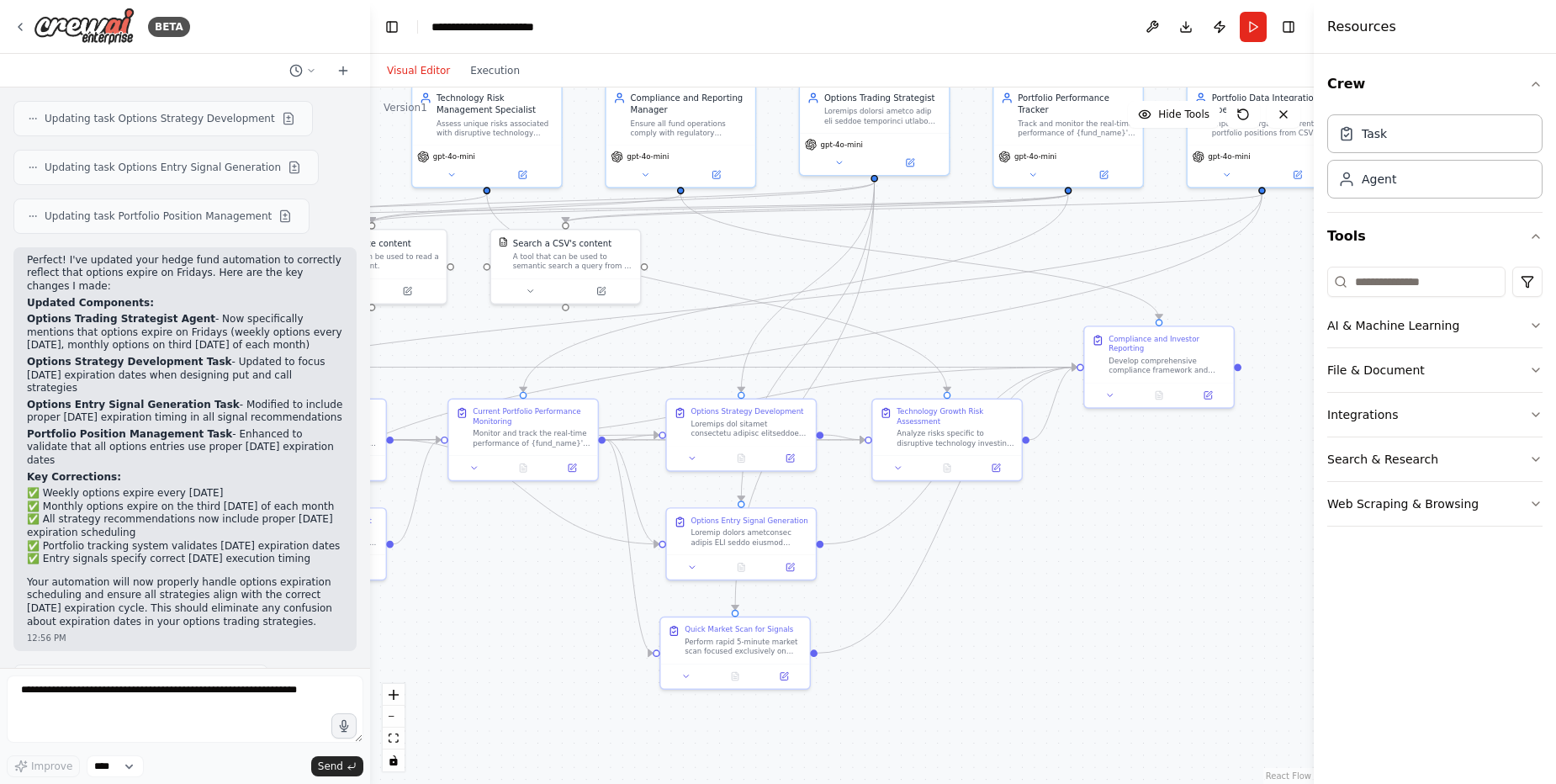
scroll to position [32115, 0]
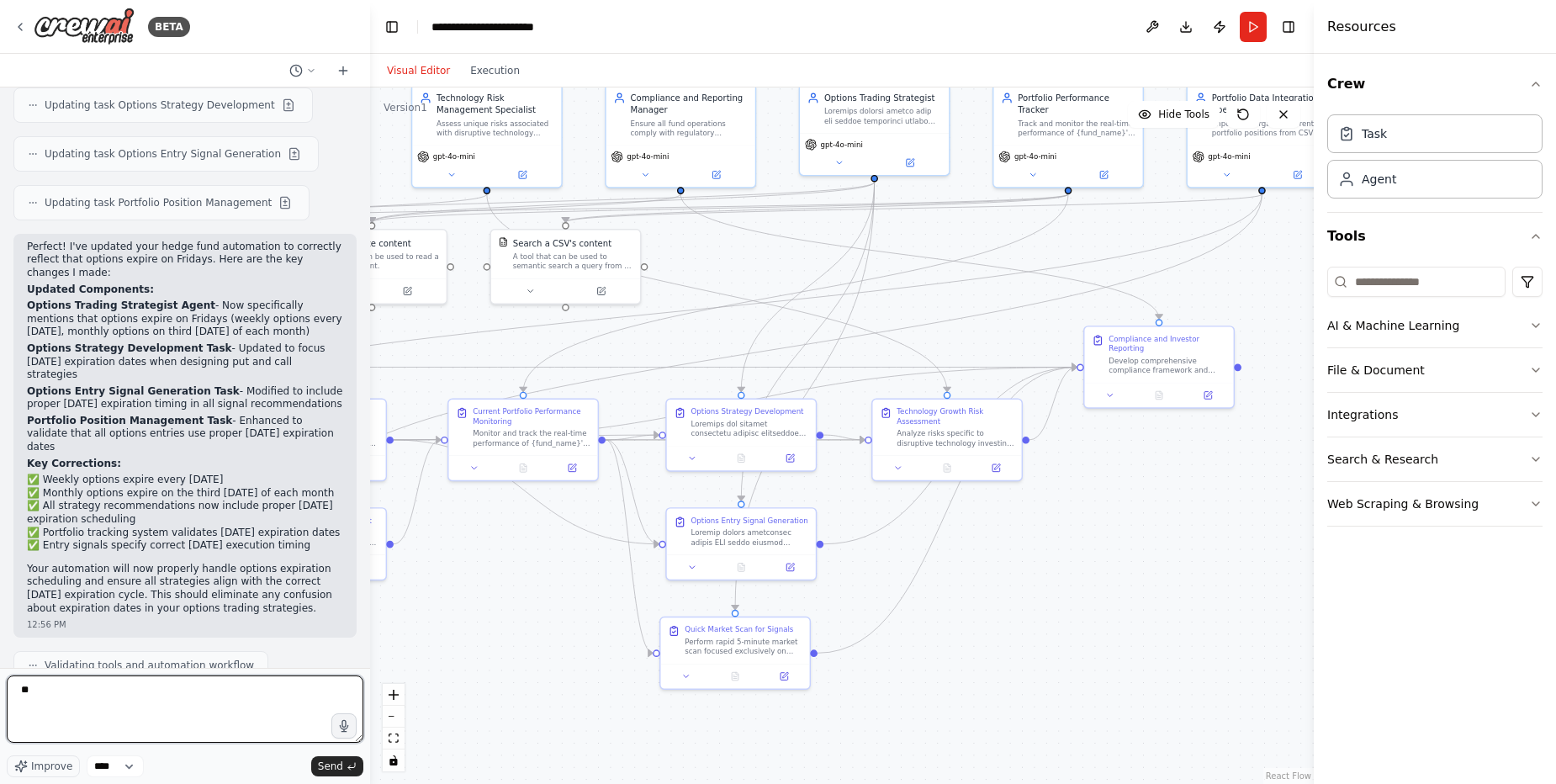
type textarea "*"
type textarea "**********"
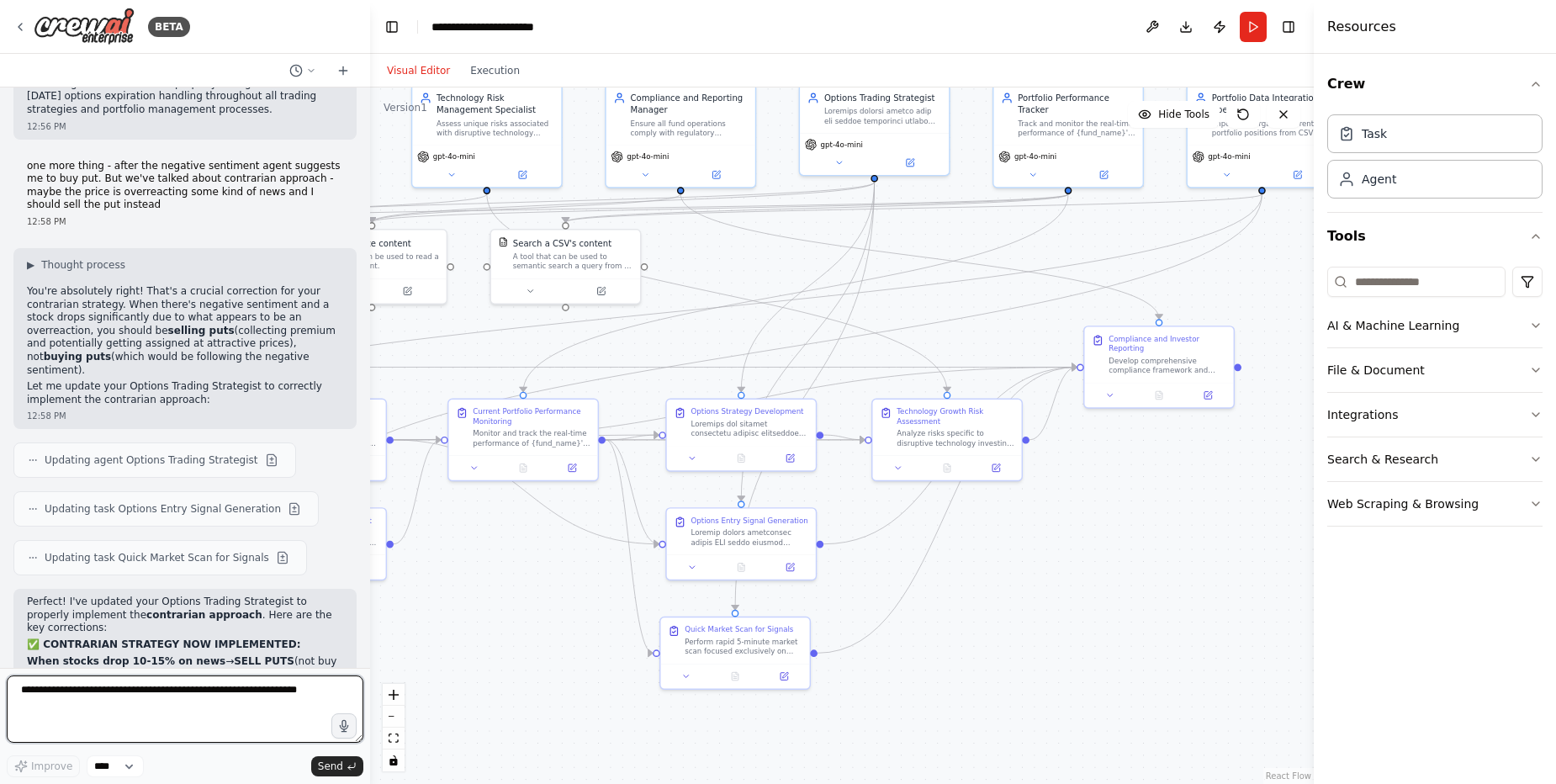
scroll to position [32763, 0]
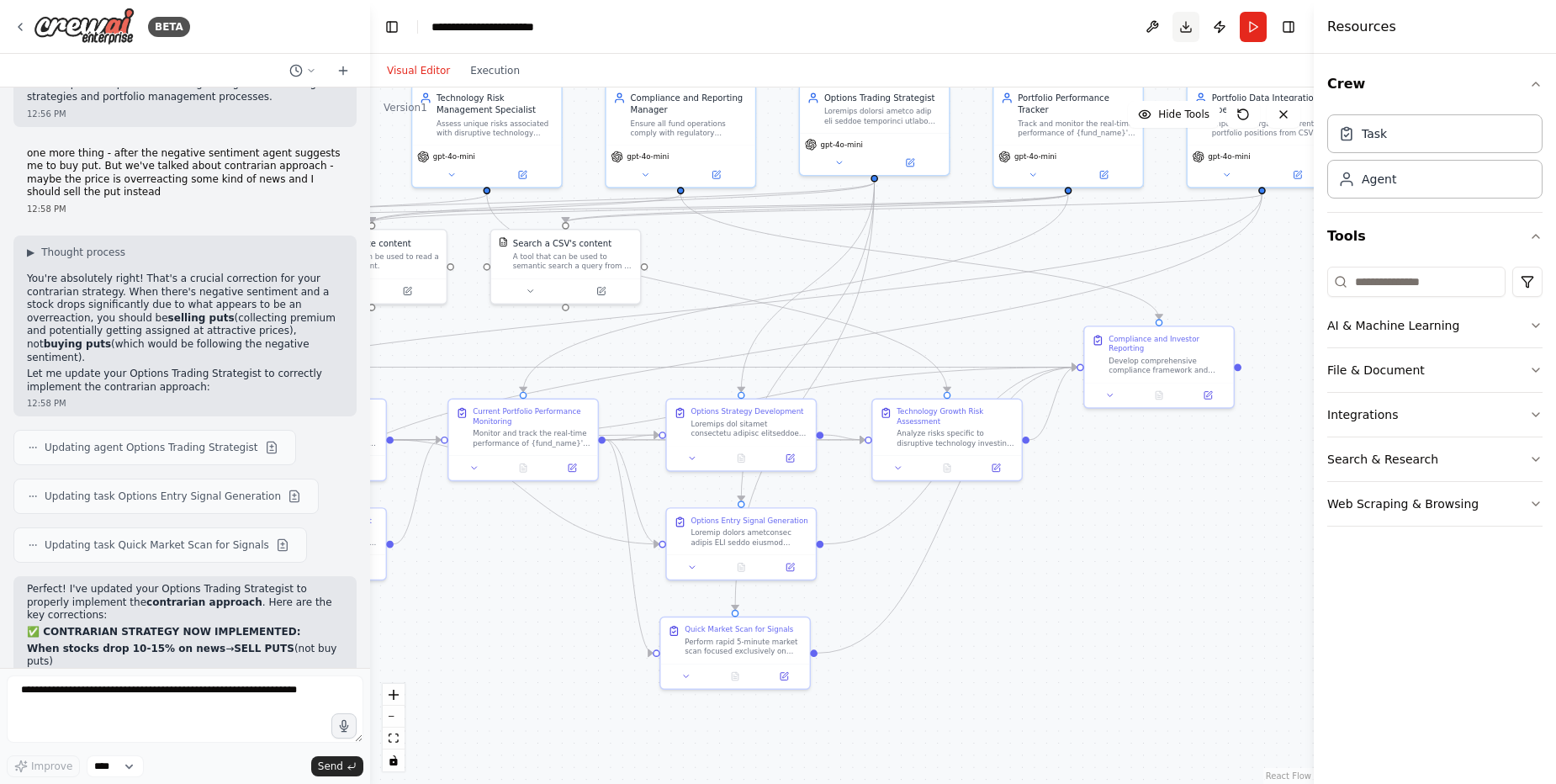
click at [1190, 26] on button "Download" at bounding box center [1185, 27] width 27 height 31
click at [1177, 645] on div ".deletable-edge-delete-btn { width: 20px; height: 20px; border: 0px solid #ffff…" at bounding box center [841, 436] width 943 height 696
